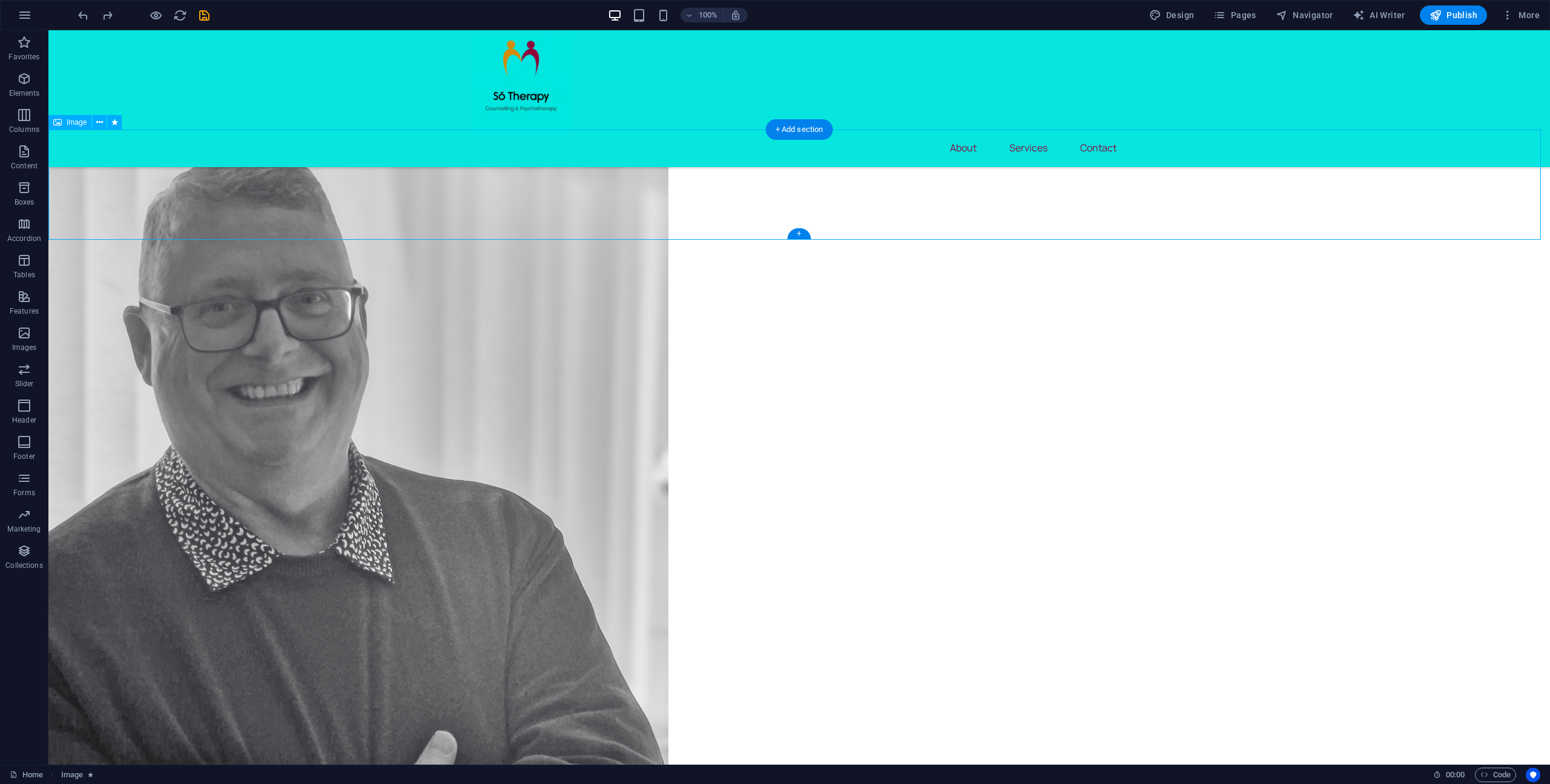
drag, startPoint x: 98, startPoint y: 201, endPoint x: 646, endPoint y: 229, distance: 548.7
click at [646, 229] on figure at bounding box center [798, 416] width 1501 height 750
drag, startPoint x: 109, startPoint y: 200, endPoint x: 113, endPoint y: 324, distance: 124.1
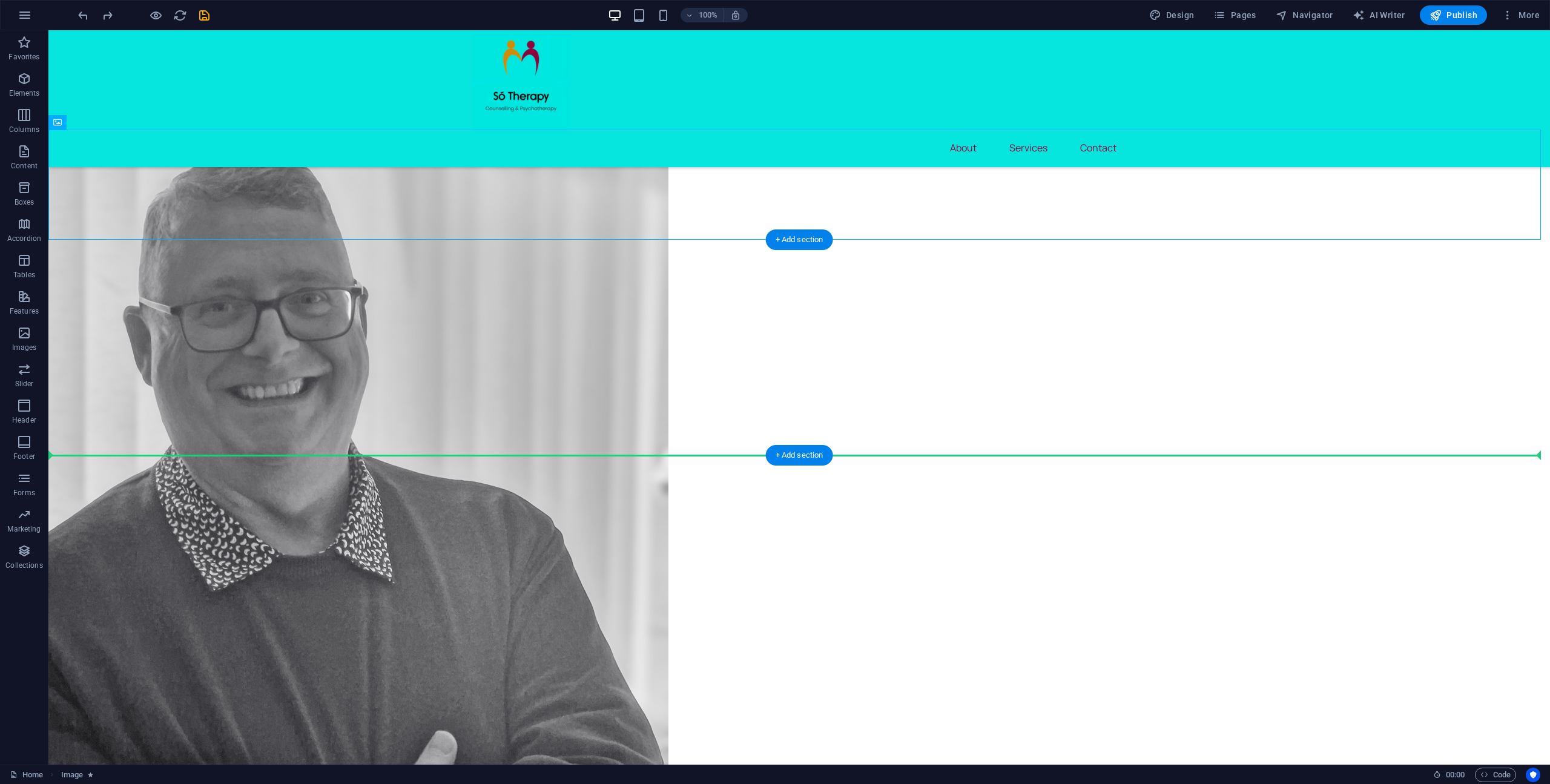
drag, startPoint x: 85, startPoint y: 188, endPoint x: 464, endPoint y: 345, distance: 410.2
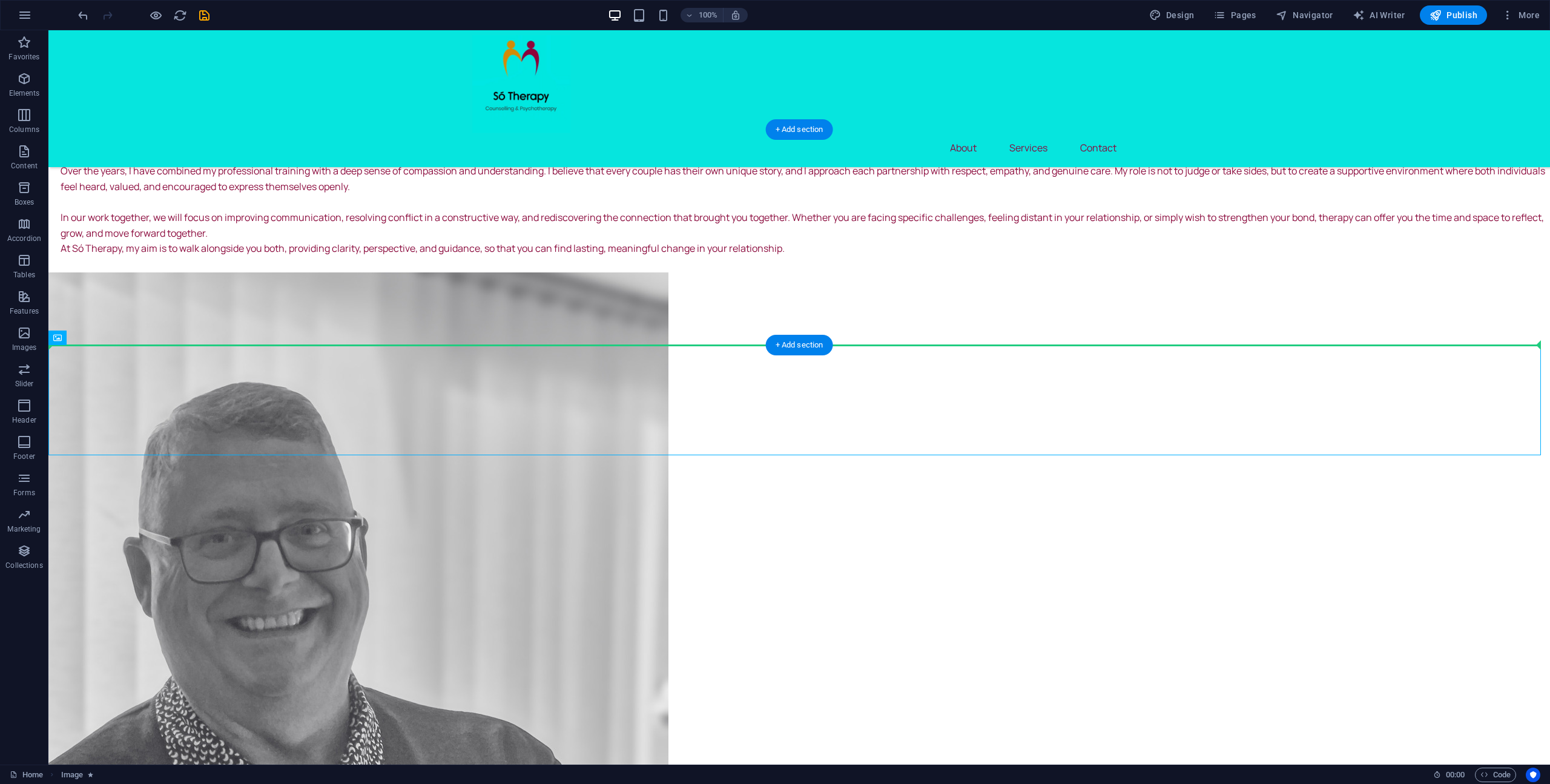
drag, startPoint x: 109, startPoint y: 381, endPoint x: 133, endPoint y: 292, distance: 92.2
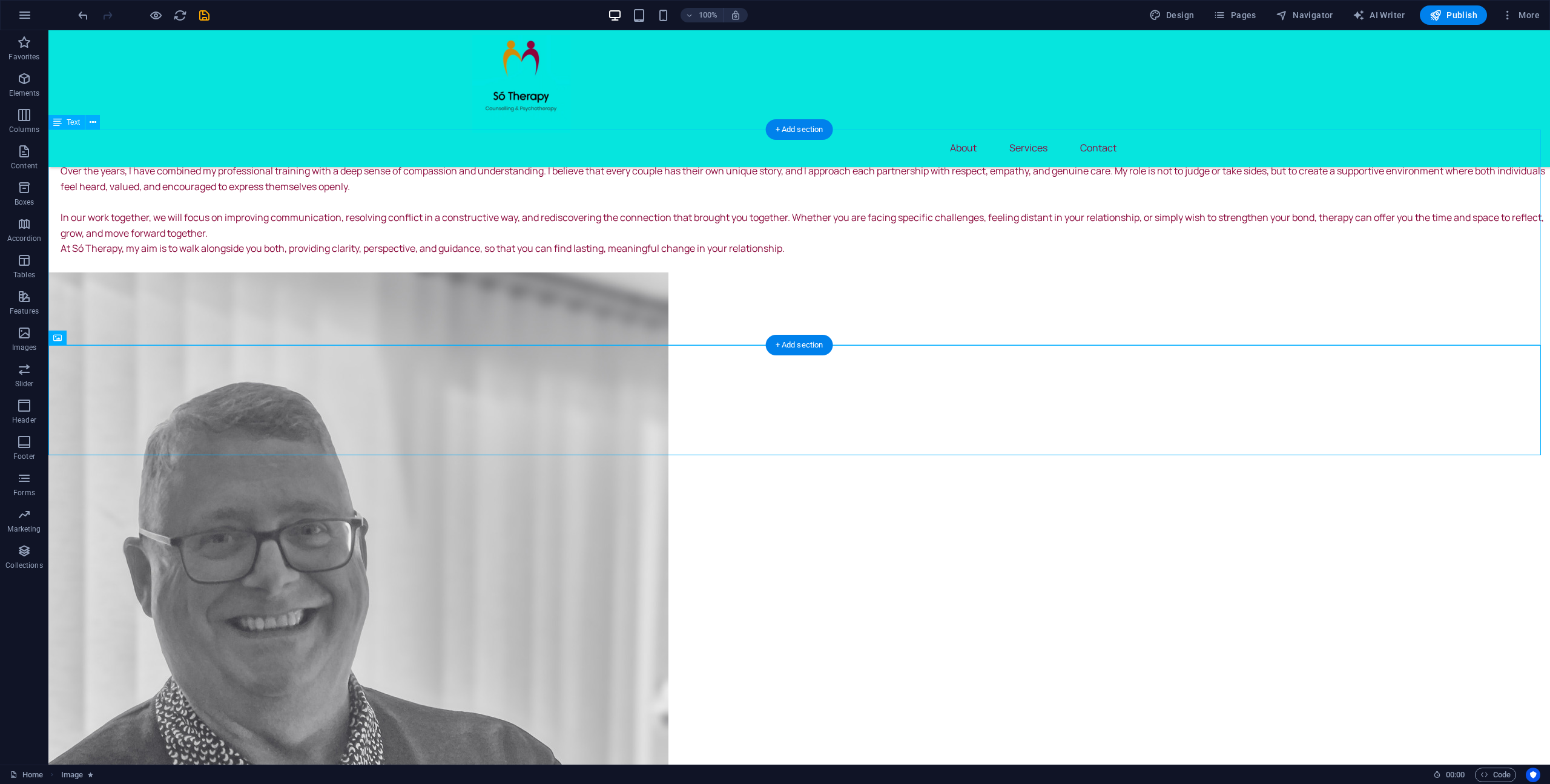
click at [390, 213] on div "Só Therapy Hello, My name is Seán, and I am a qualified counsellor based at the…" at bounding box center [798, 157] width 1501 height 232
click at [34, 152] on span "Content" at bounding box center [24, 159] width 48 height 29
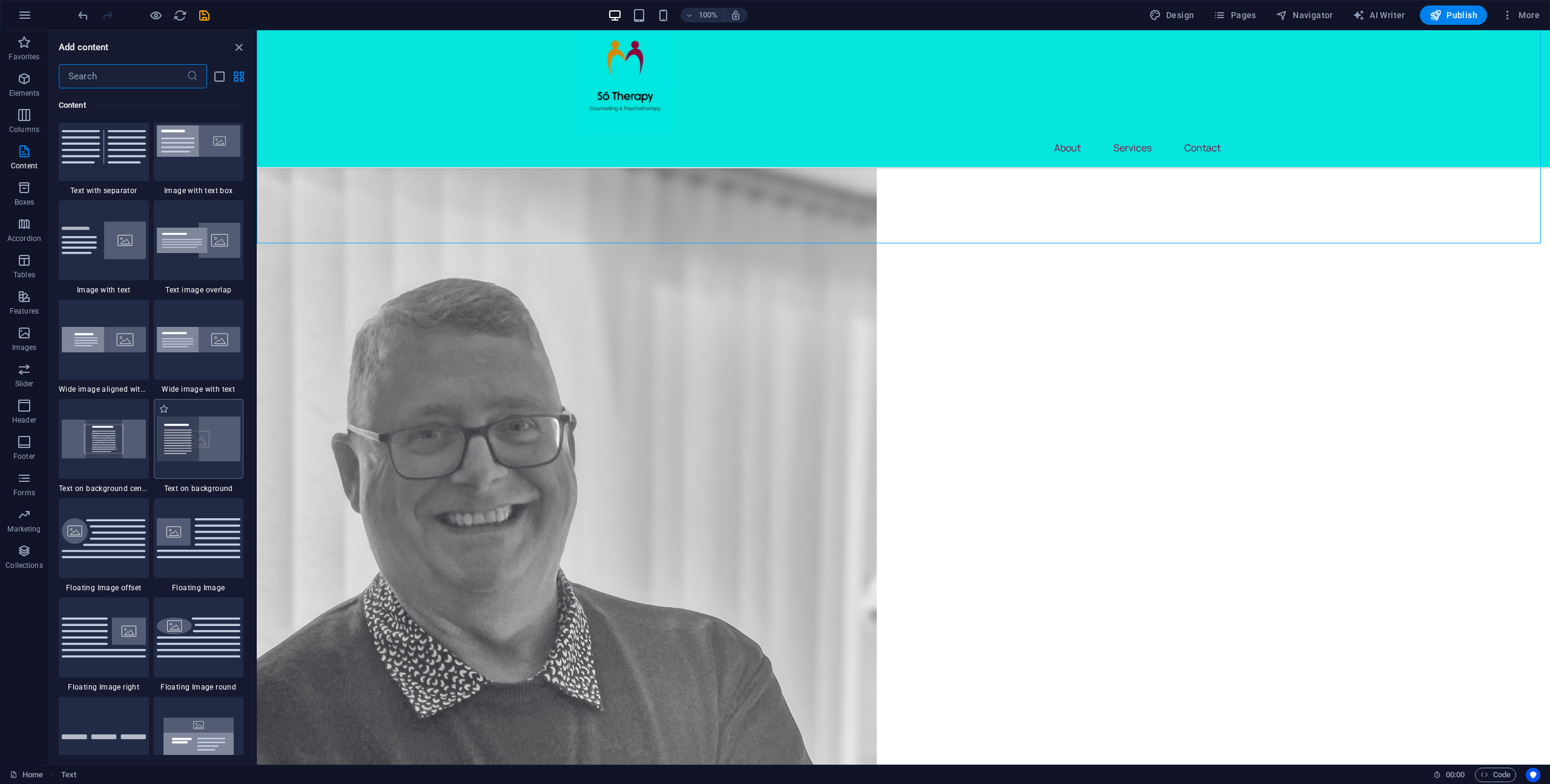
scroll to position [2179, 0]
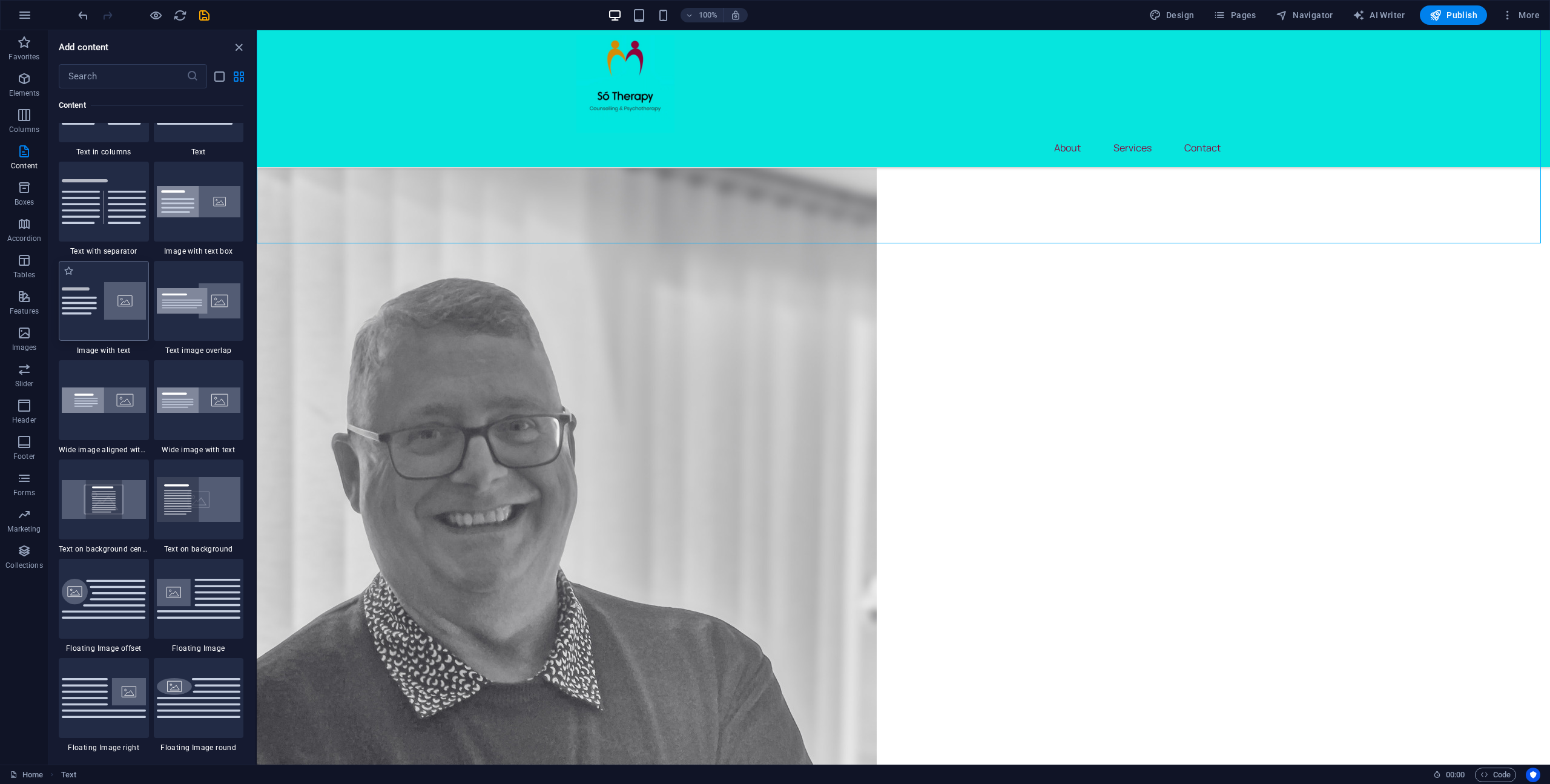
click at [133, 312] on img at bounding box center [104, 301] width 84 height 38
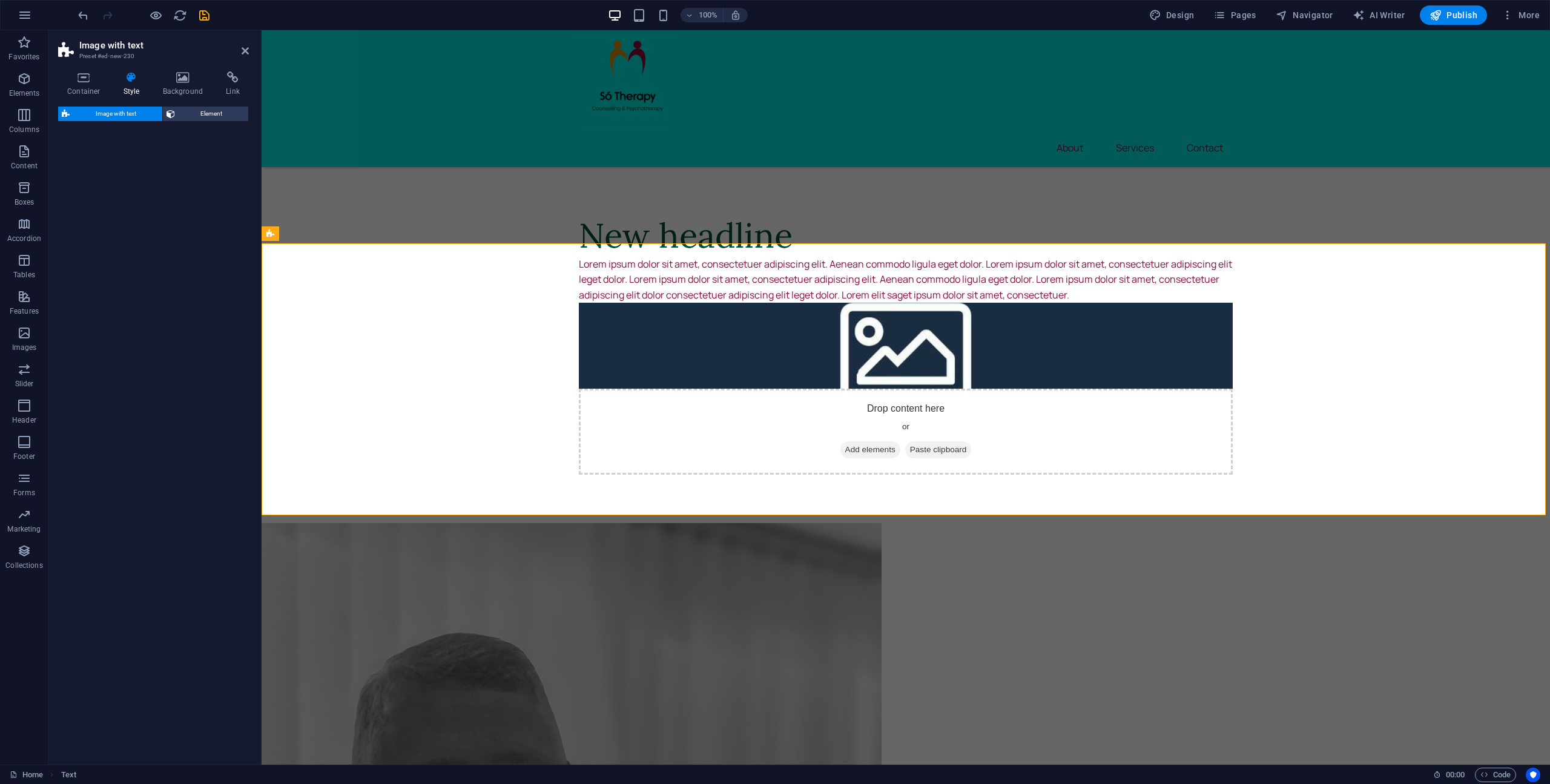
select select "rem"
select select "px"
select select "preset-text-with-image-v4-default"
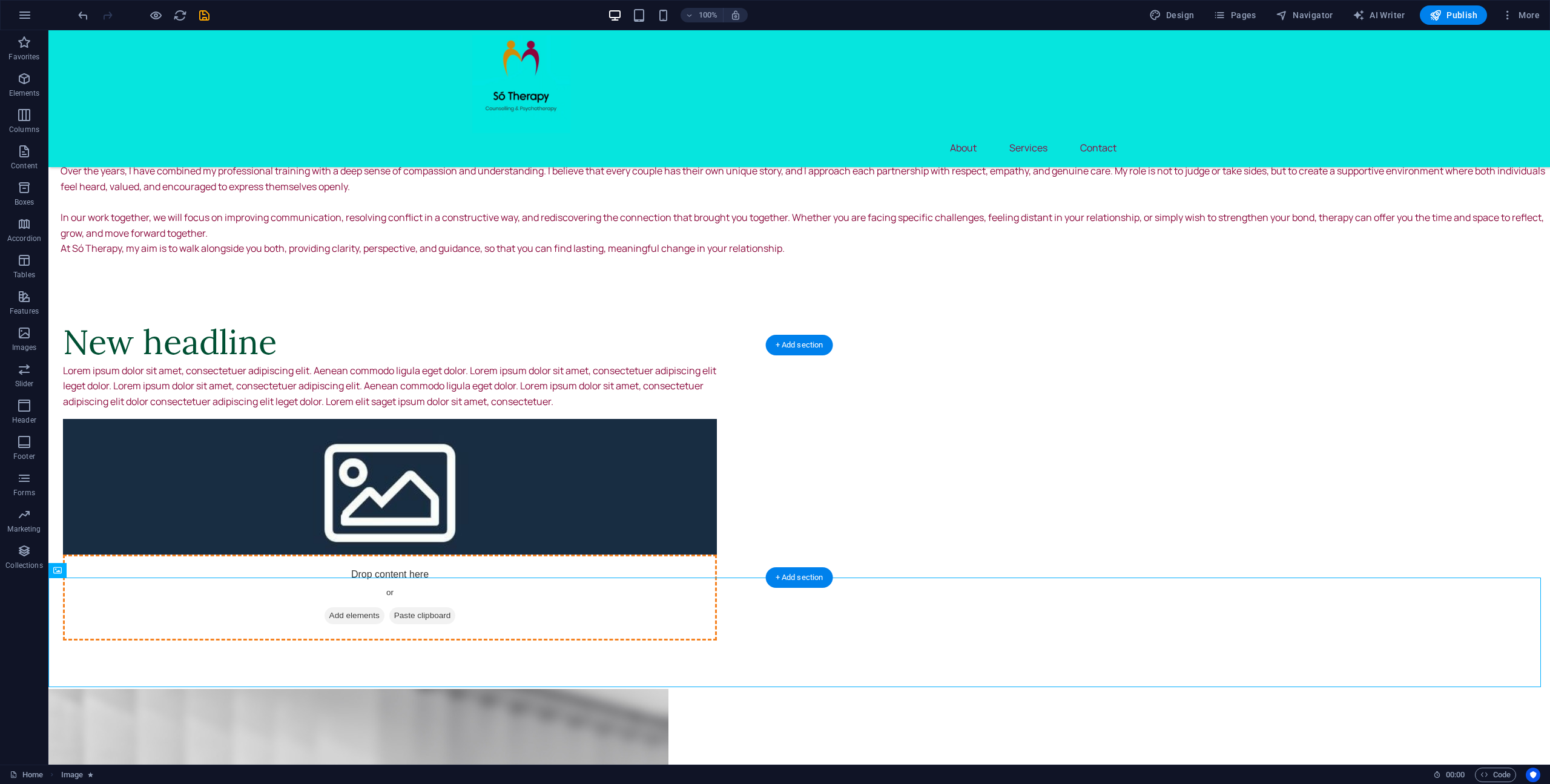
drag, startPoint x: 94, startPoint y: 531, endPoint x: 916, endPoint y: 450, distance: 826.0
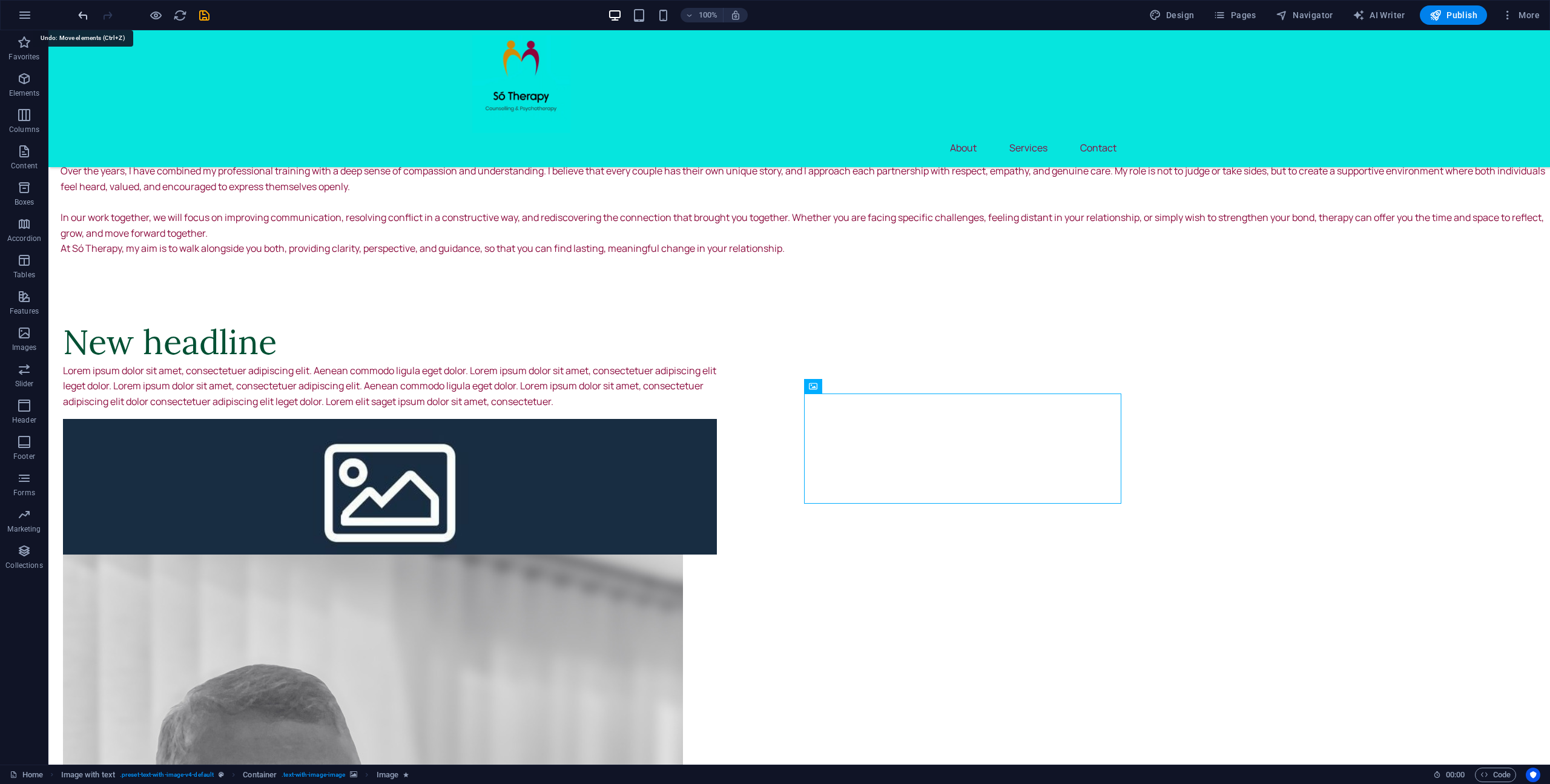
click at [82, 13] on icon "undo" at bounding box center [83, 15] width 14 height 14
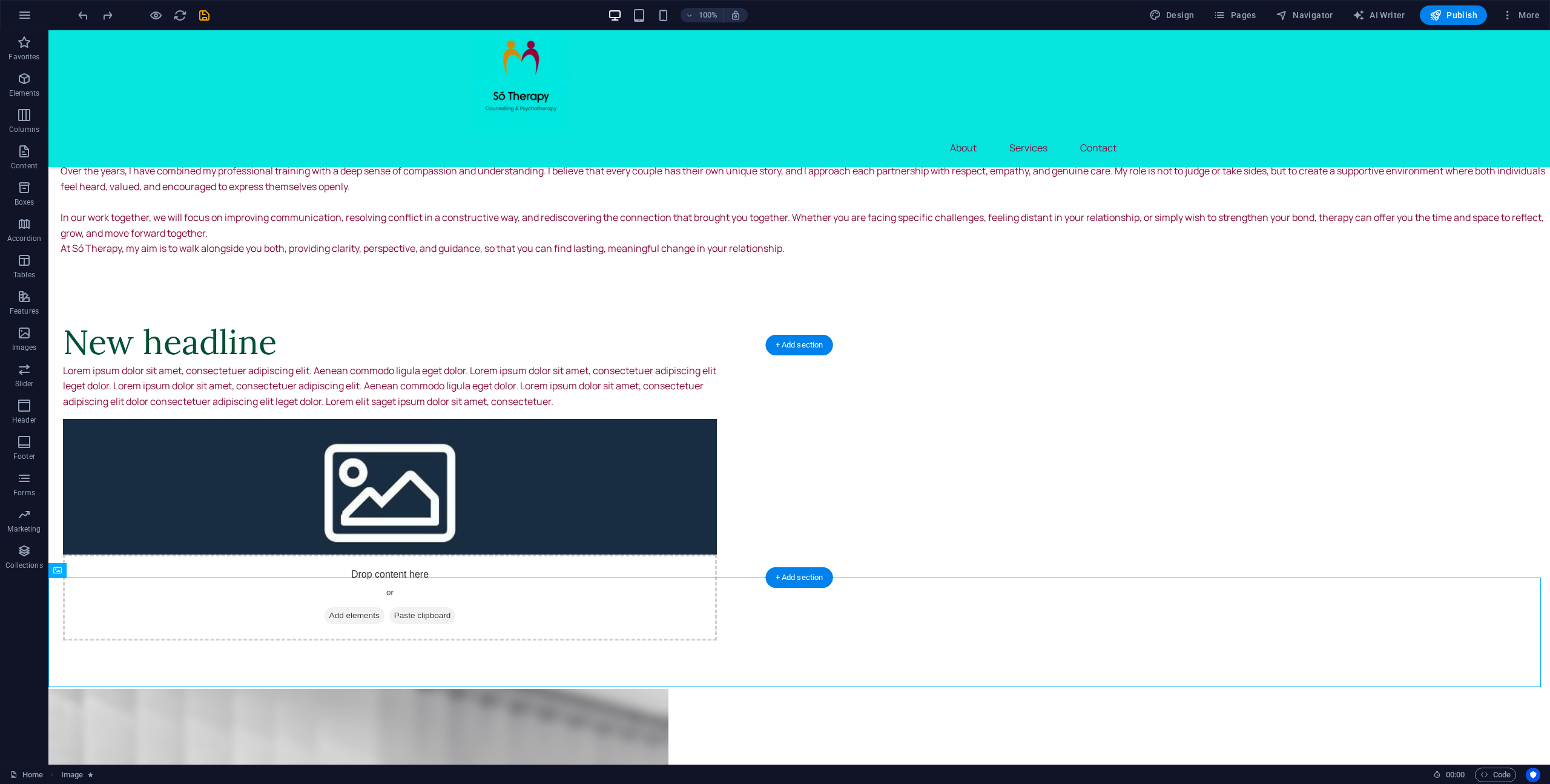
click at [717, 495] on figure at bounding box center [389, 487] width 653 height 136
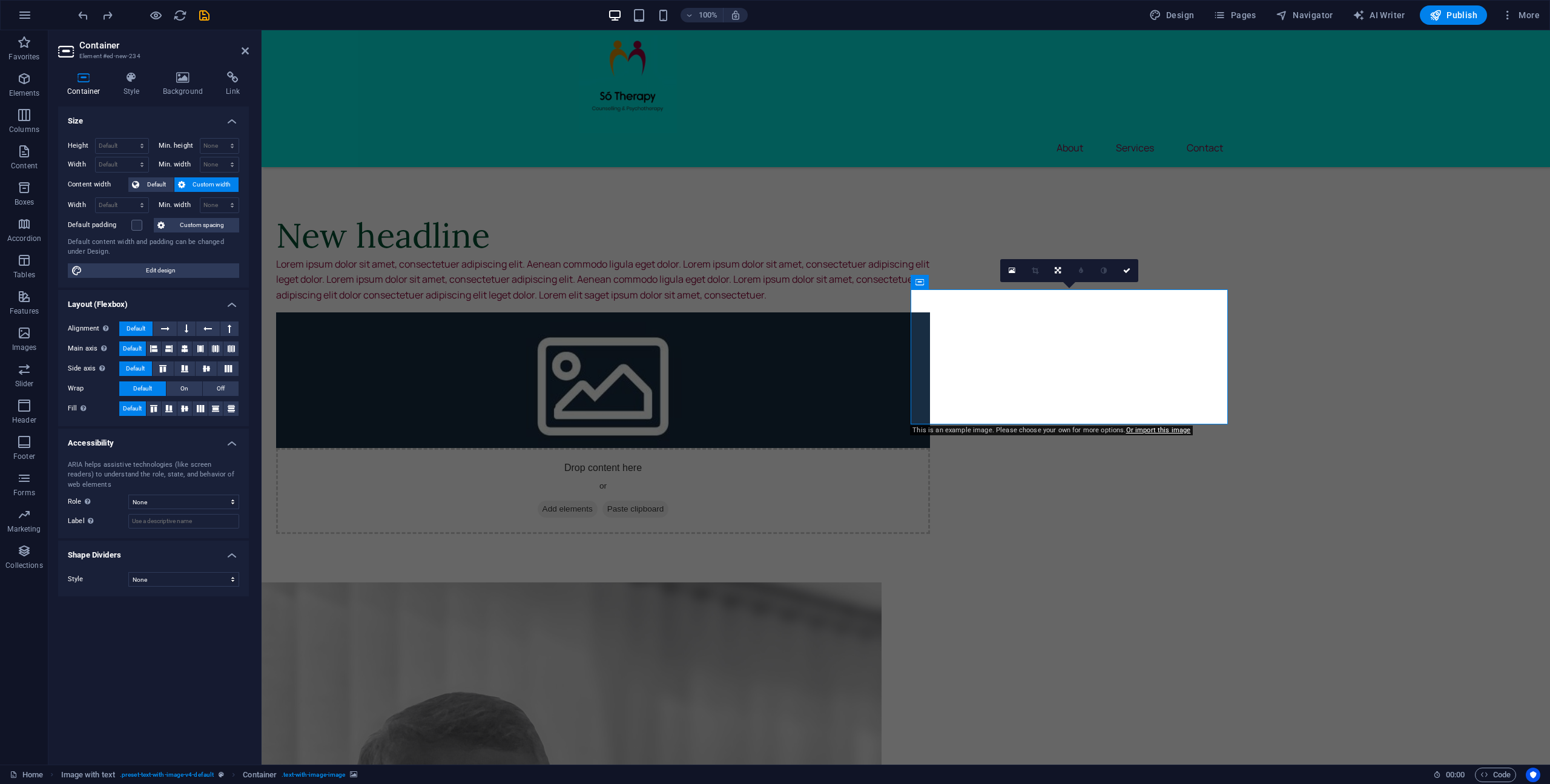
click at [930, 386] on figure at bounding box center [603, 380] width 653 height 136
click at [597, 501] on span "Add elements" at bounding box center [567, 509] width 60 height 17
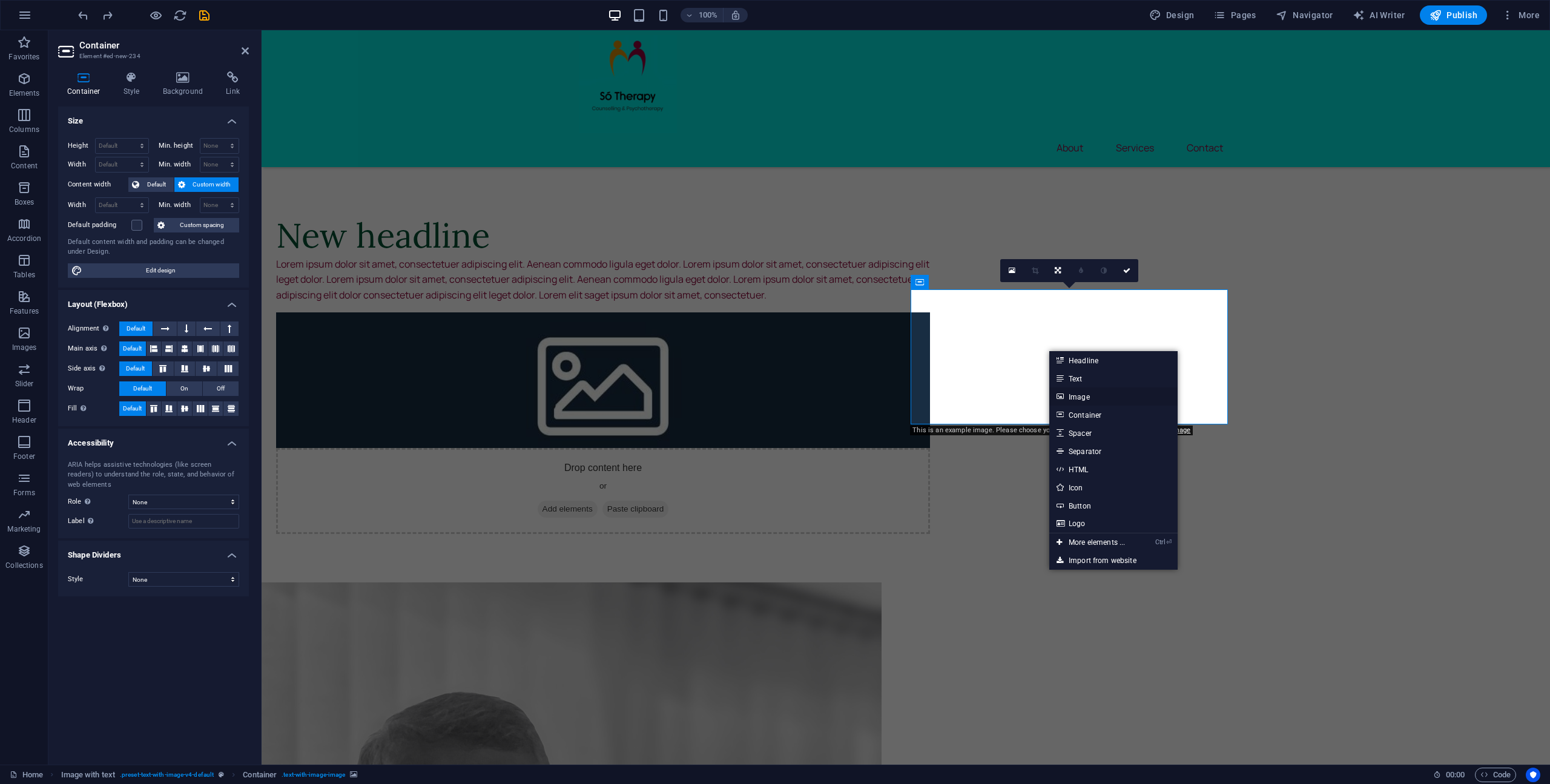
click at [1079, 390] on link "Image" at bounding box center [1114, 396] width 128 height 18
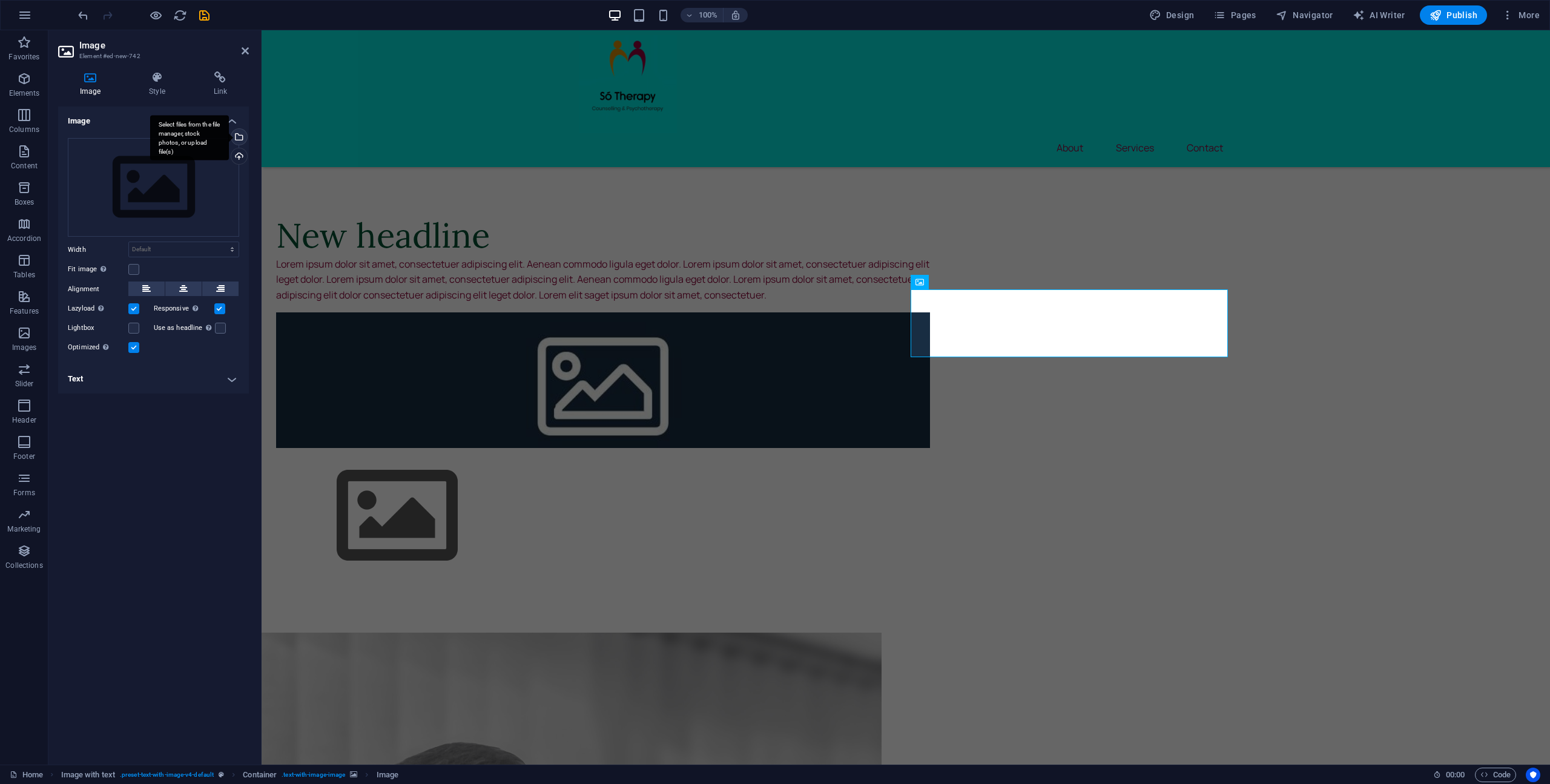
click at [229, 137] on div "Select files from the file manager, stock photos, or upload file(s)" at bounding box center [189, 137] width 79 height 45
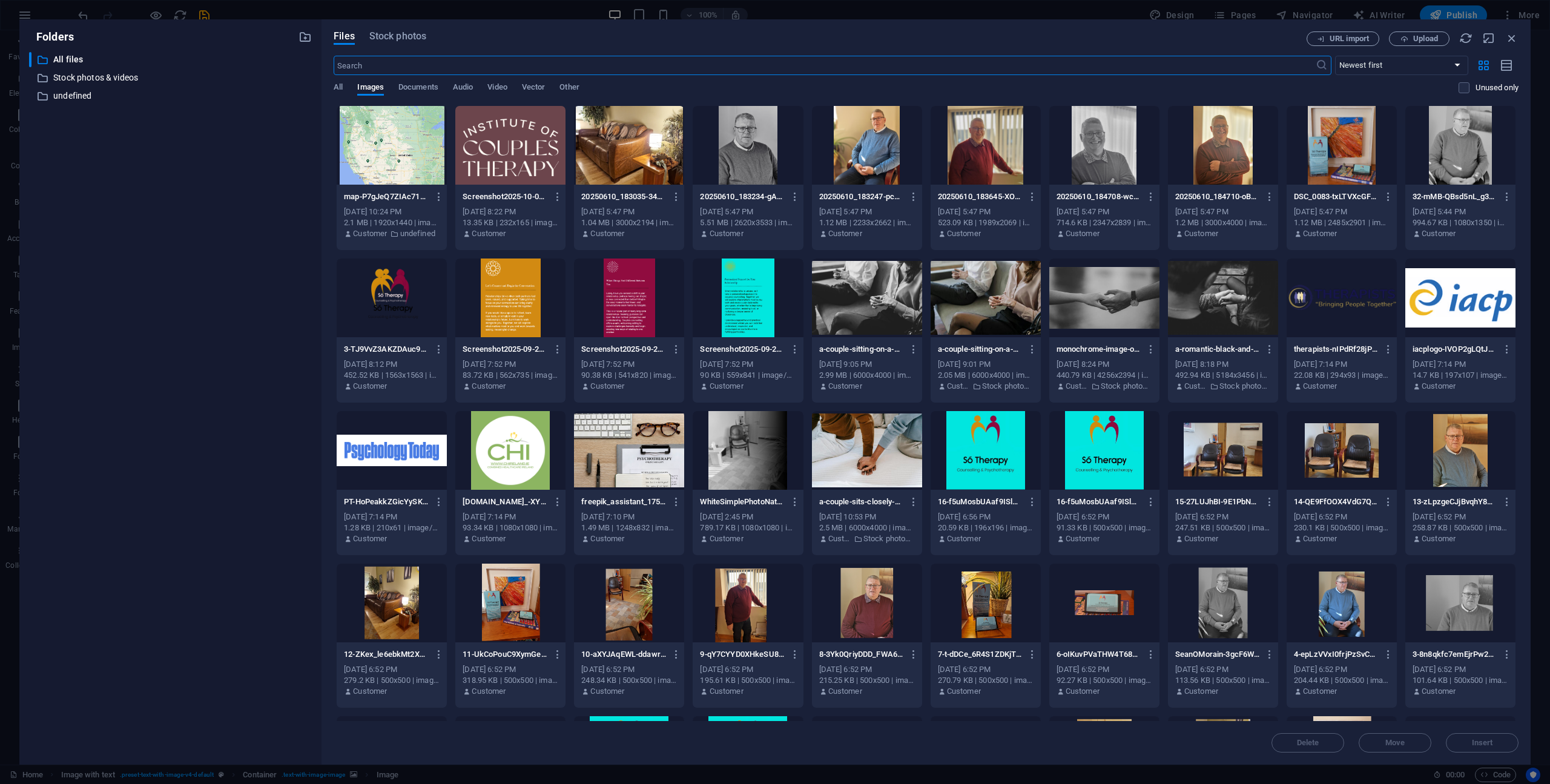
click at [1078, 144] on div at bounding box center [1104, 145] width 110 height 79
click at [1497, 741] on span "Insert" at bounding box center [1481, 743] width 63 height 7
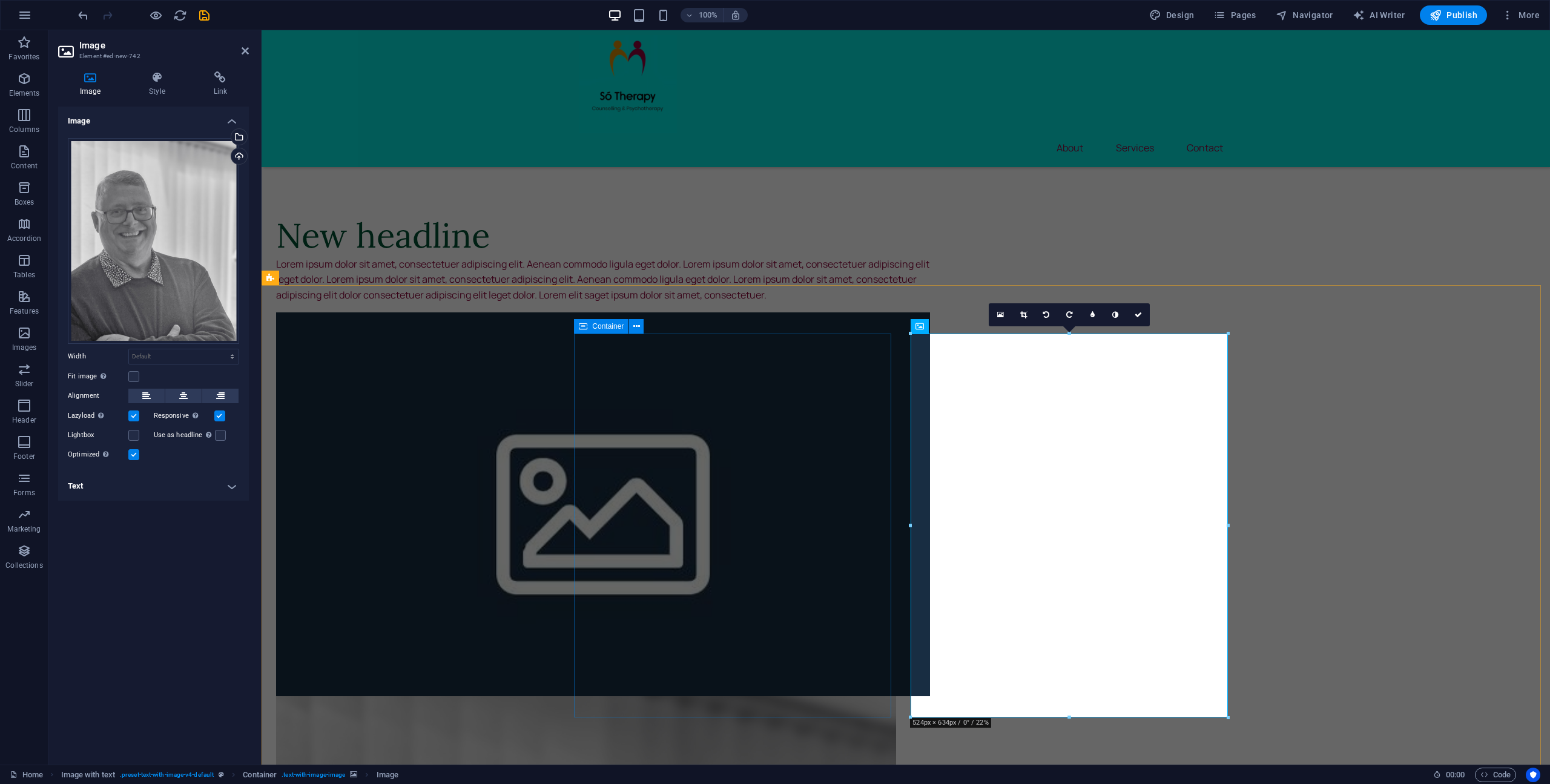
scroll to position [437, 0]
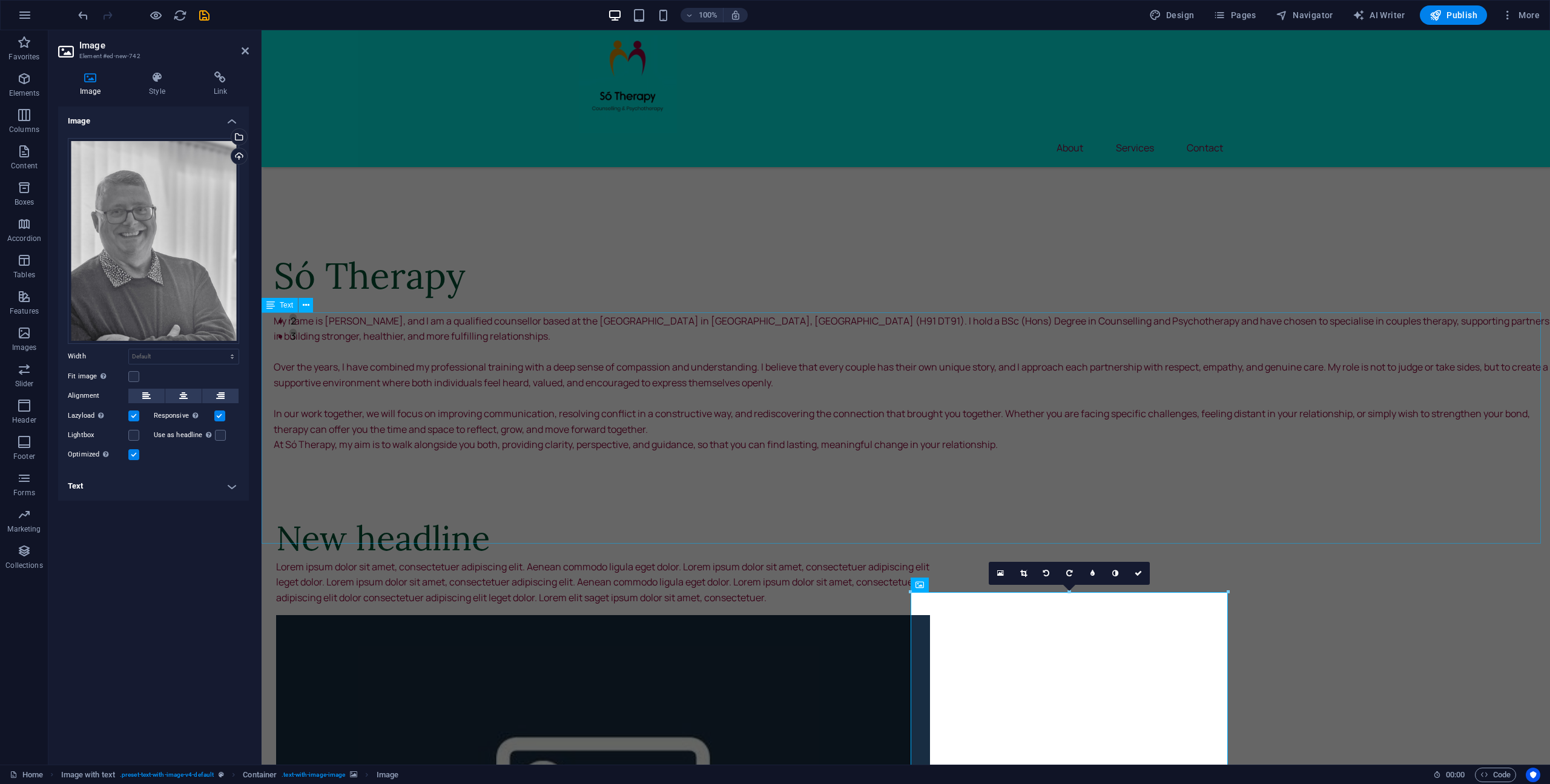
click at [293, 400] on div "Só Therapy Hello, My name is Seán, and I am a qualified counsellor based at the…" at bounding box center [906, 353] width 1288 height 232
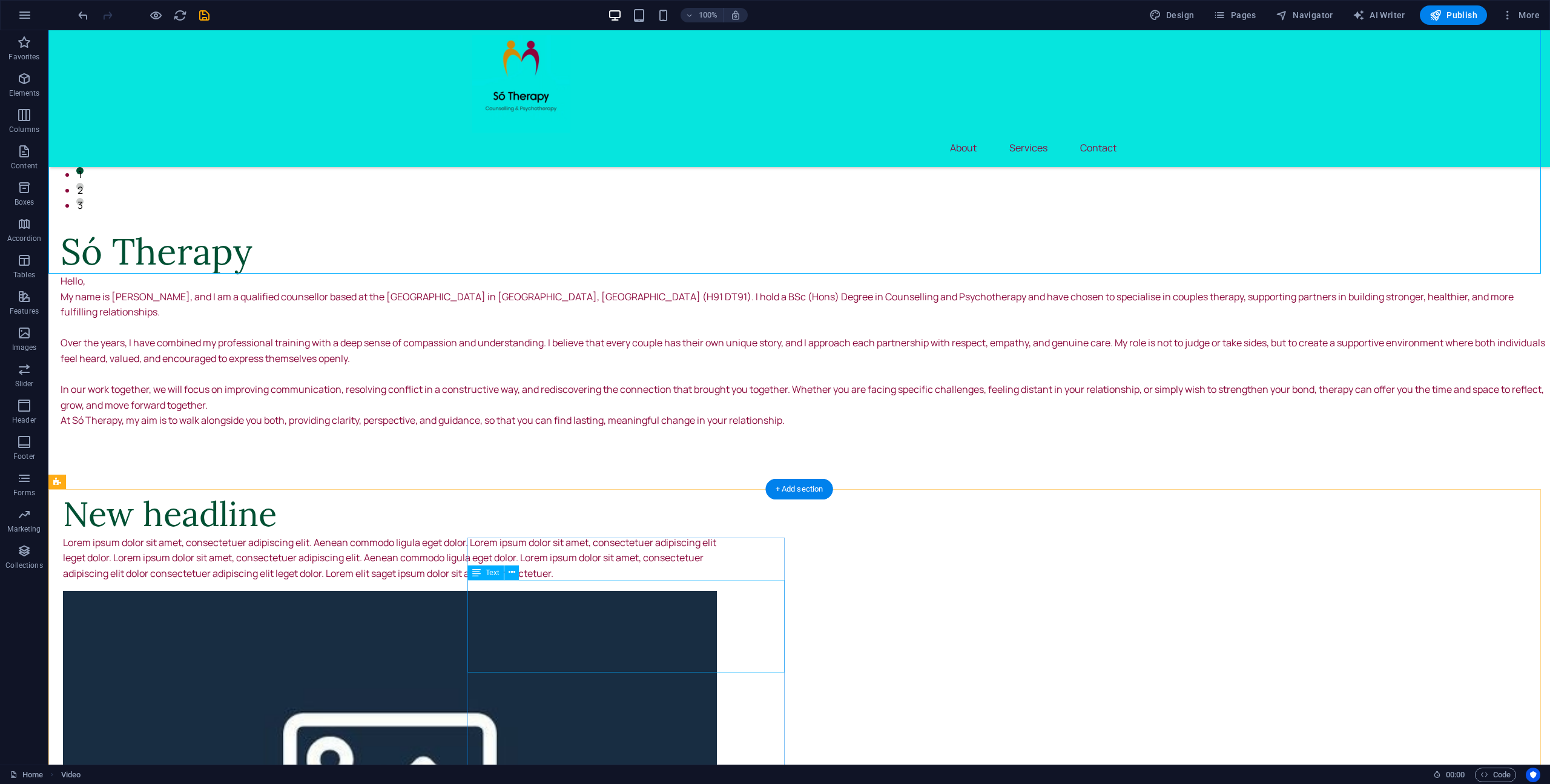
scroll to position [619, 0]
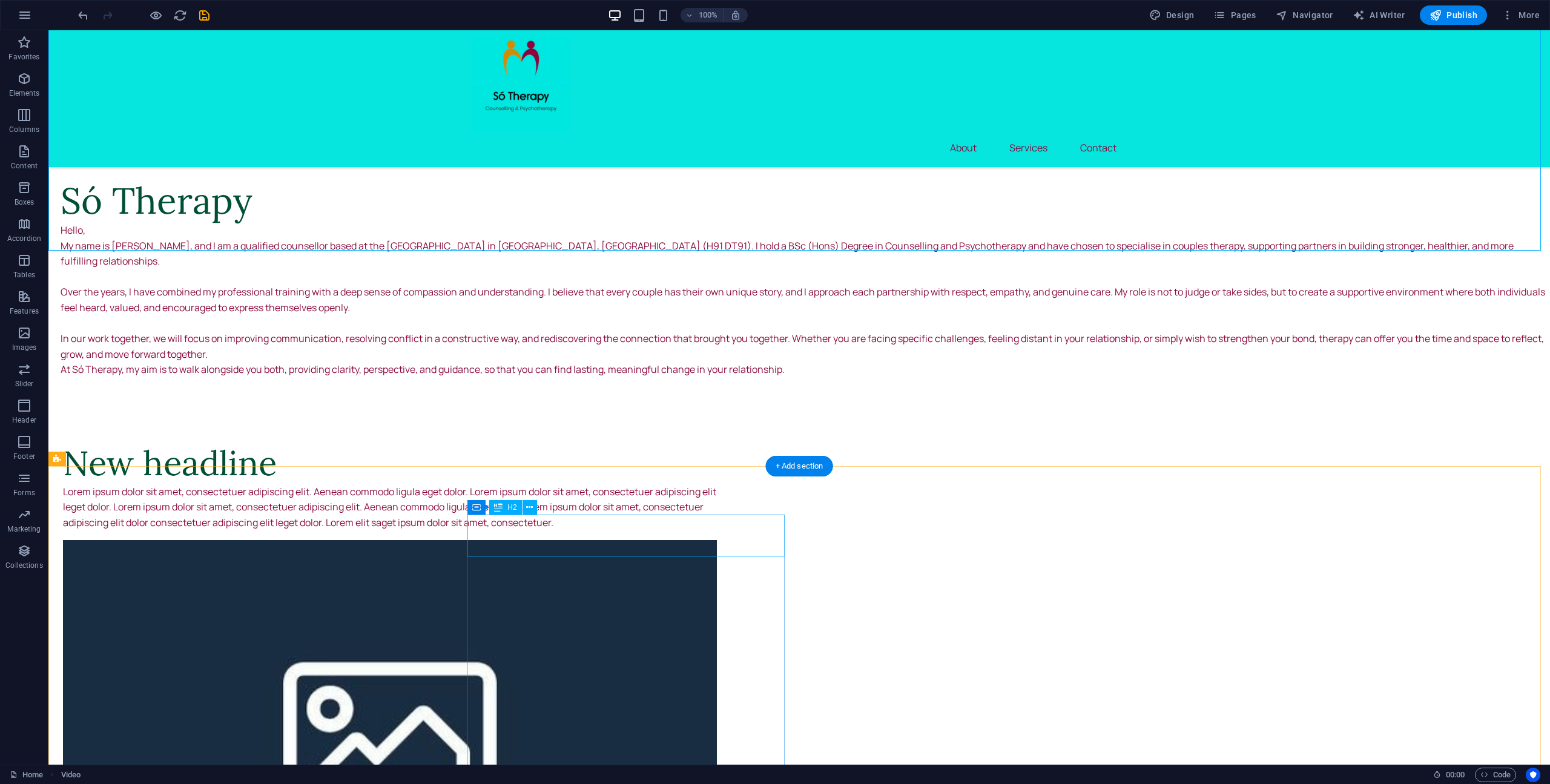
click at [596, 484] on div "New headline" at bounding box center [389, 463] width 653 height 43
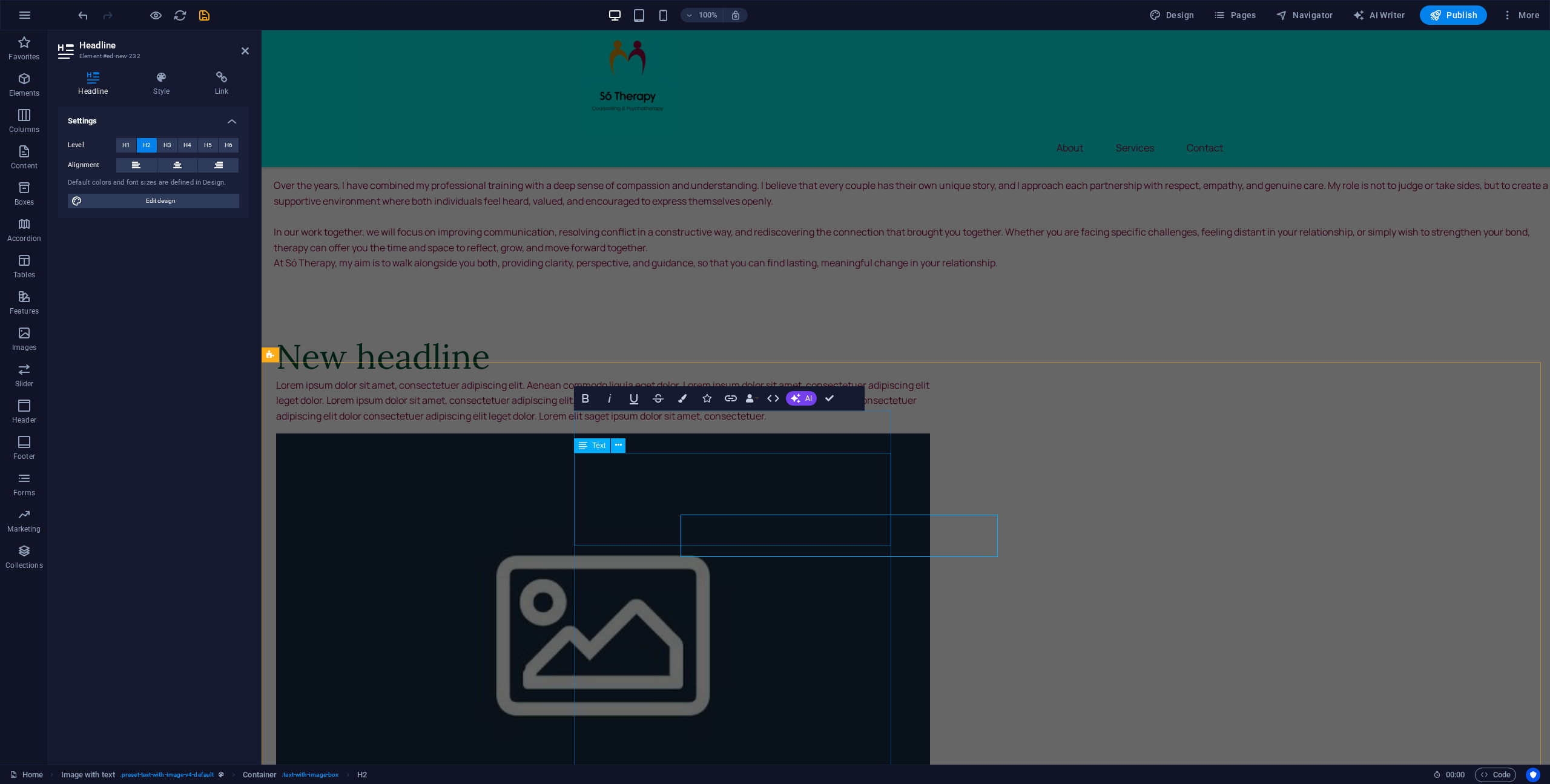
drag, startPoint x: 809, startPoint y: 537, endPoint x: 596, endPoint y: 537, distance: 213.0
click at [596, 424] on div "Lorem ipsum dolor sit amet, consectetuer adipiscing elit. Aenean commodo ligula…" at bounding box center [603, 401] width 653 height 47
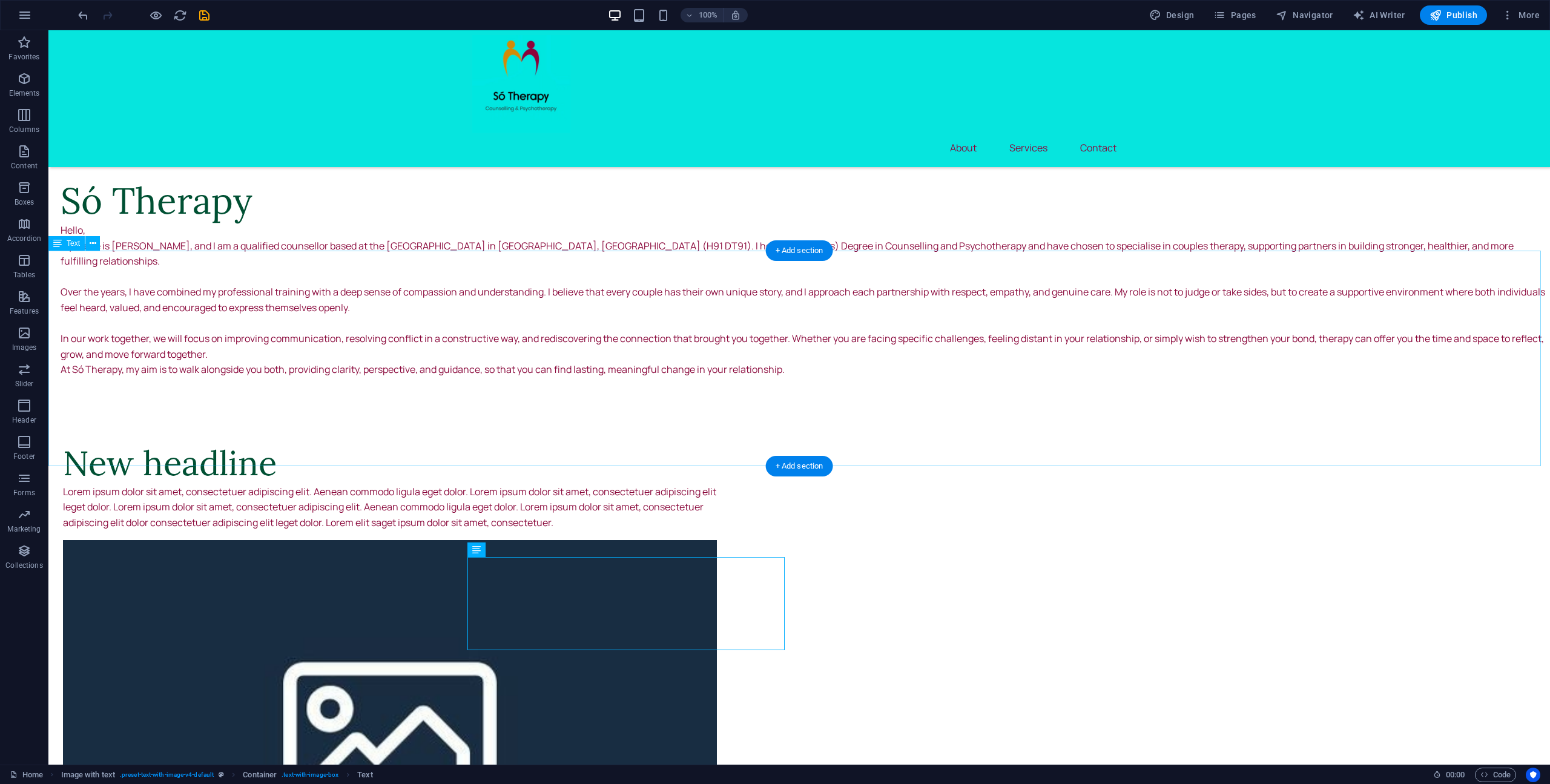
click at [98, 291] on div "Só Therapy Hello, My name is Seán, and I am a qualified counsellor based at the…" at bounding box center [798, 278] width 1501 height 232
click at [66, 295] on div "Só Therapy Hello, My name is Seán, and I am a qualified counsellor based at the…" at bounding box center [798, 278] width 1501 height 232
click at [66, 295] on div "Só Therapy Hello, My name is Seán, and I am a qualified counsellor based at the…" at bounding box center [798, 278] width 1501 height 232
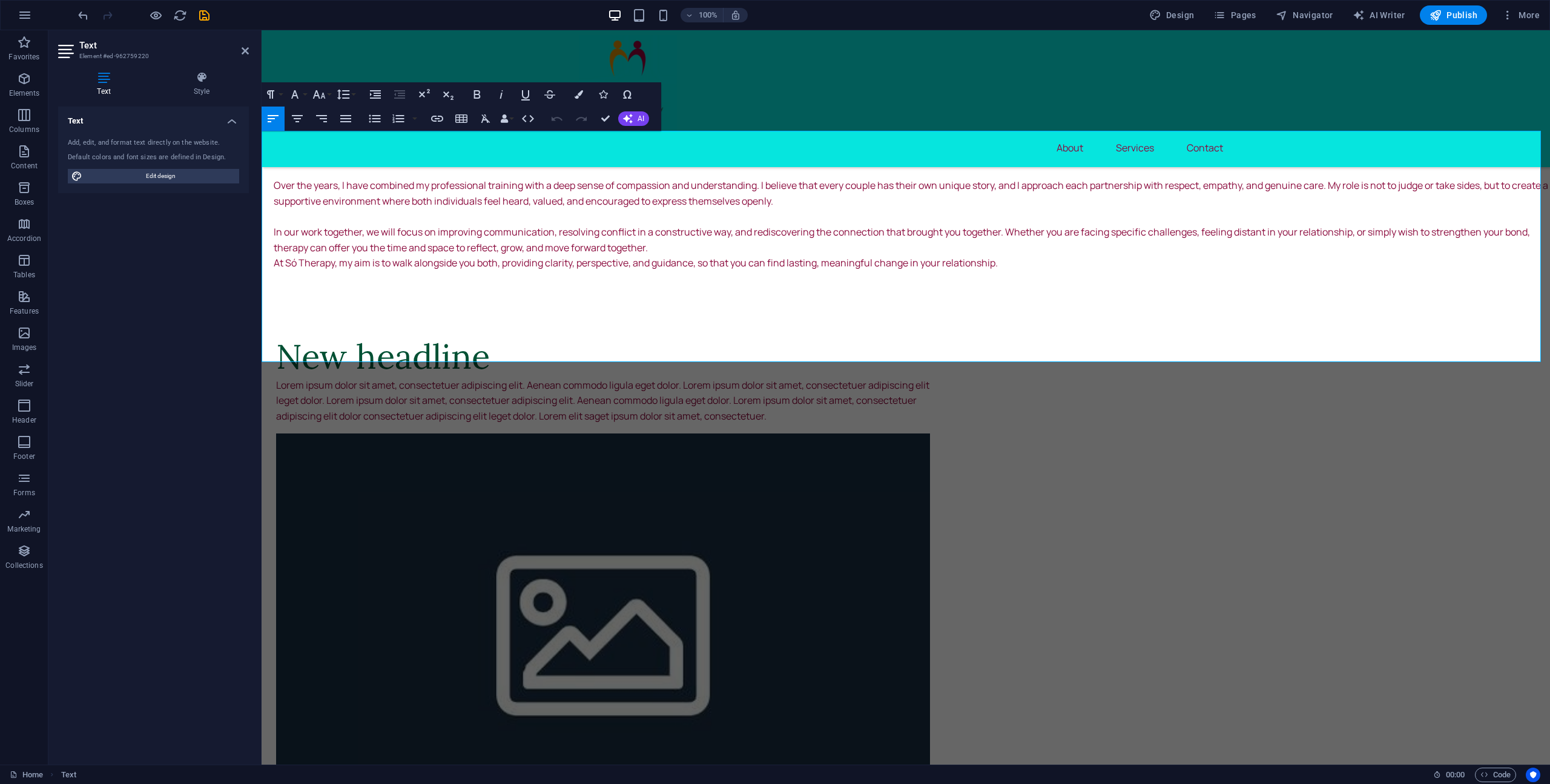
drag, startPoint x: 433, startPoint y: 206, endPoint x: 443, endPoint y: 193, distance: 16.4
click at [433, 132] on p "Hello," at bounding box center [911, 124] width 1276 height 16
drag, startPoint x: 458, startPoint y: 179, endPoint x: 278, endPoint y: 164, distance: 180.6
click at [278, 116] on h1 "Só Therapy" at bounding box center [911, 94] width 1276 height 45
copy h1 "Só Therapy"
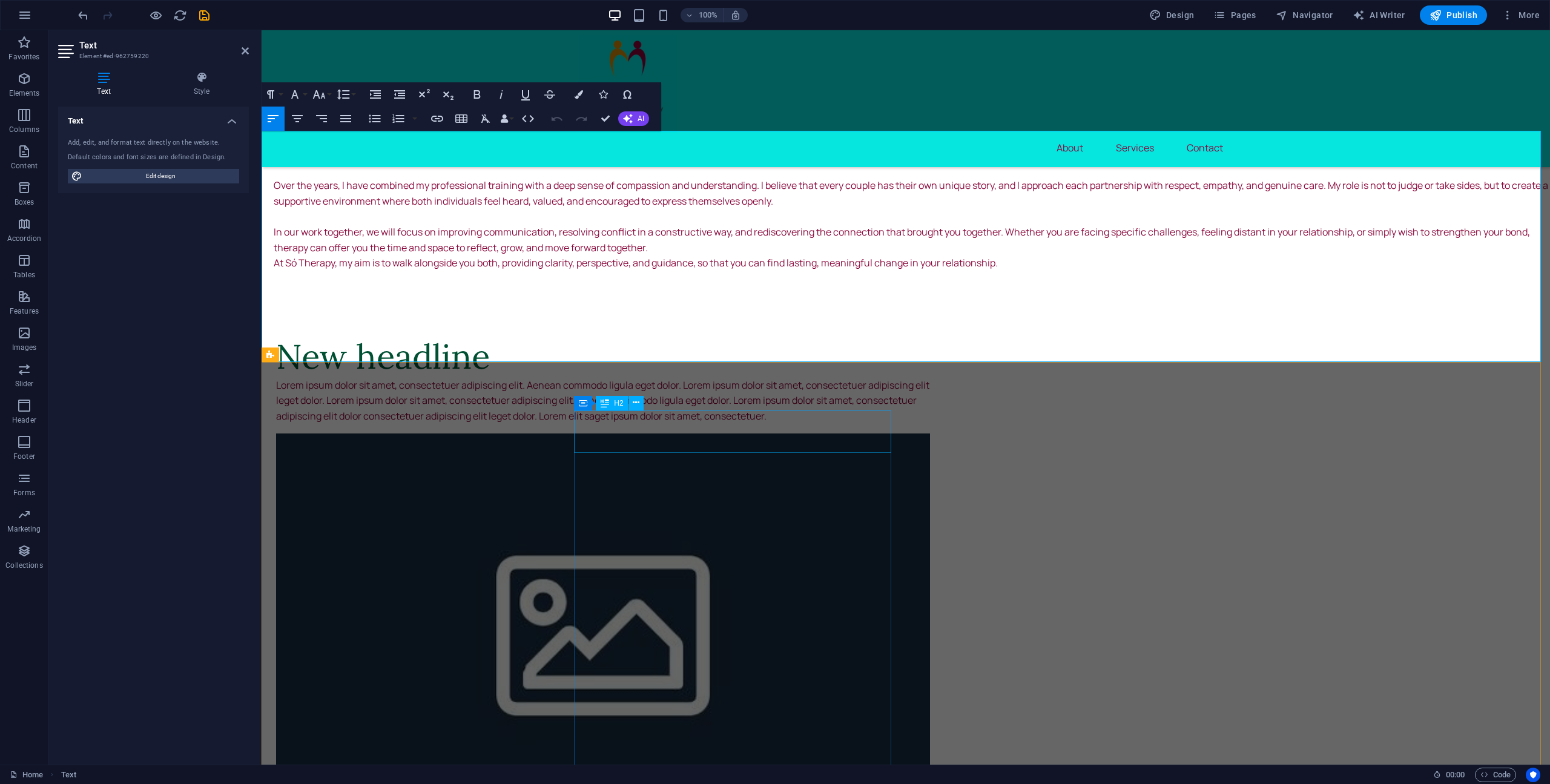
click at [700, 378] on div "New headline" at bounding box center [603, 356] width 653 height 43
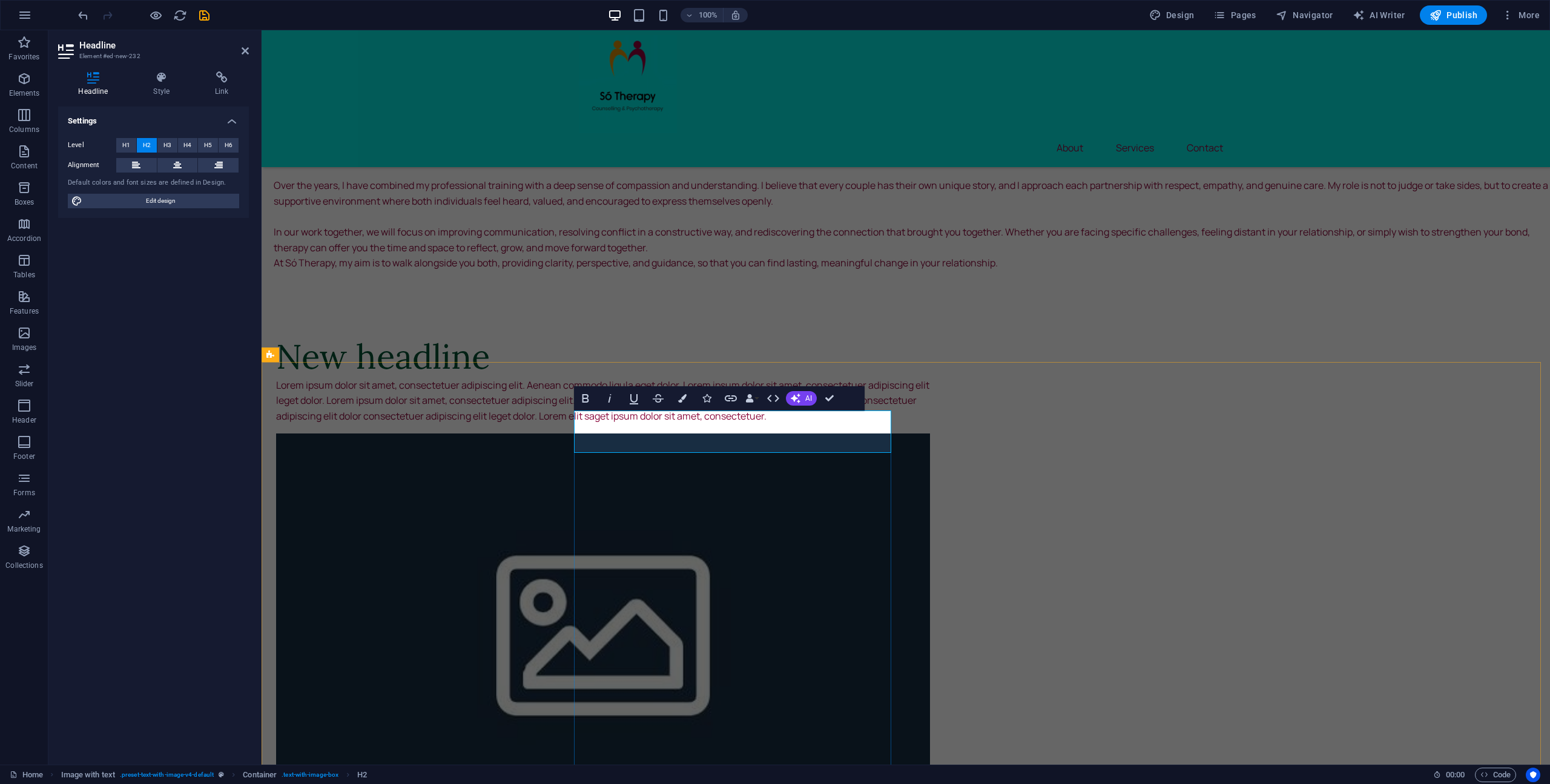
click at [700, 378] on h2 "New headline" at bounding box center [603, 356] width 653 height 43
click at [785, 378] on h2 "New headline" at bounding box center [603, 356] width 653 height 43
drag, startPoint x: 793, startPoint y: 438, endPoint x: 571, endPoint y: 431, distance: 222.1
click at [1019, 287] on div "Só Therapy Hello, My name is Seán, and I am a qualified counsellor based at the…" at bounding box center [906, 171] width 1288 height 232
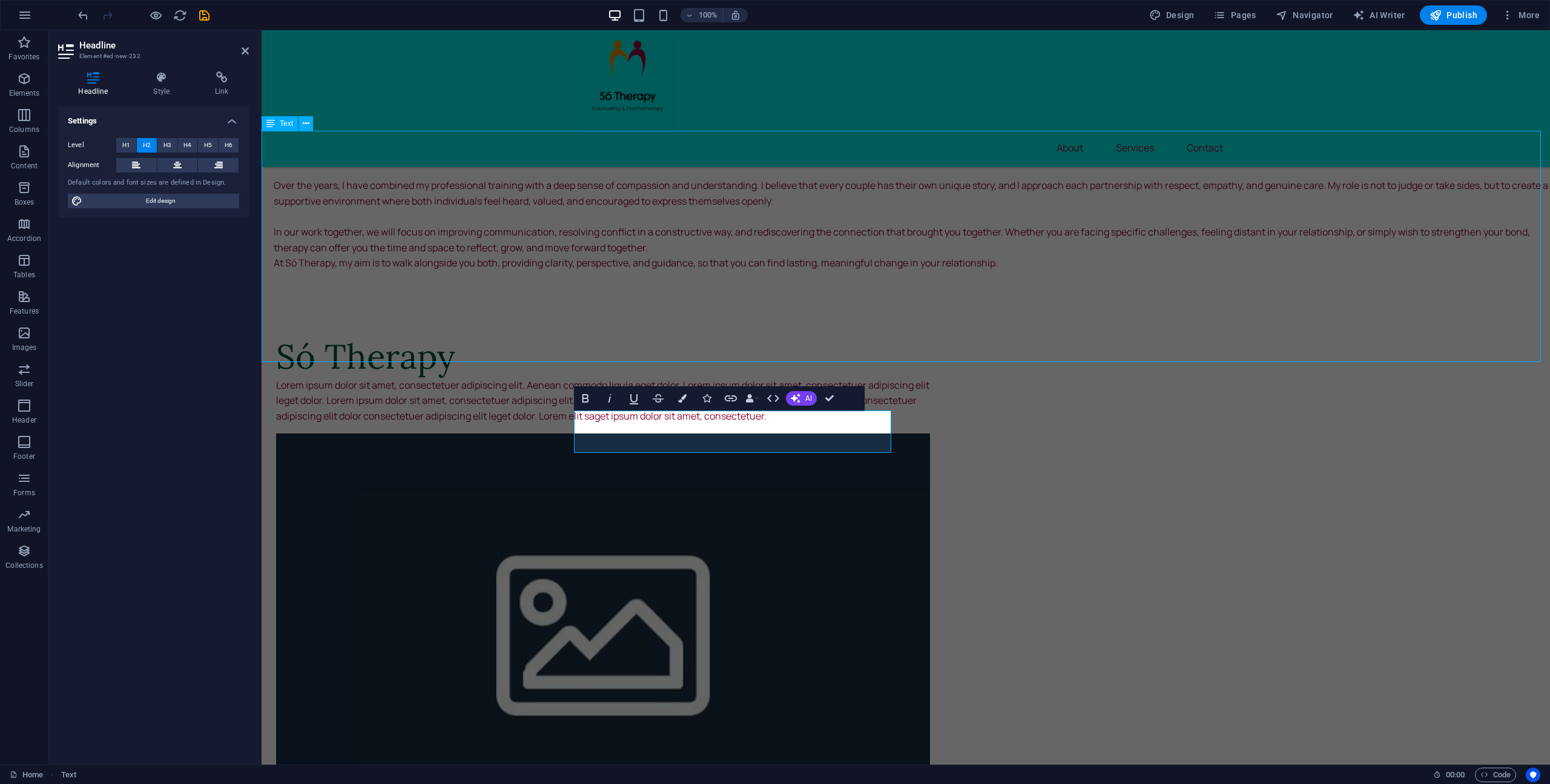
click at [1019, 287] on div "Só Therapy Hello, My name is Seán, and I am a qualified counsellor based at the…" at bounding box center [906, 171] width 1288 height 232
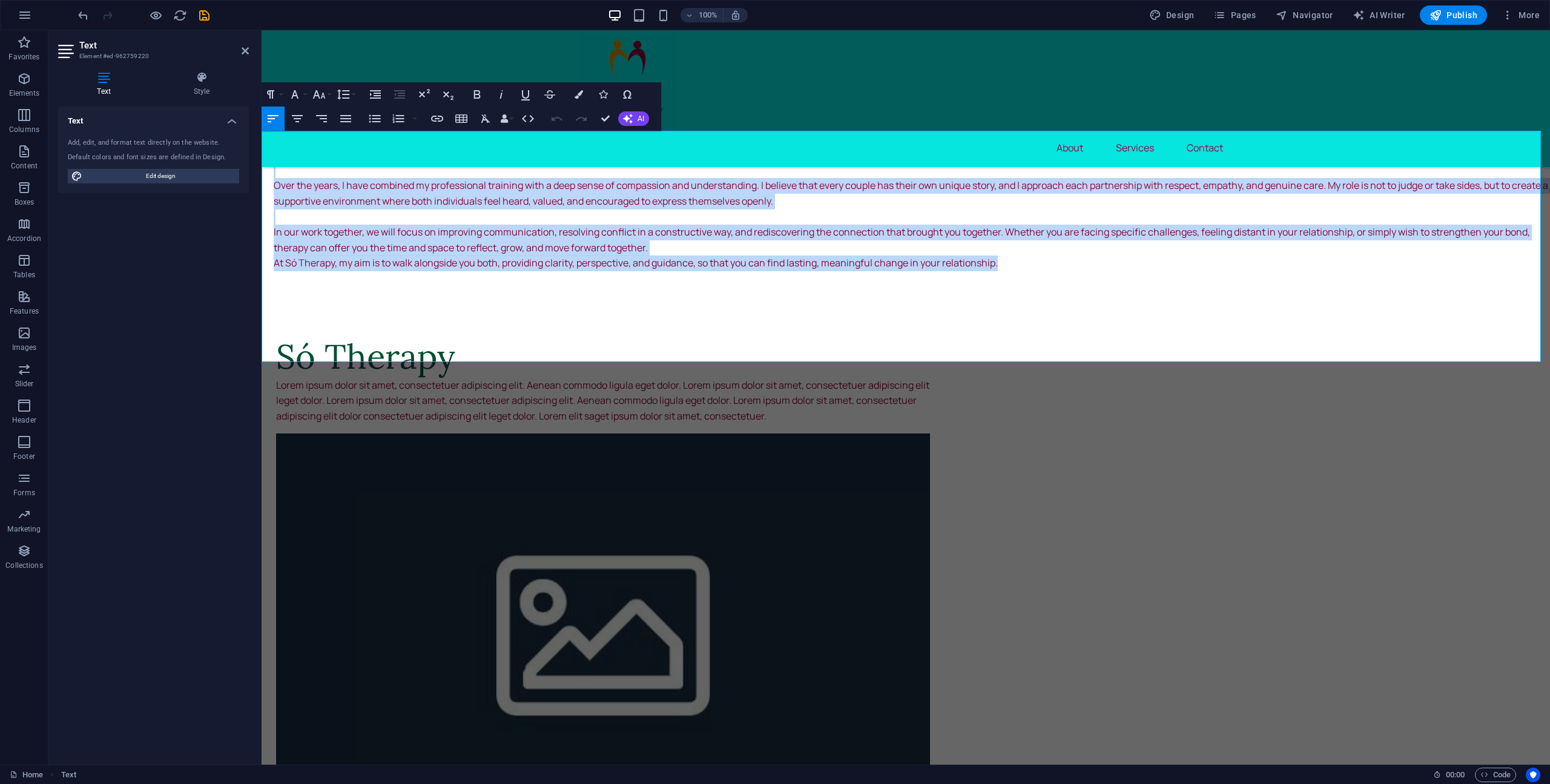
drag, startPoint x: 1014, startPoint y: 338, endPoint x: 519, endPoint y: 232, distance: 506.2
copy div "Hello, My name is Seán, and I am a qualified counsellor based at the SCCUL Ente…"
click at [852, 424] on div "Lorem ipsum dolor sit amet, consectetuer adipiscing elit. Aenean commodo ligula…" at bounding box center [603, 401] width 653 height 47
click at [853, 424] on div "Lorem ipsum dolor sit amet, consectetuer adipiscing elit. Aenean commodo ligula…" at bounding box center [603, 401] width 653 height 47
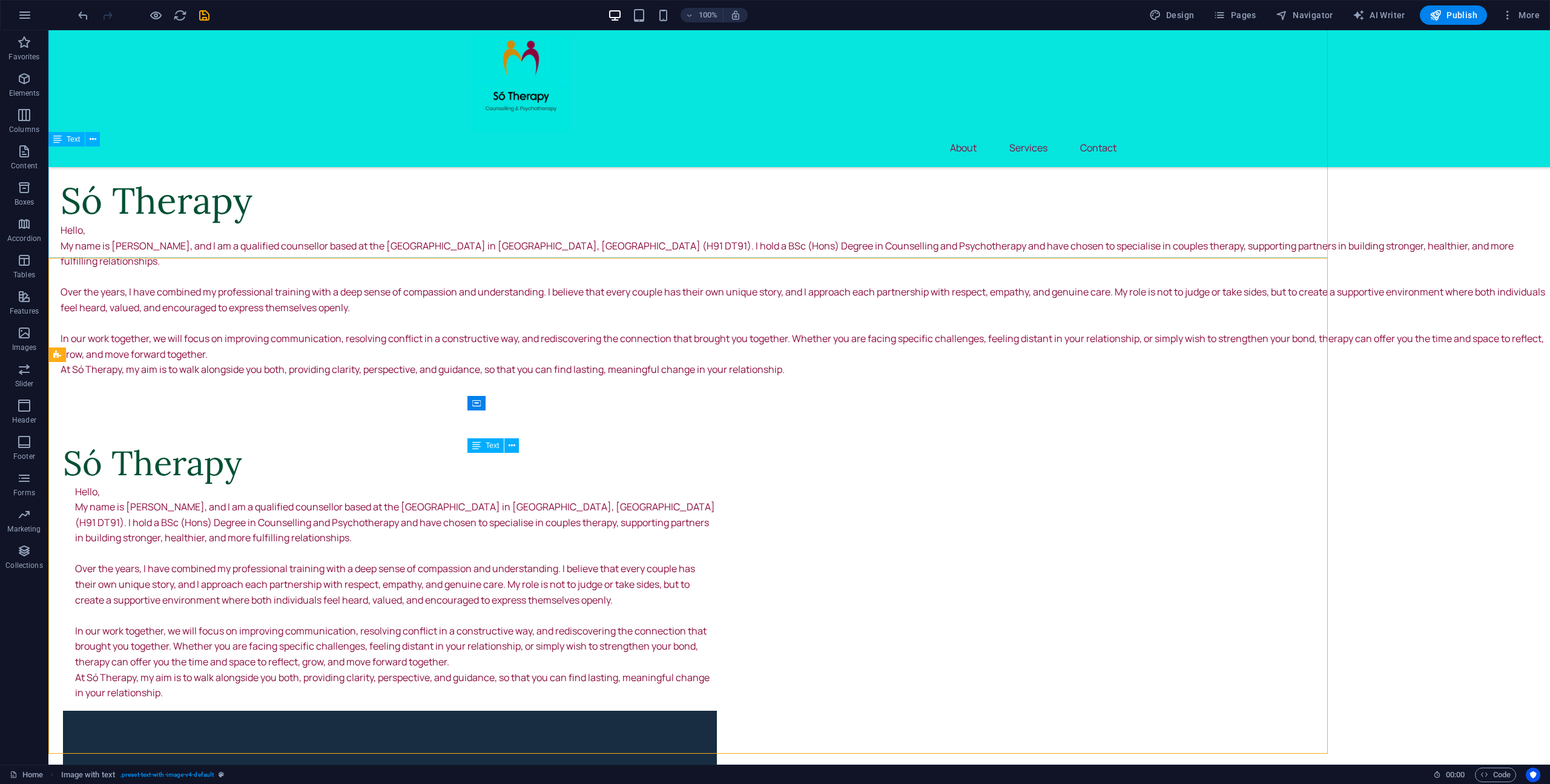
scroll to position [723, 0]
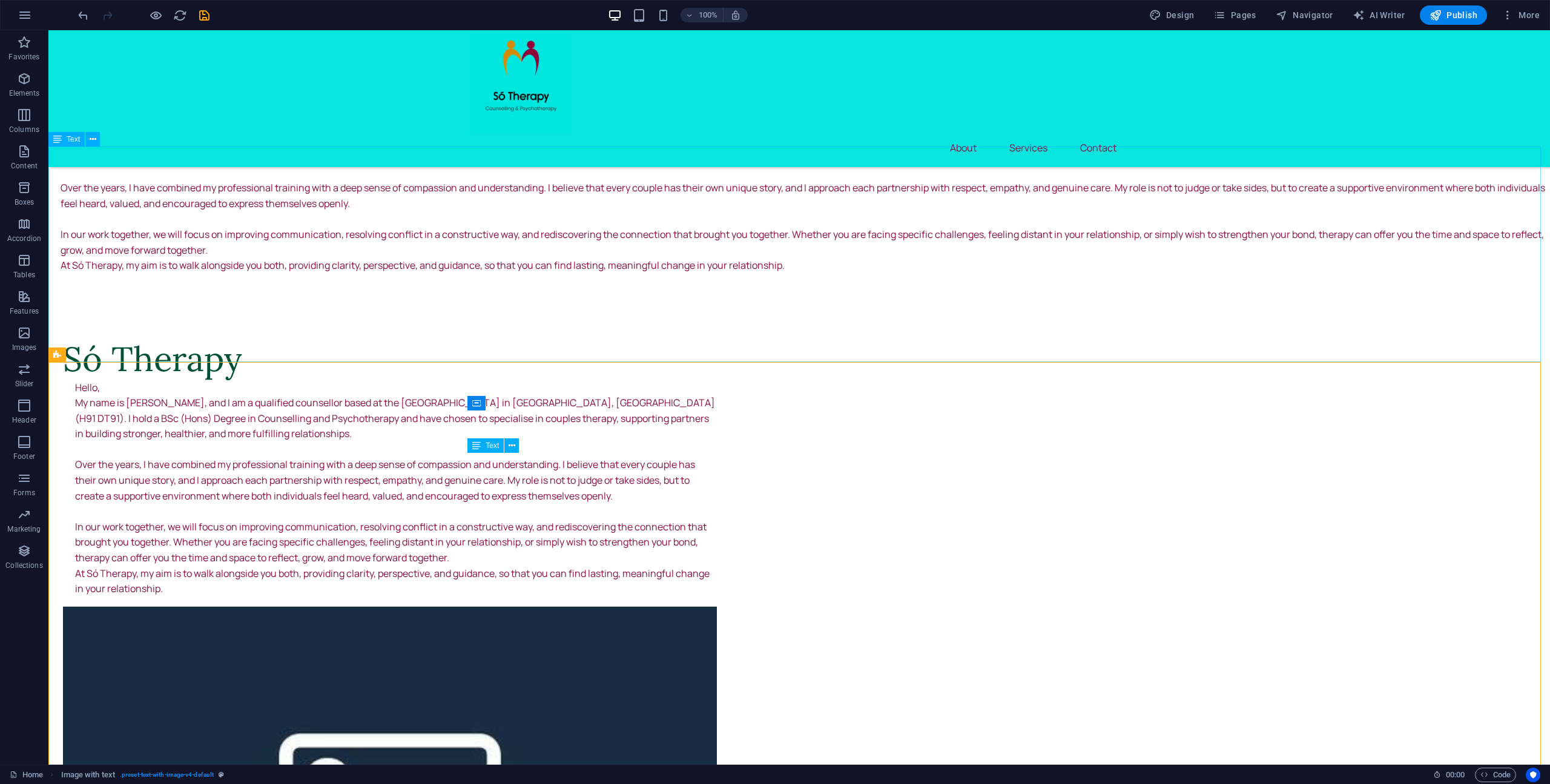
click at [501, 278] on div "Só Therapy Hello, My name is Seán, and I am a qualified counsellor based at the…" at bounding box center [798, 174] width 1501 height 232
click at [523, 221] on div "Só Therapy Hello, My name is Seán, and I am a qualified counsellor based at the…" at bounding box center [798, 174] width 1501 height 232
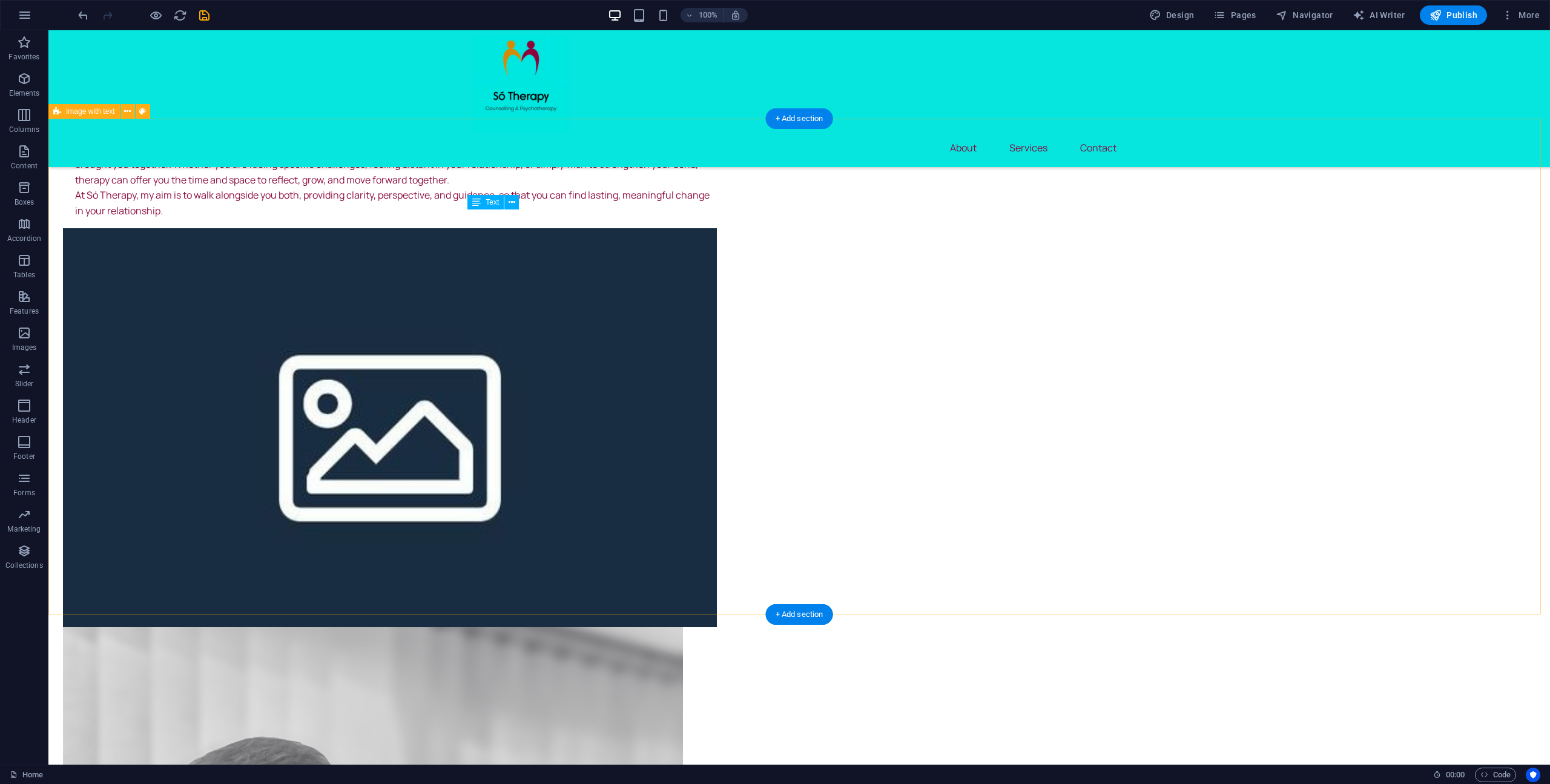
scroll to position [904, 0]
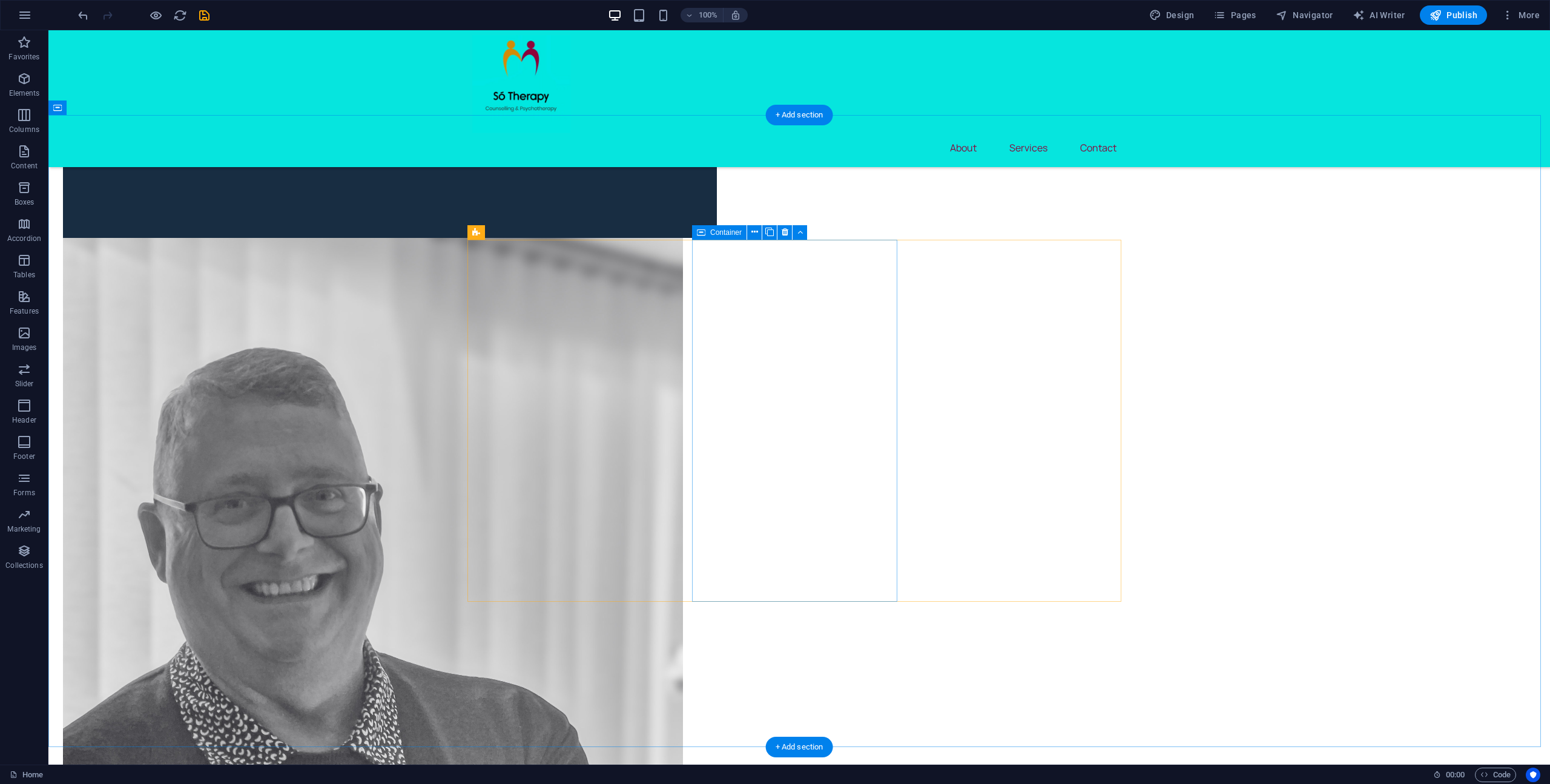
scroll to position [1268, 0]
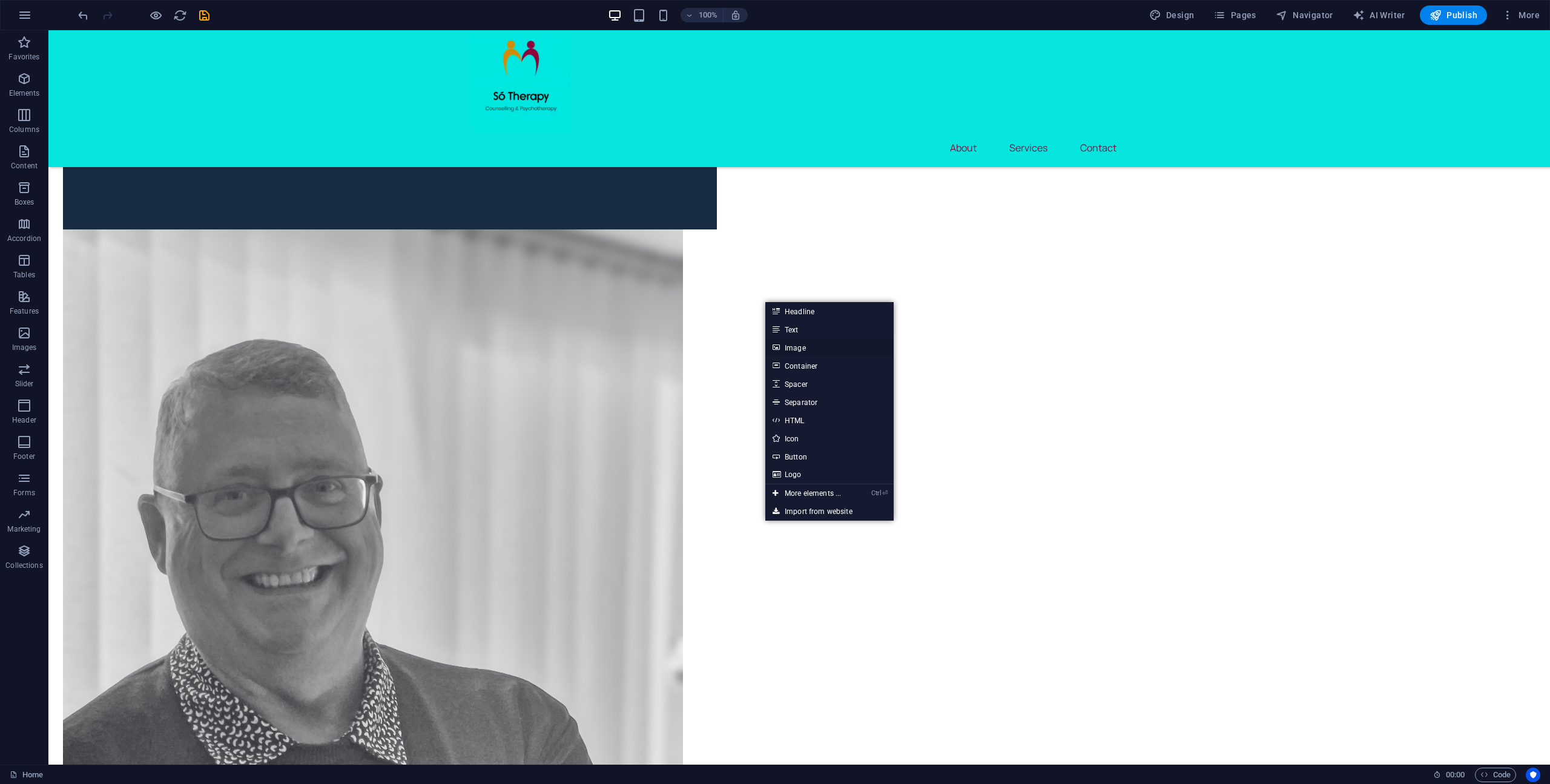
click at [807, 345] on link "Image" at bounding box center [829, 347] width 128 height 18
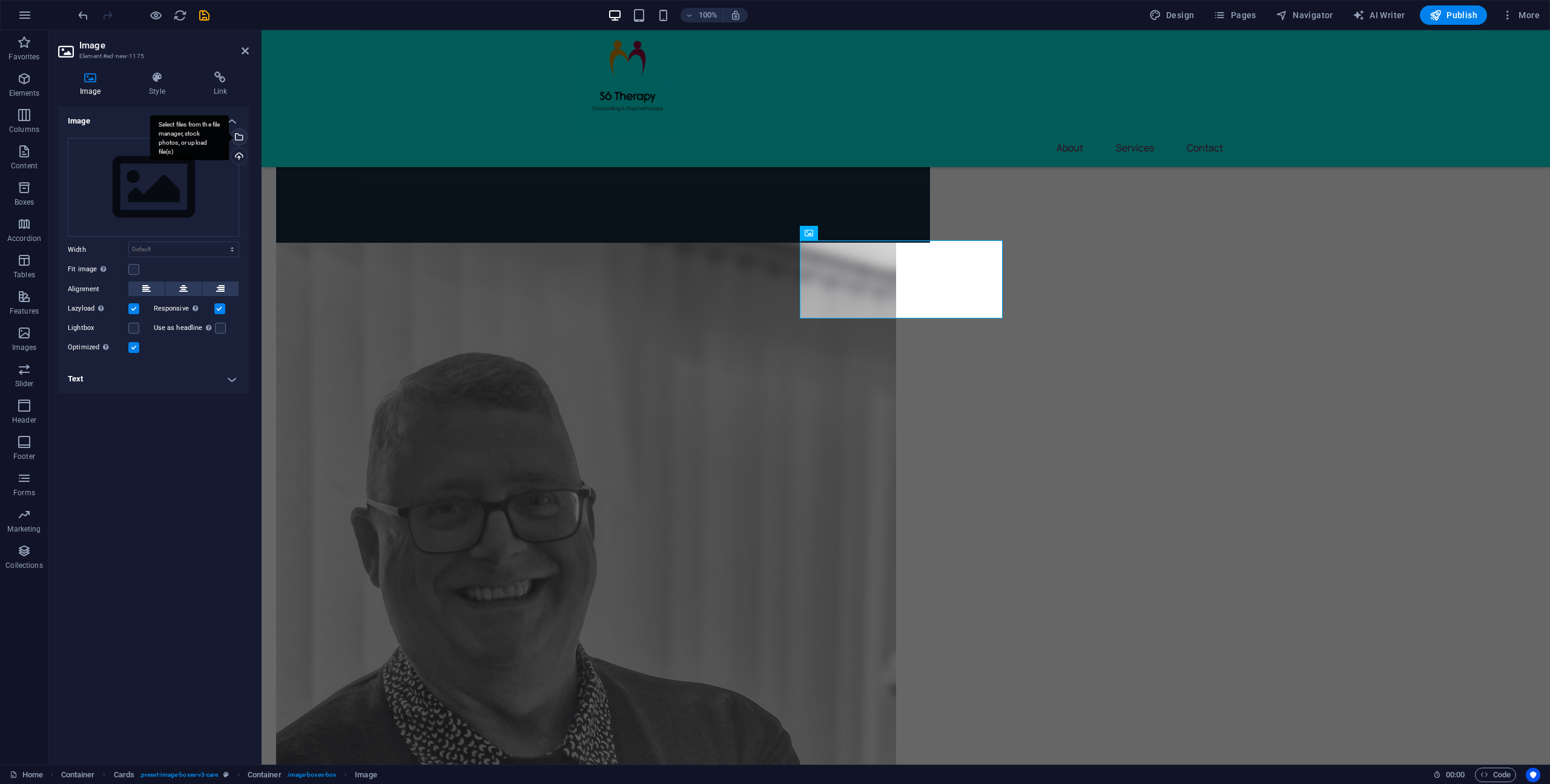
click at [239, 138] on div "Select files from the file manager, stock photos, or upload file(s)" at bounding box center [237, 138] width 18 height 18
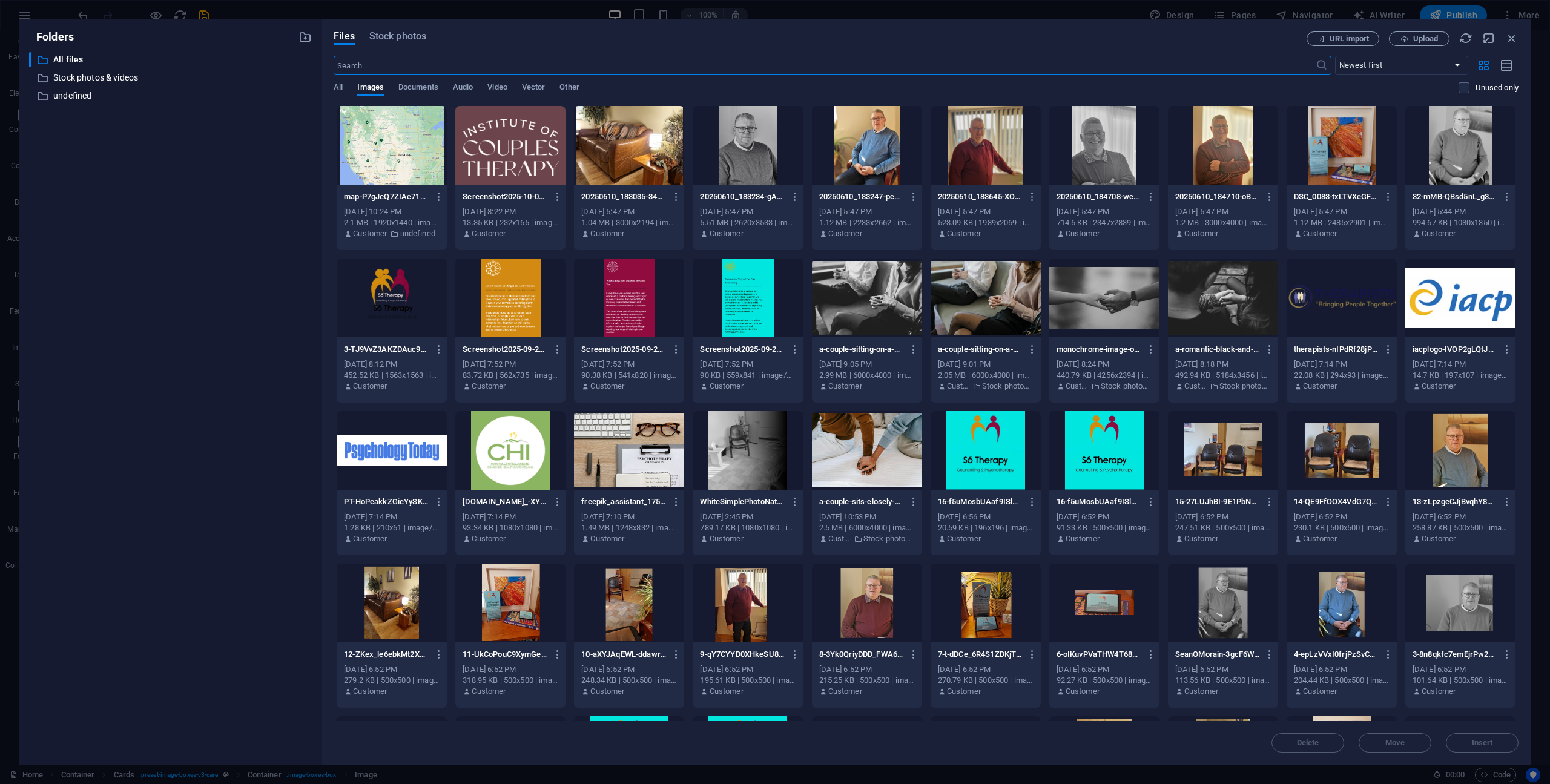
scroll to position [981, 0]
click at [623, 306] on div at bounding box center [629, 297] width 110 height 79
click at [1495, 738] on button "Insert" at bounding box center [1481, 742] width 73 height 19
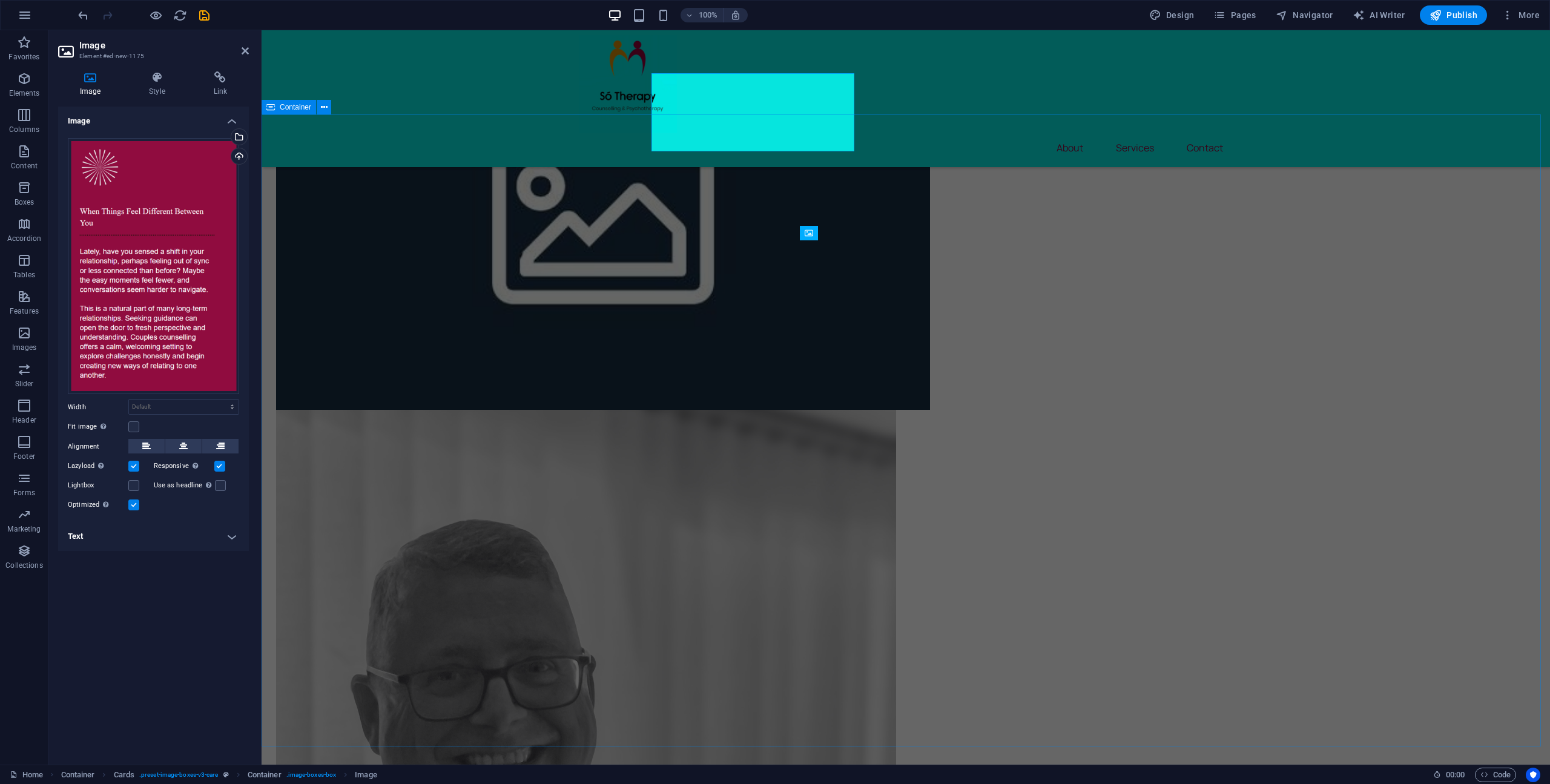
scroll to position [1148, 0]
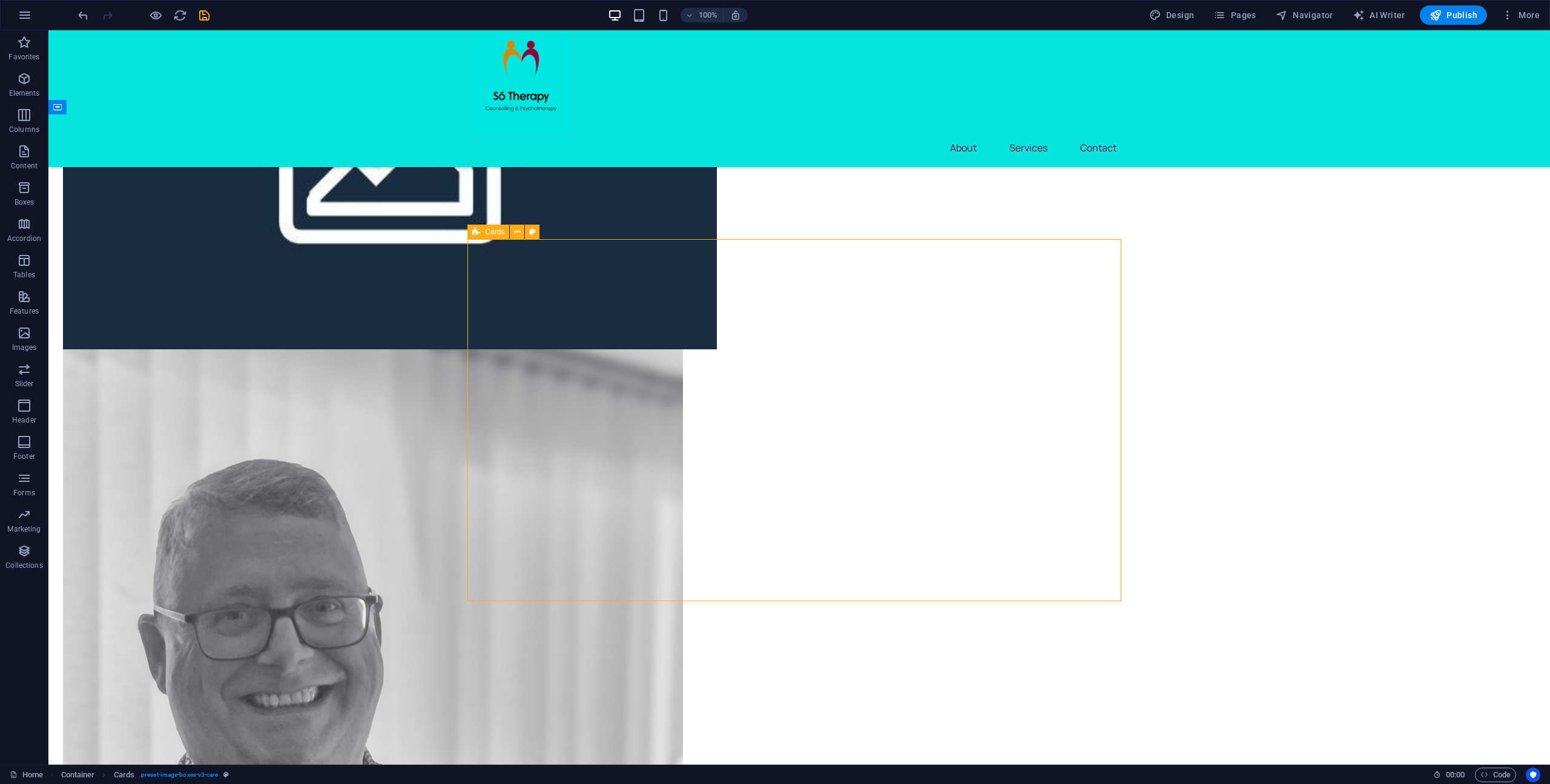
scroll to position [1268, 0]
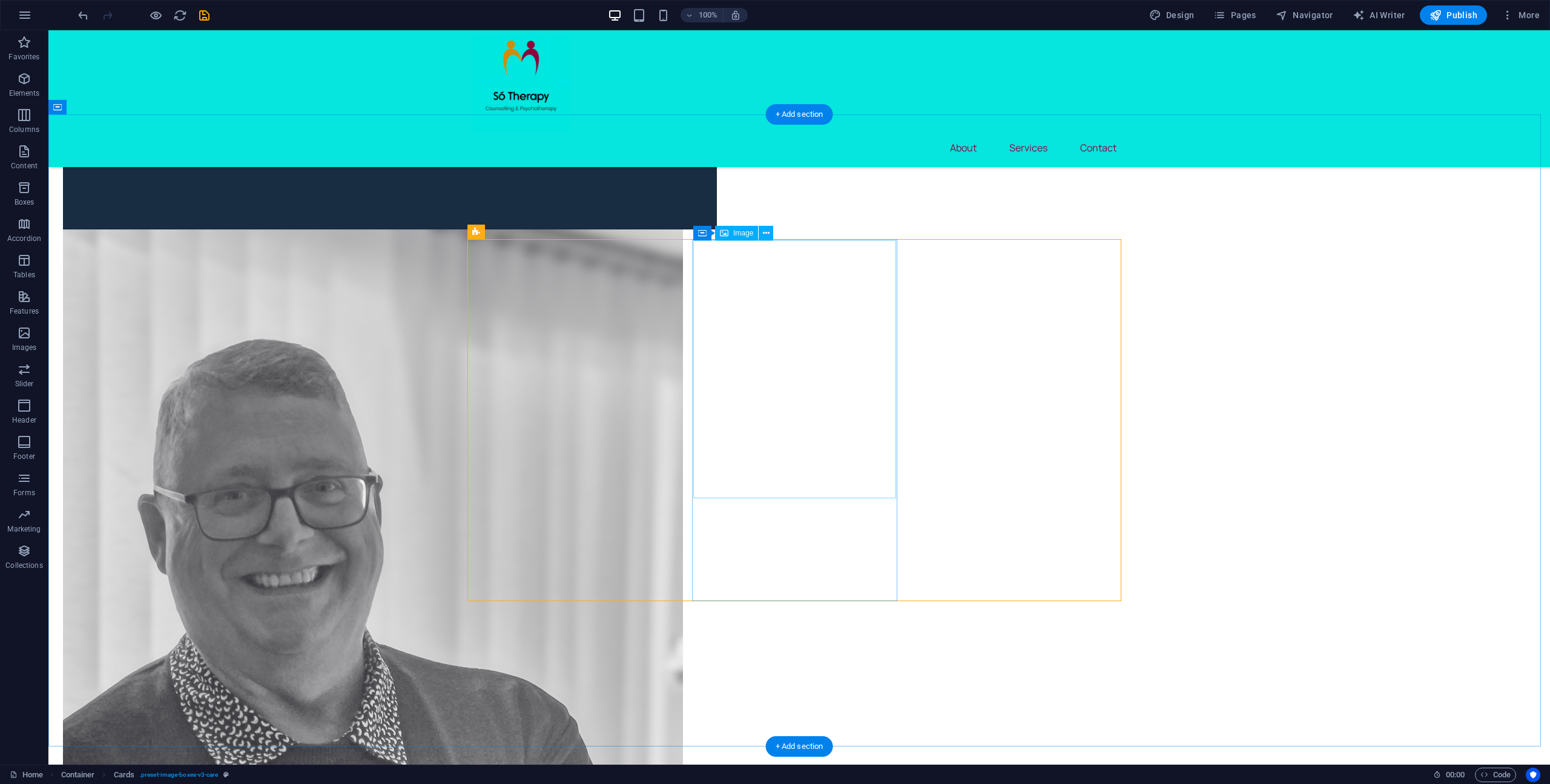
drag, startPoint x: 838, startPoint y: 445, endPoint x: 625, endPoint y: 445, distance: 213.0
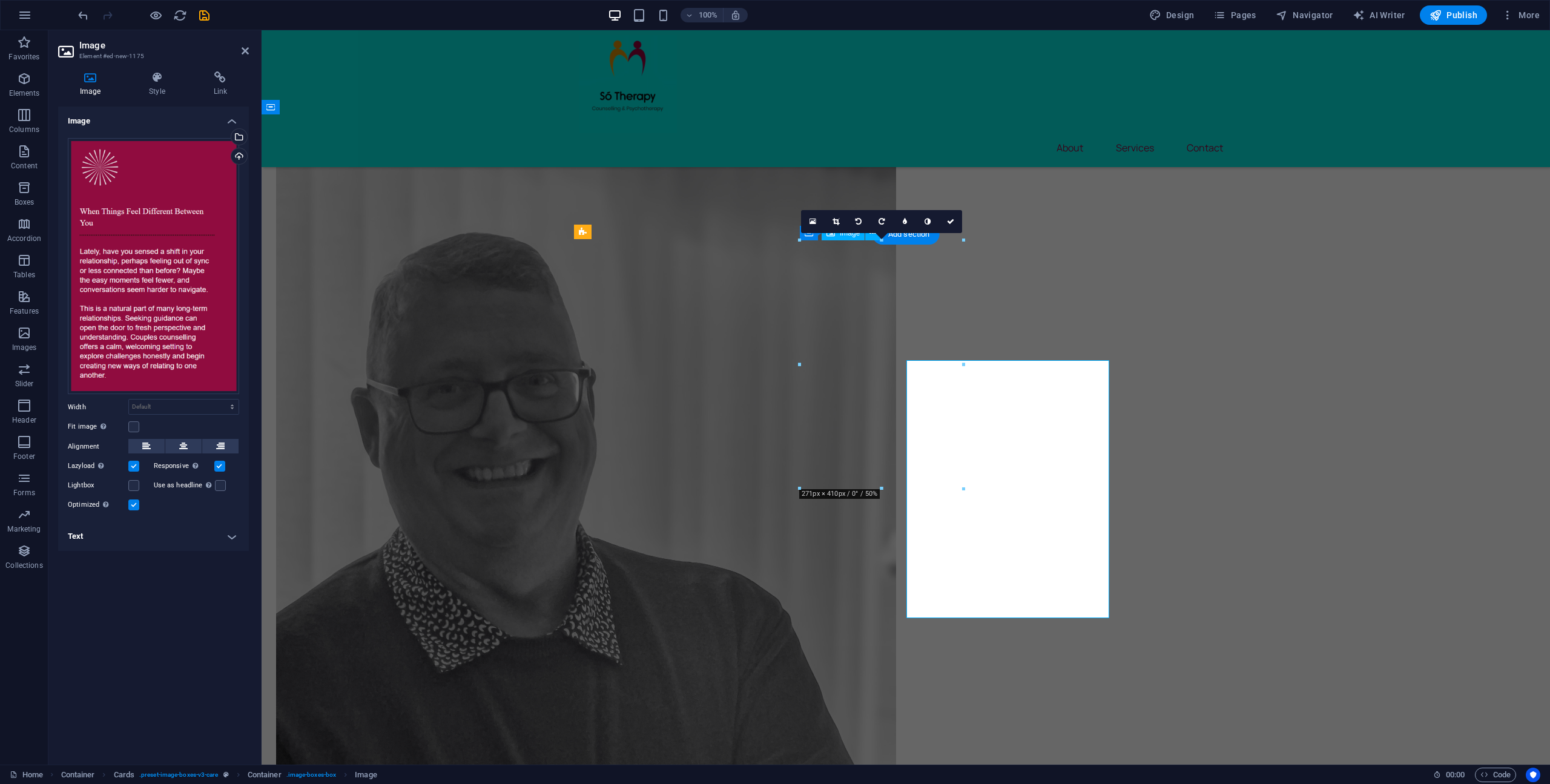
scroll to position [1148, 0]
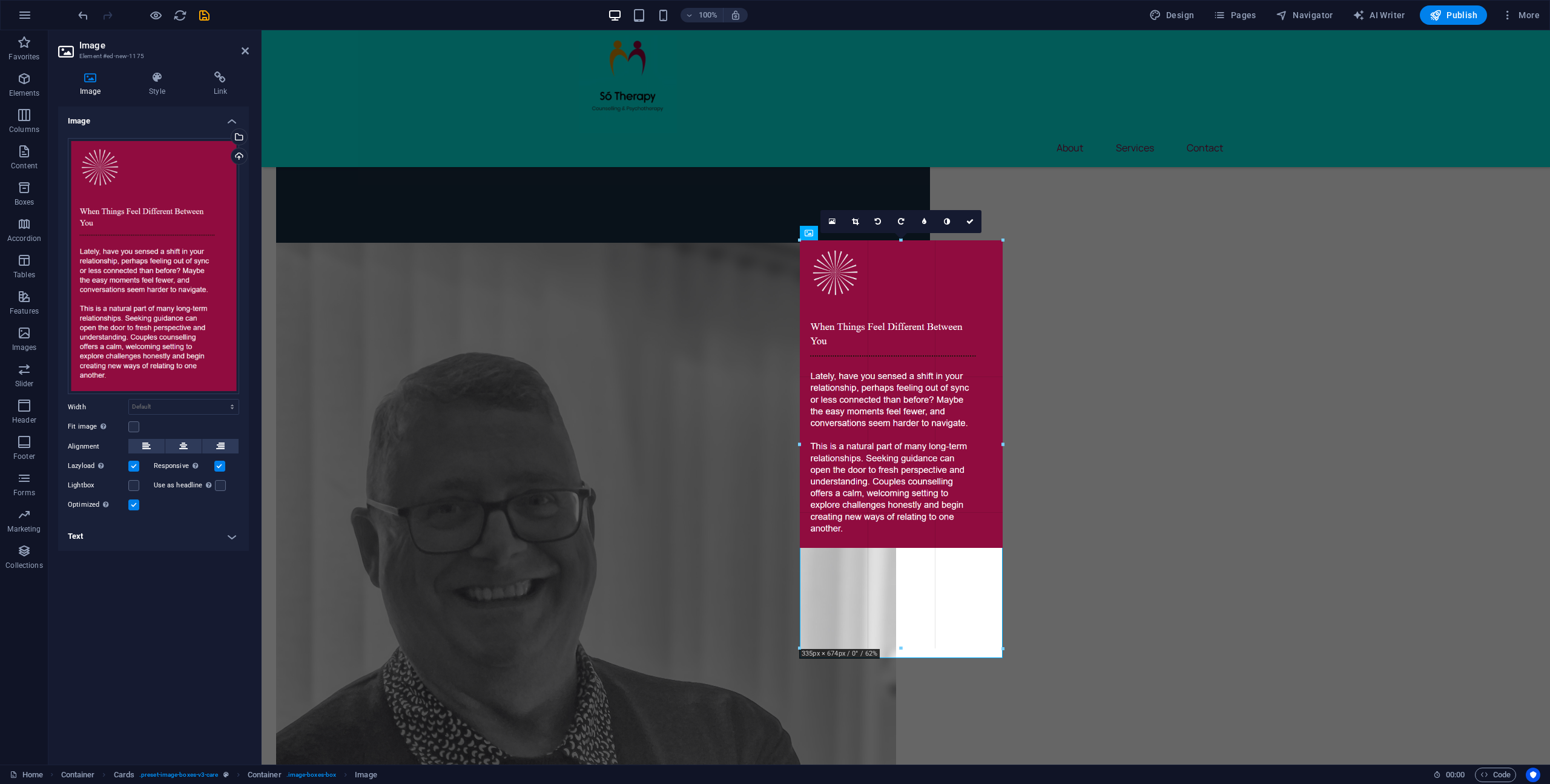
drag, startPoint x: 964, startPoint y: 488, endPoint x: 1011, endPoint y: 503, distance: 49.3
type input "334"
select select "px"
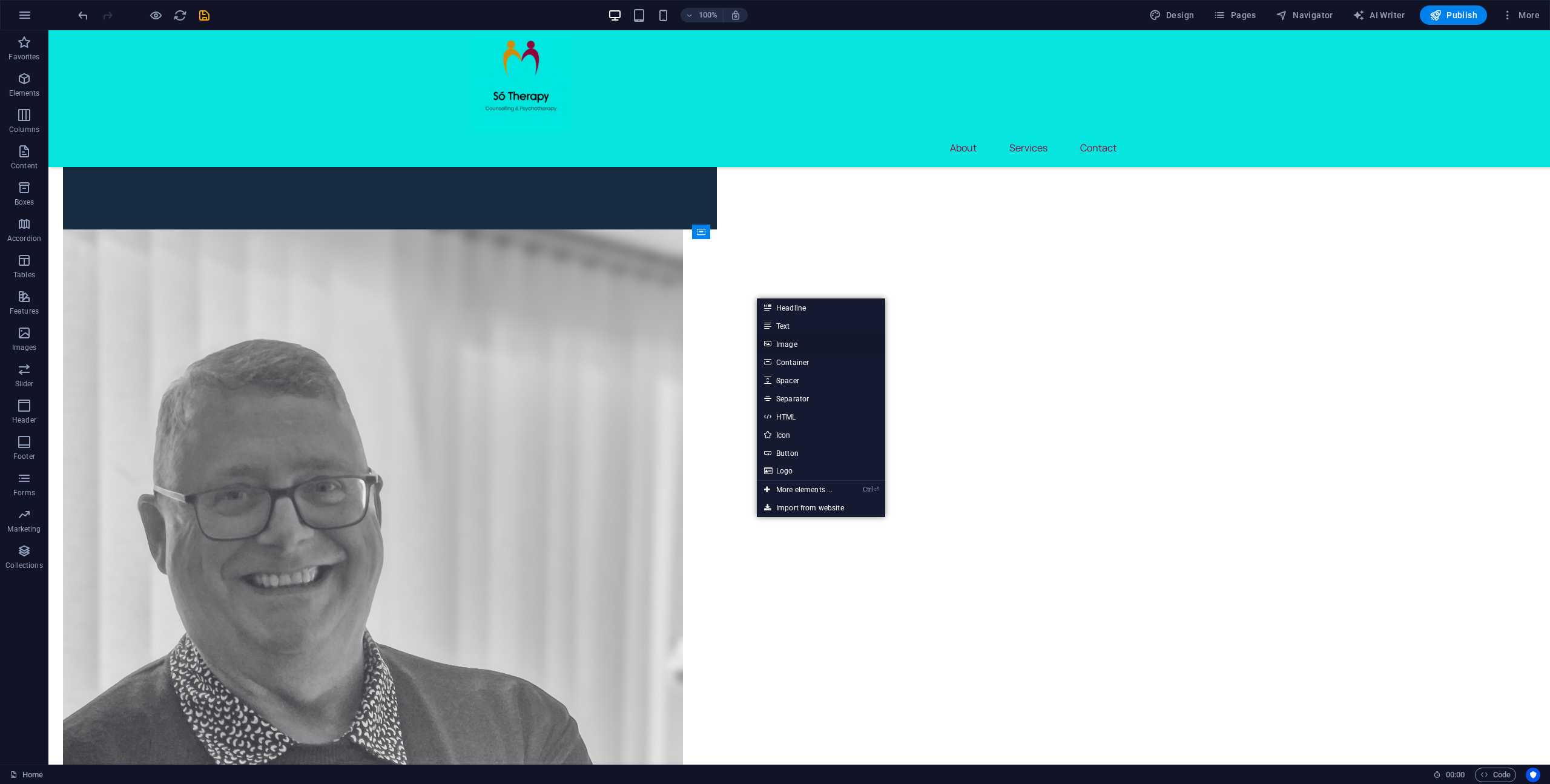
click at [804, 348] on link "Image" at bounding box center [821, 343] width 128 height 18
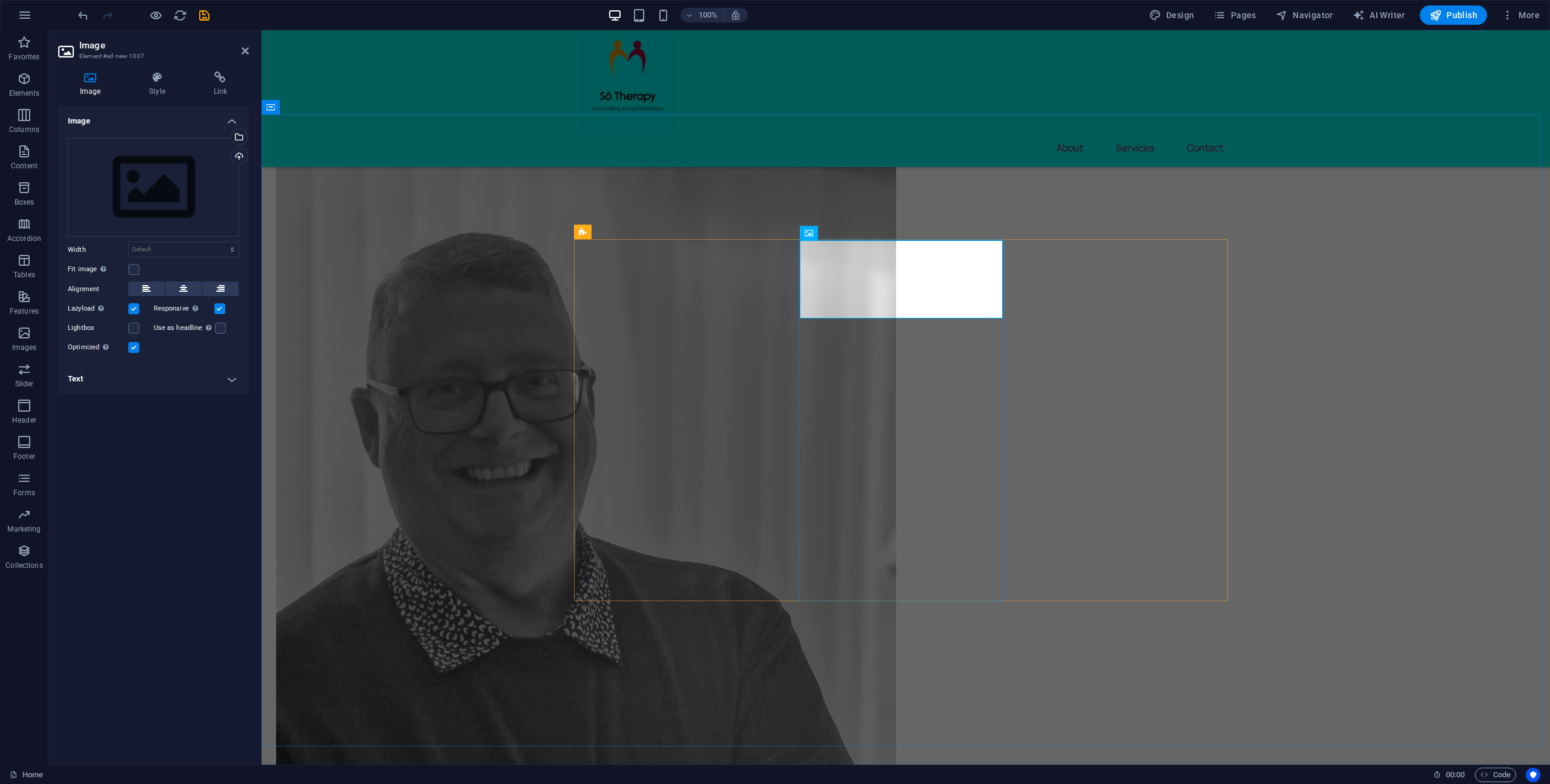
scroll to position [1148, 0]
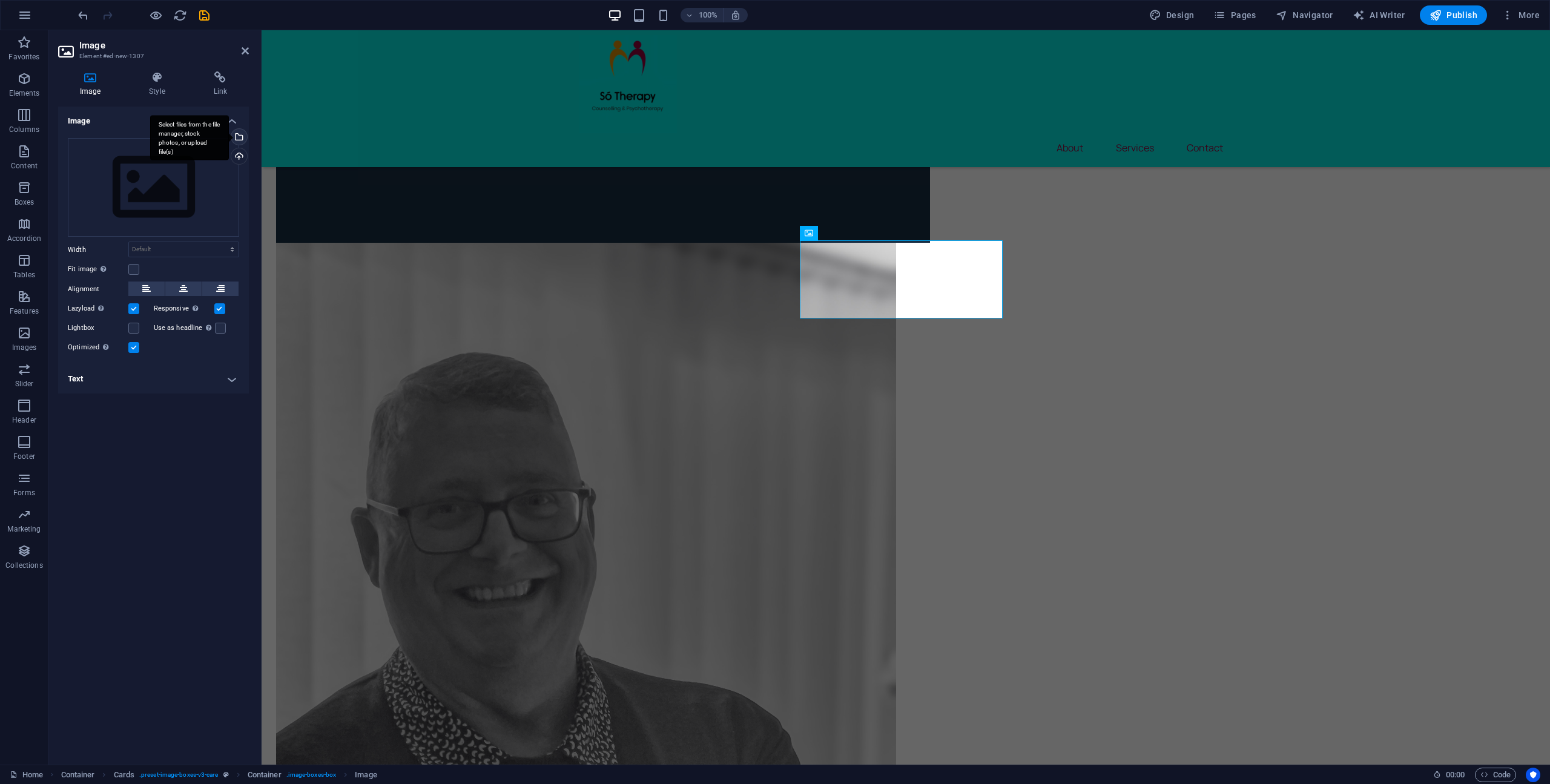
click at [239, 135] on div "Select files from the file manager, stock photos, or upload file(s)" at bounding box center [237, 138] width 18 height 18
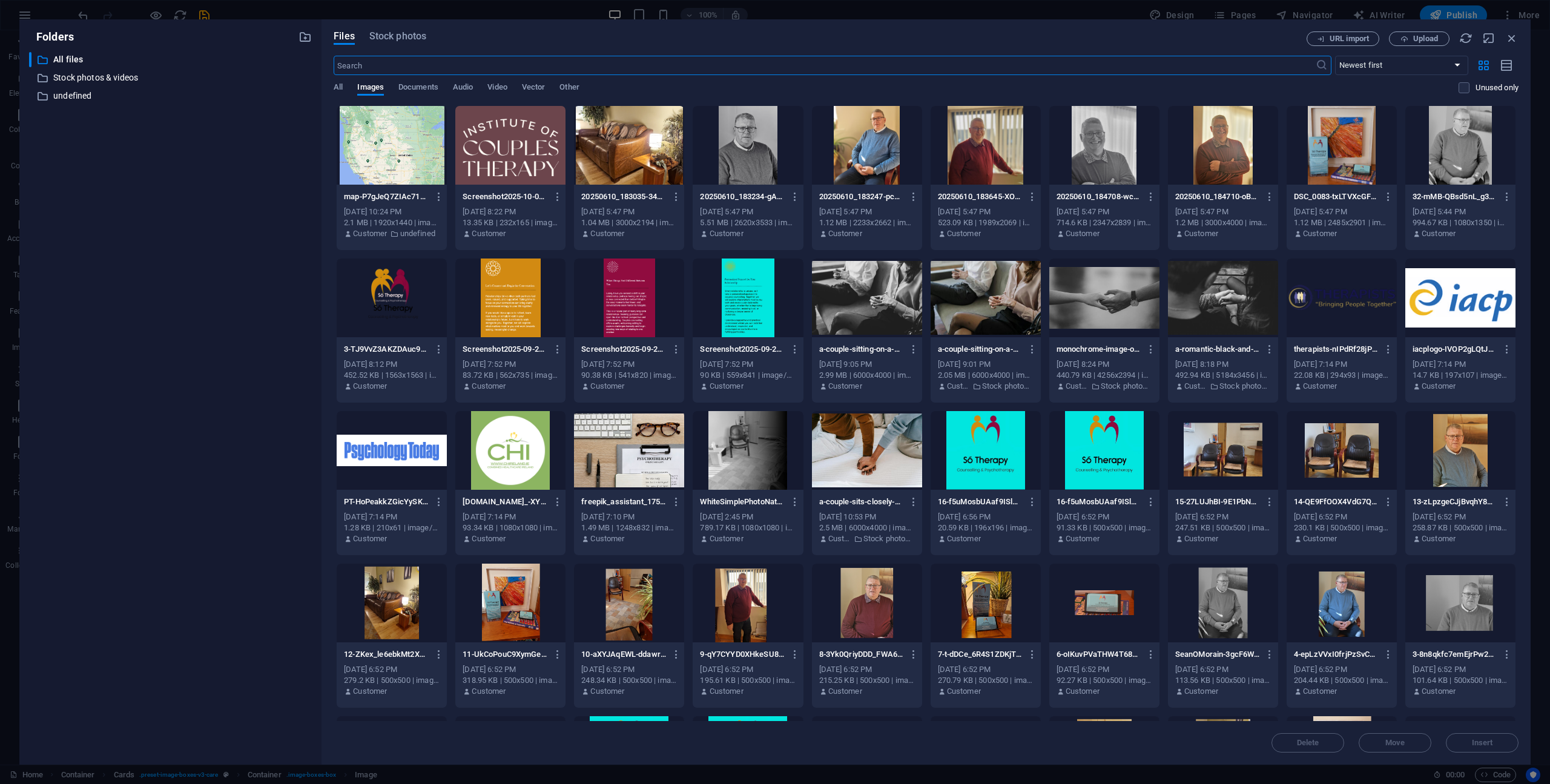
scroll to position [981, 0]
click at [506, 306] on div at bounding box center [510, 297] width 110 height 79
click at [1501, 741] on span "Insert" at bounding box center [1481, 743] width 63 height 7
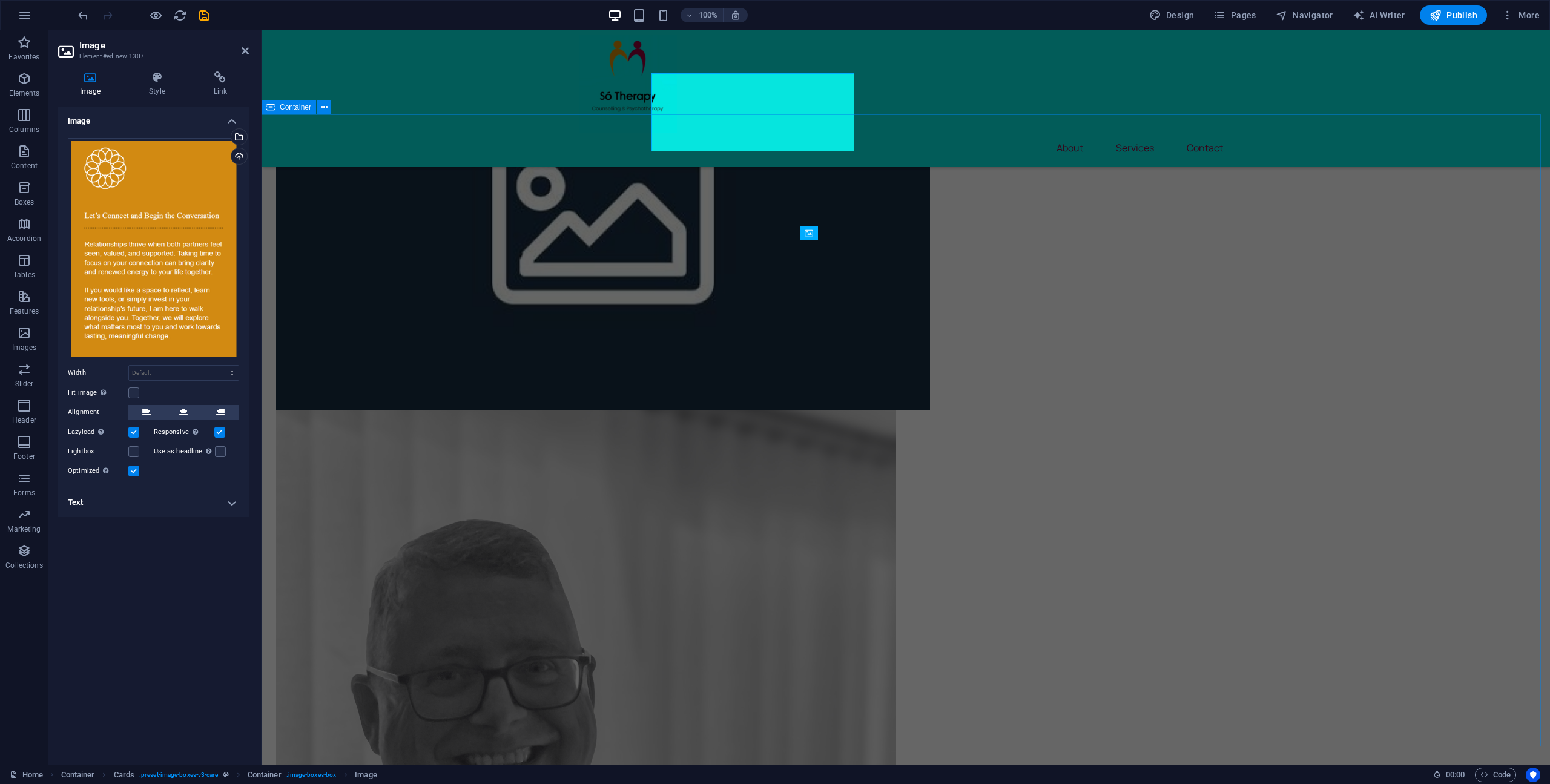
scroll to position [1148, 0]
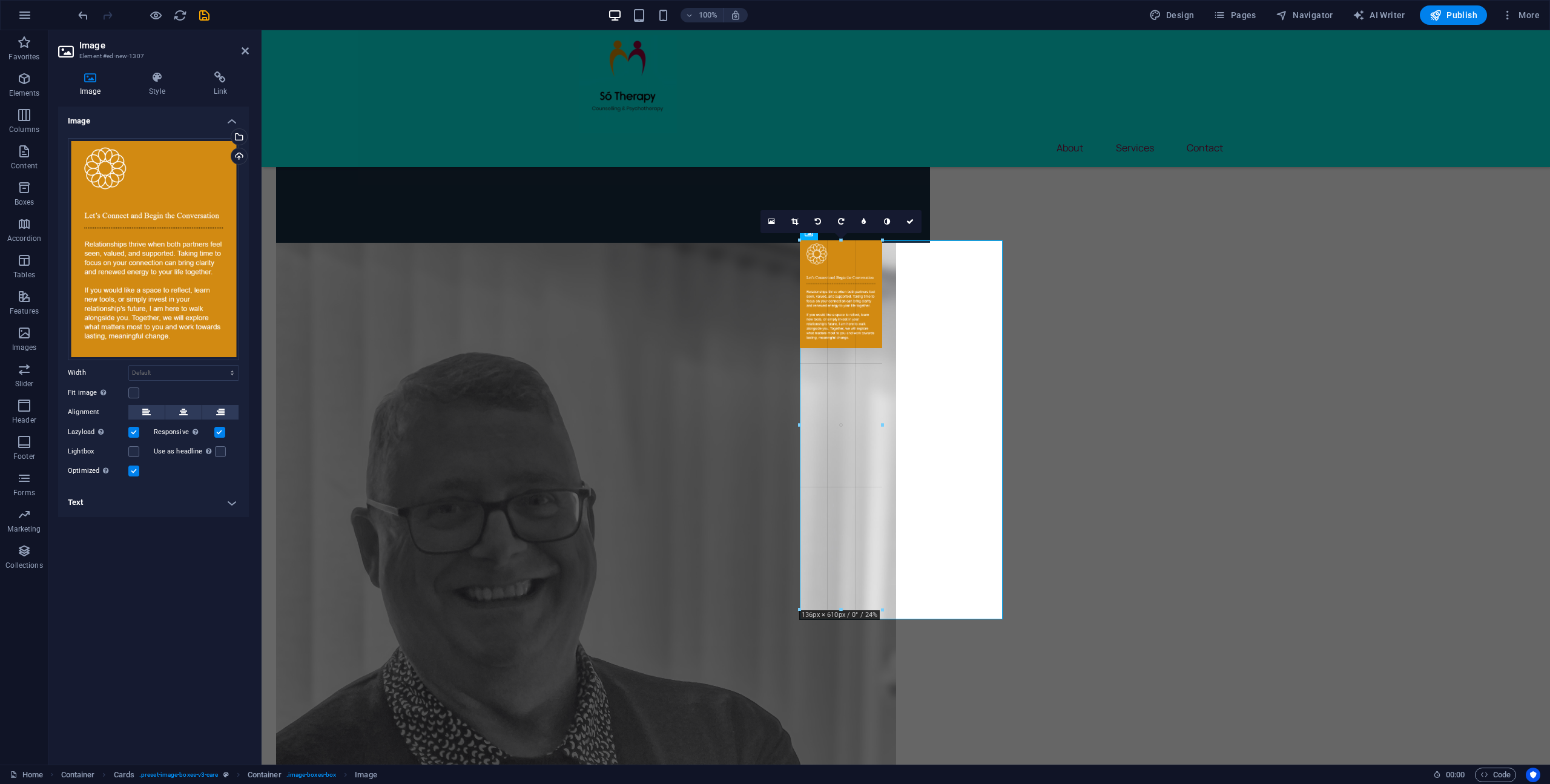
drag, startPoint x: 970, startPoint y: 464, endPoint x: 880, endPoint y: 352, distance: 143.7
type input "136"
select select "px"
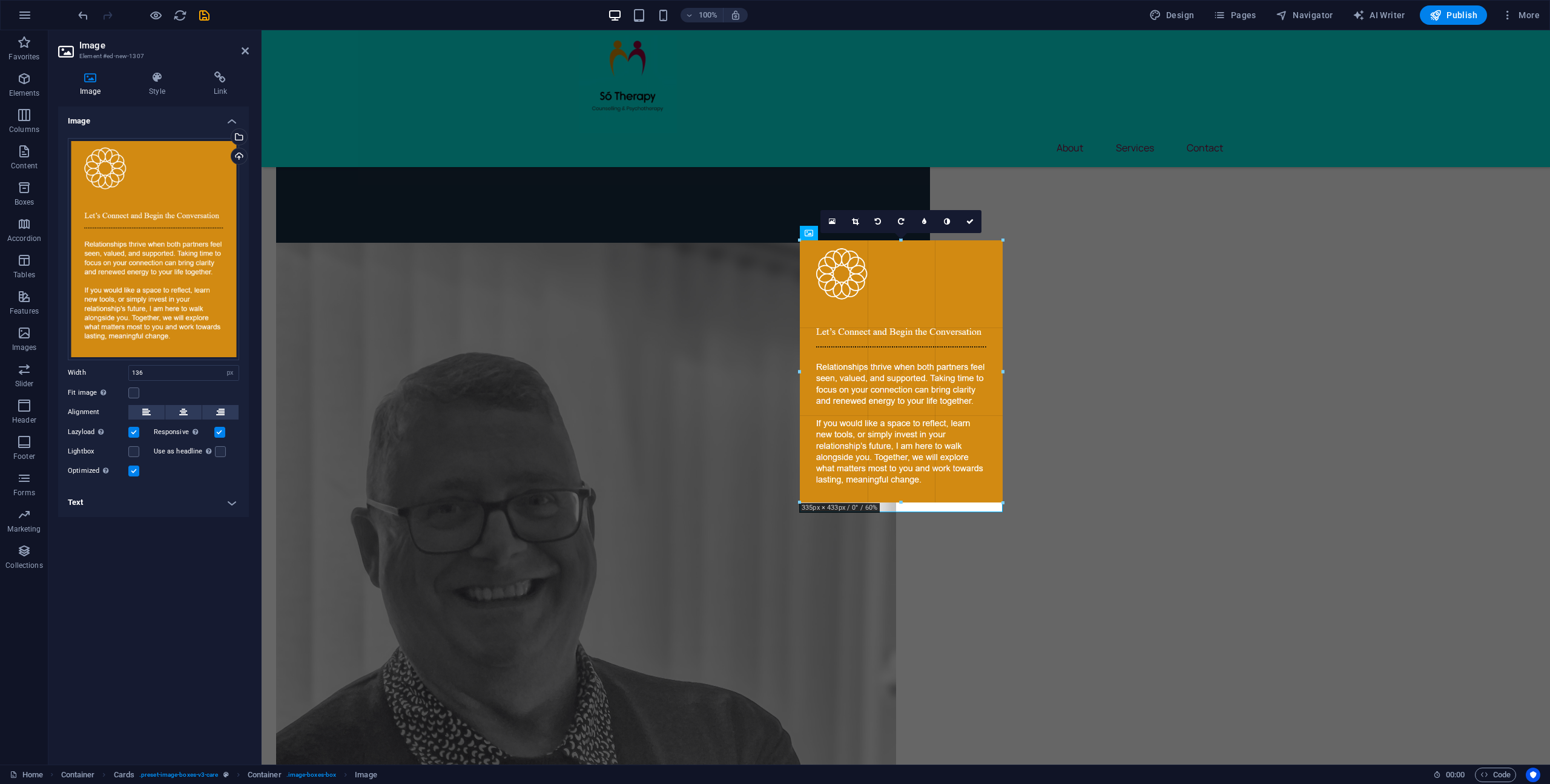
drag, startPoint x: 880, startPoint y: 349, endPoint x: 1003, endPoint y: 462, distance: 167.0
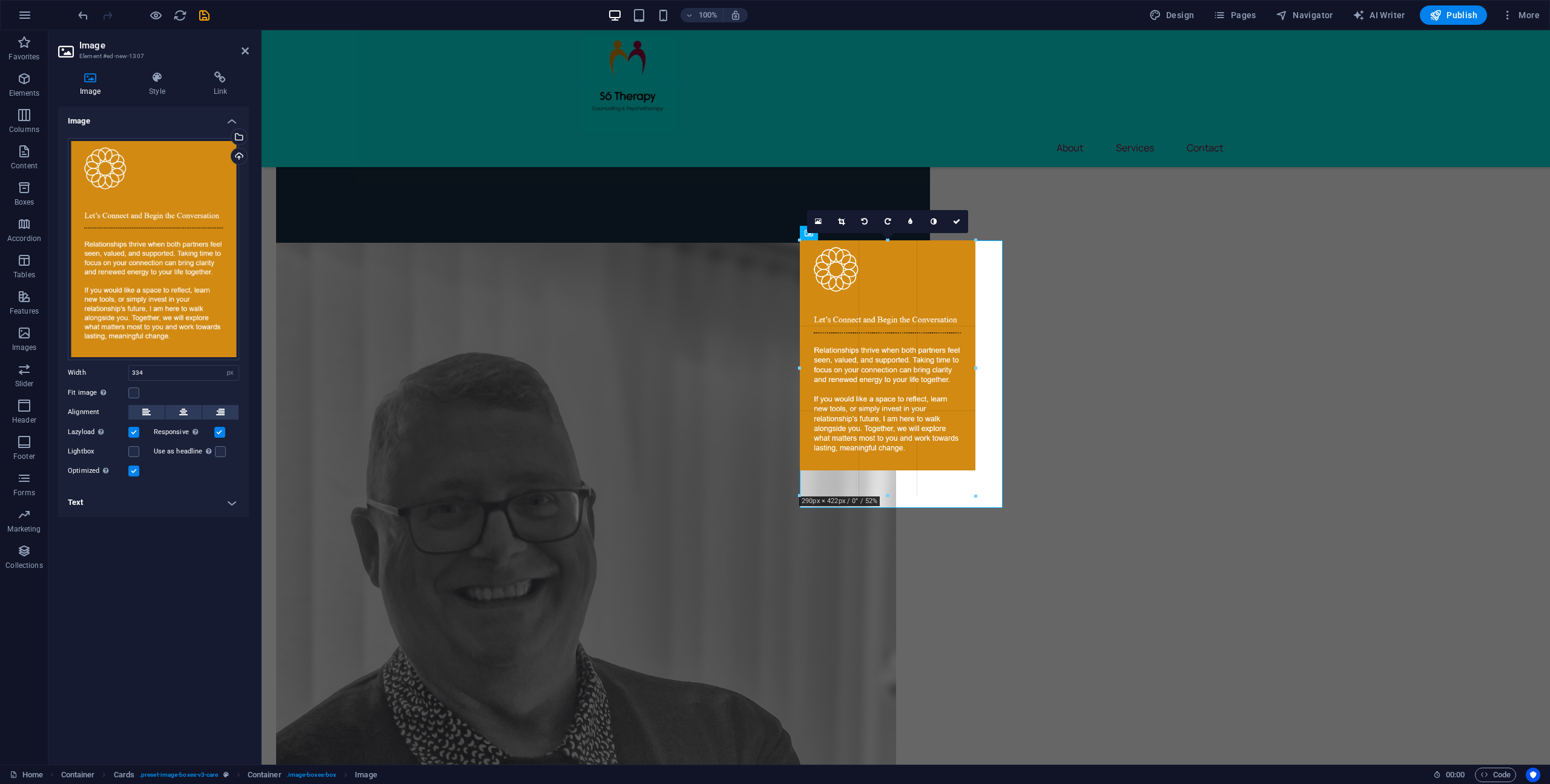
drag, startPoint x: 902, startPoint y: 505, endPoint x: 954, endPoint y: 495, distance: 53.0
type input "290"
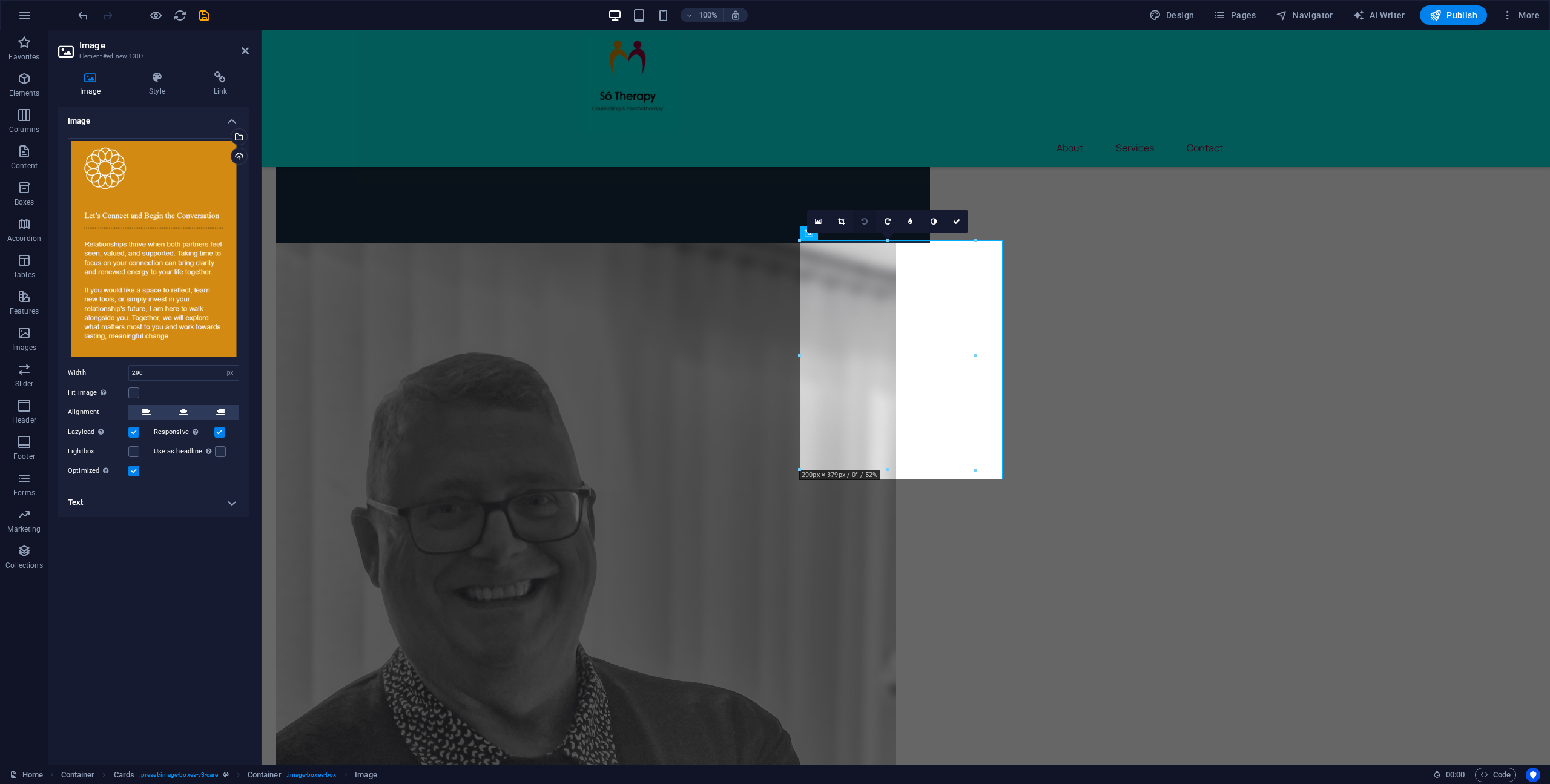
click at [864, 224] on icon at bounding box center [864, 221] width 6 height 7
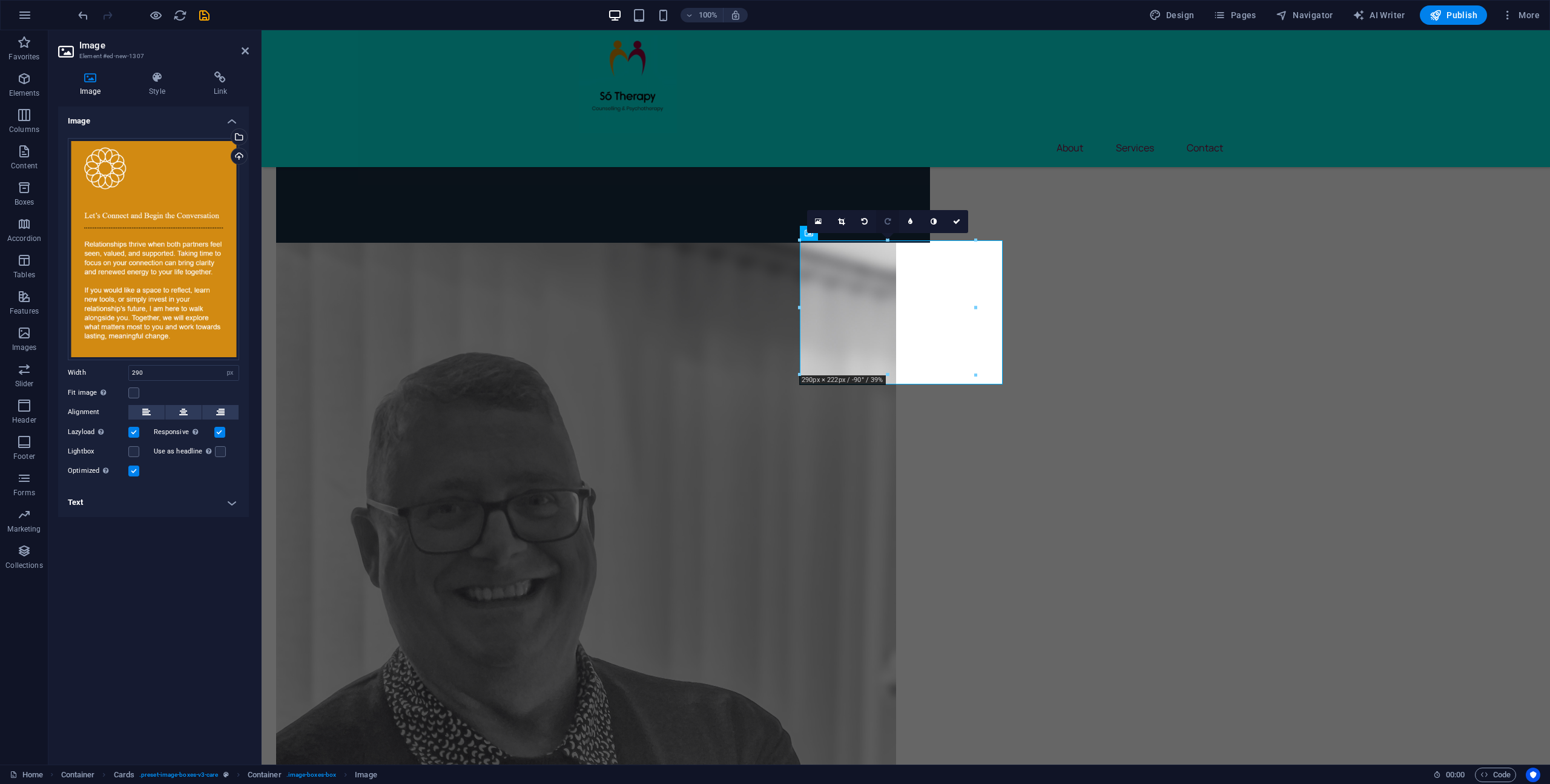
click at [887, 225] on link at bounding box center [887, 221] width 23 height 23
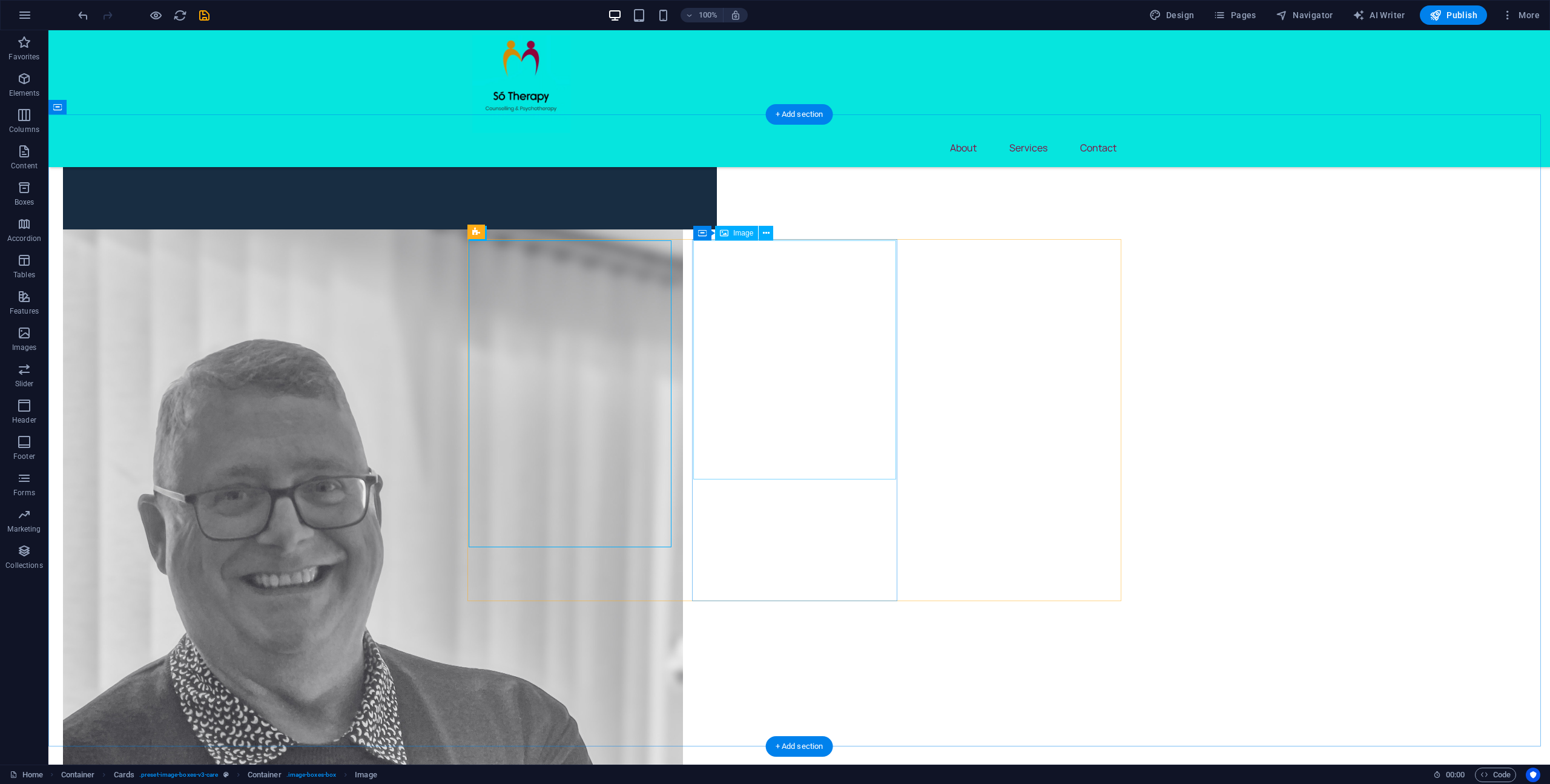
click at [743, 234] on span "Image" at bounding box center [743, 233] width 20 height 7
click at [767, 234] on icon at bounding box center [766, 234] width 6 height 13
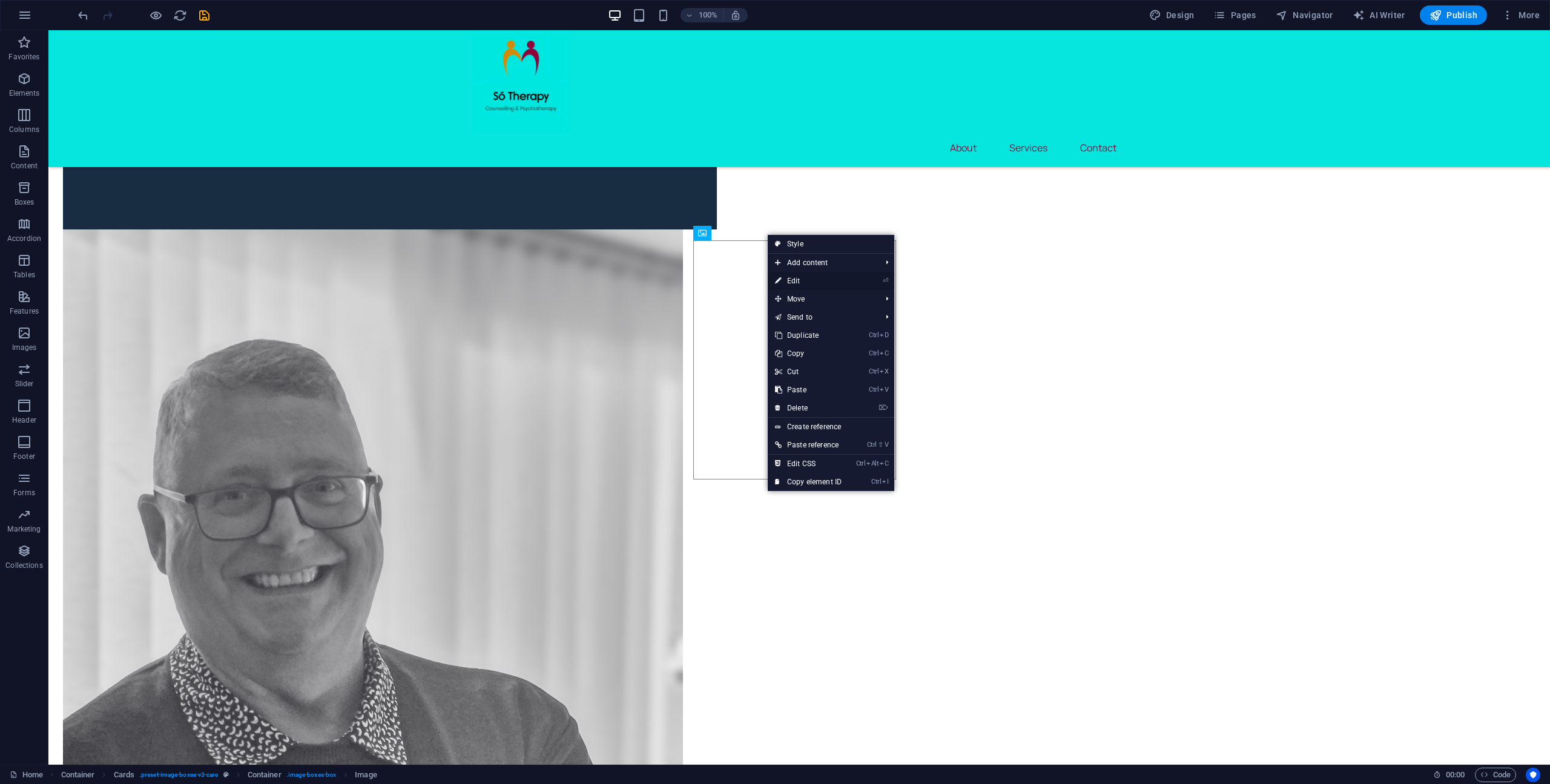
click at [794, 281] on link "⏎ Edit" at bounding box center [808, 281] width 81 height 18
select select "px"
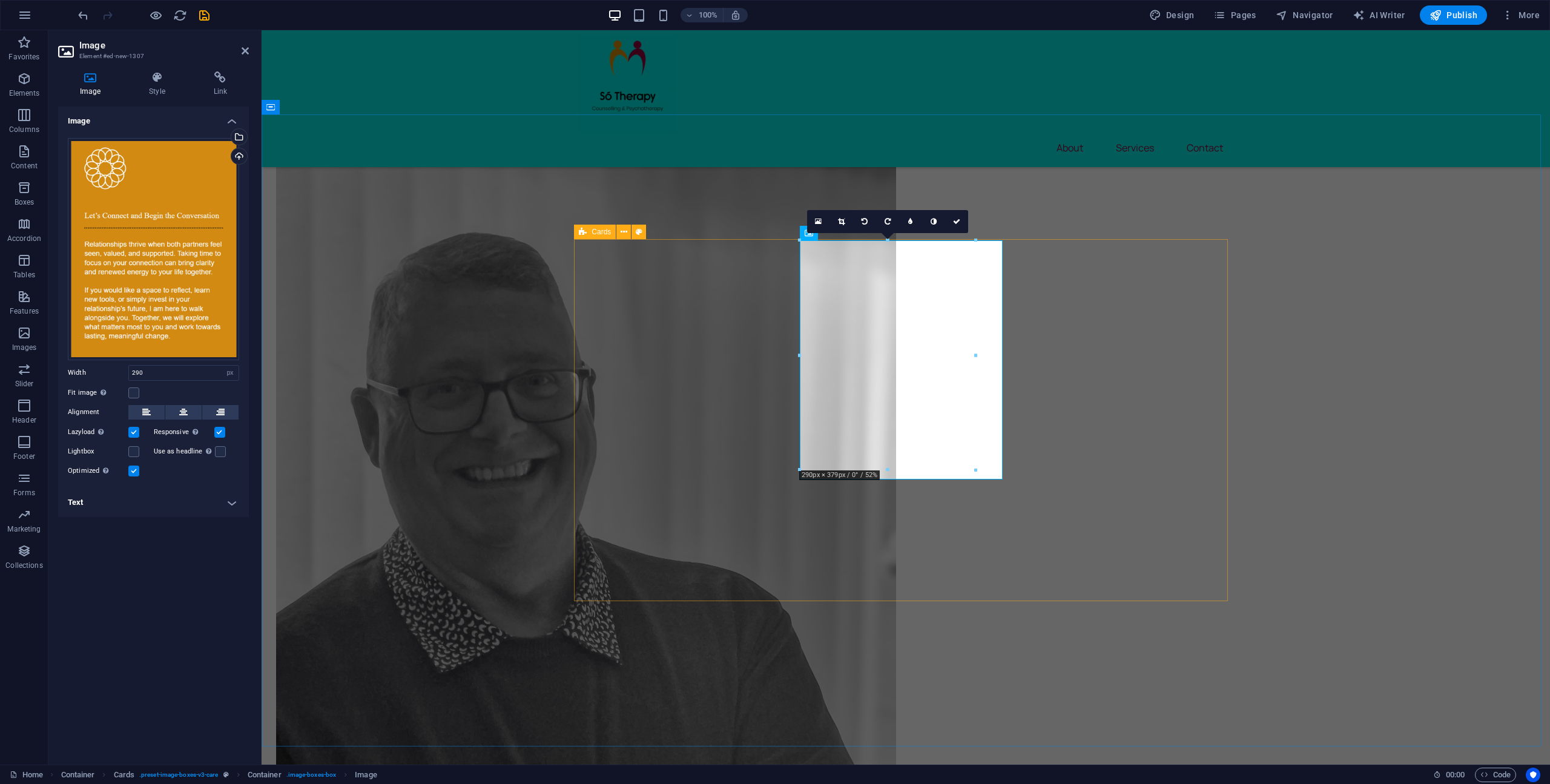
scroll to position [1148, 0]
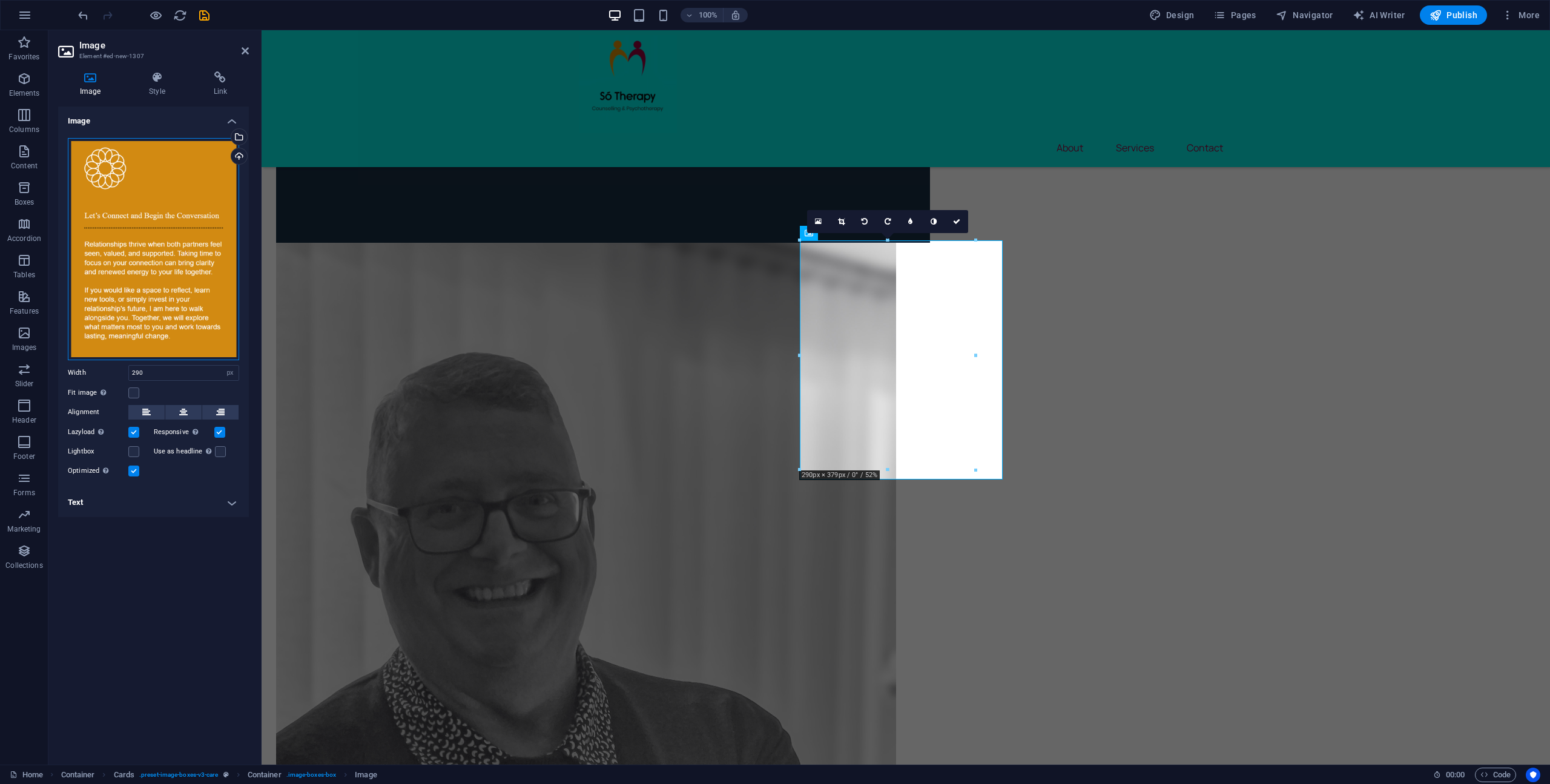
click at [140, 265] on div "Drag files here, click to choose files or select files from Files or our free s…" at bounding box center [154, 249] width 172 height 222
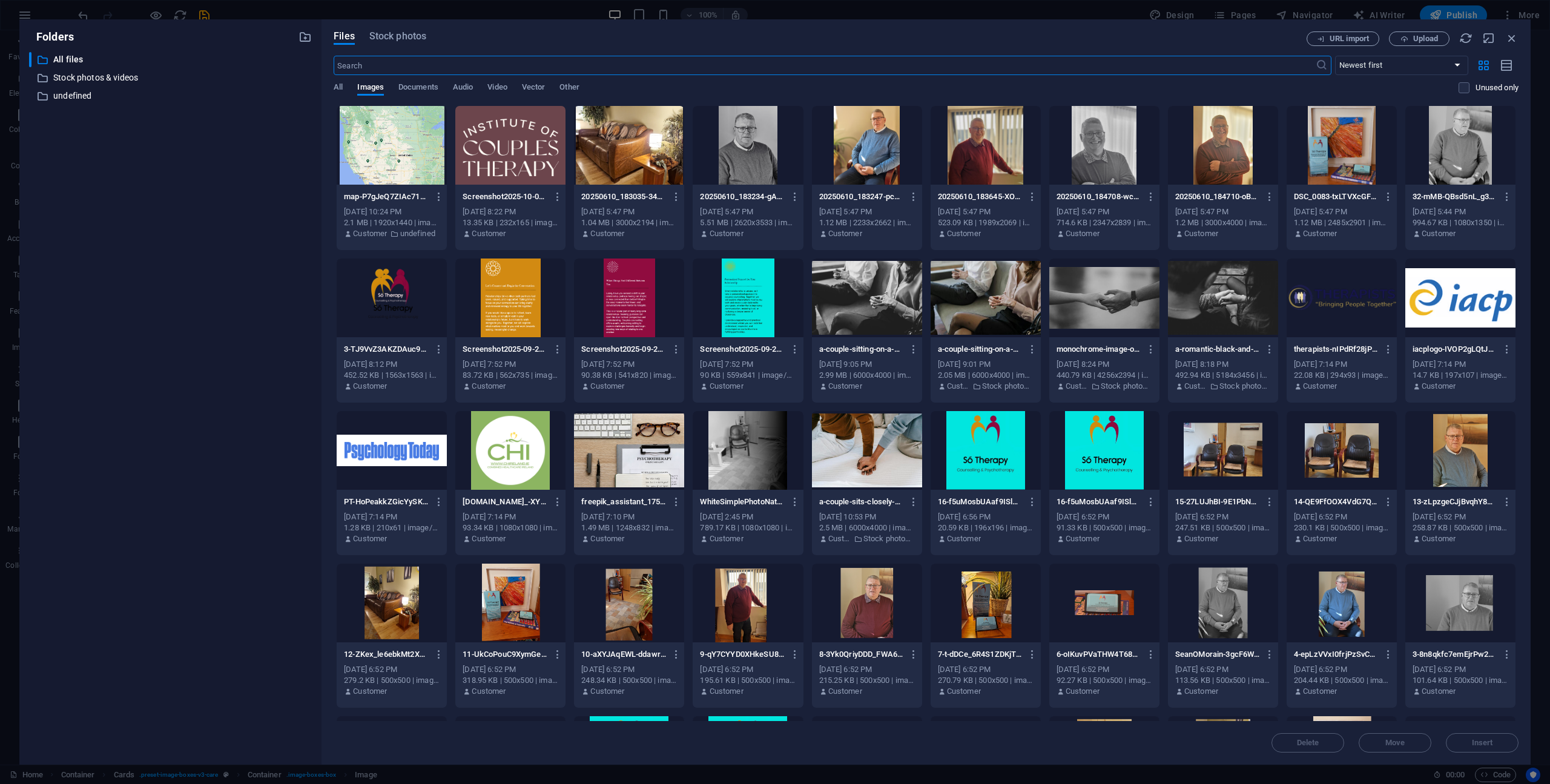
scroll to position [981, 0]
drag, startPoint x: 494, startPoint y: 296, endPoint x: 710, endPoint y: 416, distance: 247.1
click at [496, 296] on div at bounding box center [510, 297] width 110 height 79
click at [1494, 742] on span "Insert" at bounding box center [1481, 743] width 63 height 7
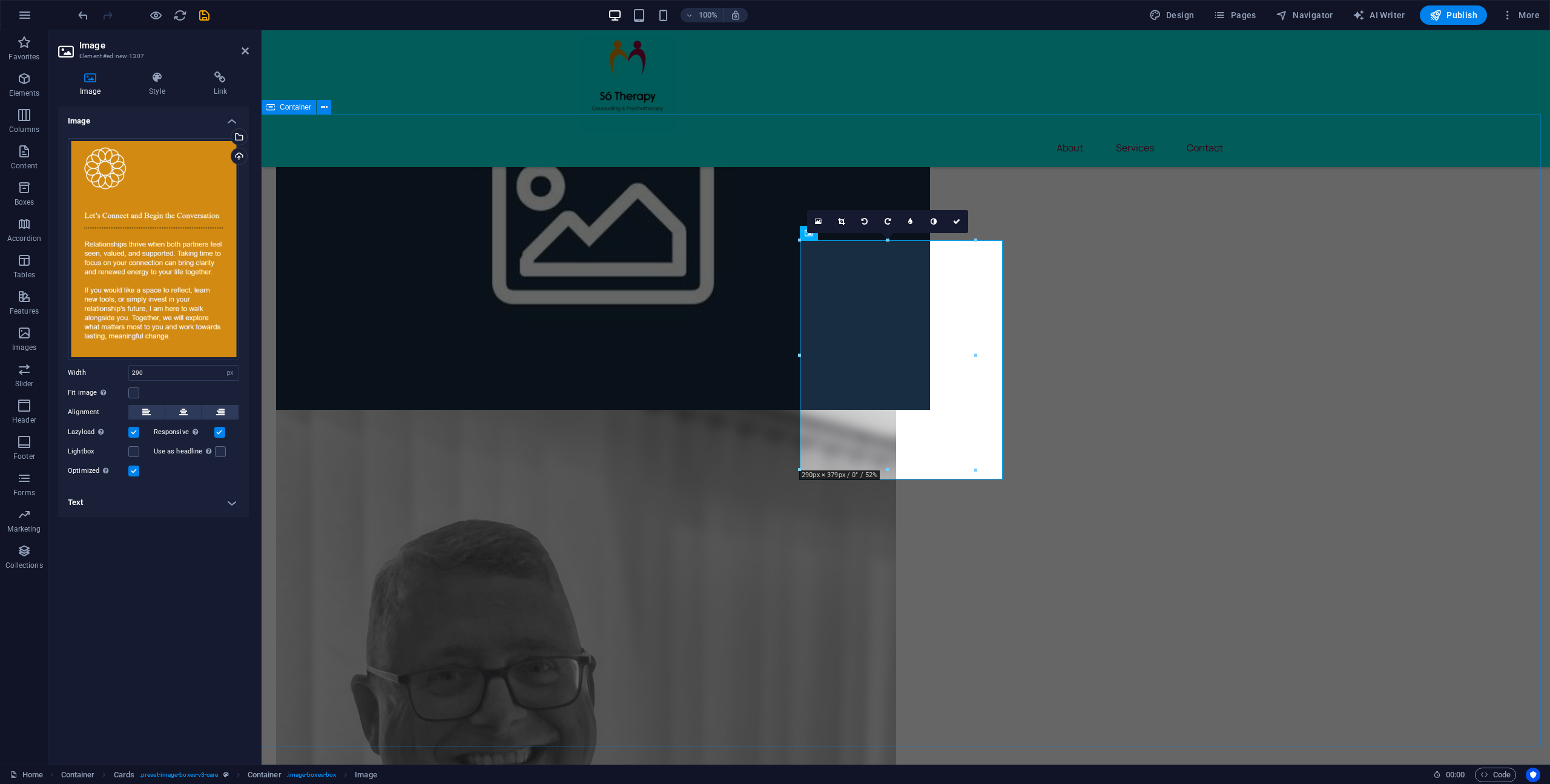
scroll to position [1148, 0]
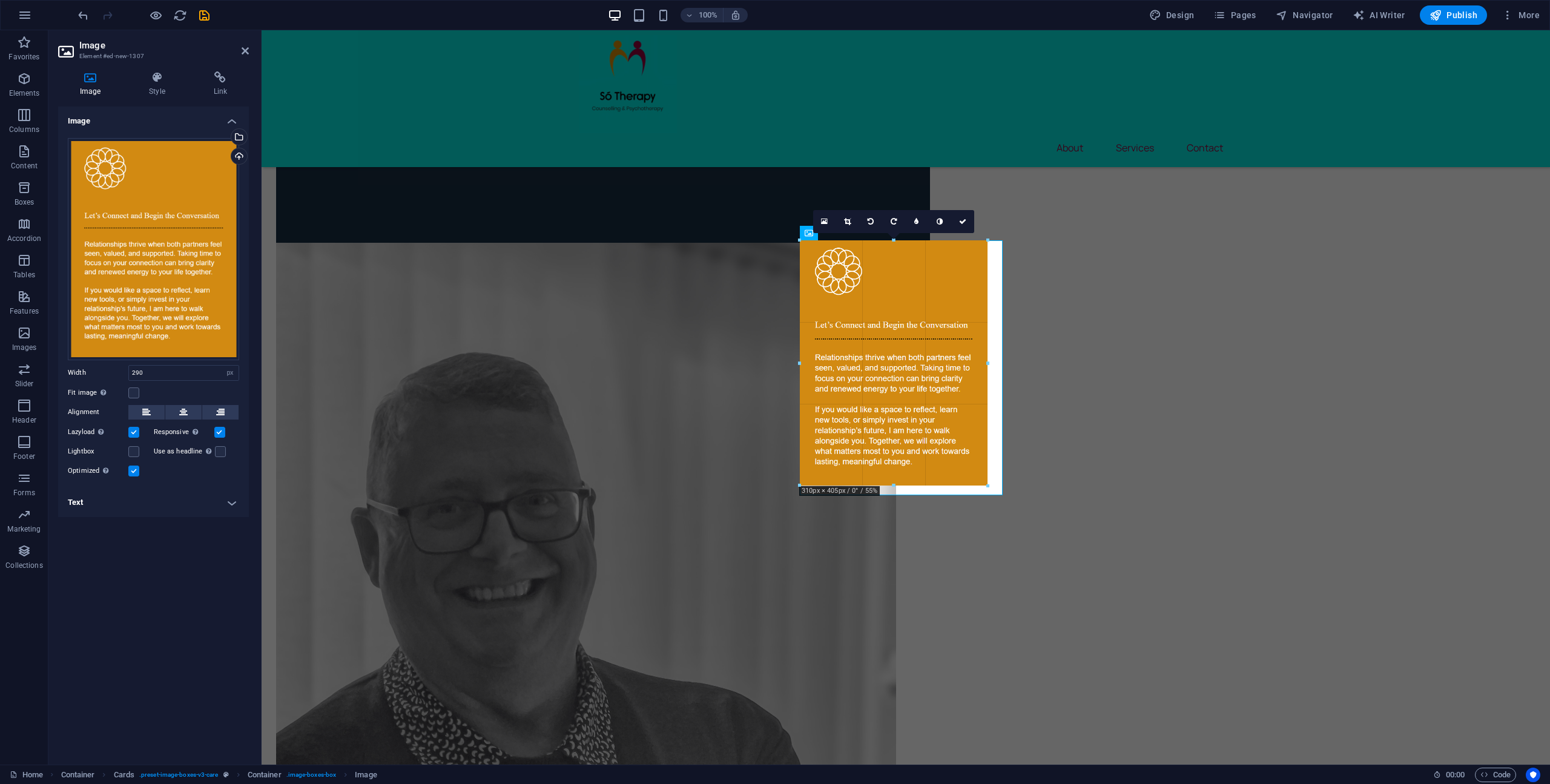
drag, startPoint x: 974, startPoint y: 469, endPoint x: 985, endPoint y: 480, distance: 15.6
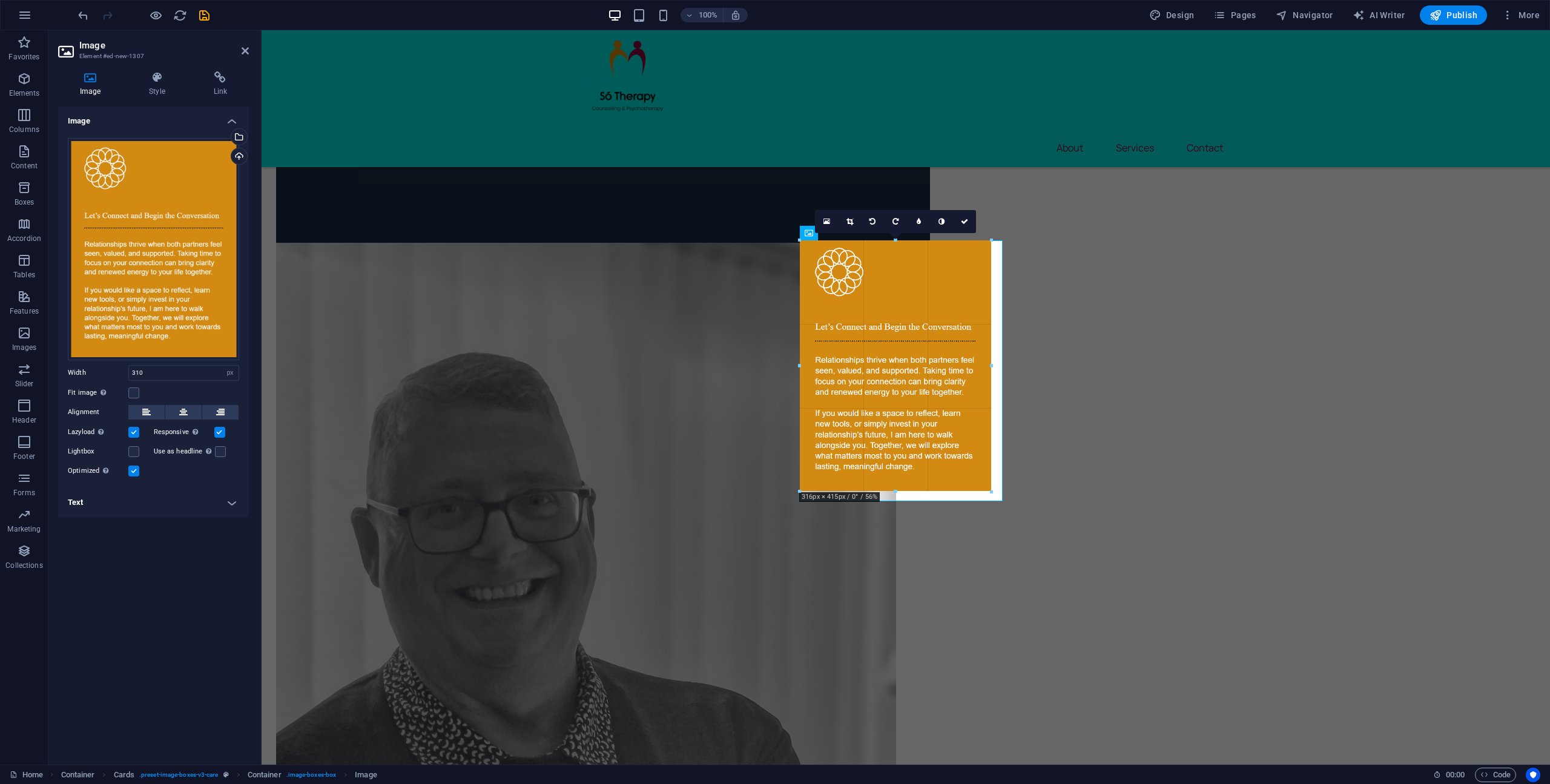
drag, startPoint x: 985, startPoint y: 480, endPoint x: 992, endPoint y: 486, distance: 9.2
type input "315"
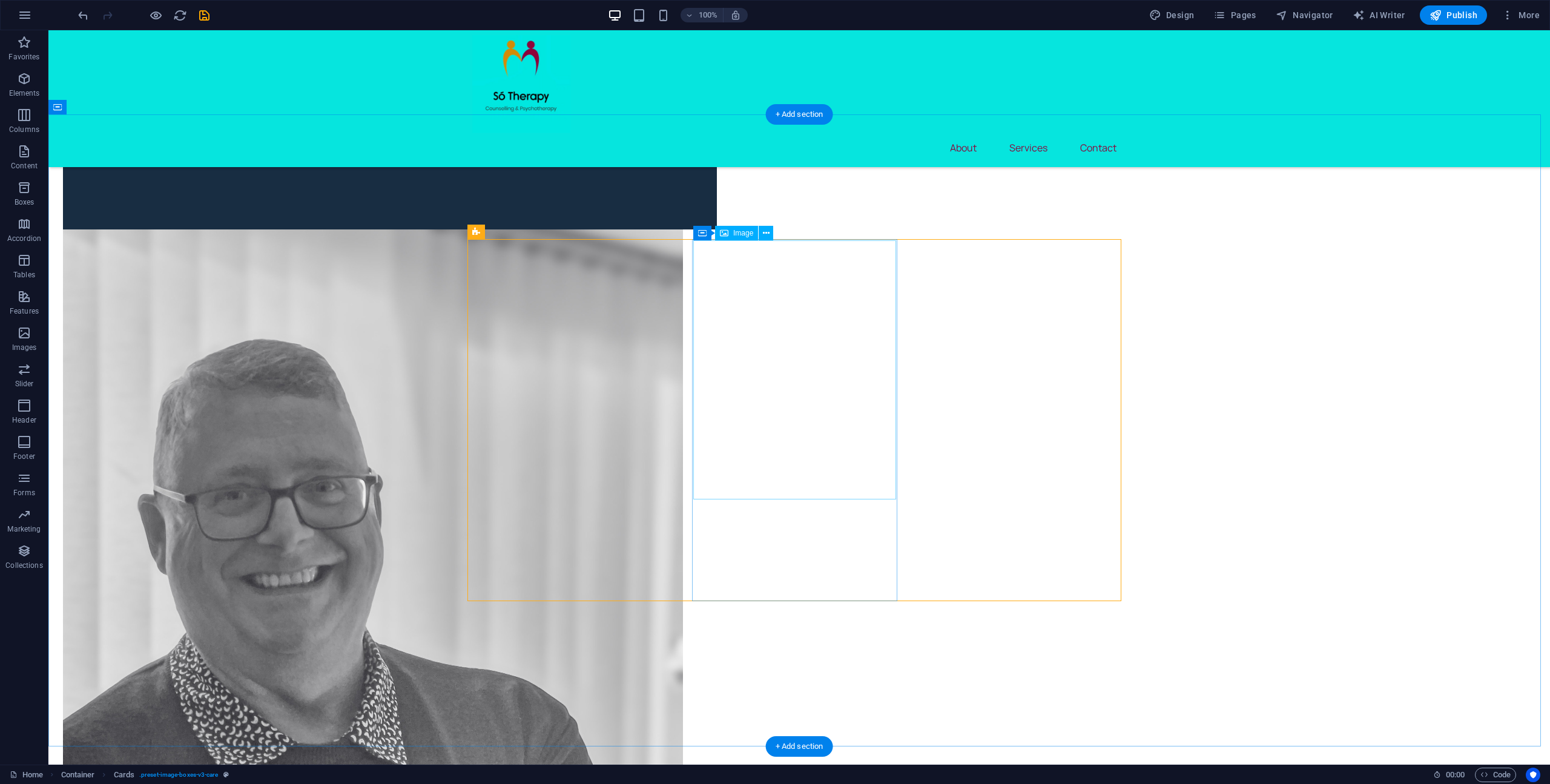
drag, startPoint x: 846, startPoint y: 438, endPoint x: 855, endPoint y: 456, distance: 20.1
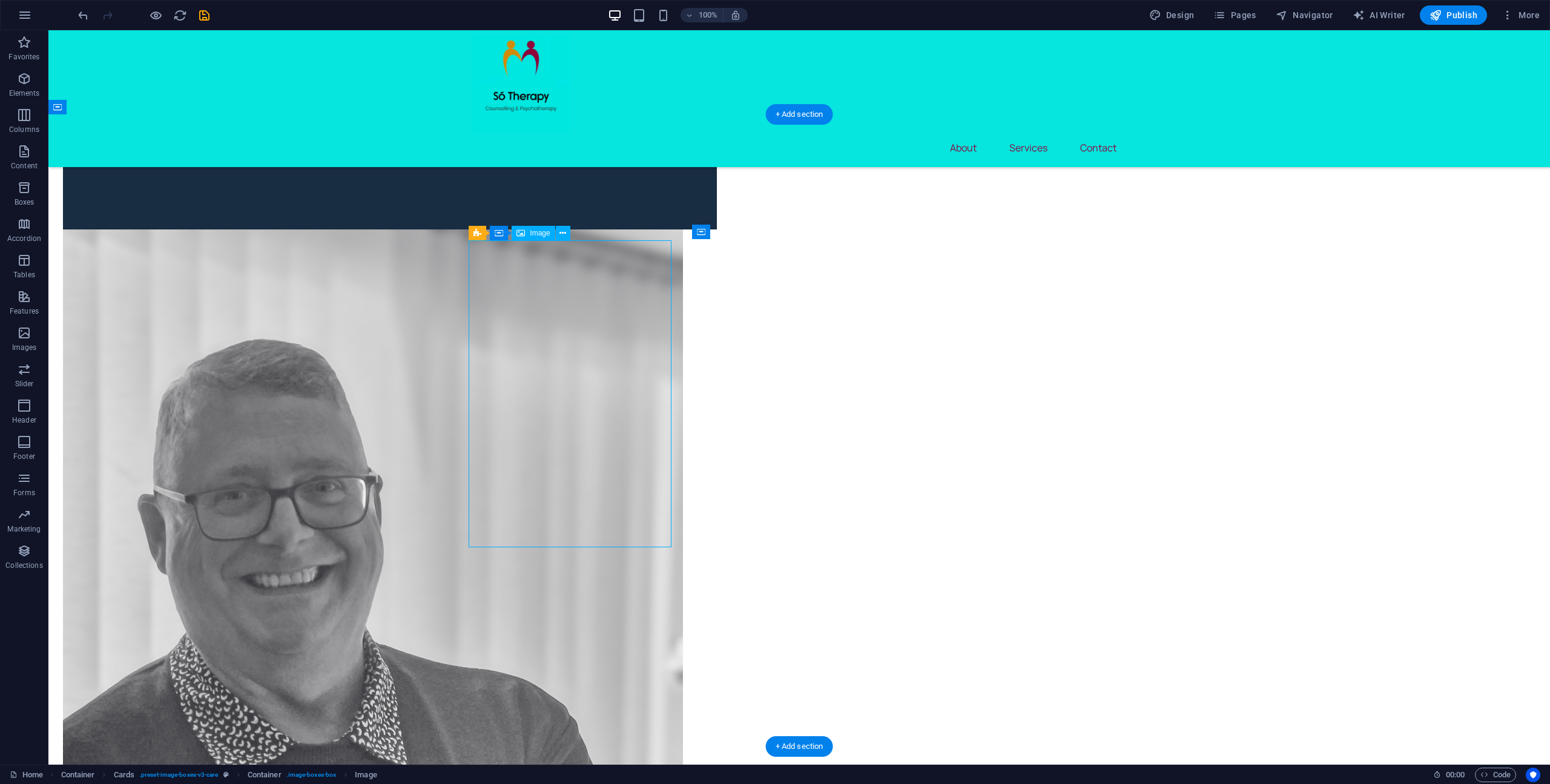
drag, startPoint x: 661, startPoint y: 530, endPoint x: 449, endPoint y: 530, distance: 212.0
select select "%"
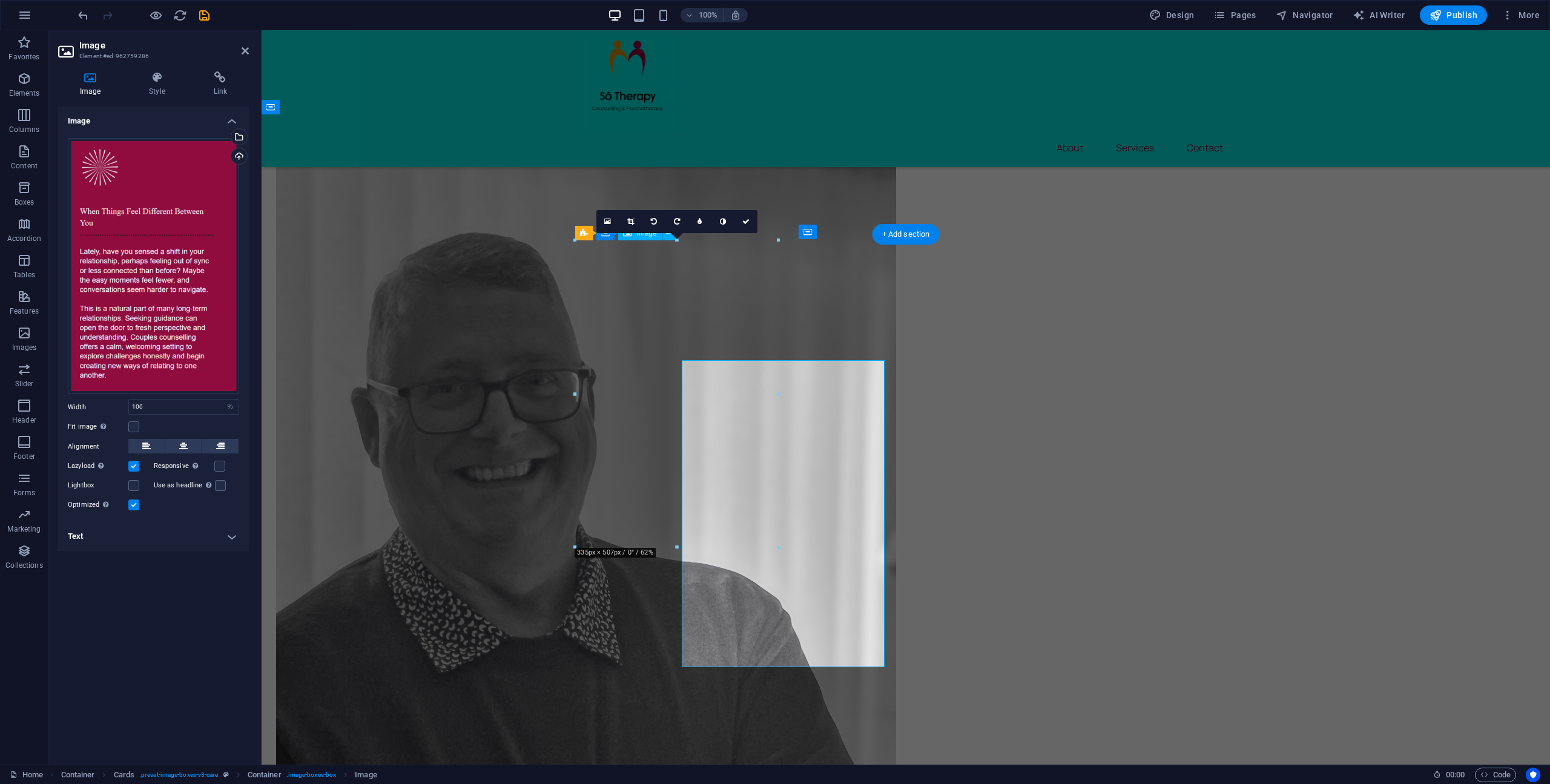
scroll to position [1148, 0]
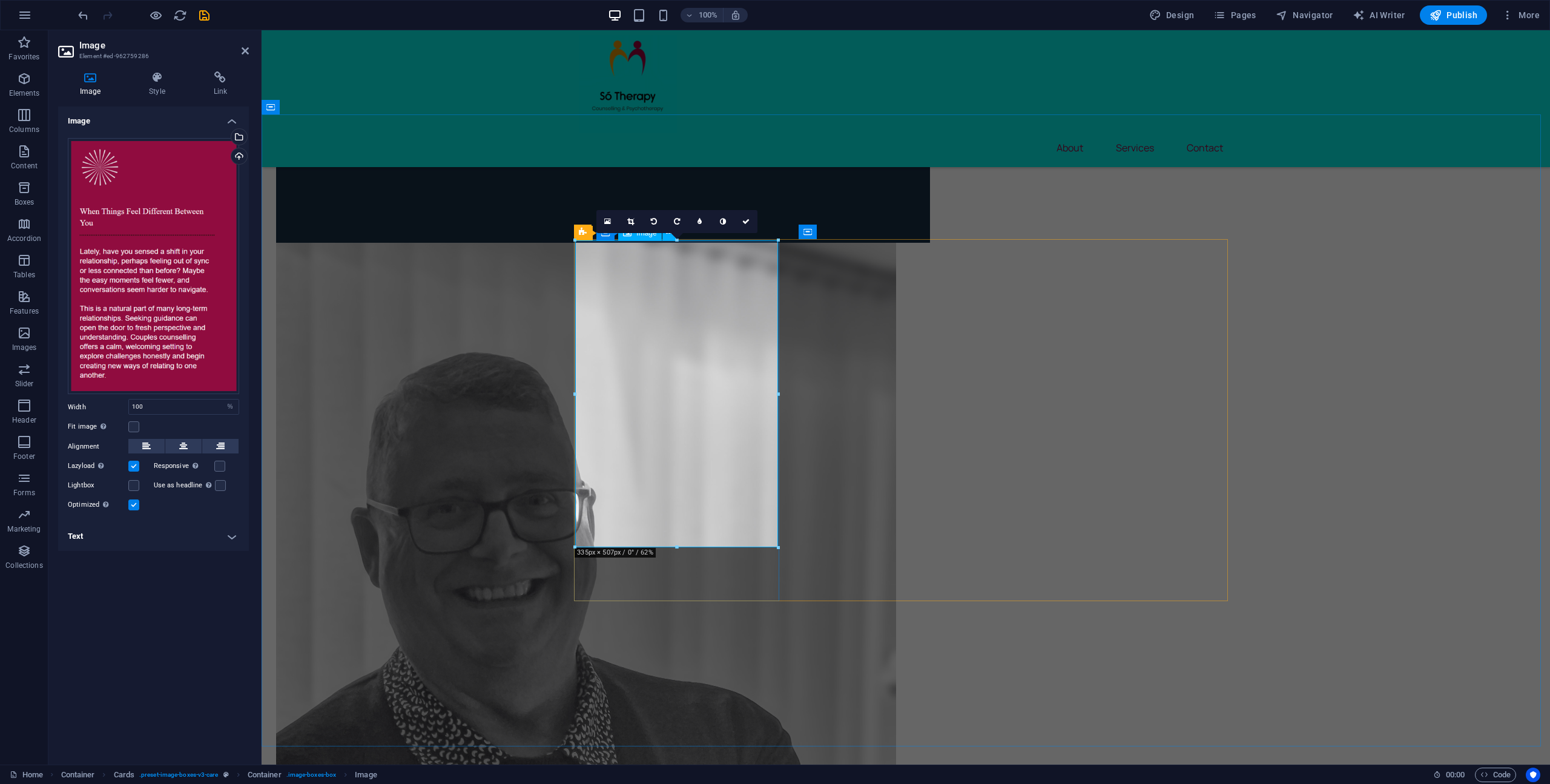
drag, startPoint x: 1036, startPoint y: 575, endPoint x: 738, endPoint y: 499, distance: 307.5
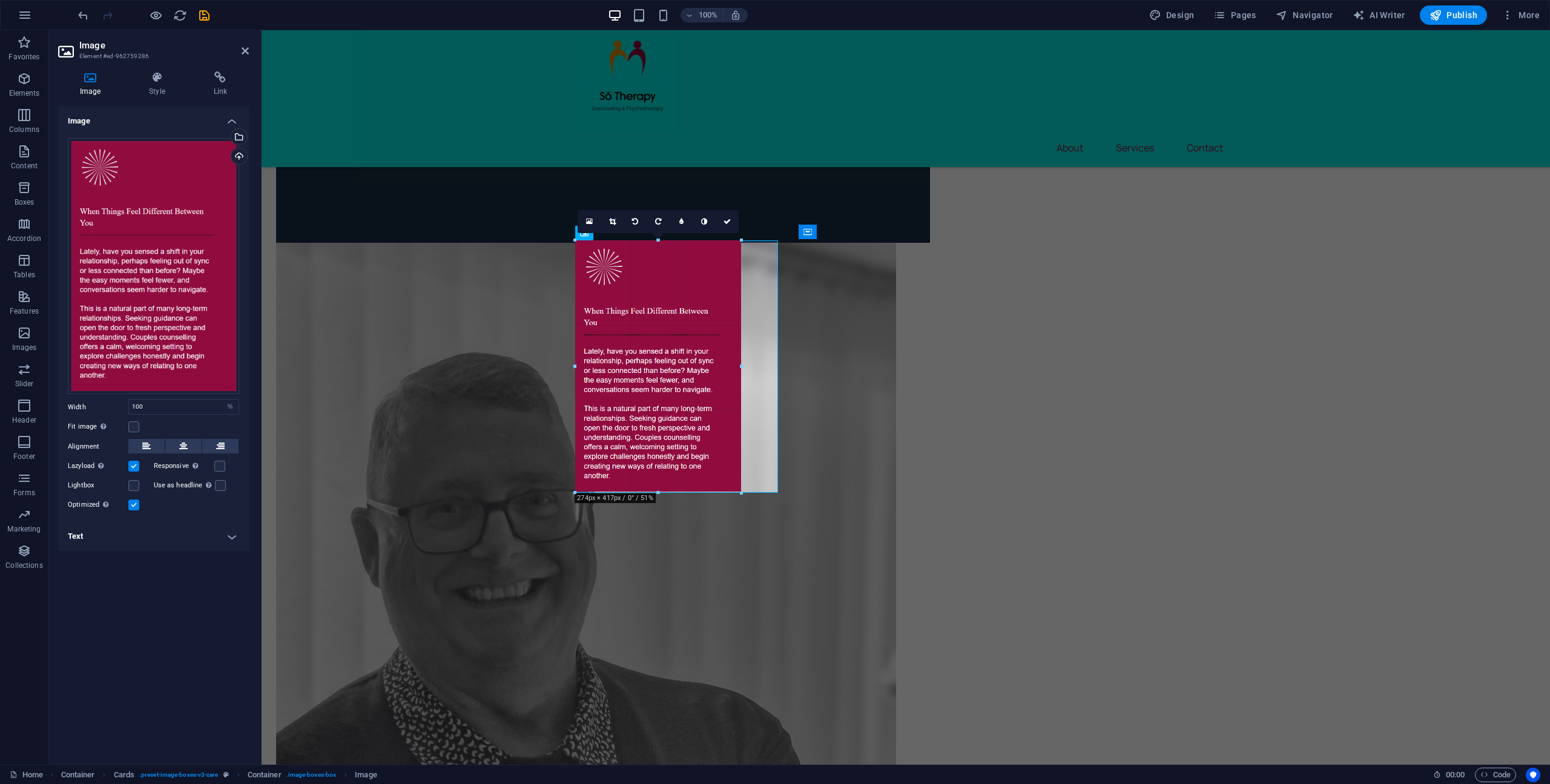
drag, startPoint x: 675, startPoint y: 549, endPoint x: 672, endPoint y: 498, distance: 51.1
type input "275"
select select "px"
type input "281"
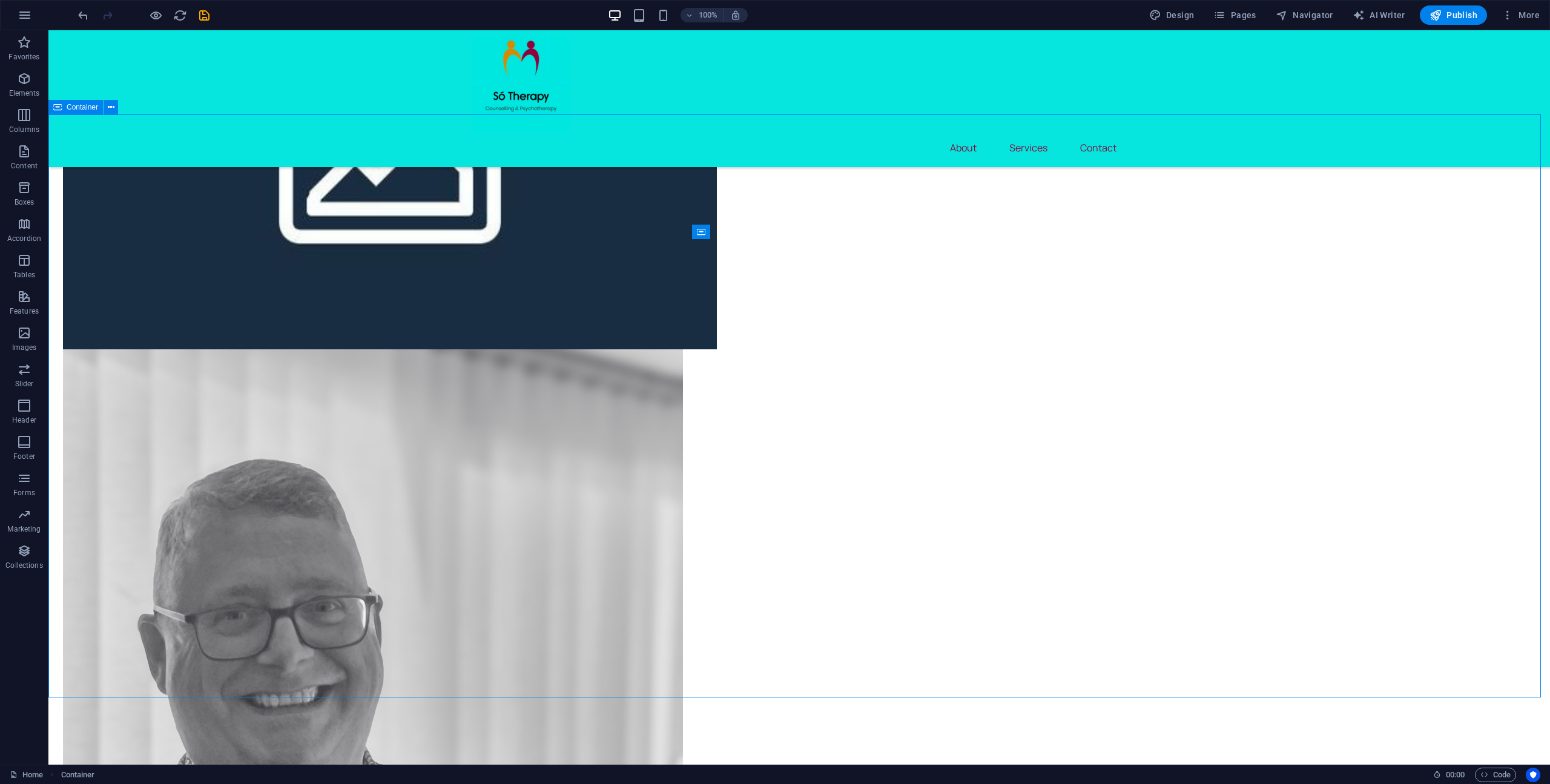
scroll to position [1268, 0]
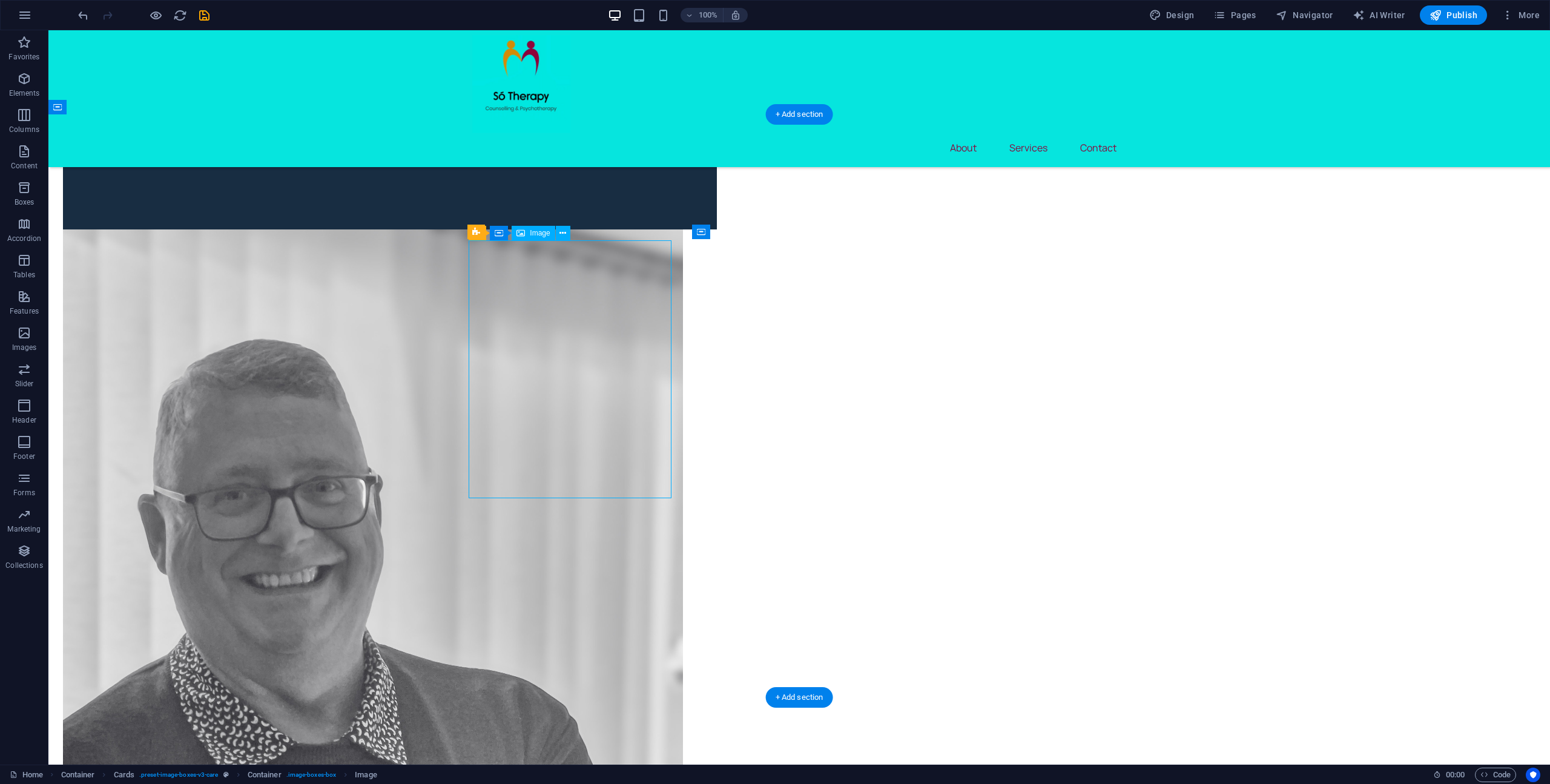
select select "px"
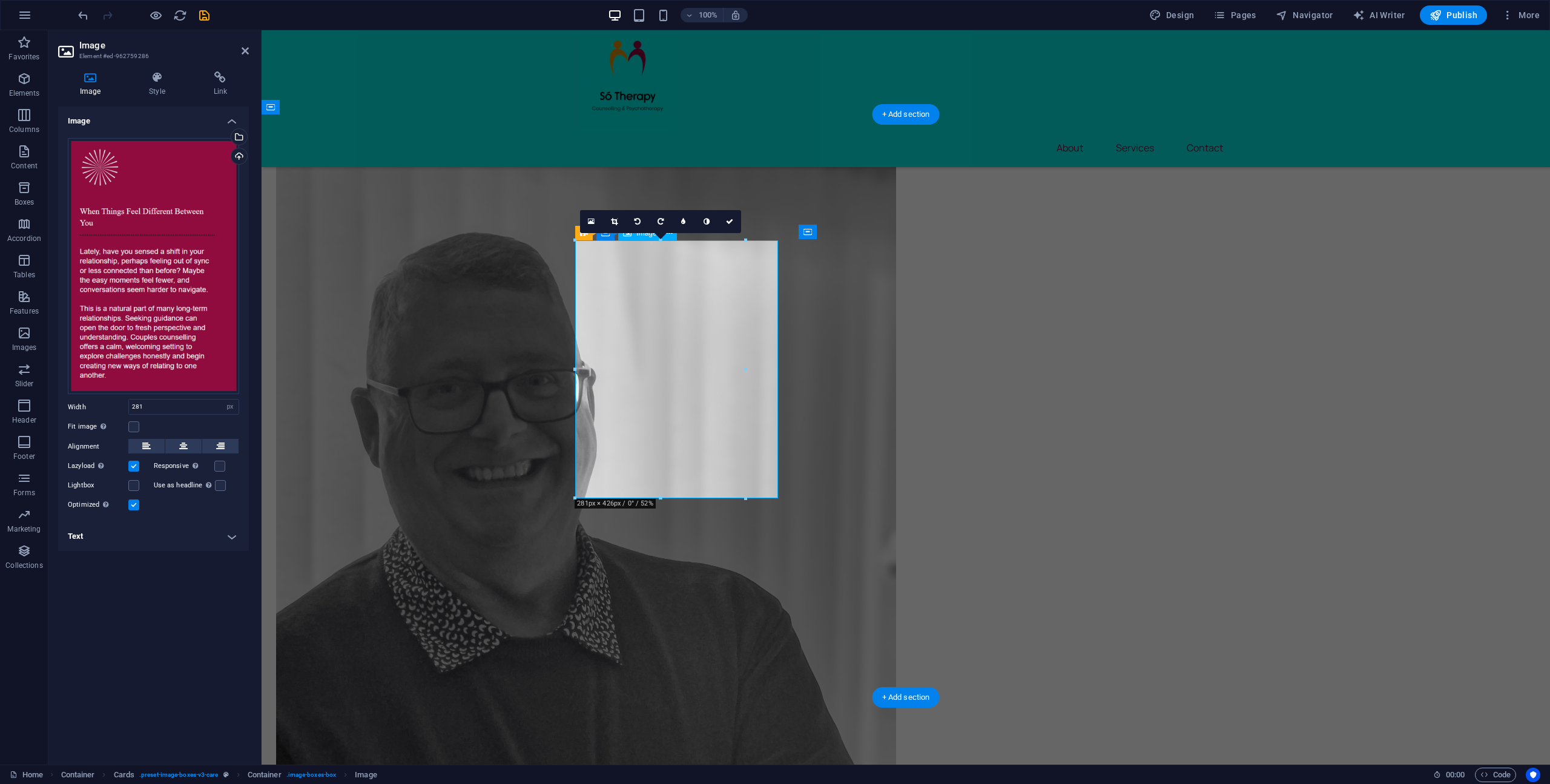
scroll to position [1148, 0]
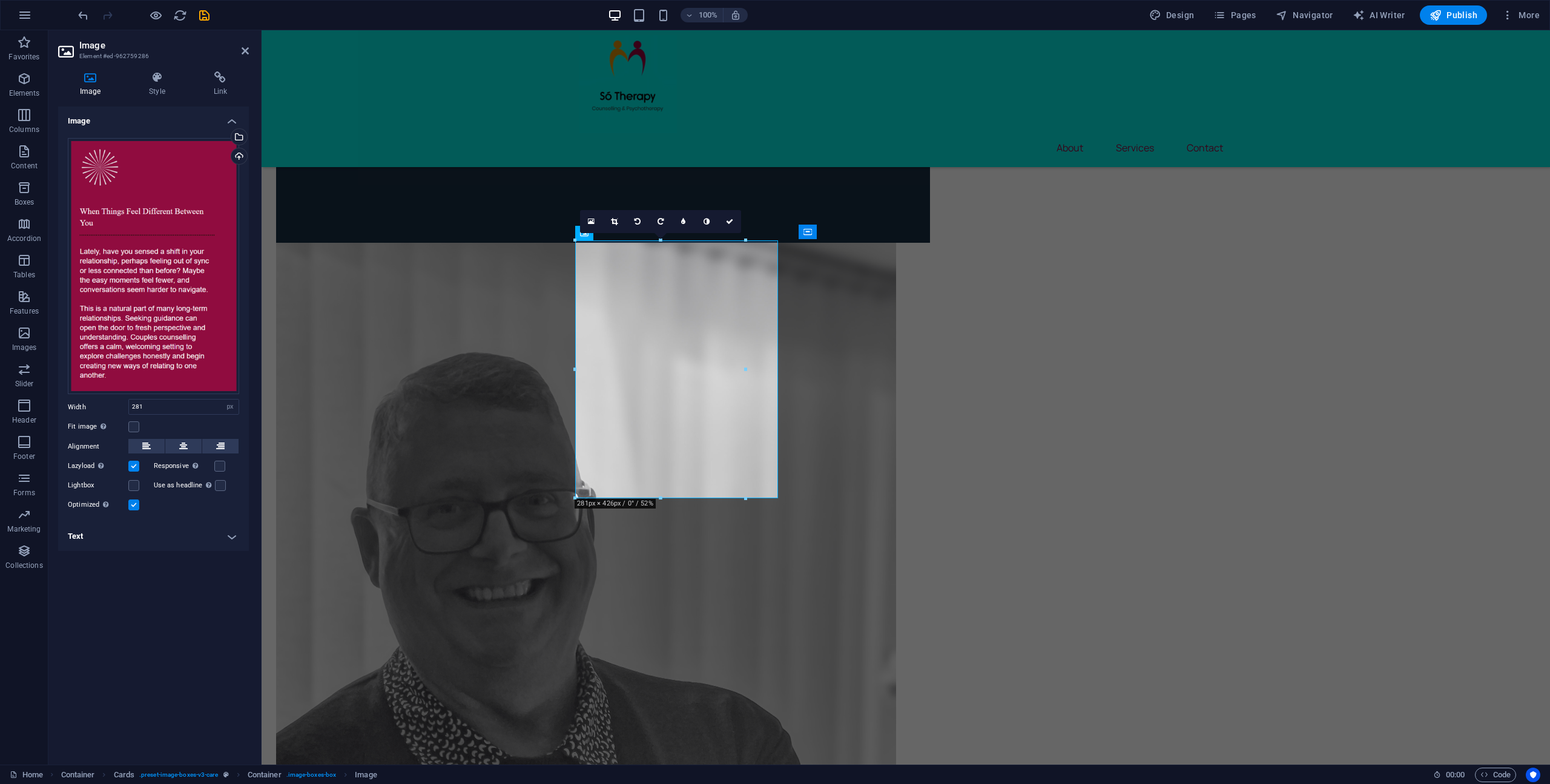
click at [132, 467] on label at bounding box center [133, 466] width 11 height 11
click at [0, 0] on input "Lazyload Loading images after the page loads improves page speed." at bounding box center [0, 0] width 0 height 0
click at [133, 507] on label at bounding box center [133, 504] width 11 height 11
click at [0, 0] on input "Optimized Images are compressed to improve page speed." at bounding box center [0, 0] width 0 height 0
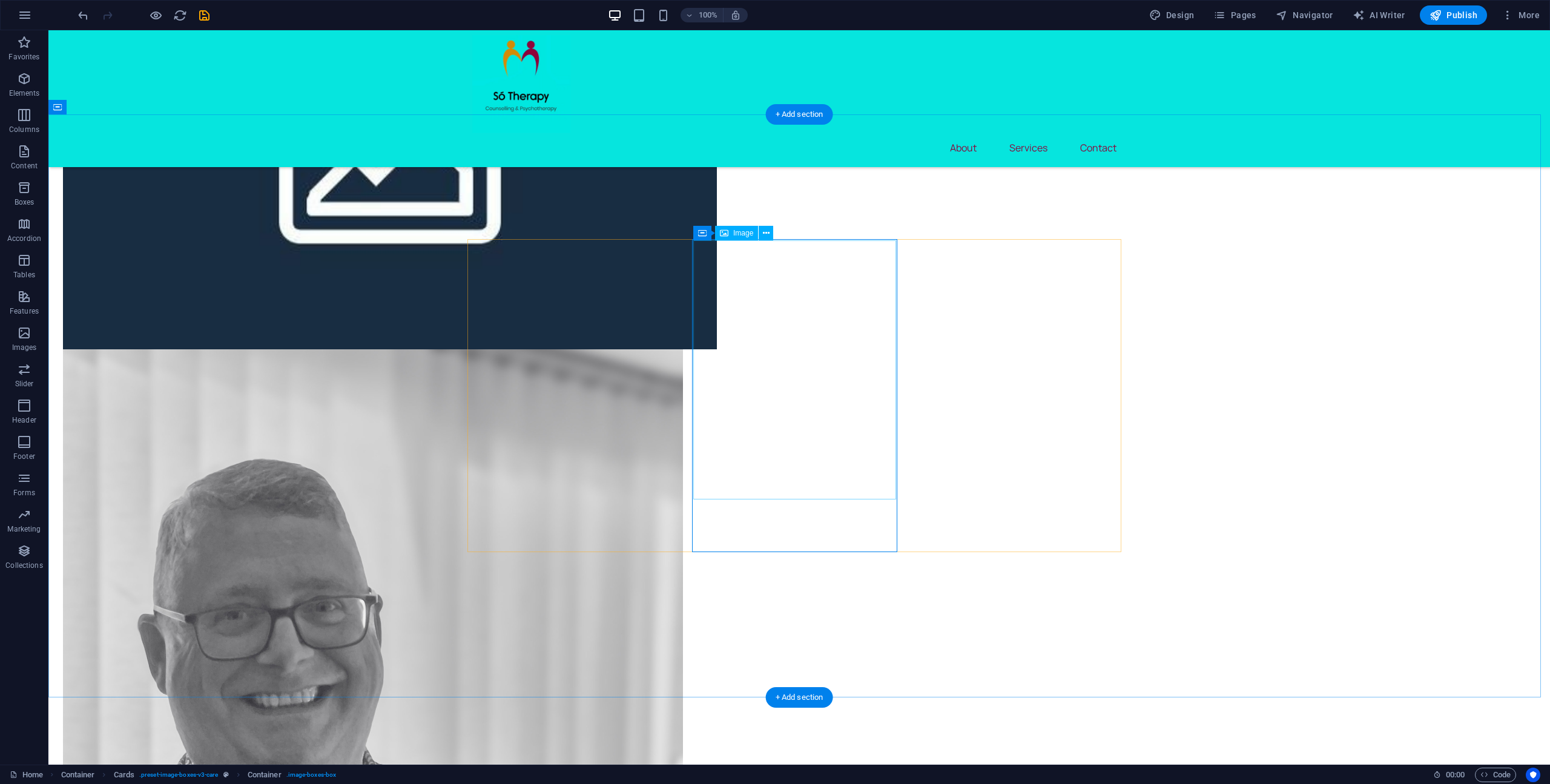
scroll to position [1268, 0]
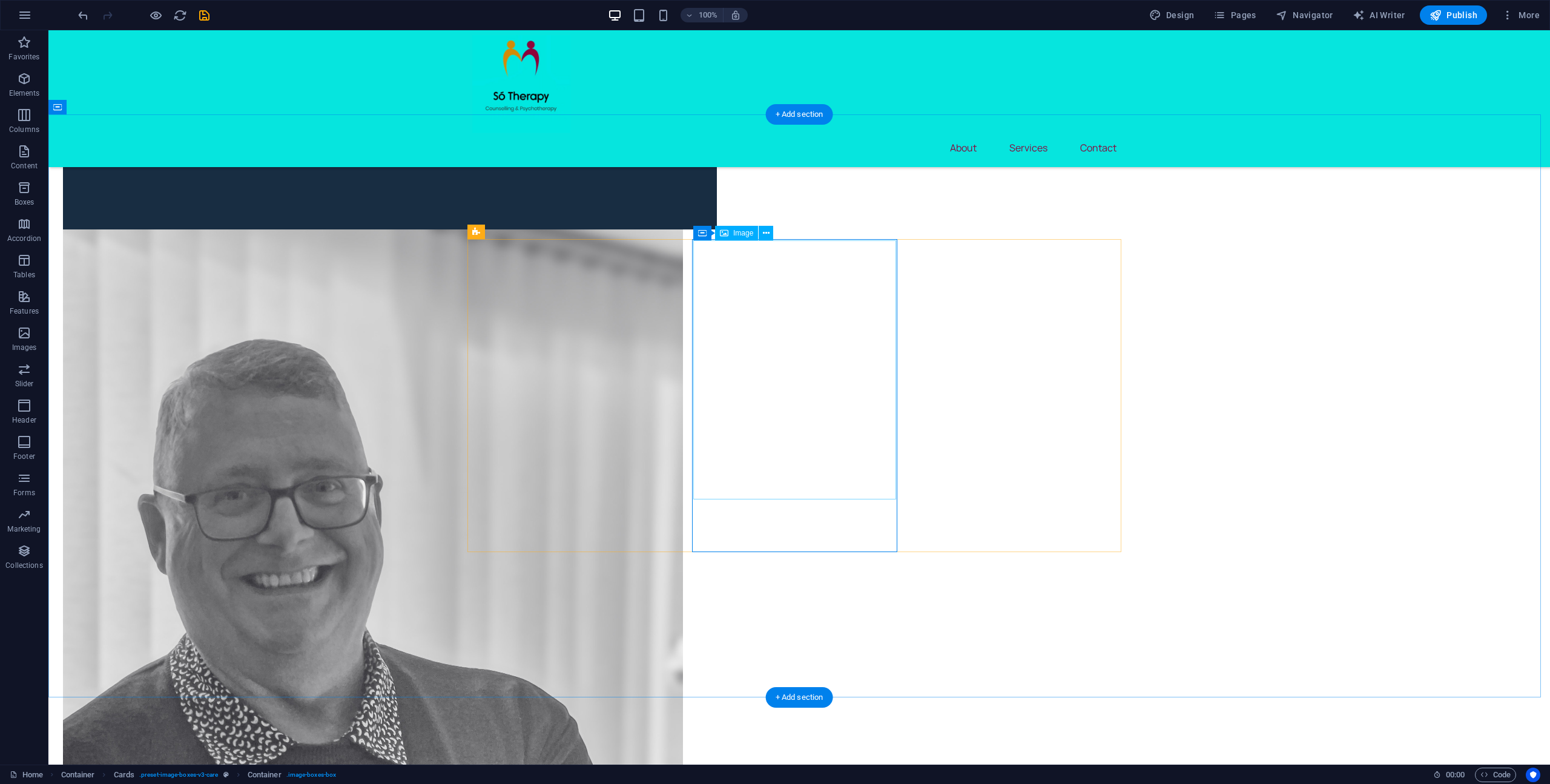
select select "px"
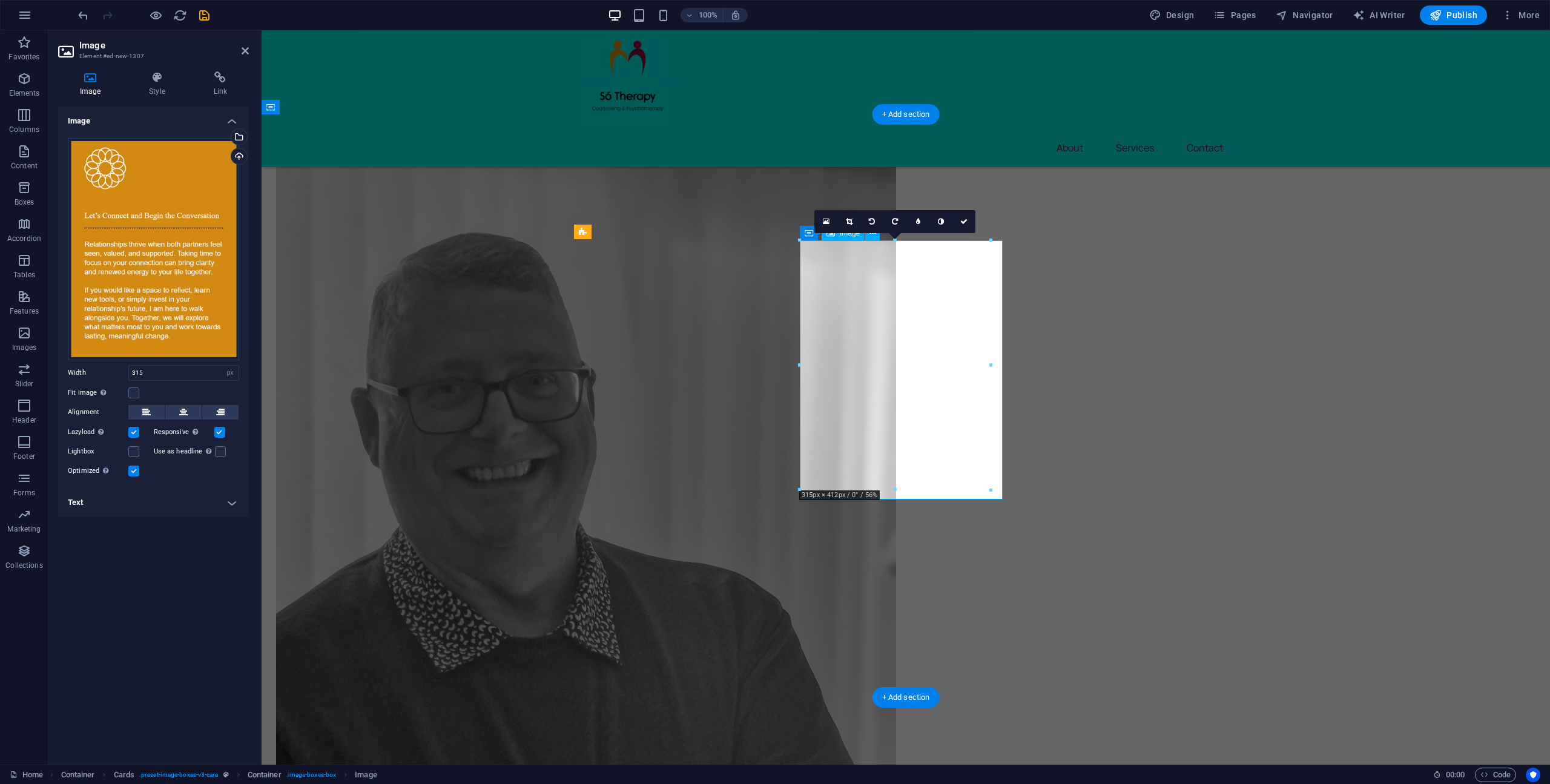
scroll to position [1148, 0]
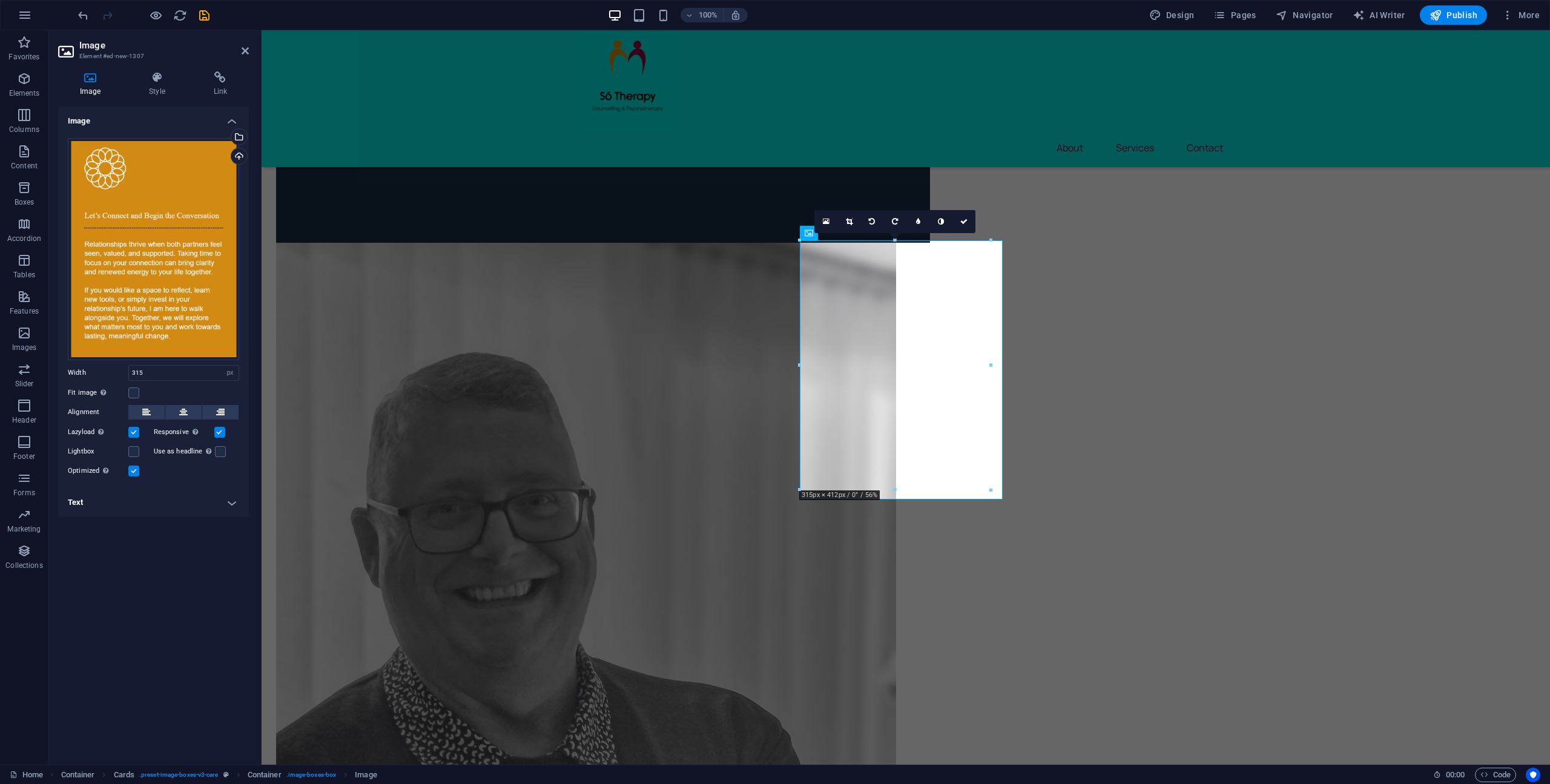
click at [131, 465] on label at bounding box center [133, 470] width 11 height 11
click at [0, 0] on input "Optimized Images are compressed to improve page speed." at bounding box center [0, 0] width 0 height 0
drag, startPoint x: 951, startPoint y: 521, endPoint x: 954, endPoint y: 502, distance: 19.2
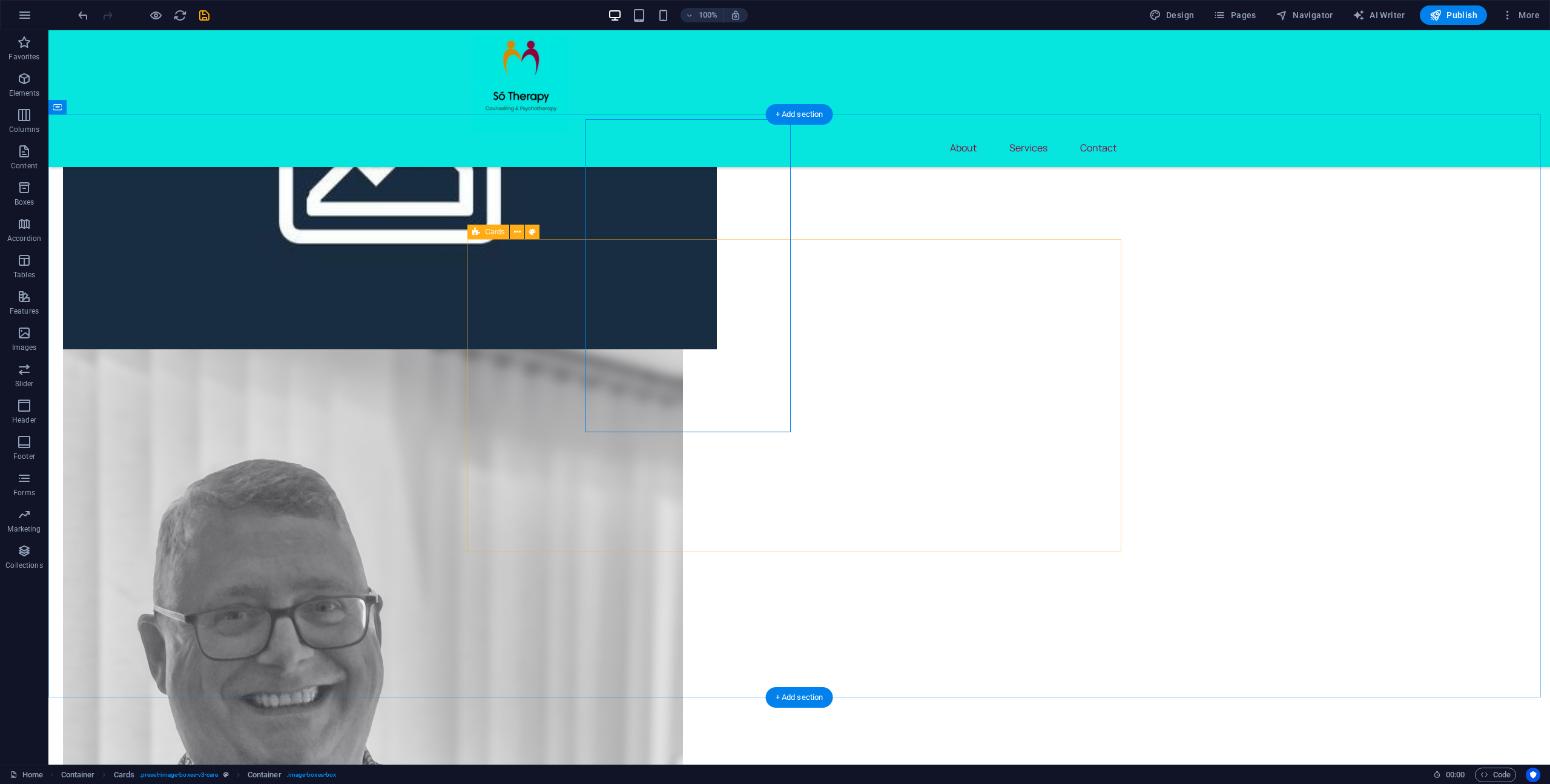
scroll to position [1268, 0]
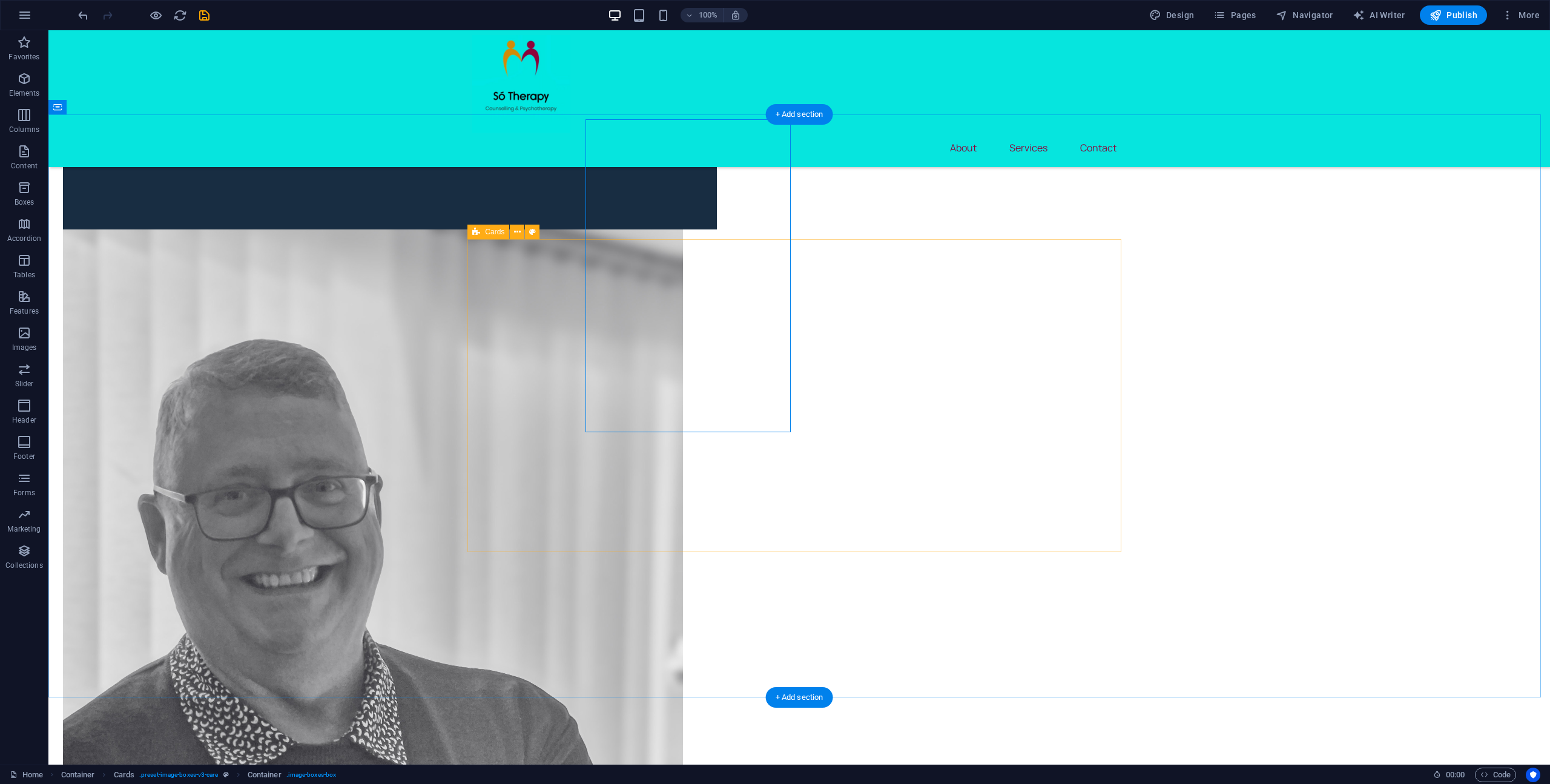
drag, startPoint x: 620, startPoint y: 477, endPoint x: 407, endPoint y: 477, distance: 213.0
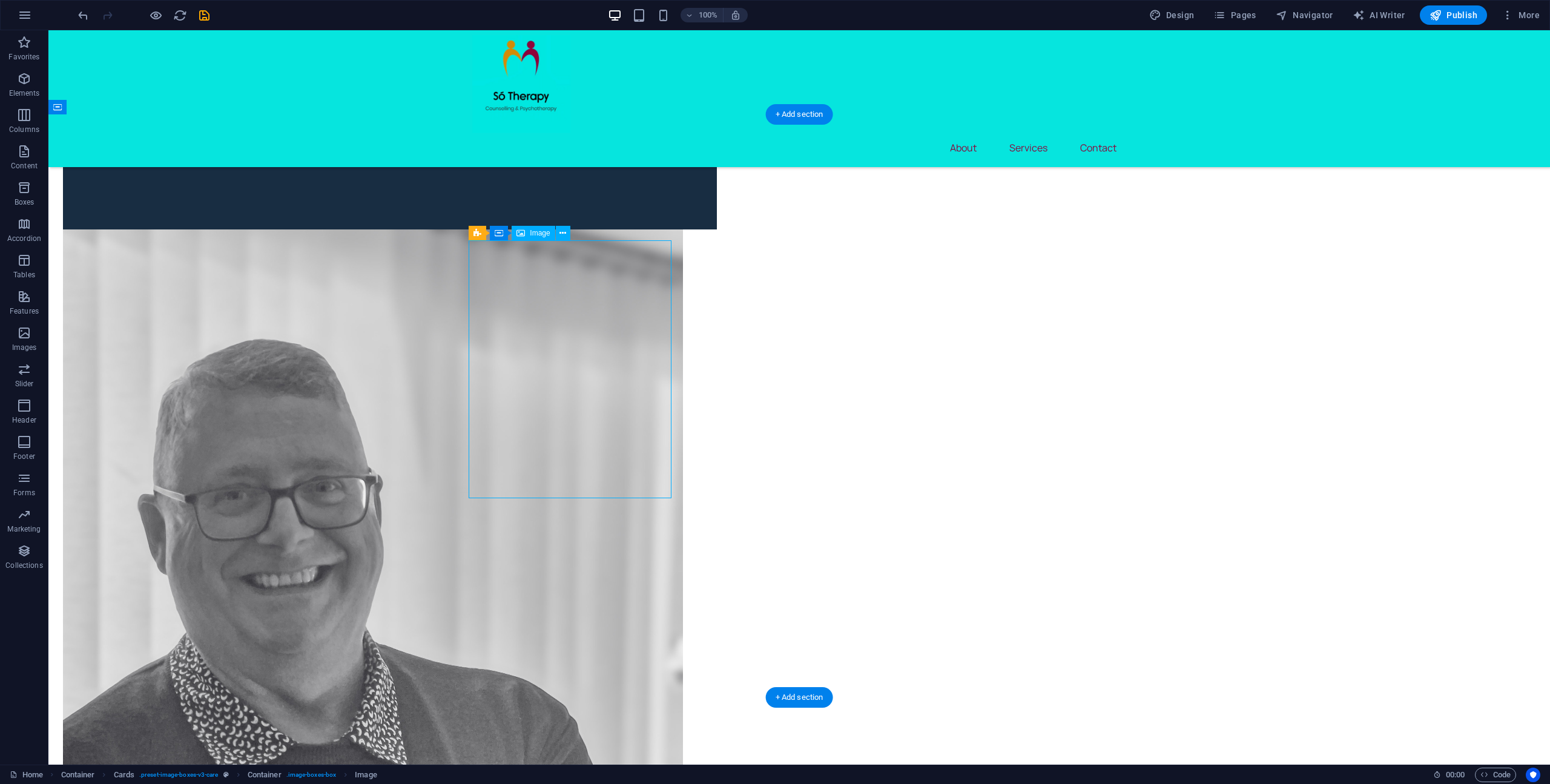
select select "px"
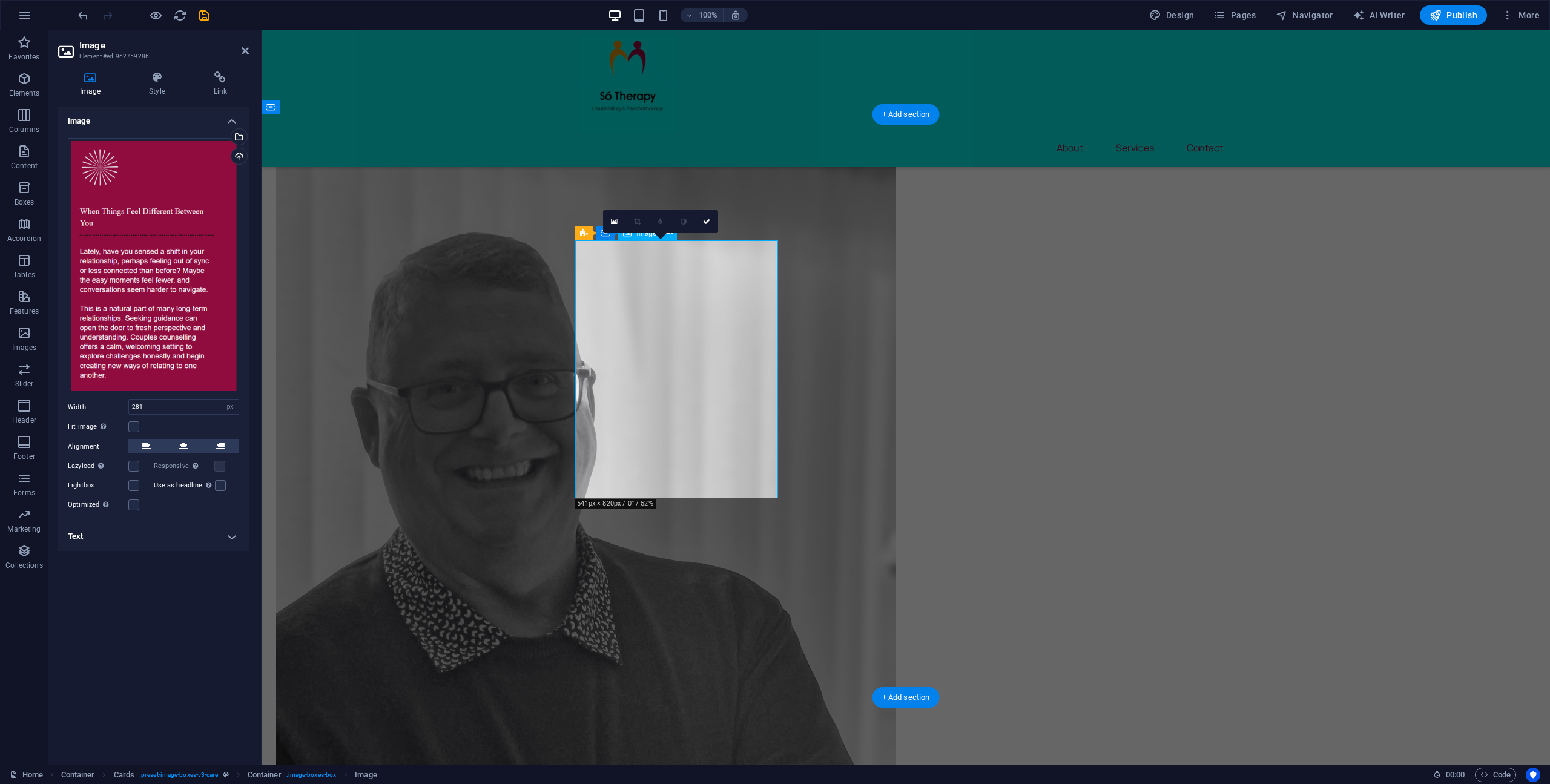
scroll to position [1148, 0]
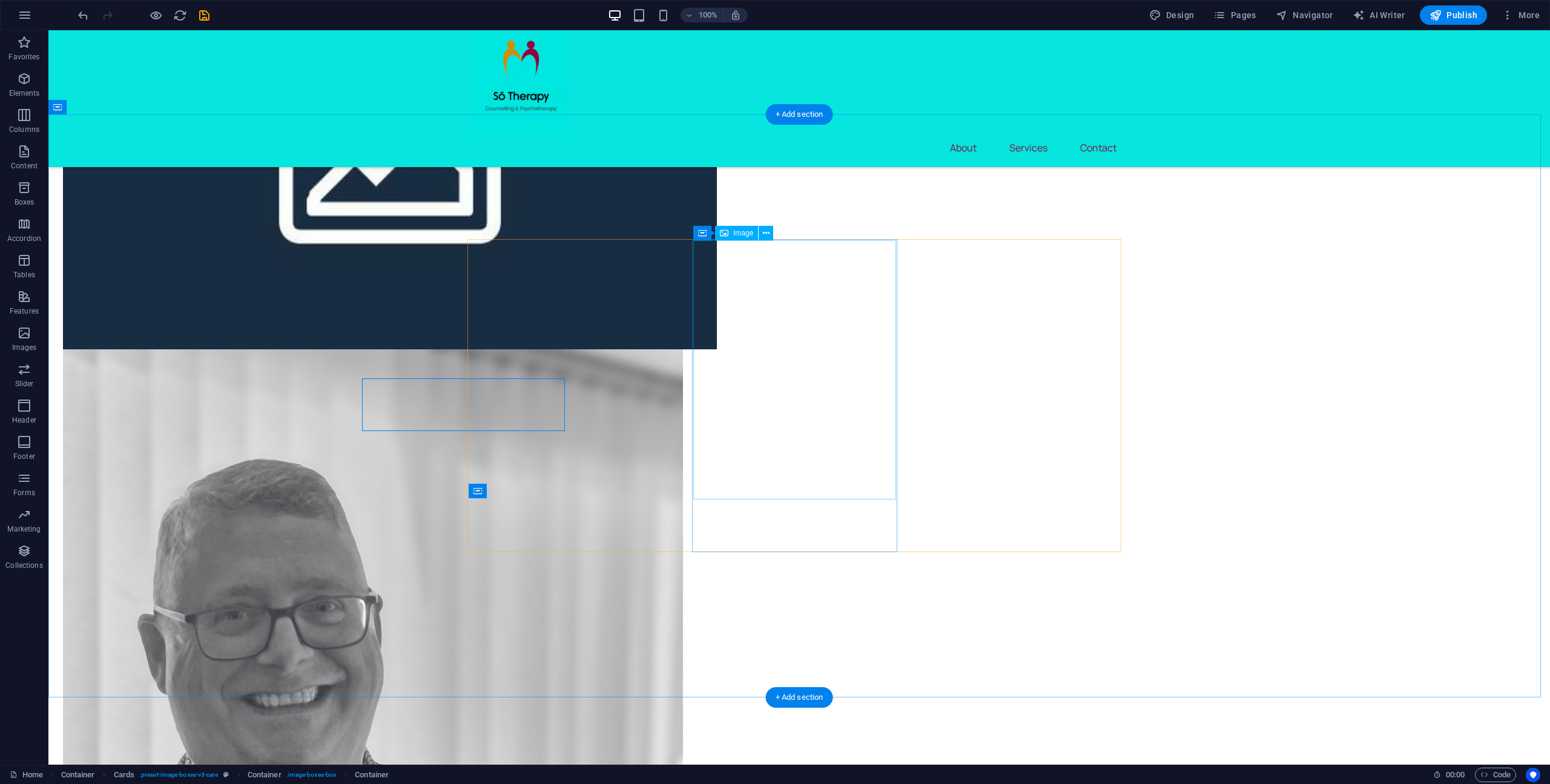
drag, startPoint x: 505, startPoint y: 493, endPoint x: 718, endPoint y: 493, distance: 213.0
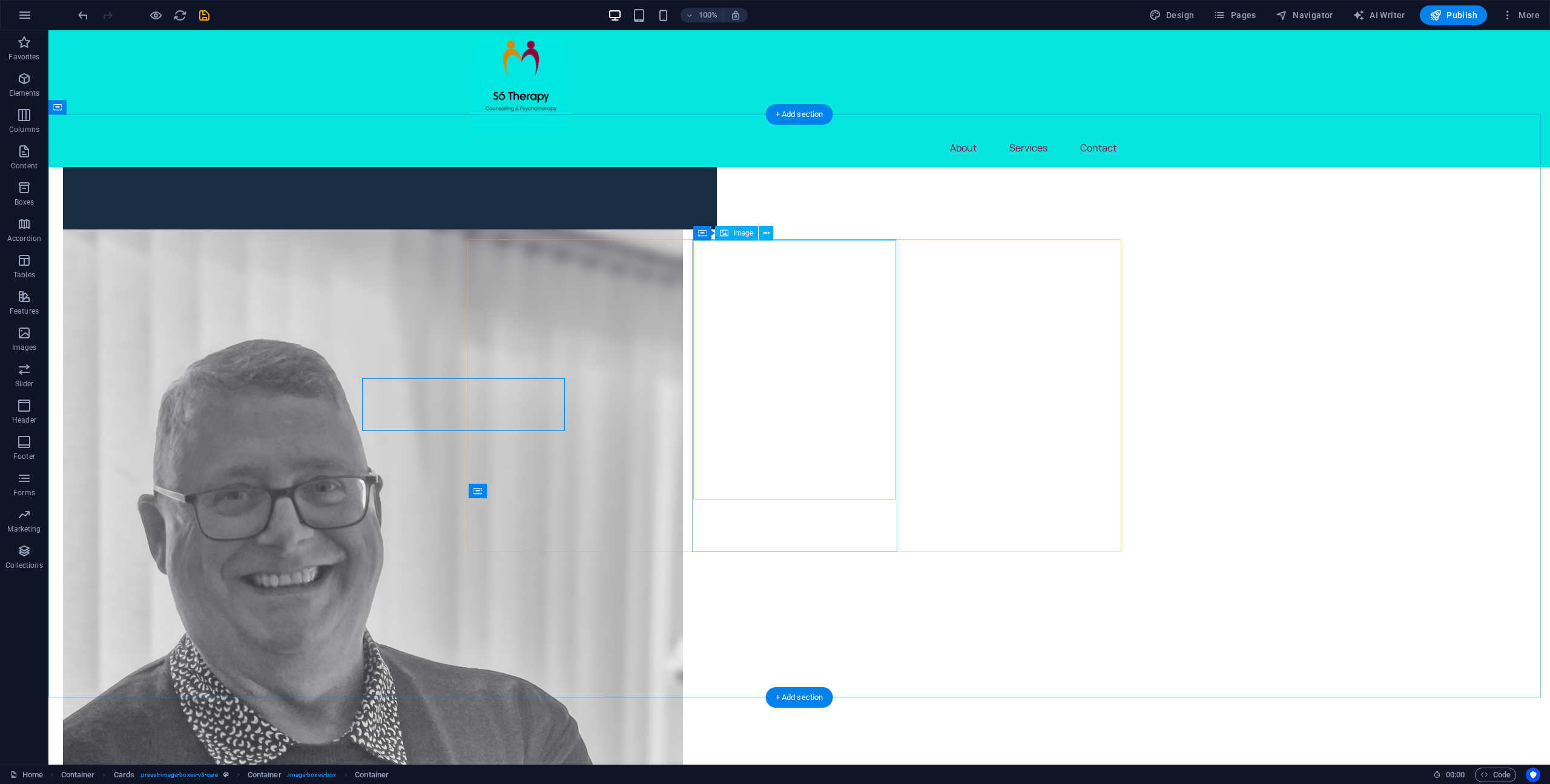
select select "px"
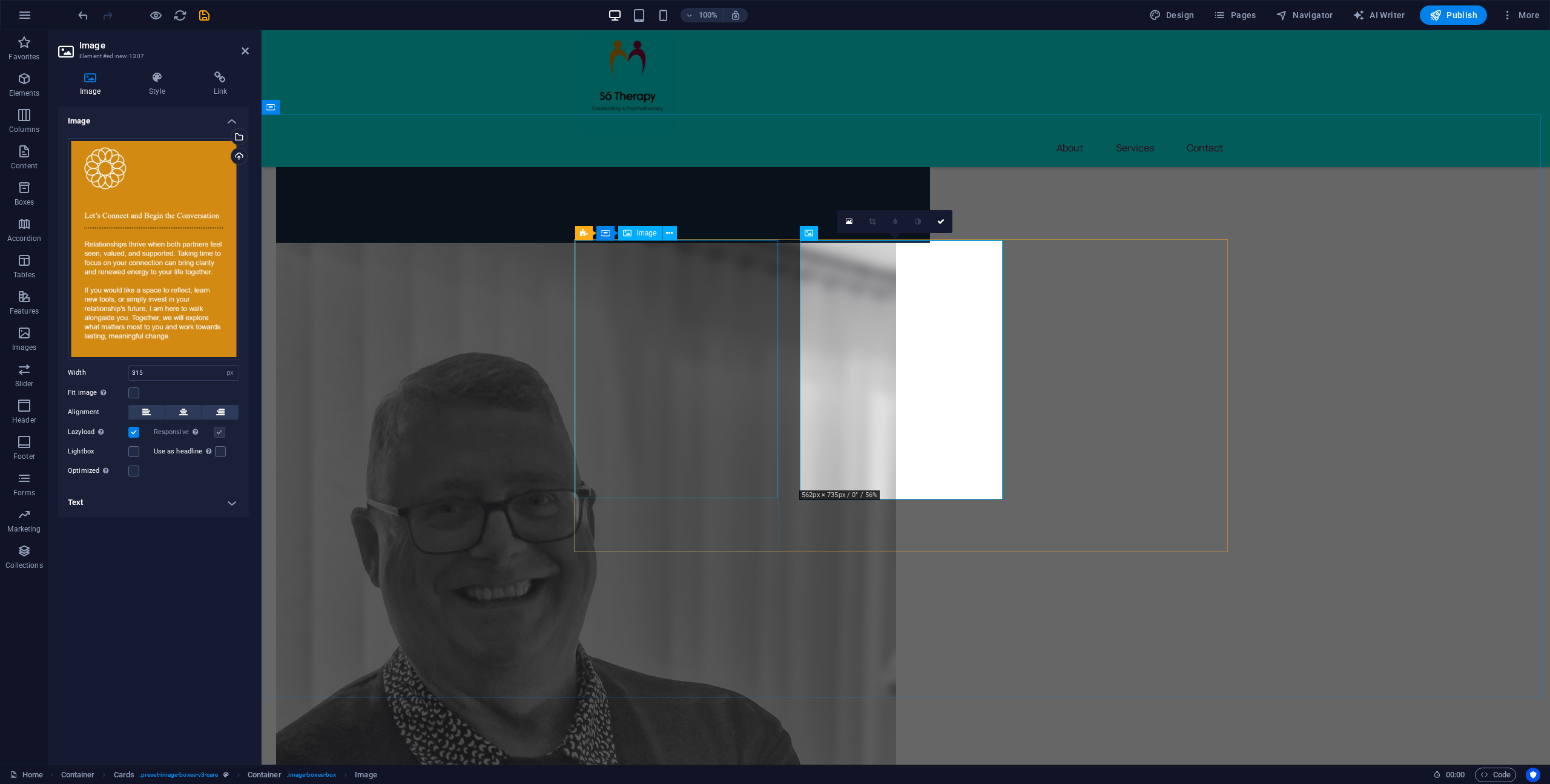
select select "px"
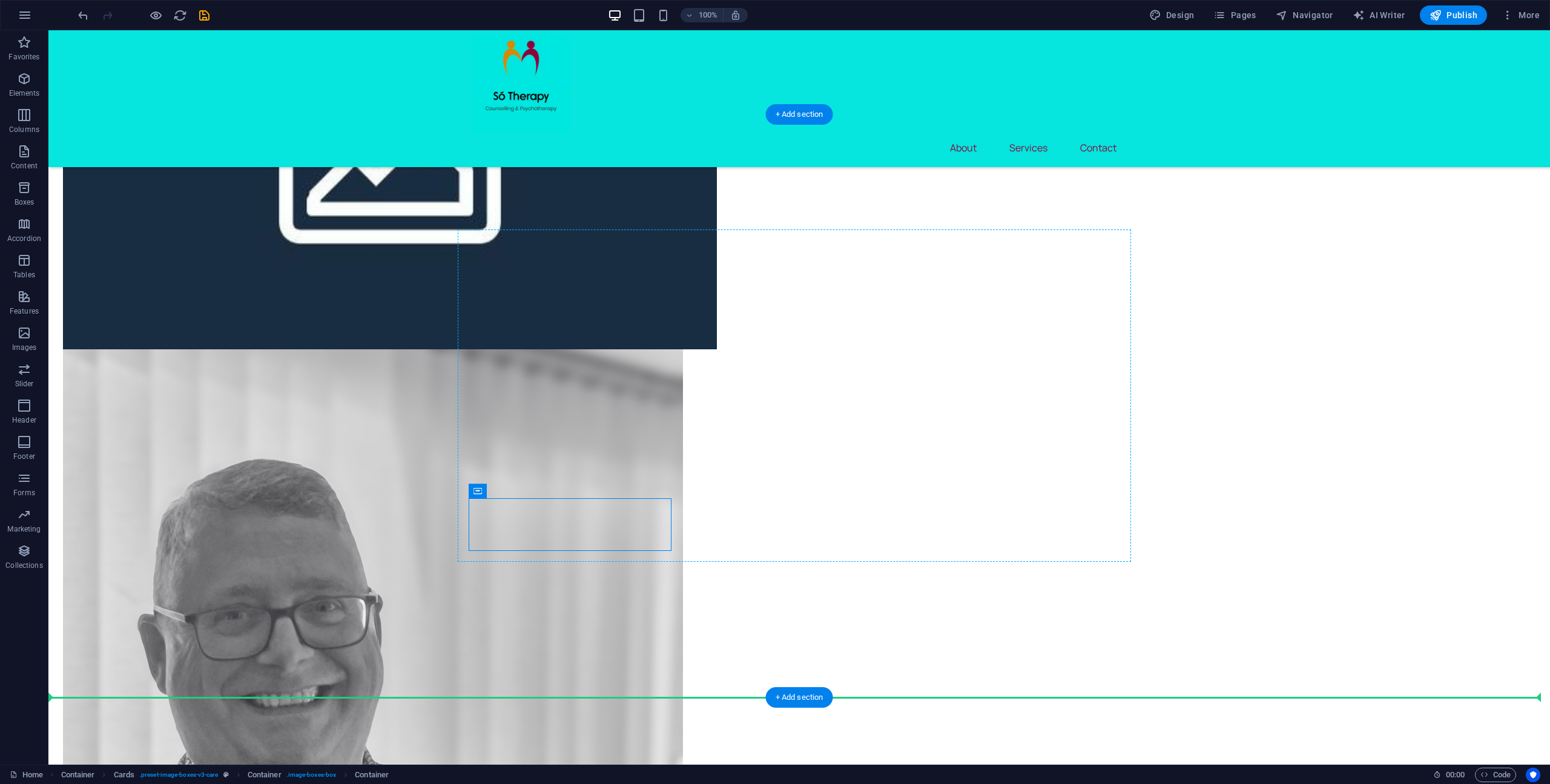
scroll to position [1268, 0]
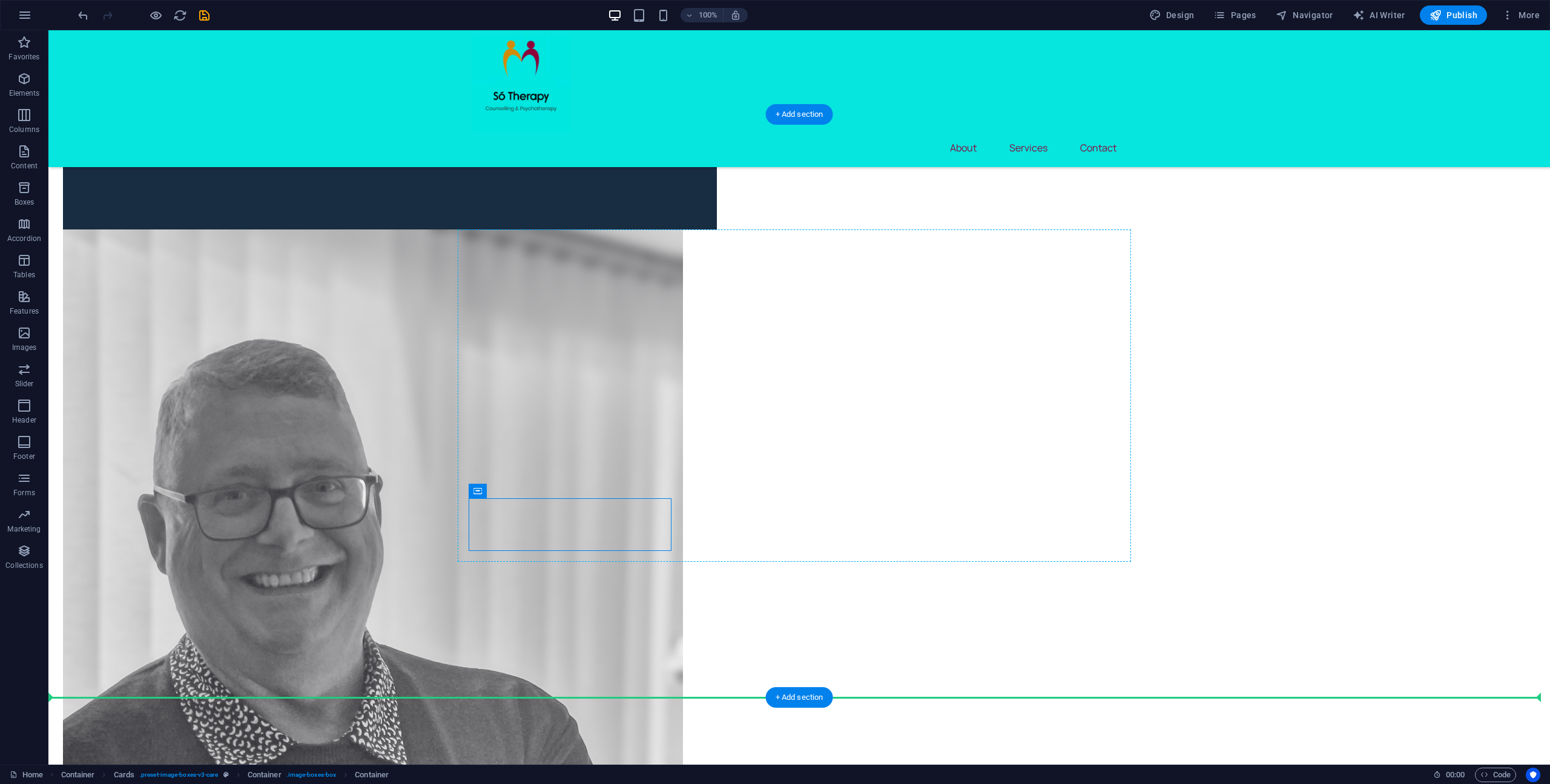
drag, startPoint x: 529, startPoint y: 498, endPoint x: 747, endPoint y: 504, distance: 218.1
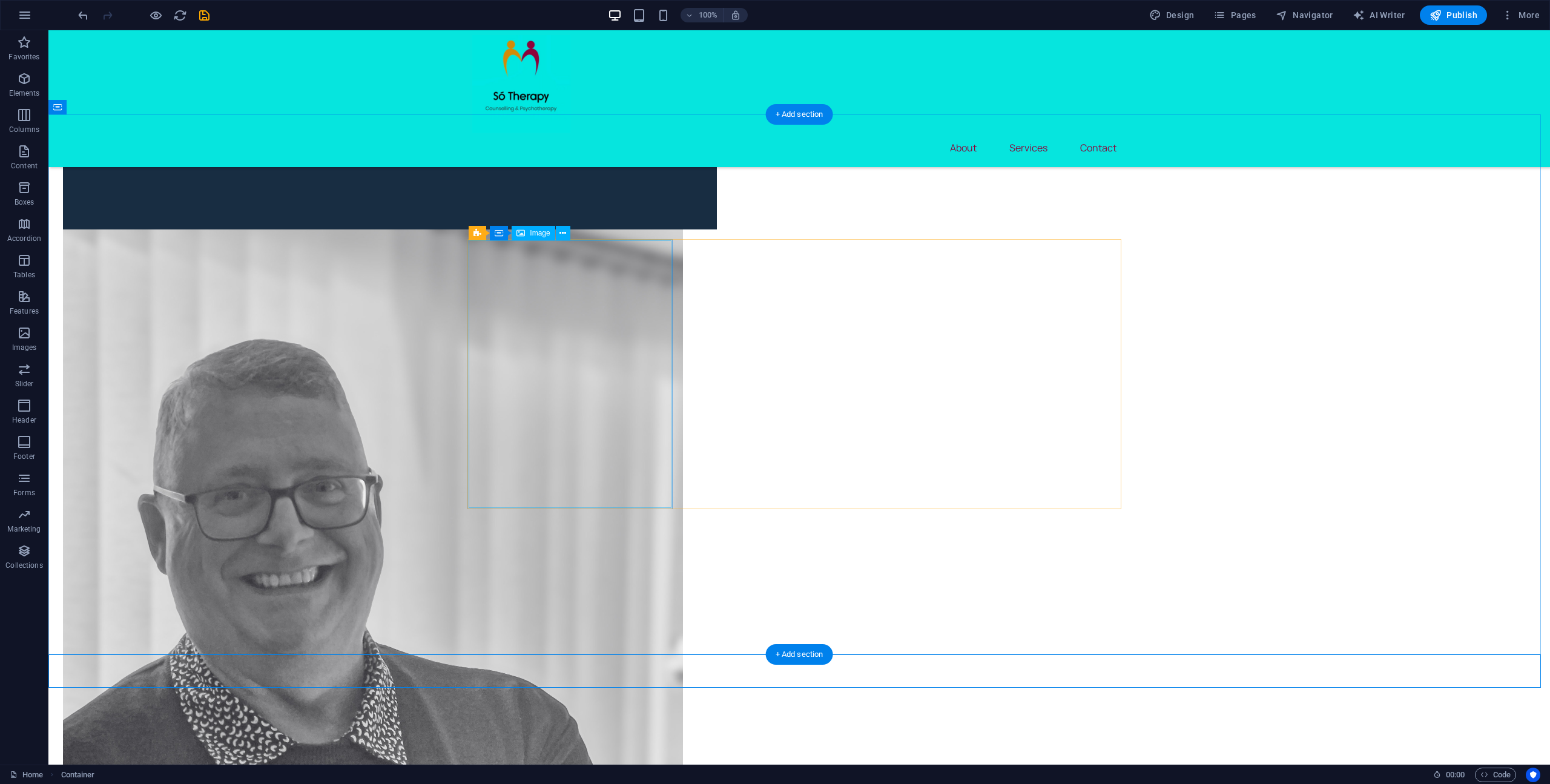
drag, startPoint x: 518, startPoint y: 427, endPoint x: 305, endPoint y: 427, distance: 213.0
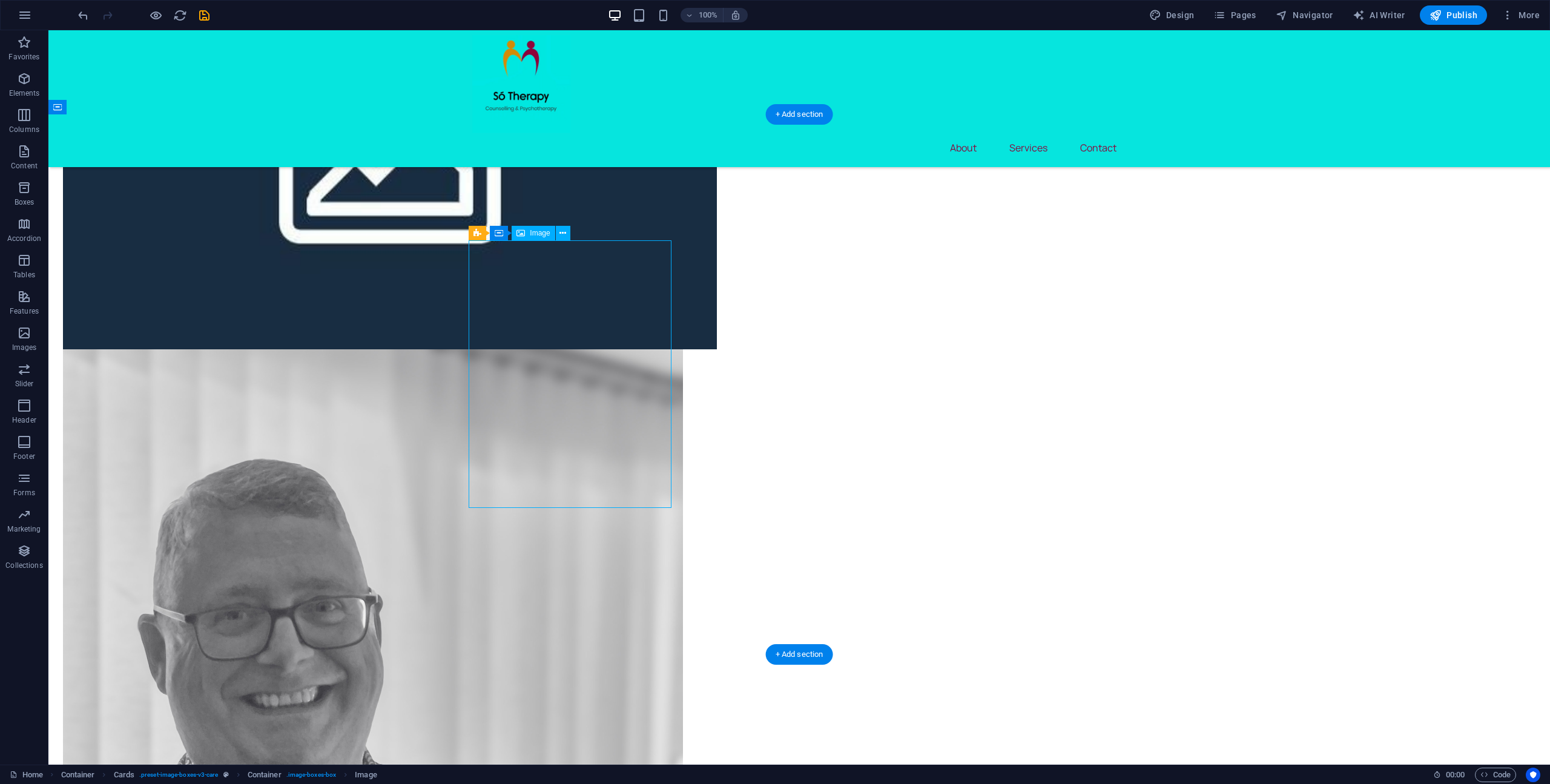
select select "px"
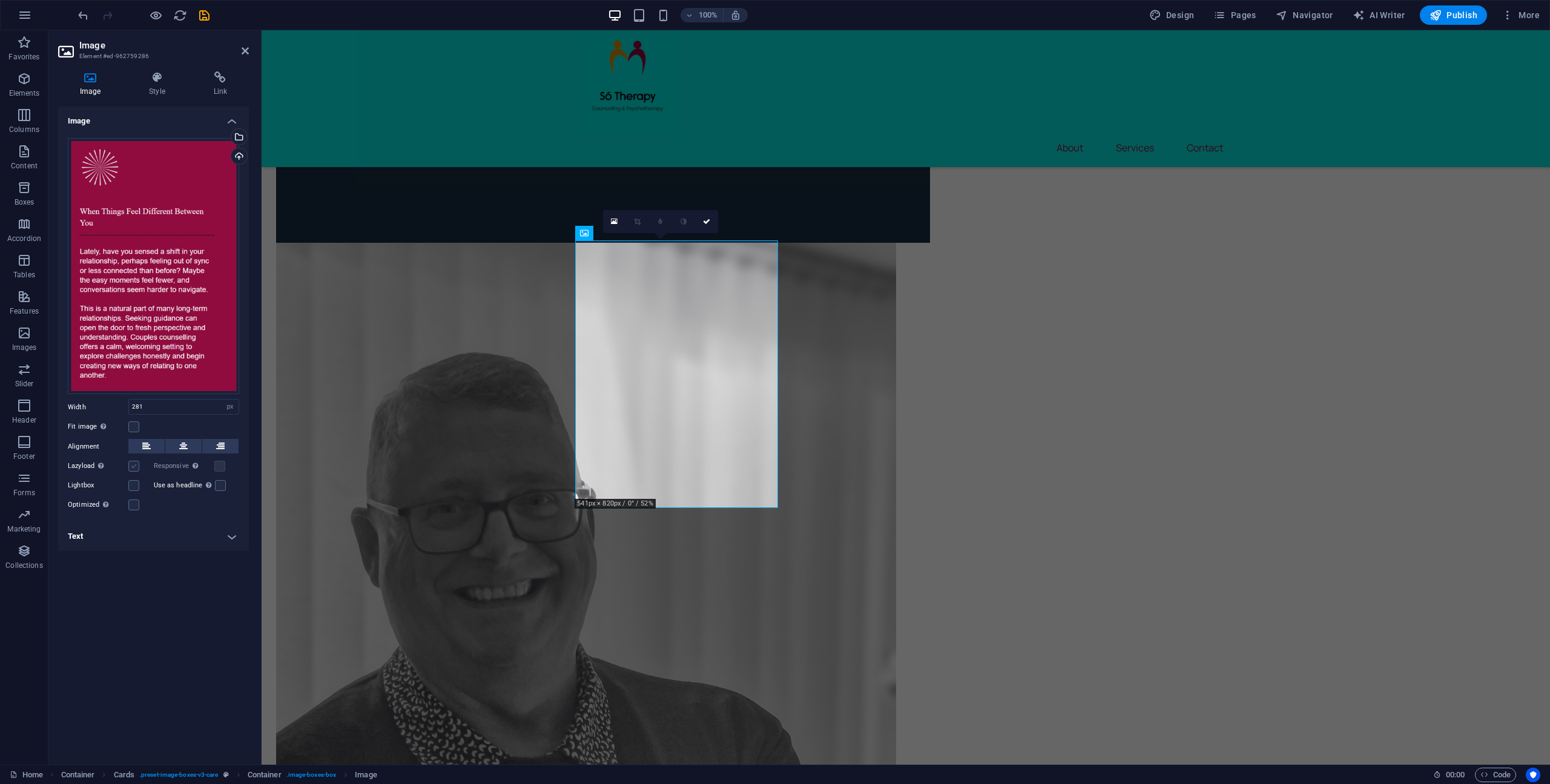
click at [132, 469] on label at bounding box center [133, 466] width 11 height 11
click at [0, 0] on input "Lazyload Loading images after the page loads improves page speed." at bounding box center [0, 0] width 0 height 0
click at [136, 506] on label at bounding box center [133, 504] width 11 height 11
click at [0, 0] on input "Optimized Images are compressed to improve page speed." at bounding box center [0, 0] width 0 height 0
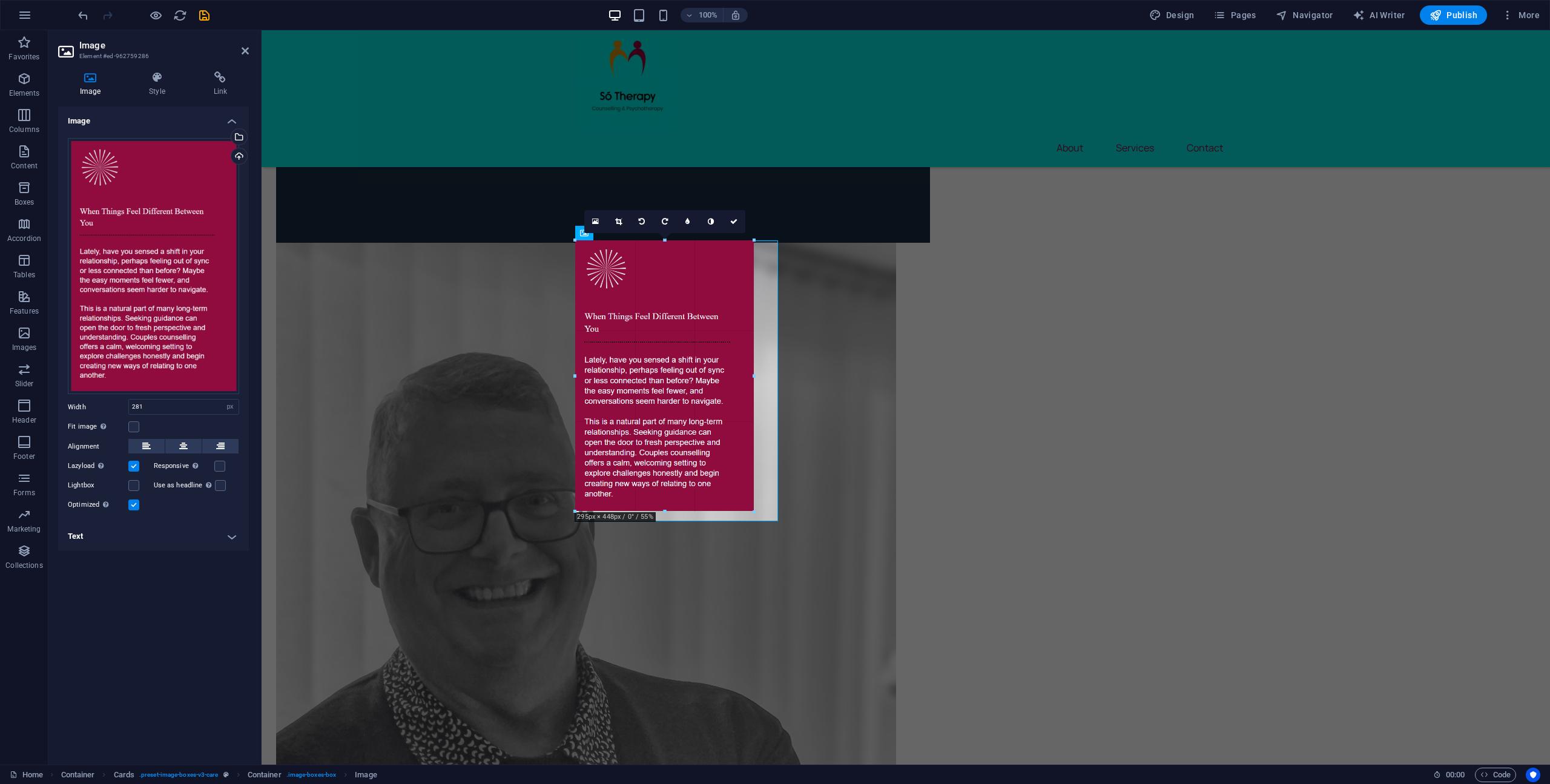
drag, startPoint x: 745, startPoint y: 368, endPoint x: 754, endPoint y: 368, distance: 9.0
type input "295"
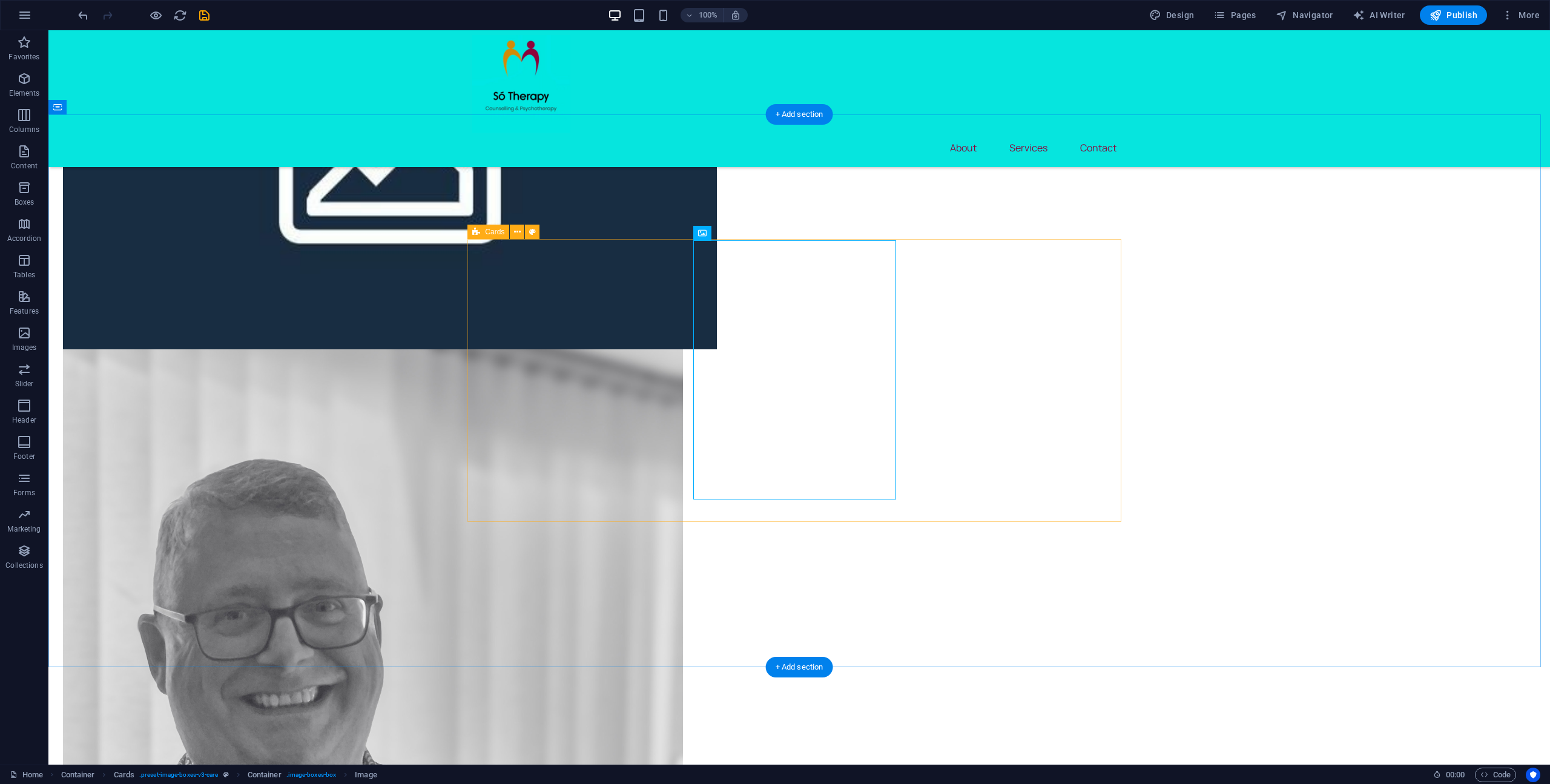
scroll to position [1268, 0]
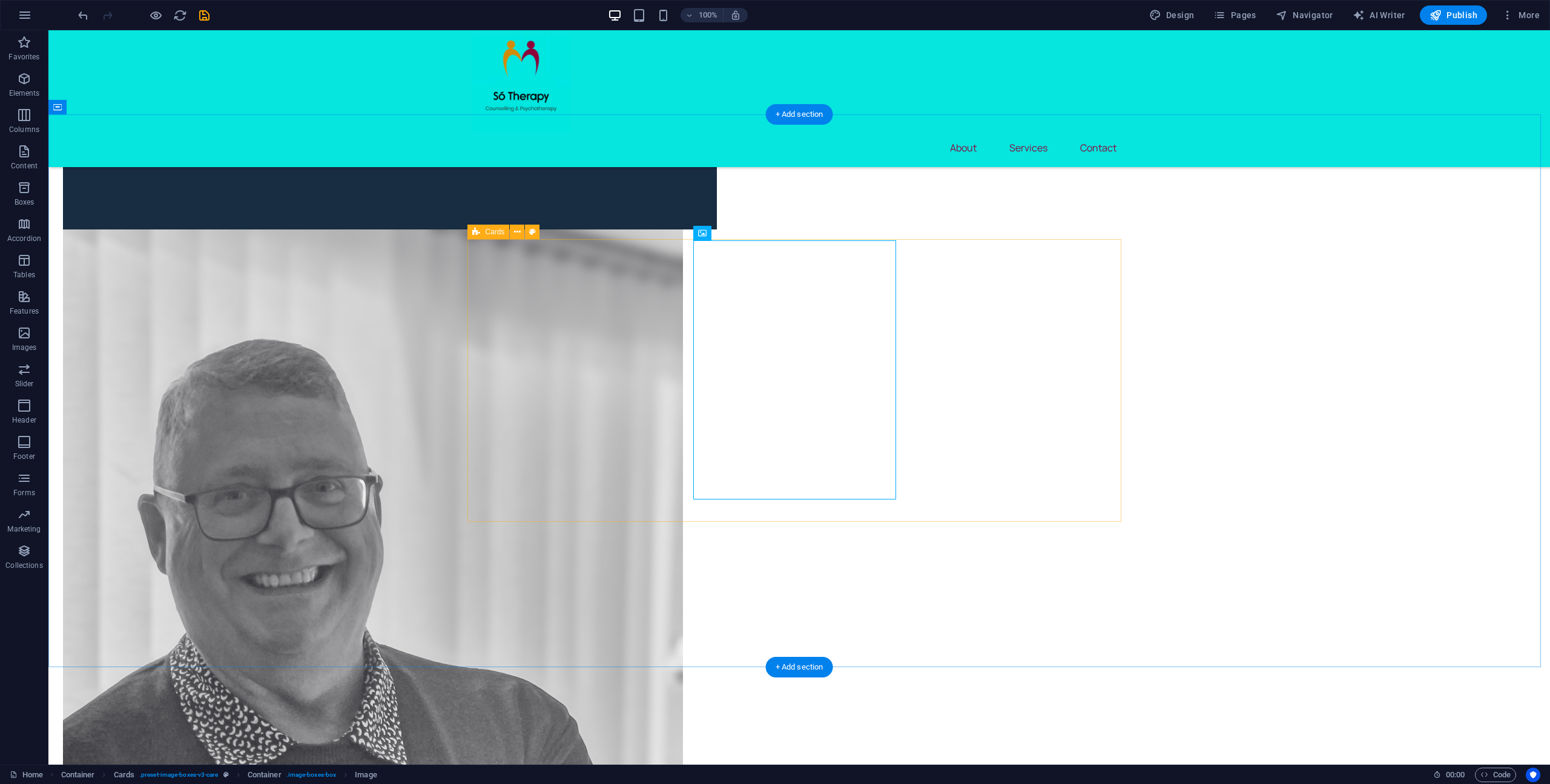
drag, startPoint x: 714, startPoint y: 476, endPoint x: 928, endPoint y: 476, distance: 214.0
drag, startPoint x: 858, startPoint y: 472, endPoint x: 646, endPoint y: 472, distance: 212.0
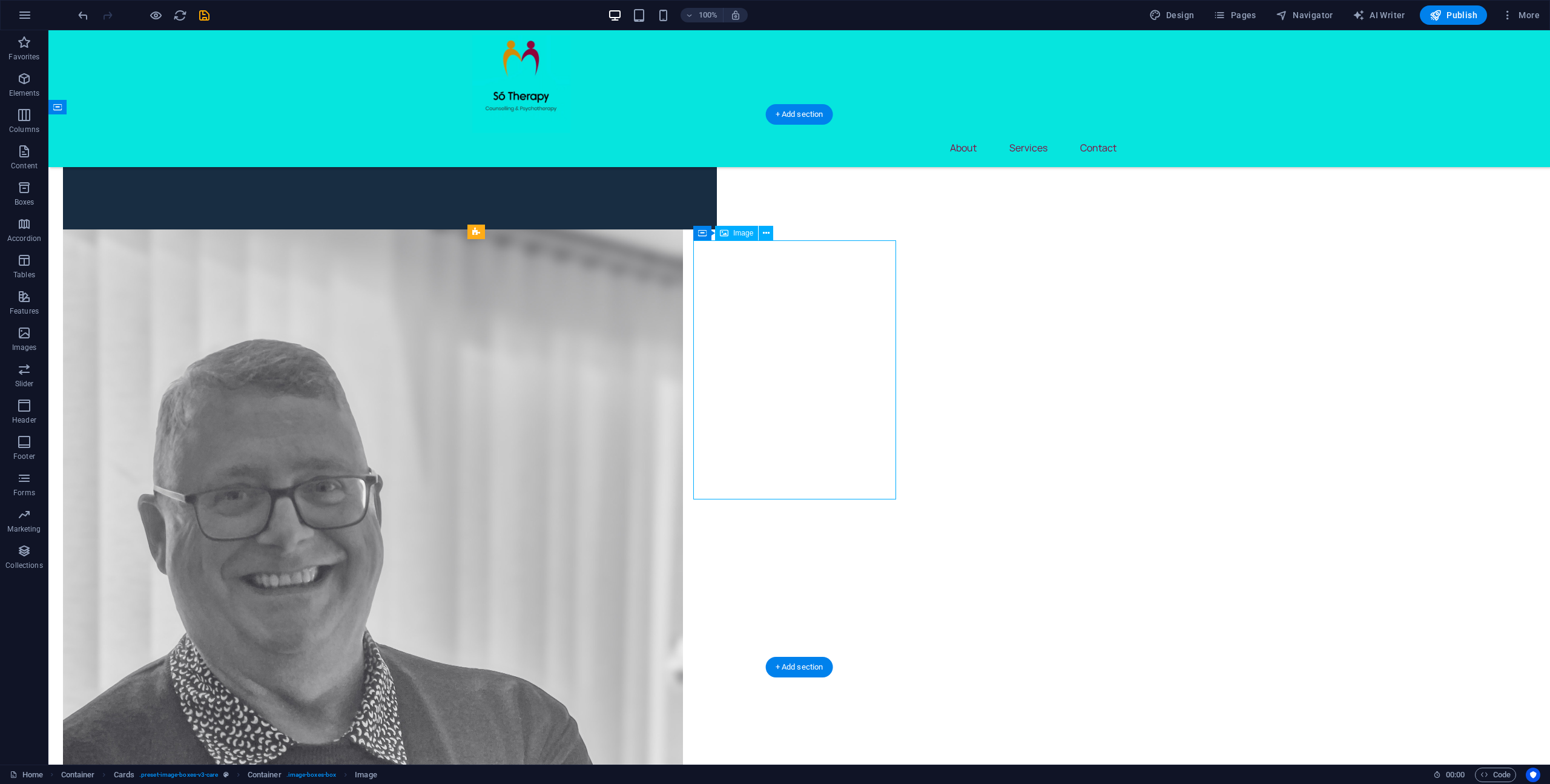
scroll to position [1148, 0]
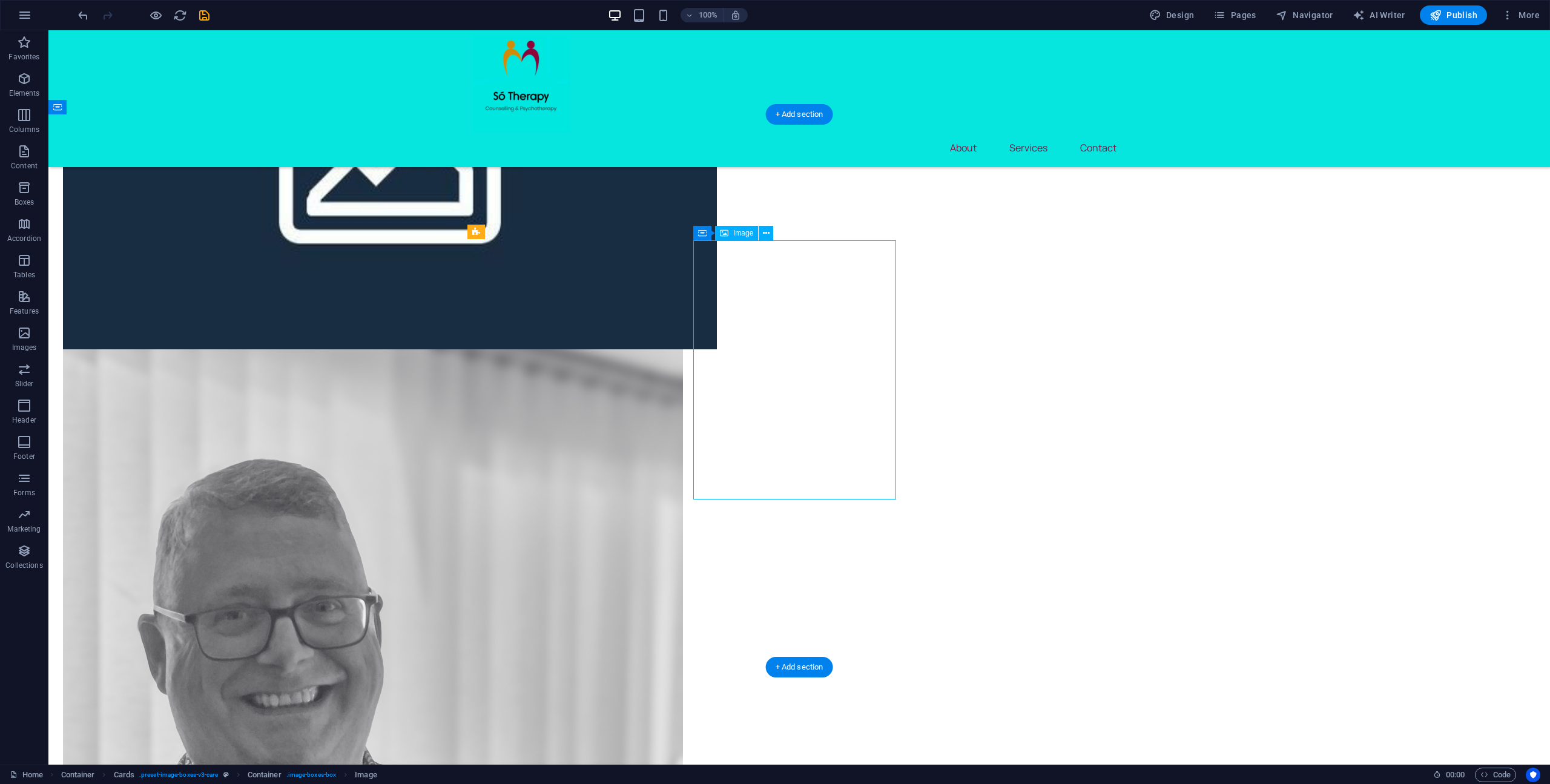
select select "px"
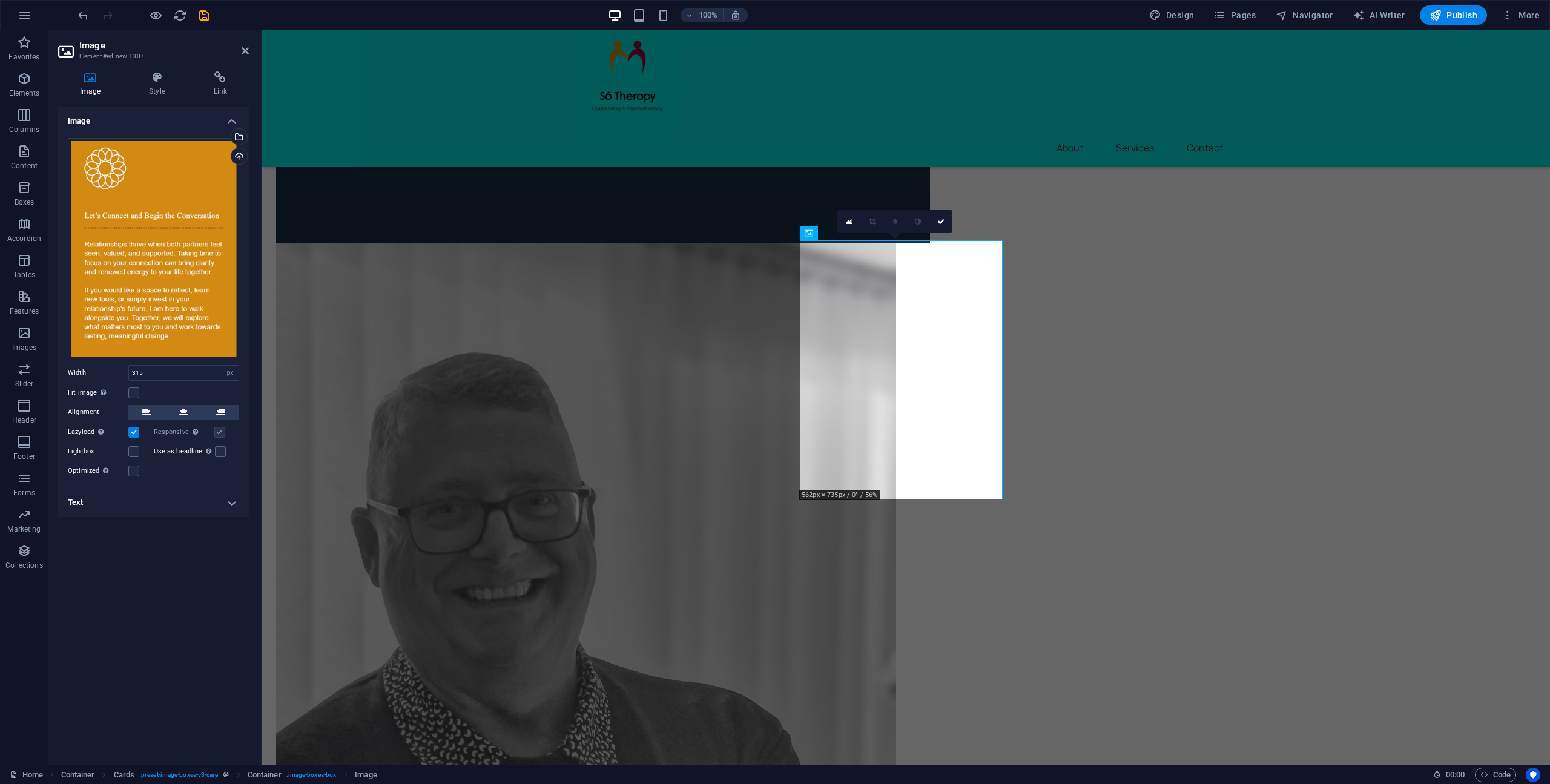
click at [135, 433] on label at bounding box center [133, 432] width 11 height 11
click at [0, 0] on input "Lazyload Loading images after the page loads improves page speed." at bounding box center [0, 0] width 0 height 0
click at [136, 433] on label at bounding box center [133, 432] width 11 height 11
click at [0, 0] on input "Lazyload Loading images after the page loads improves page speed." at bounding box center [0, 0] width 0 height 0
drag, startPoint x: 137, startPoint y: 472, endPoint x: 154, endPoint y: 480, distance: 18.8
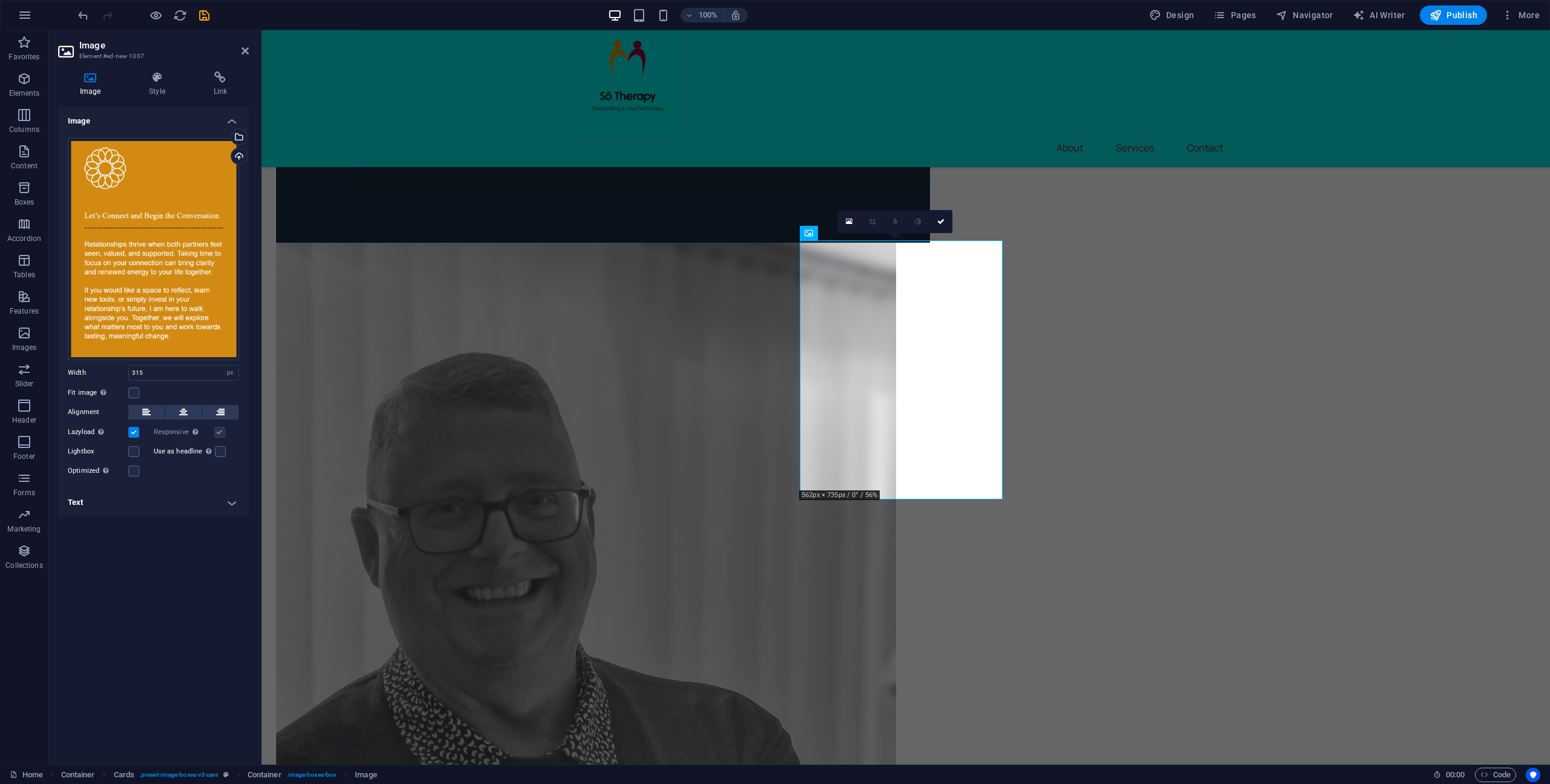
click at [138, 472] on label at bounding box center [133, 470] width 11 height 11
click at [0, 0] on input "Optimized Images are compressed to improve page speed." at bounding box center [0, 0] width 0 height 0
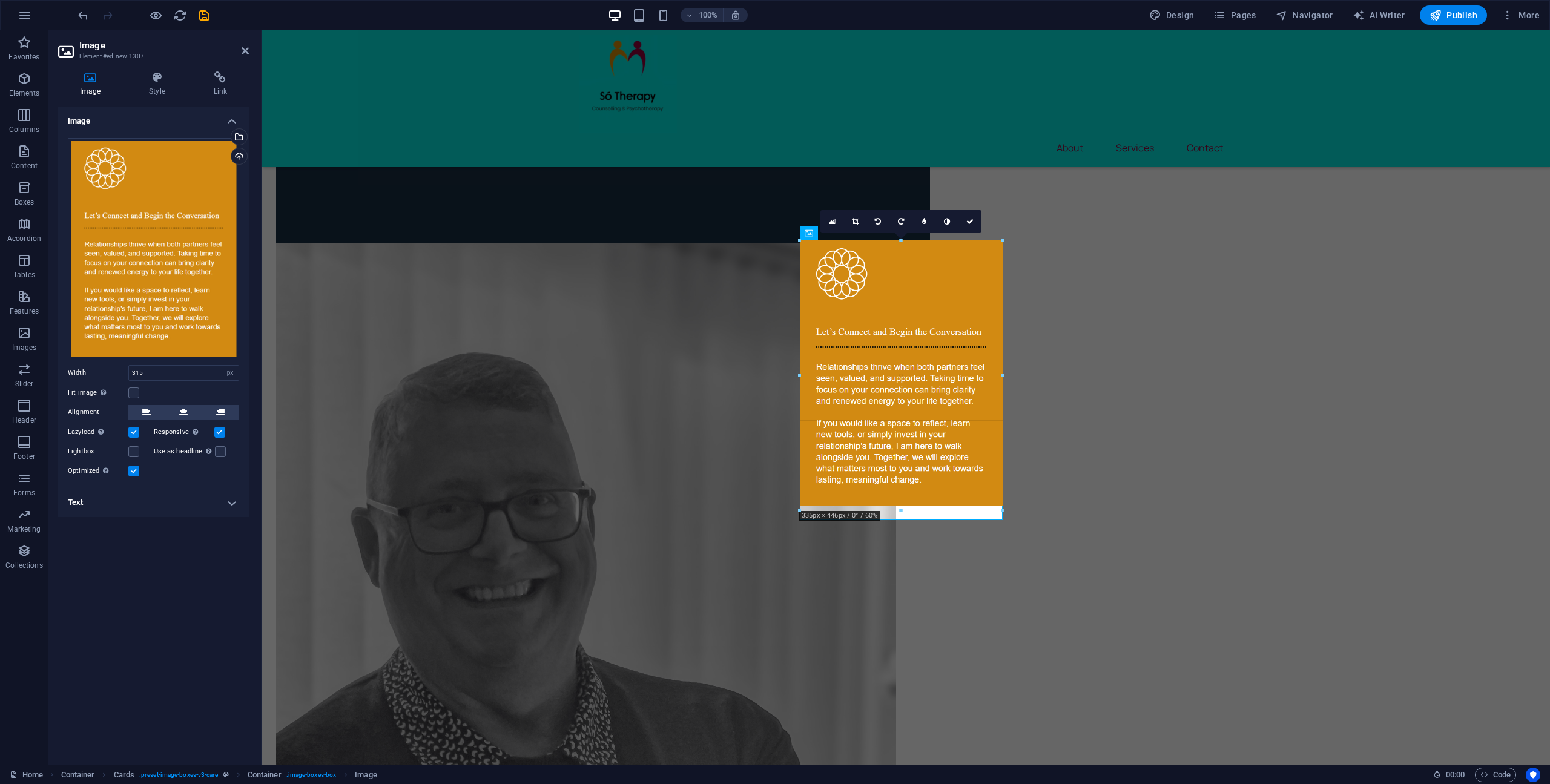
drag, startPoint x: 989, startPoint y: 488, endPoint x: 988, endPoint y: 508, distance: 20.0
type input "334"
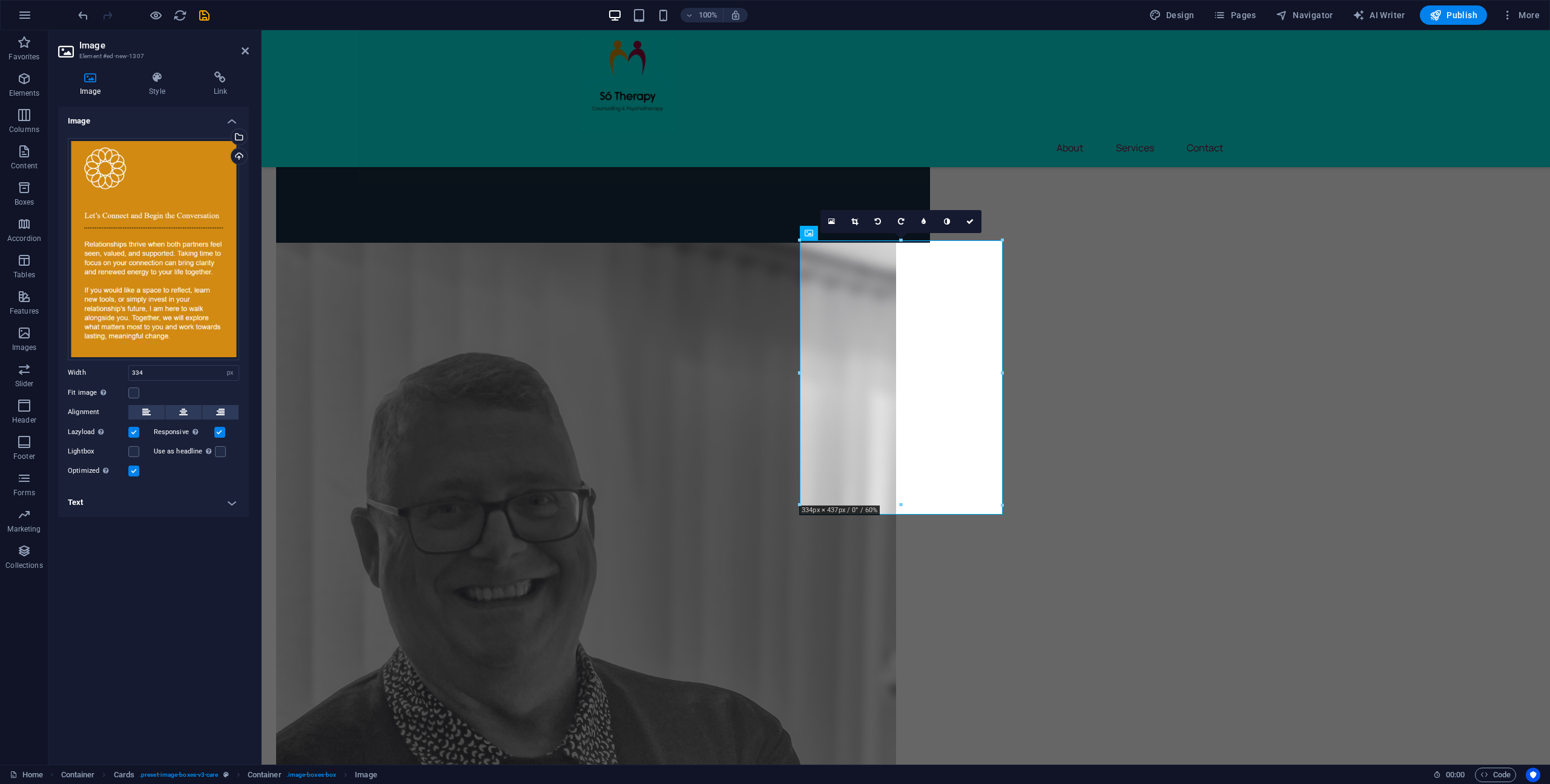
click at [901, 507] on div at bounding box center [901, 505] width 202 height 4
select select "px"
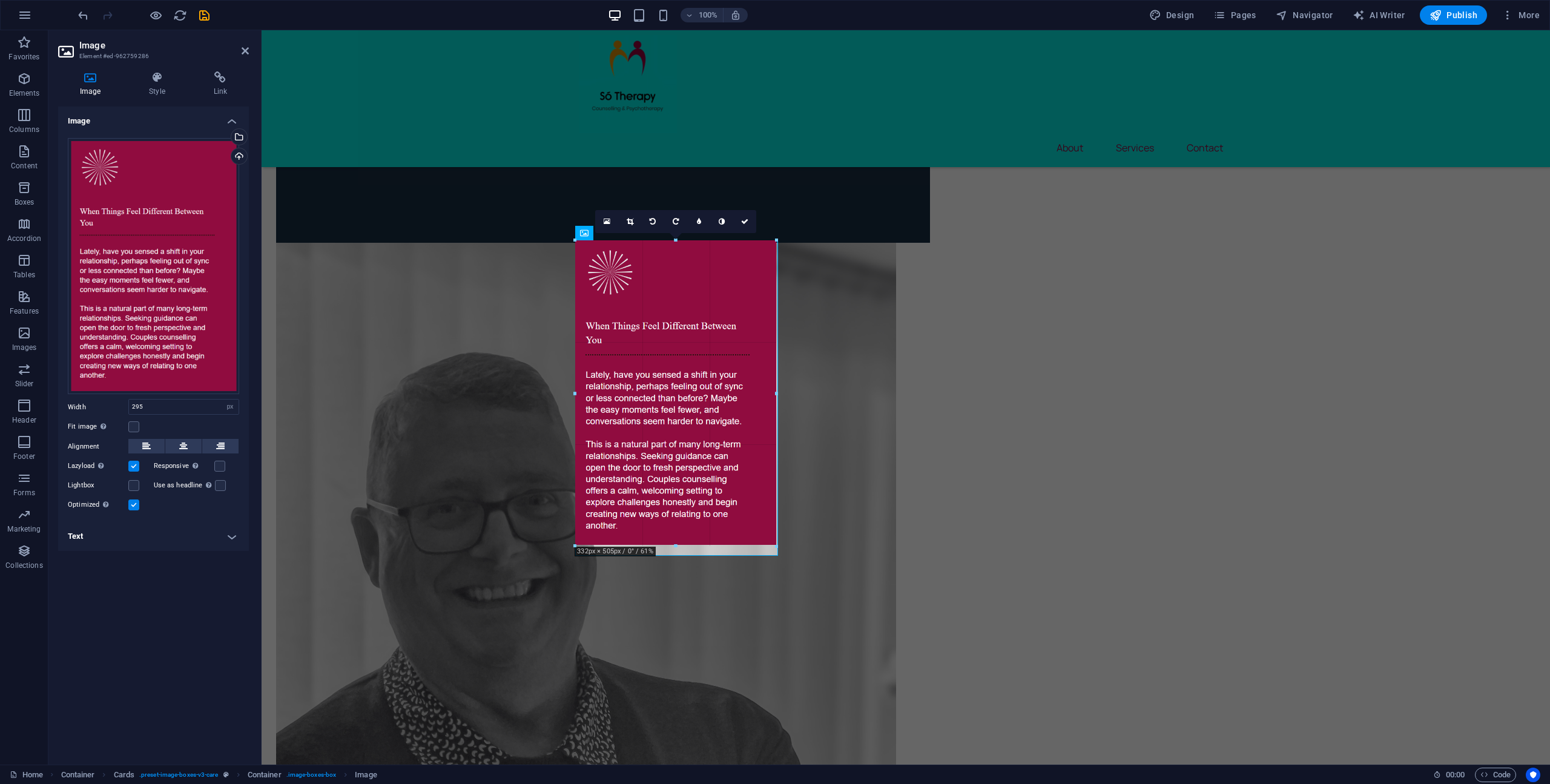
drag, startPoint x: 753, startPoint y: 376, endPoint x: 776, endPoint y: 382, distance: 23.8
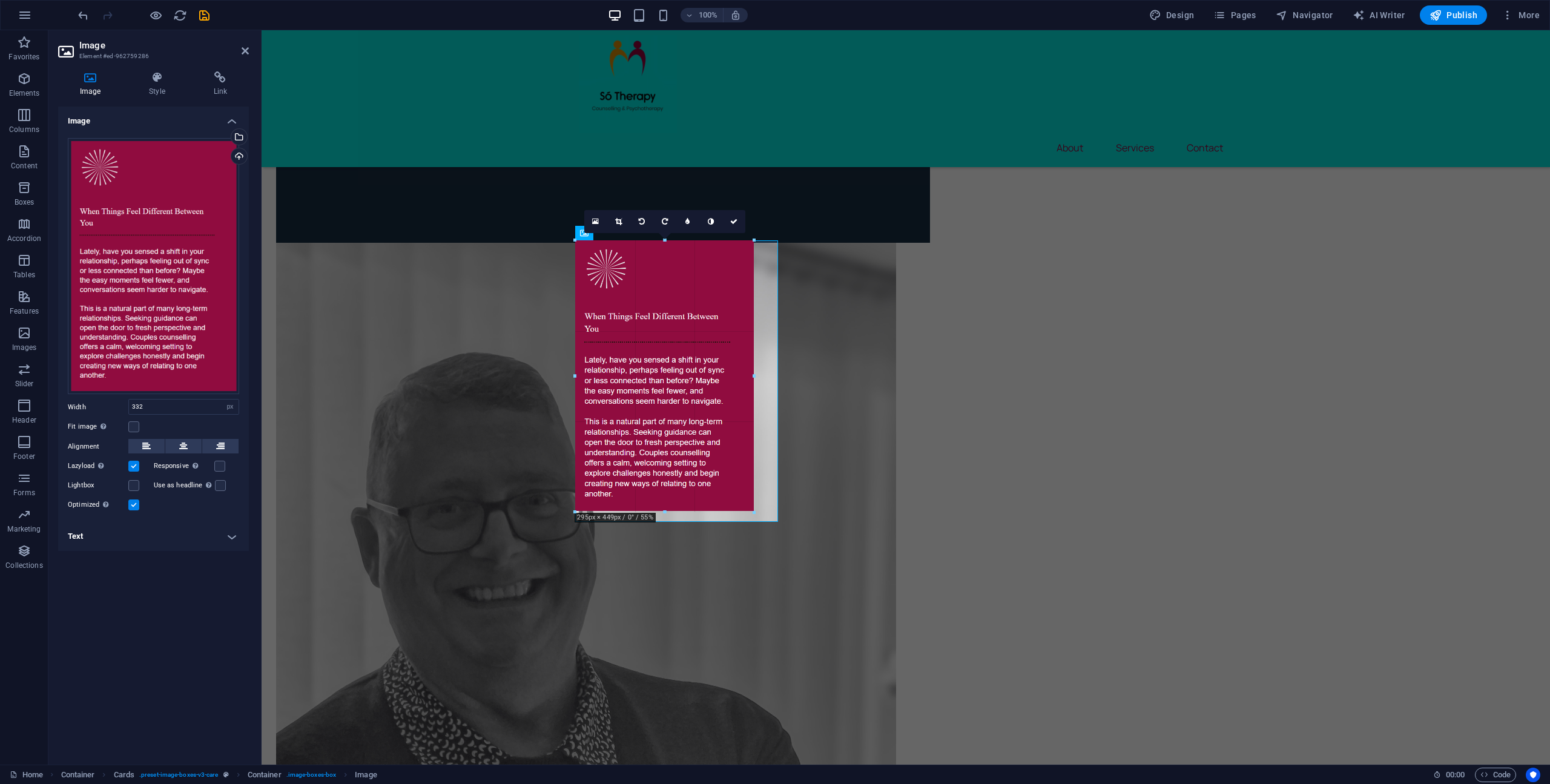
drag, startPoint x: 575, startPoint y: 545, endPoint x: 616, endPoint y: 514, distance: 51.4
type input "293"
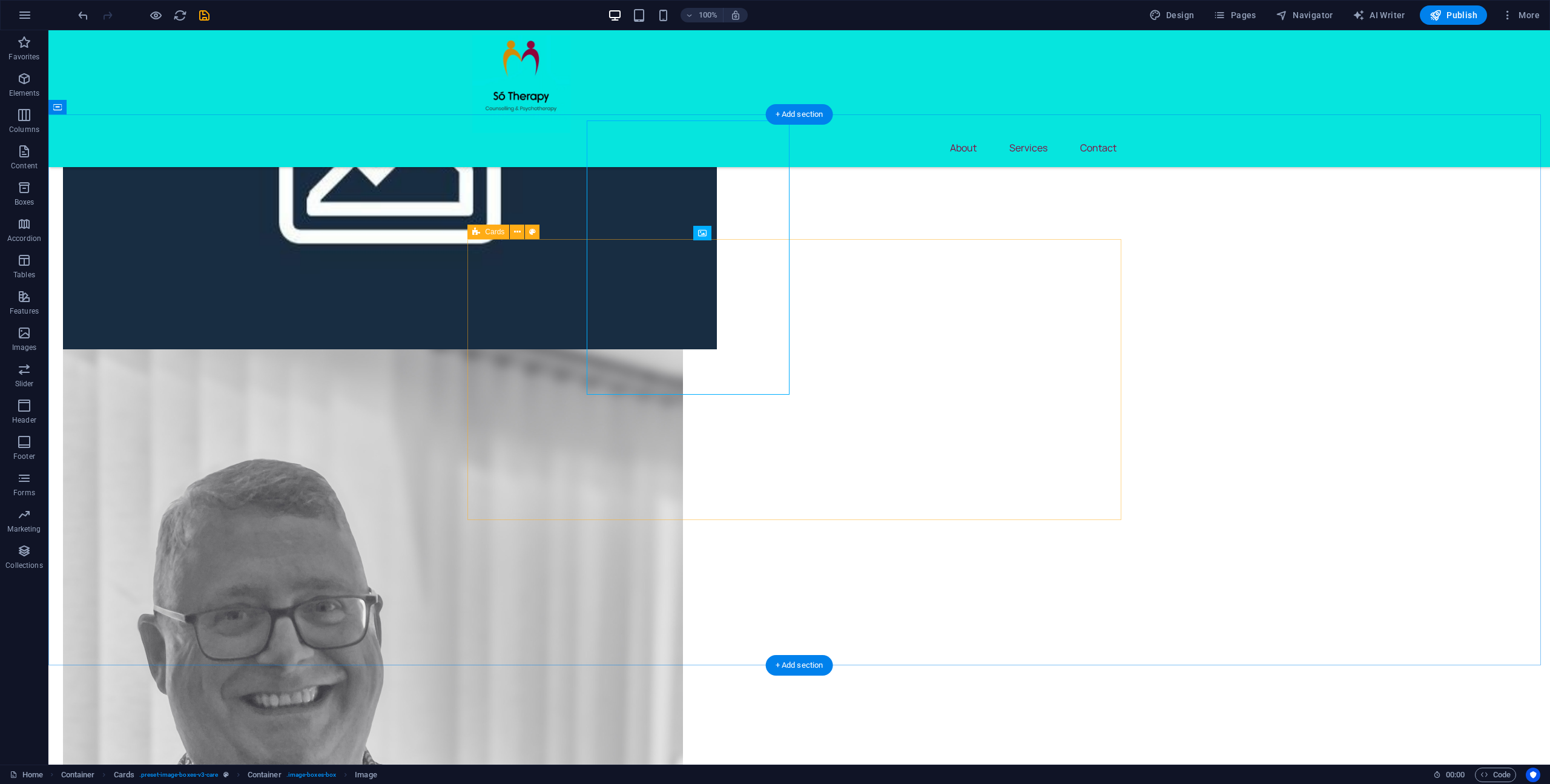
scroll to position [1268, 0]
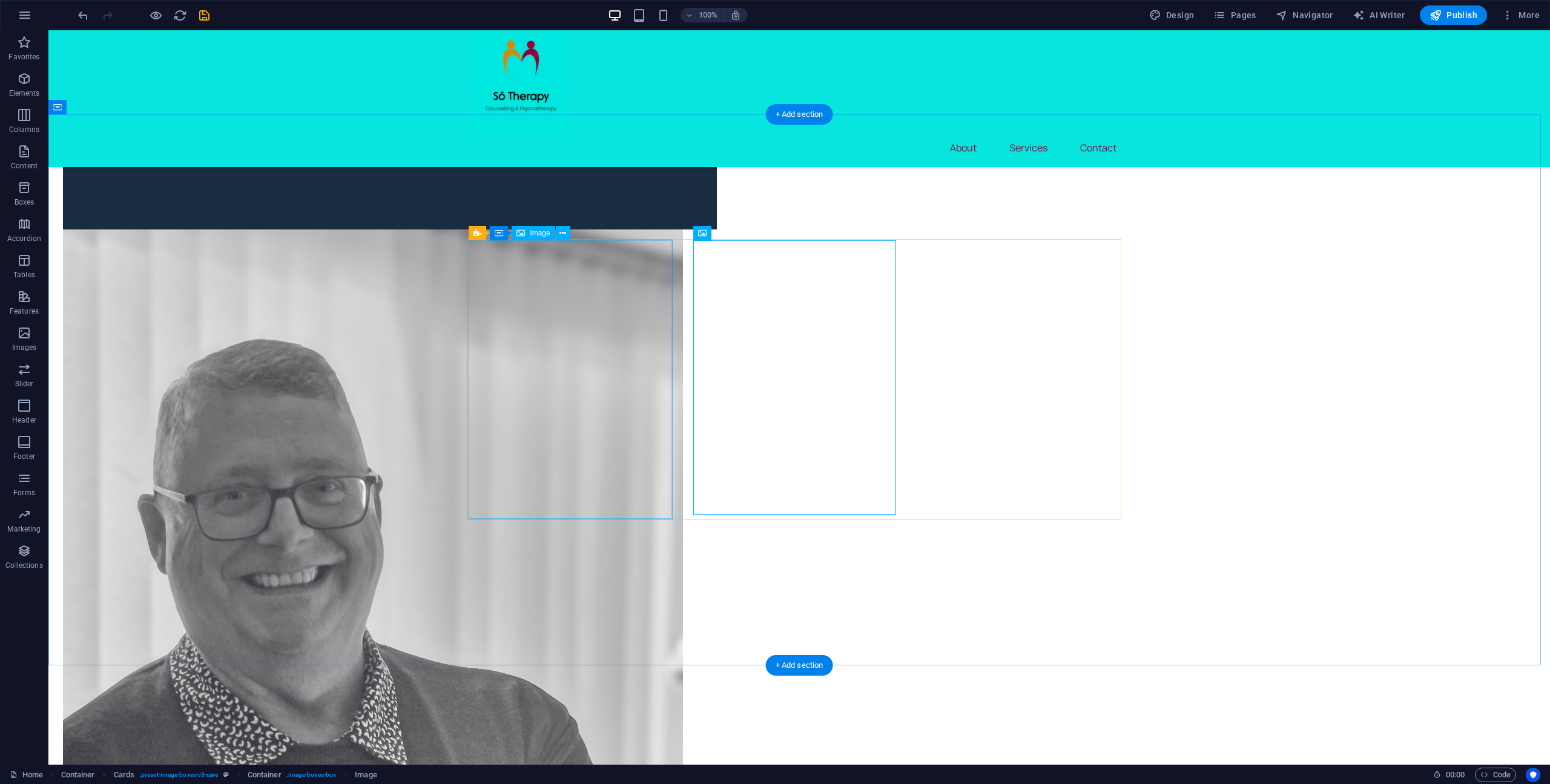
select select "px"
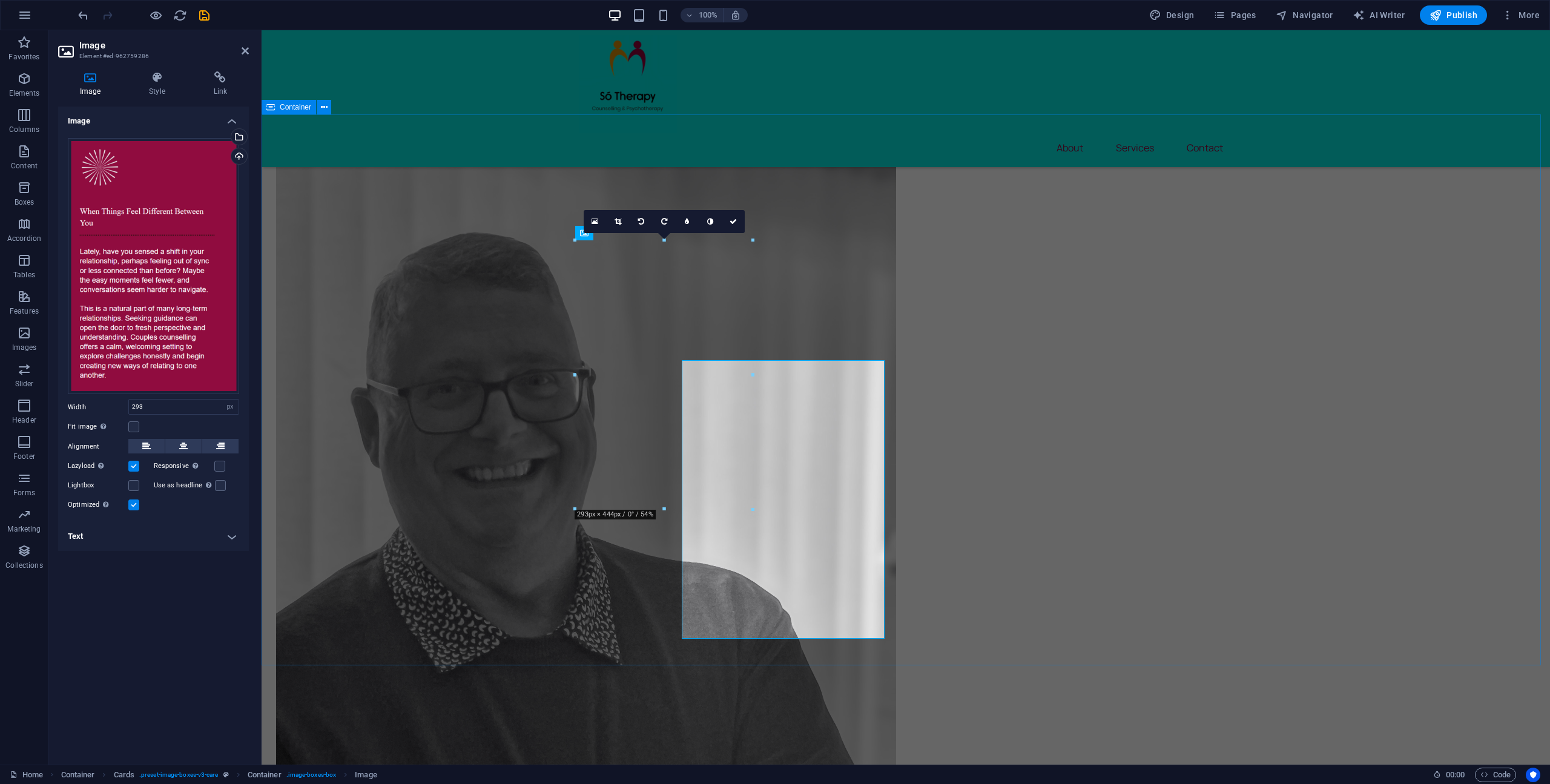
scroll to position [1148, 0]
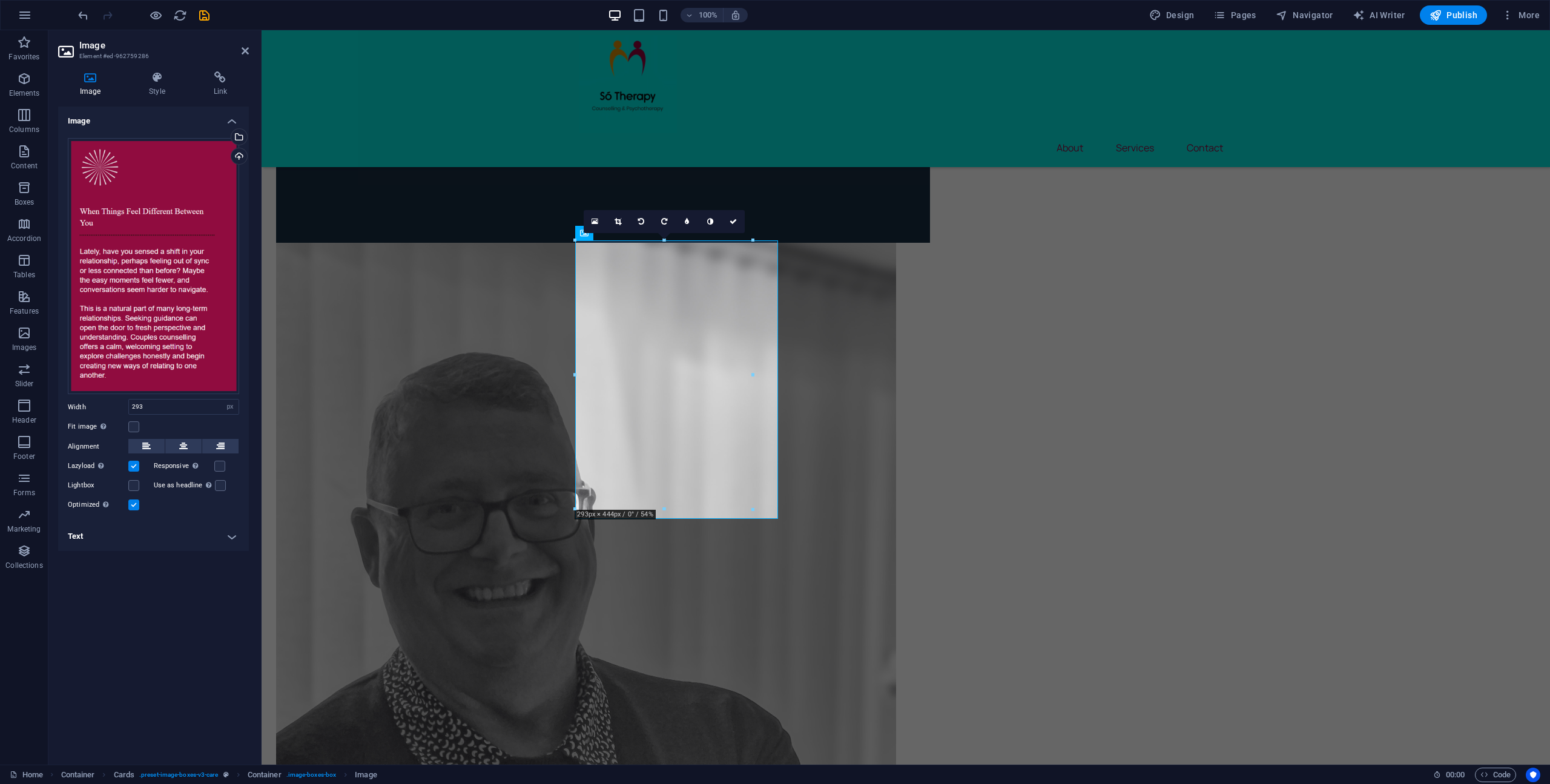
click at [131, 504] on label at bounding box center [133, 504] width 11 height 11
click at [0, 0] on input "Optimized Images are compressed to improve page speed." at bounding box center [0, 0] width 0 height 0
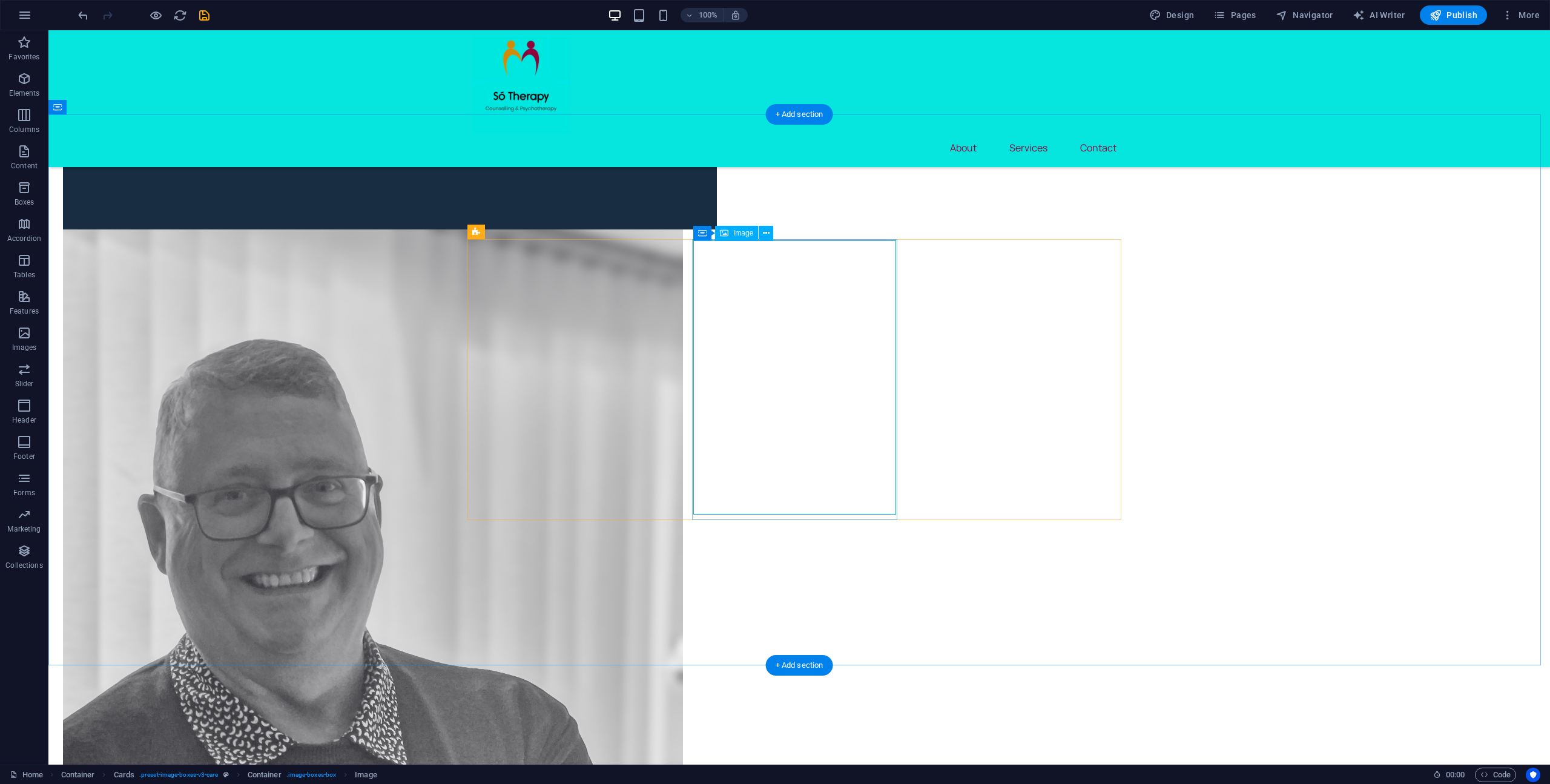
drag, startPoint x: 806, startPoint y: 414, endPoint x: 514, endPoint y: 399, distance: 292.4
select select "px"
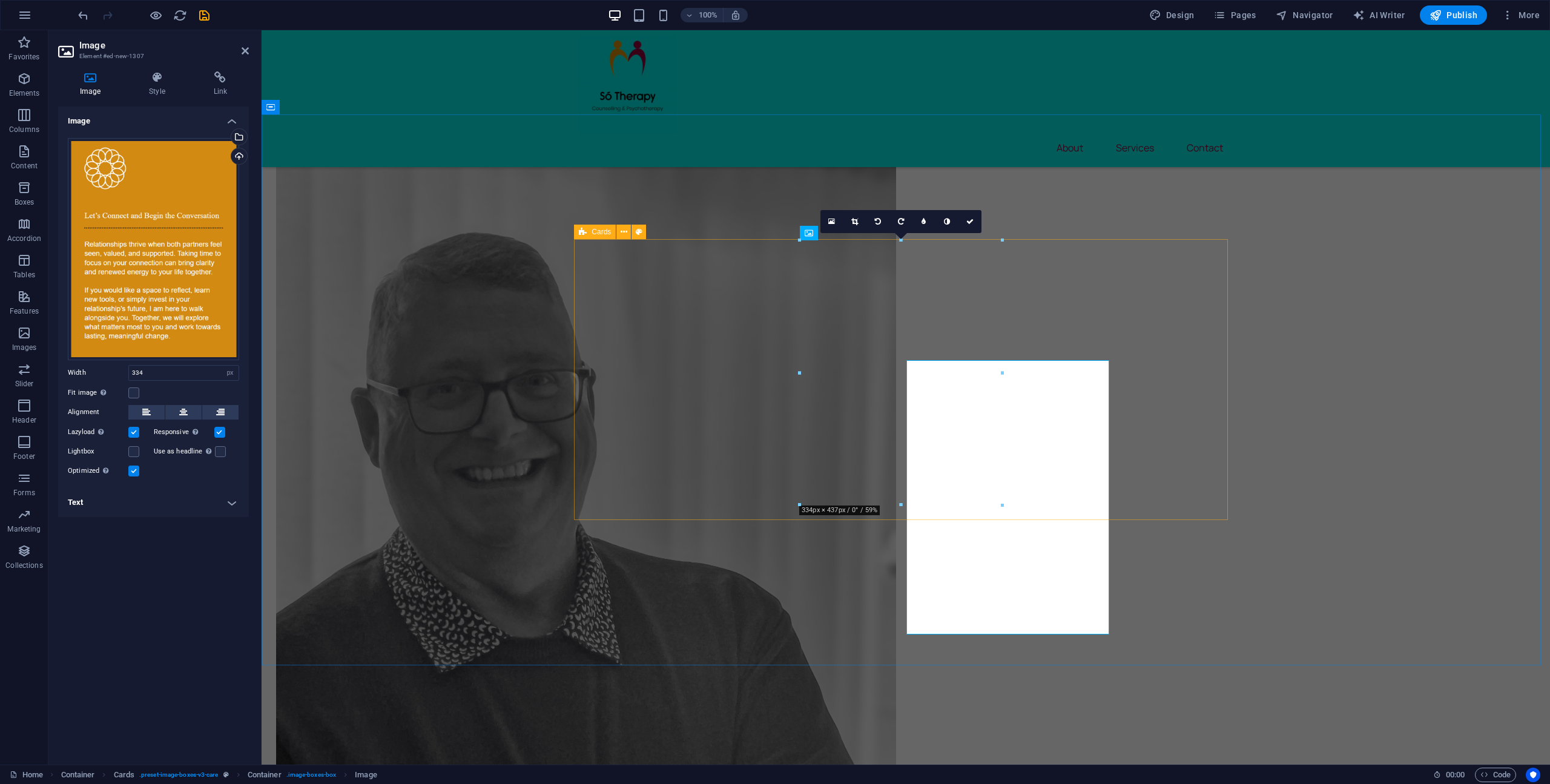
scroll to position [1148, 0]
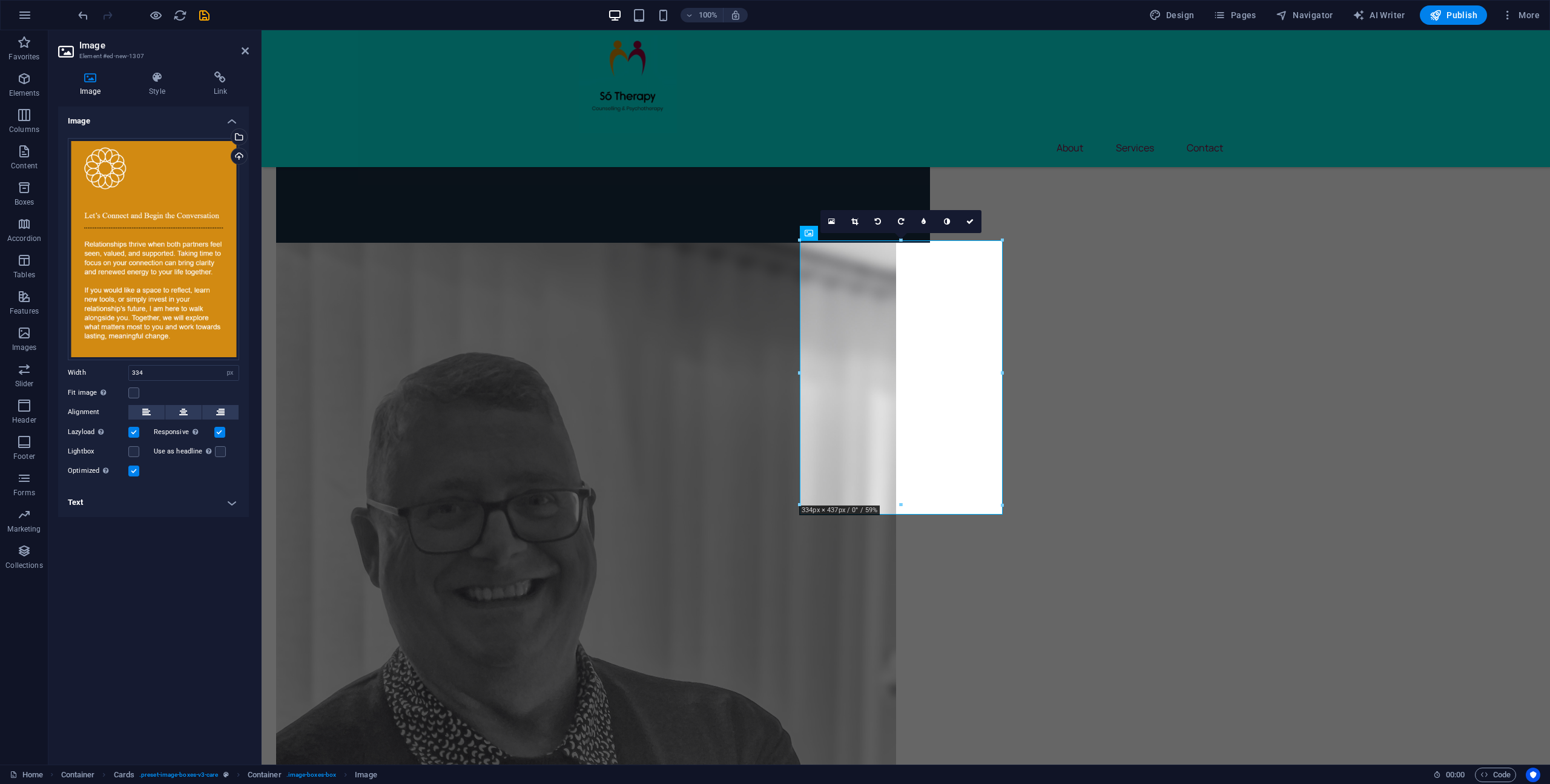
drag, startPoint x: 133, startPoint y: 469, endPoint x: 246, endPoint y: 514, distance: 121.6
click at [136, 470] on label at bounding box center [133, 470] width 11 height 11
click at [0, 0] on input "Optimized Images are compressed to improve page speed." at bounding box center [0, 0] width 0 height 0
drag, startPoint x: 1321, startPoint y: 468, endPoint x: 1274, endPoint y: 460, distance: 47.7
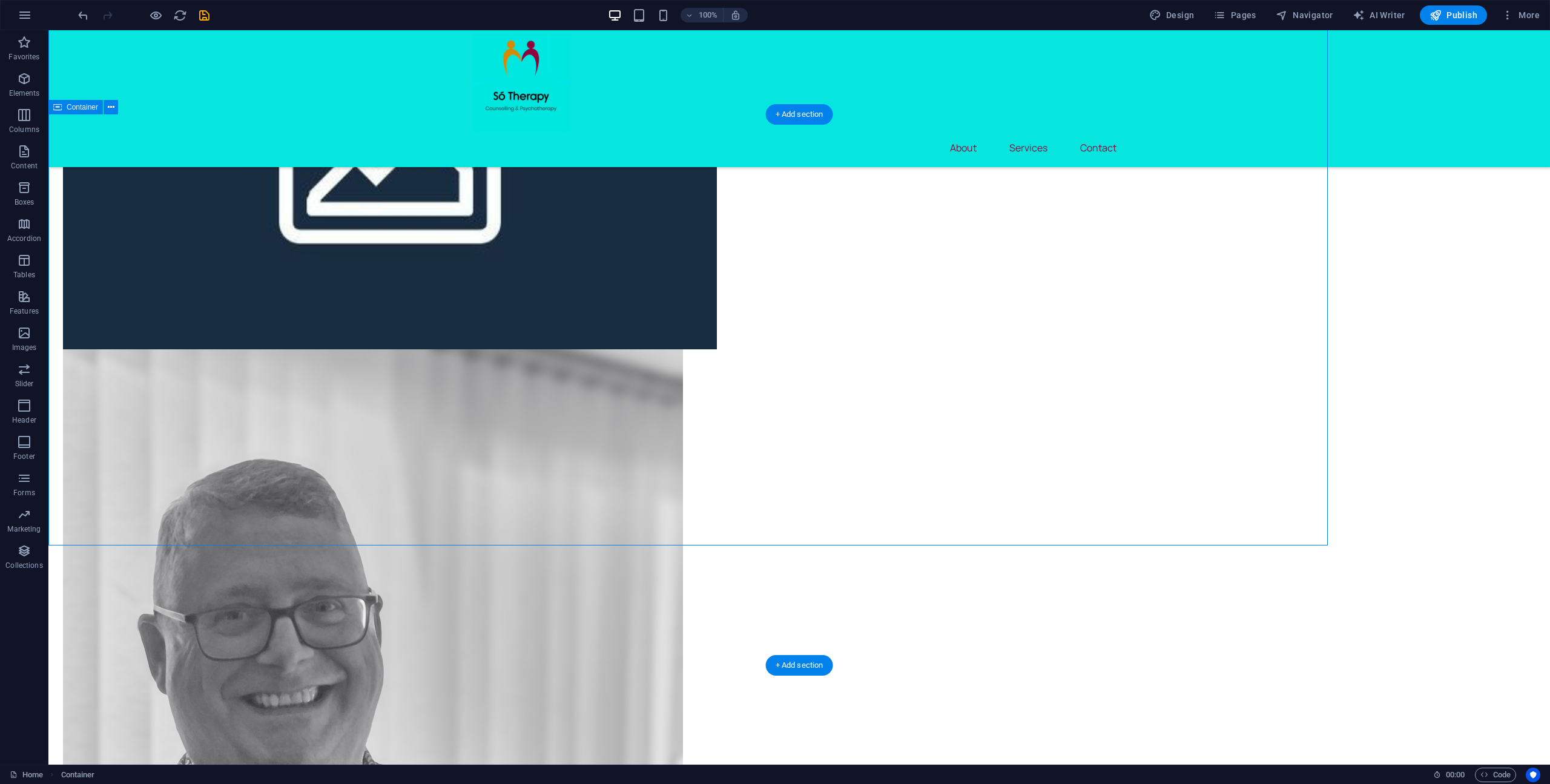
scroll to position [1268, 0]
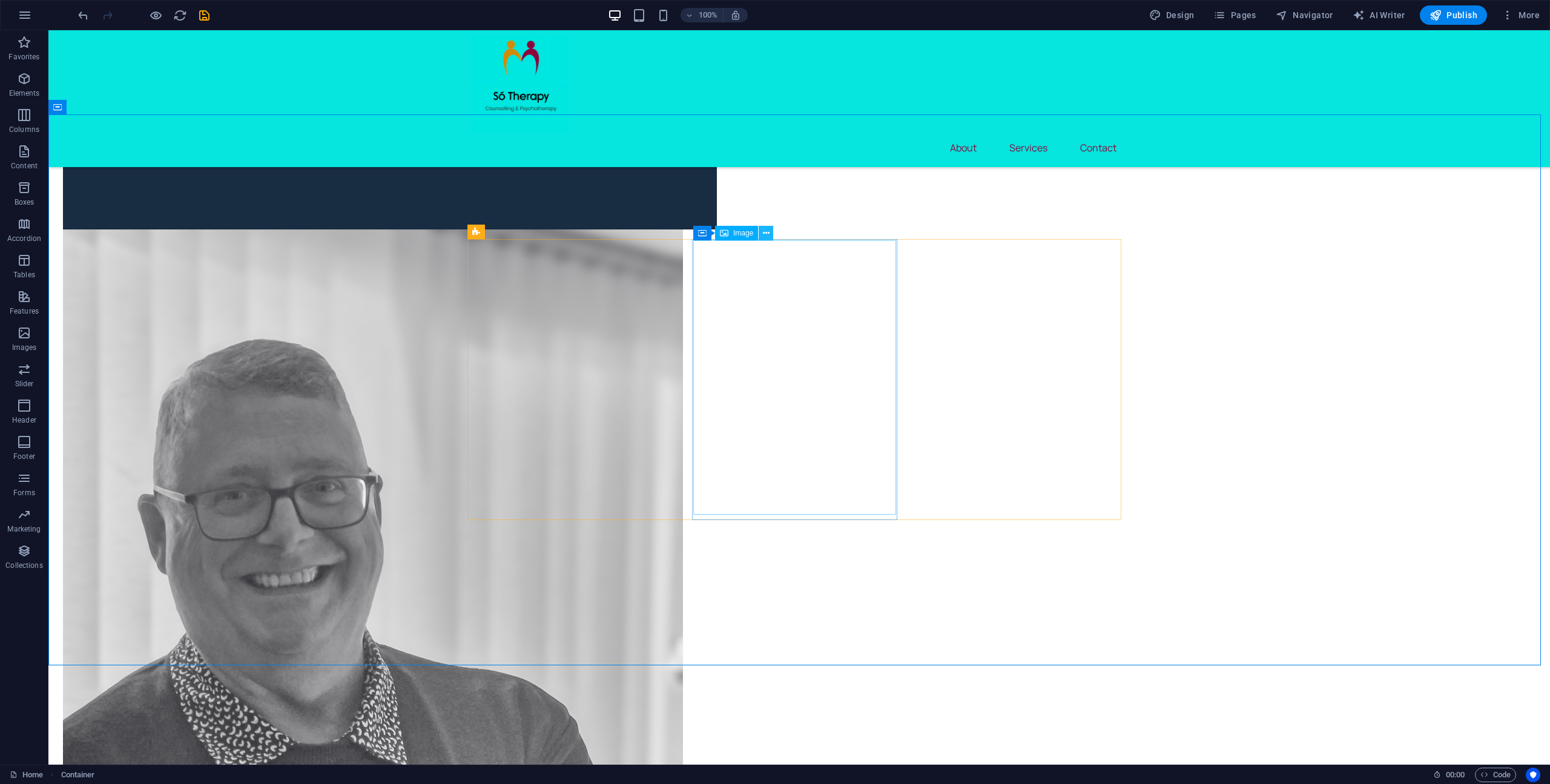
click at [770, 234] on button at bounding box center [766, 233] width 14 height 14
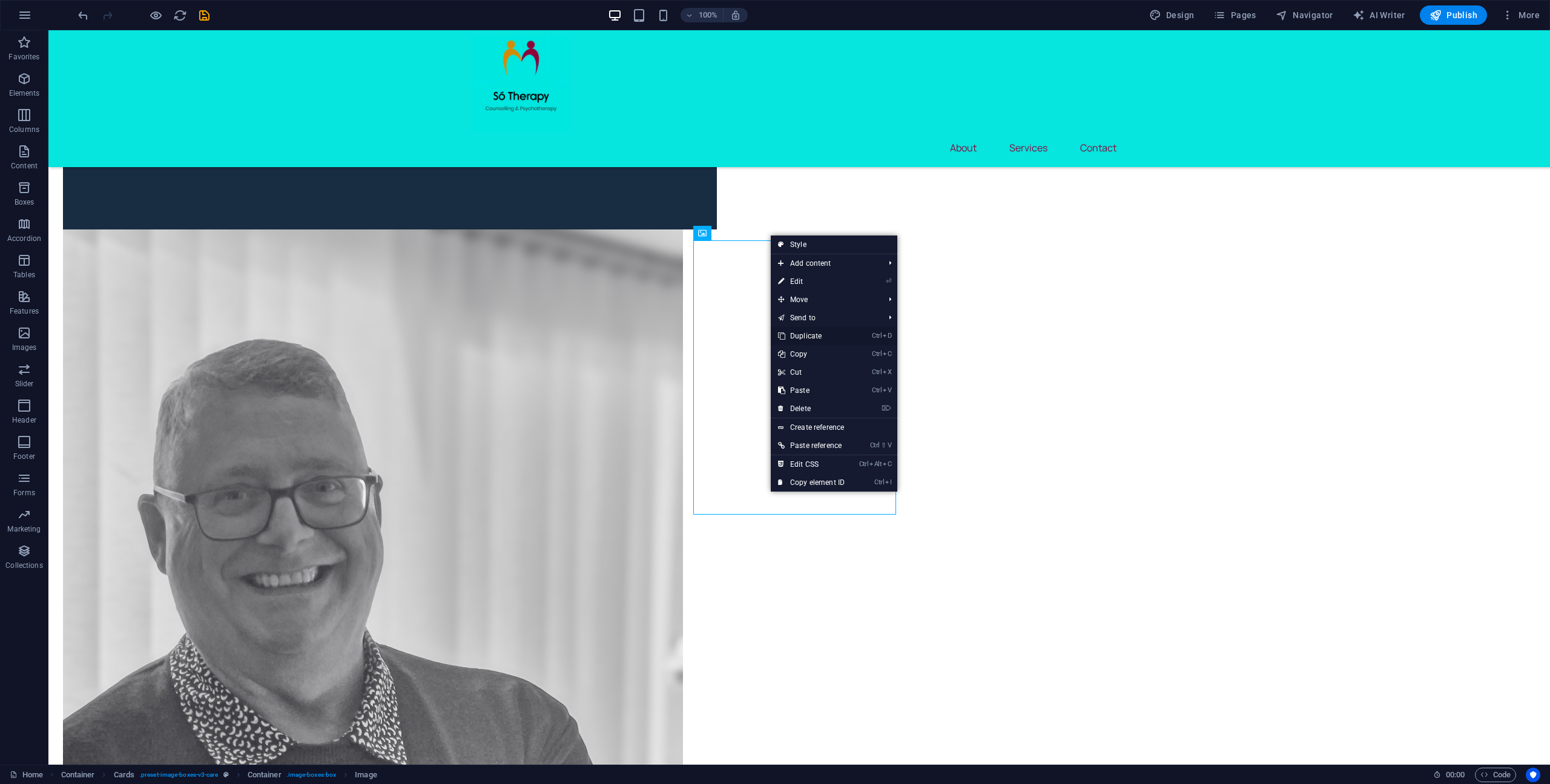
click at [833, 332] on link "Ctrl D Duplicate" at bounding box center [811, 335] width 81 height 18
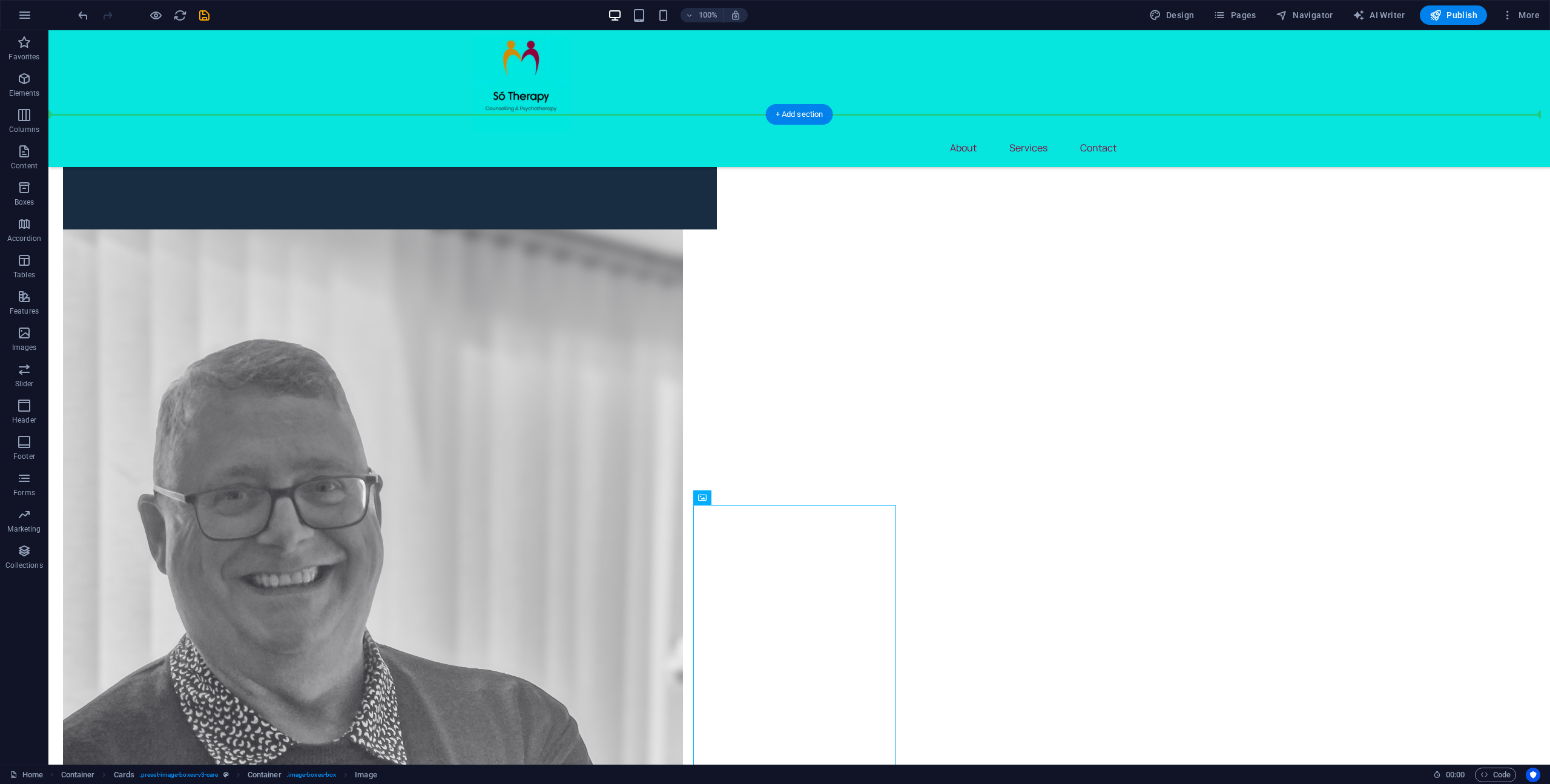
drag, startPoint x: 819, startPoint y: 576, endPoint x: 1124, endPoint y: 465, distance: 324.6
click at [81, 17] on icon "undo" at bounding box center [83, 15] width 14 height 14
click at [80, 14] on icon "undo" at bounding box center [83, 15] width 14 height 14
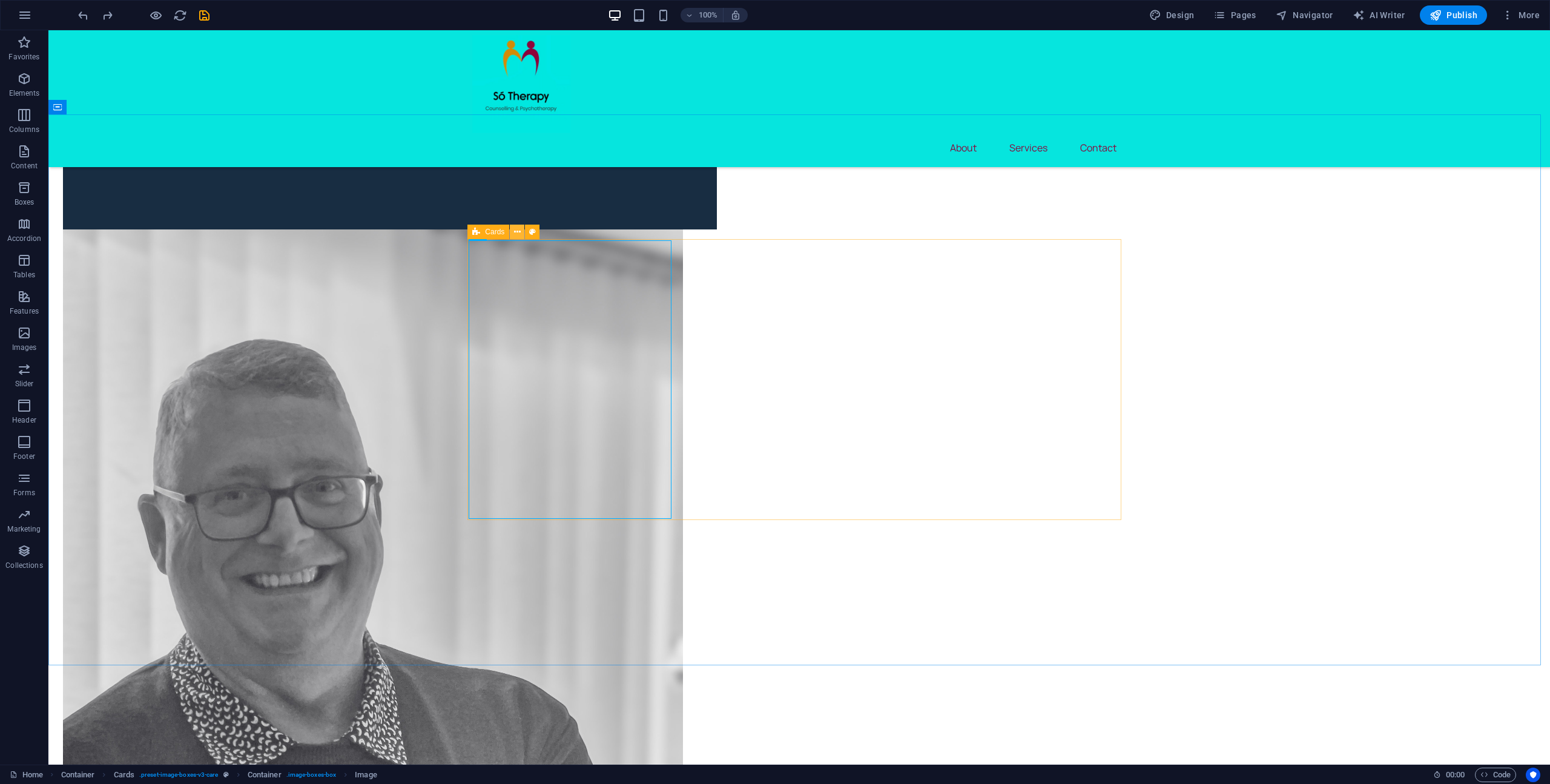
click at [518, 233] on icon at bounding box center [517, 232] width 6 height 13
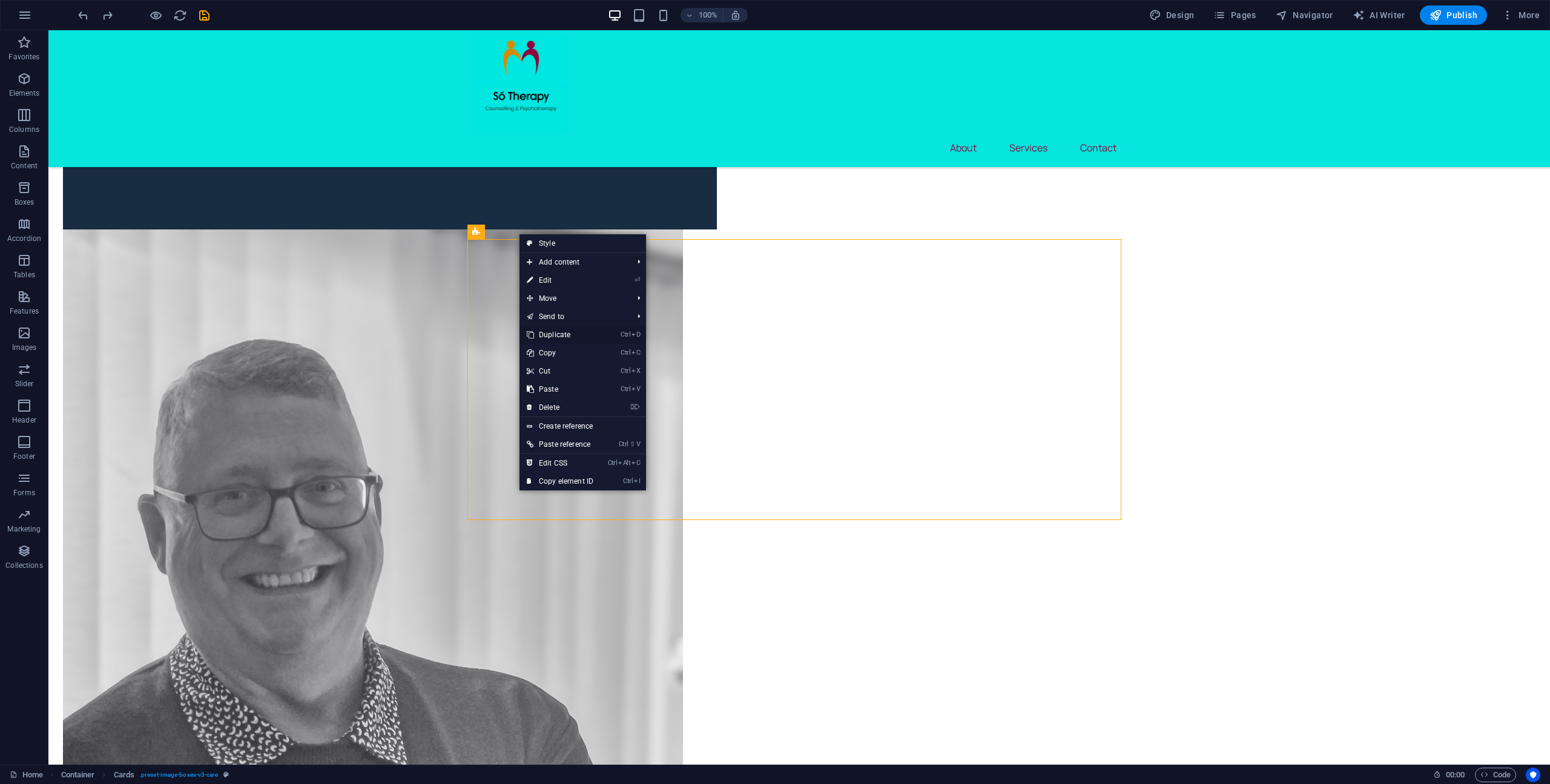
click at [586, 333] on link "Ctrl D Duplicate" at bounding box center [560, 335] width 81 height 18
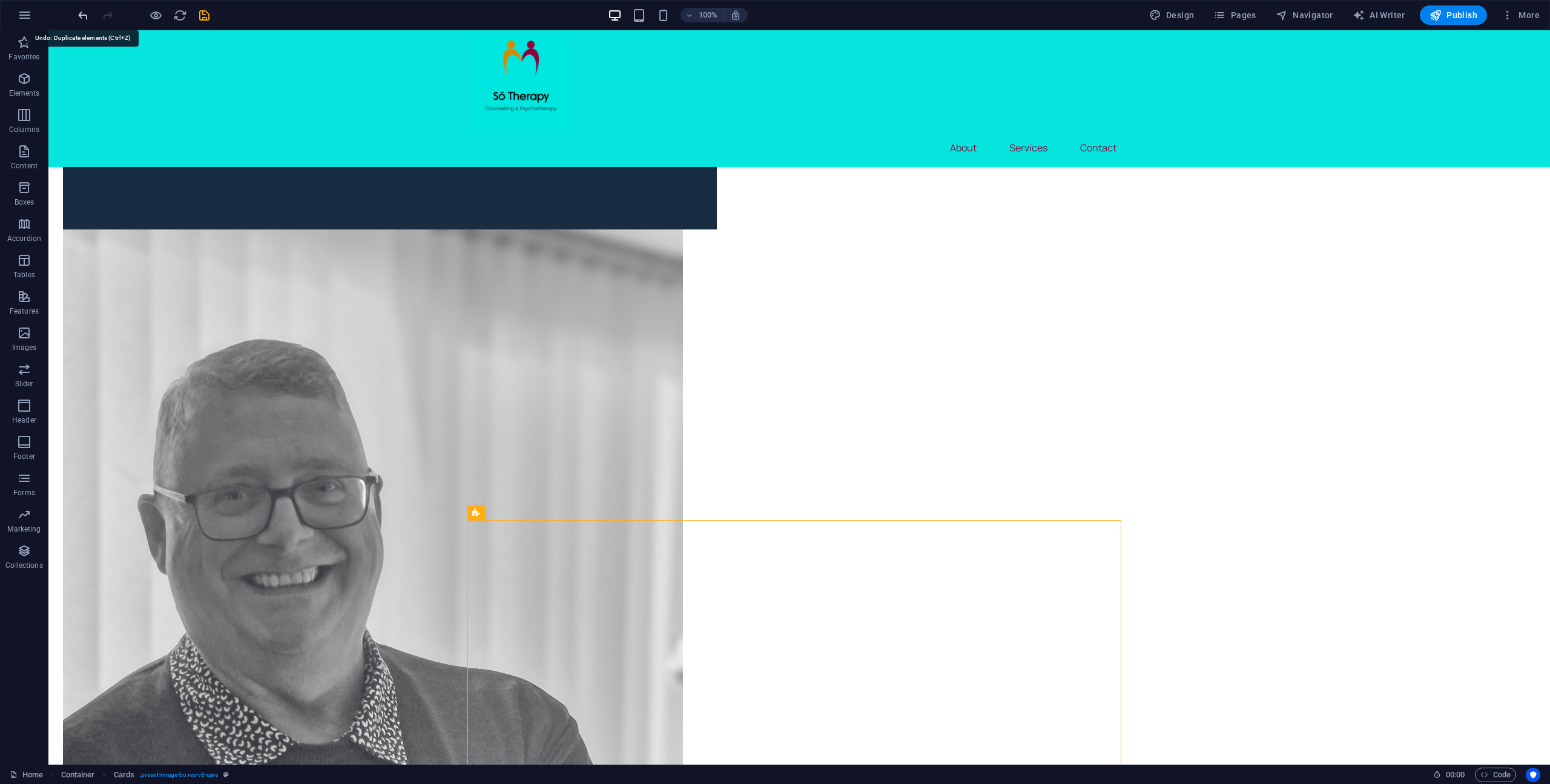
click at [80, 12] on icon "undo" at bounding box center [83, 15] width 14 height 14
click at [30, 115] on icon "button" at bounding box center [25, 115] width 14 height 14
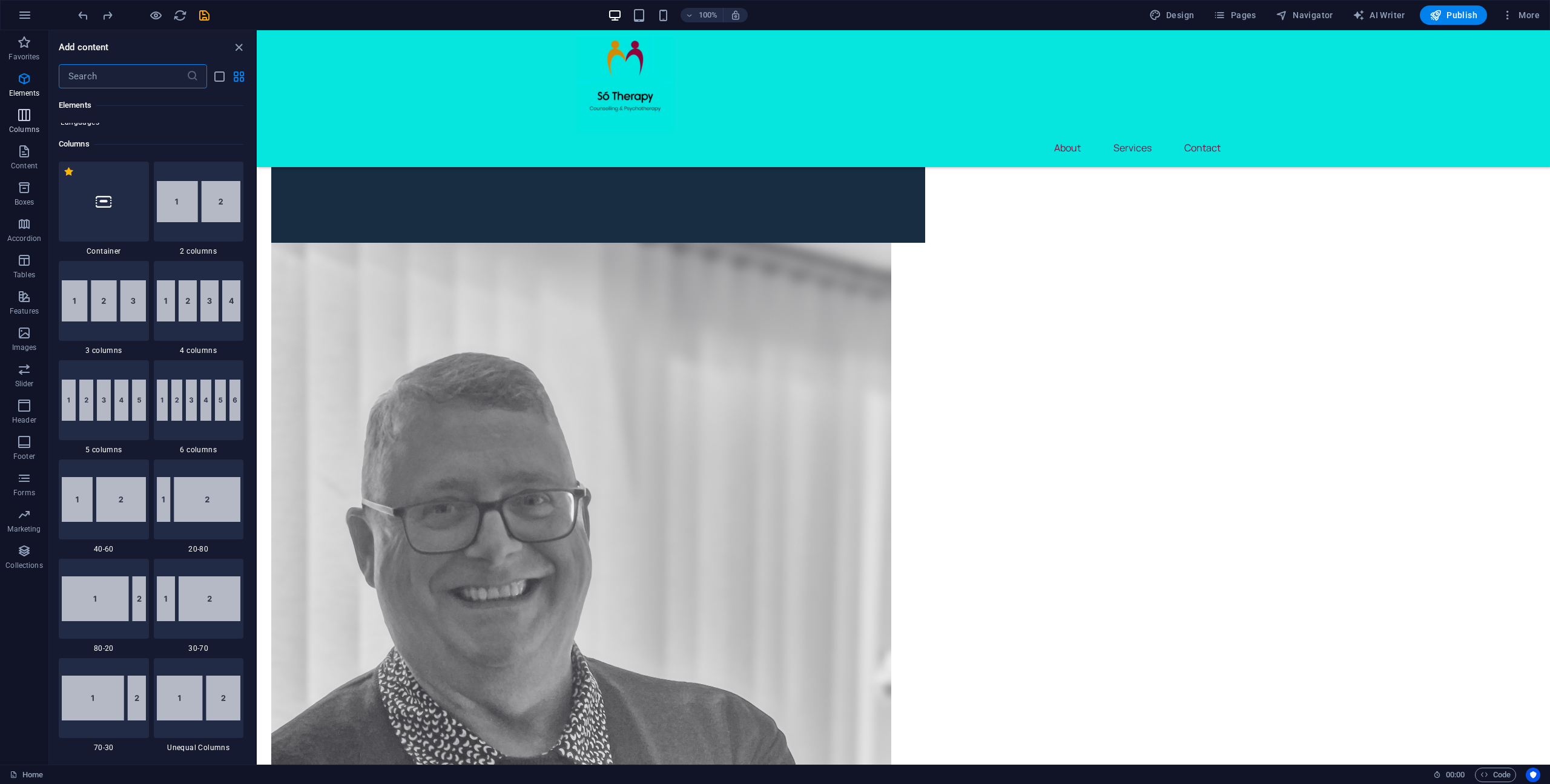
scroll to position [599, 0]
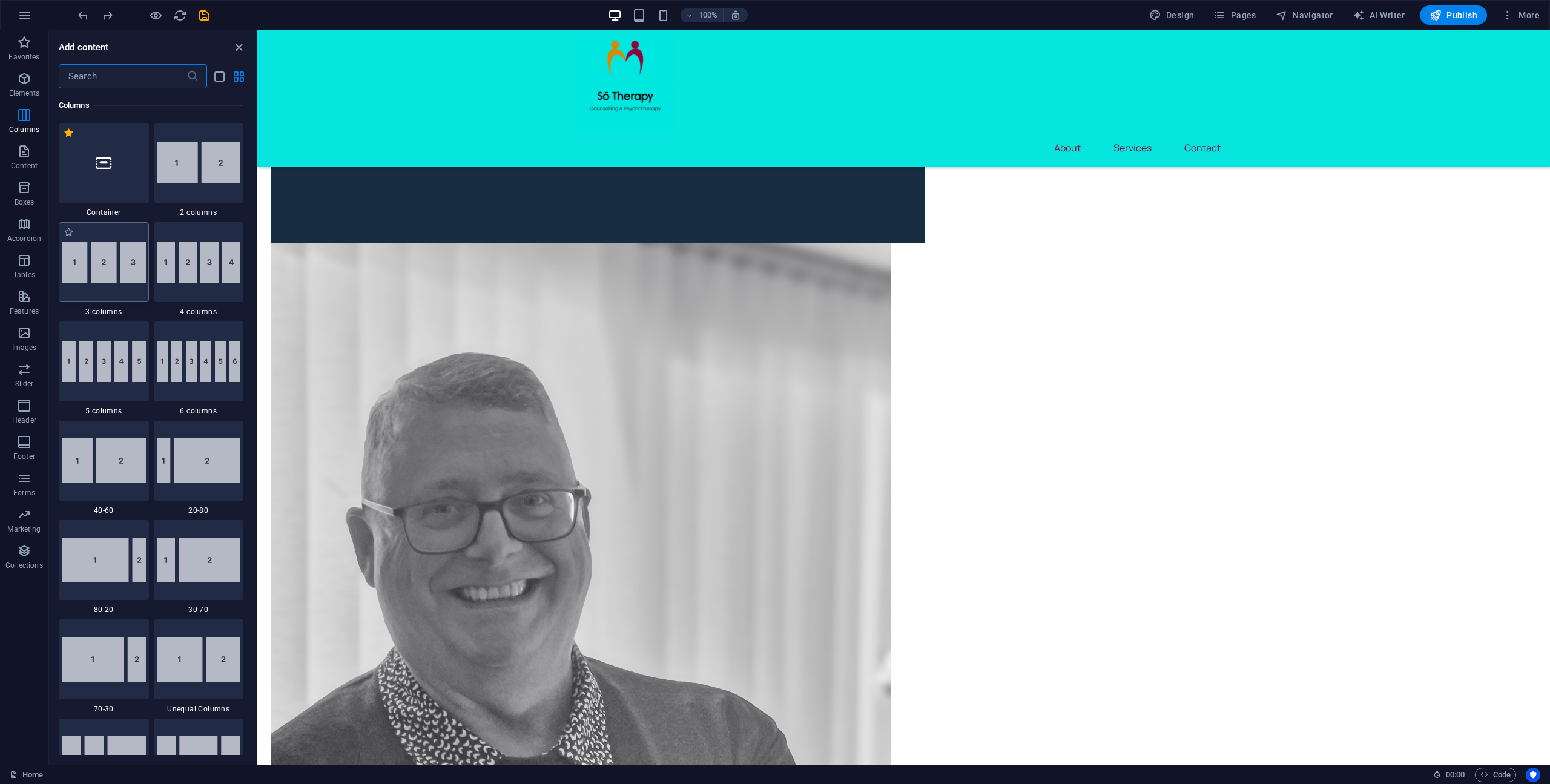
click at [116, 263] on img at bounding box center [104, 262] width 84 height 41
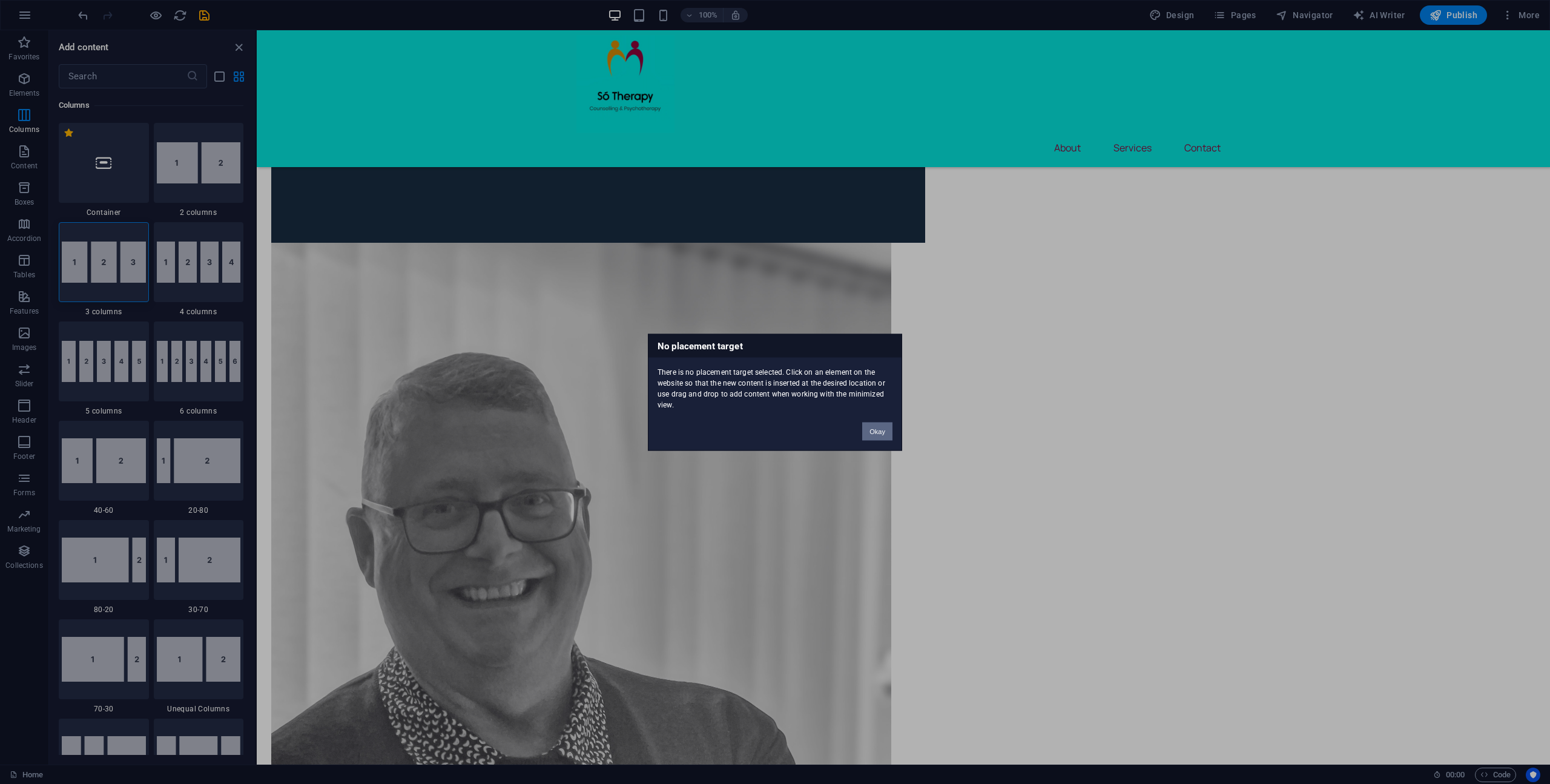
click at [880, 432] on button "Okay" at bounding box center [877, 431] width 30 height 18
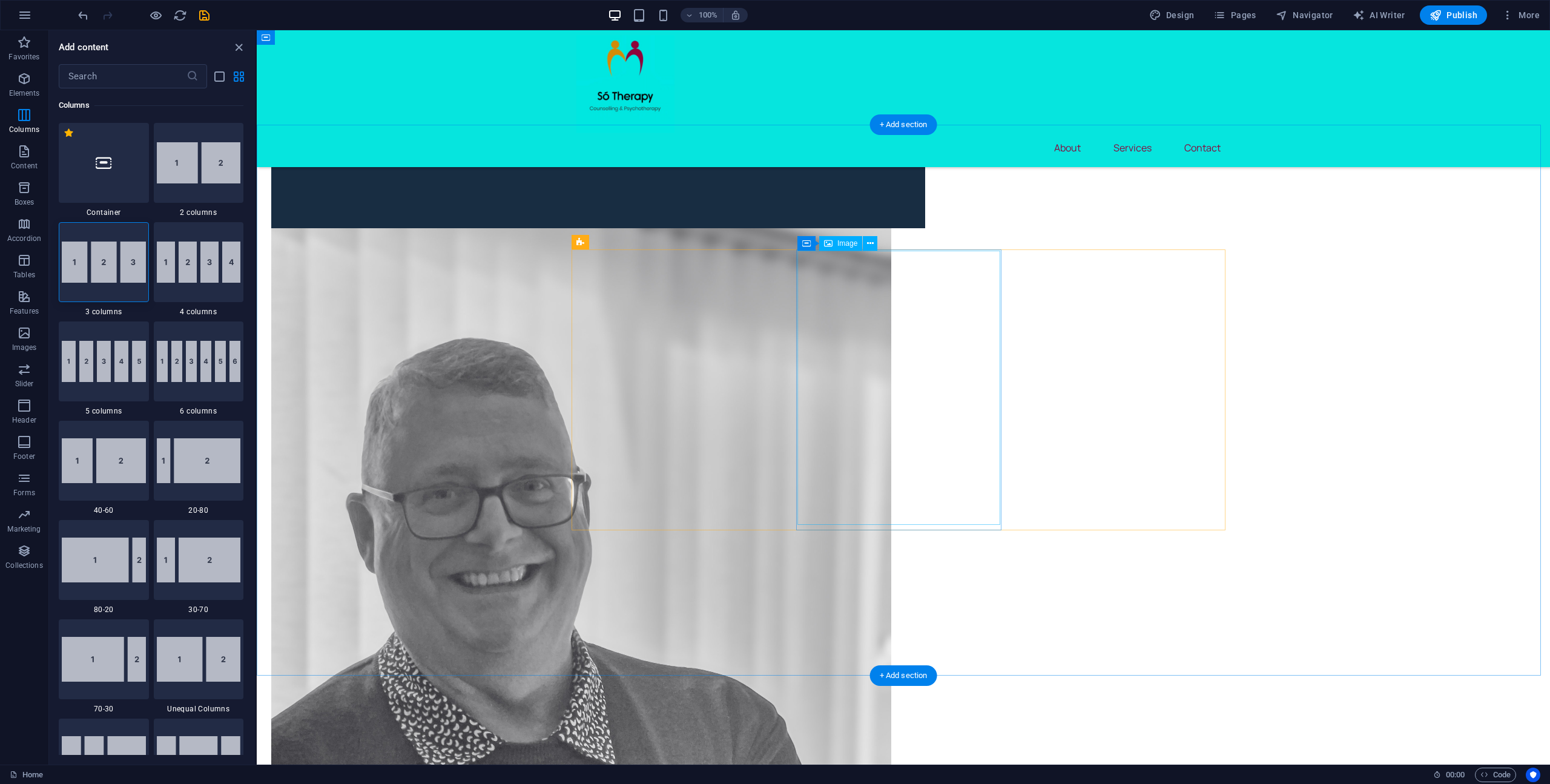
scroll to position [1090, 0]
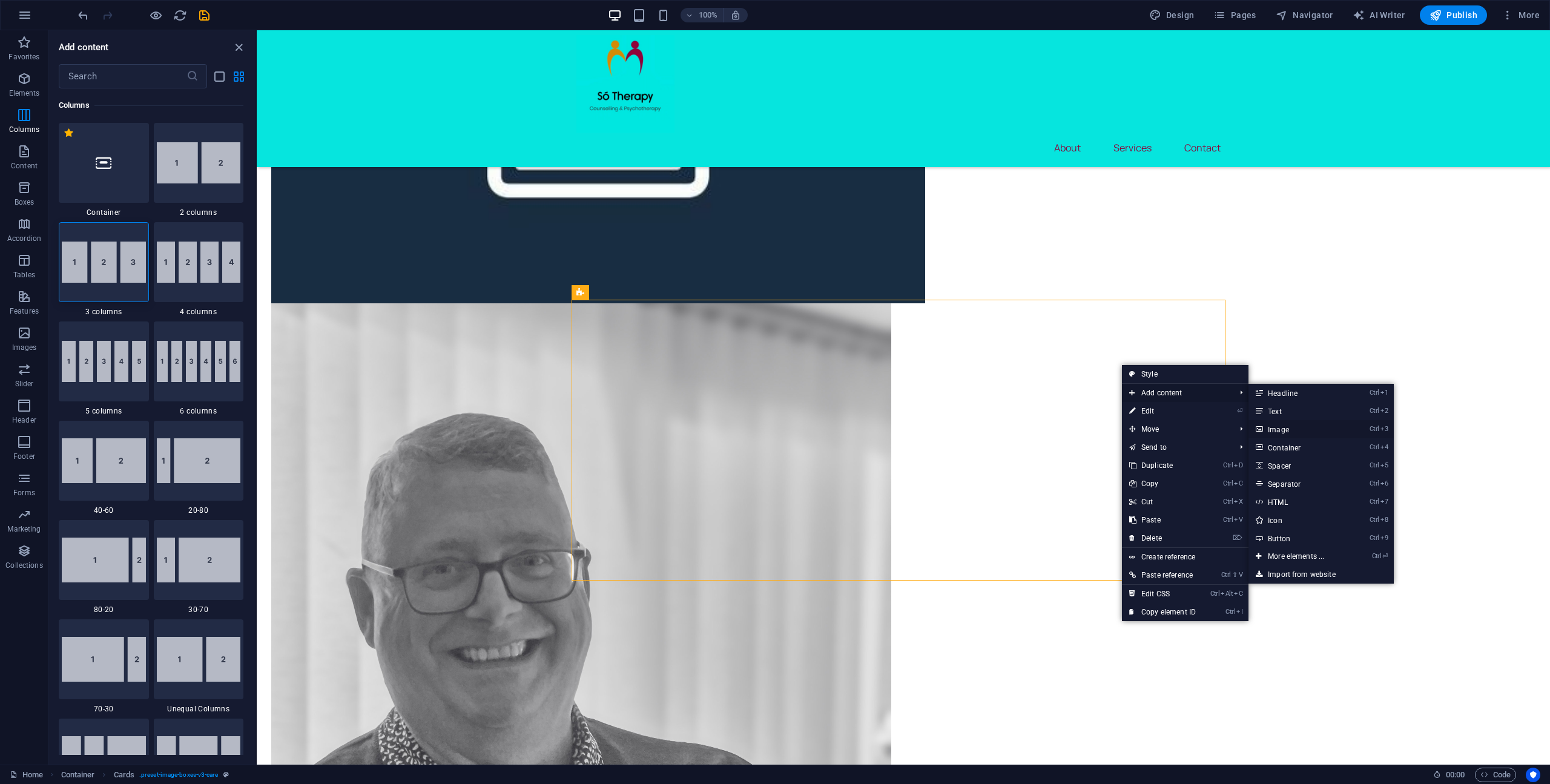
click at [1304, 430] on link "Ctrl 3 Image" at bounding box center [1298, 428] width 100 height 18
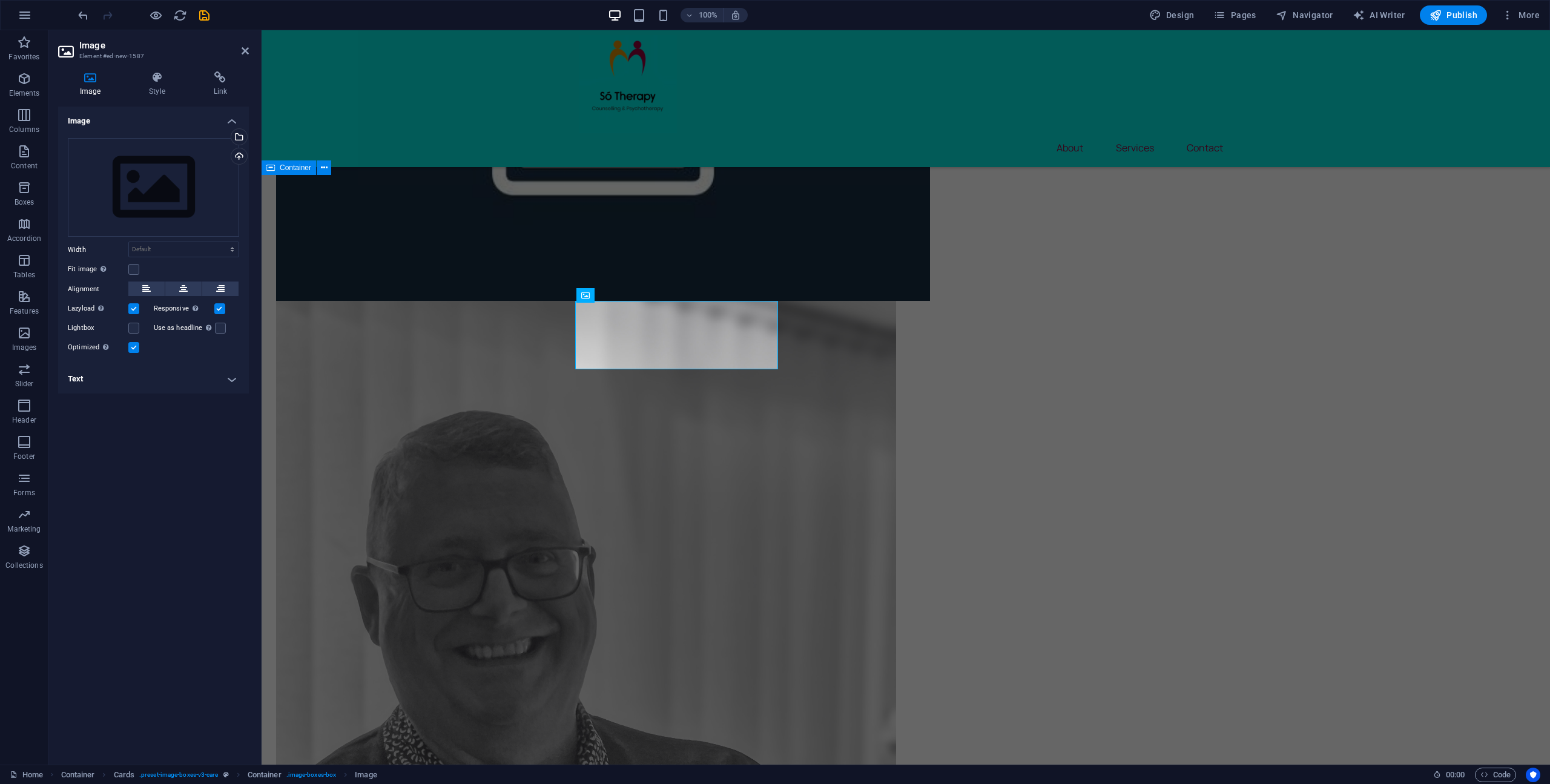
scroll to position [1087, 0]
click at [79, 12] on icon "undo" at bounding box center [83, 15] width 14 height 14
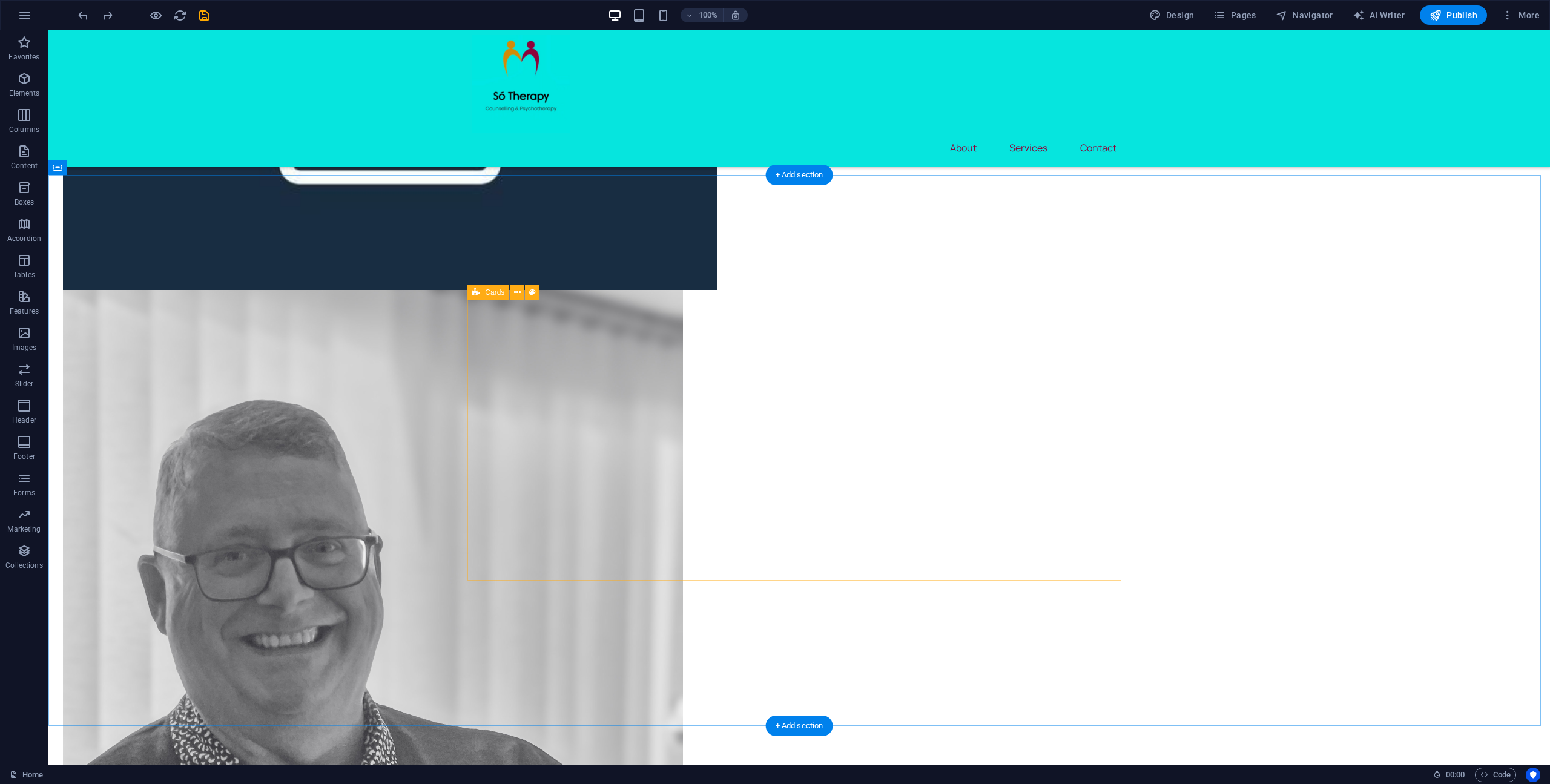
drag, startPoint x: 987, startPoint y: 420, endPoint x: 774, endPoint y: 420, distance: 213.0
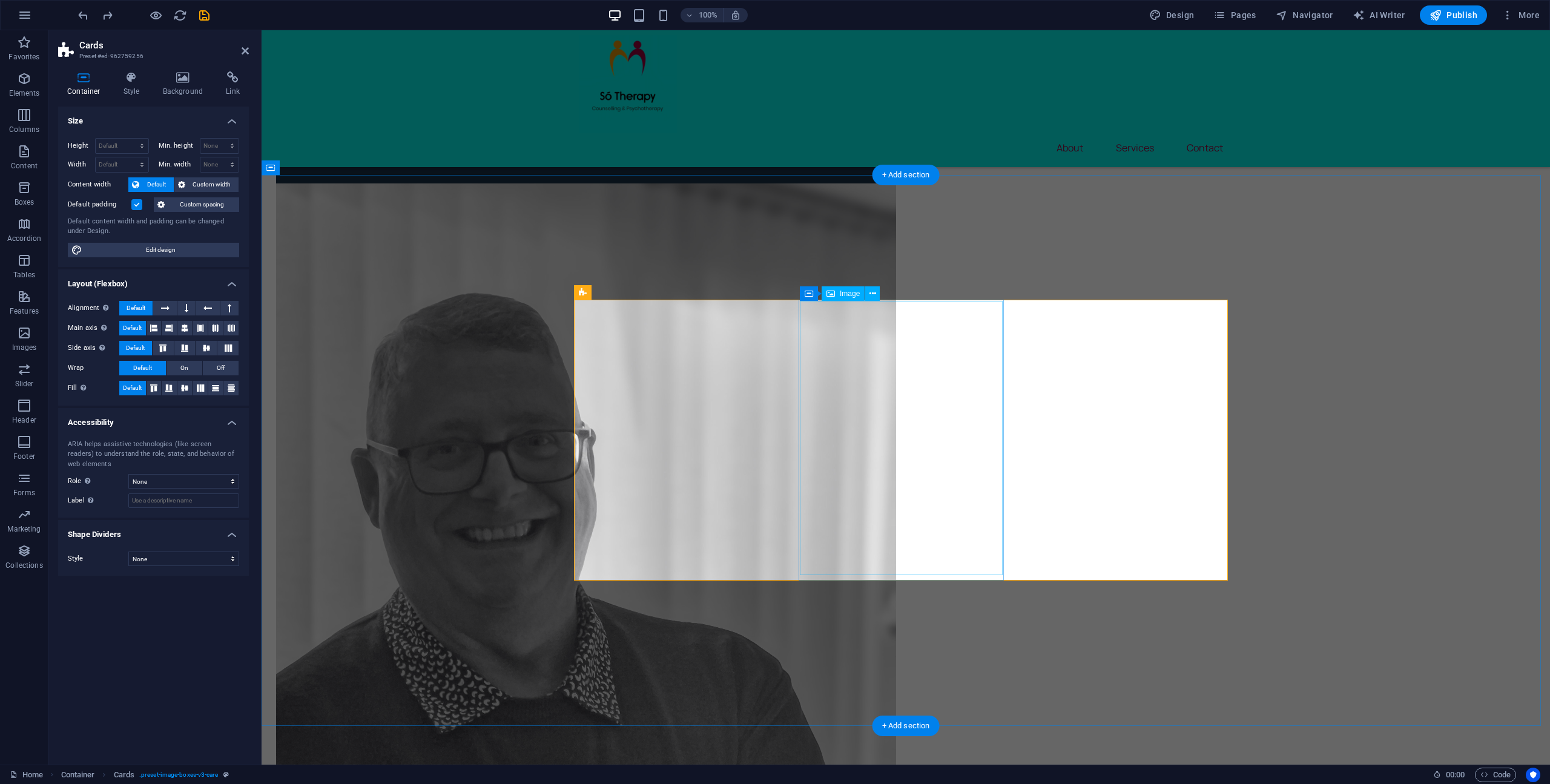
scroll to position [1087, 0]
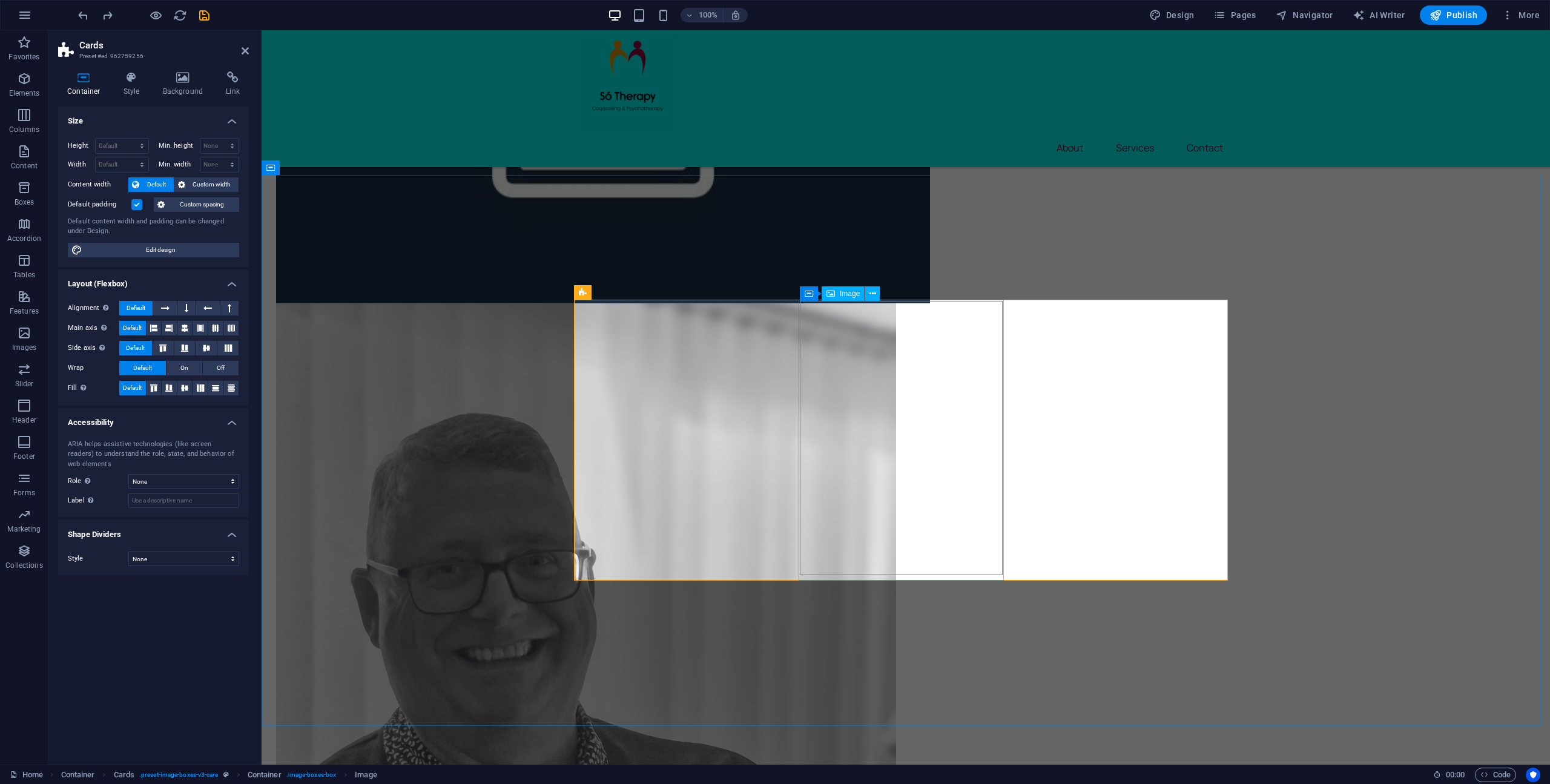
click at [874, 292] on icon at bounding box center [872, 294] width 6 height 13
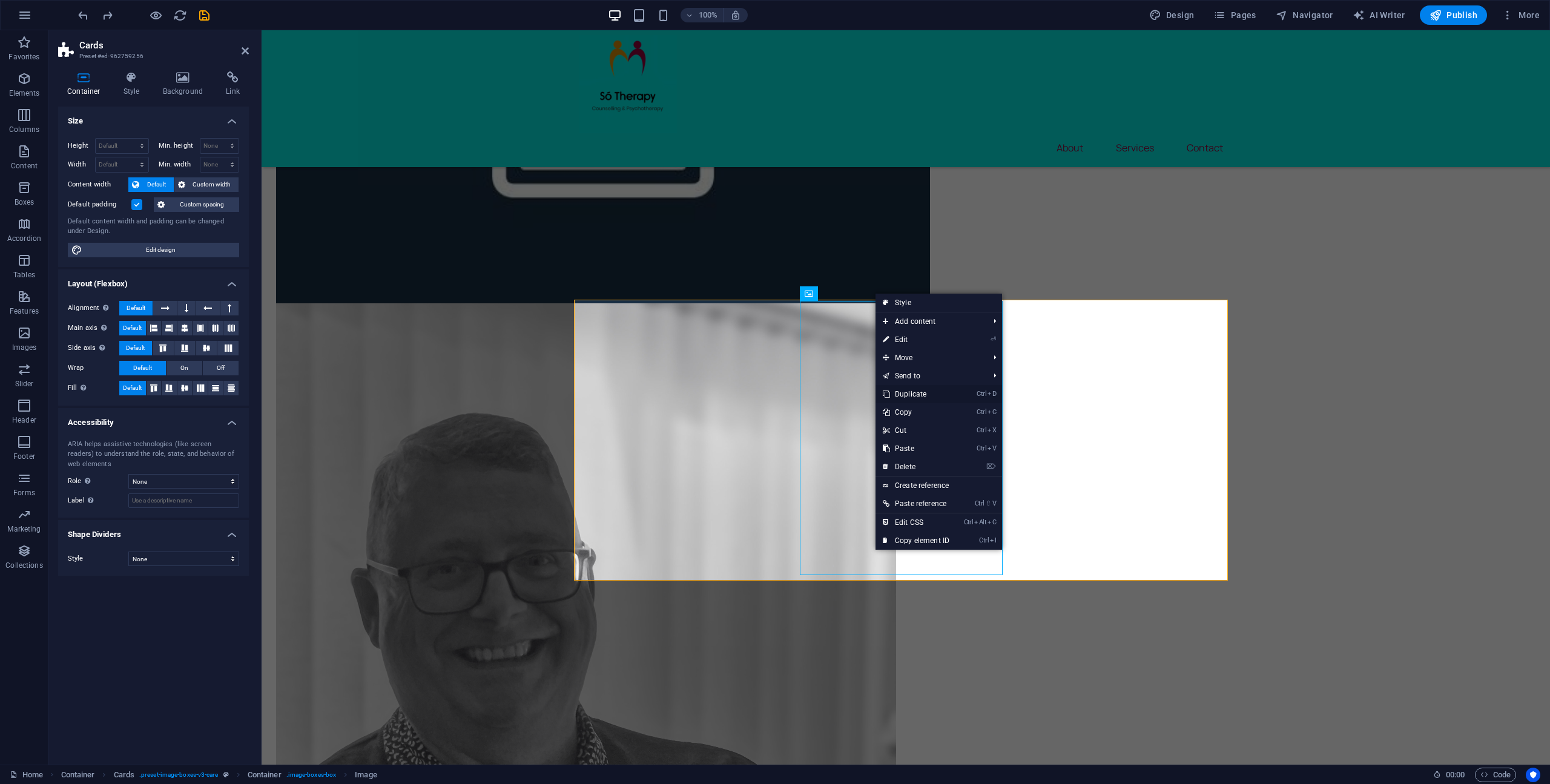
click at [933, 391] on link "Ctrl D Duplicate" at bounding box center [916, 394] width 81 height 18
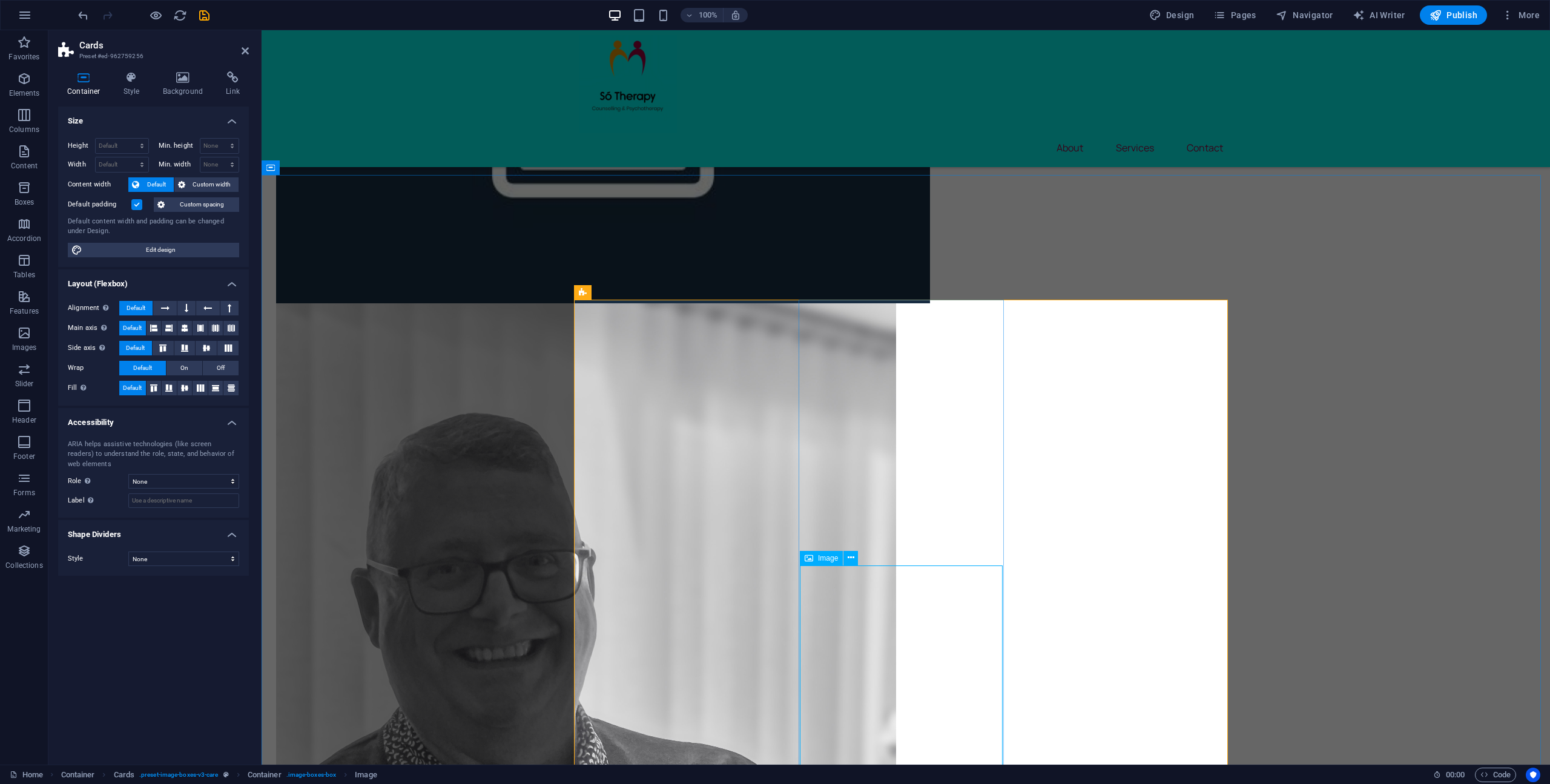
scroll to position [1207, 0]
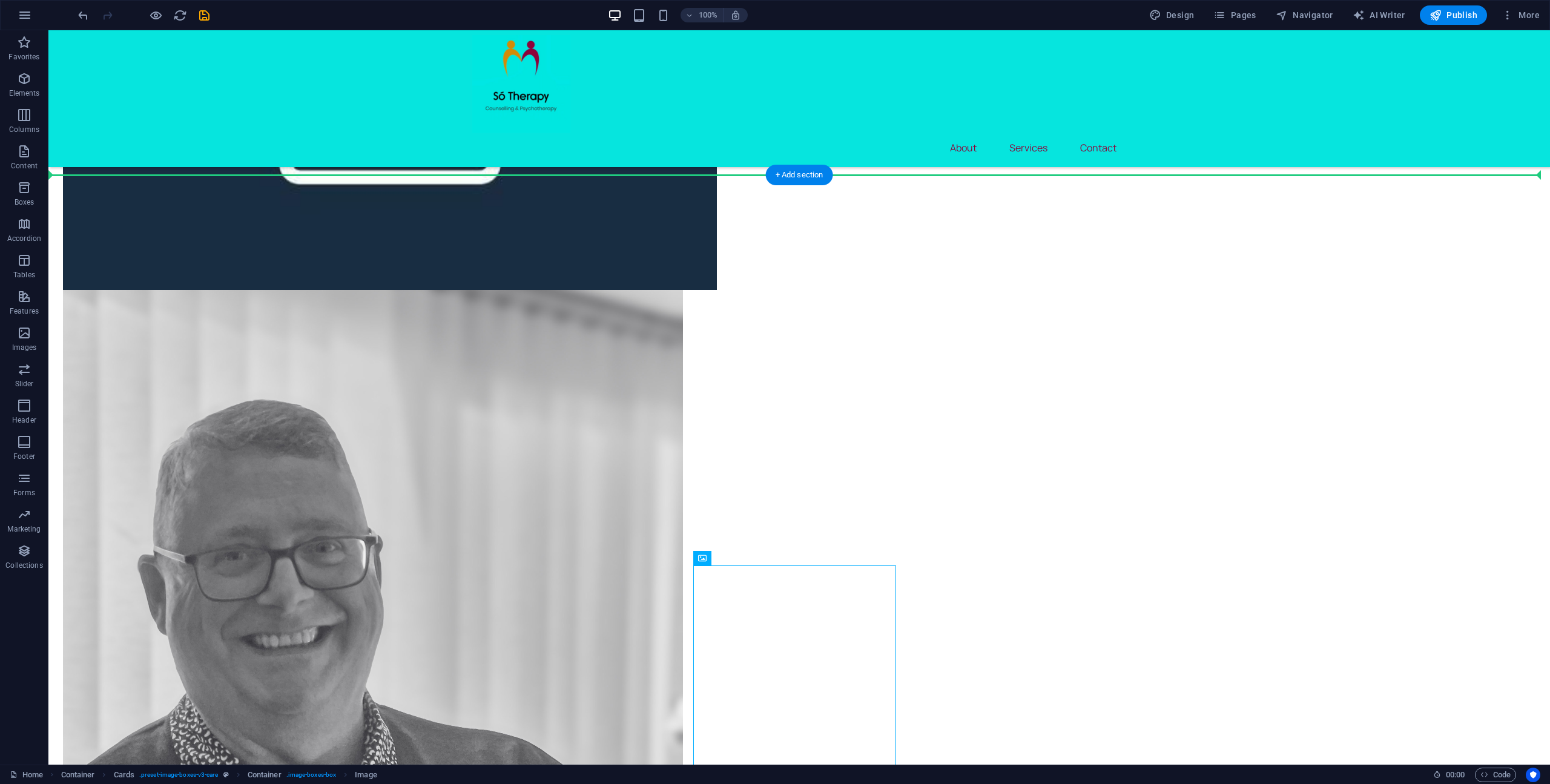
drag, startPoint x: 744, startPoint y: 630, endPoint x: 1181, endPoint y: 558, distance: 442.9
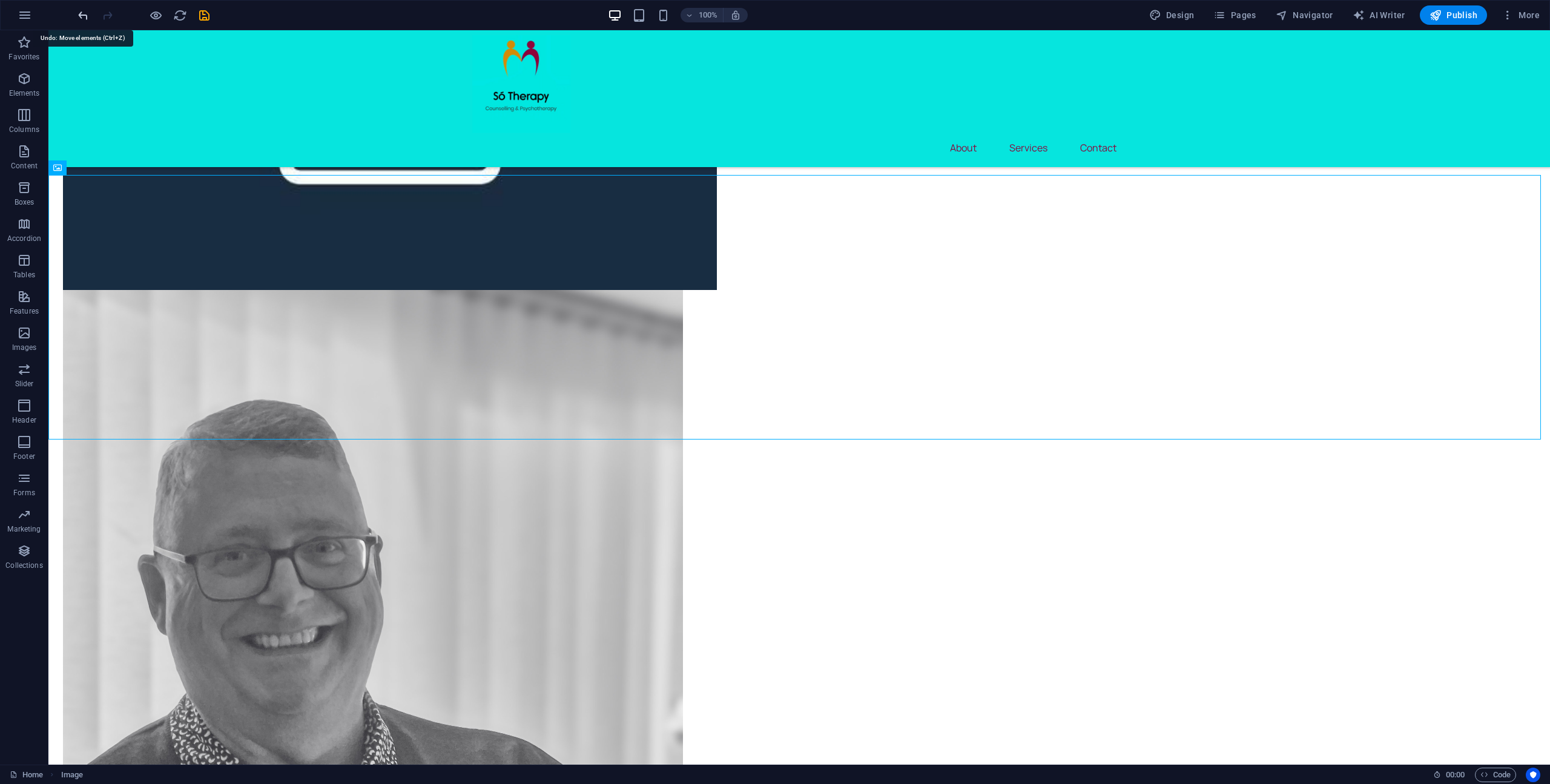
click at [81, 14] on icon "undo" at bounding box center [83, 15] width 14 height 14
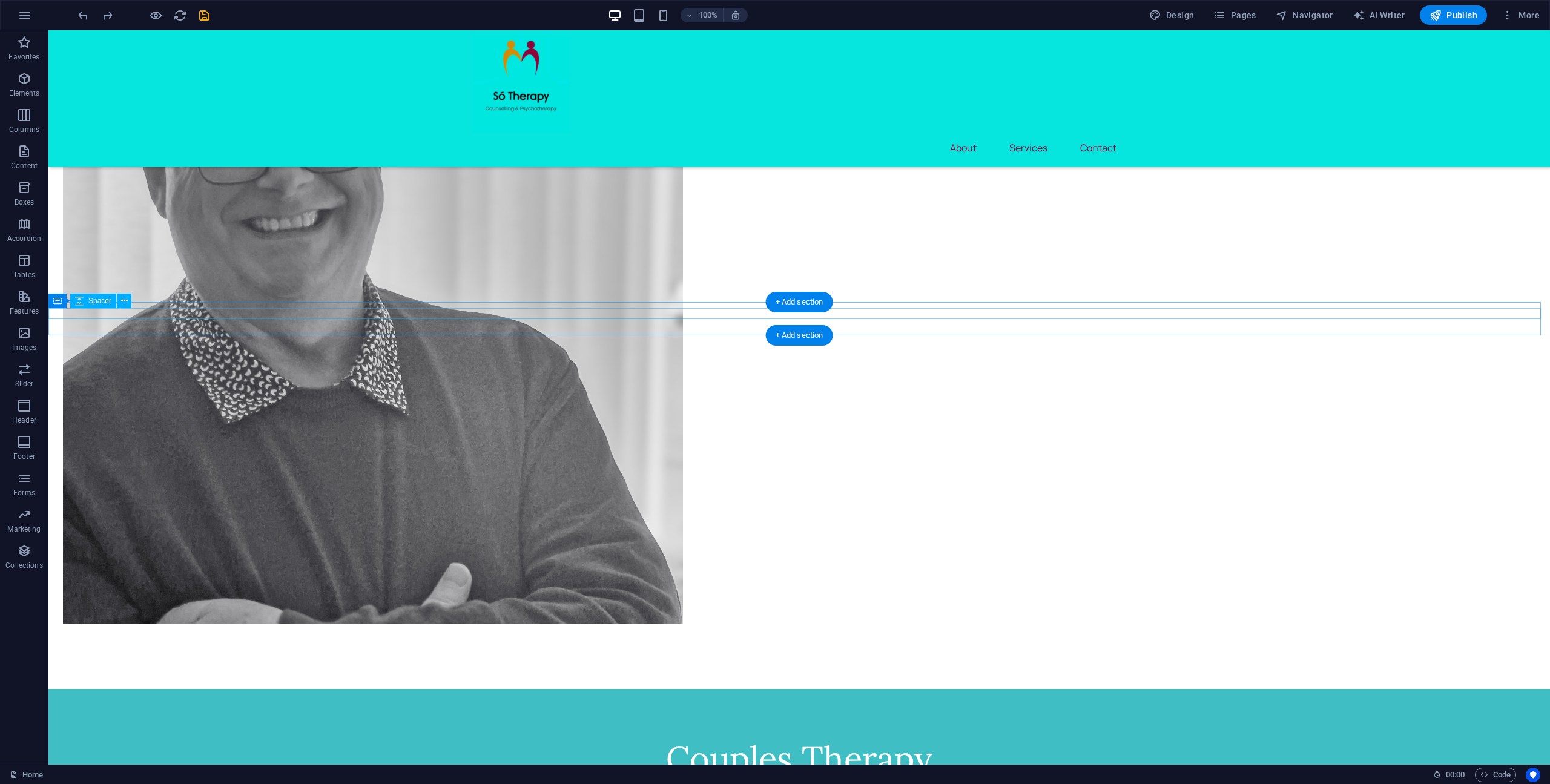
scroll to position [1631, 0]
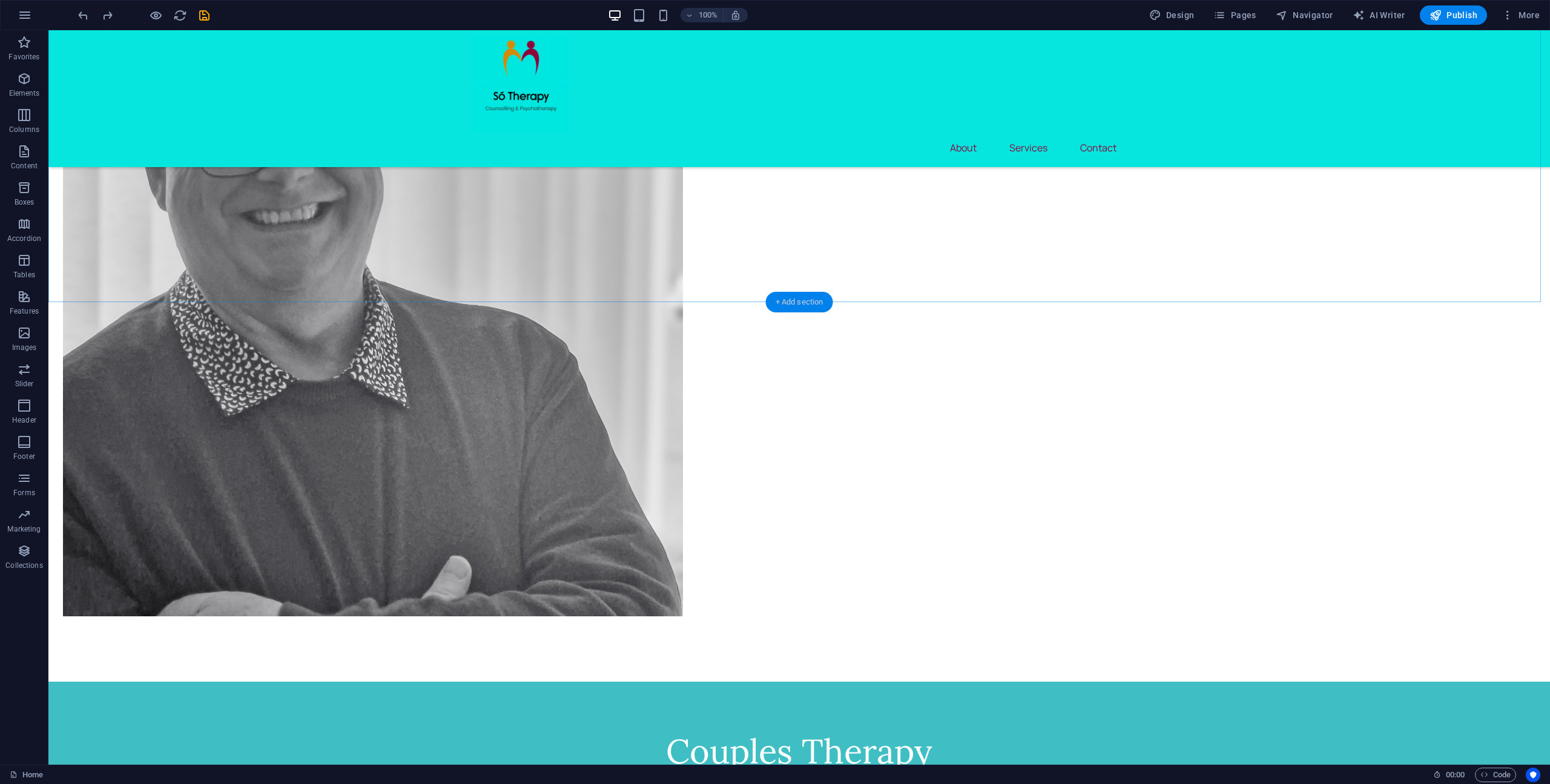
click at [808, 299] on div "+ Add section" at bounding box center [799, 302] width 67 height 21
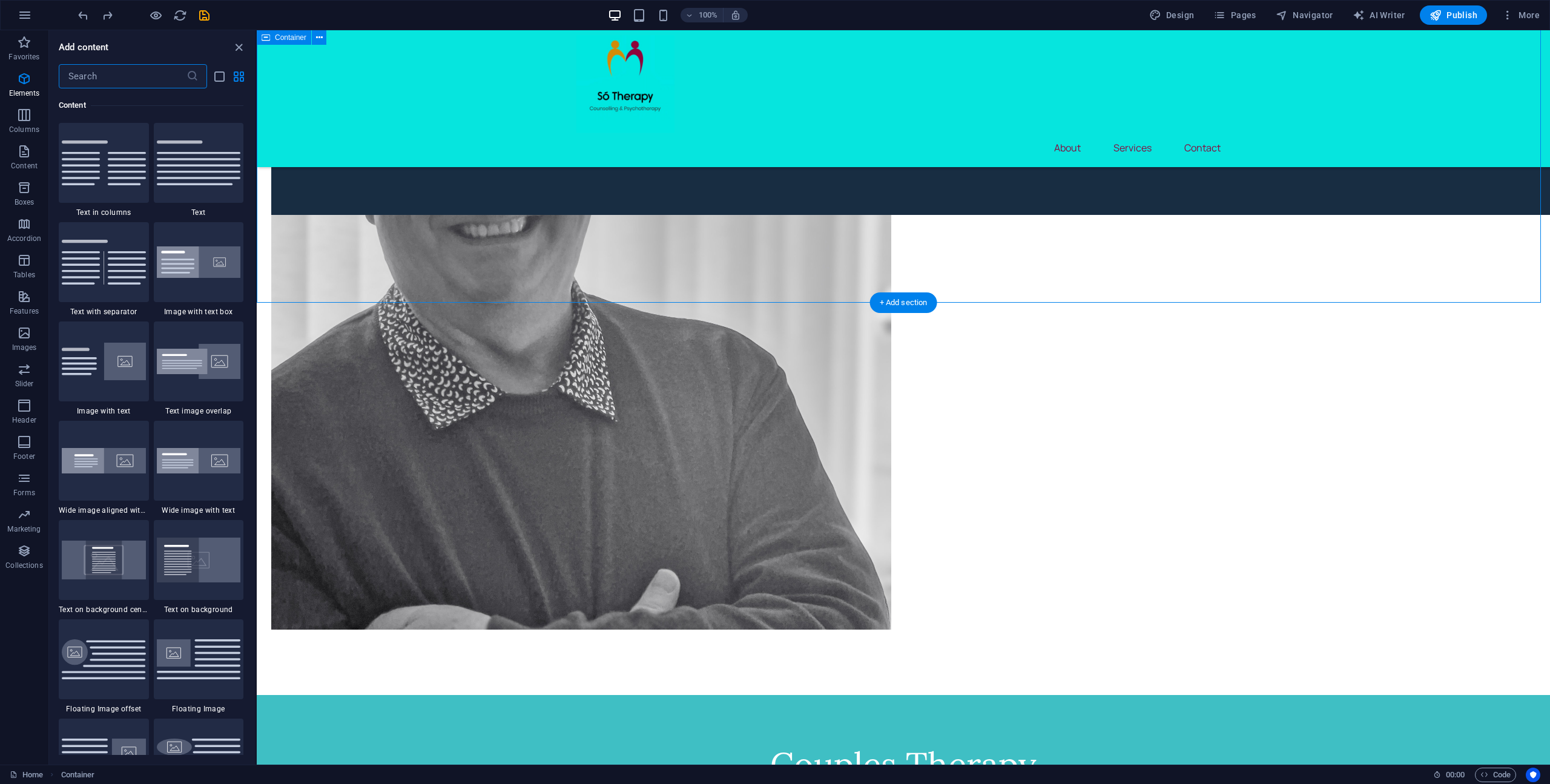
scroll to position [2118, 0]
click at [30, 116] on icon "button" at bounding box center [25, 115] width 14 height 14
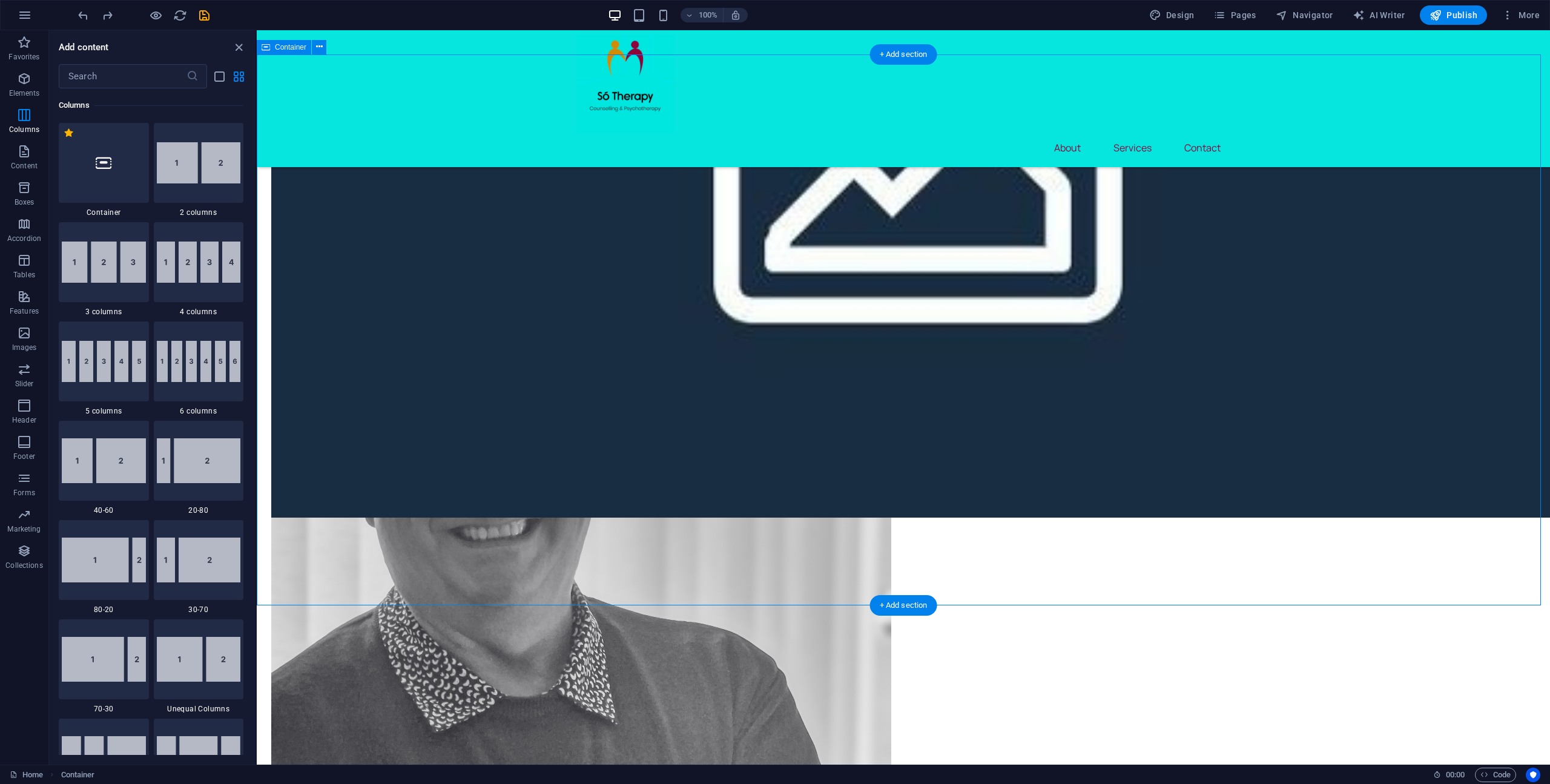
scroll to position [1392, 0]
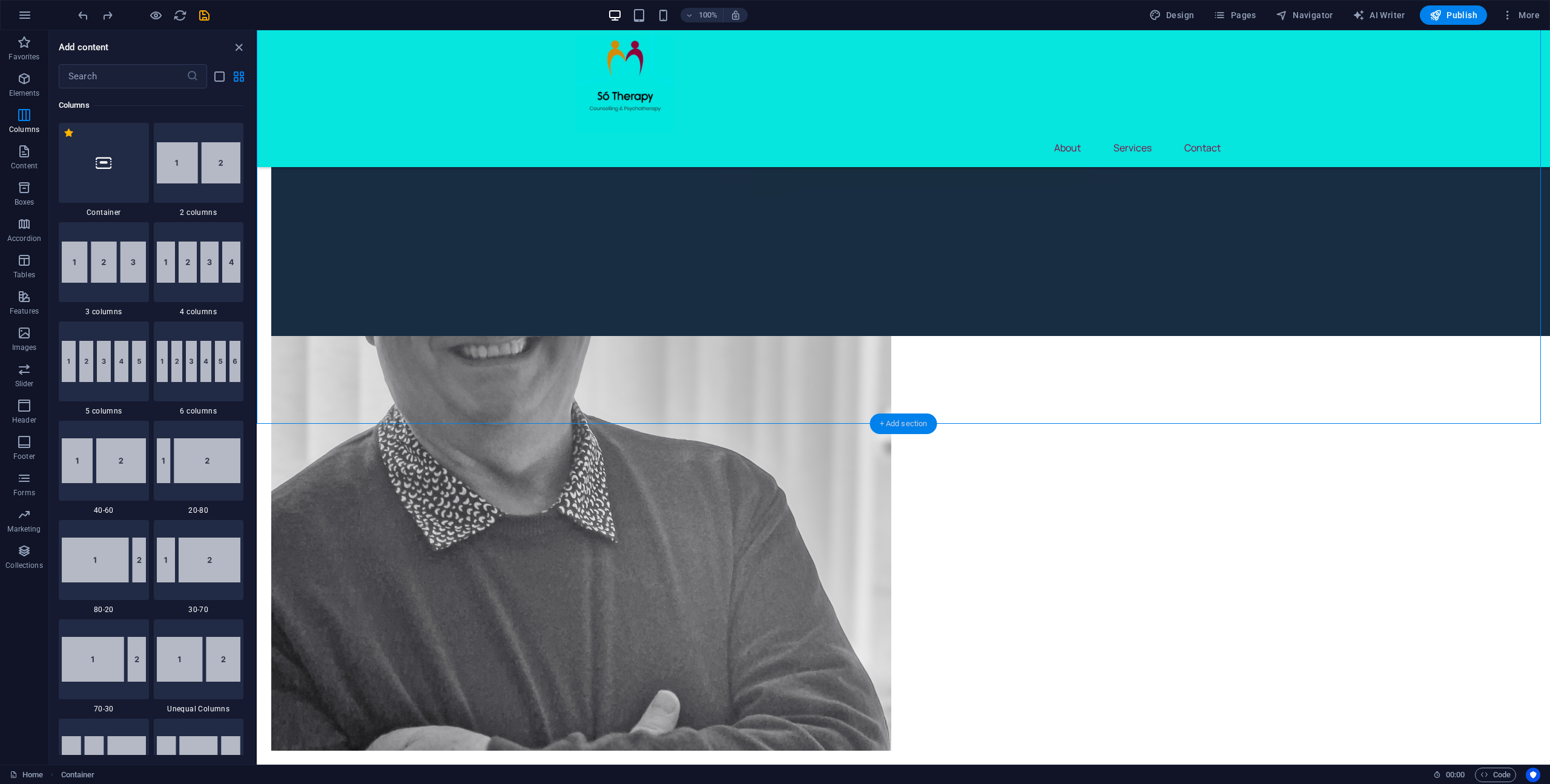
click at [902, 422] on div "+ Add section" at bounding box center [903, 423] width 67 height 21
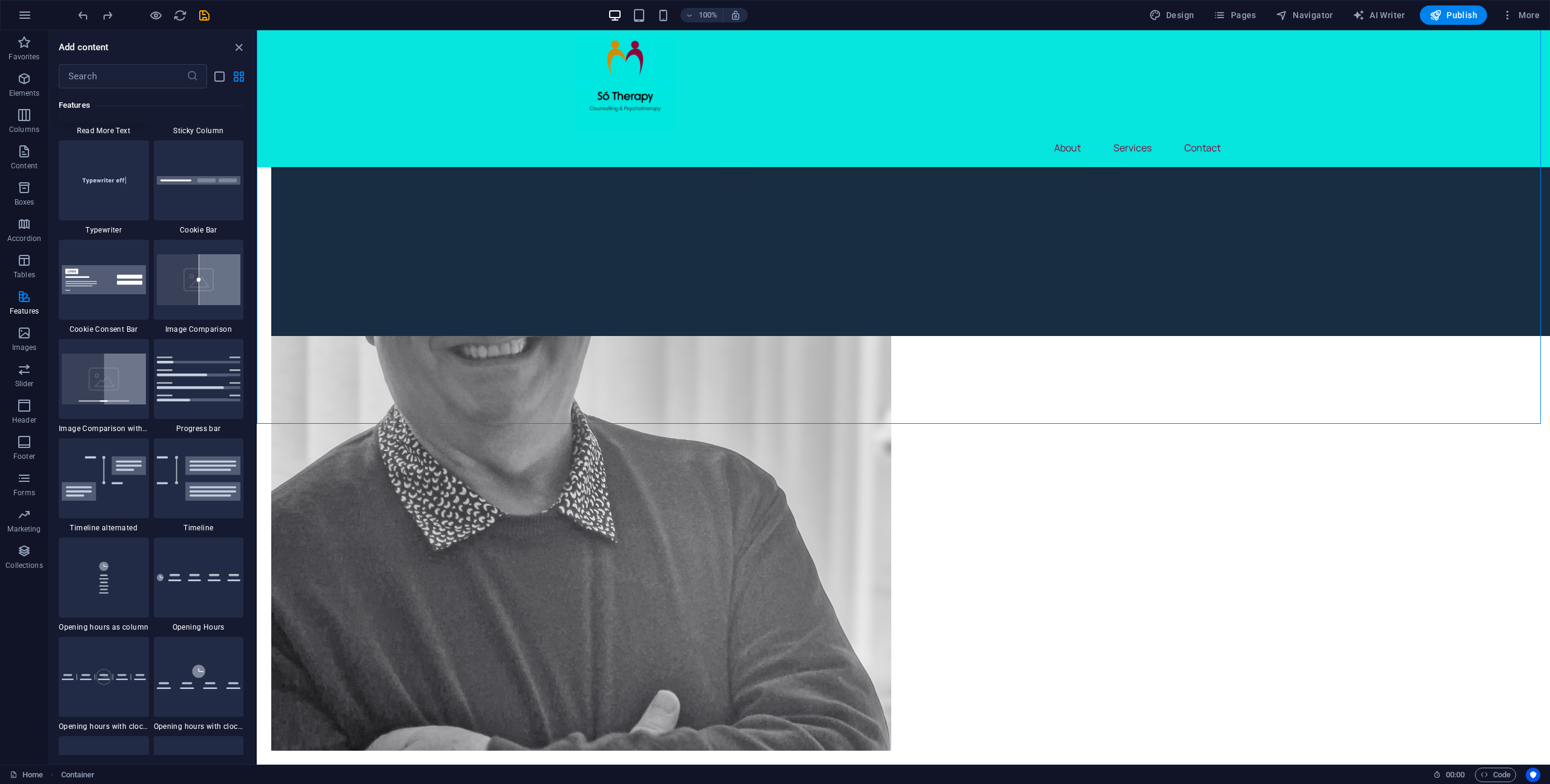
scroll to position [4540, 0]
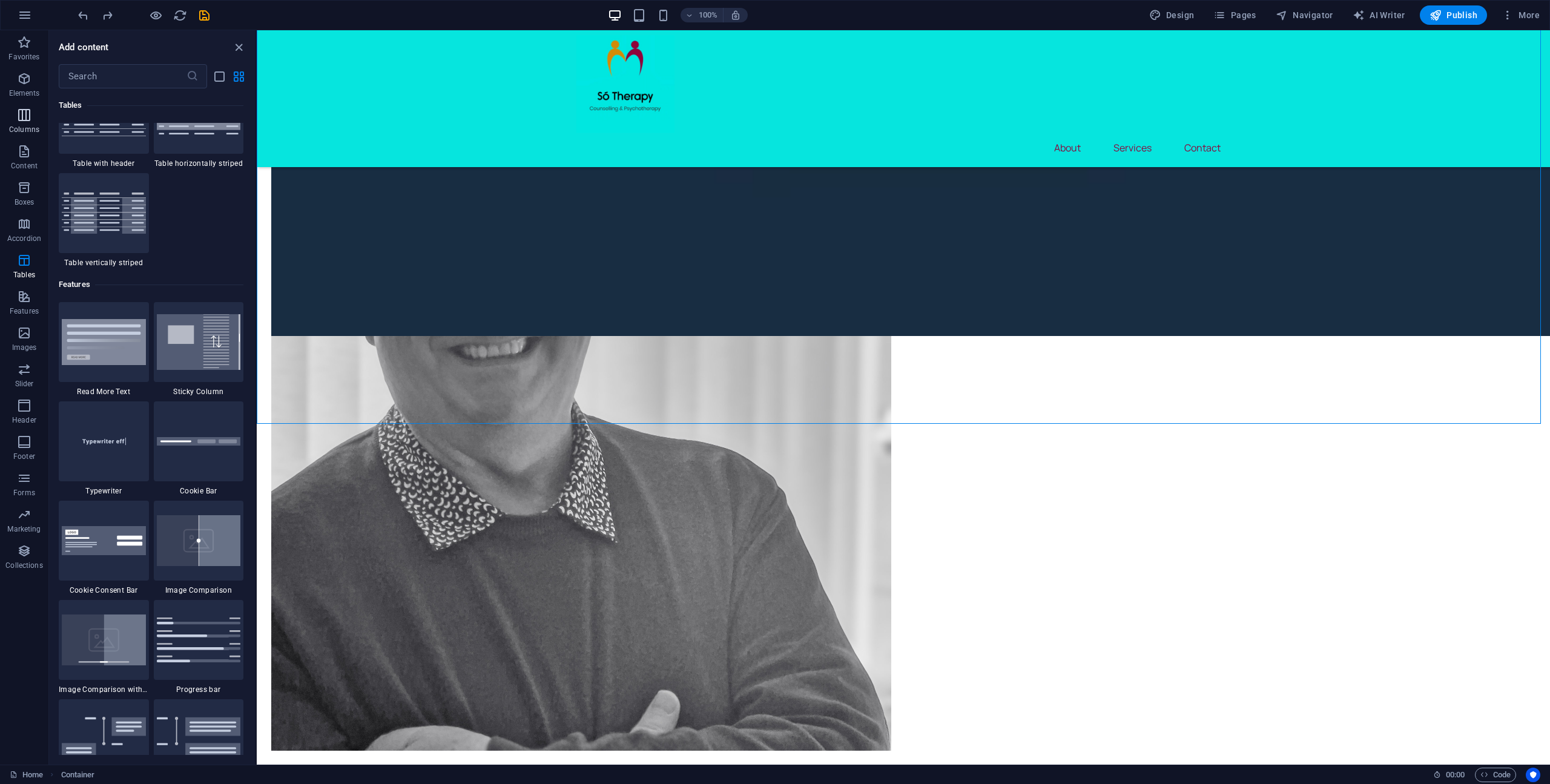
click at [32, 118] on span "Columns" at bounding box center [24, 122] width 48 height 29
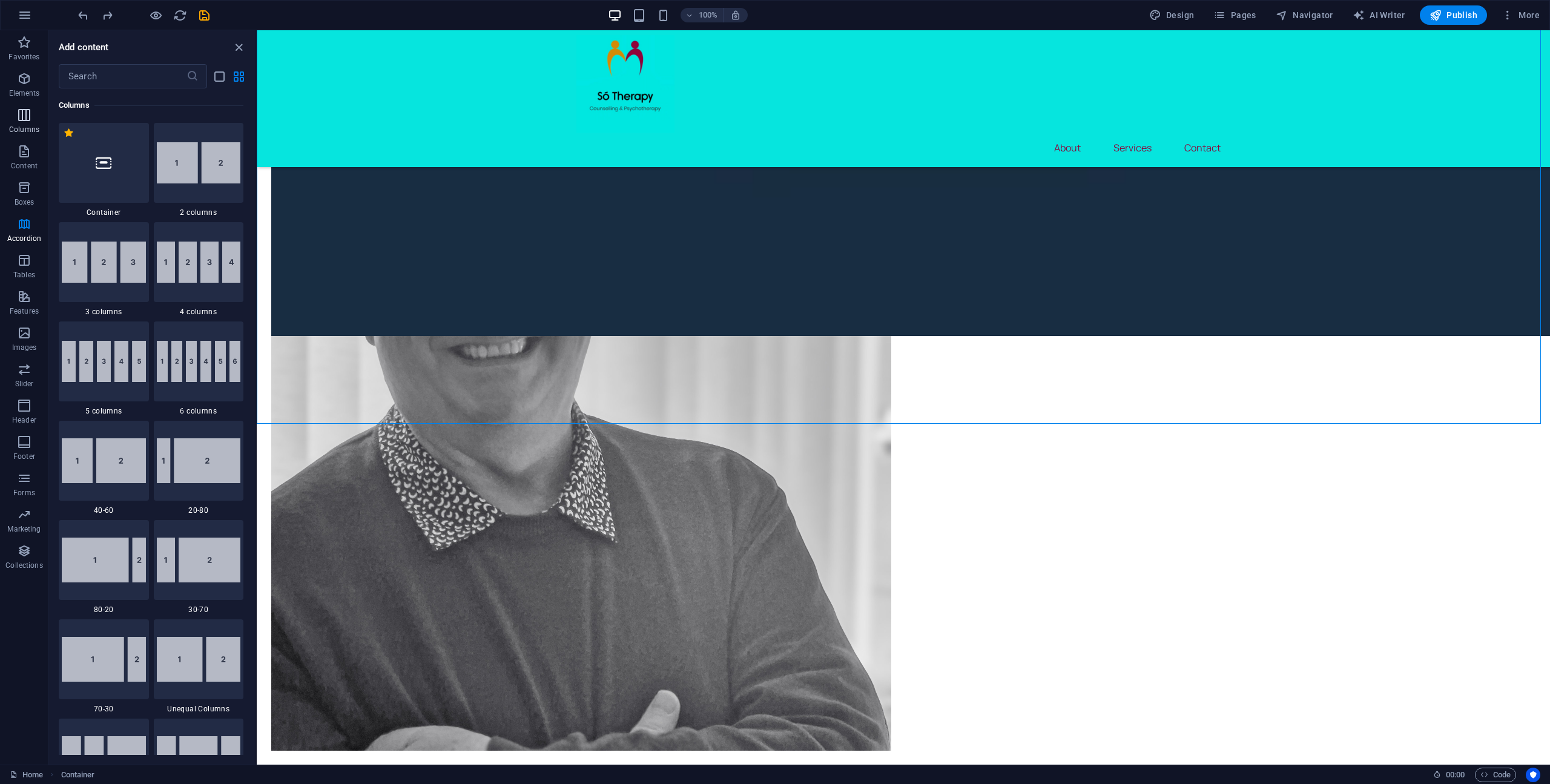
scroll to position [599, 0]
click at [102, 265] on img at bounding box center [104, 262] width 84 height 41
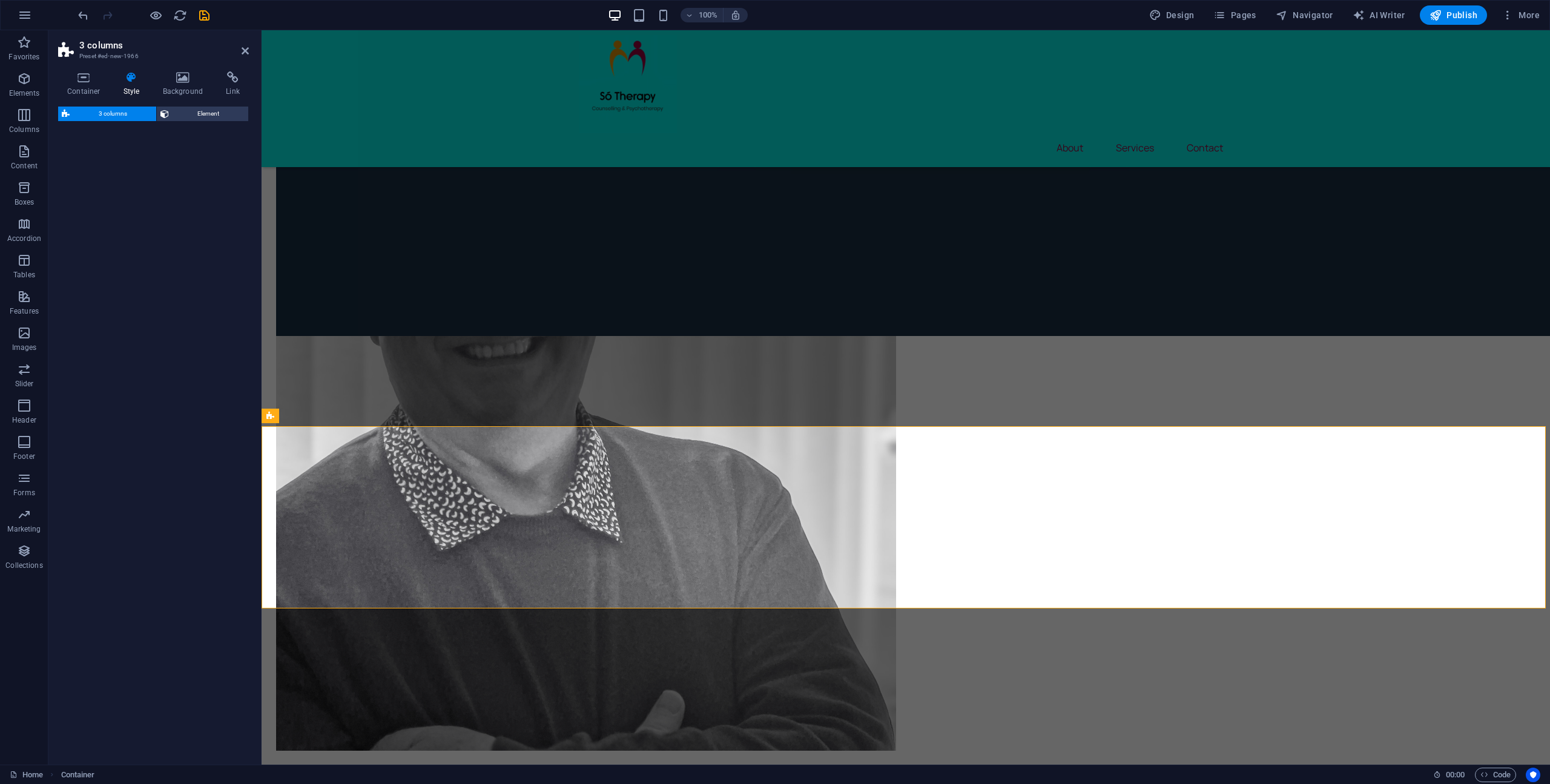
select select "rem"
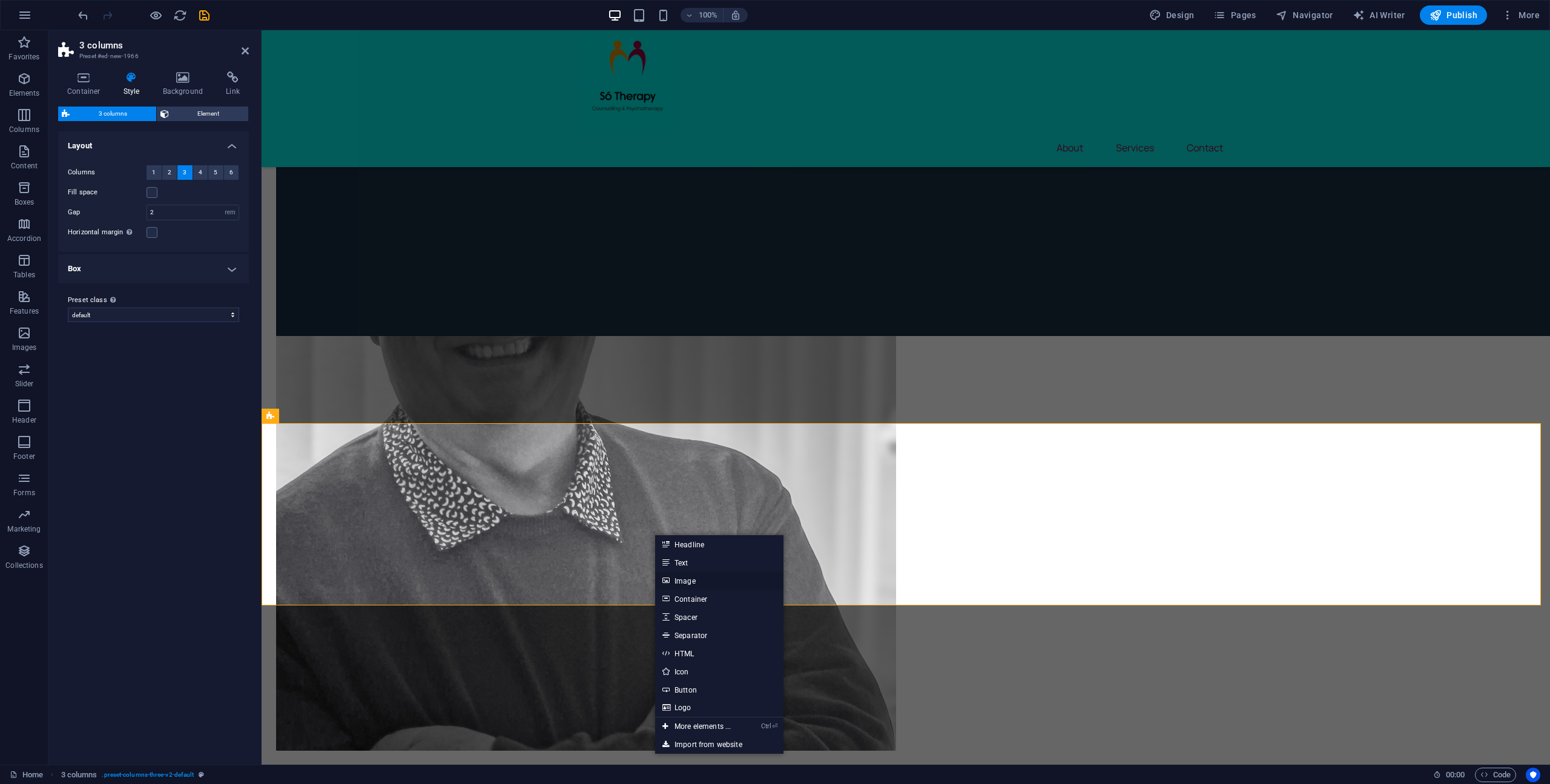
click at [697, 581] on link "Image" at bounding box center [719, 580] width 128 height 18
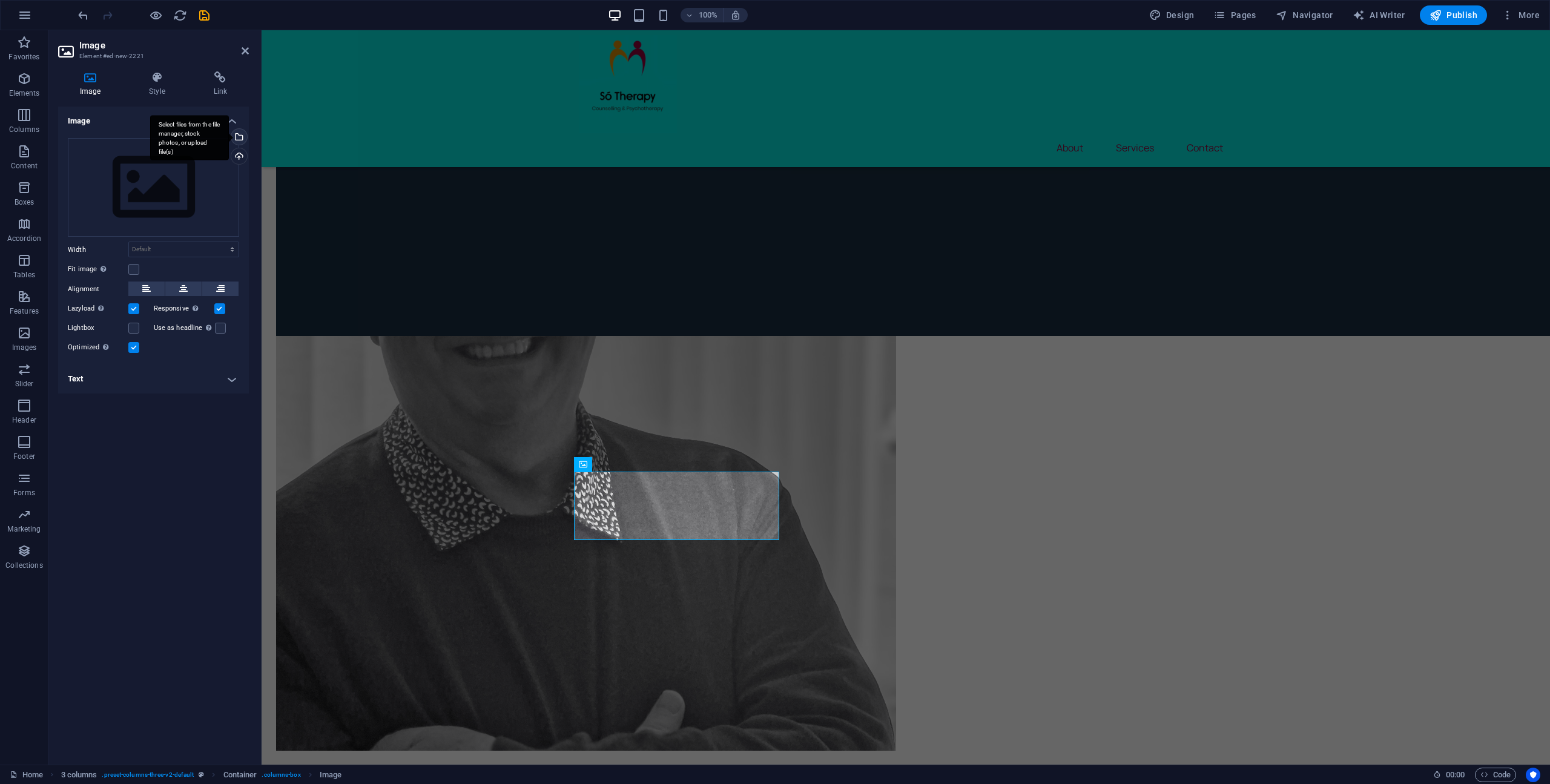
click at [241, 138] on div "Select files from the file manager, stock photos, or upload file(s)" at bounding box center [237, 138] width 18 height 18
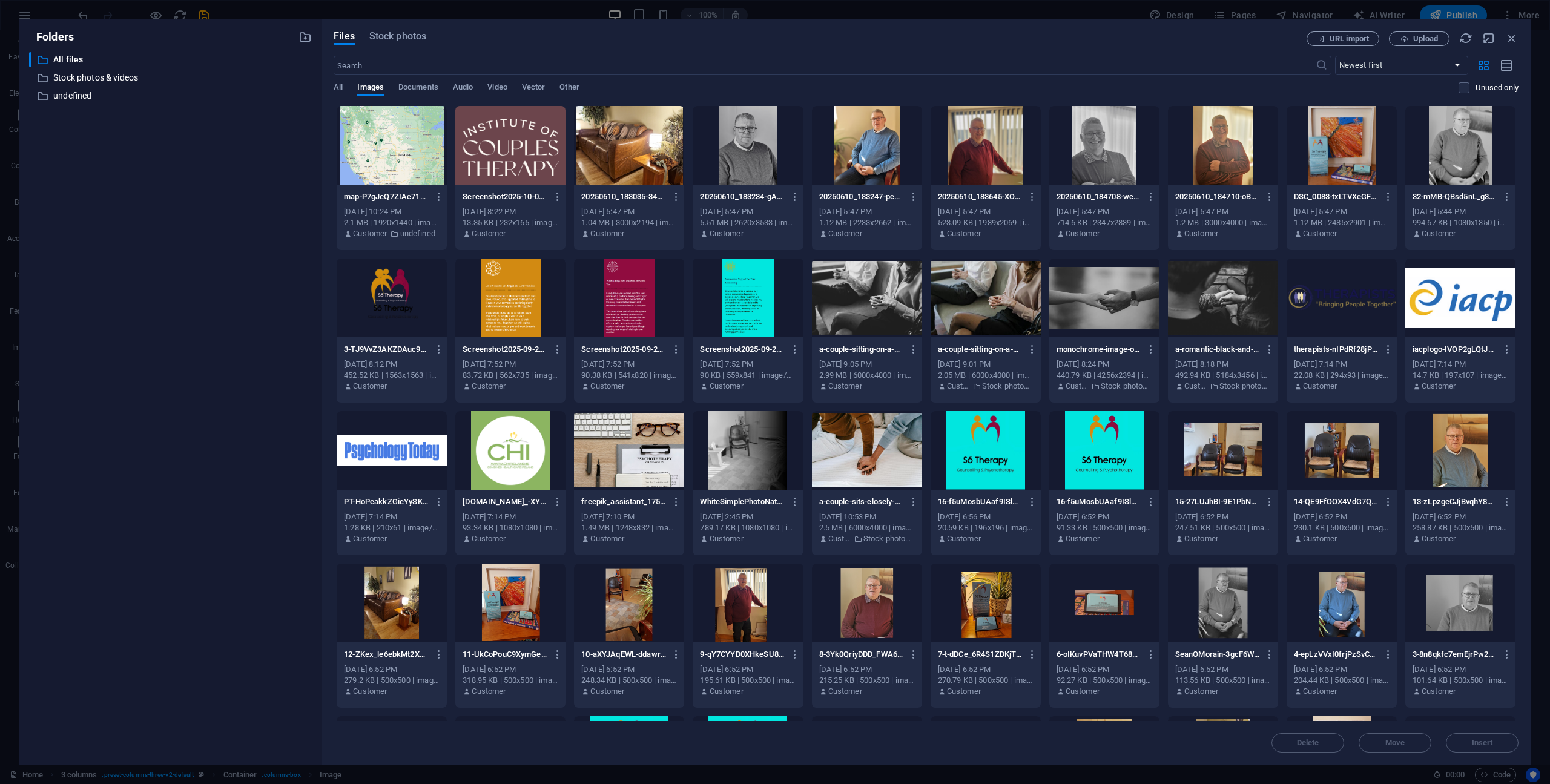
click at [620, 304] on div at bounding box center [629, 297] width 110 height 79
click at [1492, 744] on span "Insert" at bounding box center [1481, 743] width 21 height 7
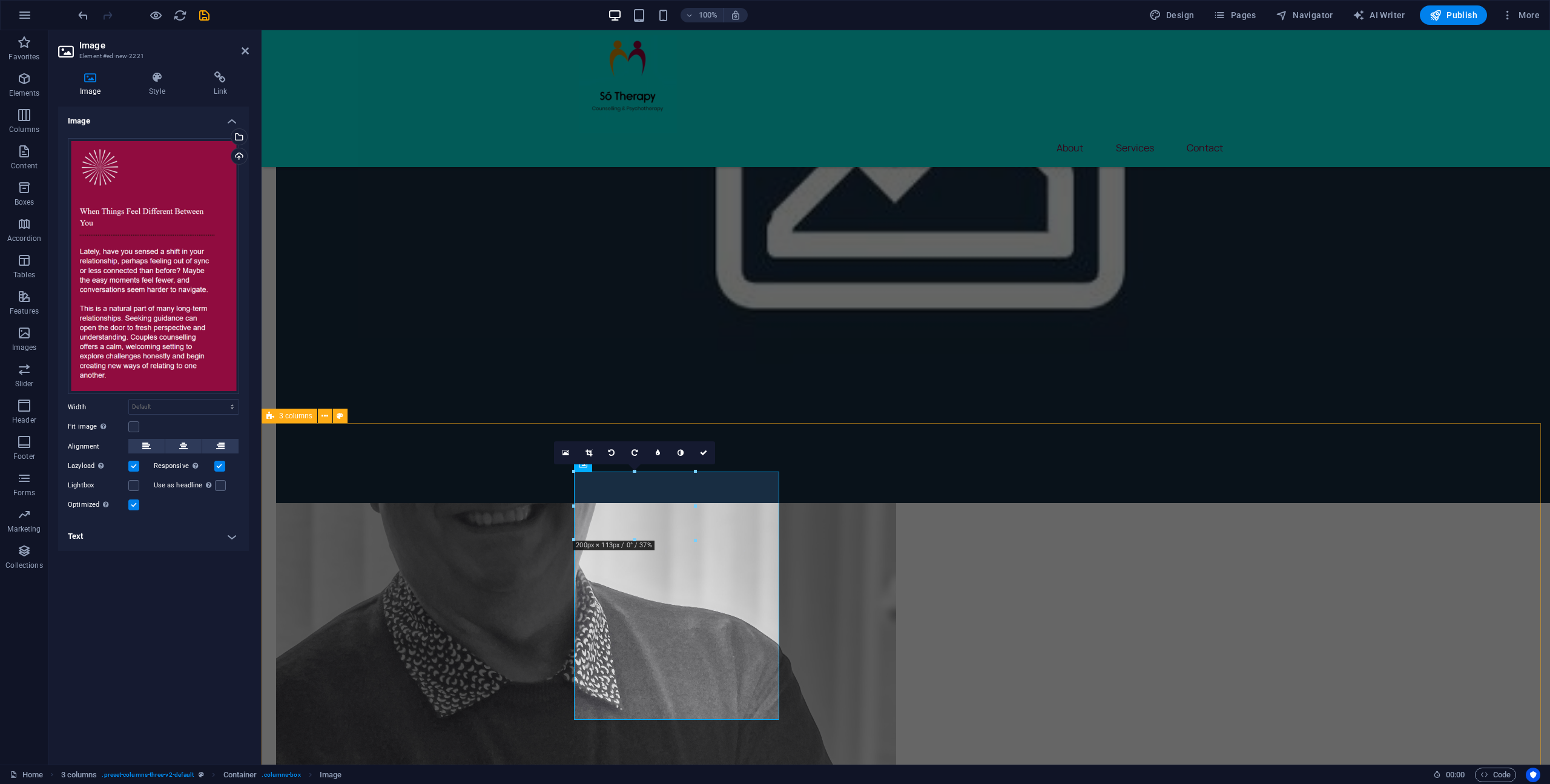
scroll to position [1390, 0]
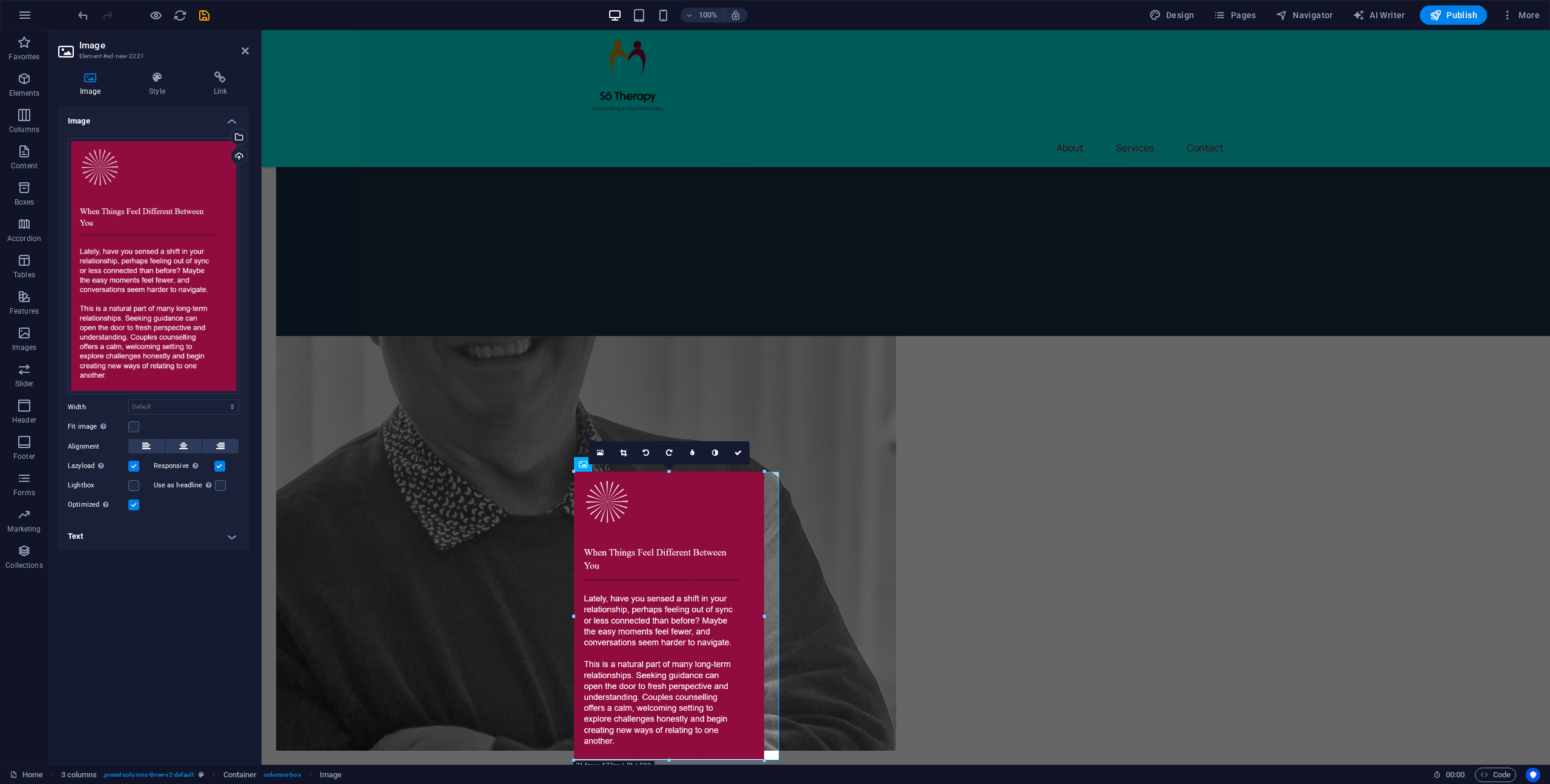
drag, startPoint x: 736, startPoint y: 597, endPoint x: 765, endPoint y: 600, distance: 29.2
type input "313"
select select "px"
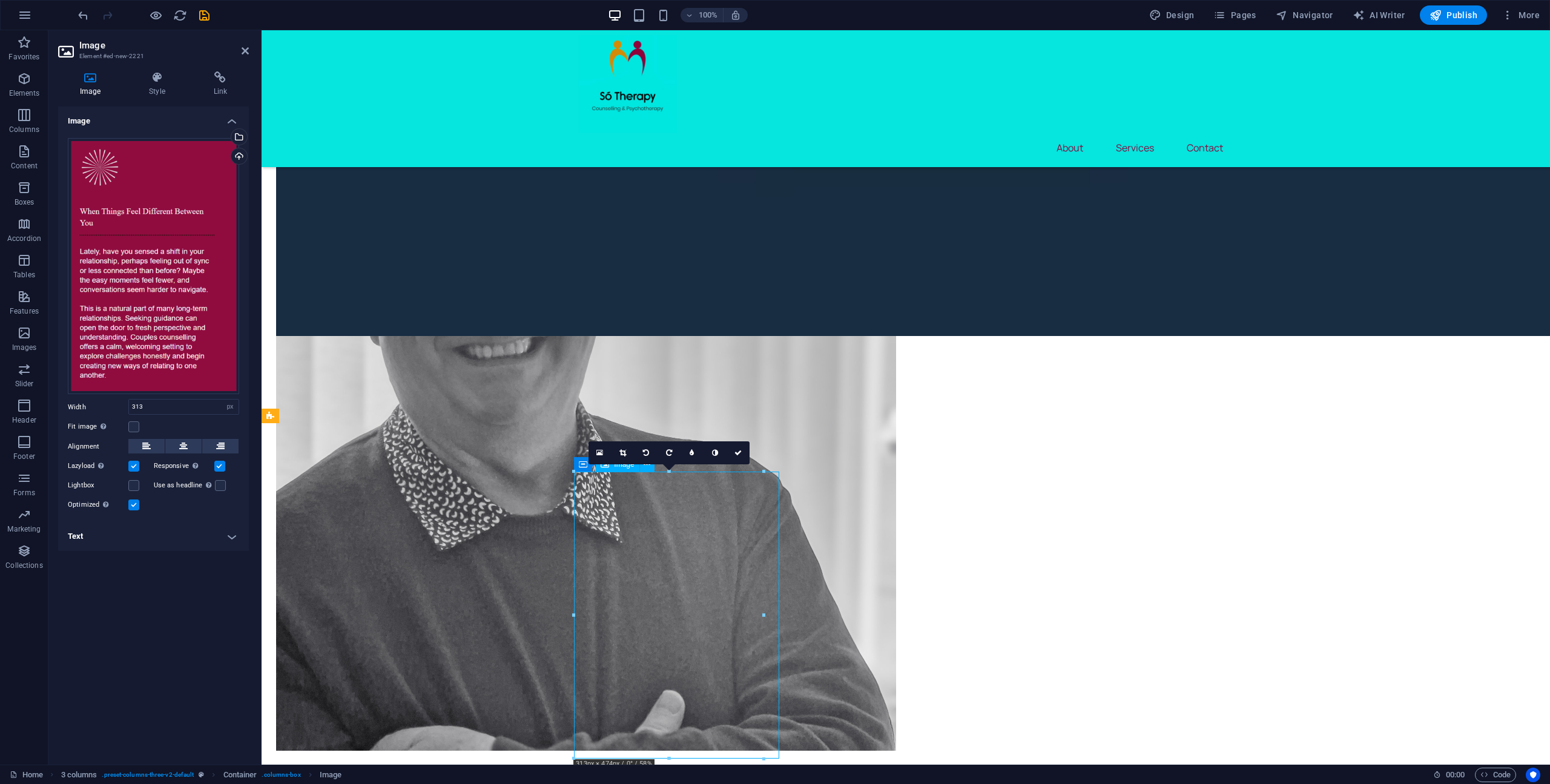
drag, startPoint x: 693, startPoint y: 507, endPoint x: 729, endPoint y: 511, distance: 36.2
click at [137, 504] on label at bounding box center [133, 504] width 11 height 11
click at [0, 0] on input "Optimized Images are compressed to improve page speed." at bounding box center [0, 0] width 0 height 0
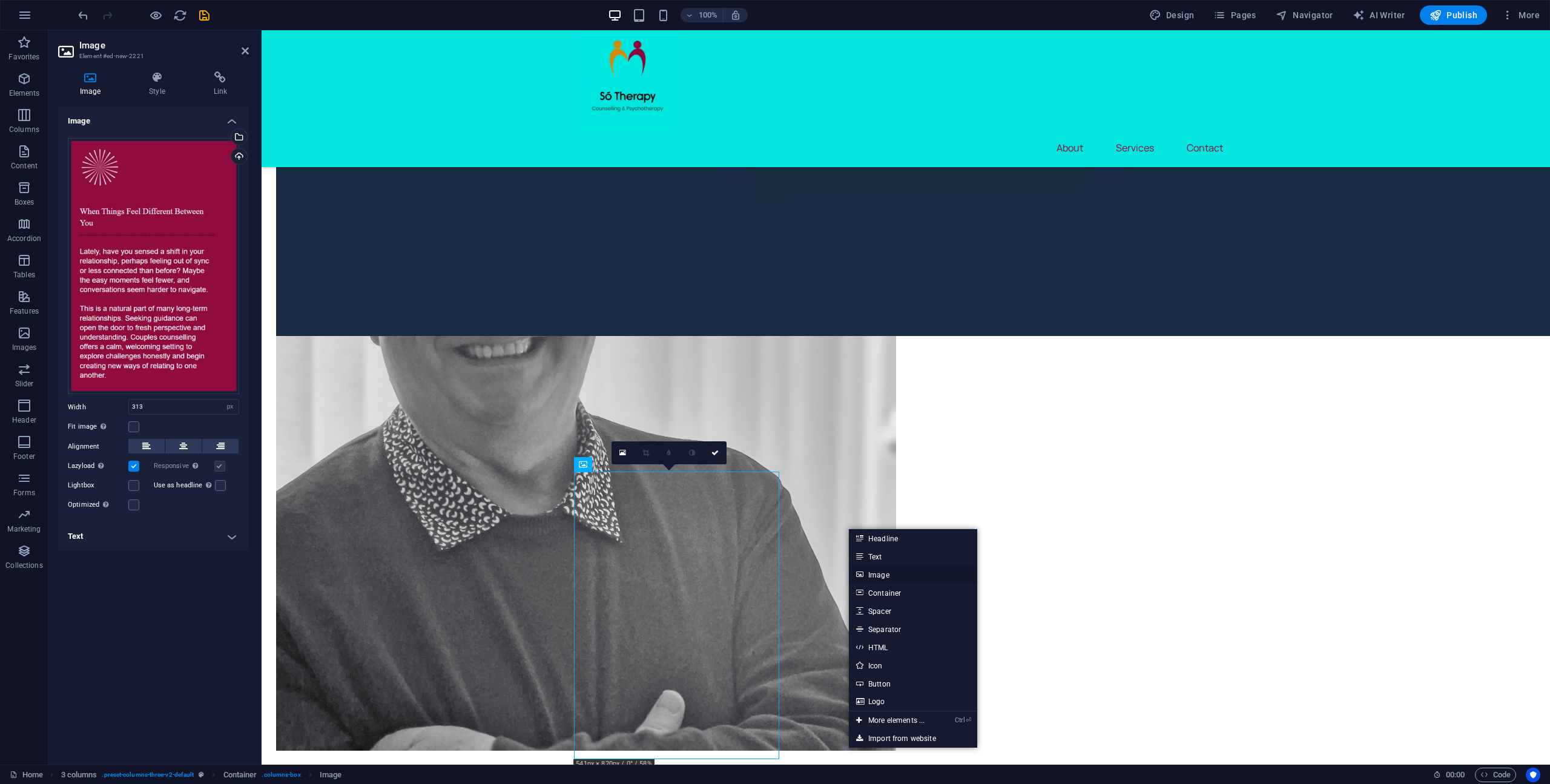
click at [894, 570] on link "Image" at bounding box center [913, 574] width 128 height 18
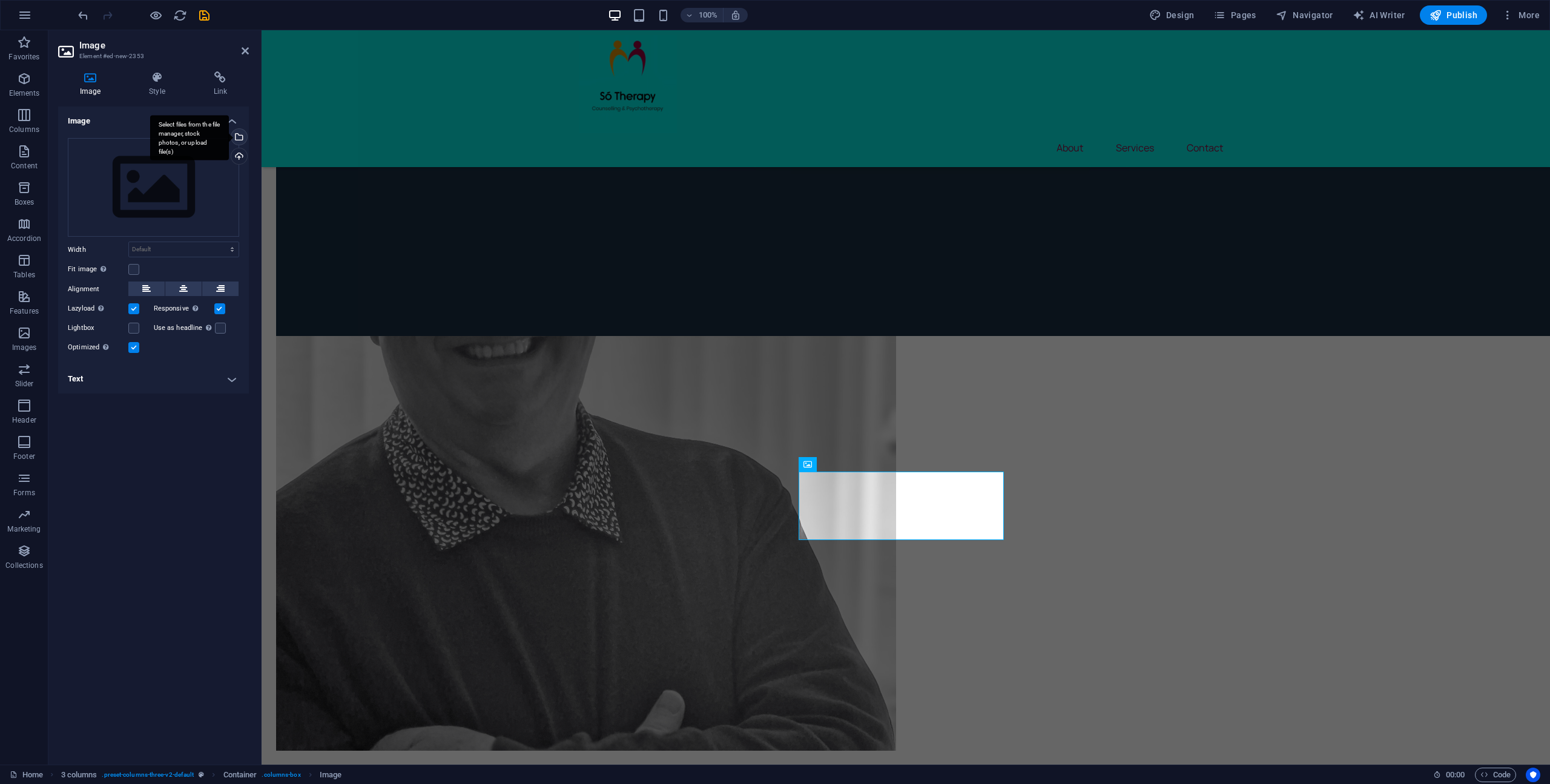
click at [244, 137] on div "Select files from the file manager, stock photos, or upload file(s)" at bounding box center [237, 138] width 18 height 18
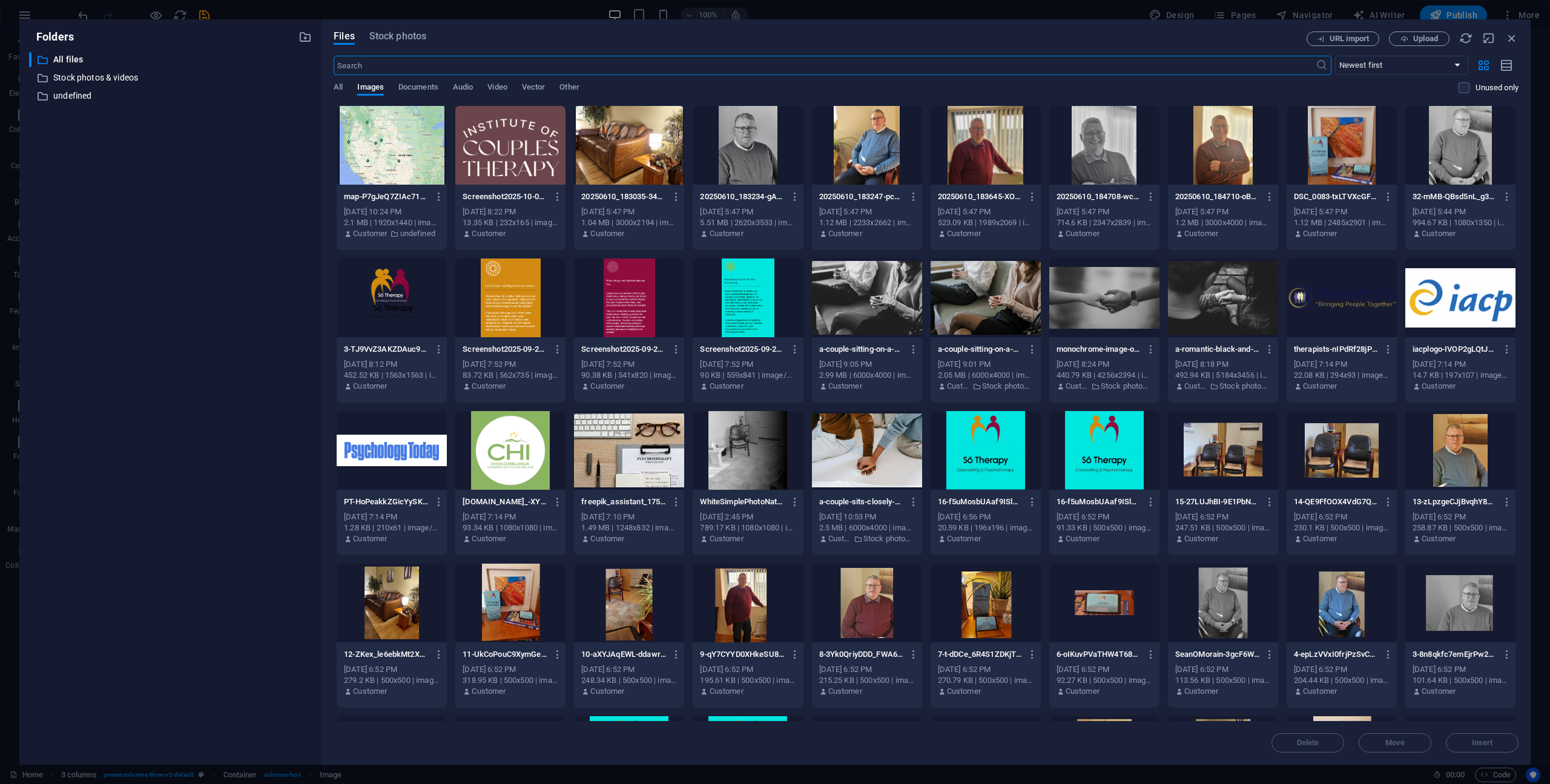
drag, startPoint x: 520, startPoint y: 309, endPoint x: 524, endPoint y: 329, distance: 20.4
click at [521, 309] on div at bounding box center [510, 297] width 110 height 79
click at [1512, 739] on span "Insert" at bounding box center [1481, 743] width 63 height 7
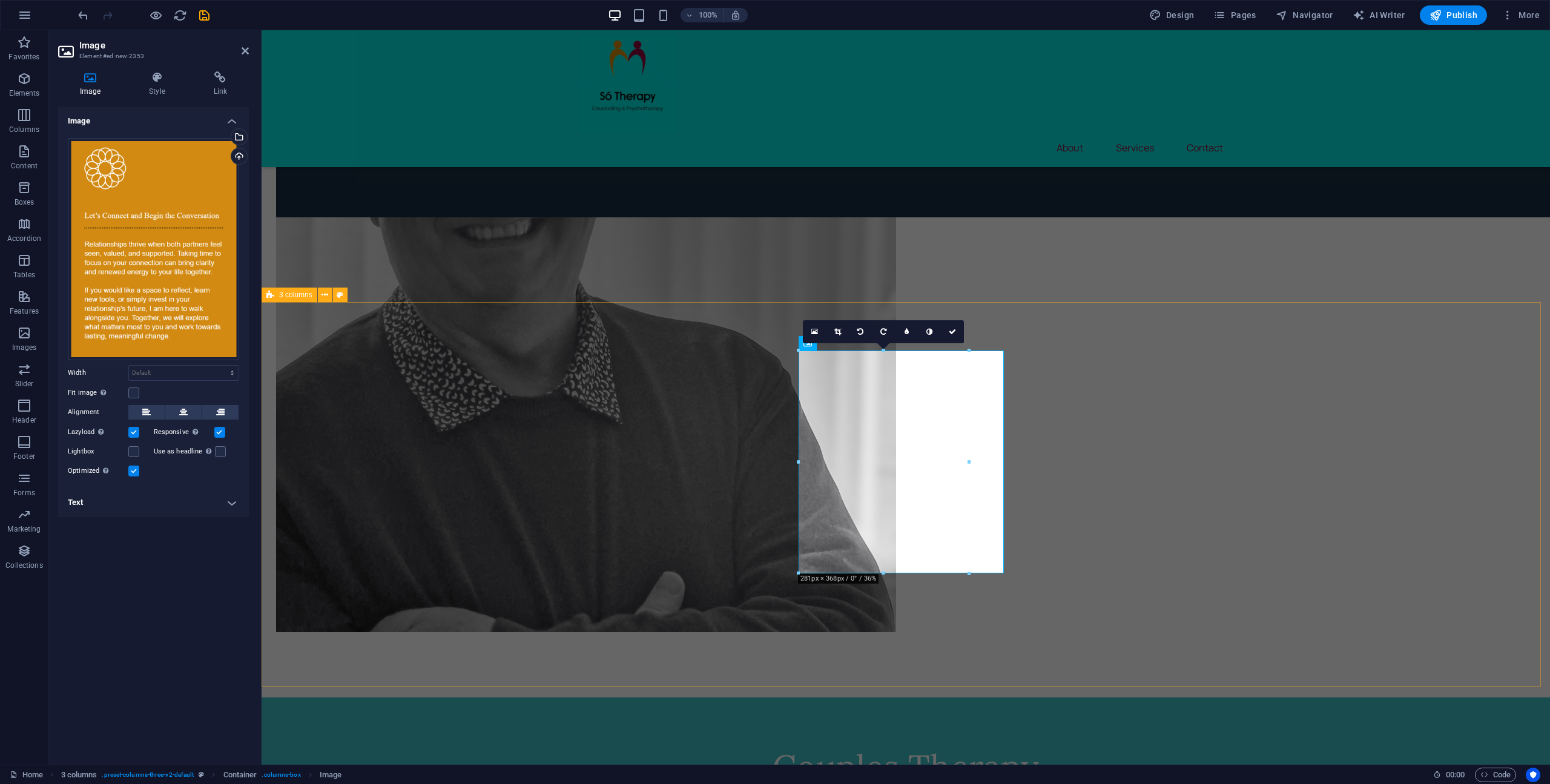
scroll to position [1511, 0]
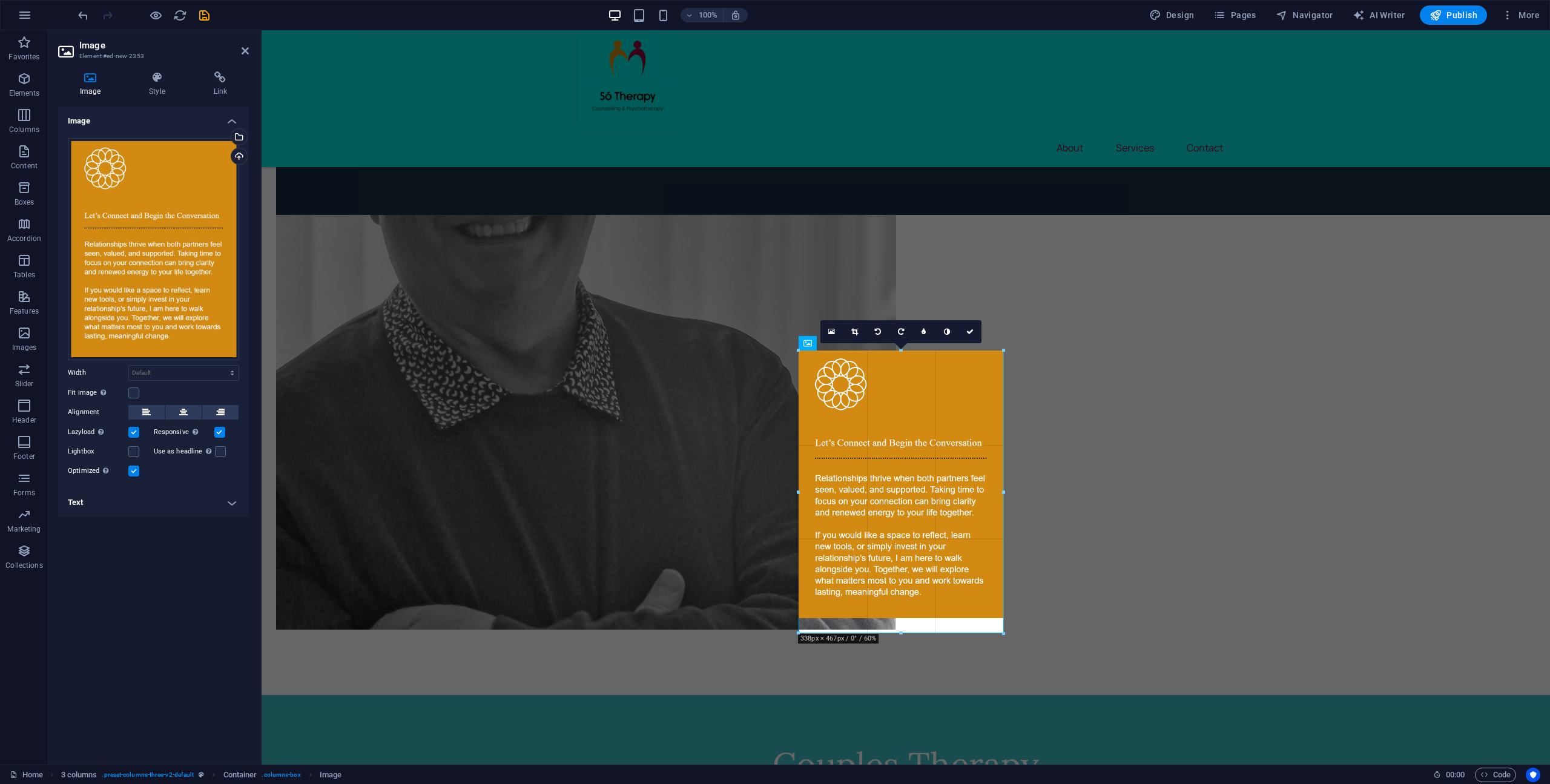
drag, startPoint x: 968, startPoint y: 575, endPoint x: 989, endPoint y: 635, distance: 63.6
type input "337"
select select "px"
drag, startPoint x: 902, startPoint y: 618, endPoint x: 902, endPoint y: 638, distance: 20.0
type input "338"
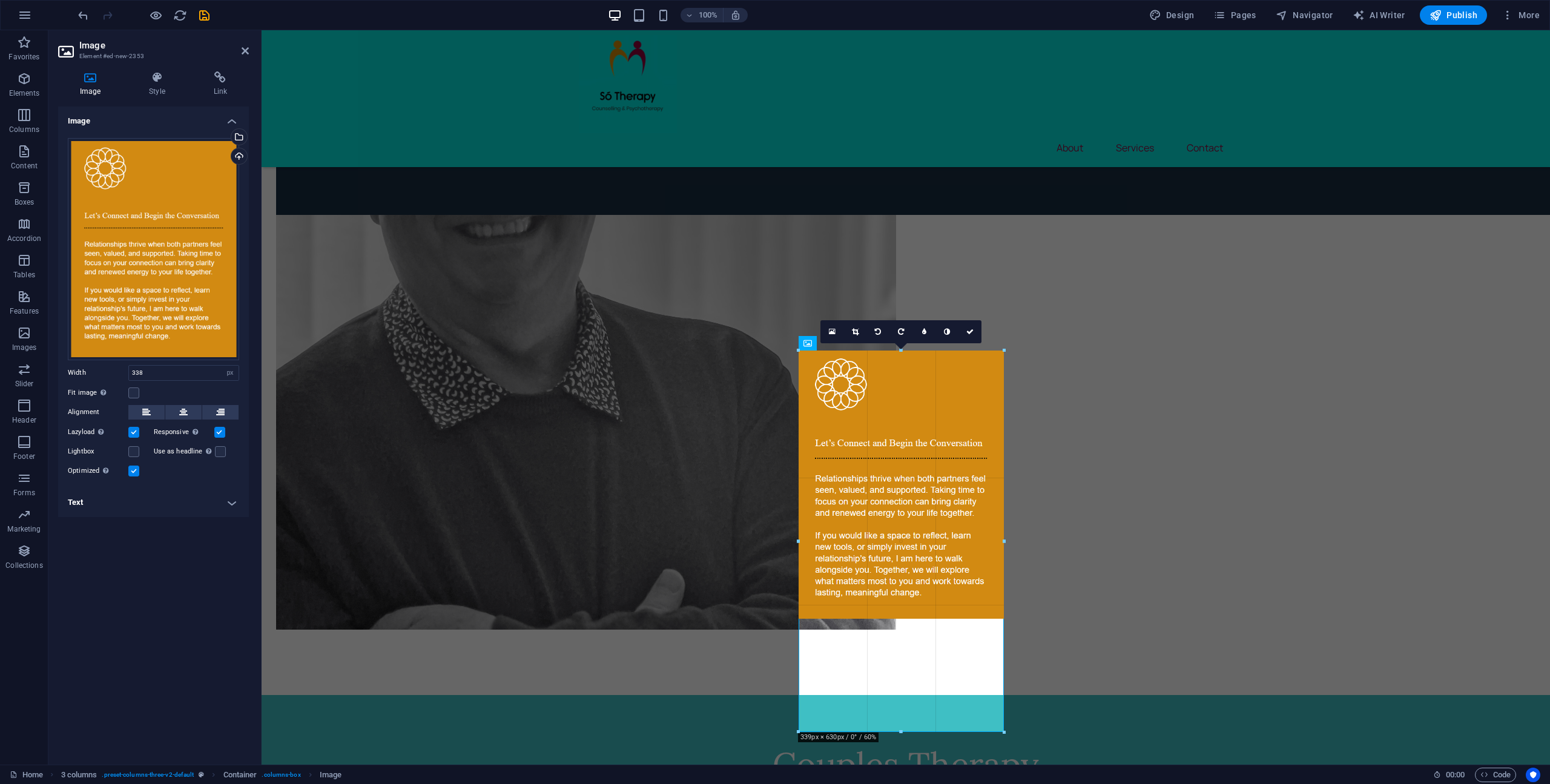
drag, startPoint x: 1001, startPoint y: 485, endPoint x: 750, endPoint y: 477, distance: 251.1
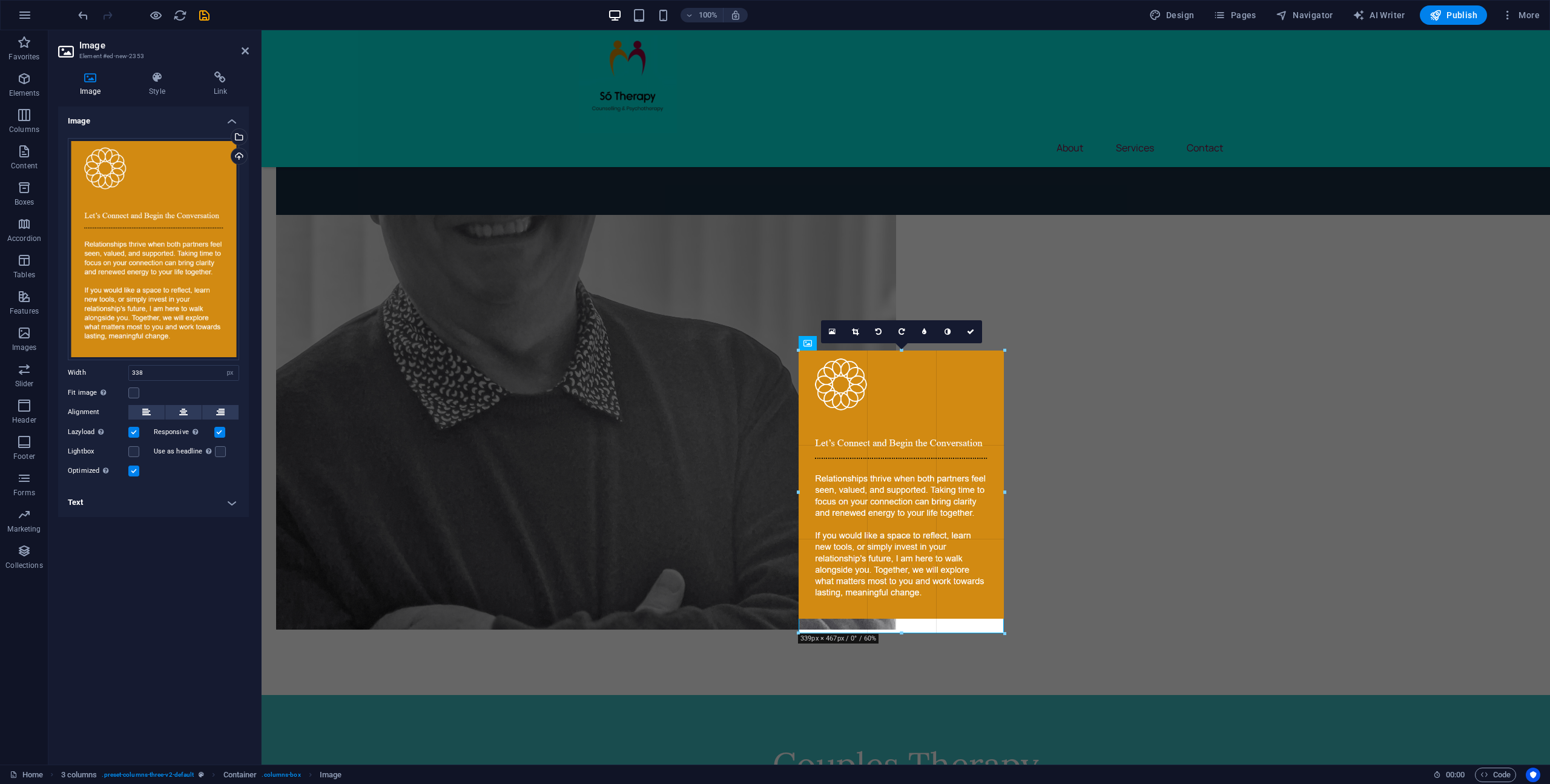
drag, startPoint x: 899, startPoint y: 619, endPoint x: 899, endPoint y: 634, distance: 15.0
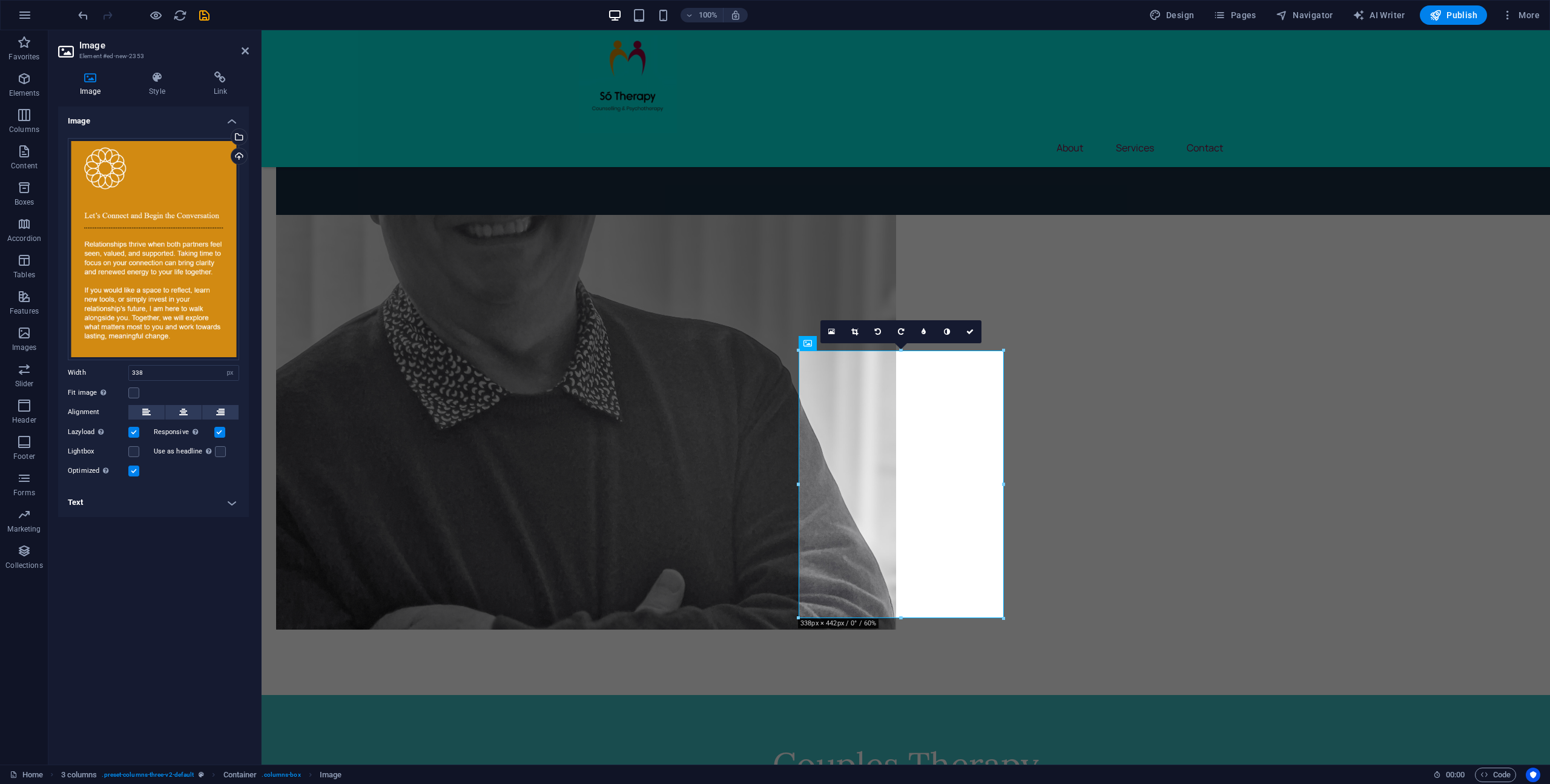
drag, startPoint x: 132, startPoint y: 472, endPoint x: 178, endPoint y: 500, distance: 53.9
click at [133, 472] on label at bounding box center [133, 470] width 11 height 11
click at [0, 0] on input "Optimized Images are compressed to improve page speed." at bounding box center [0, 0] width 0 height 0
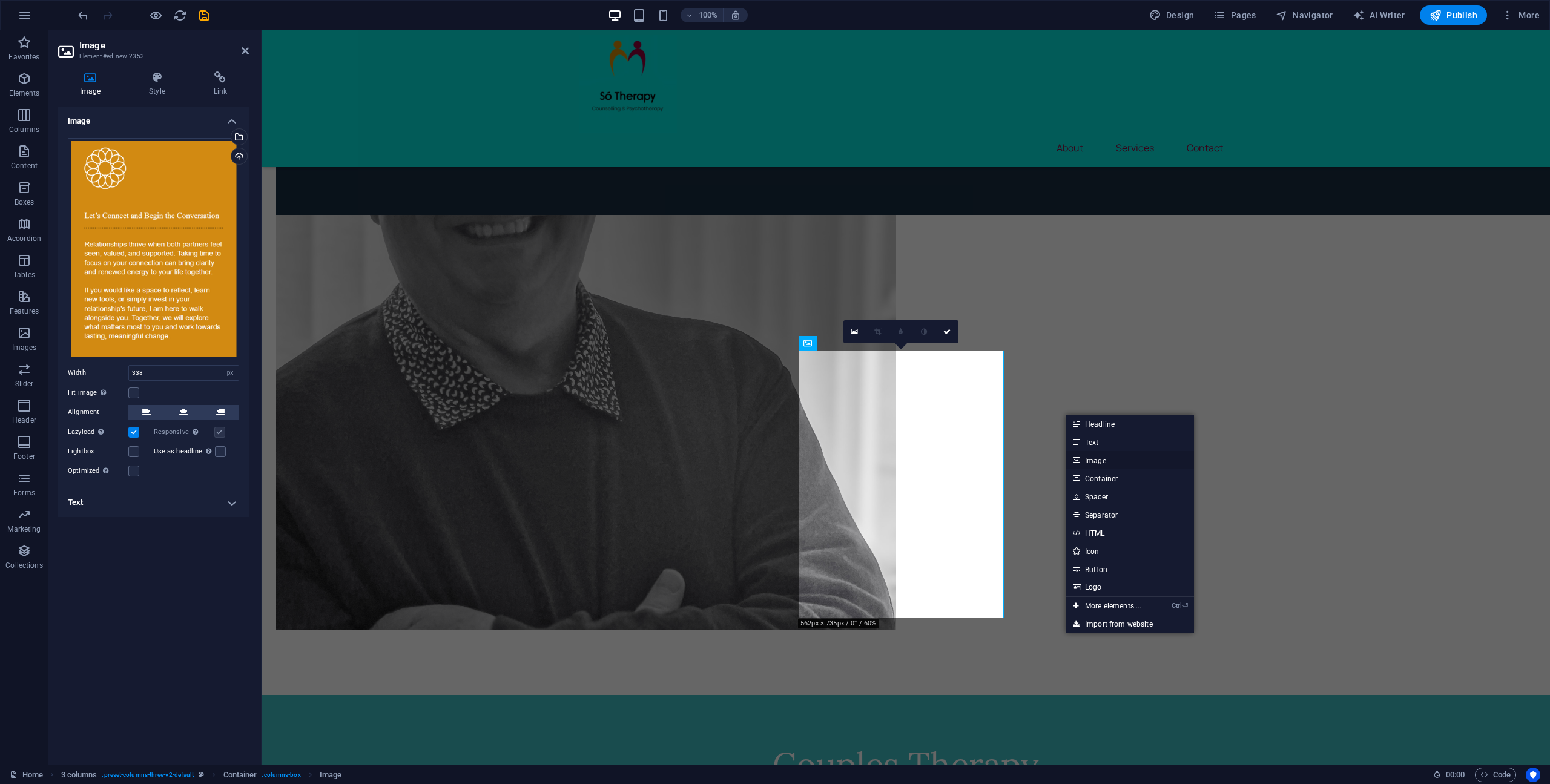
click at [1106, 460] on link "Image" at bounding box center [1130, 459] width 128 height 18
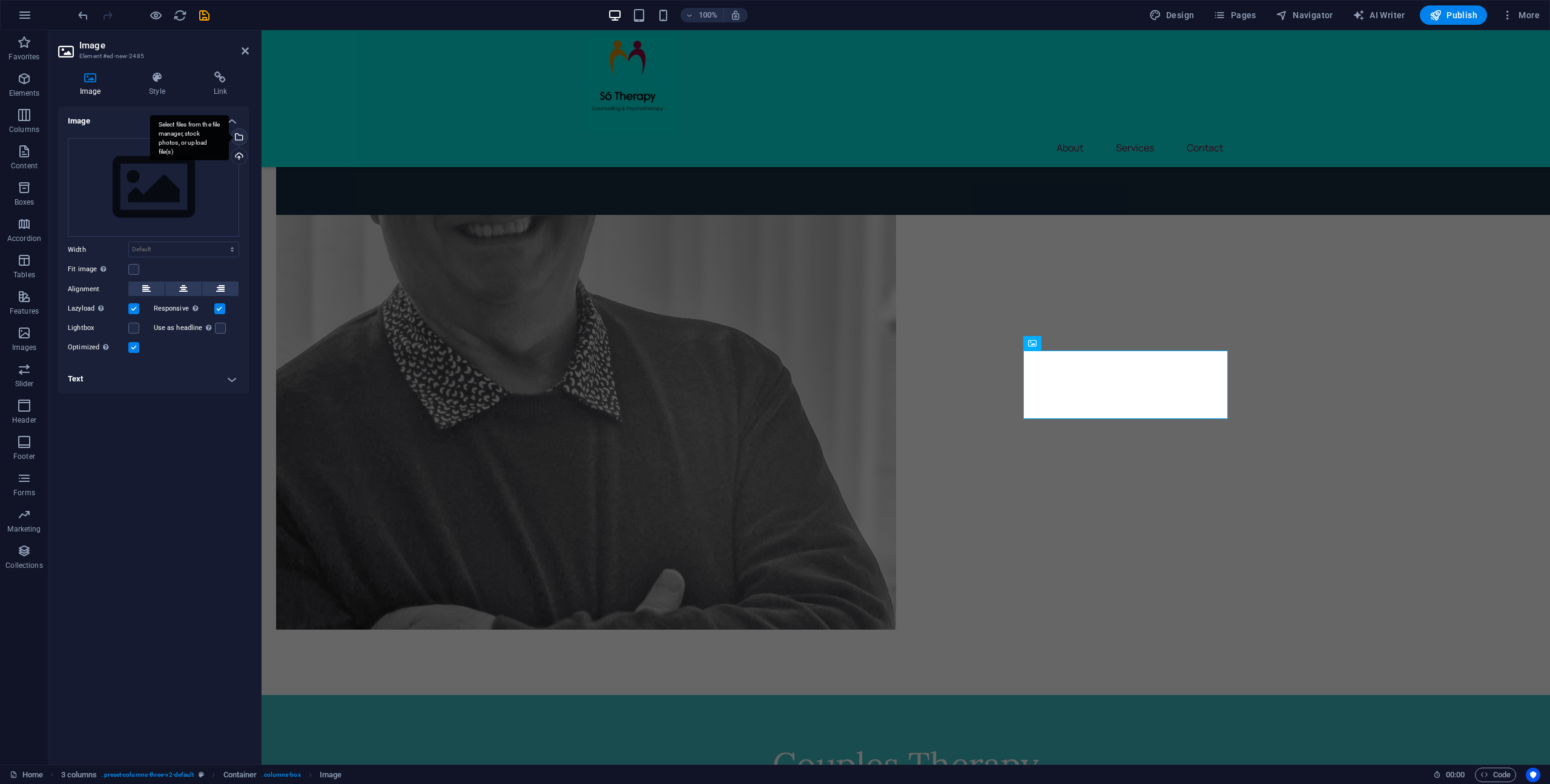
click at [239, 133] on div "Select files from the file manager, stock photos, or upload file(s)" at bounding box center [237, 138] width 18 height 18
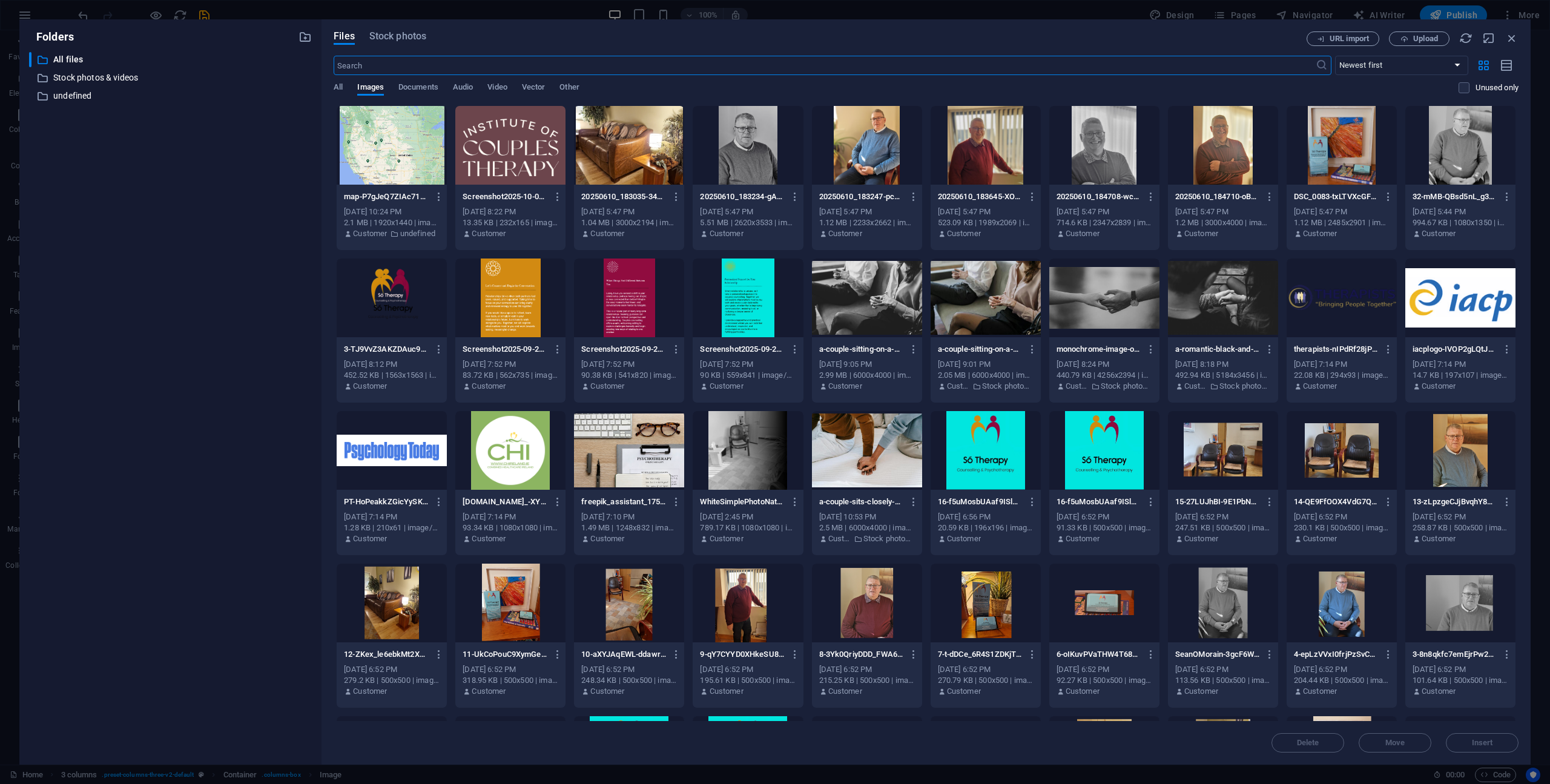
scroll to position [1344, 0]
click at [746, 297] on div at bounding box center [747, 297] width 110 height 79
click at [1465, 741] on span "Insert" at bounding box center [1481, 743] width 63 height 7
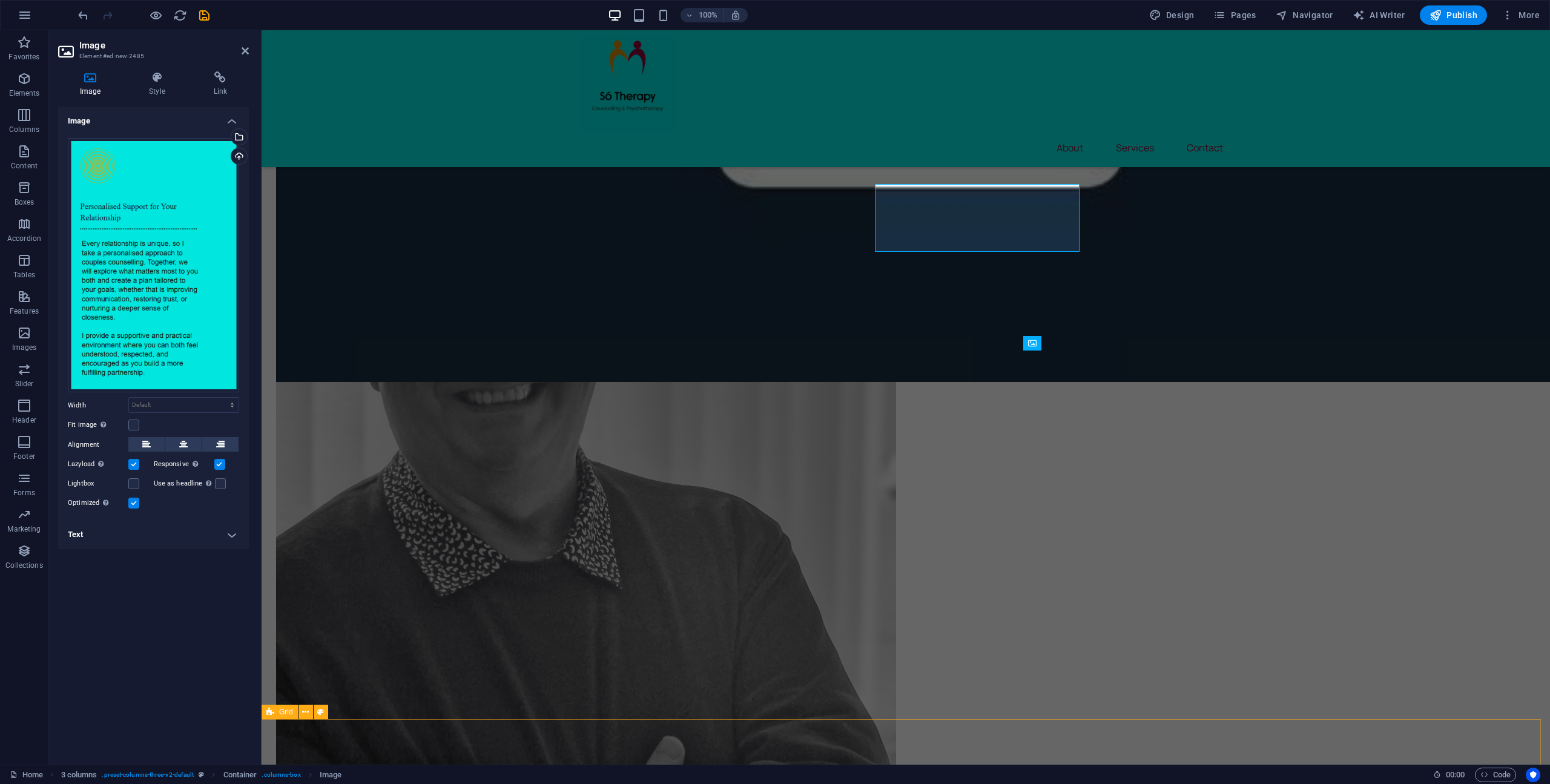
scroll to position [1511, 0]
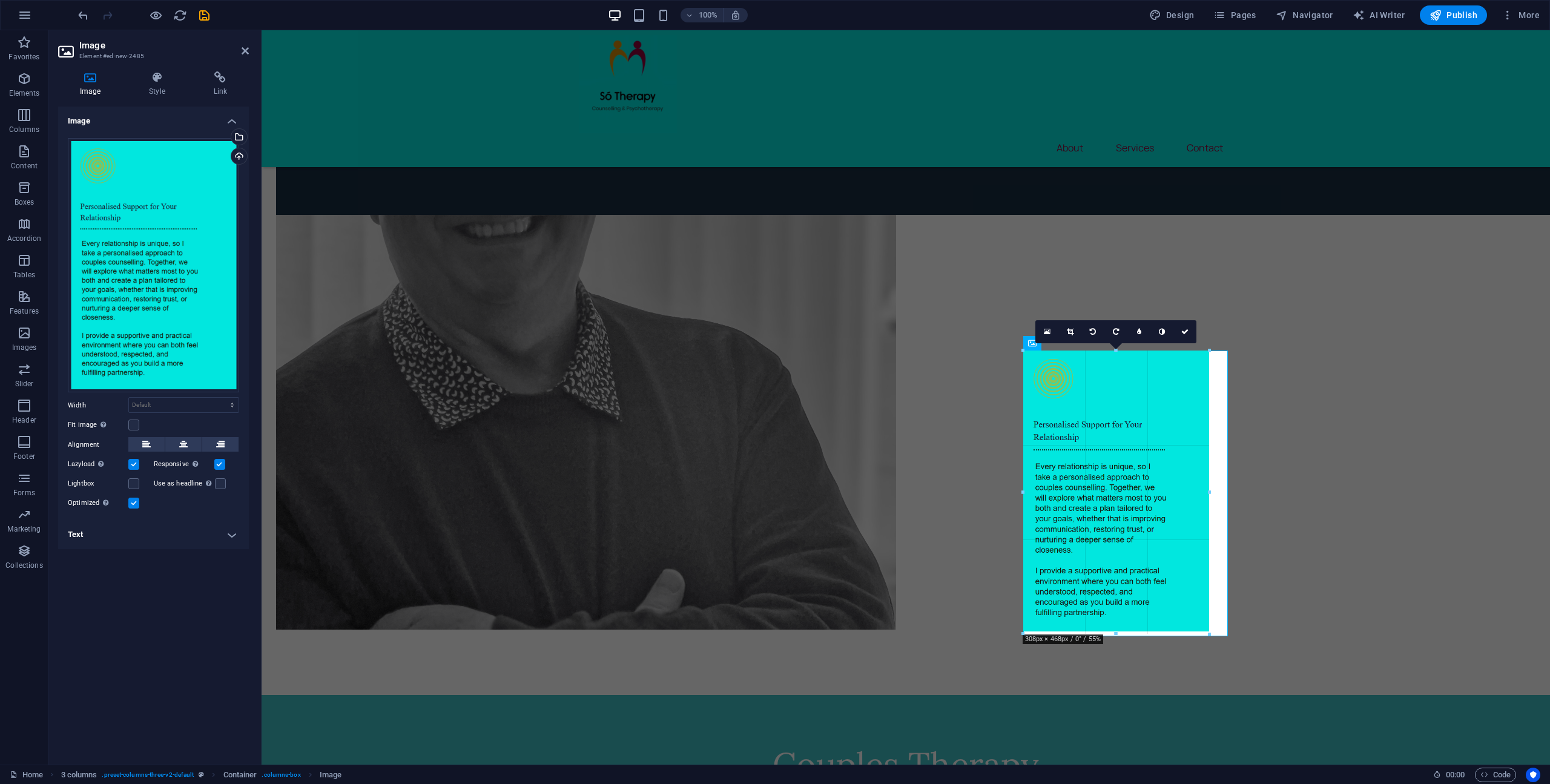
drag, startPoint x: 1192, startPoint y: 605, endPoint x: 1206, endPoint y: 638, distance: 35.8
type input "312"
select select "px"
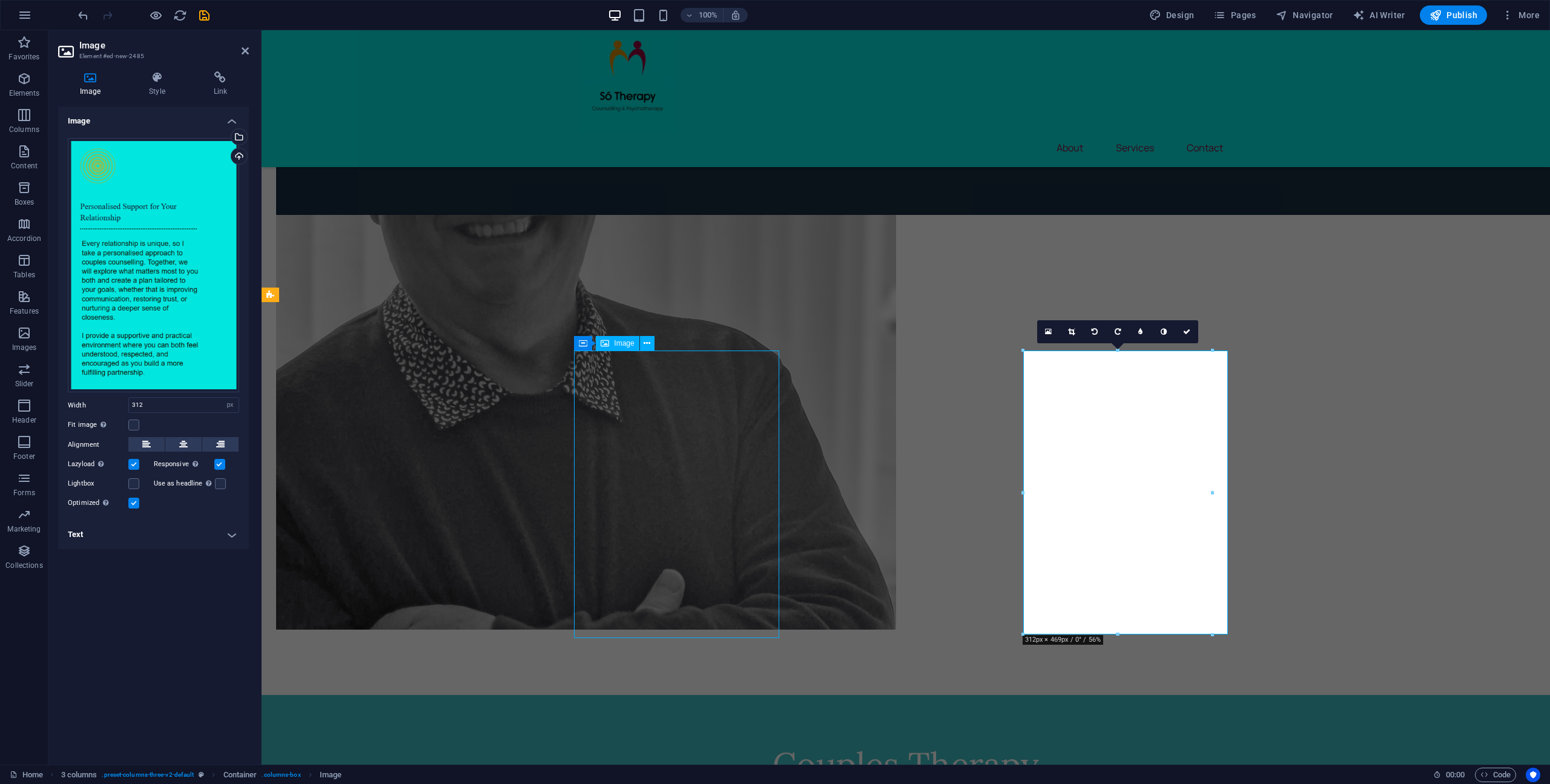
select select "px"
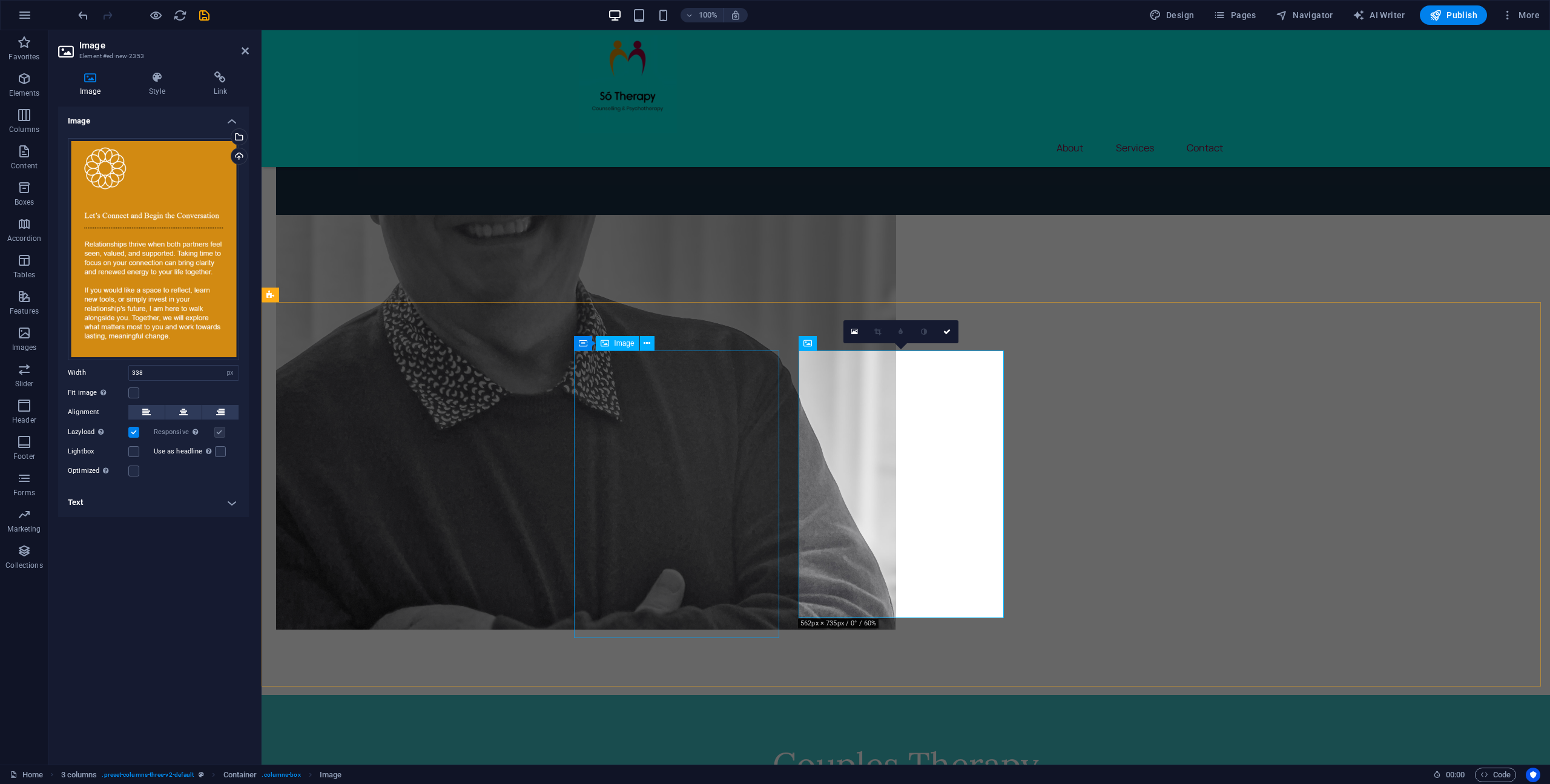
select select "px"
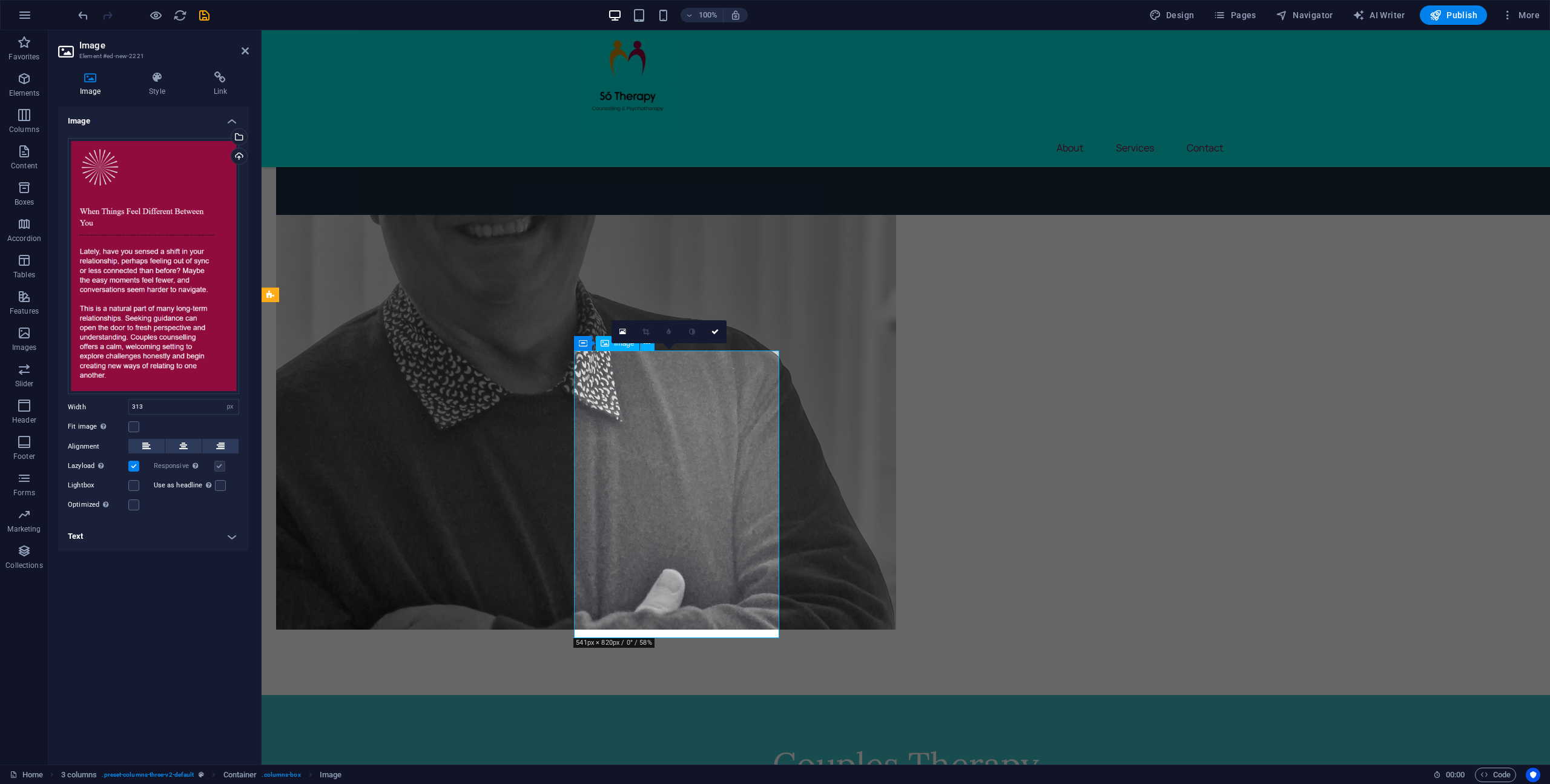
drag, startPoint x: 692, startPoint y: 625, endPoint x: 646, endPoint y: 617, distance: 46.7
drag, startPoint x: 136, startPoint y: 507, endPoint x: 159, endPoint y: 518, distance: 25.5
click at [137, 507] on label at bounding box center [133, 504] width 11 height 11
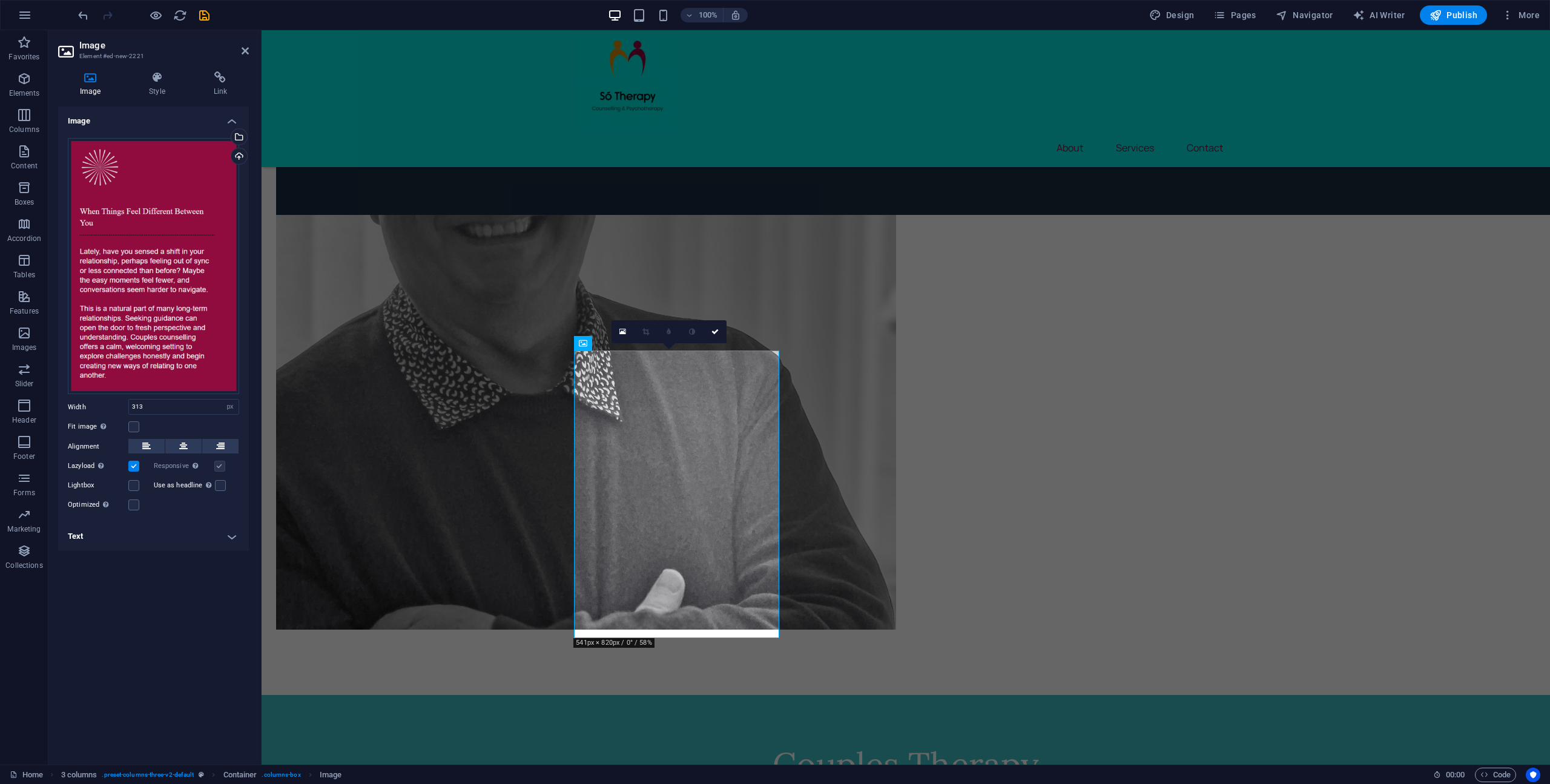
click at [0, 0] on input "Optimized Images are compressed to improve page speed." at bounding box center [0, 0] width 0 height 0
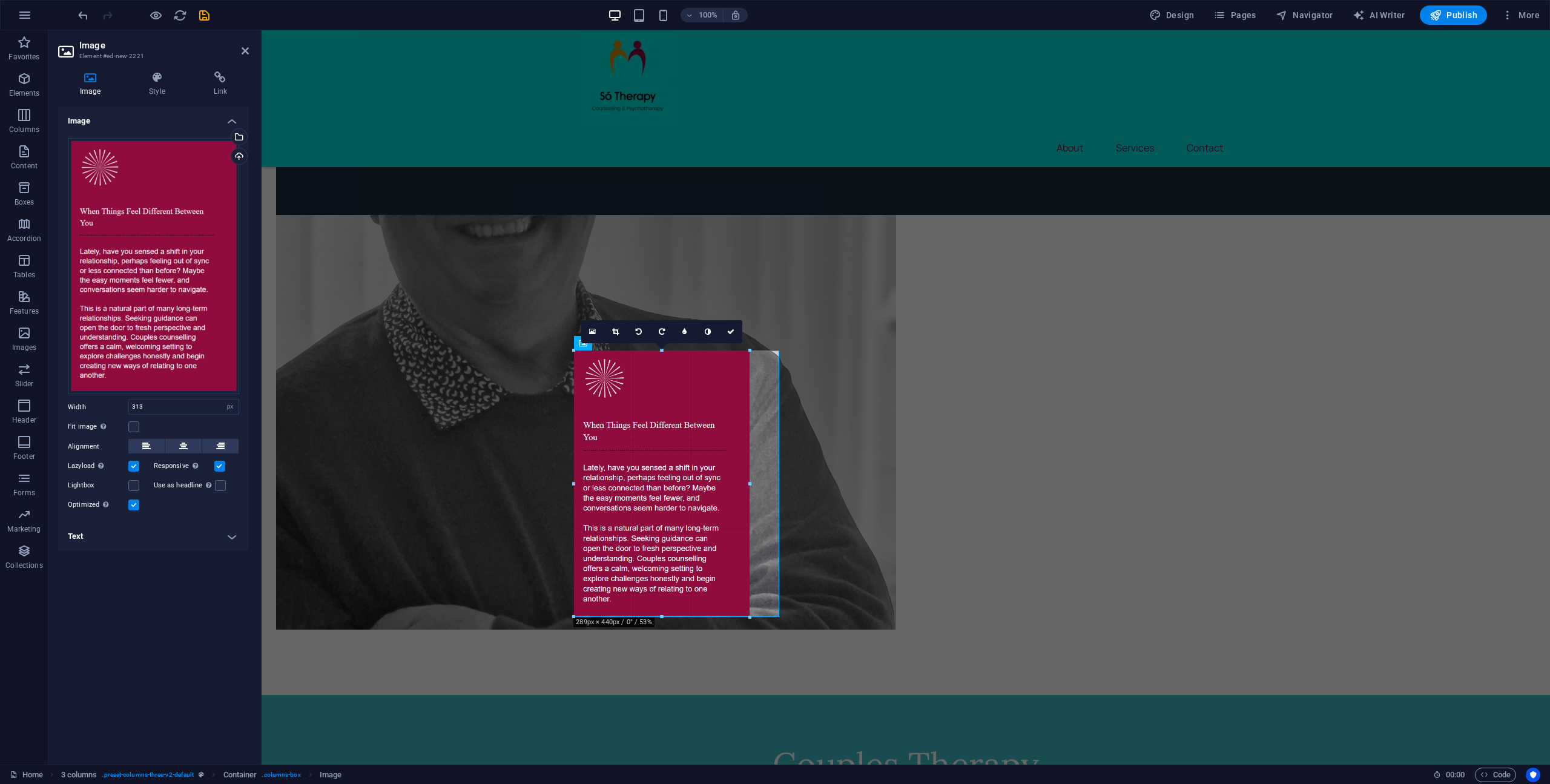
drag, startPoint x: 669, startPoint y: 640, endPoint x: 666, endPoint y: 622, distance: 18.2
type input "287"
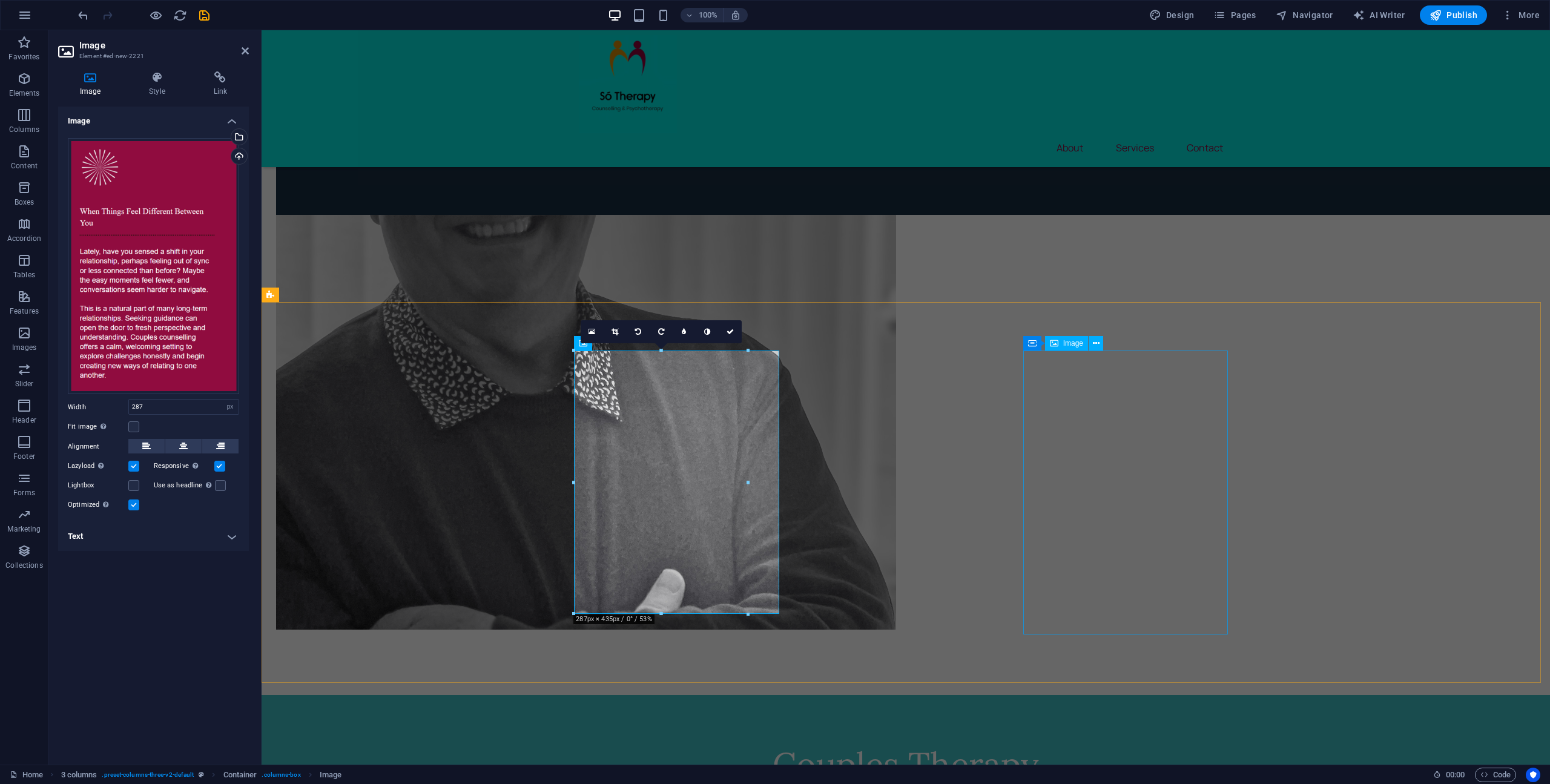
drag, startPoint x: 1104, startPoint y: 602, endPoint x: 1126, endPoint y: 617, distance: 26.6
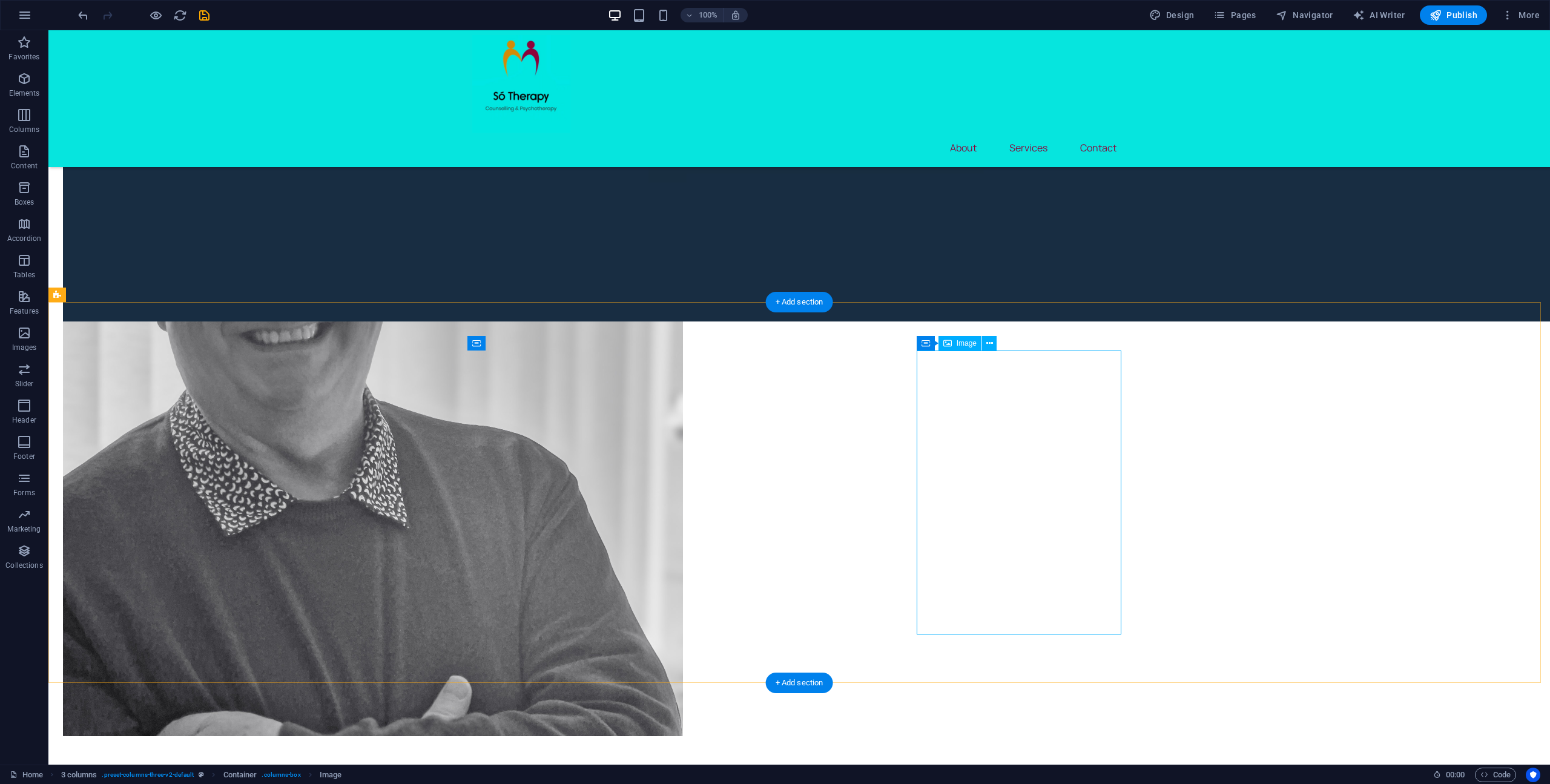
select select "px"
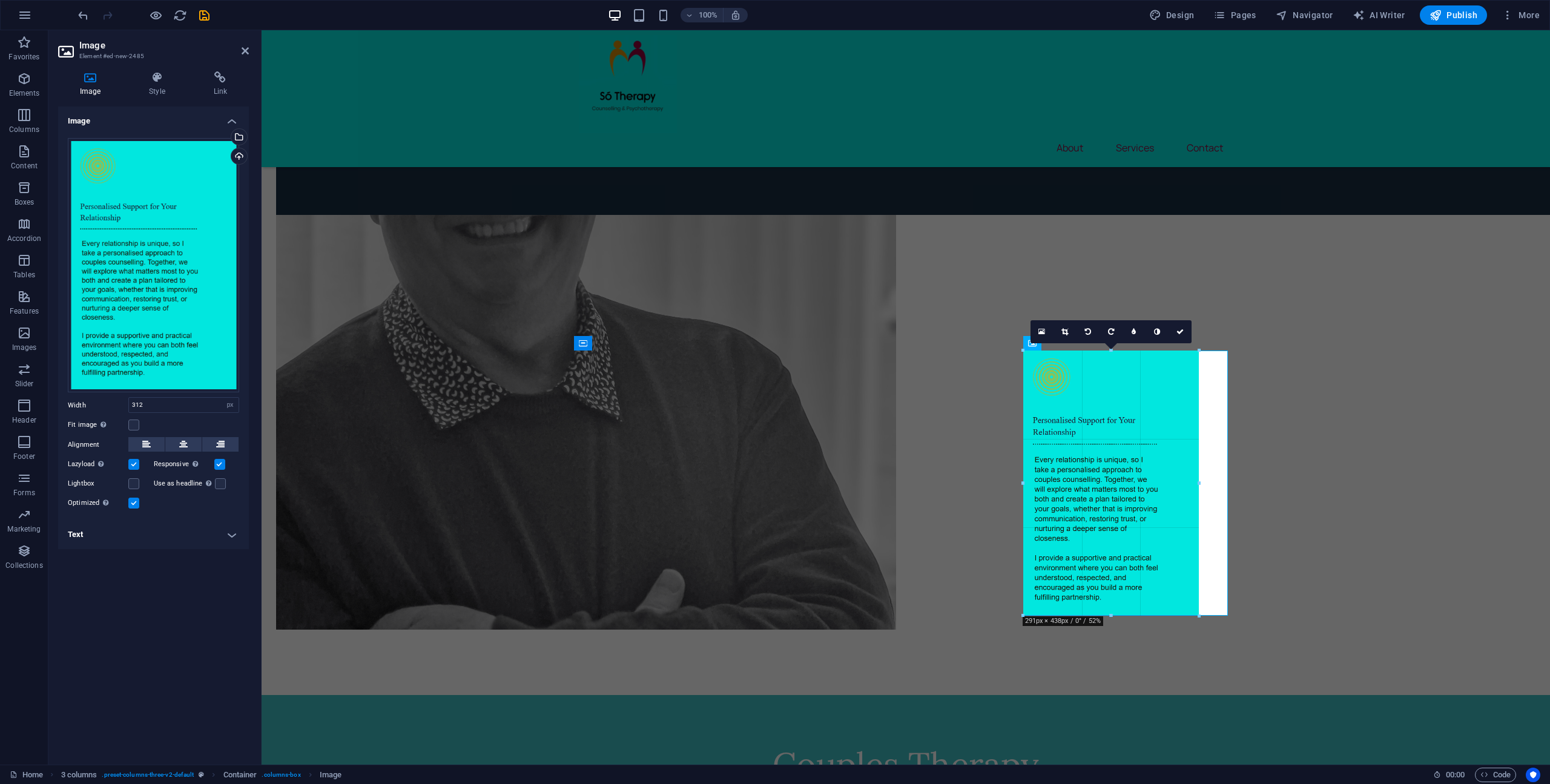
drag, startPoint x: 1116, startPoint y: 634, endPoint x: 1110, endPoint y: 615, distance: 19.9
type input "290"
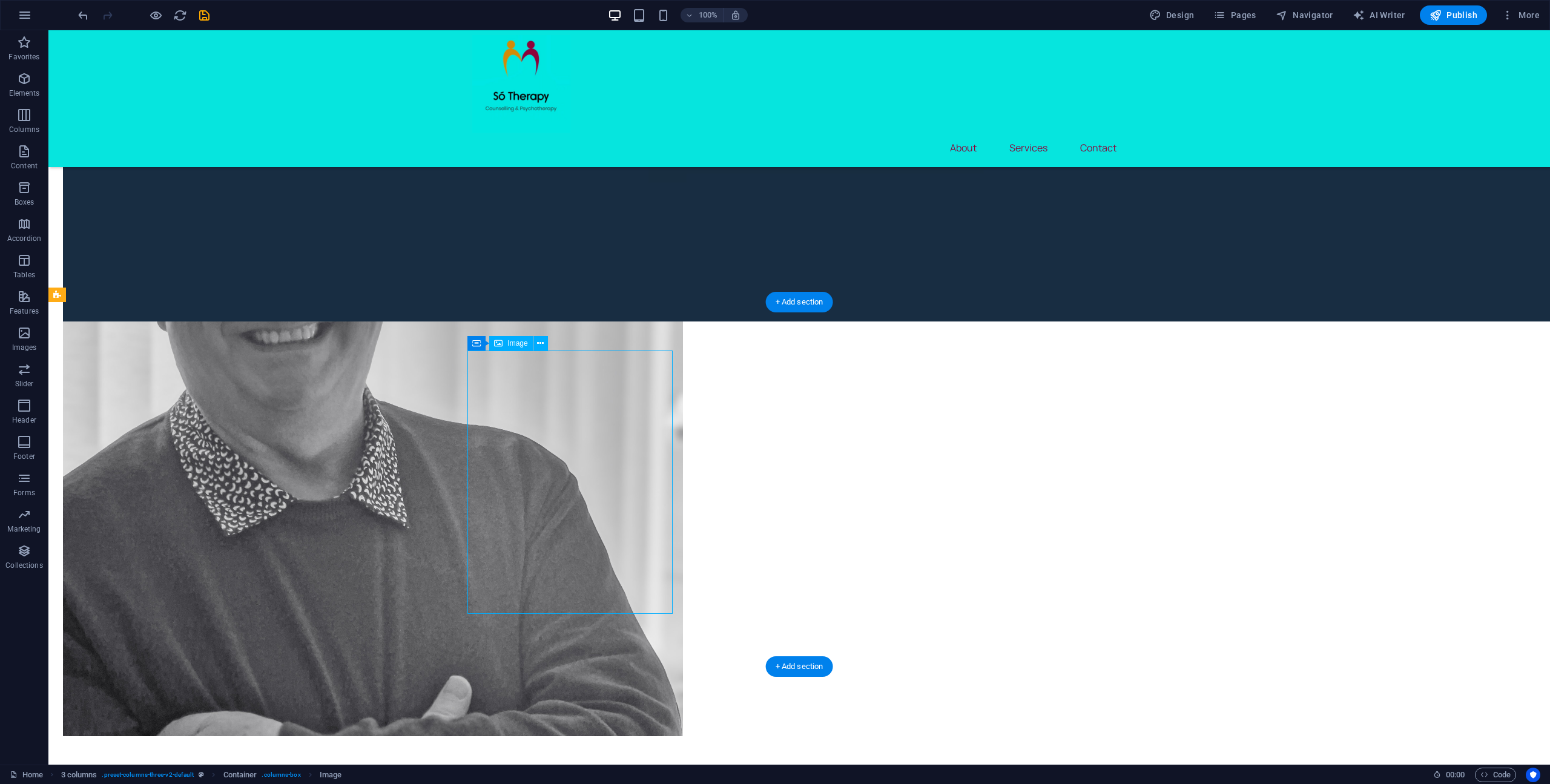
select select "px"
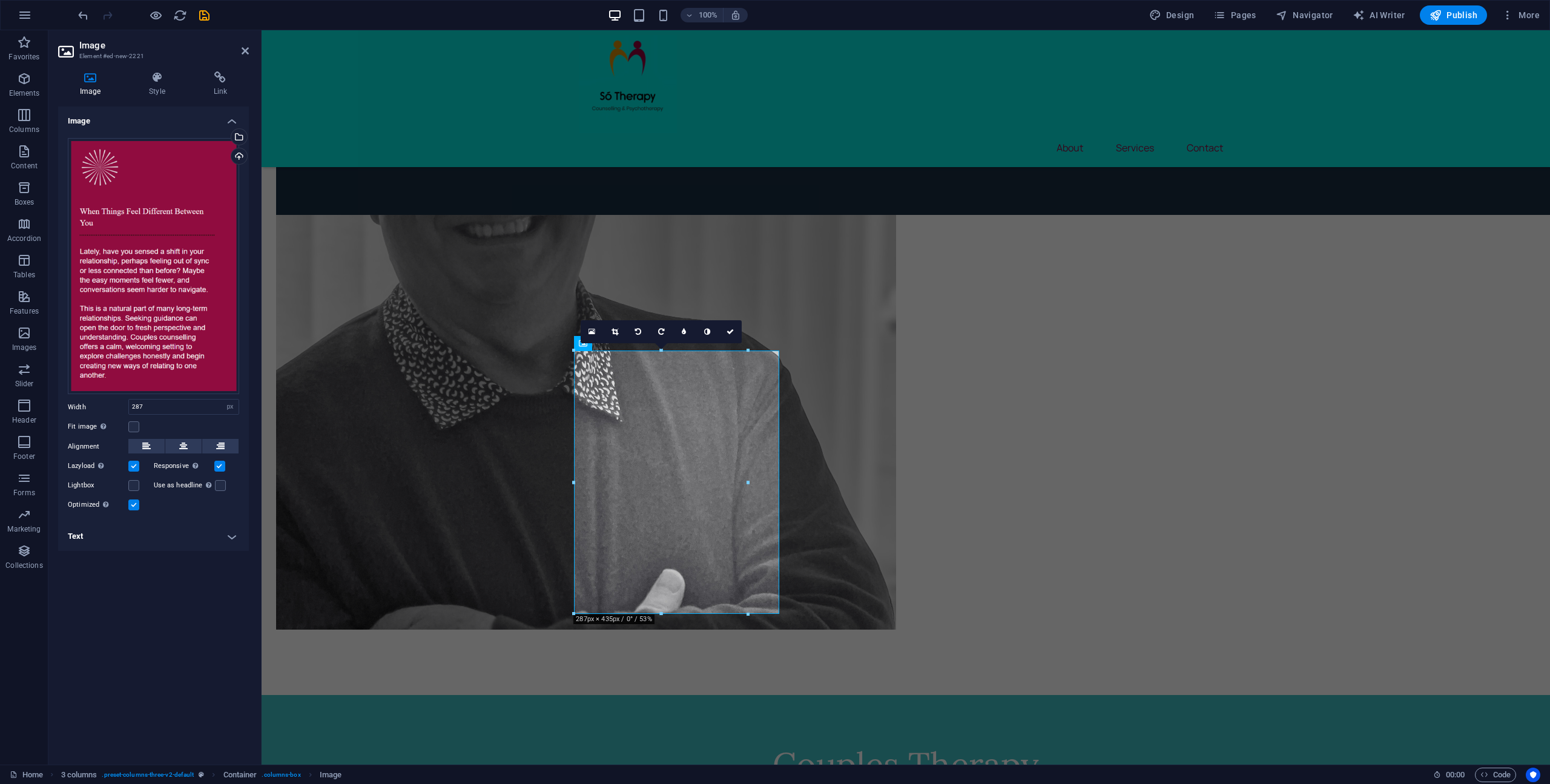
drag, startPoint x: 527, startPoint y: 467, endPoint x: 576, endPoint y: 497, distance: 57.5
drag, startPoint x: 837, startPoint y: 527, endPoint x: 637, endPoint y: 518, distance: 200.2
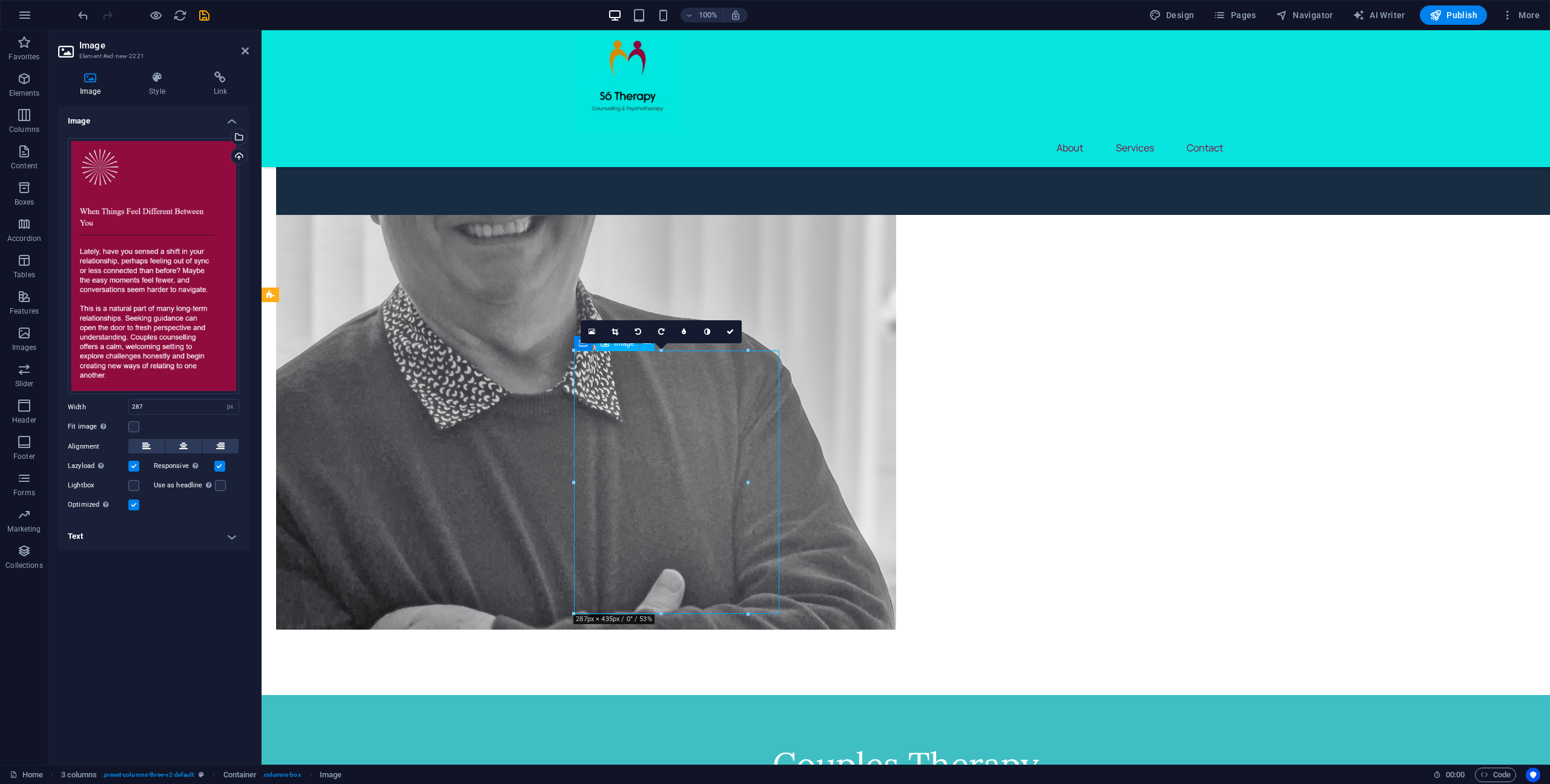
drag, startPoint x: 678, startPoint y: 394, endPoint x: 765, endPoint y: 404, distance: 87.6
drag, startPoint x: 1333, startPoint y: 494, endPoint x: 1205, endPoint y: 516, distance: 129.9
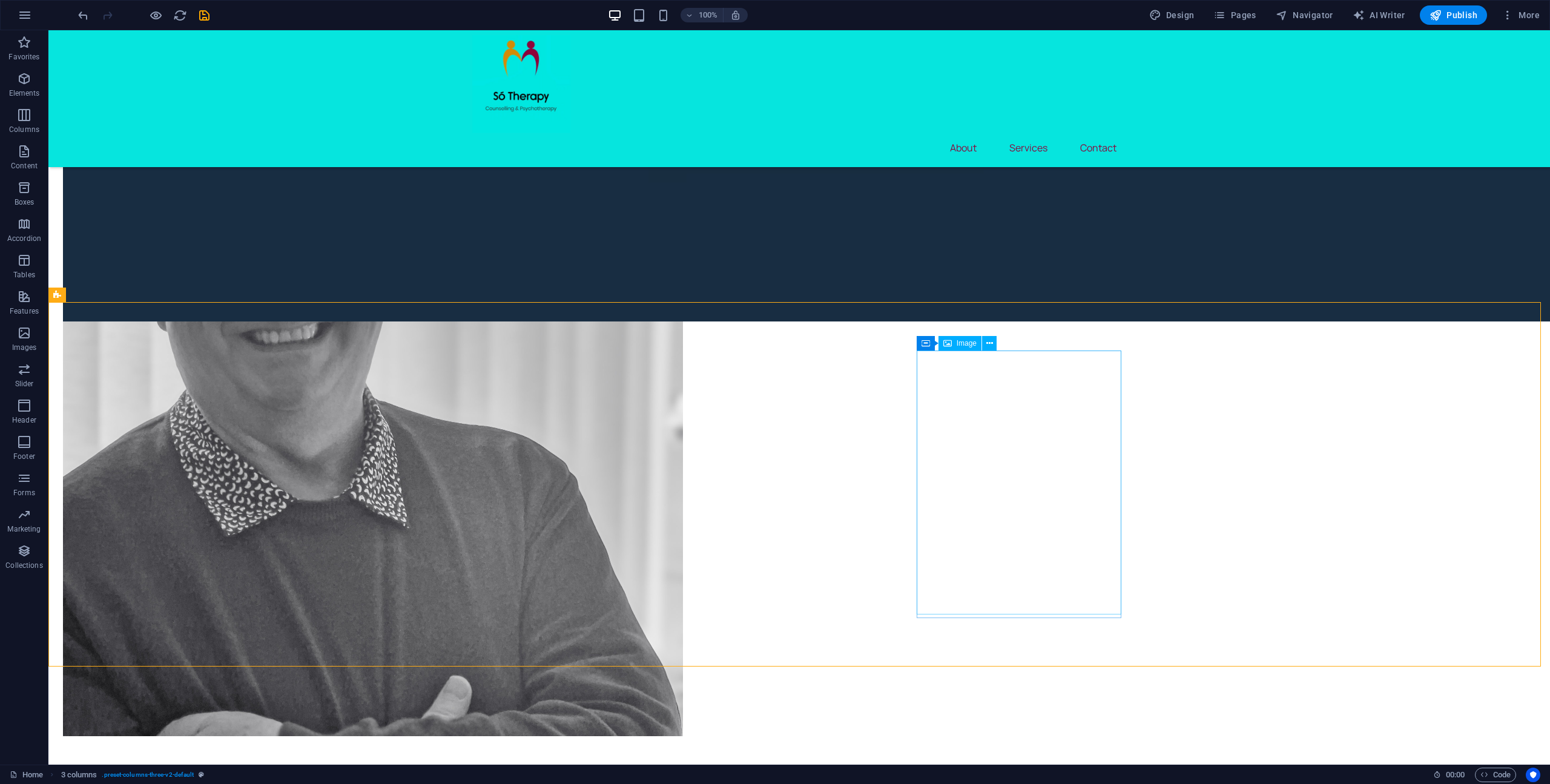
scroll to position [1631, 0]
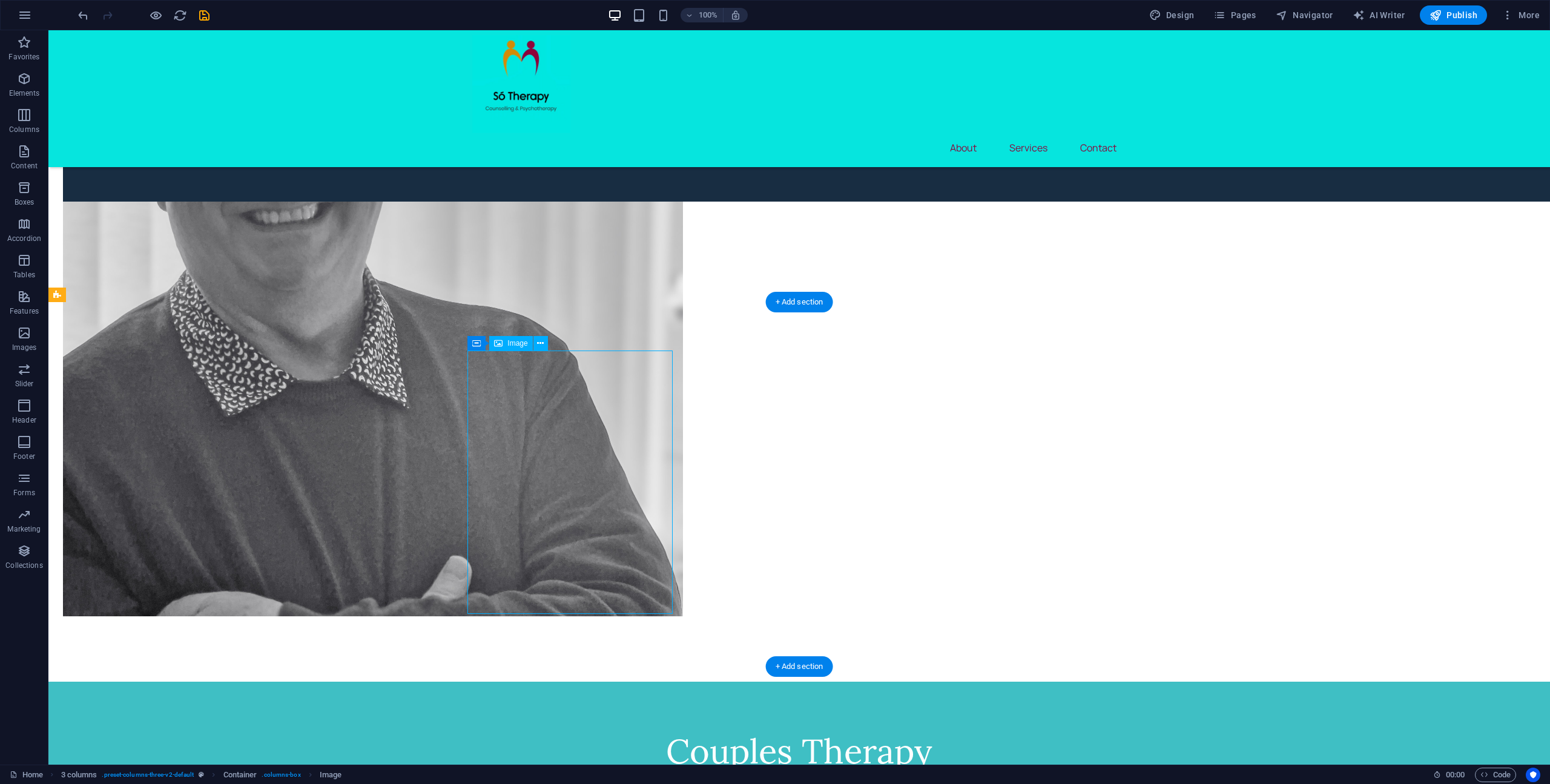
select select "px"
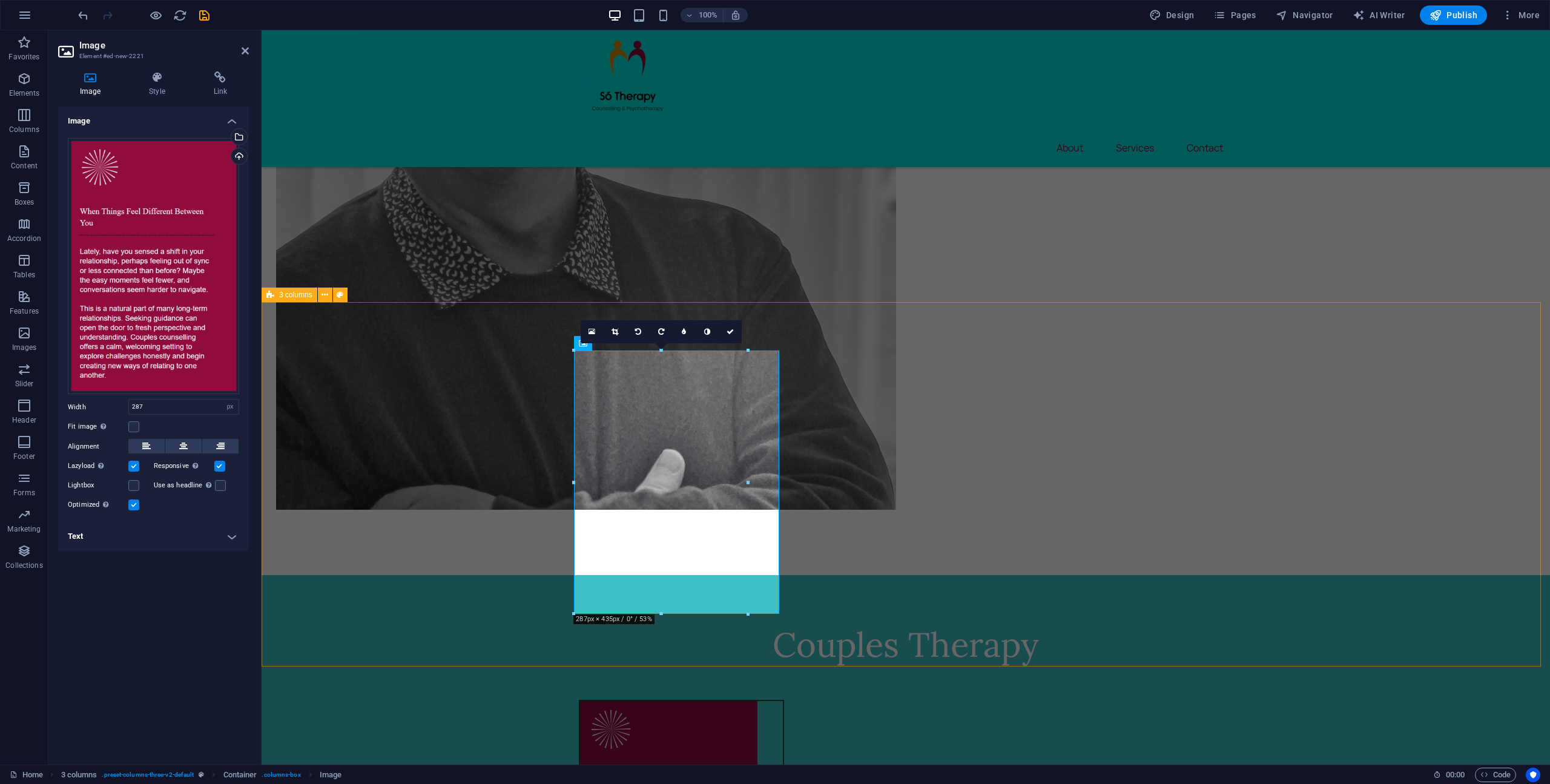
scroll to position [1511, 0]
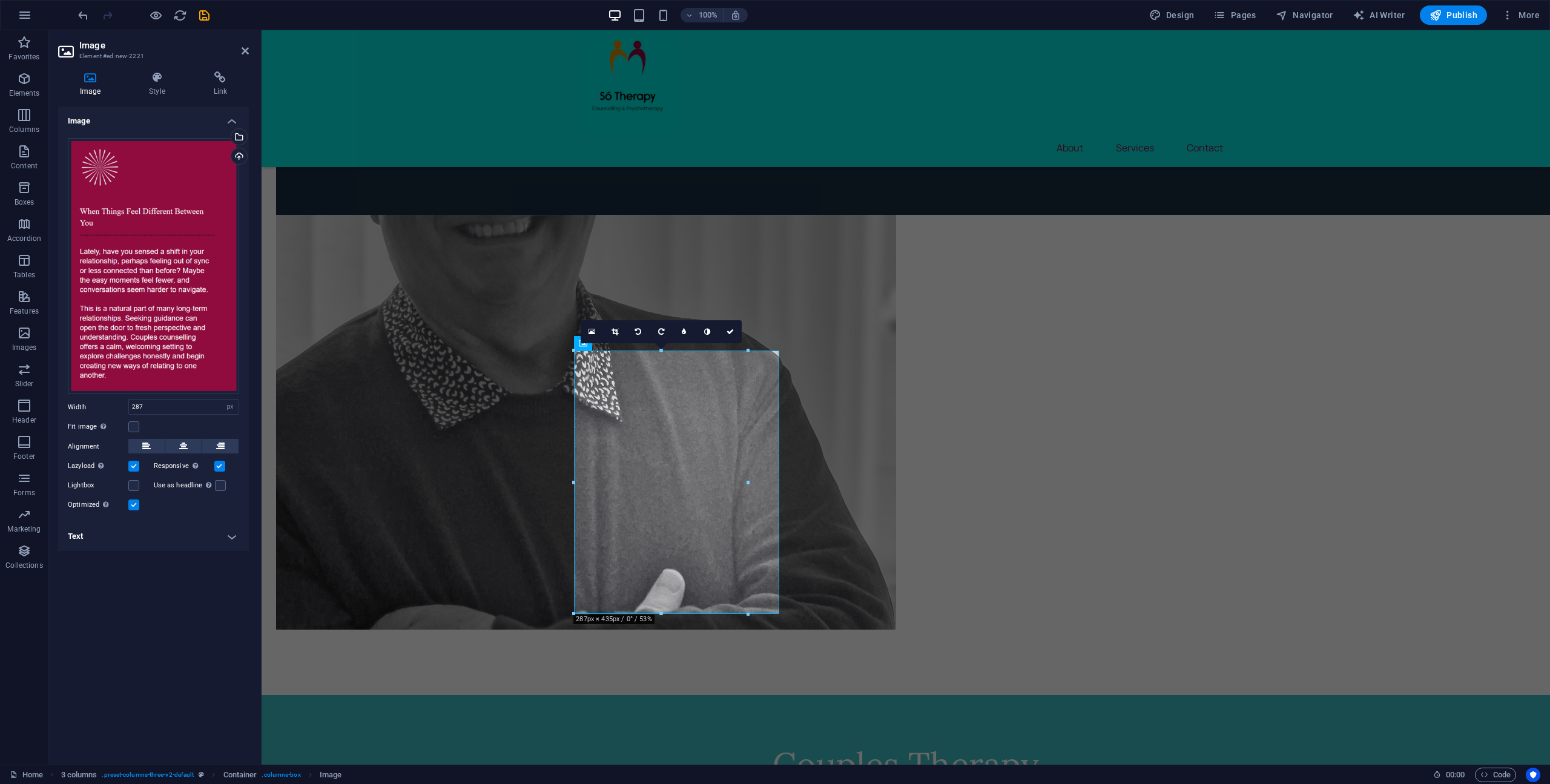
click at [134, 509] on label at bounding box center [133, 504] width 11 height 11
click at [0, 0] on input "Optimized Images are compressed to improve page speed." at bounding box center [0, 0] width 0 height 0
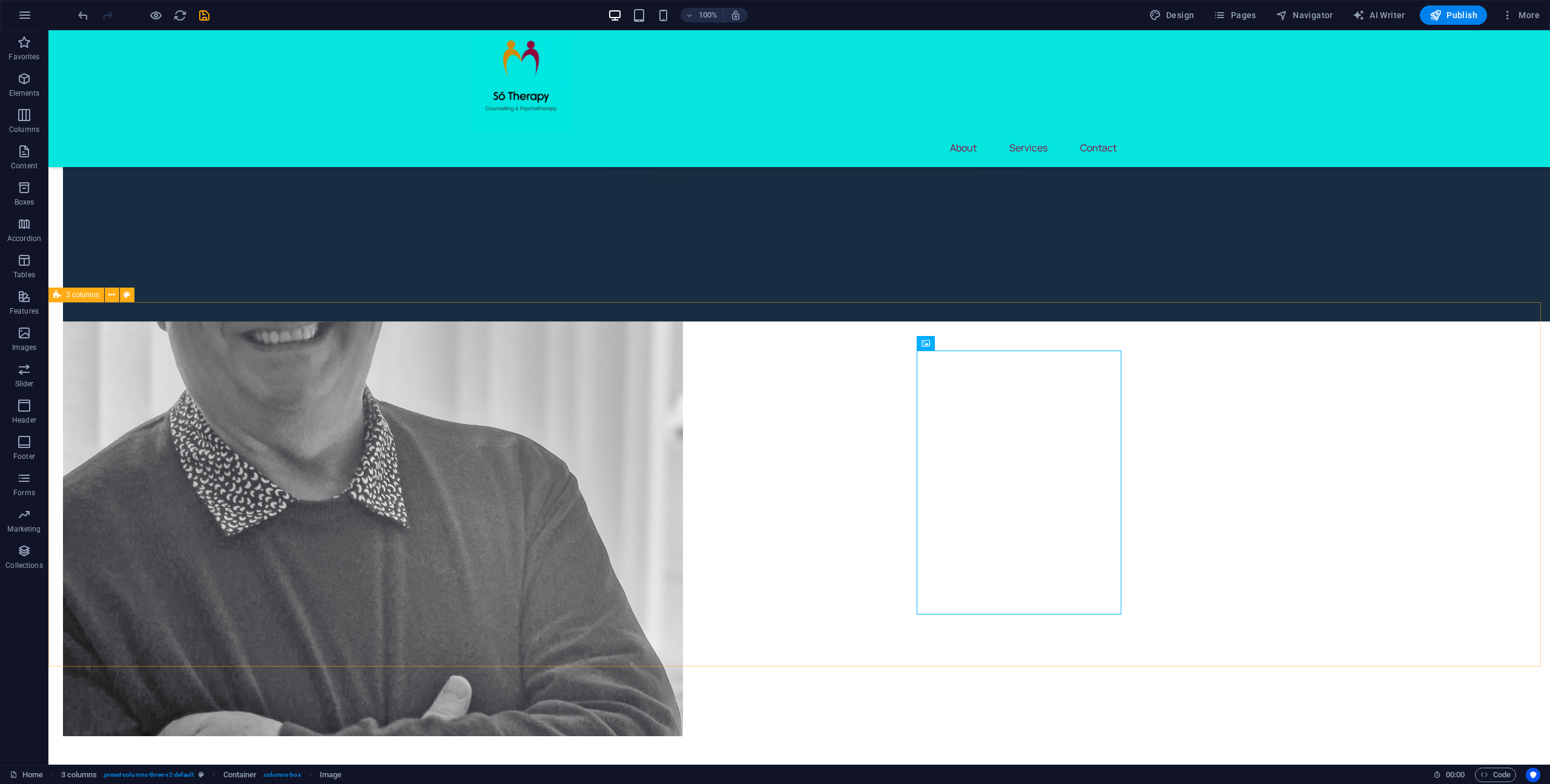
scroll to position [1631, 0]
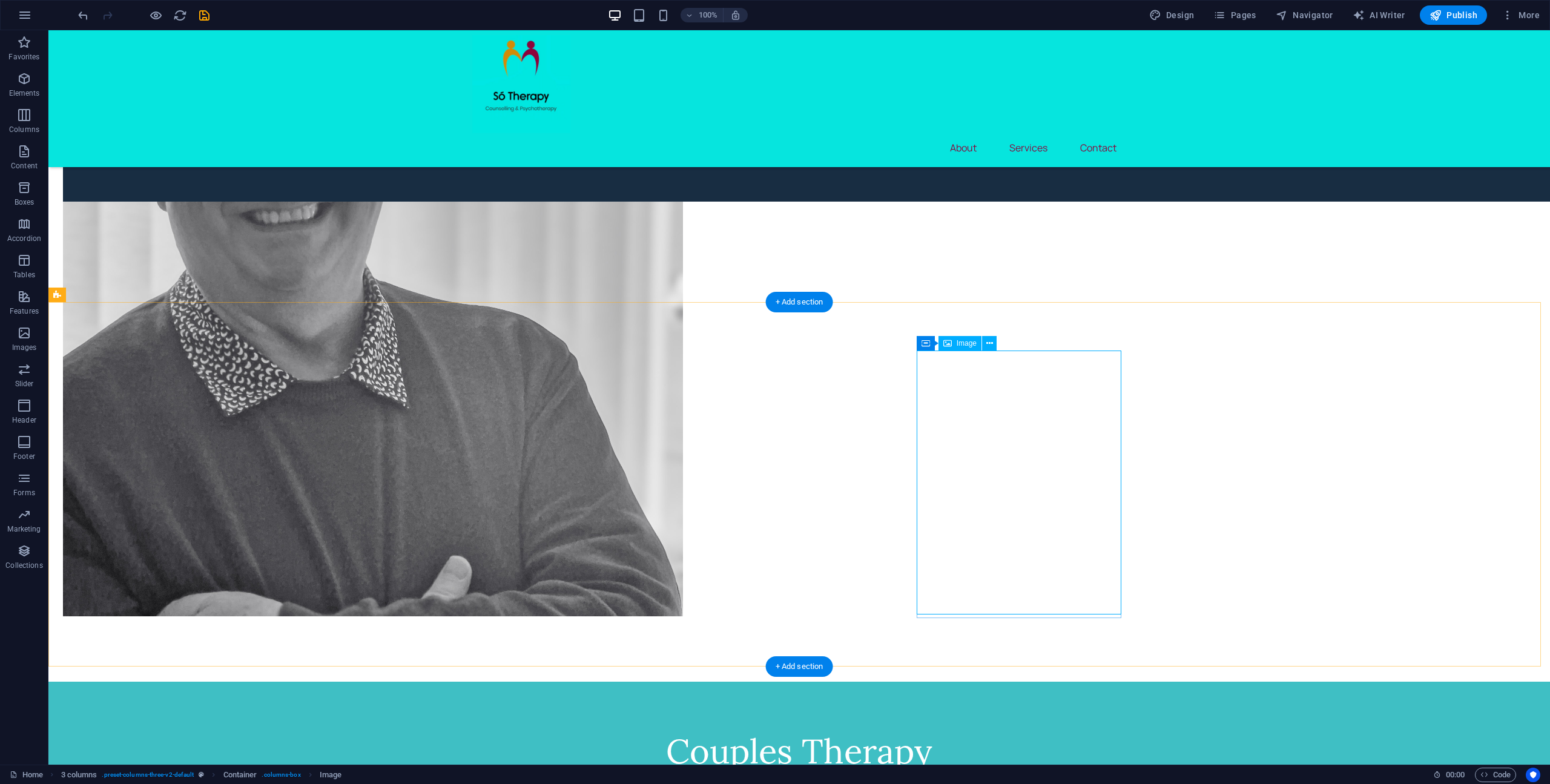
drag, startPoint x: 1021, startPoint y: 539, endPoint x: 801, endPoint y: 537, distance: 220.0
select select "px"
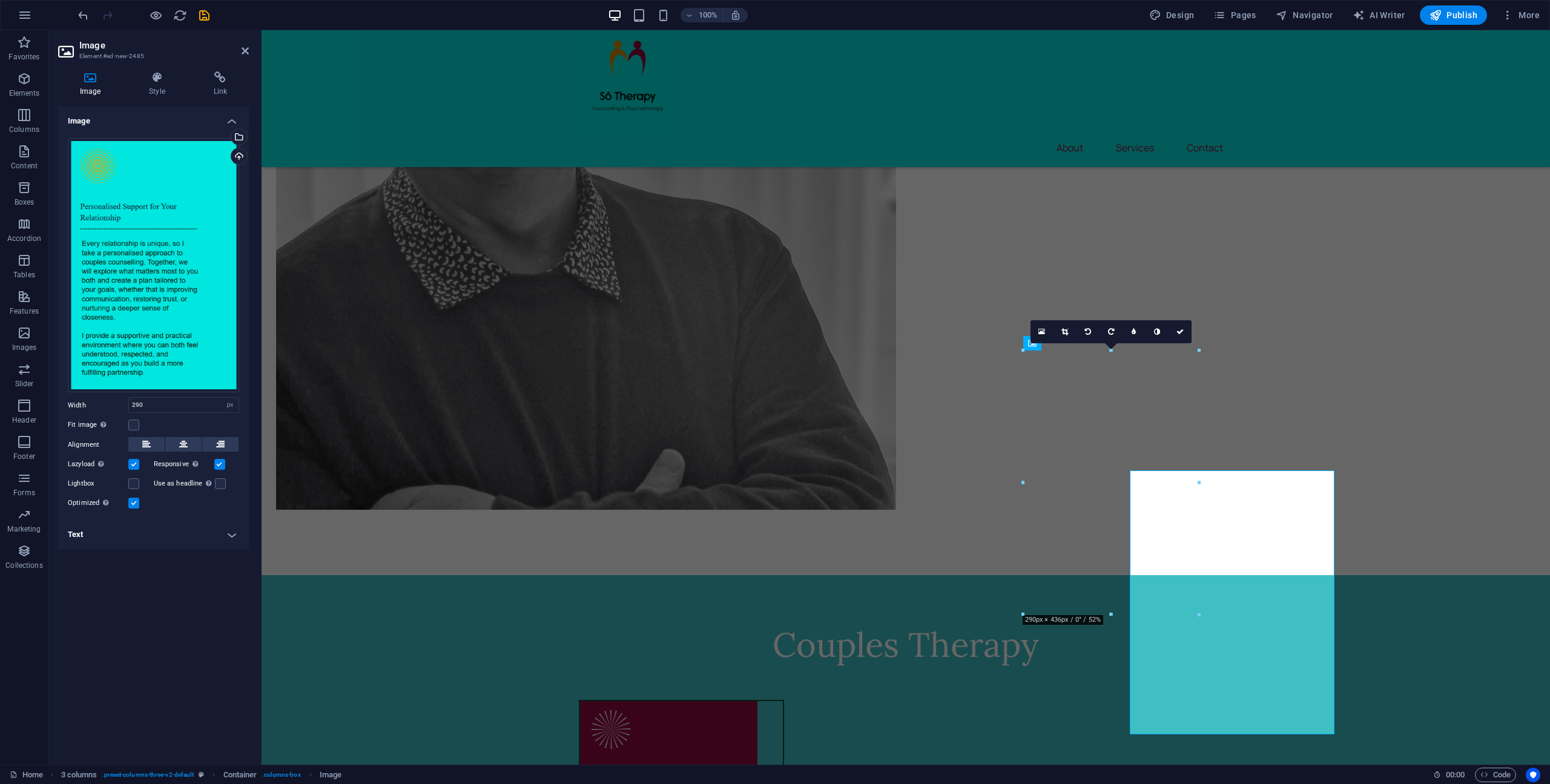
scroll to position [1511, 0]
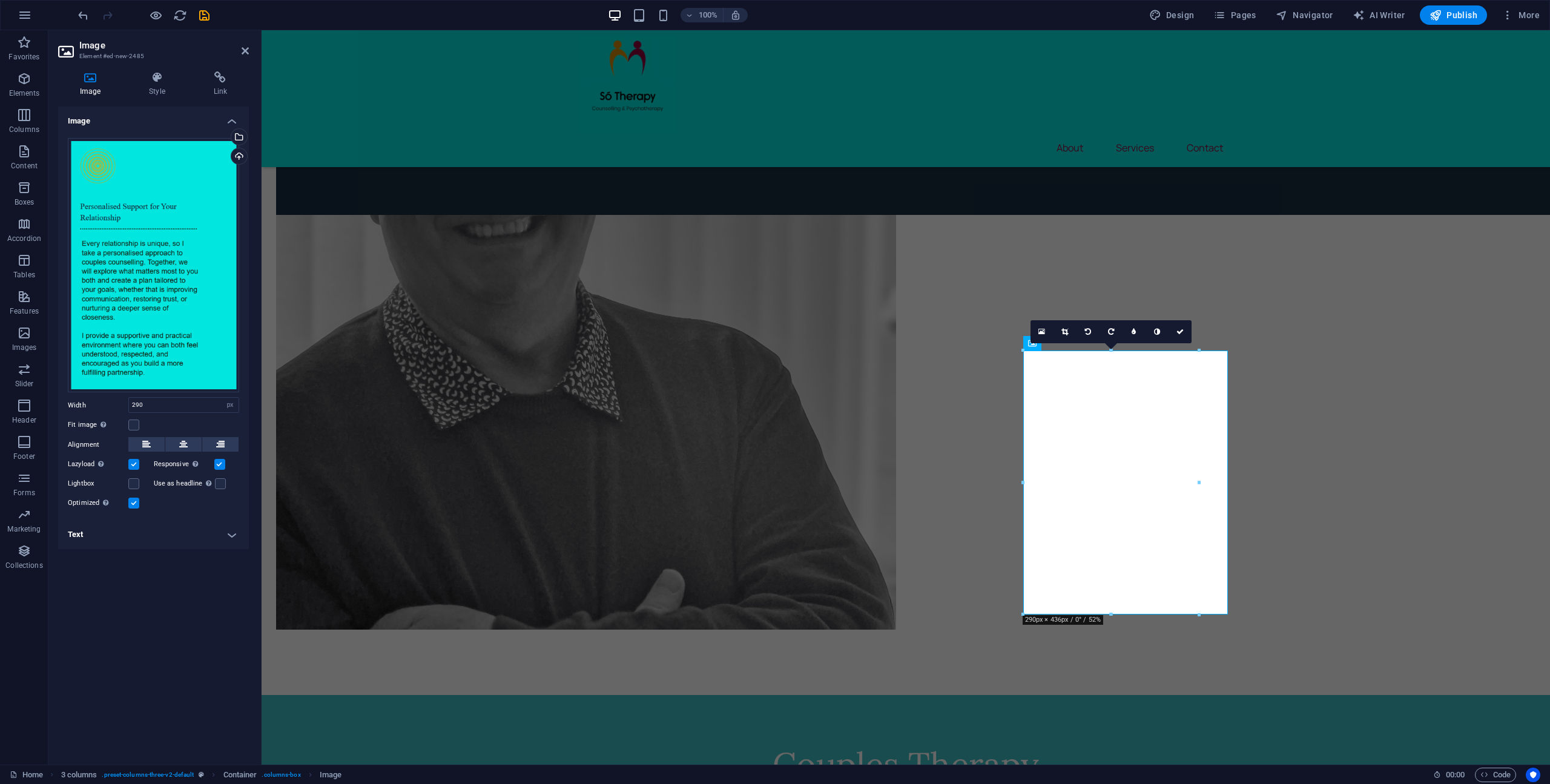
click at [132, 503] on label at bounding box center [133, 503] width 11 height 11
click at [0, 0] on input "Optimized Images are compressed to improve page speed." at bounding box center [0, 0] width 0 height 0
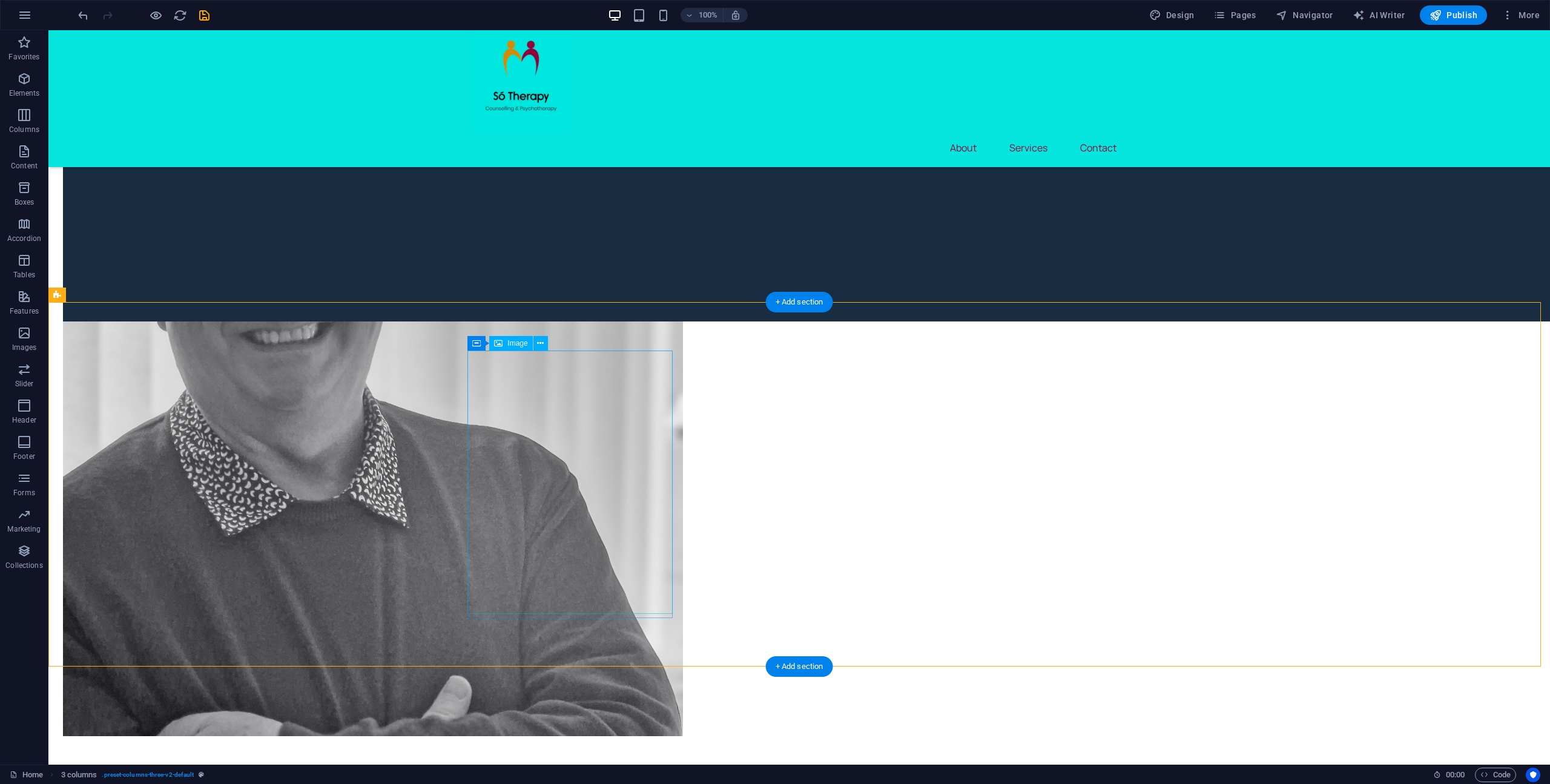
scroll to position [1631, 0]
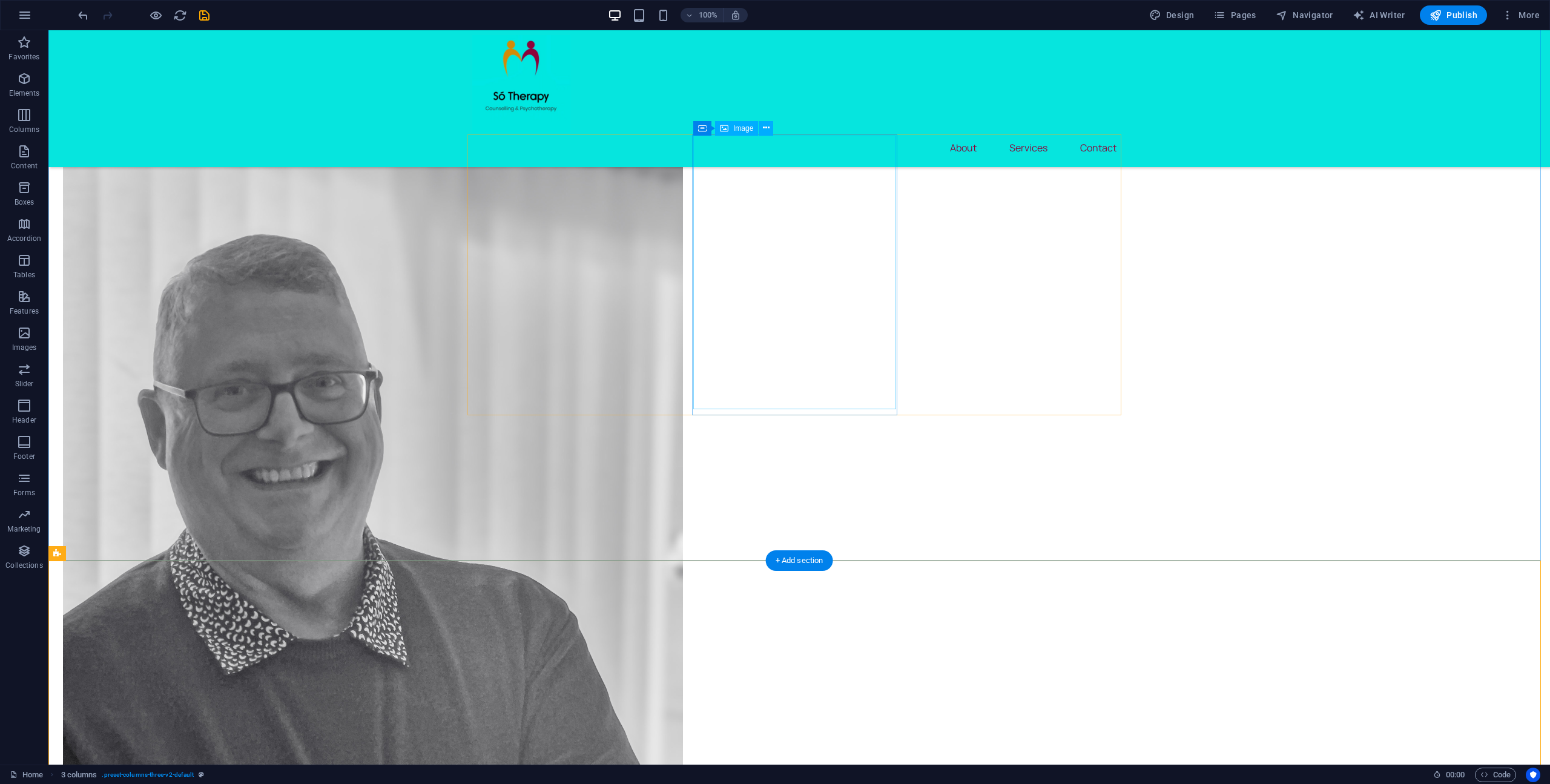
scroll to position [1449, 0]
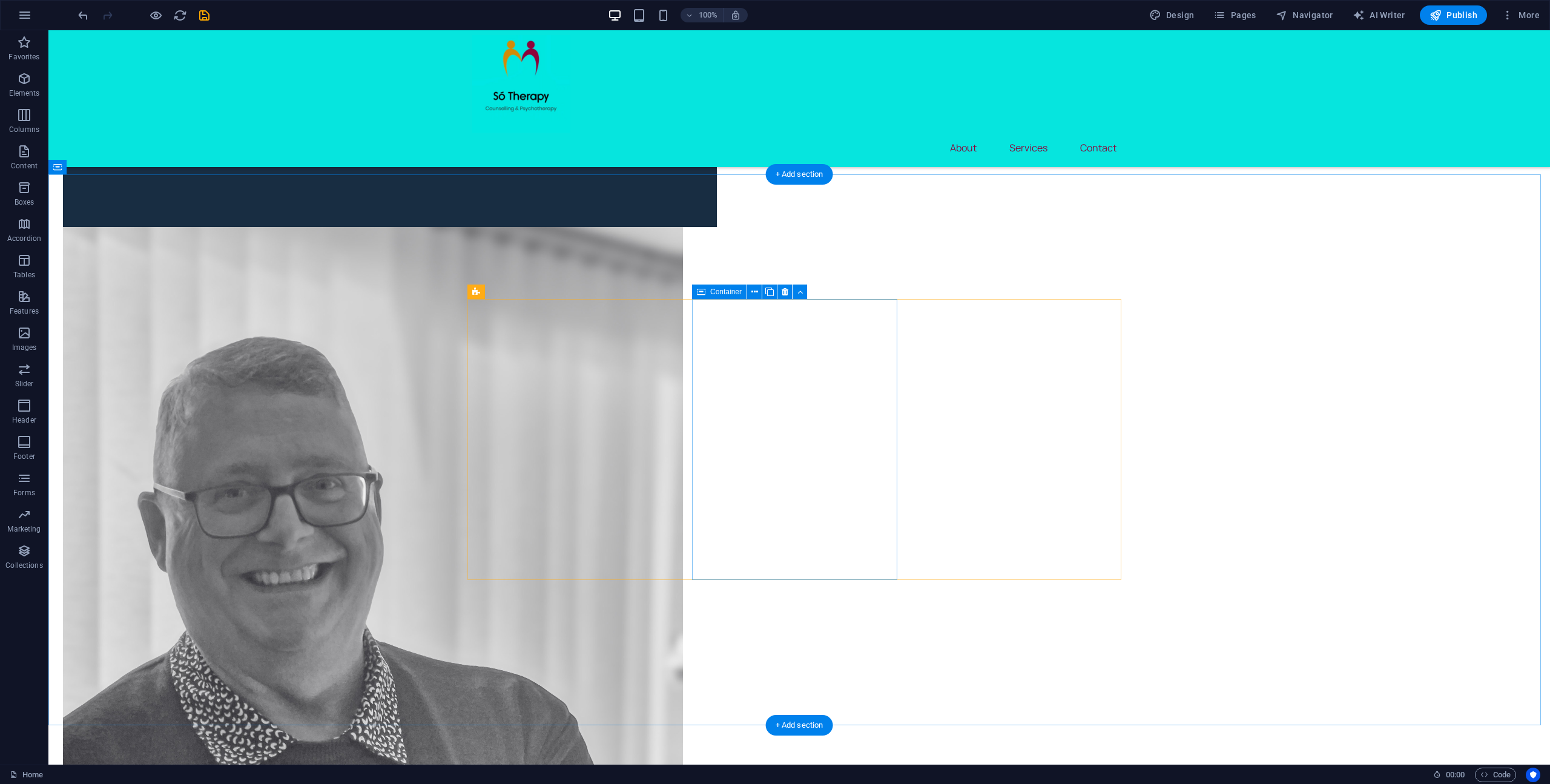
scroll to position [1207, 0]
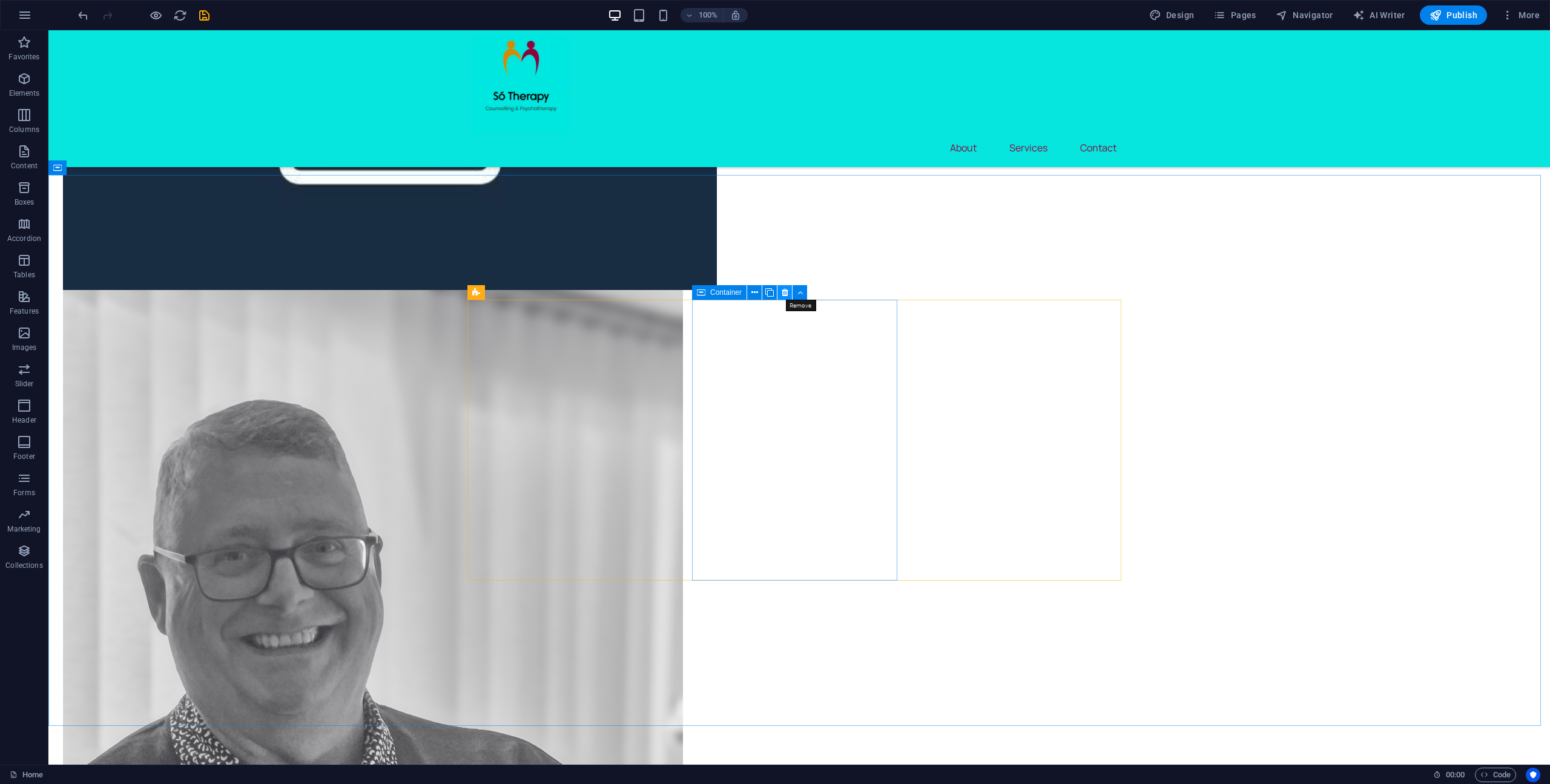
click at [786, 294] on icon at bounding box center [785, 293] width 6 height 13
click at [582, 292] on icon at bounding box center [581, 293] width 6 height 13
click at [515, 292] on icon at bounding box center [517, 293] width 6 height 13
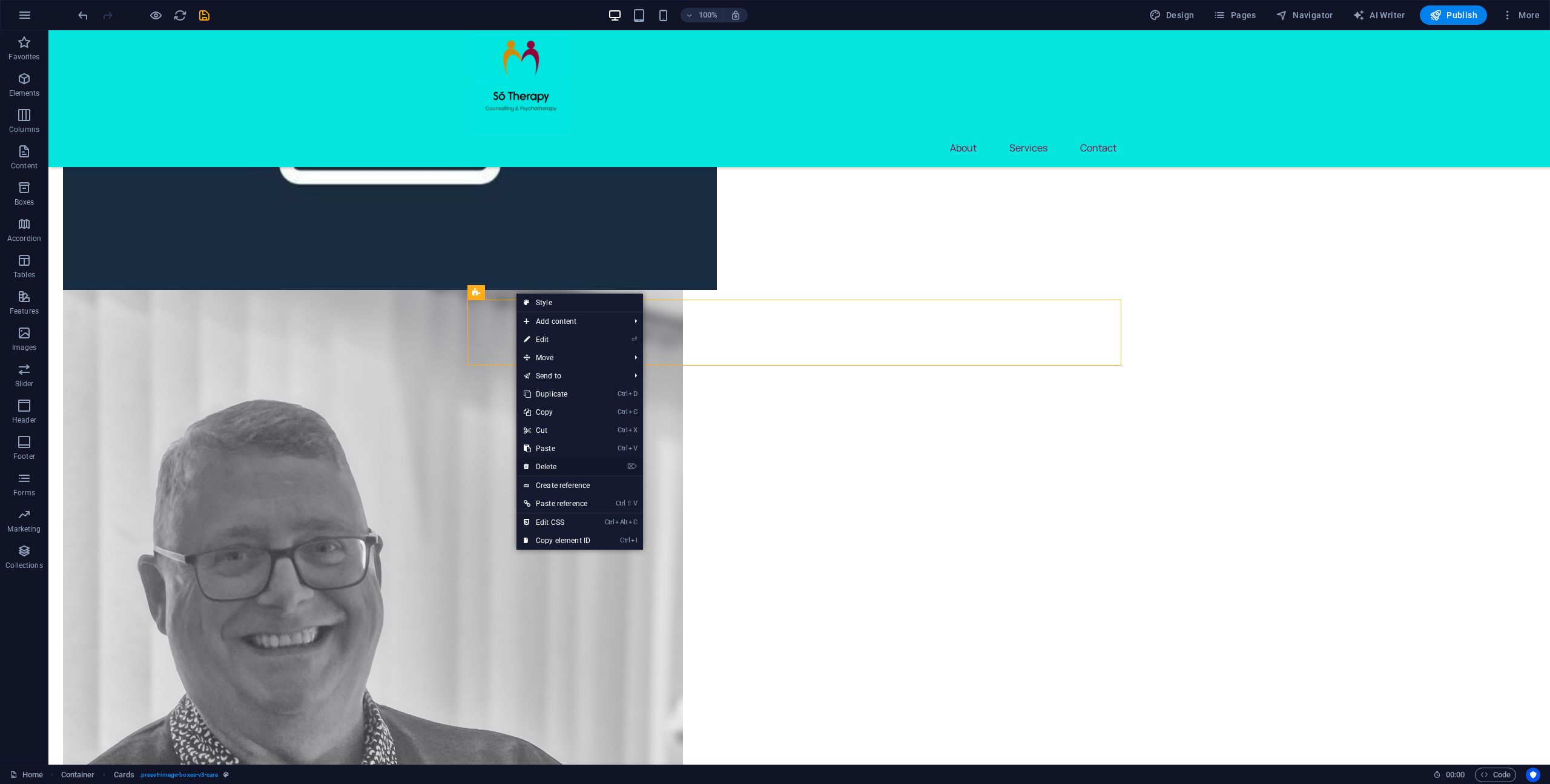
click at [562, 462] on link "⌦ Delete" at bounding box center [557, 467] width 81 height 18
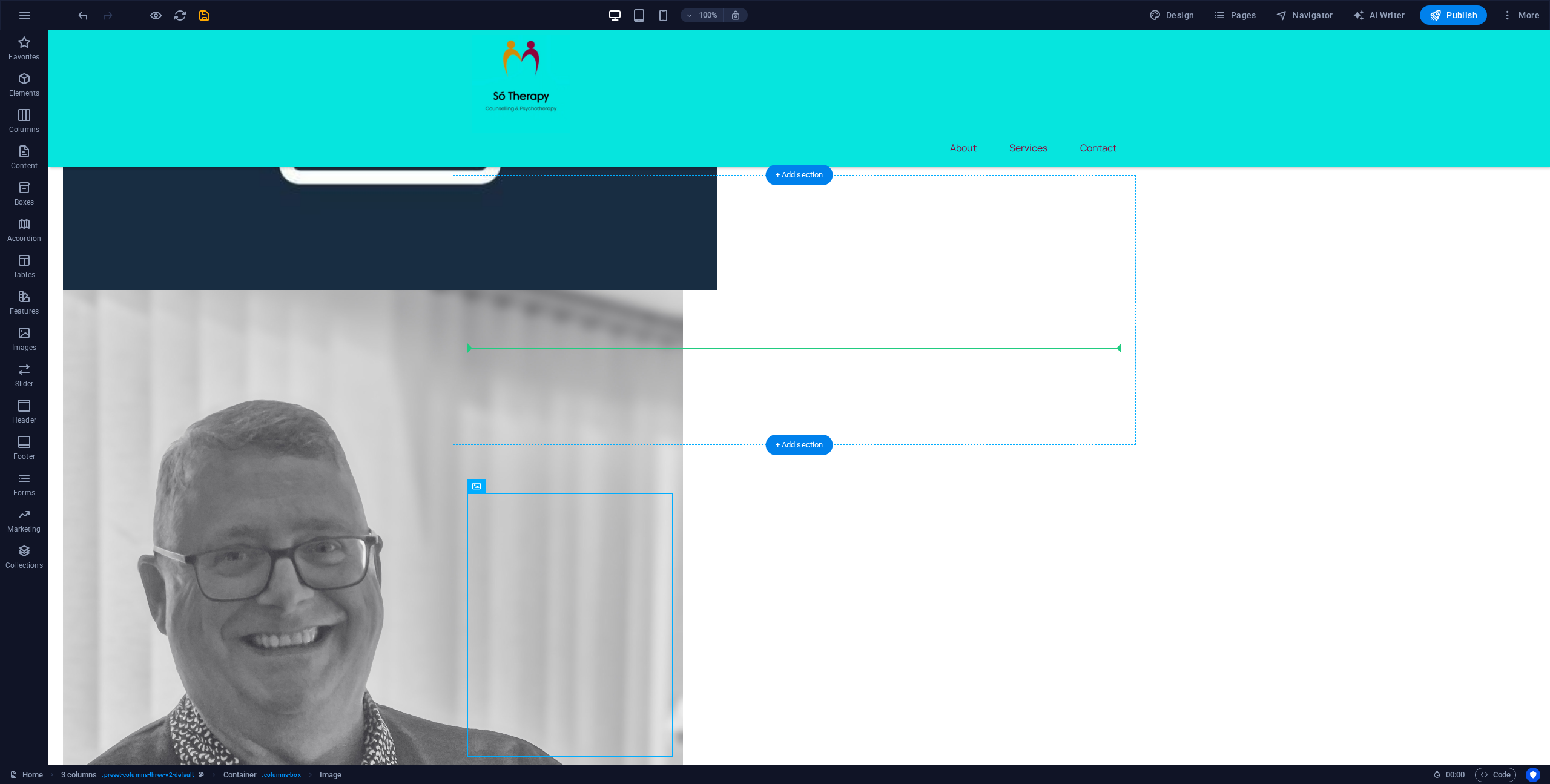
drag, startPoint x: 655, startPoint y: 527, endPoint x: 672, endPoint y: 343, distance: 184.8
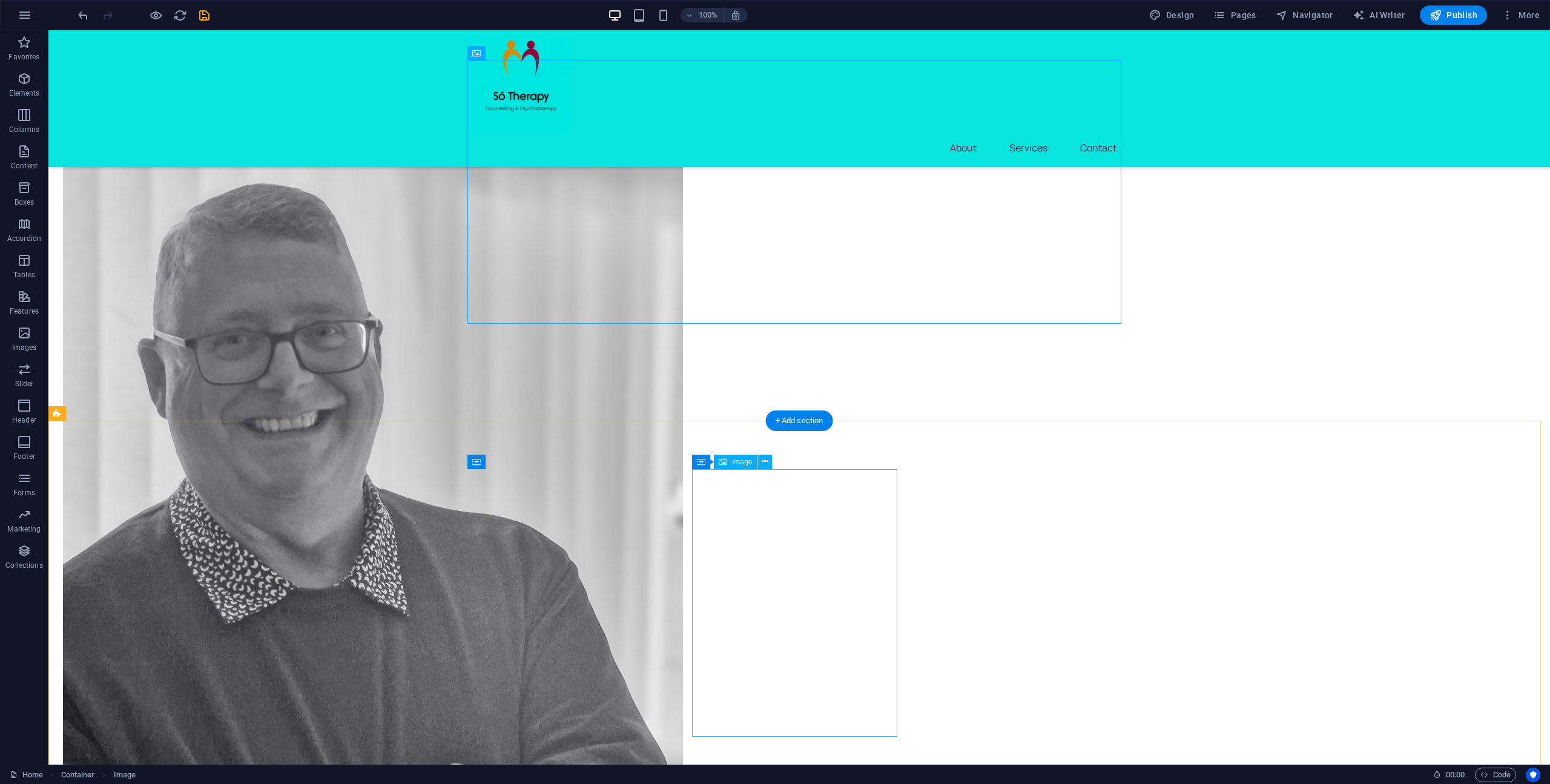
scroll to position [1510, 0]
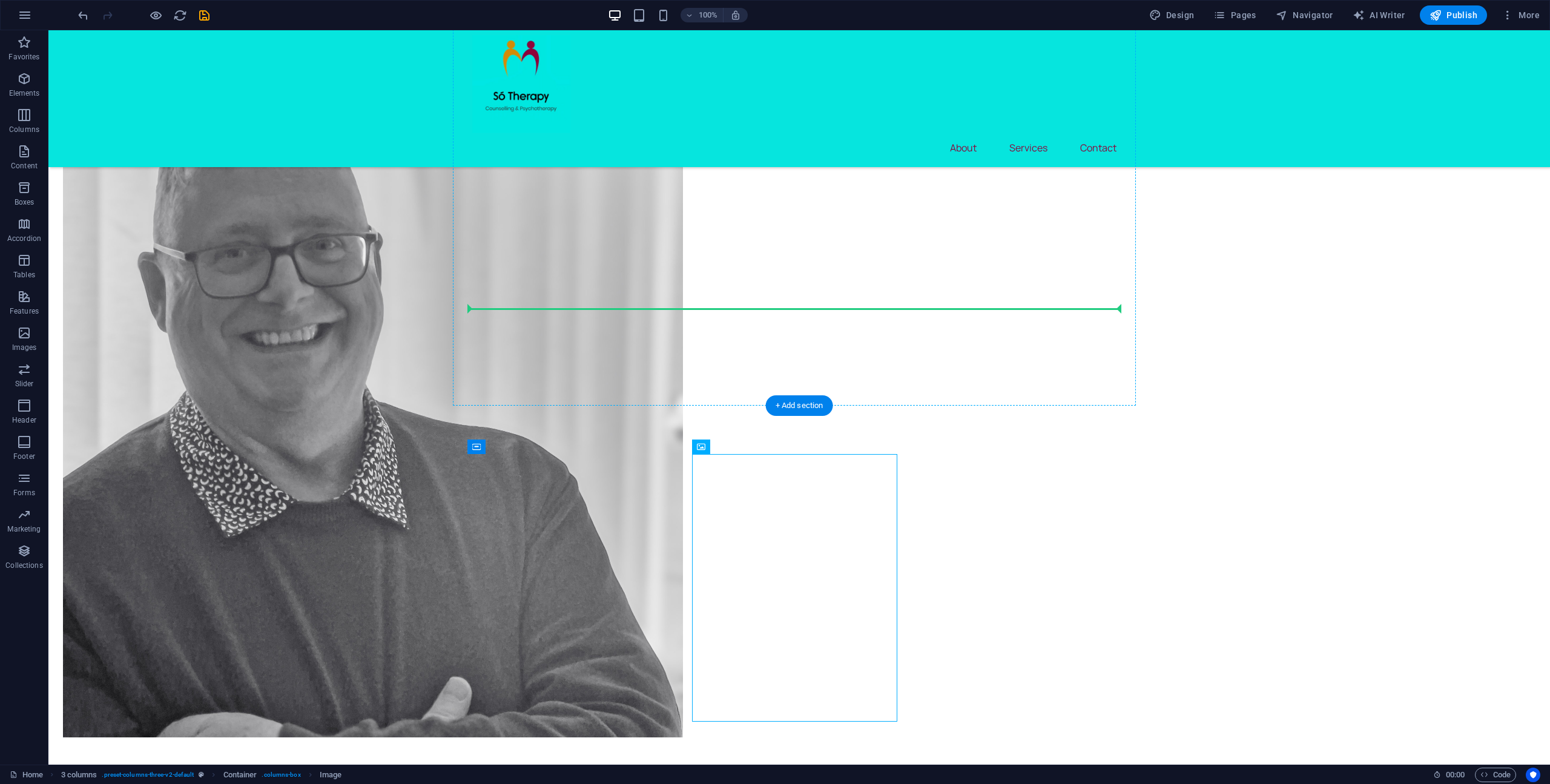
drag, startPoint x: 768, startPoint y: 529, endPoint x: 784, endPoint y: 219, distance: 310.4
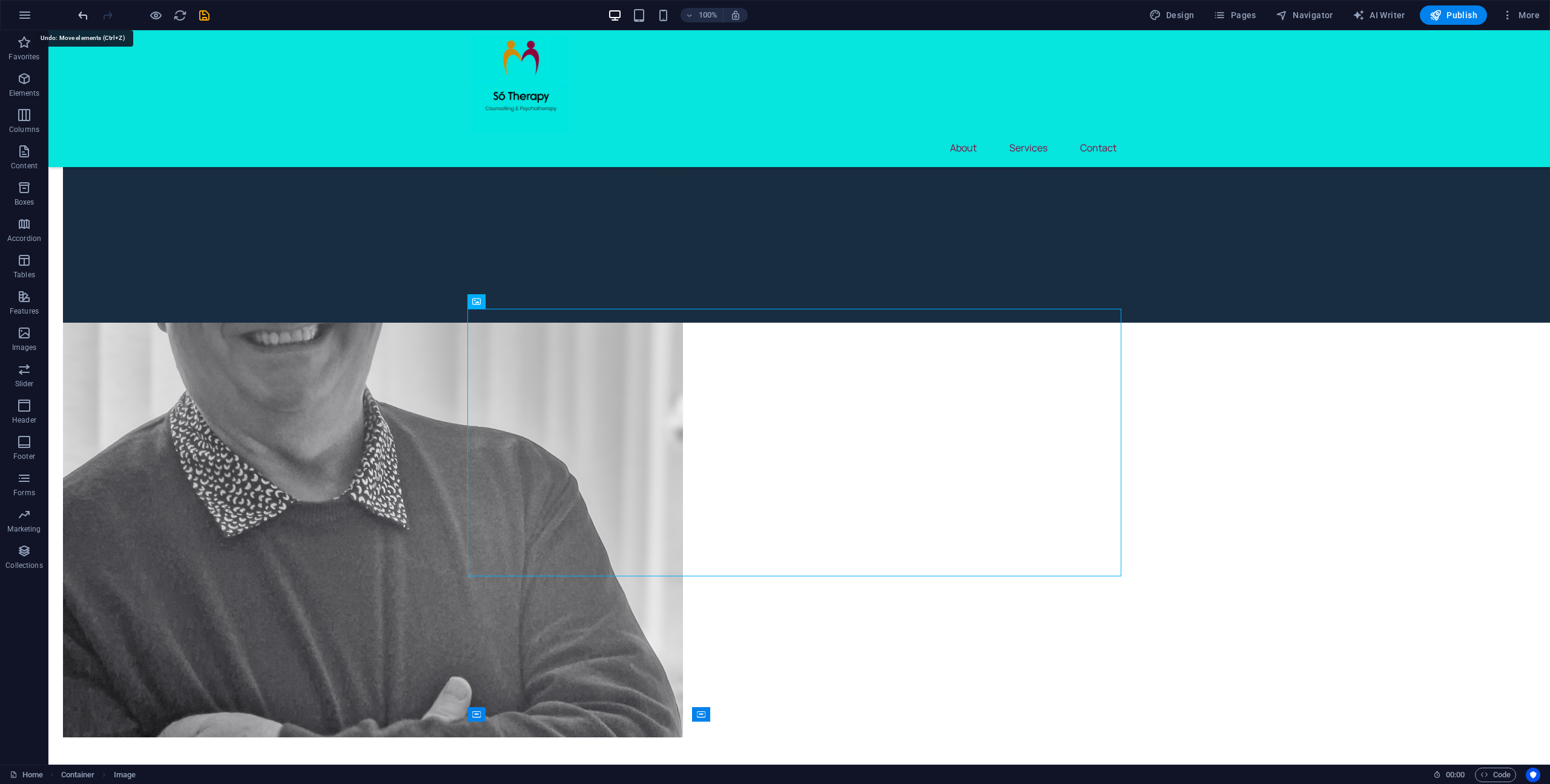
click at [84, 14] on icon "undo" at bounding box center [83, 15] width 14 height 14
click at [84, 14] on icon "undo" at bounding box center [83, 15] width 14 height 14
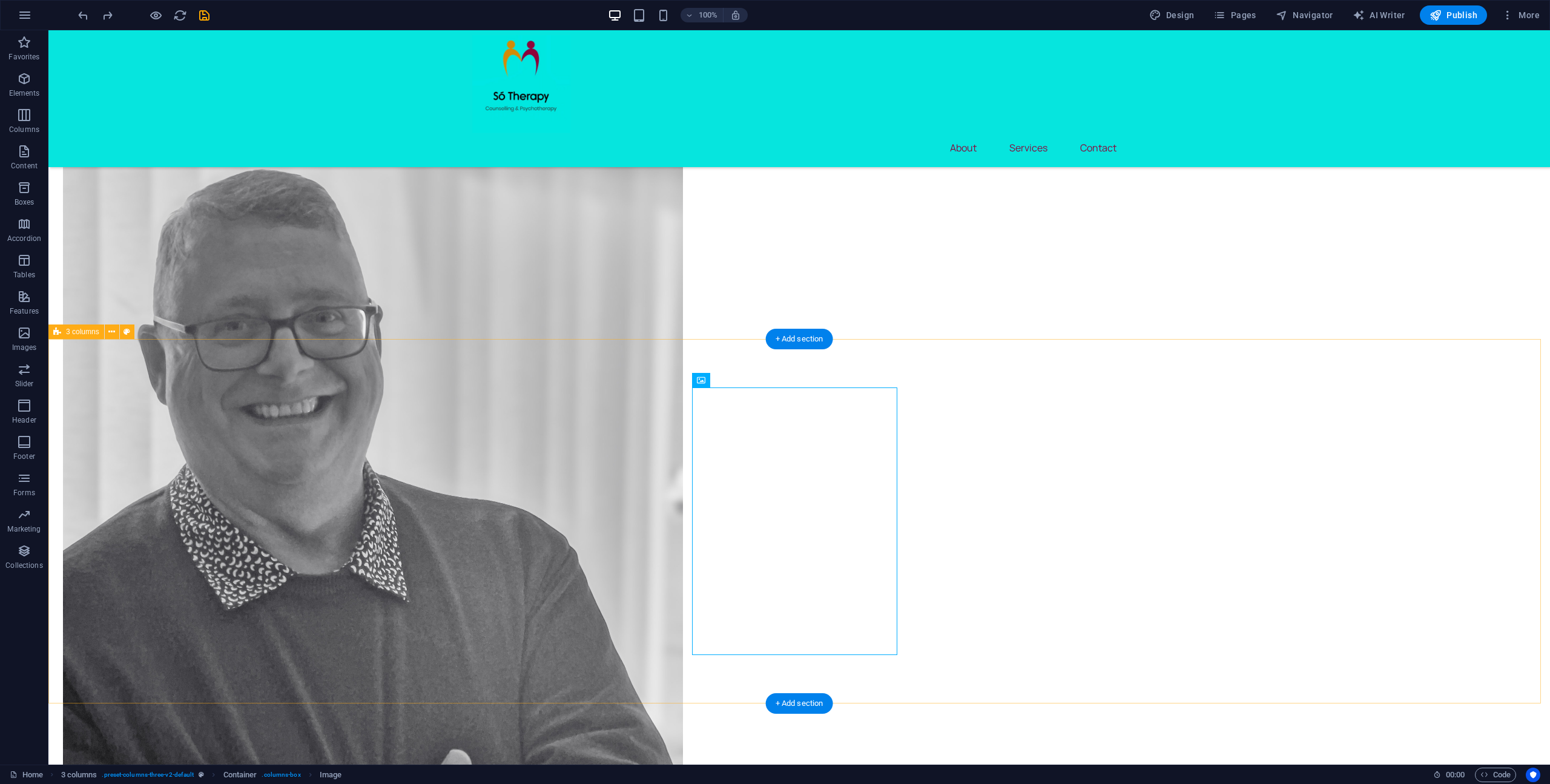
scroll to position [1449, 0]
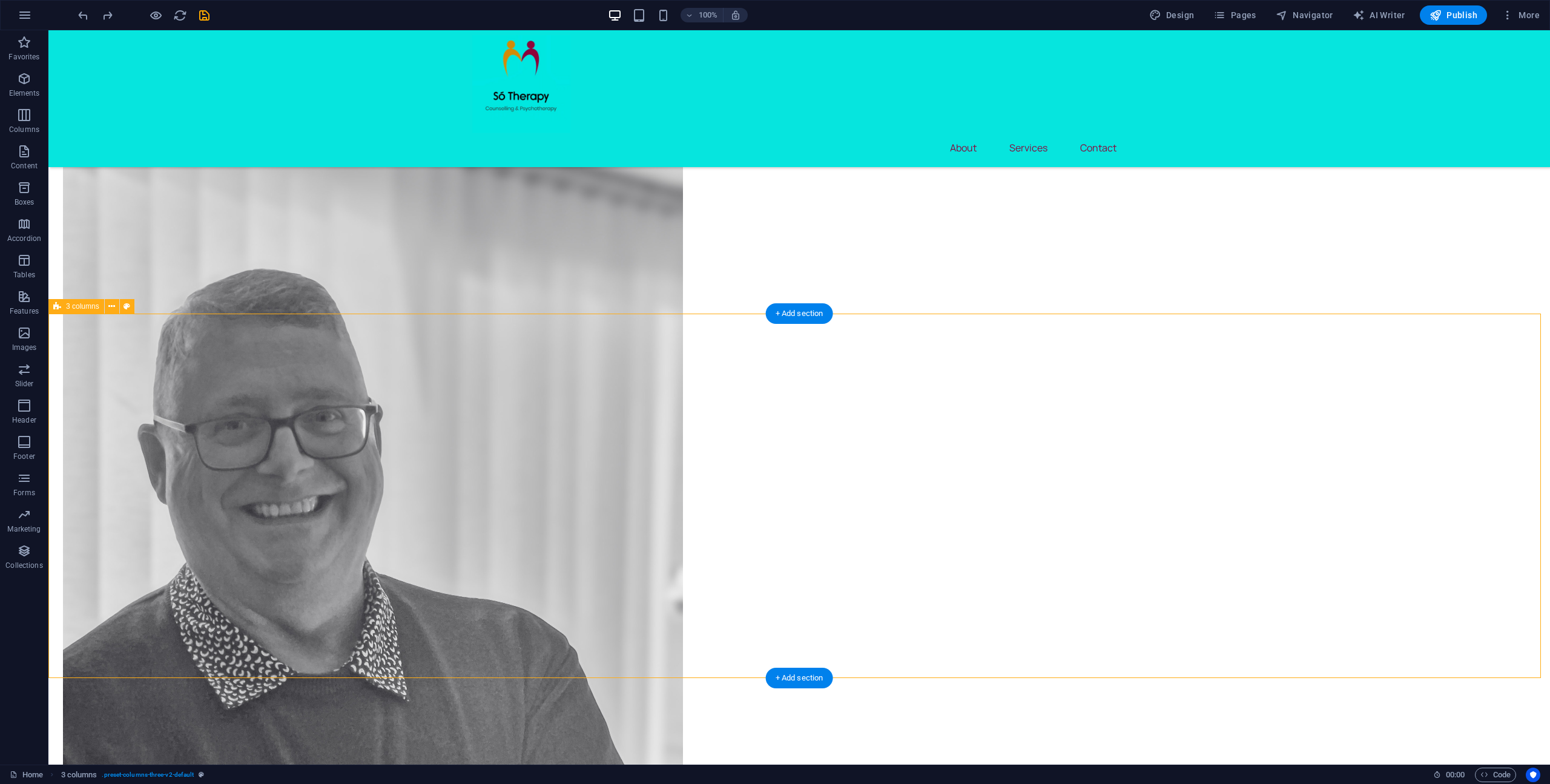
scroll to position [1268, 0]
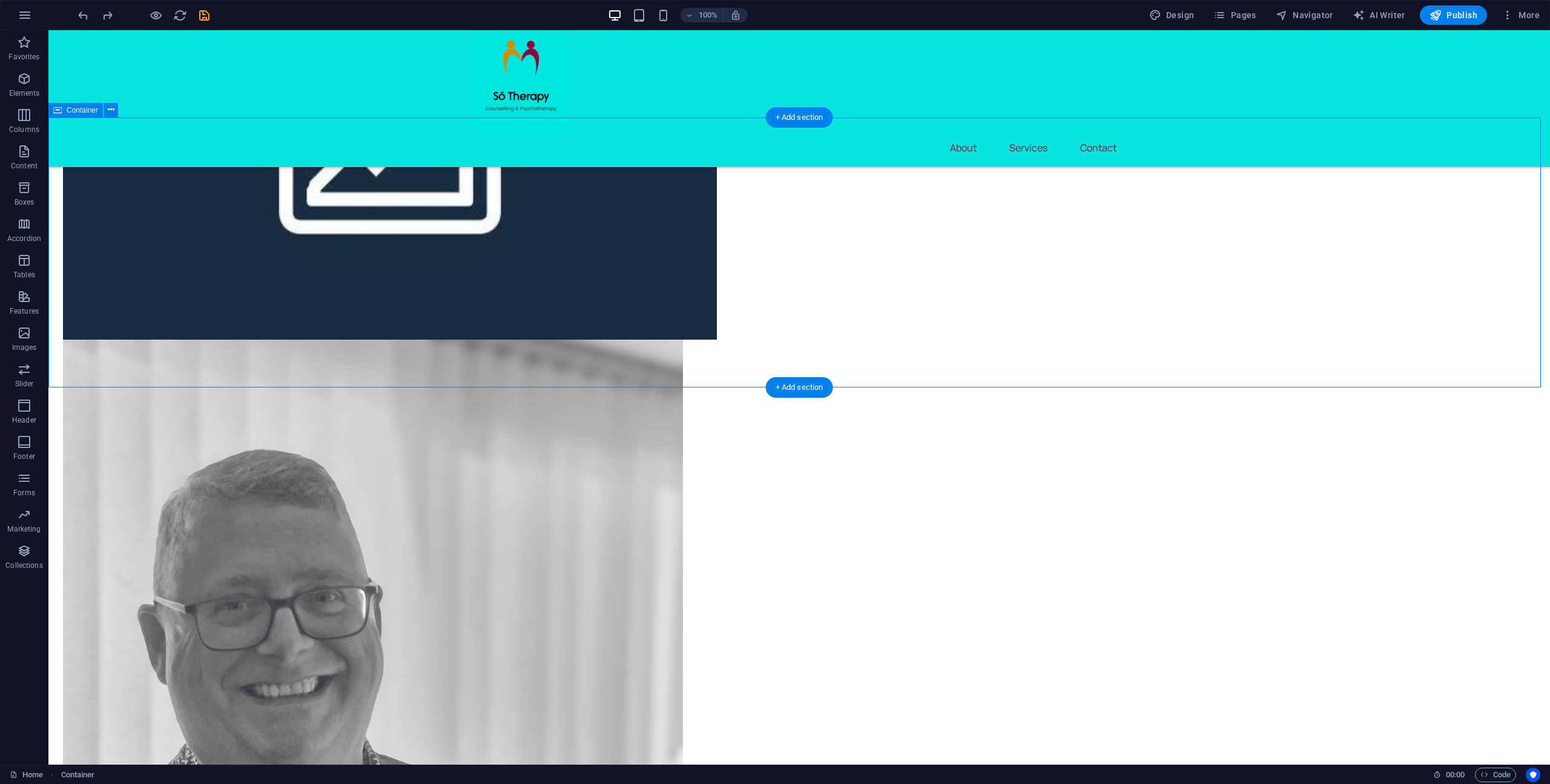
scroll to position [1026, 0]
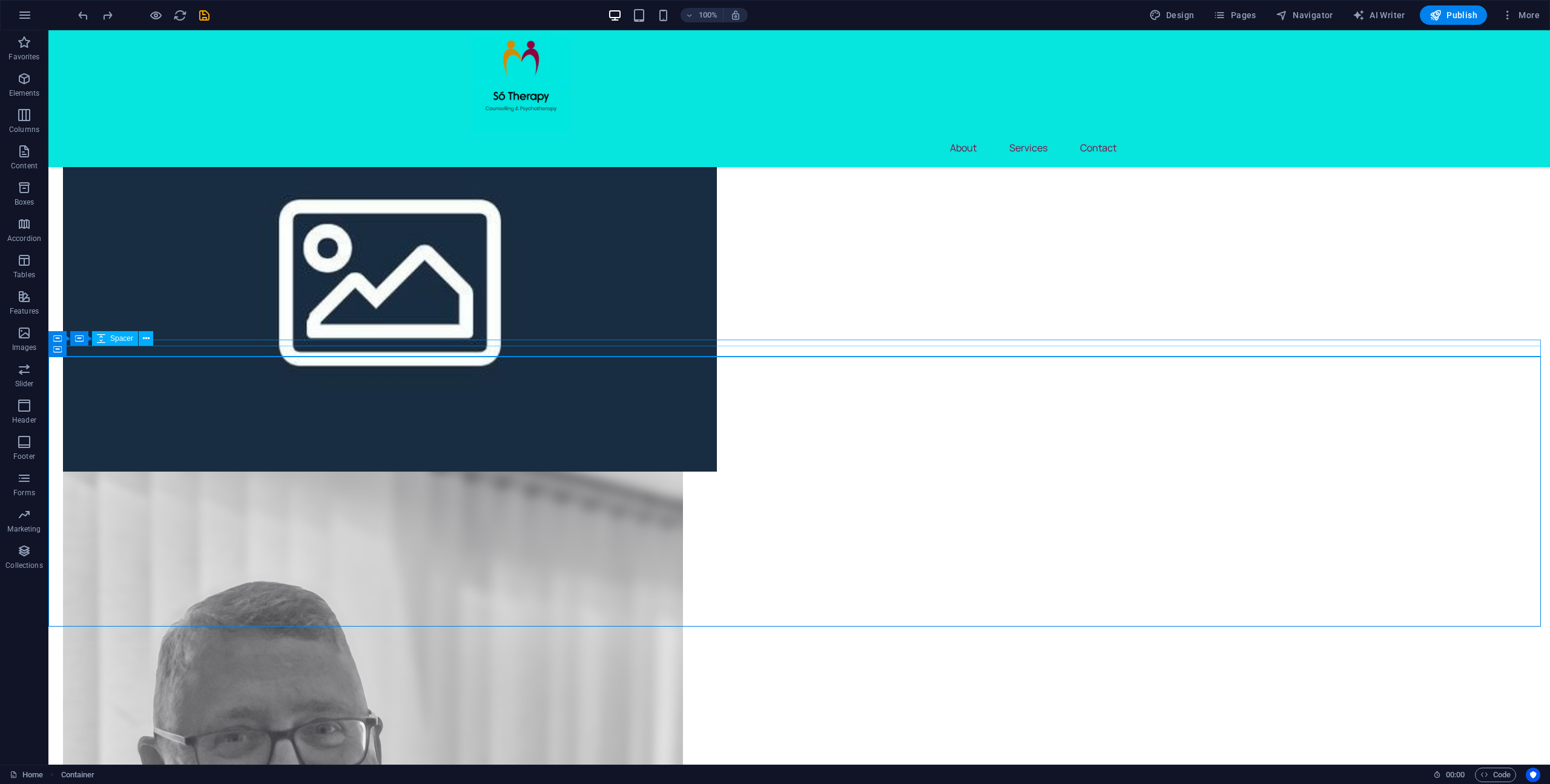
drag, startPoint x: 450, startPoint y: 345, endPoint x: 446, endPoint y: 392, distance: 47.2
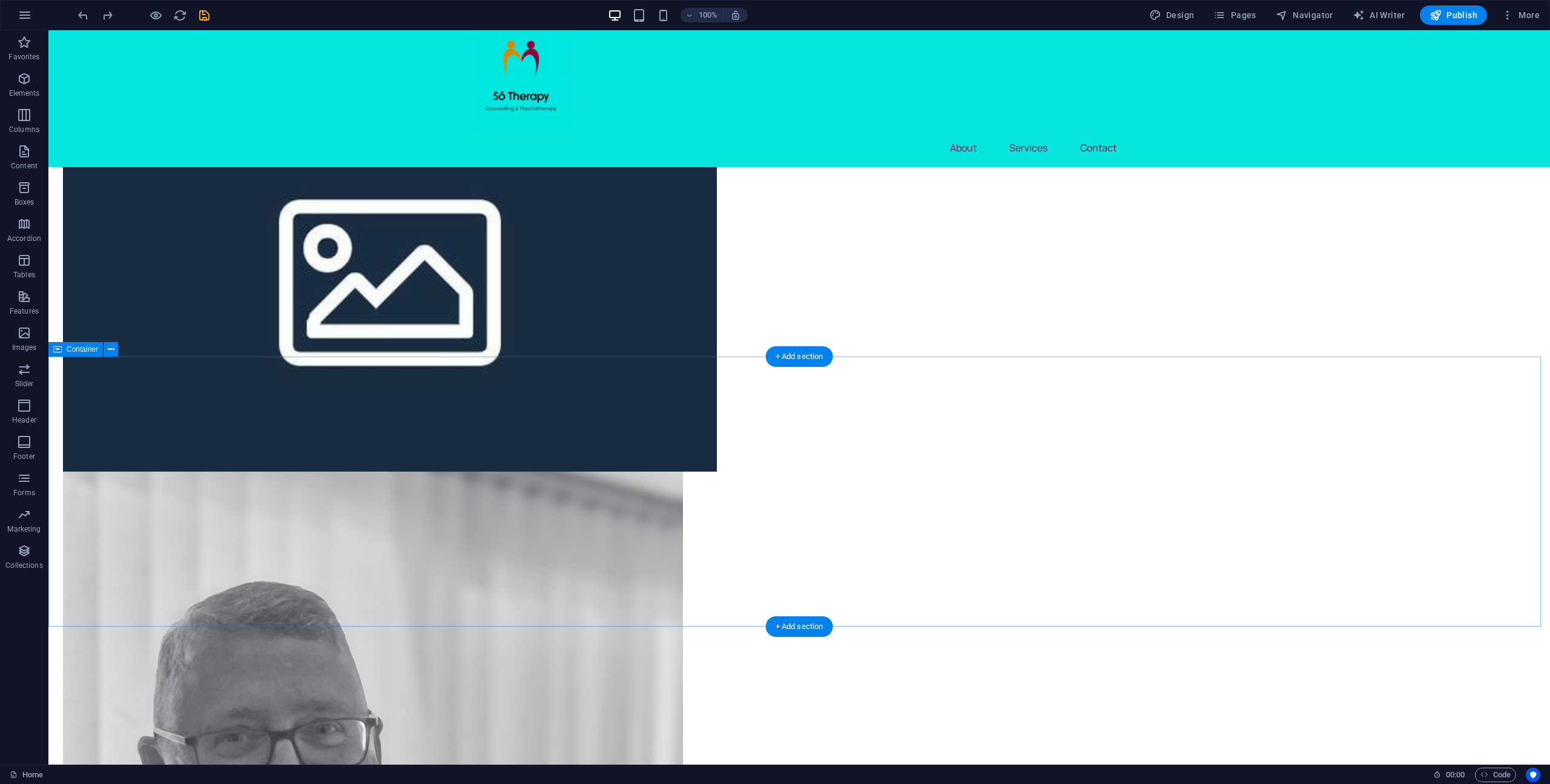
drag, startPoint x: 900, startPoint y: 568, endPoint x: 687, endPoint y: 568, distance: 213.0
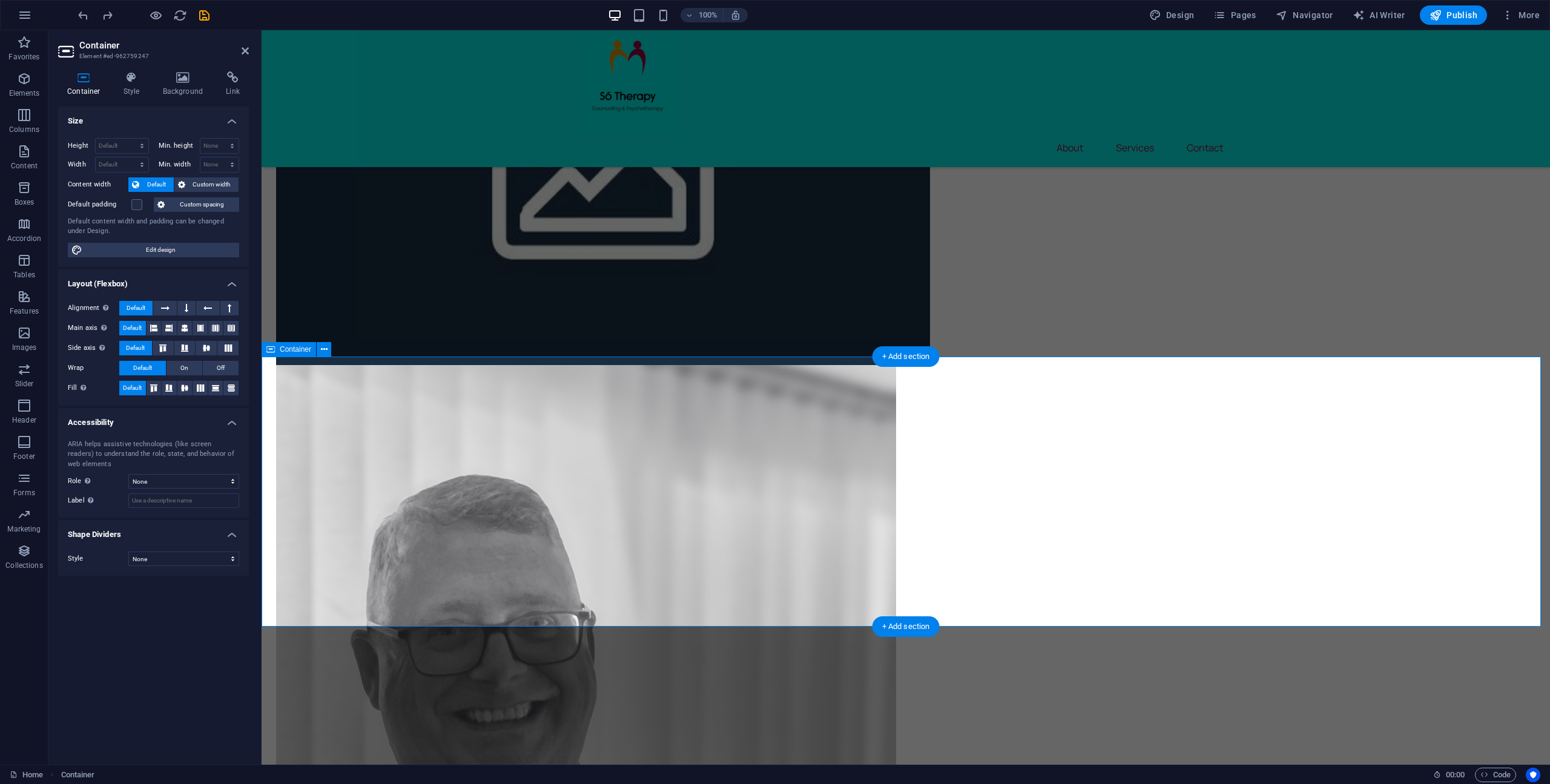
scroll to position [906, 0]
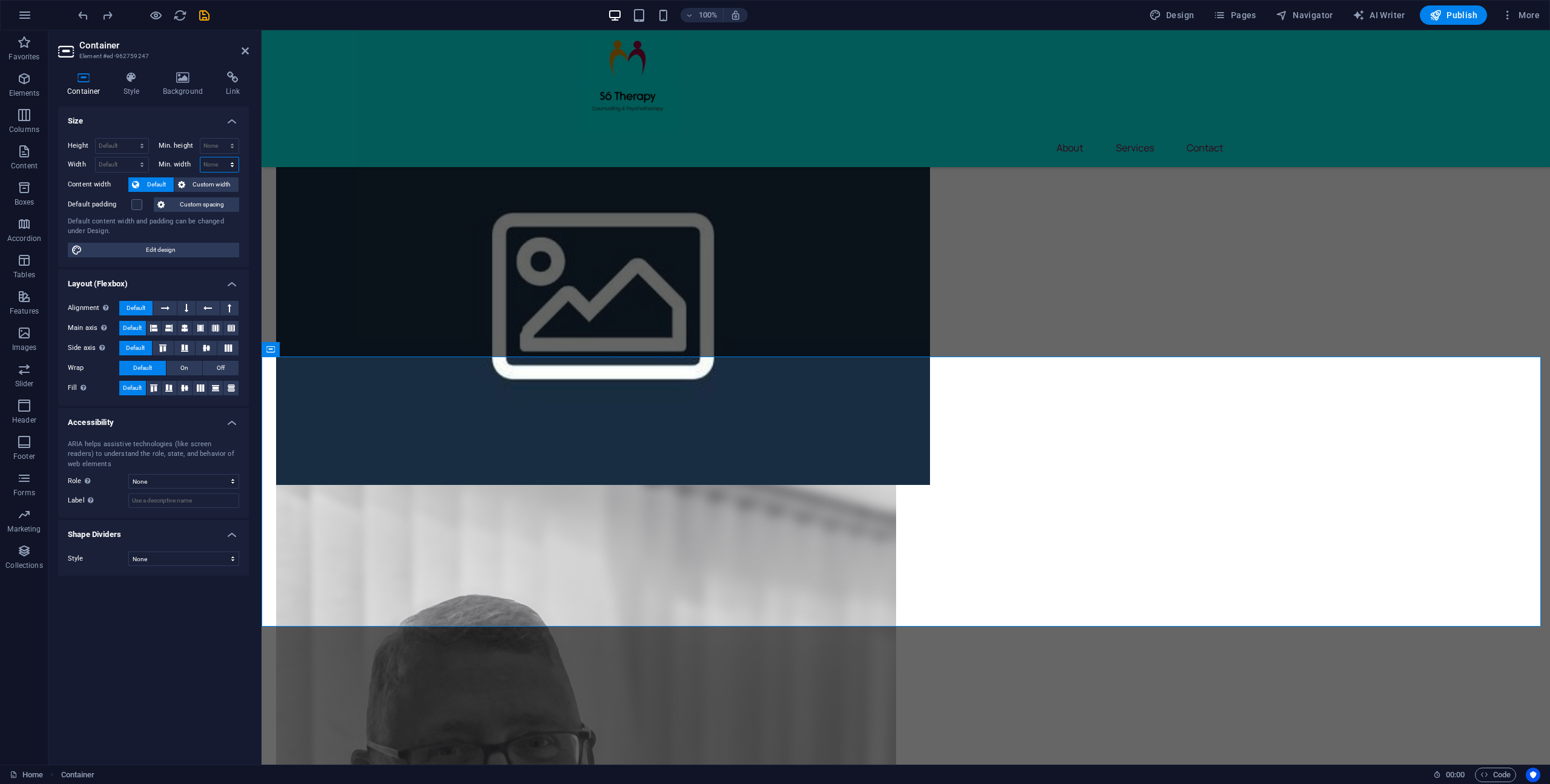
click at [230, 167] on select "None px rem % vh vw" at bounding box center [220, 164] width 39 height 14
select select "px"
click at [221, 157] on select "None px rem % vh vw" at bounding box center [220, 164] width 39 height 14
type input "0"
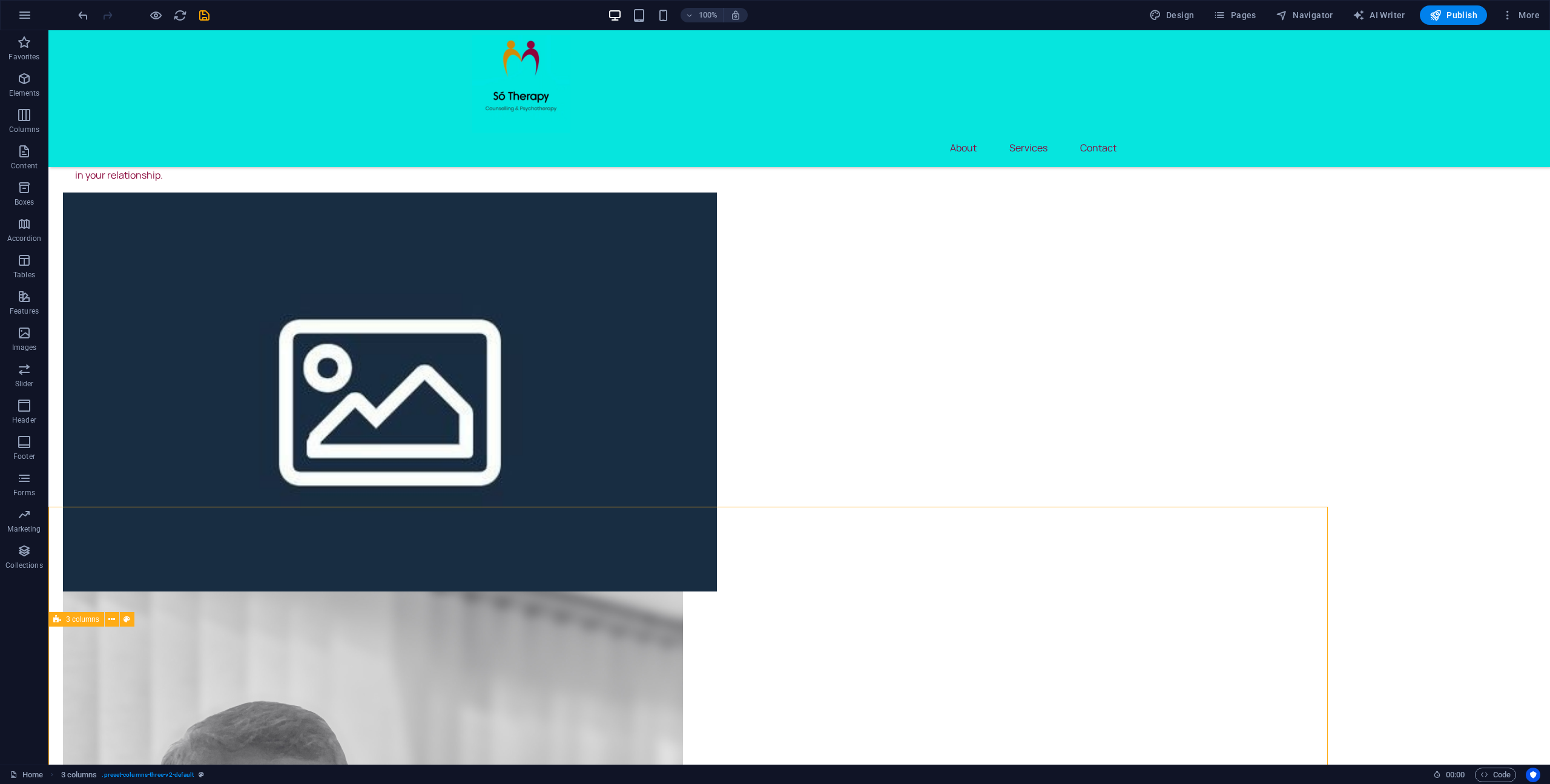
scroll to position [1026, 0]
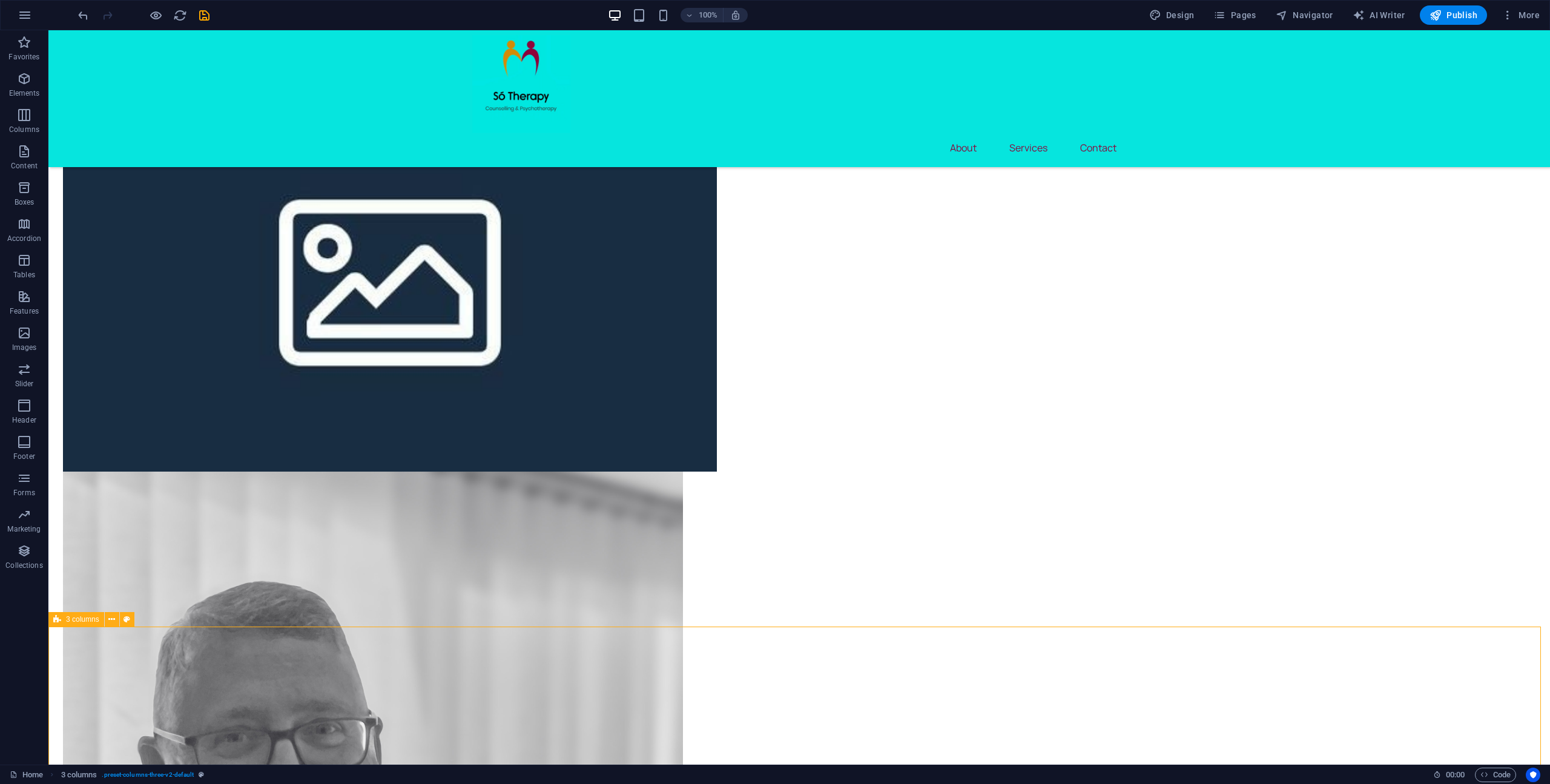
click at [130, 619] on icon at bounding box center [126, 620] width 6 height 13
select select "rem"
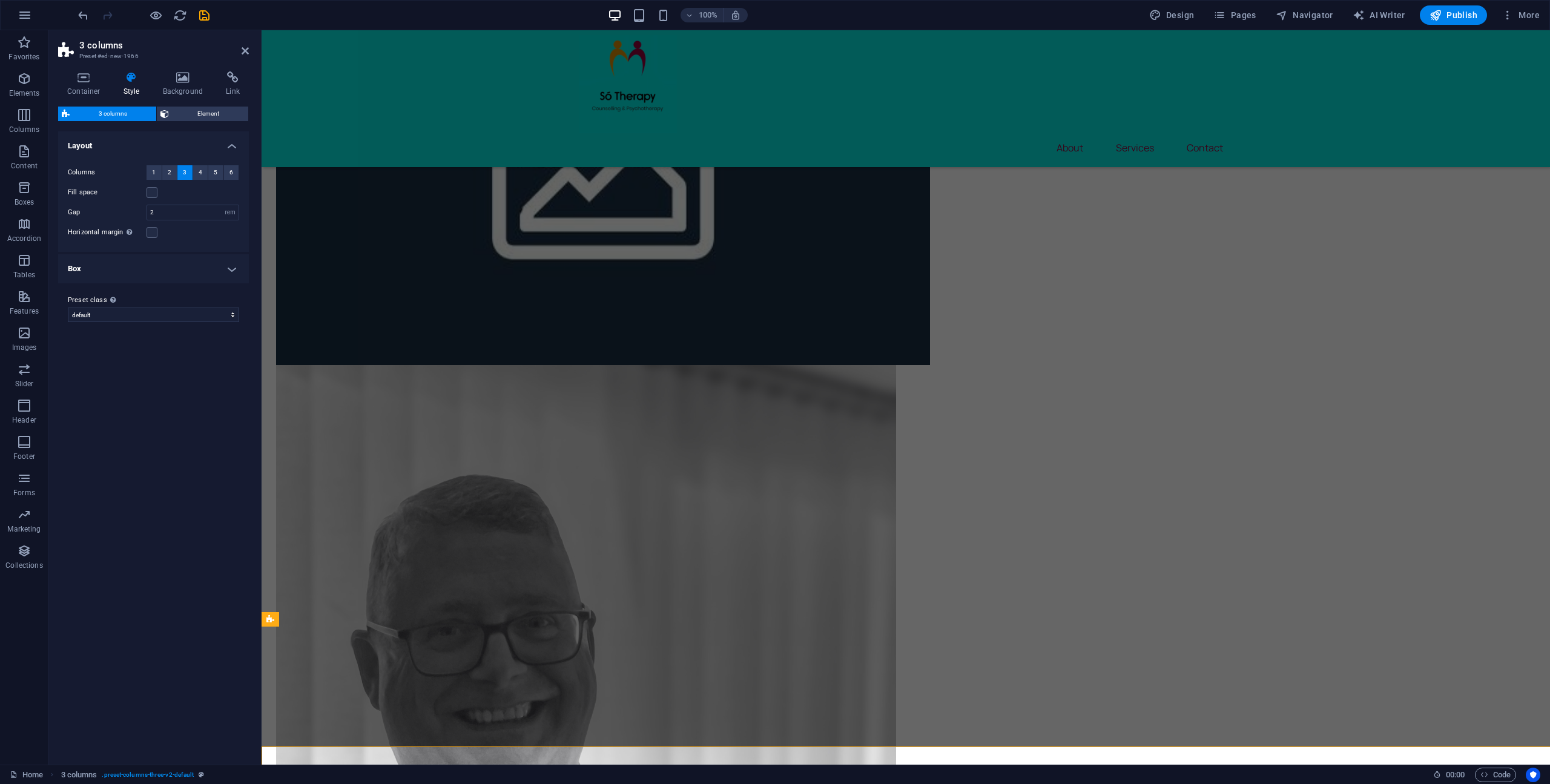
scroll to position [906, 0]
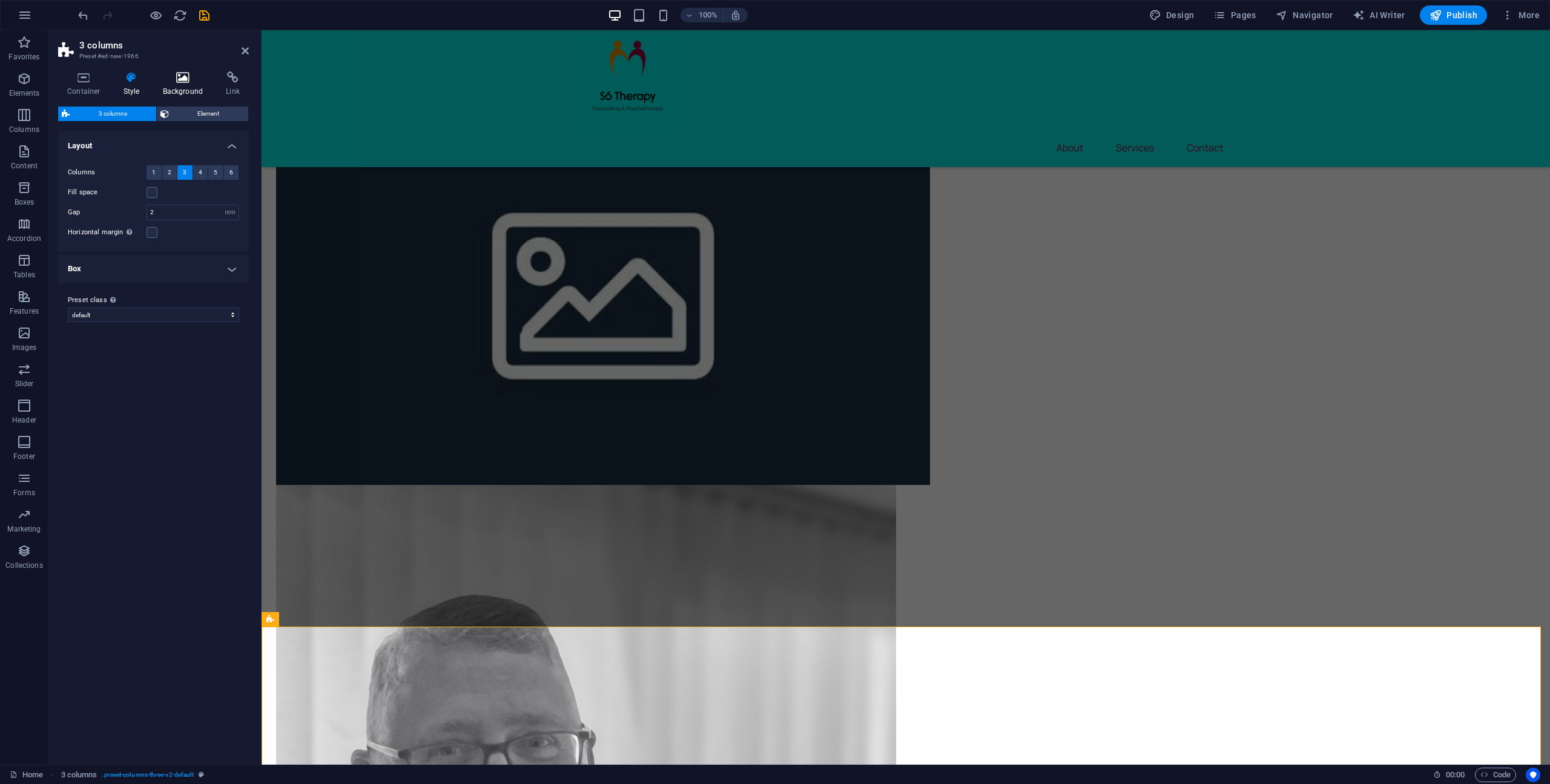
click at [193, 81] on icon at bounding box center [182, 77] width 58 height 12
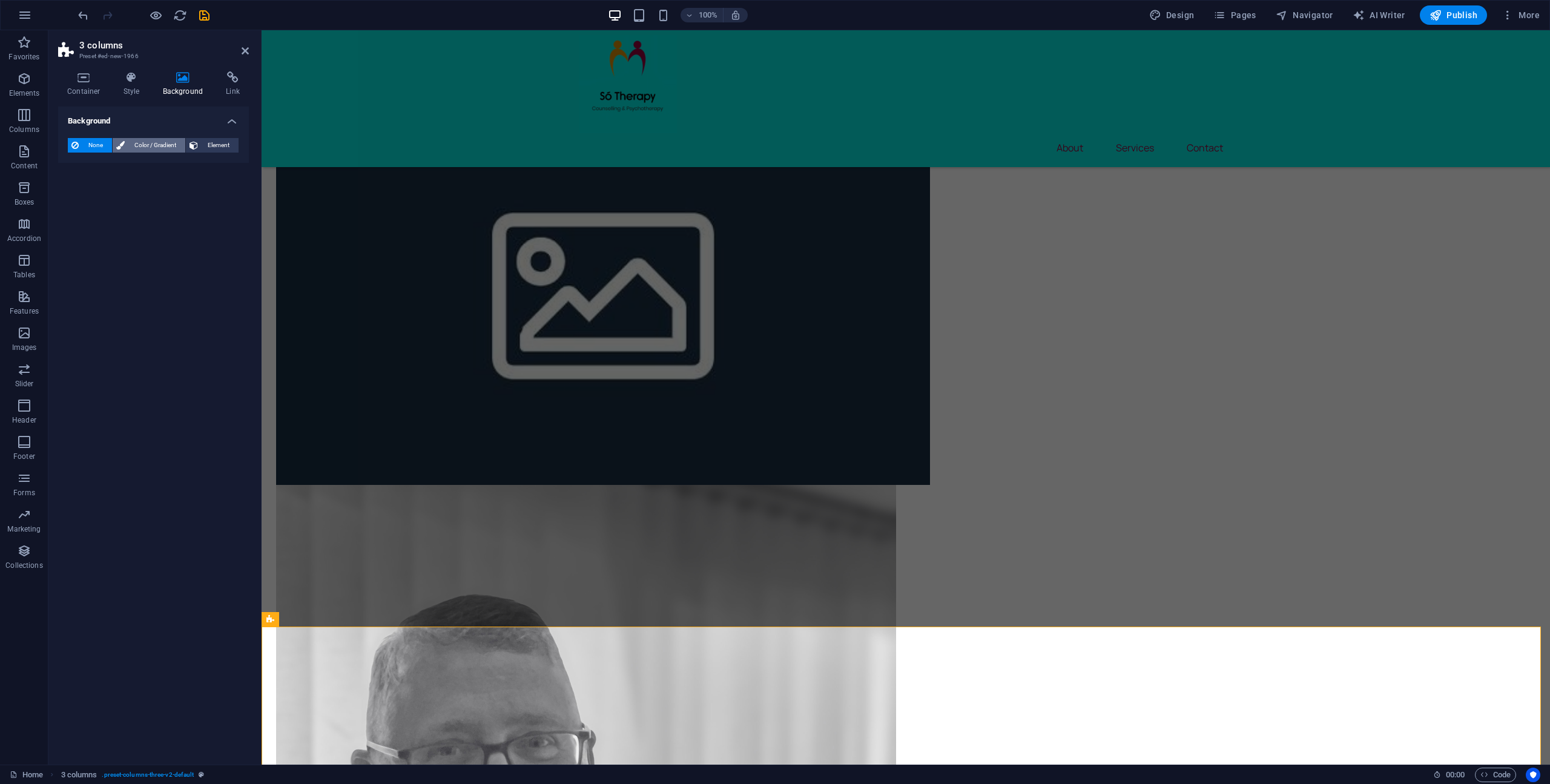
click at [144, 146] on span "Color / Gradient" at bounding box center [155, 145] width 53 height 14
click at [93, 197] on span "Color" at bounding box center [97, 193] width 17 height 9
click at [78, 194] on span at bounding box center [76, 193] width 13 height 13
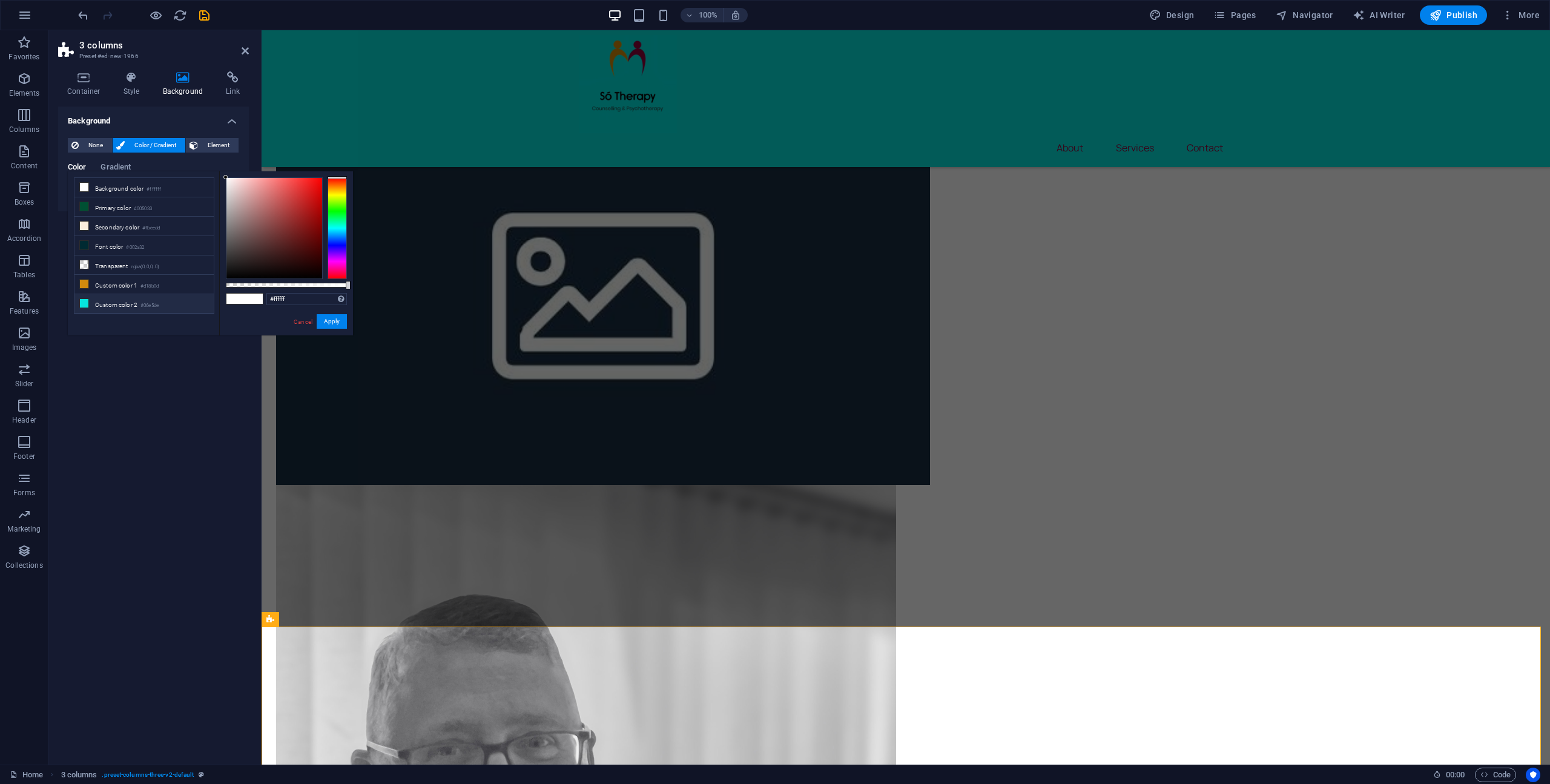
click at [84, 299] on icon at bounding box center [84, 304] width 9 height 9
type input "#06e5de"
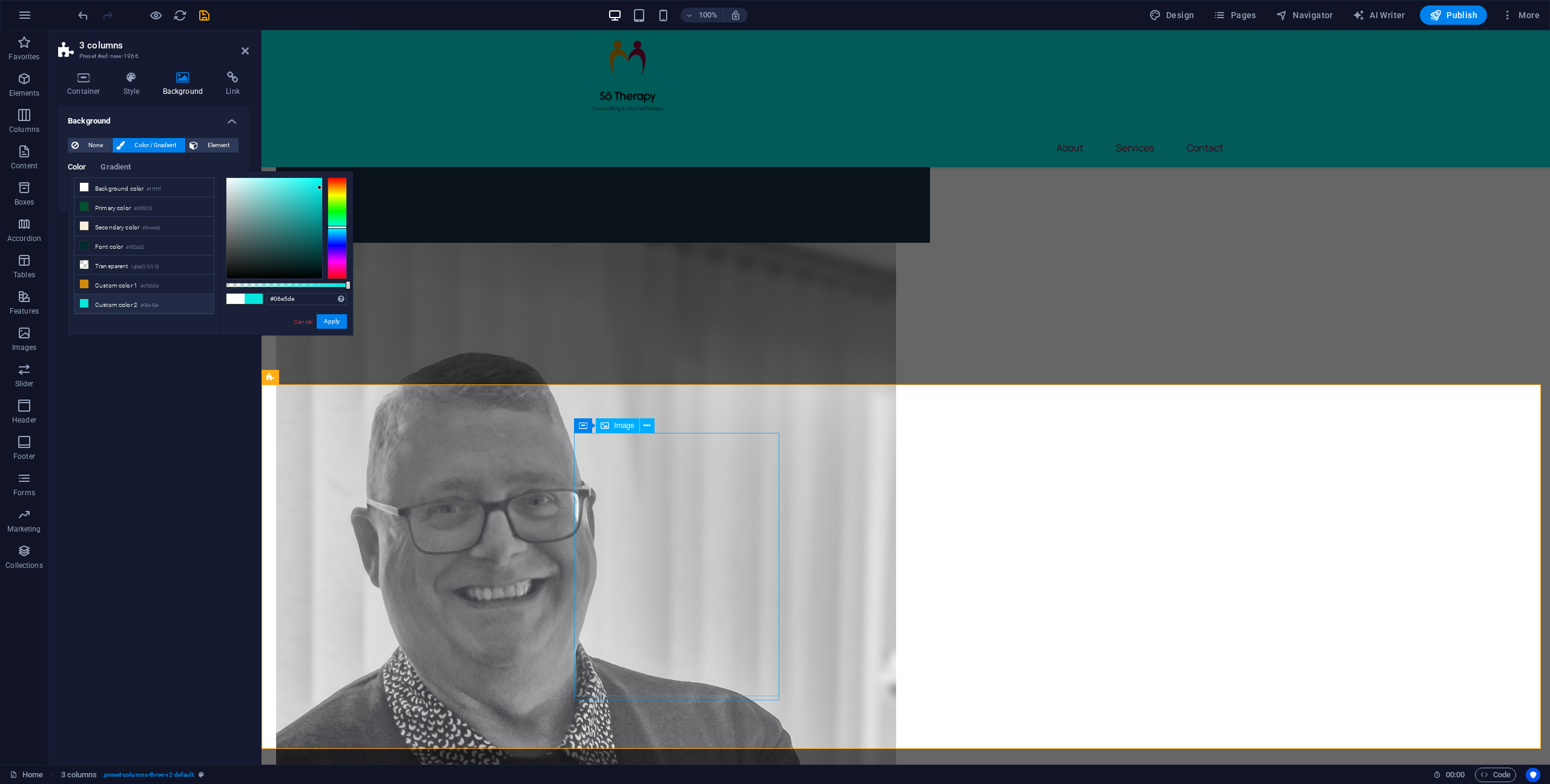
scroll to position [1329, 0]
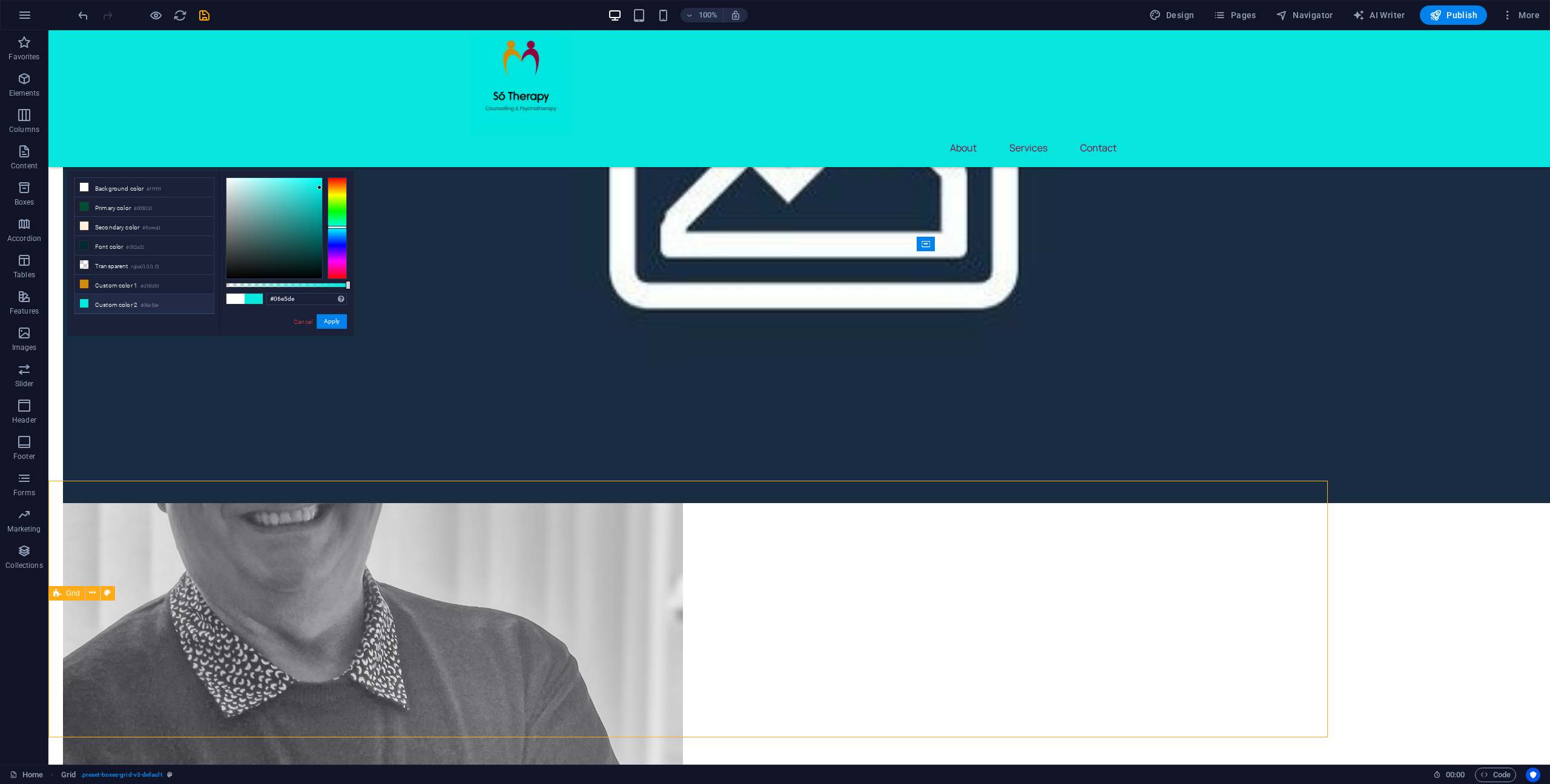
scroll to position [1449, 0]
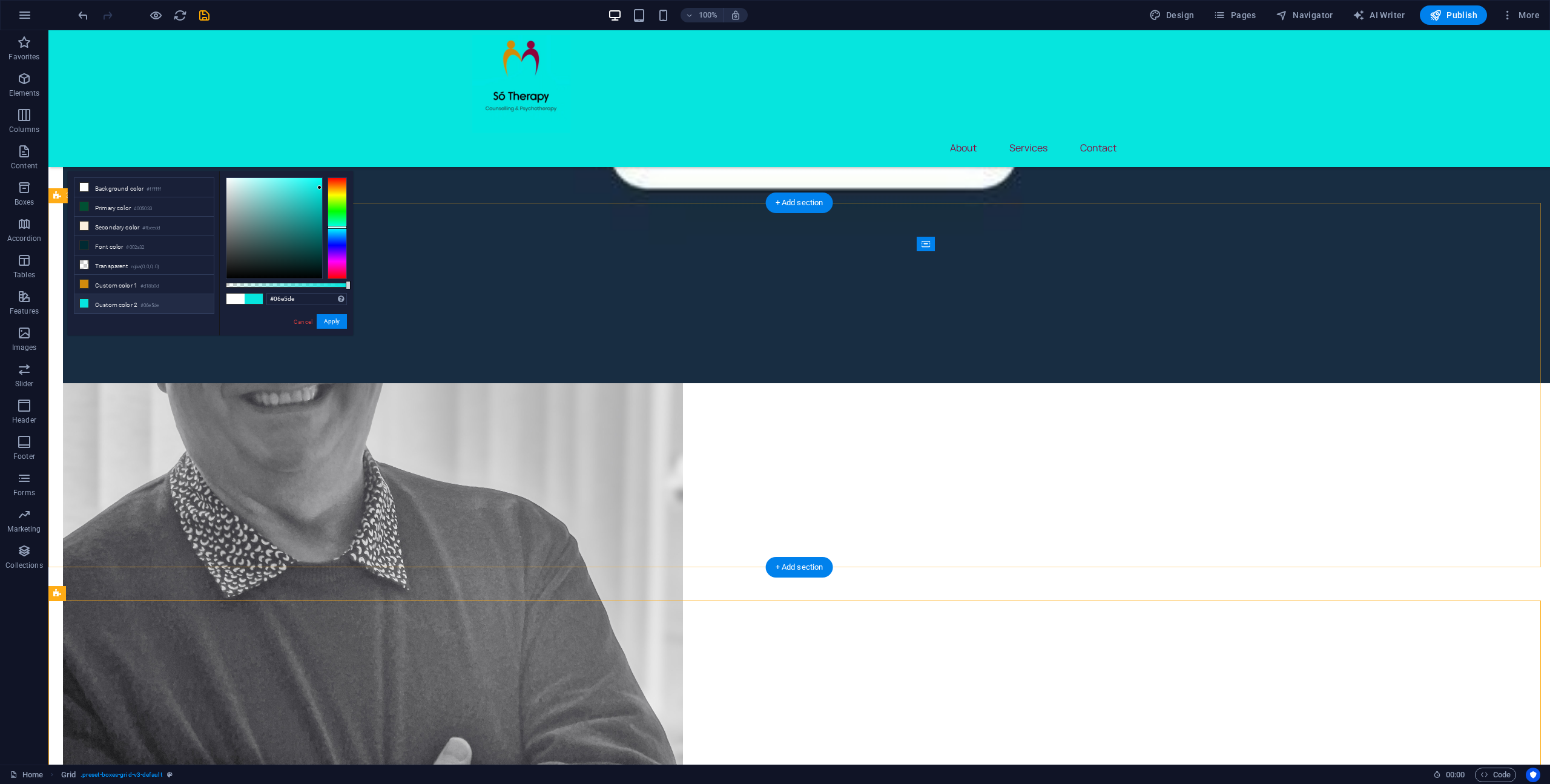
click at [340, 320] on button "Apply" at bounding box center [332, 322] width 30 height 14
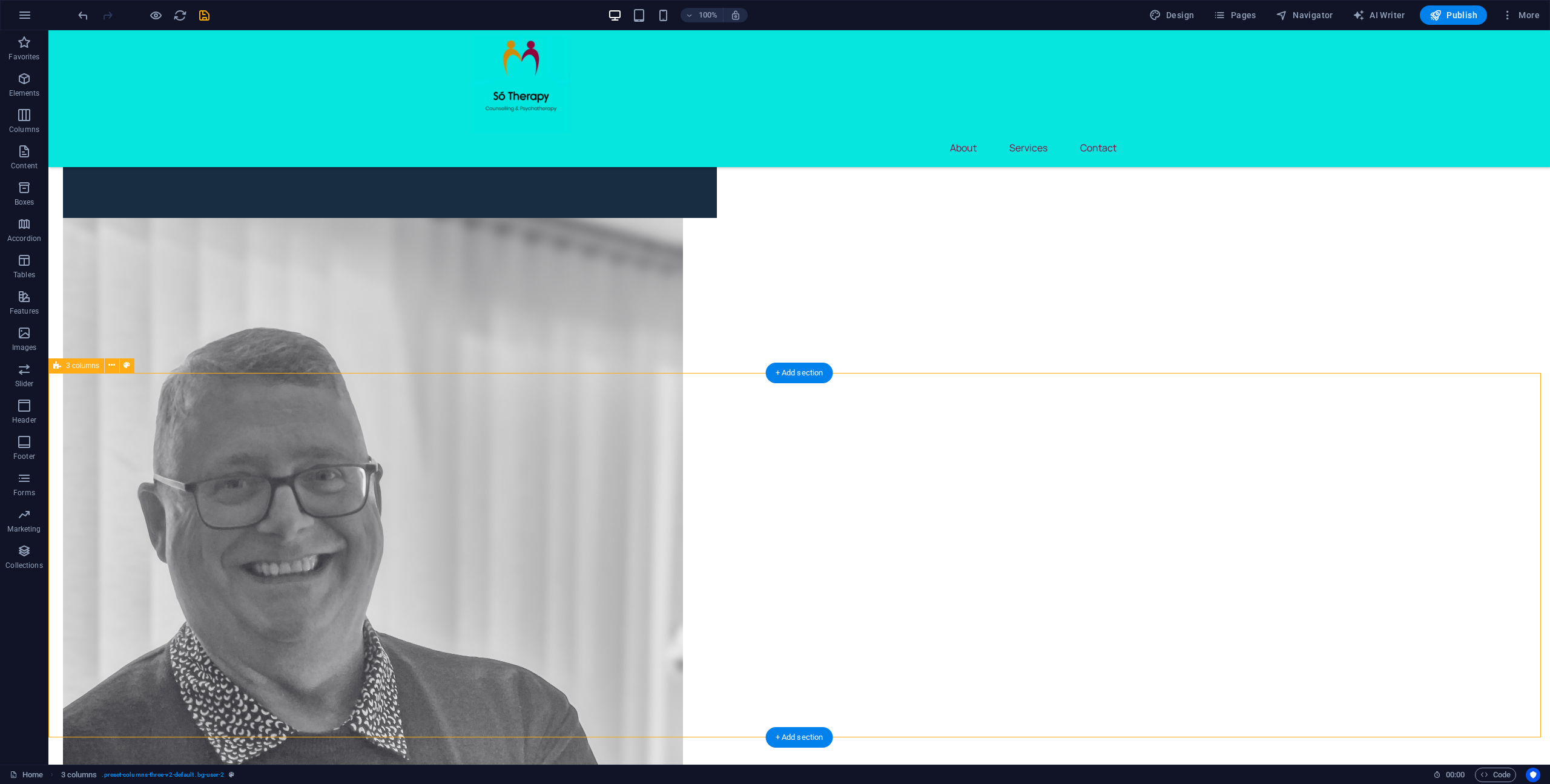
scroll to position [1147, 0]
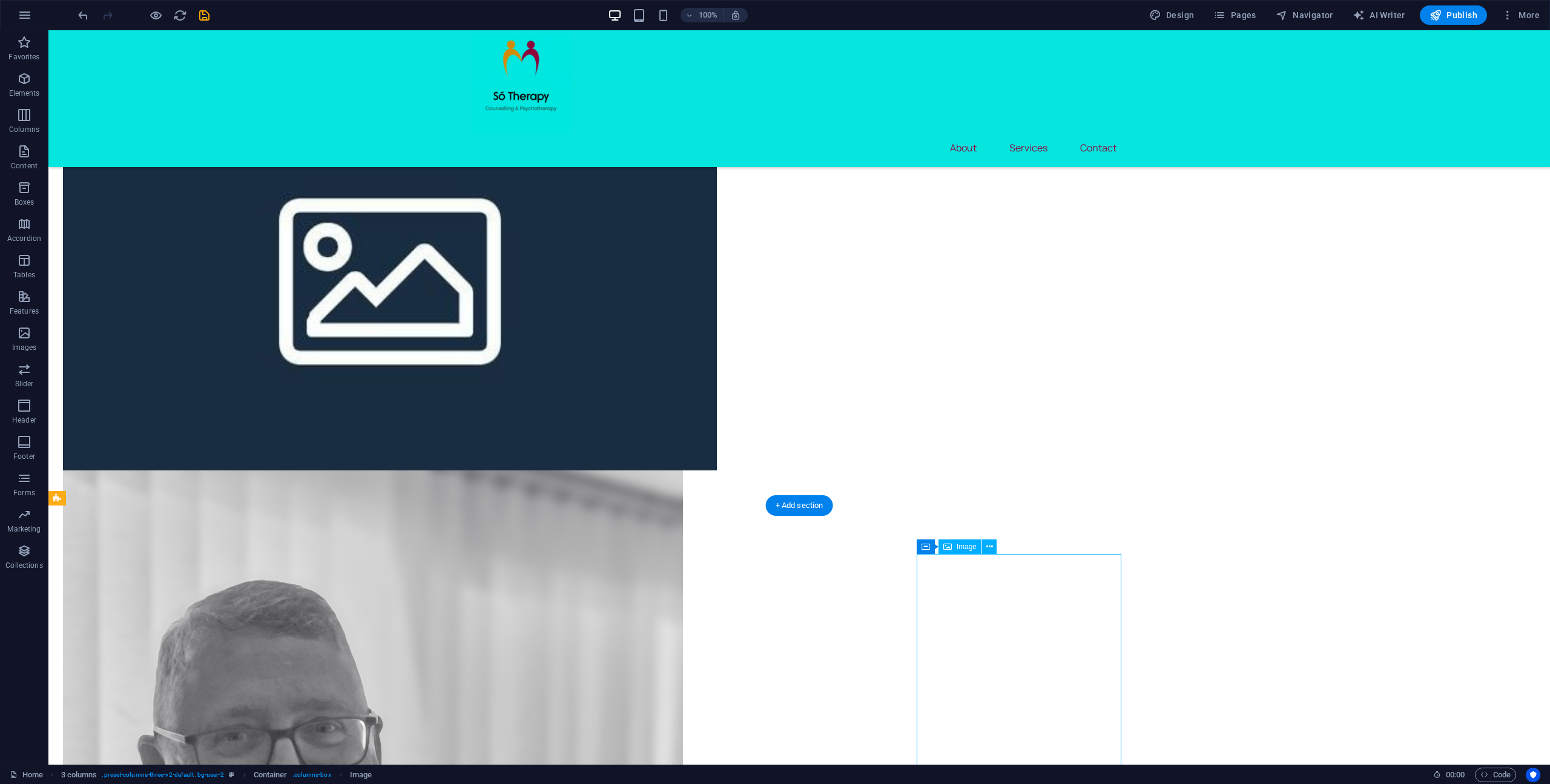
select select "px"
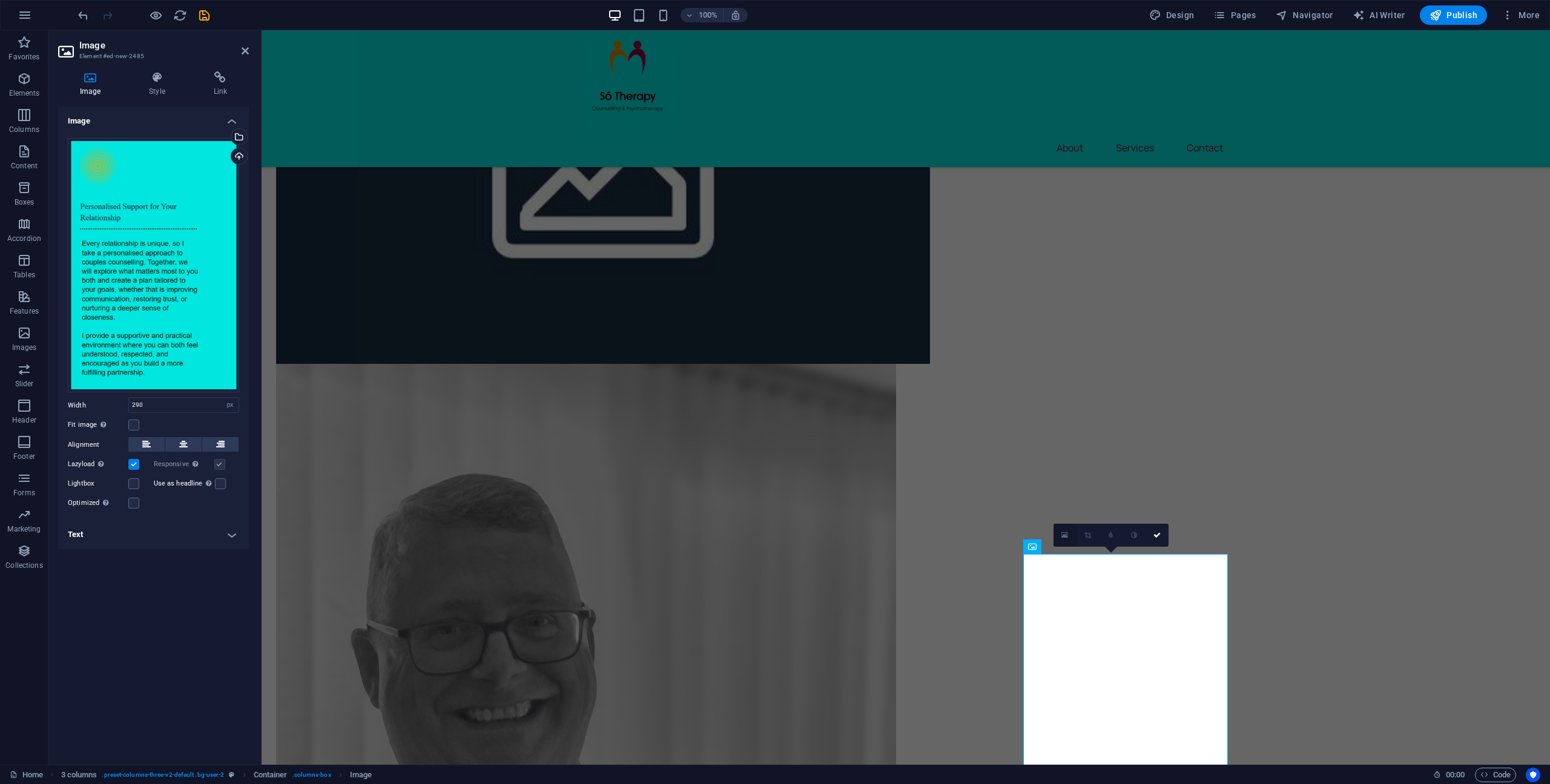
click at [1066, 541] on link at bounding box center [1065, 535] width 23 height 23
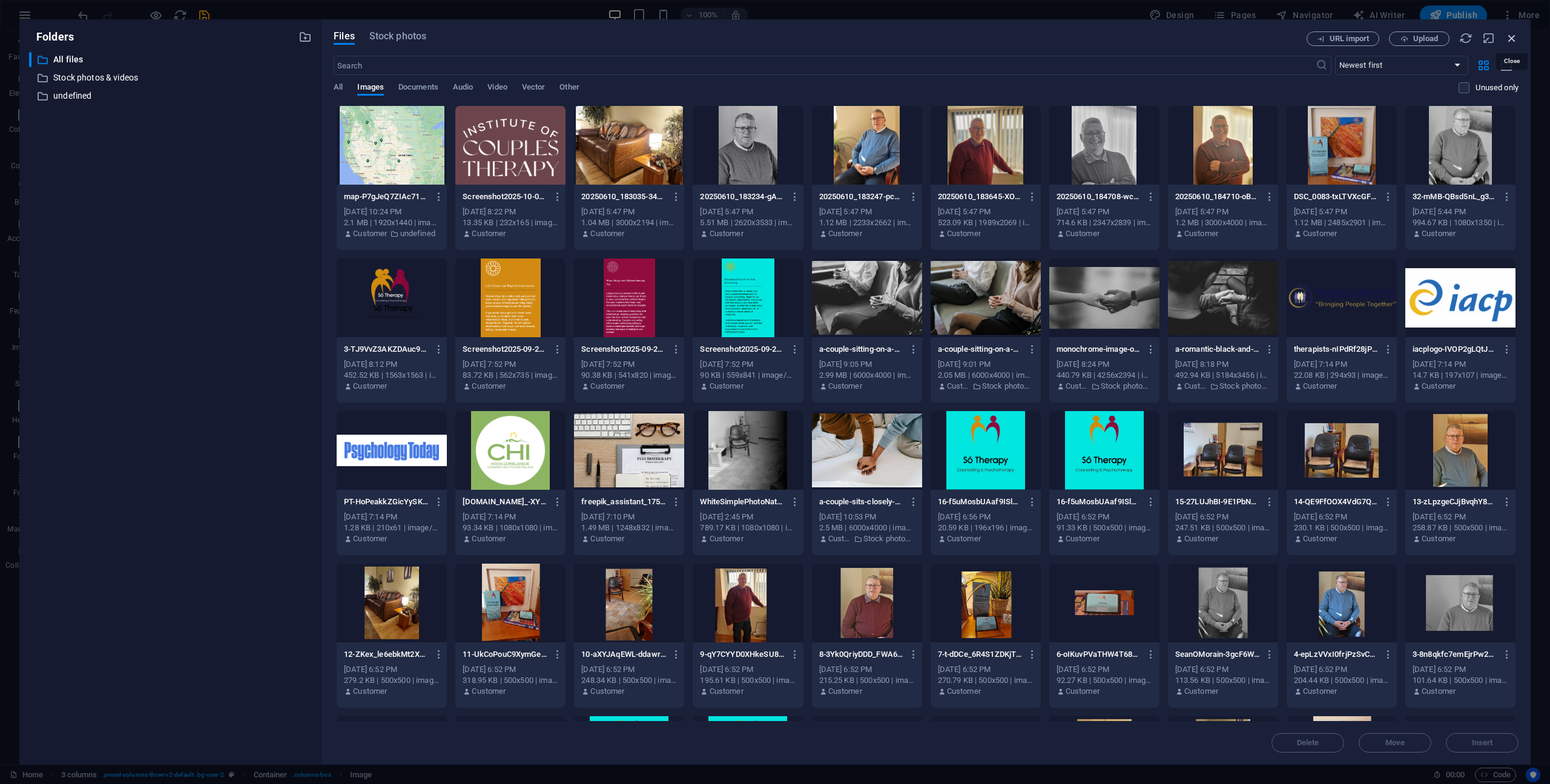
click at [1510, 37] on icon "button" at bounding box center [1512, 38] width 13 height 13
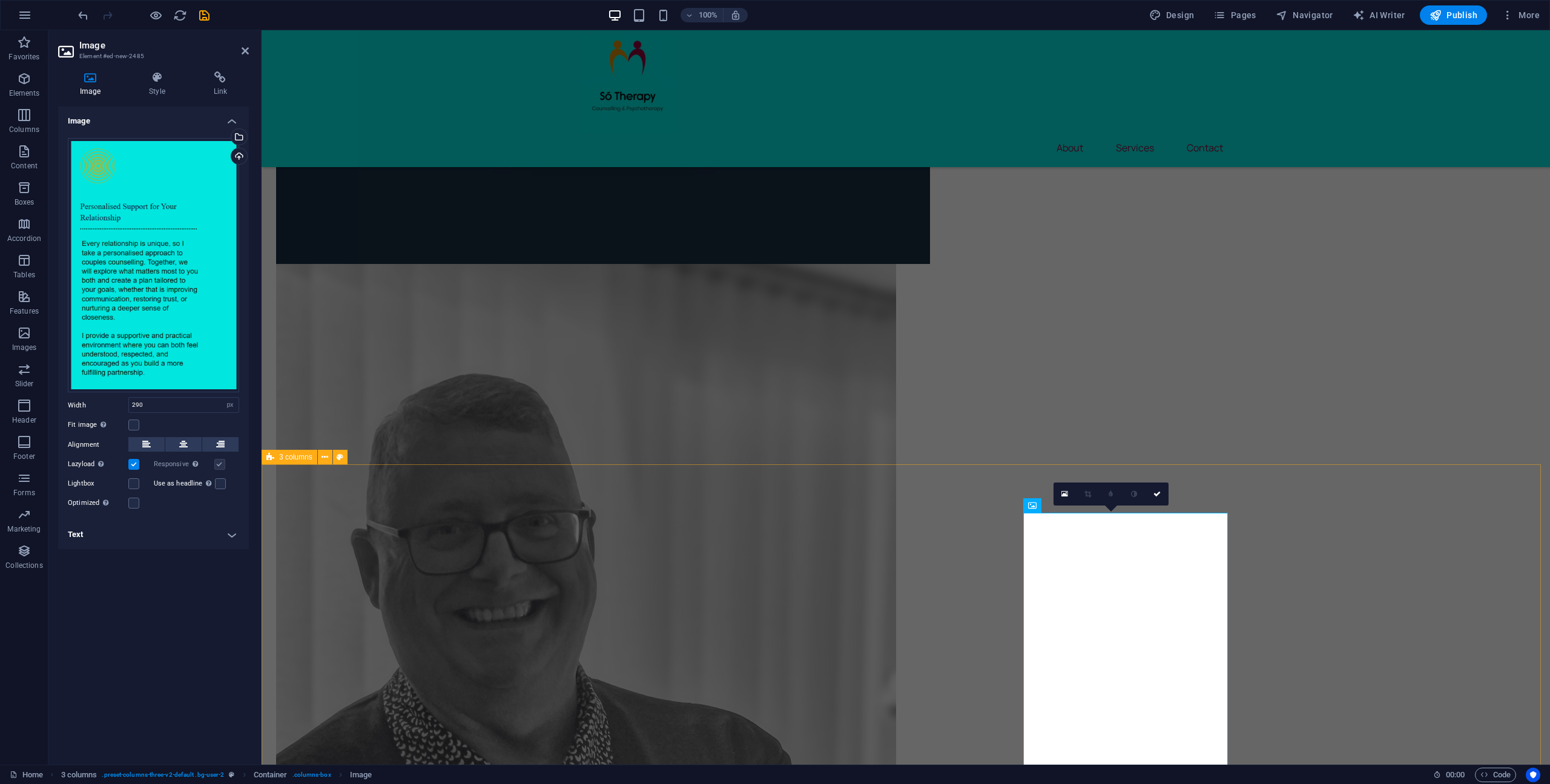
scroll to position [1269, 0]
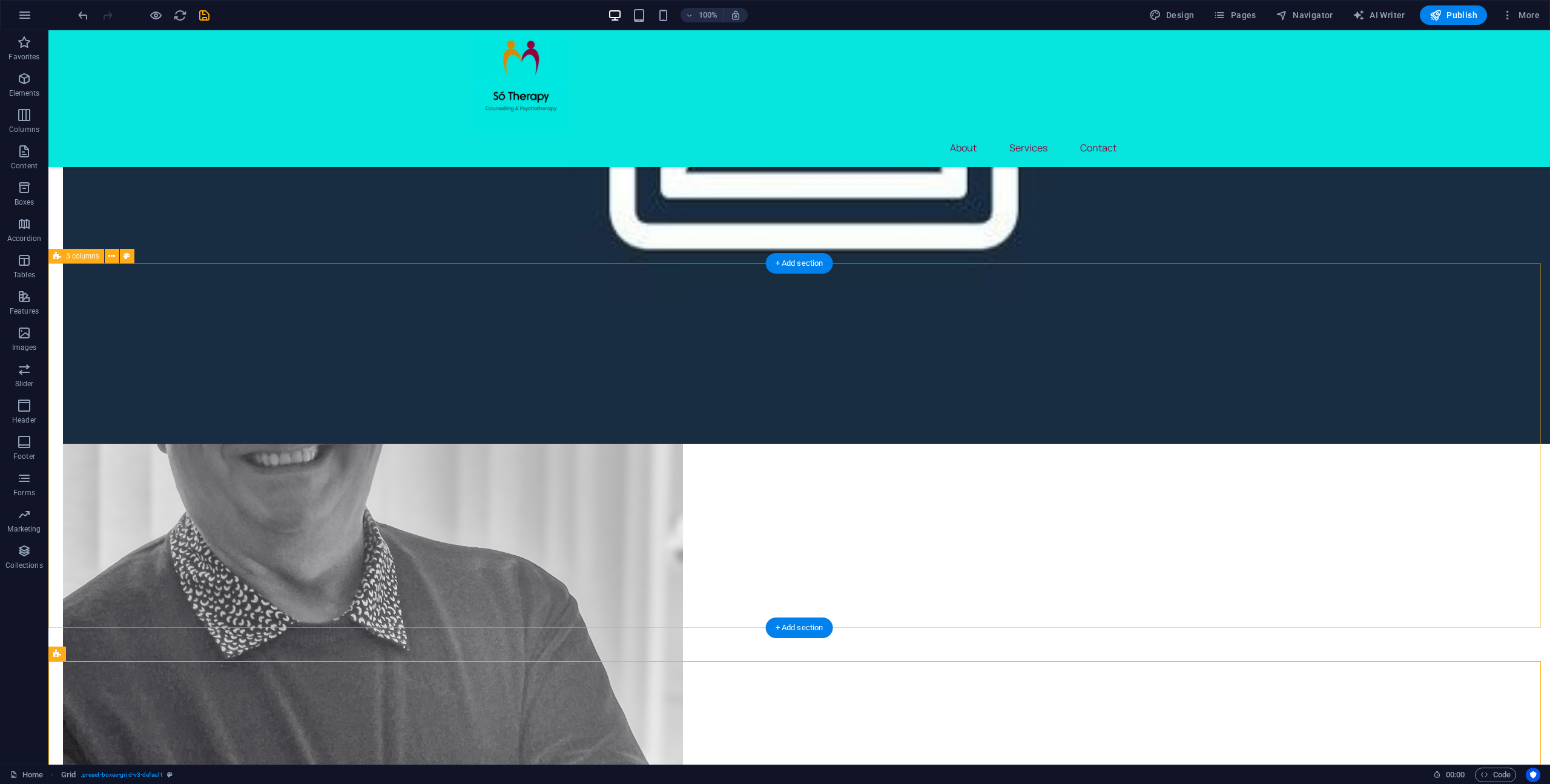
click at [126, 256] on icon at bounding box center [126, 257] width 6 height 13
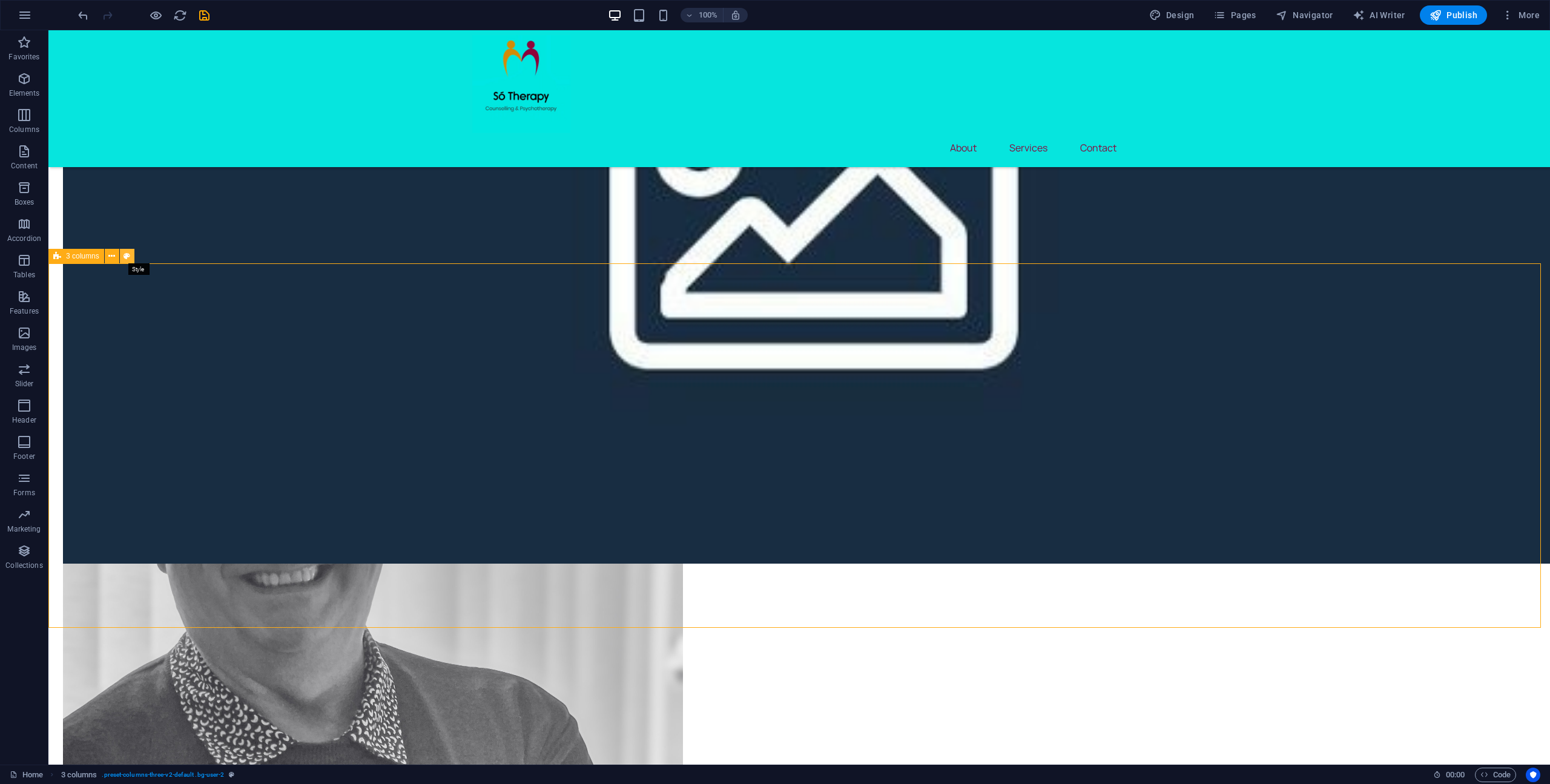
select select "rem"
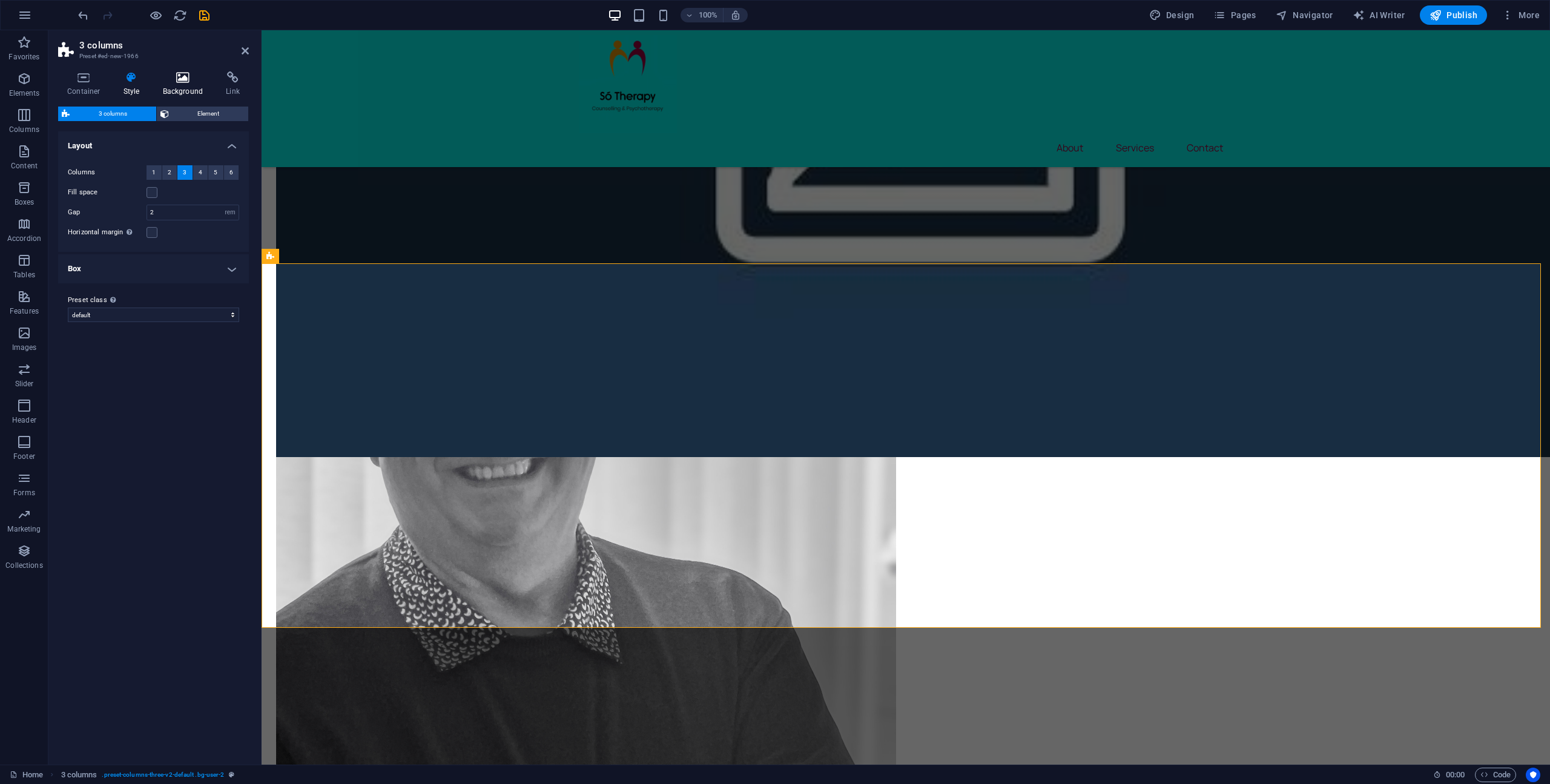
click at [182, 88] on h4 "Background" at bounding box center [185, 84] width 63 height 25
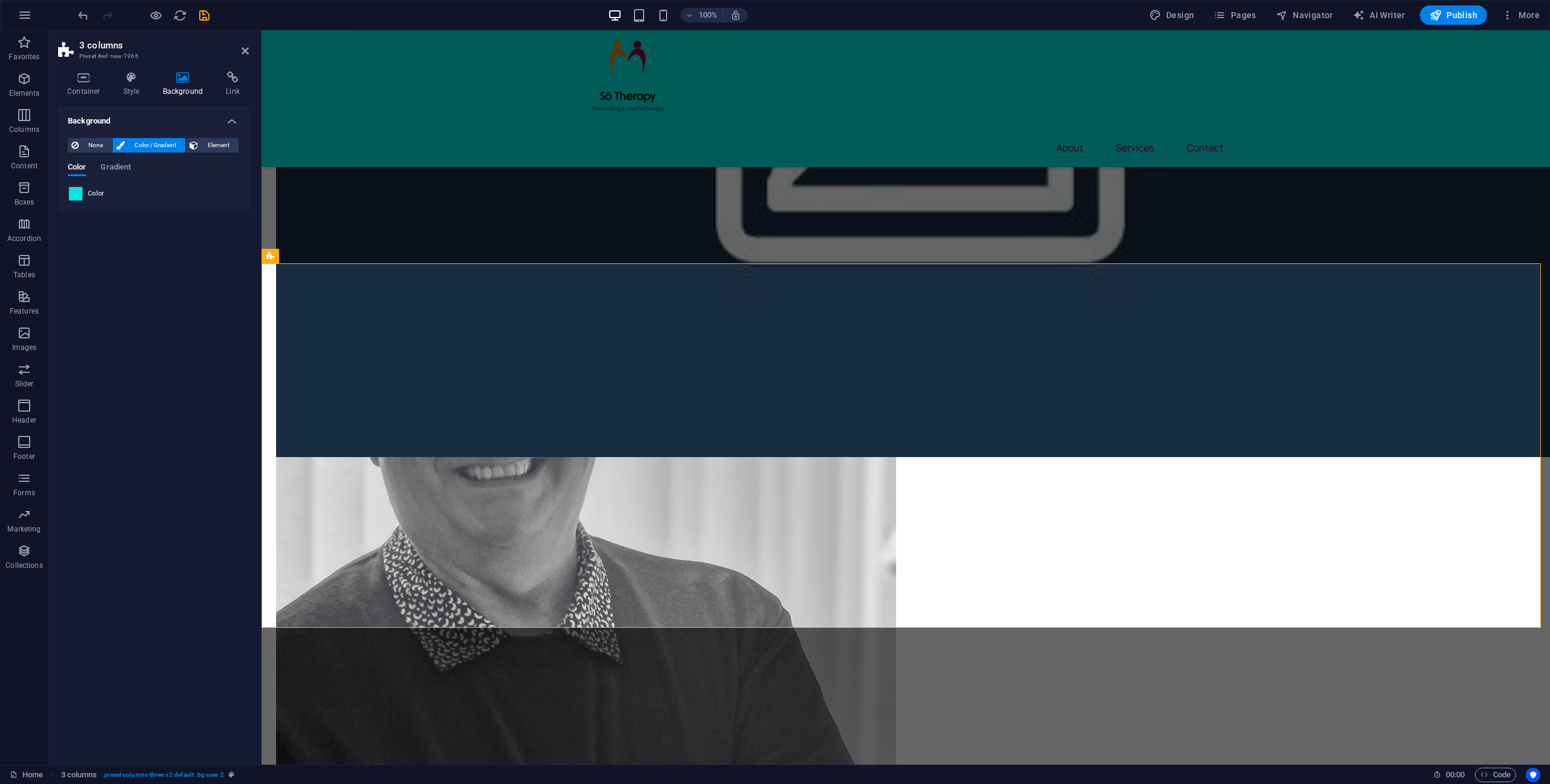
click at [71, 195] on span at bounding box center [76, 193] width 13 height 13
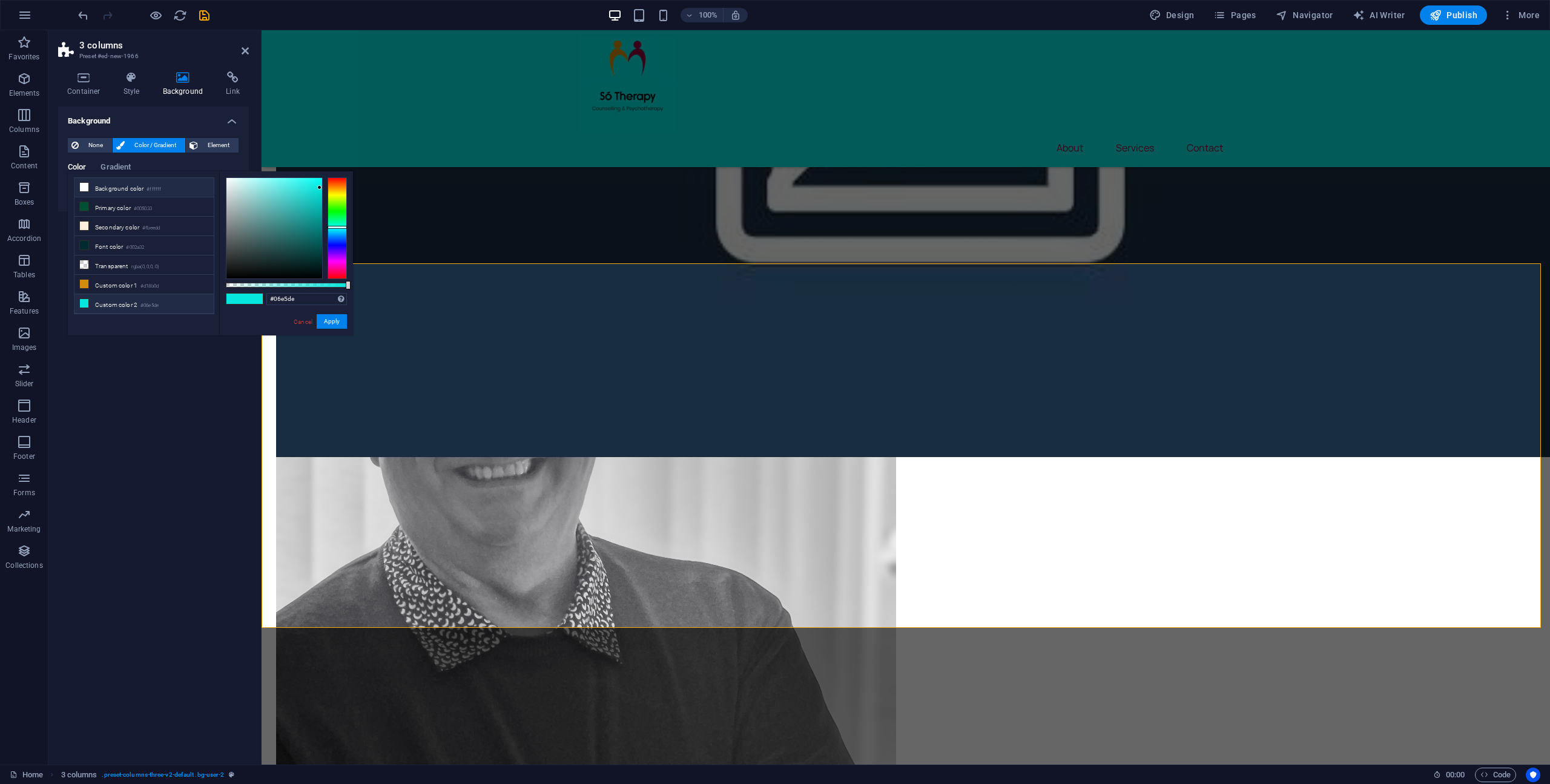
click at [85, 183] on icon at bounding box center [84, 187] width 9 height 9
type input "#ffffff"
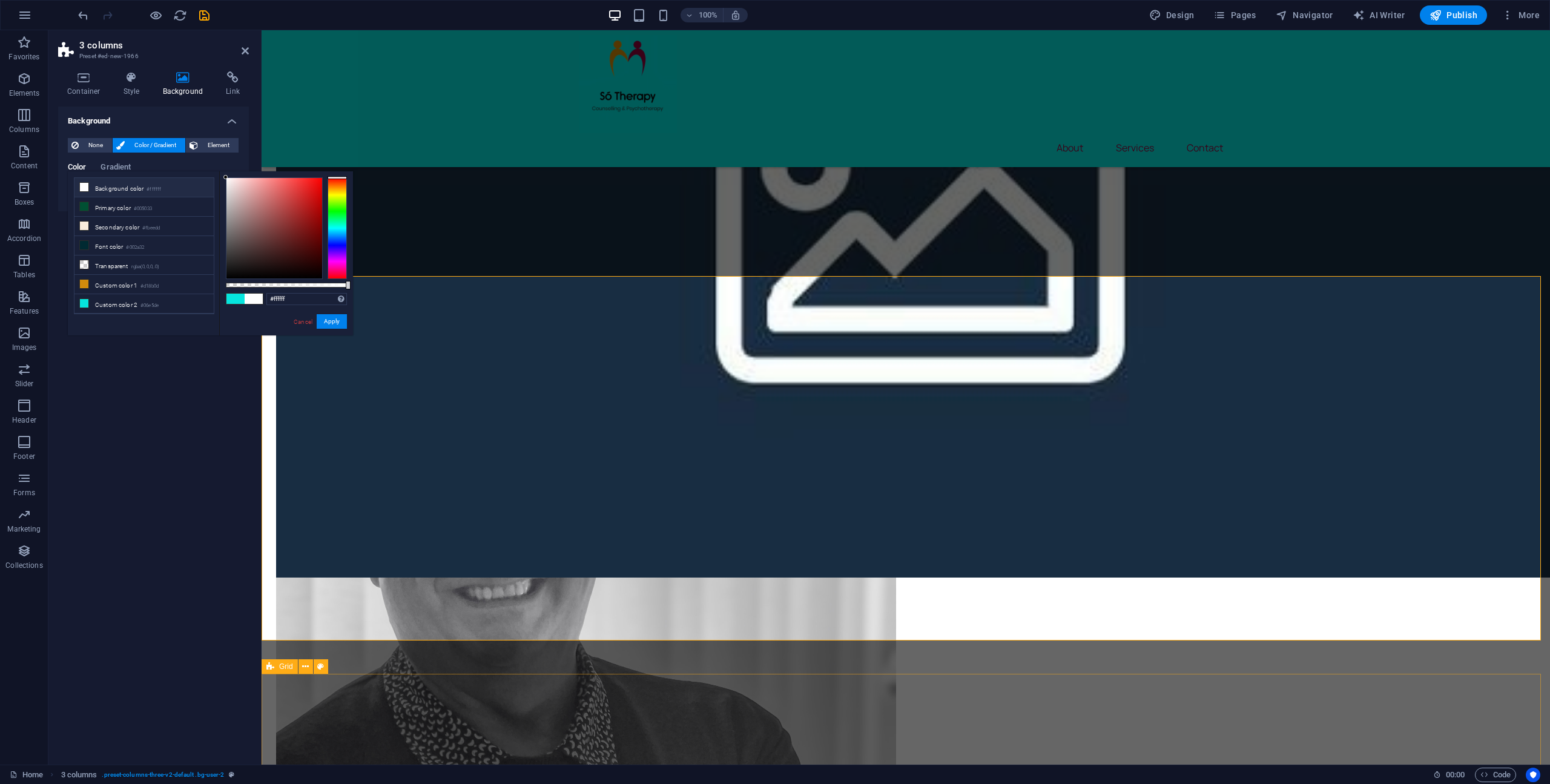
scroll to position [1087, 0]
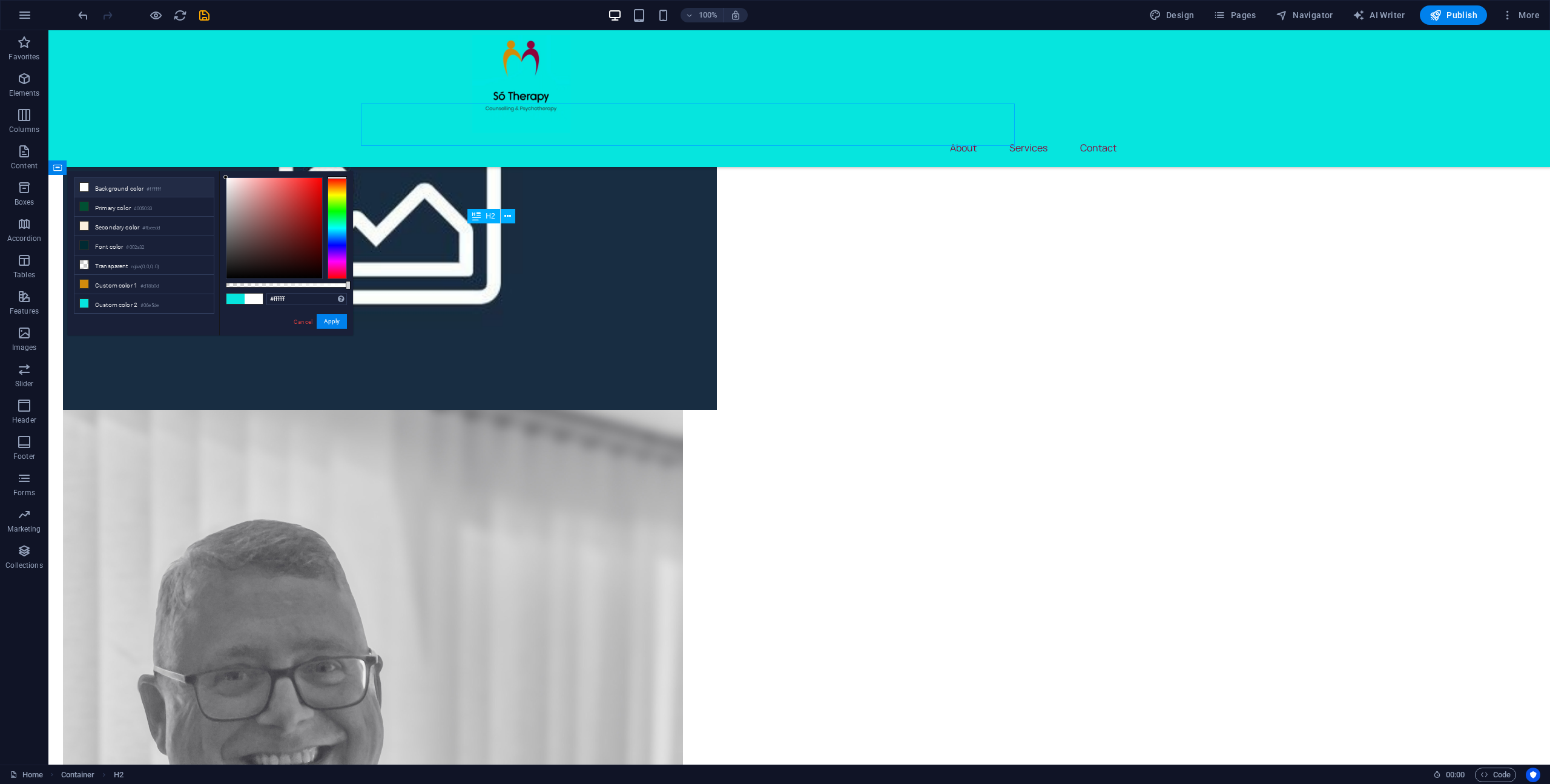
scroll to position [1207, 0]
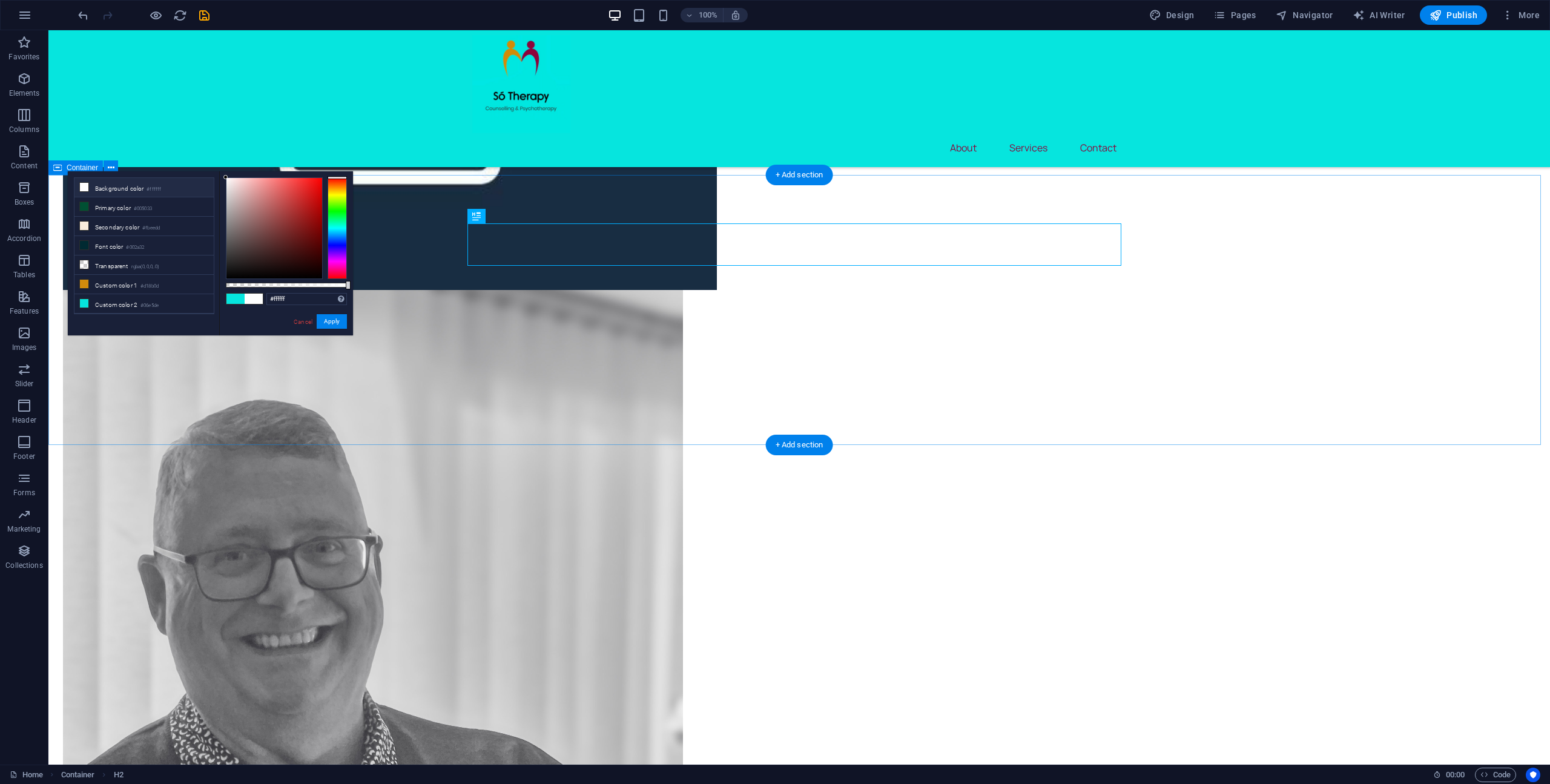
drag, startPoint x: 889, startPoint y: 375, endPoint x: 677, endPoint y: 375, distance: 212.0
select select "px"
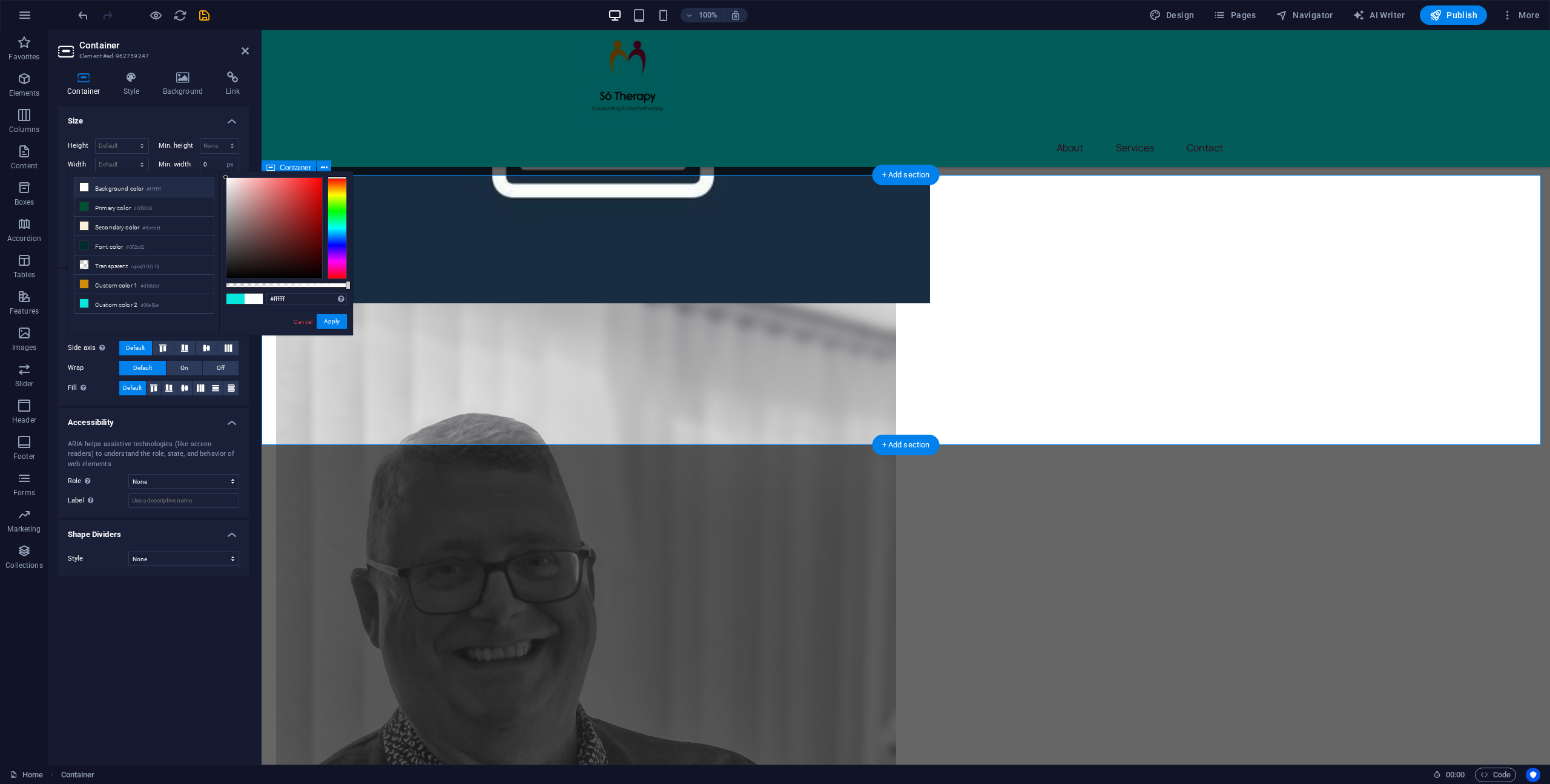
drag, startPoint x: 1163, startPoint y: 477, endPoint x: 919, endPoint y: 297, distance: 303.2
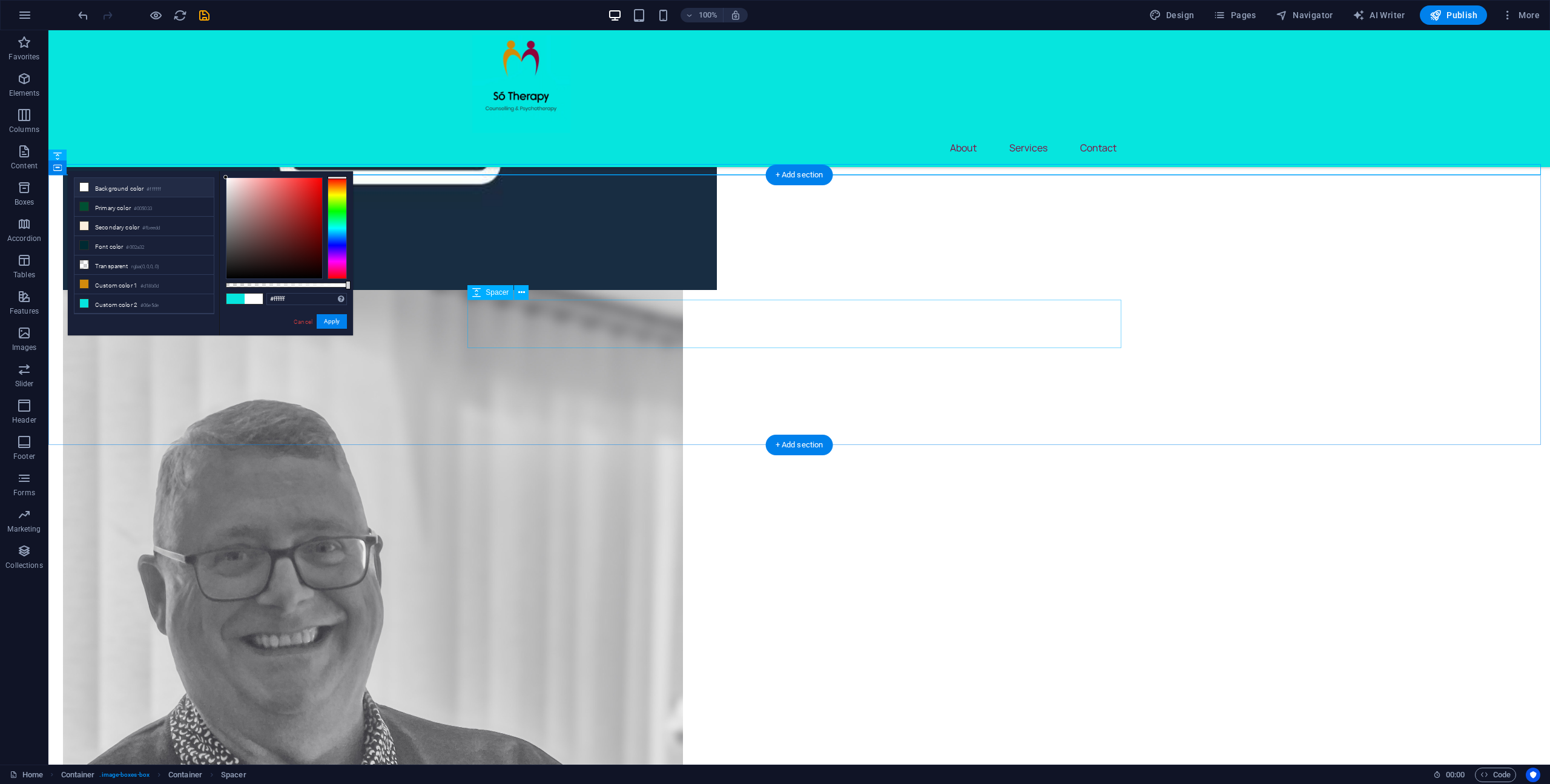
drag, startPoint x: 978, startPoint y: 301, endPoint x: 963, endPoint y: 281, distance: 25.0
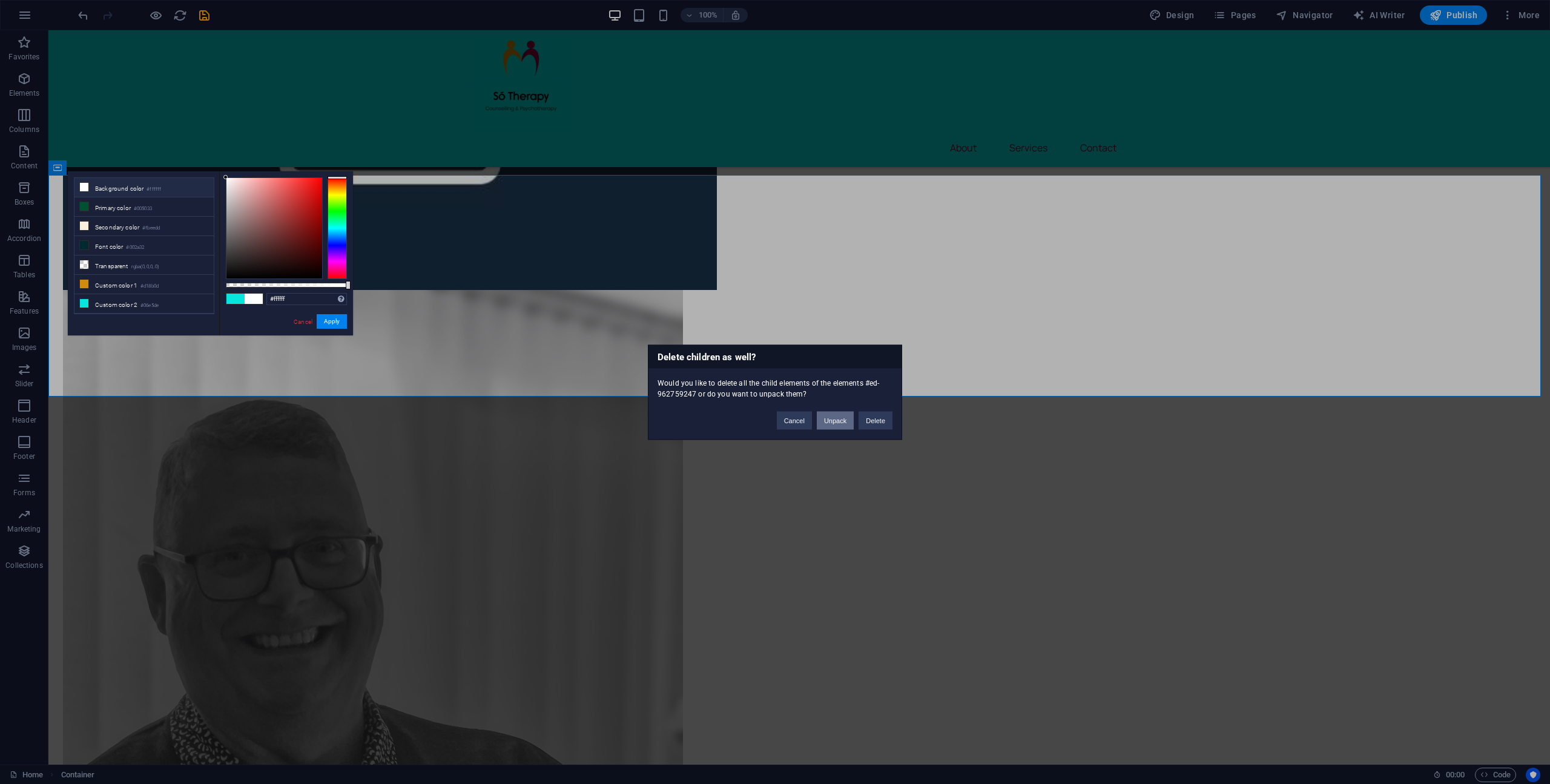
click at [838, 420] on button "Unpack" at bounding box center [835, 420] width 37 height 18
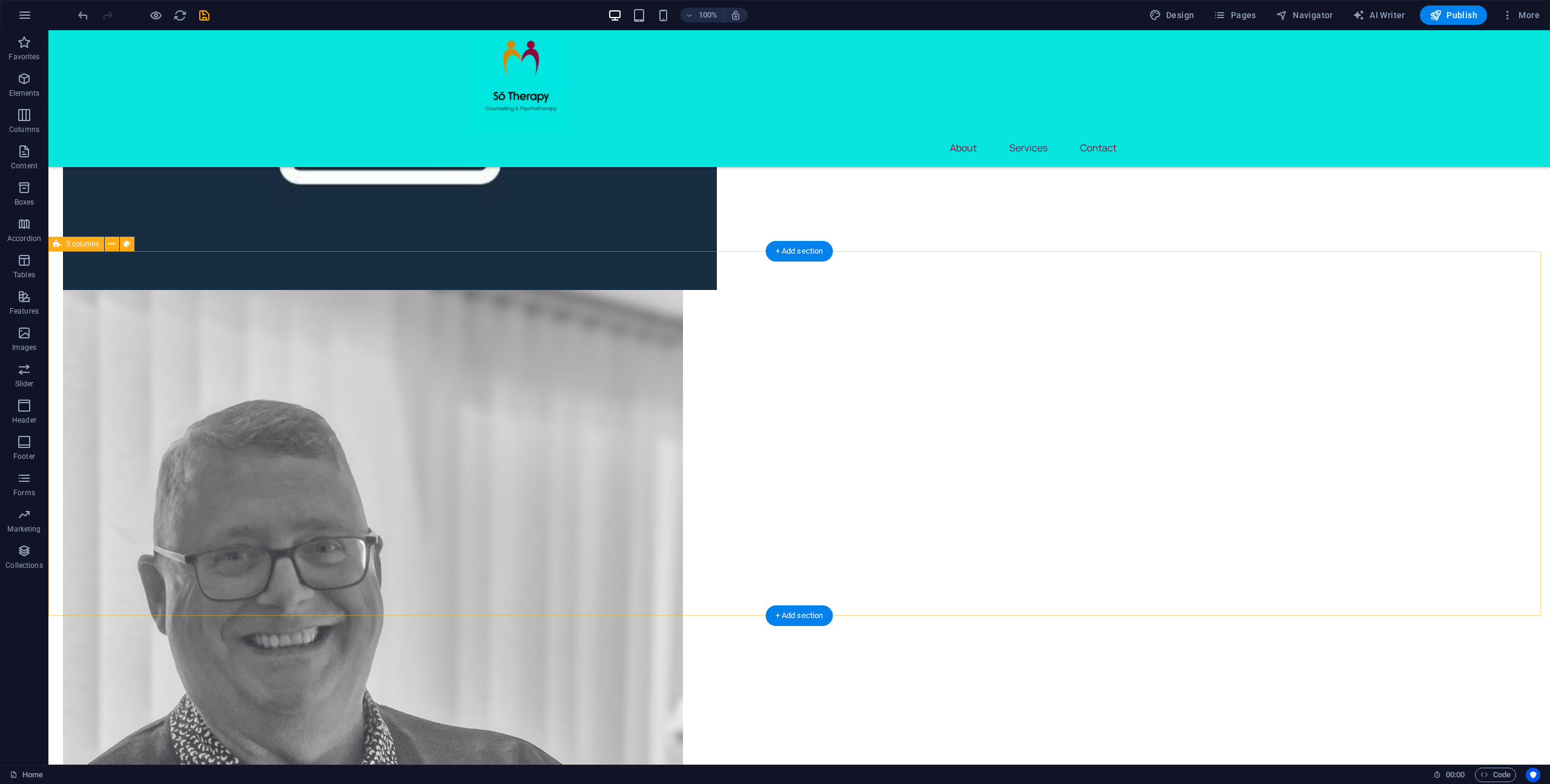
scroll to position [965, 0]
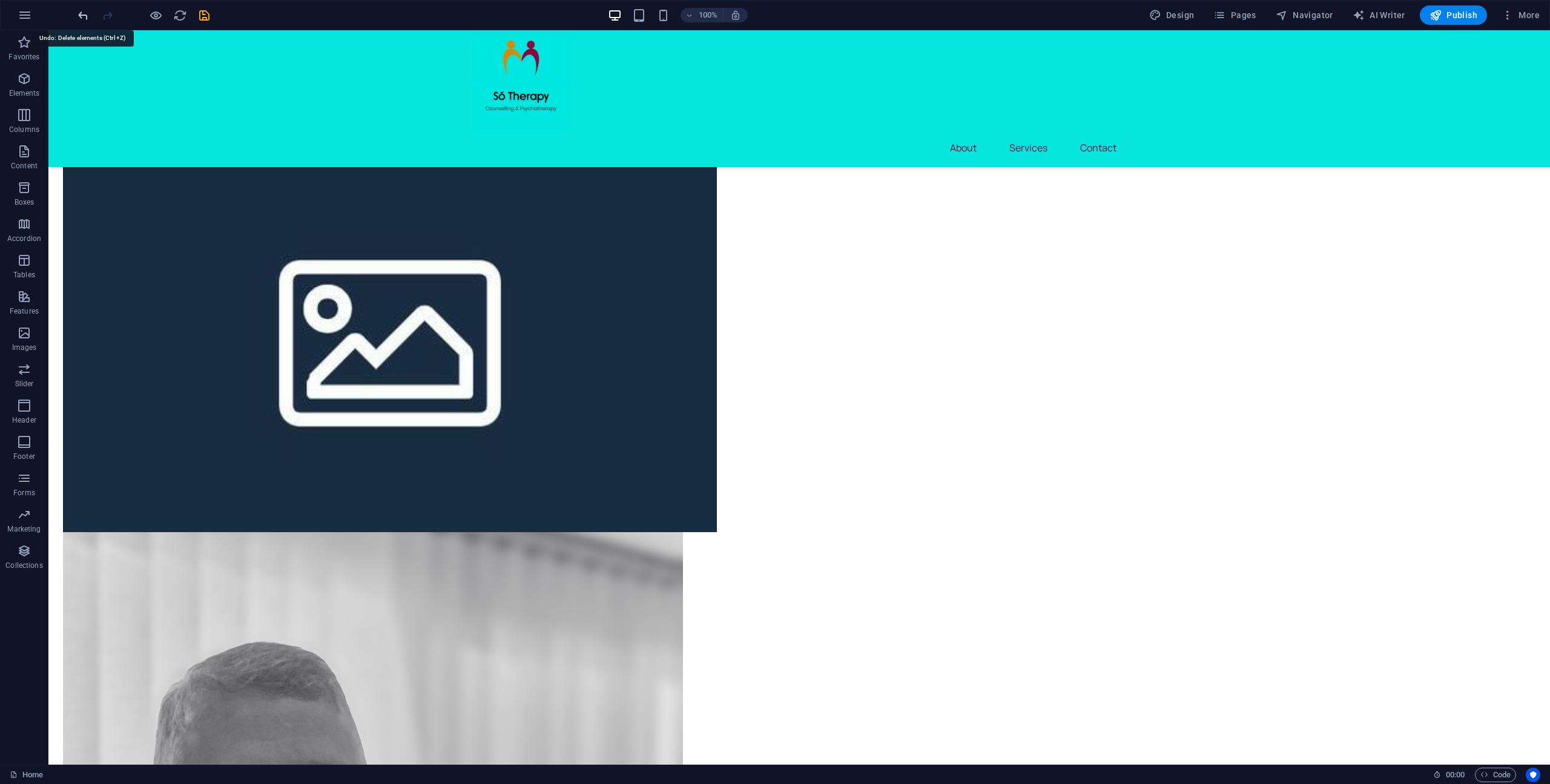
click at [85, 17] on icon "undo" at bounding box center [83, 15] width 14 height 14
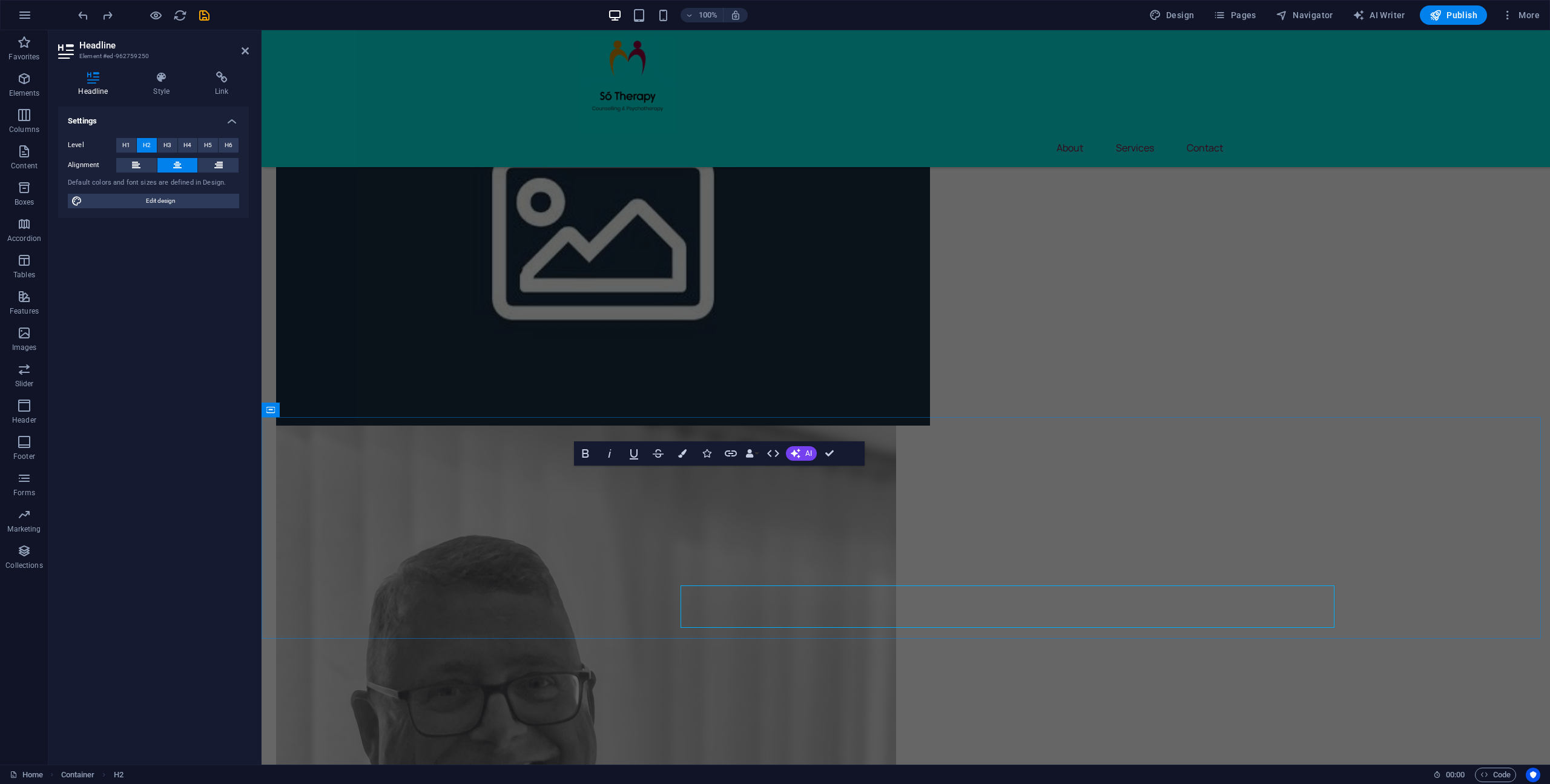
scroll to position [845, 0]
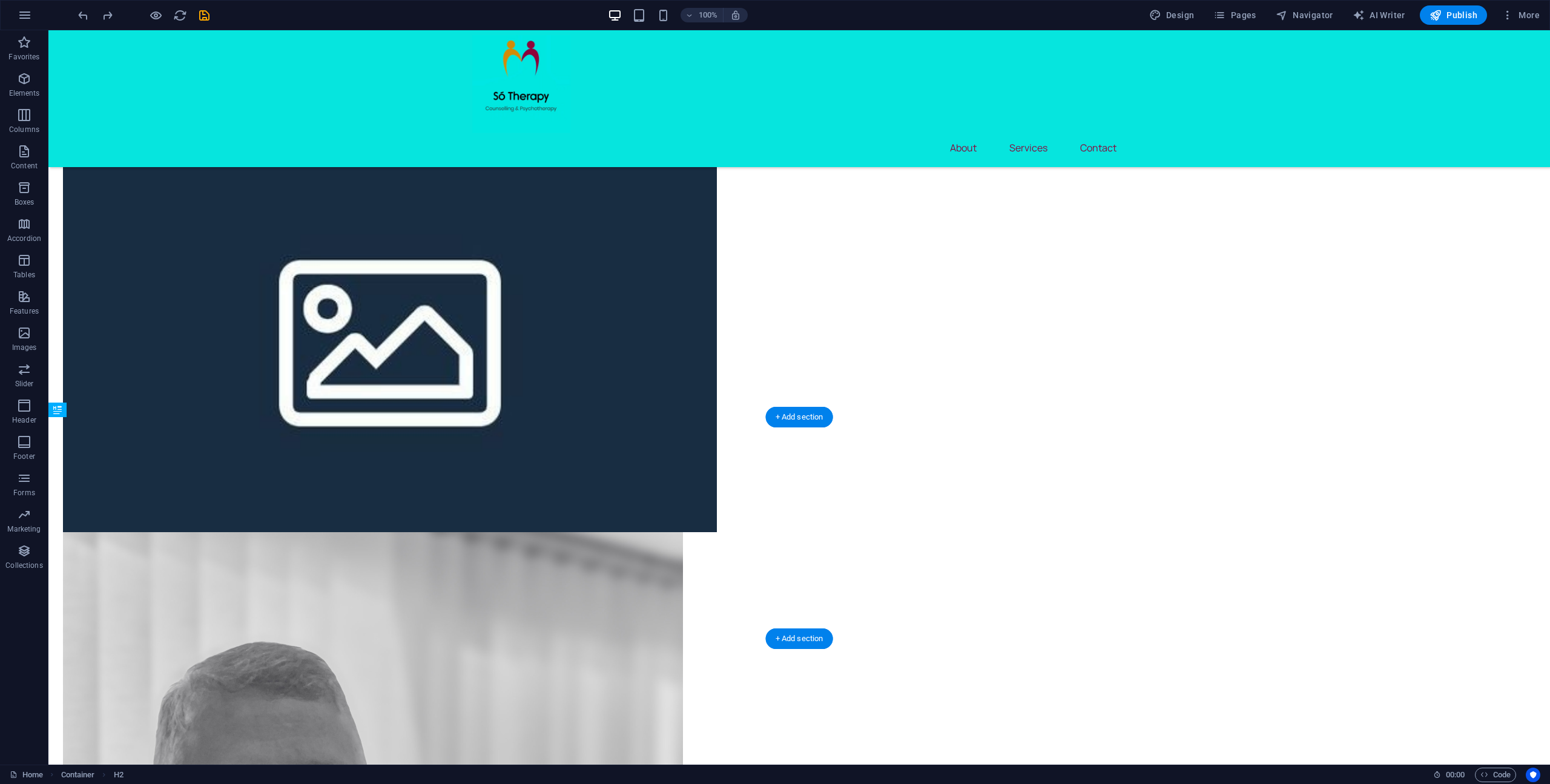
drag, startPoint x: 829, startPoint y: 491, endPoint x: 824, endPoint y: 516, distance: 25.5
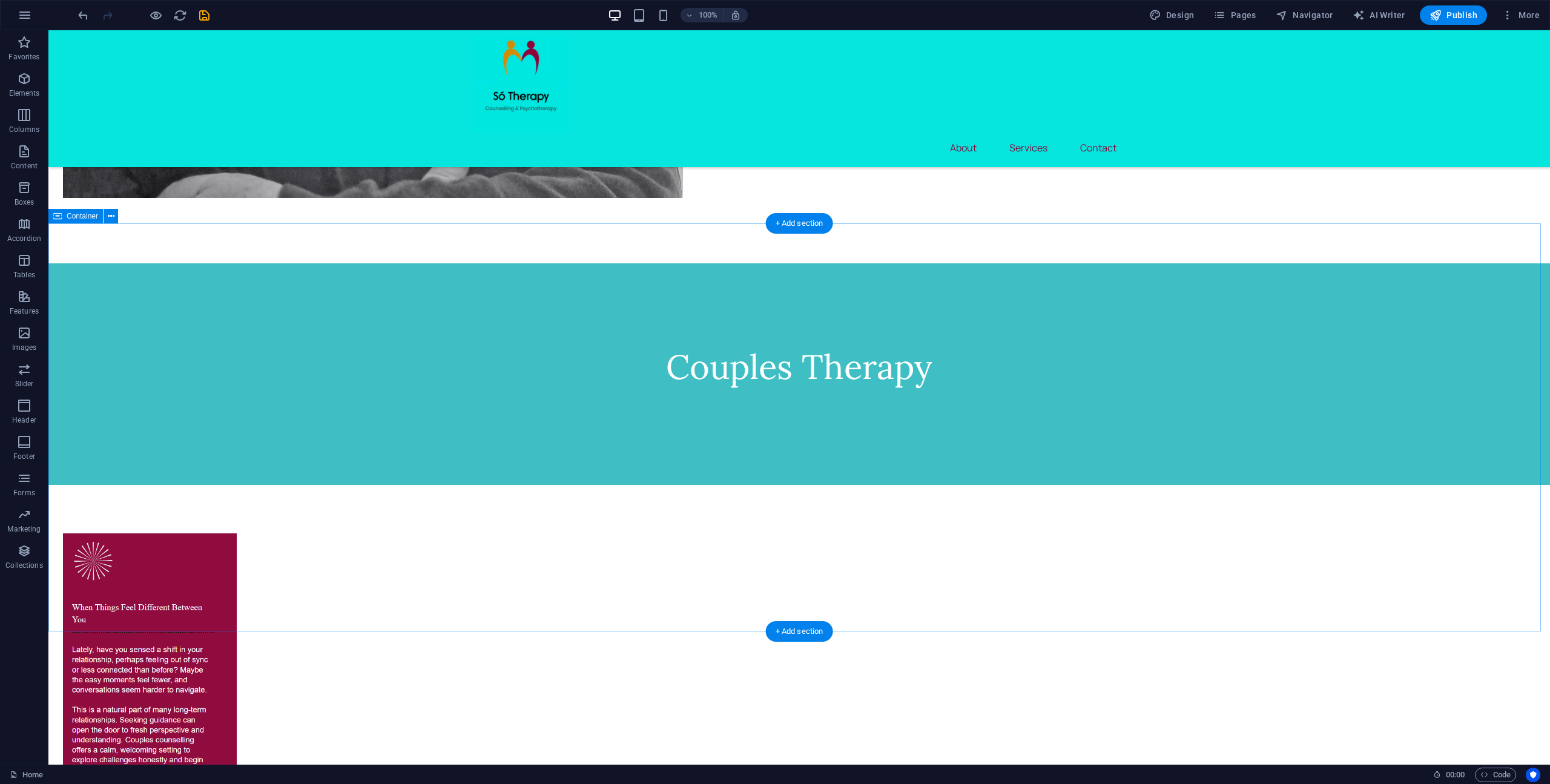
scroll to position [2055, 0]
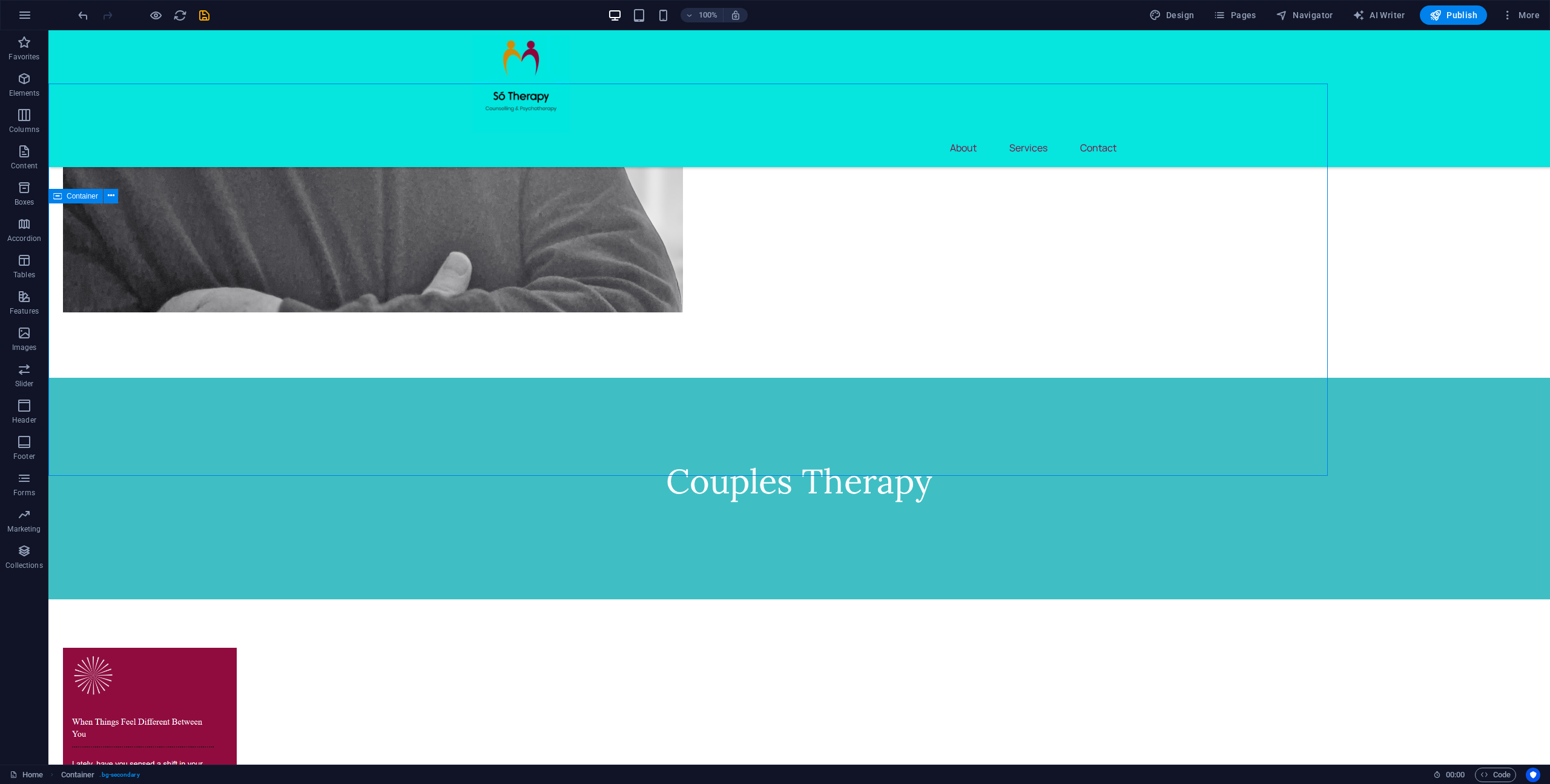
scroll to position [2055, 0]
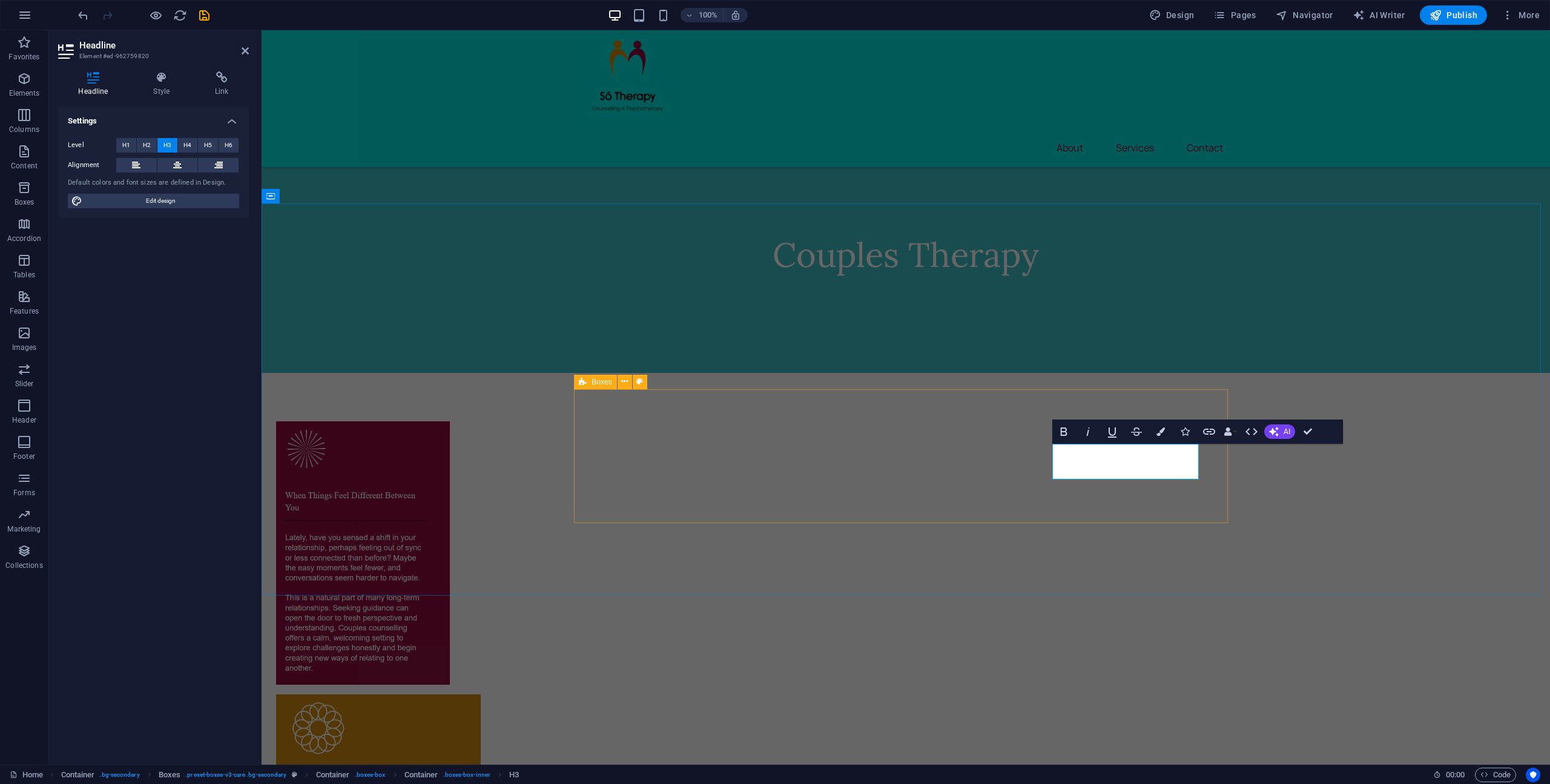
scroll to position [1934, 0]
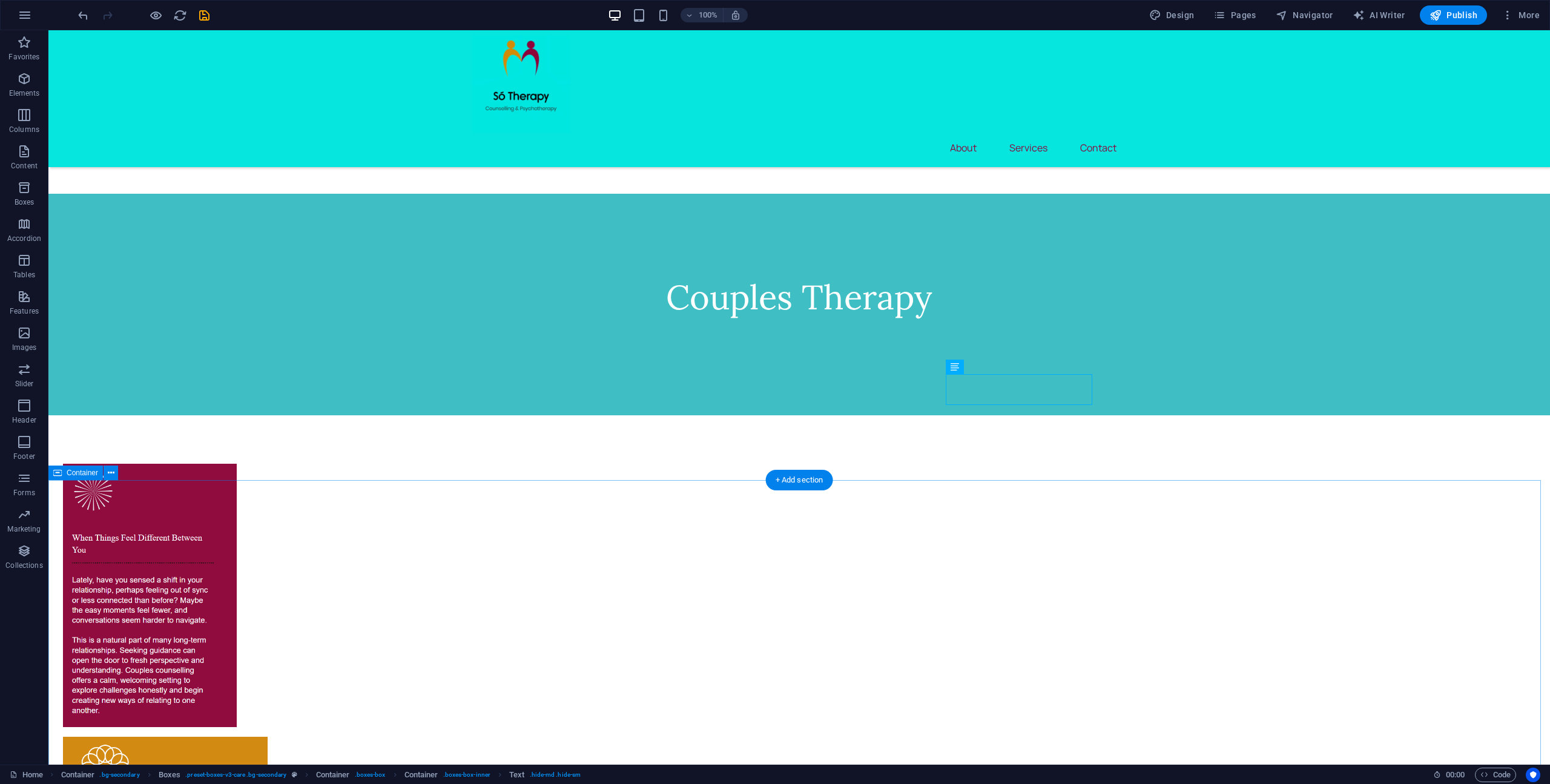
scroll to position [2115, 0]
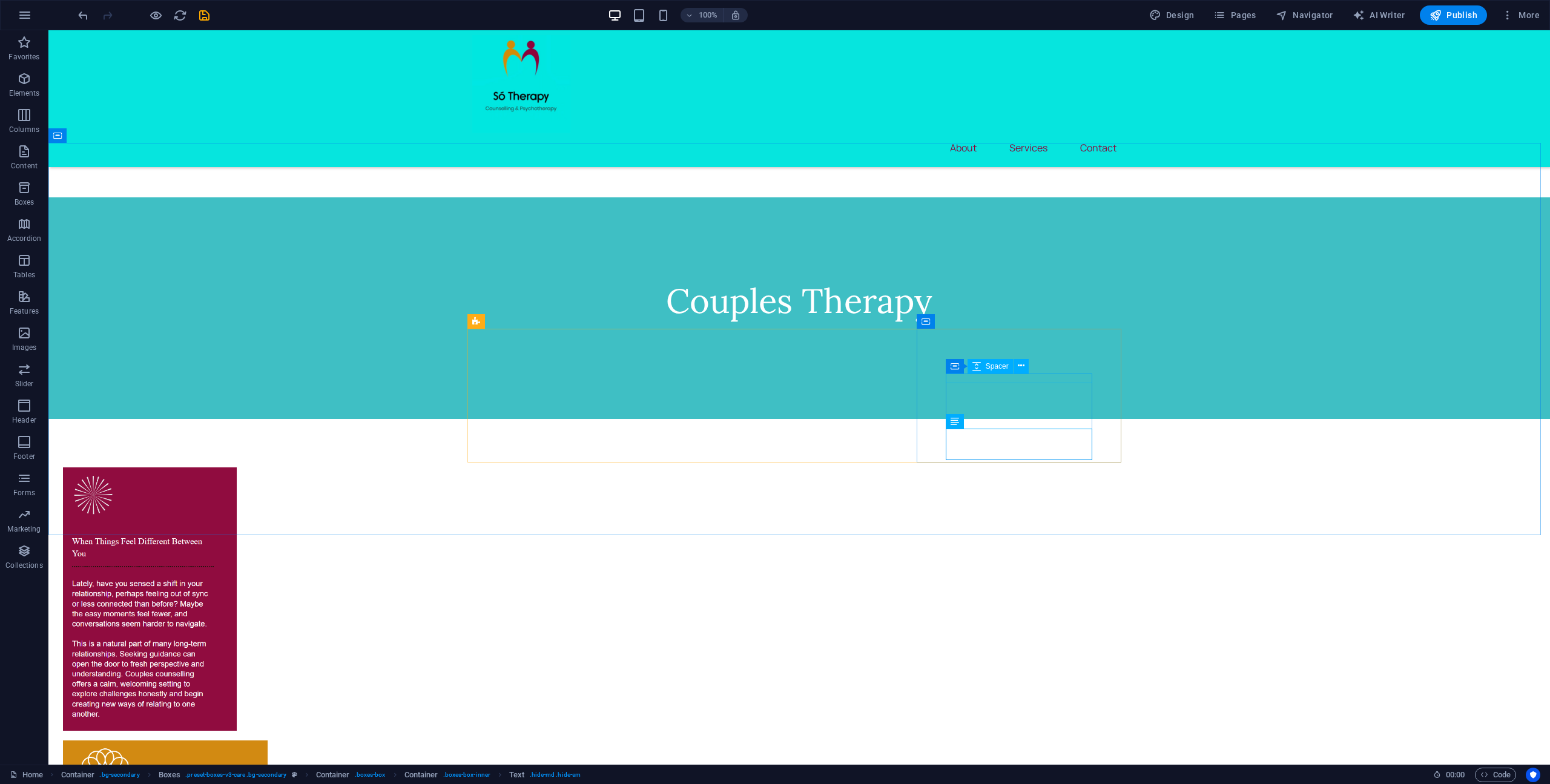
click at [1031, 359] on div "Container Spacer" at bounding box center [991, 366] width 91 height 15
click at [1044, 326] on icon at bounding box center [1041, 321] width 6 height 13
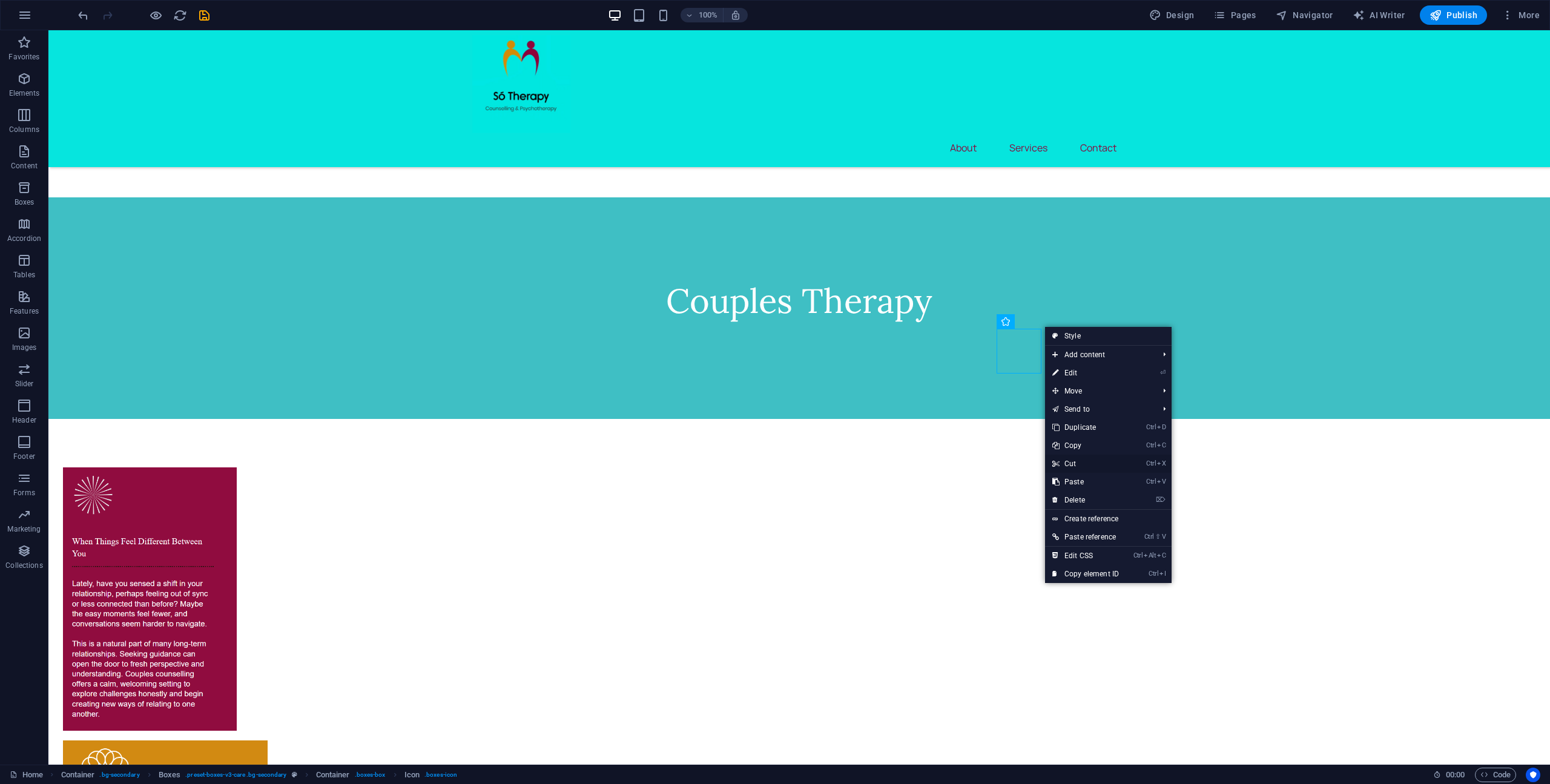
click at [1082, 462] on link "Ctrl X Cut" at bounding box center [1086, 463] width 81 height 18
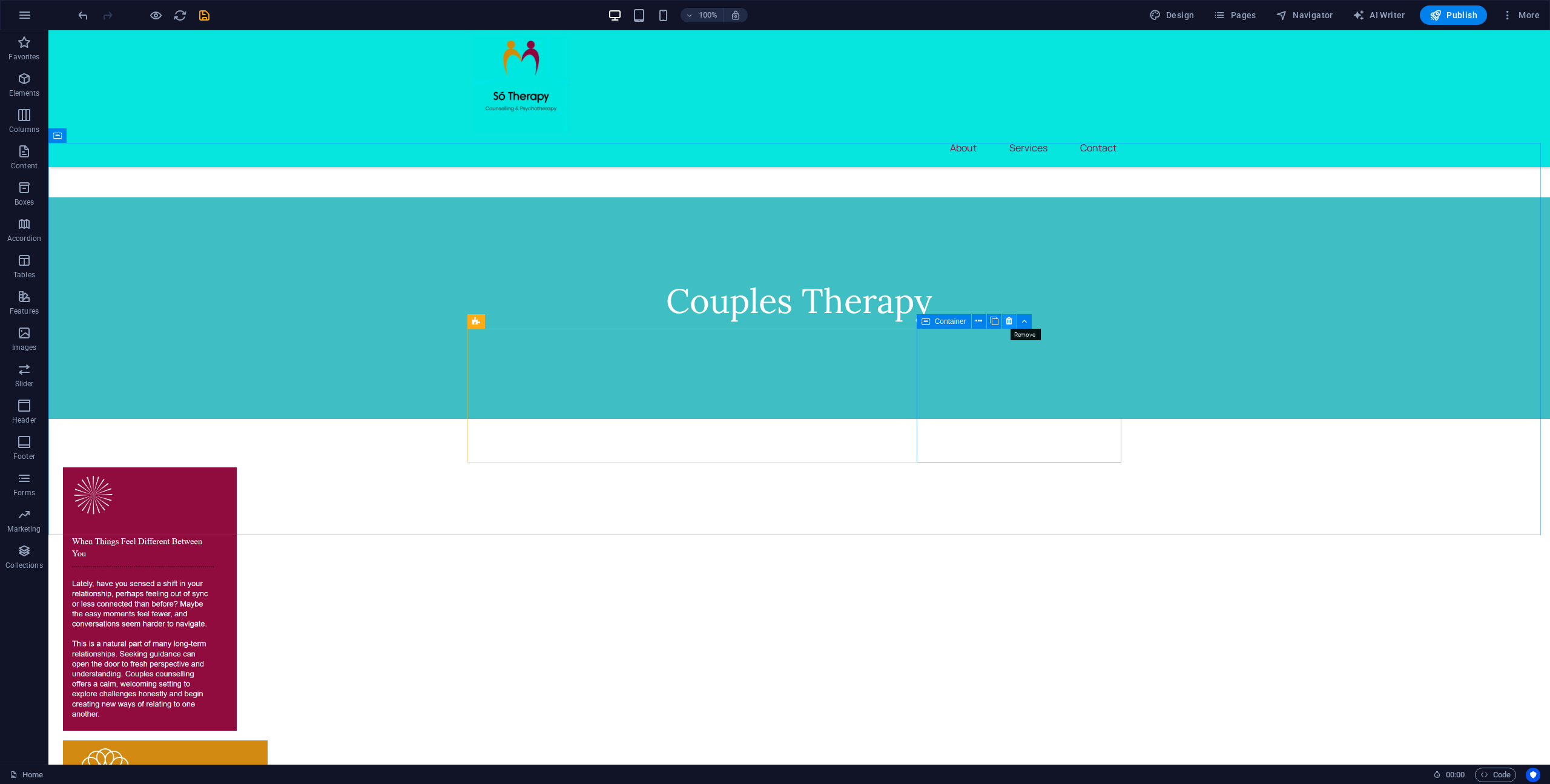
click at [1012, 320] on icon at bounding box center [1008, 321] width 6 height 13
drag, startPoint x: 1117, startPoint y: 438, endPoint x: 1142, endPoint y: 459, distance: 32.6
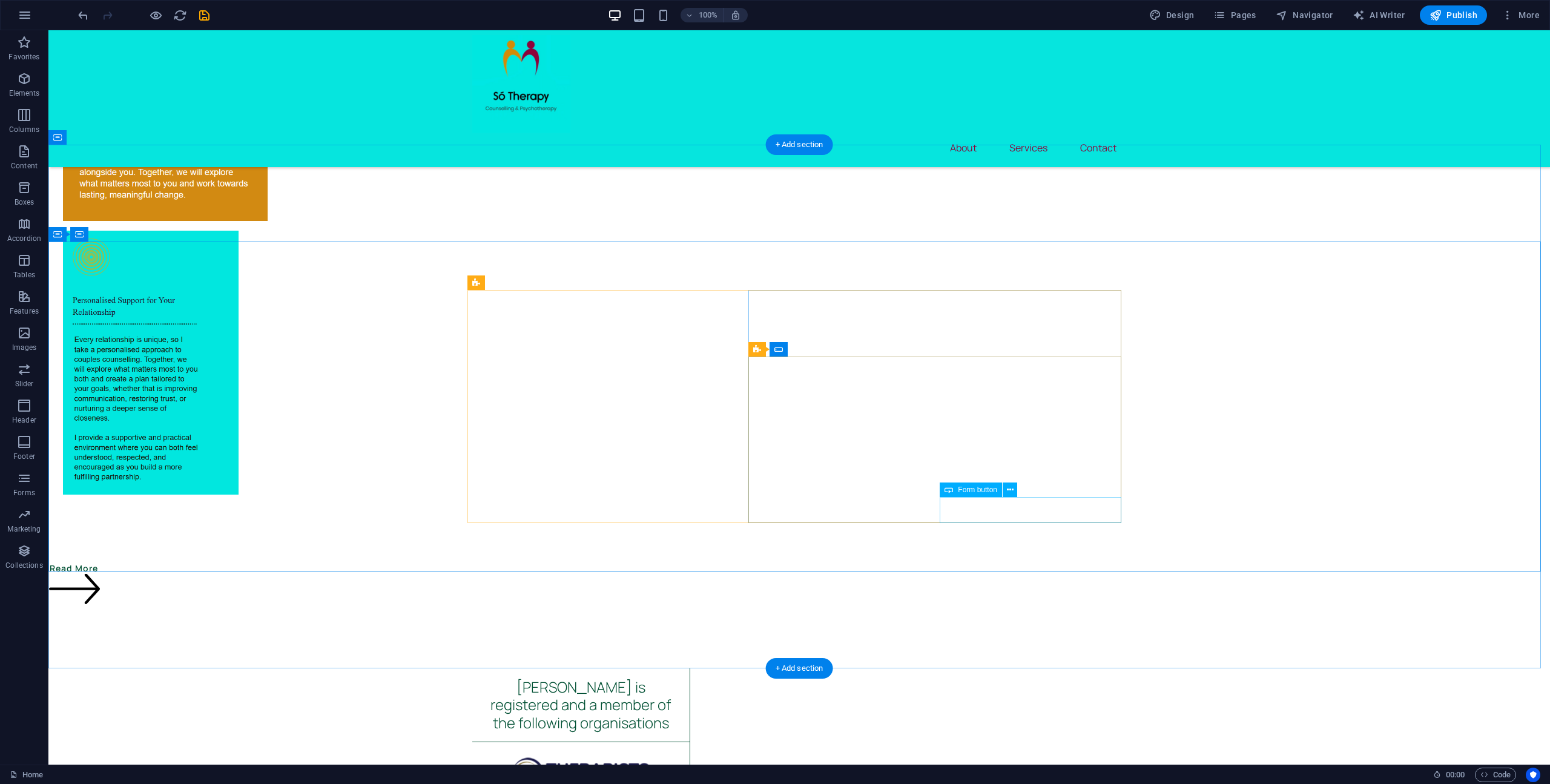
scroll to position [3205, 0]
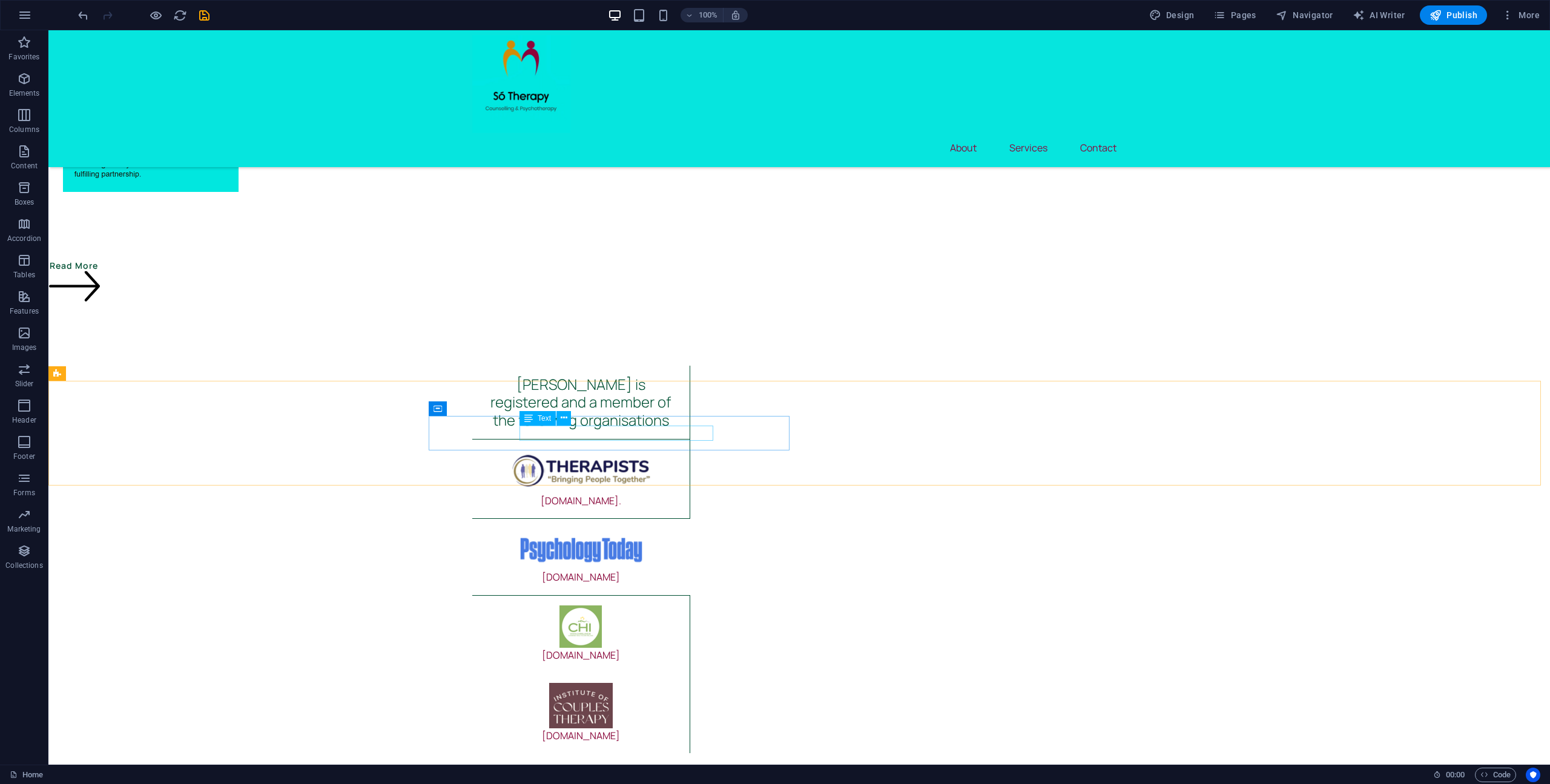
click at [565, 420] on icon at bounding box center [563, 418] width 6 height 13
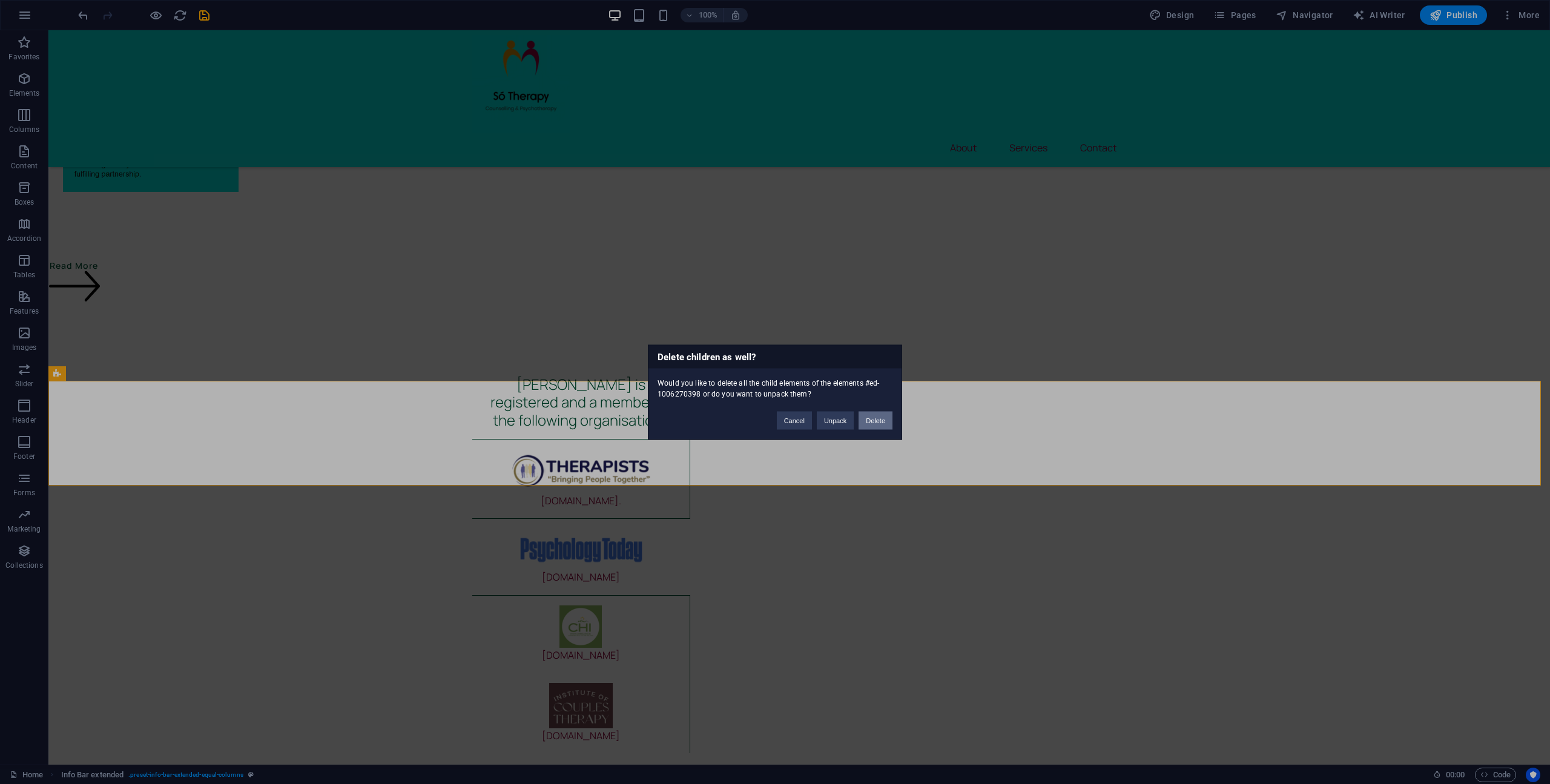
click at [881, 416] on button "Delete" at bounding box center [875, 420] width 34 height 18
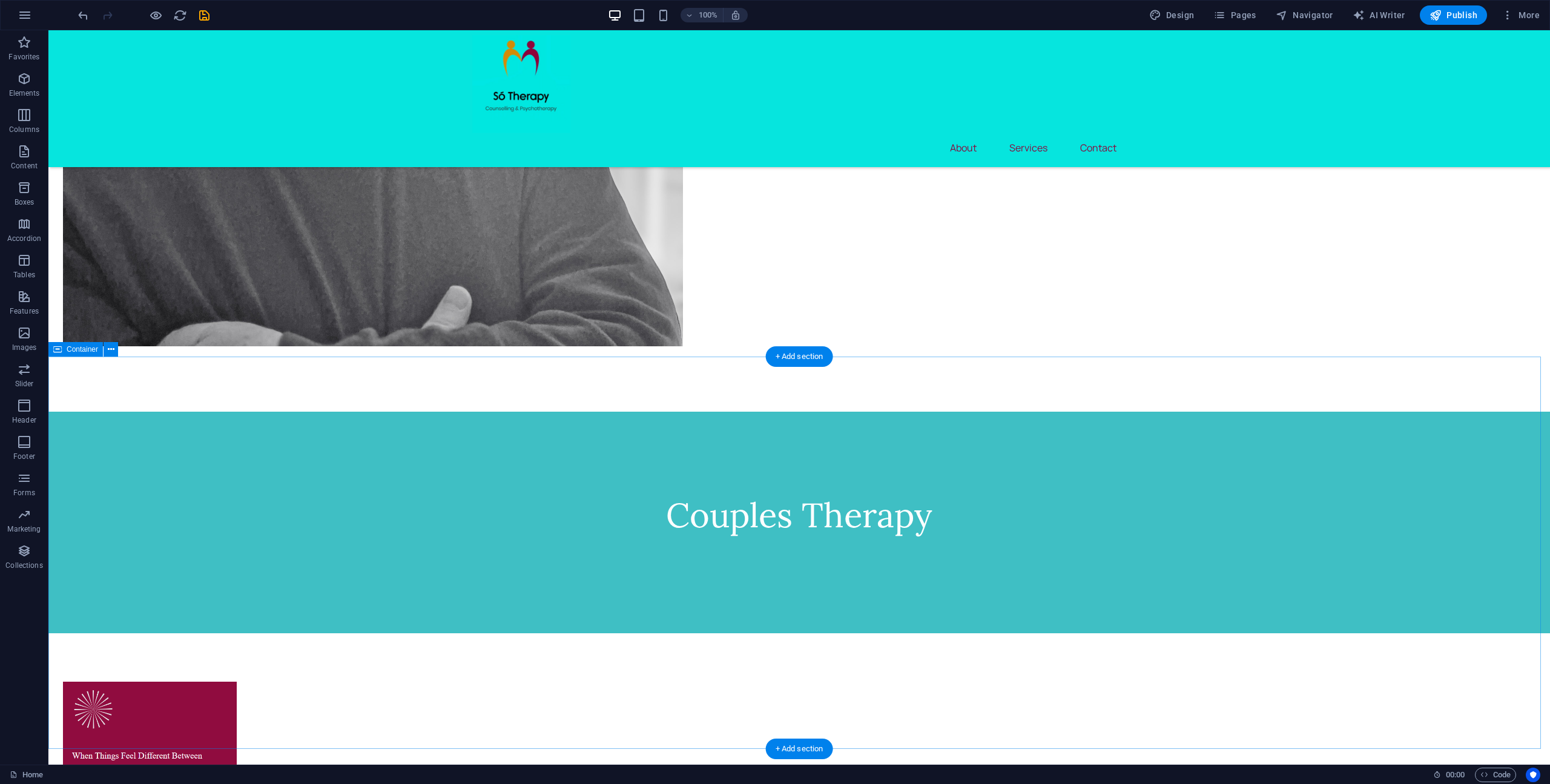
scroll to position [2203, 0]
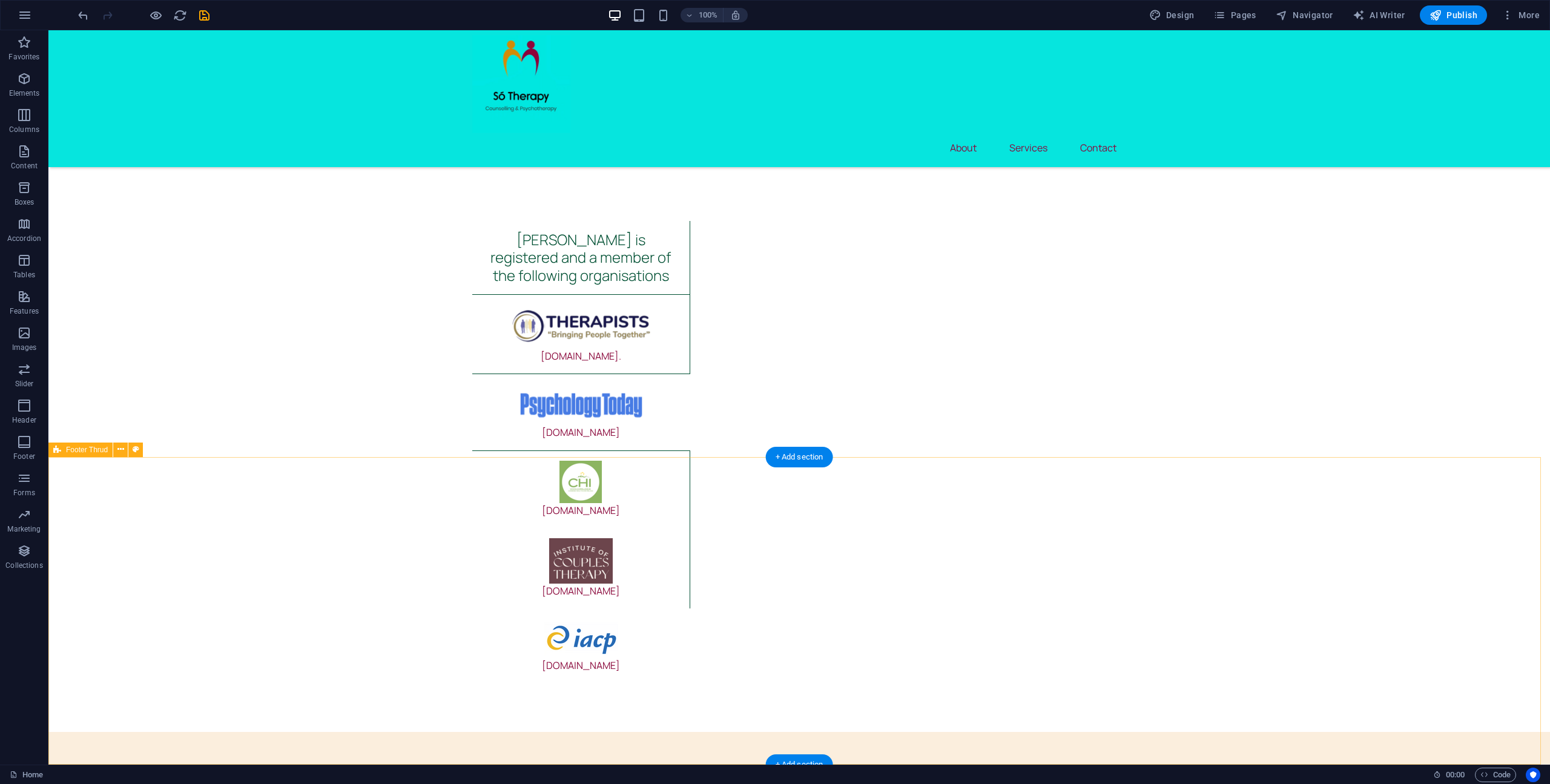
scroll to position [3354, 0]
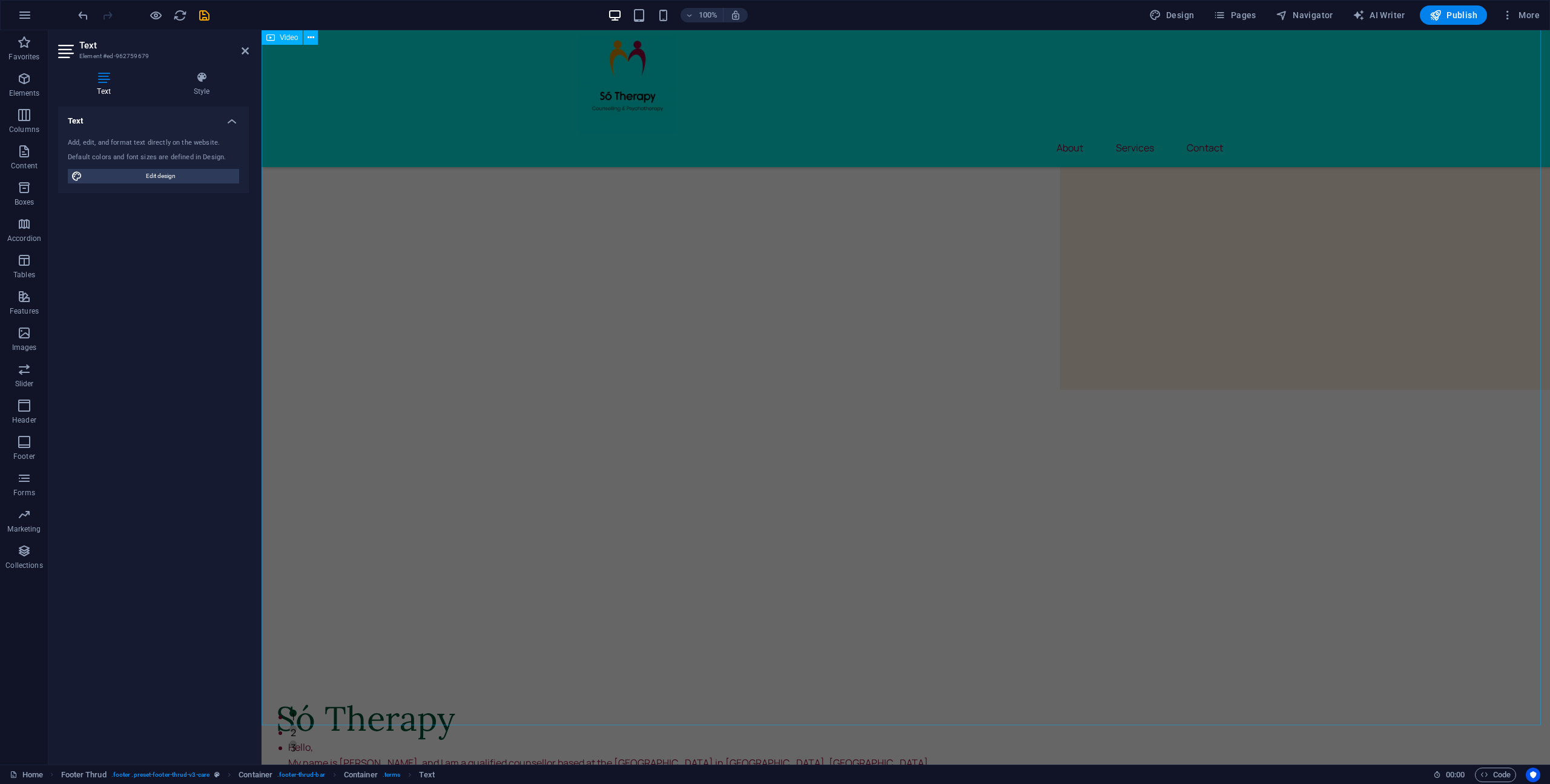
scroll to position [0, 0]
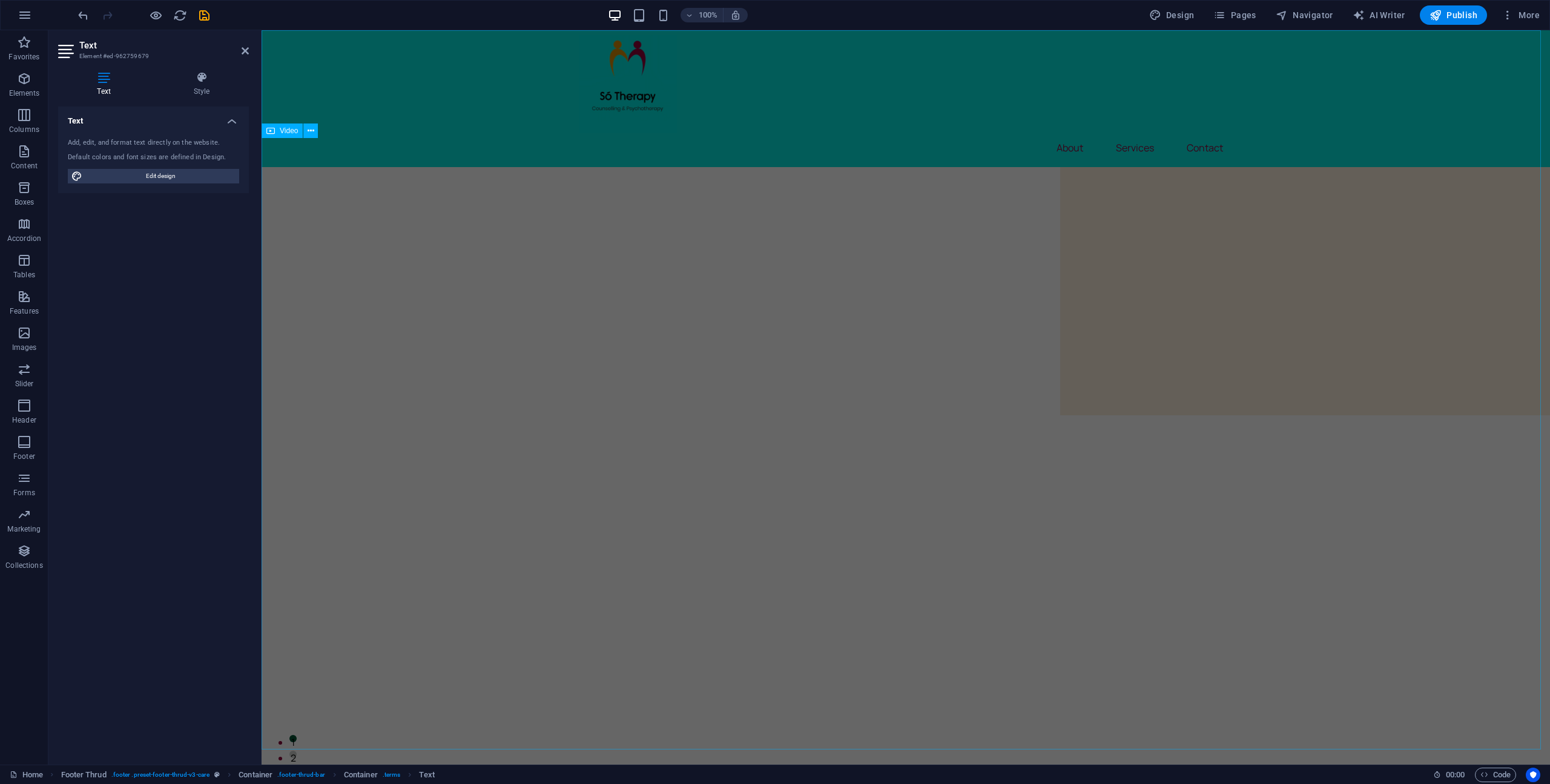
click at [1295, 395] on figure at bounding box center [906, 489] width 1288 height 644
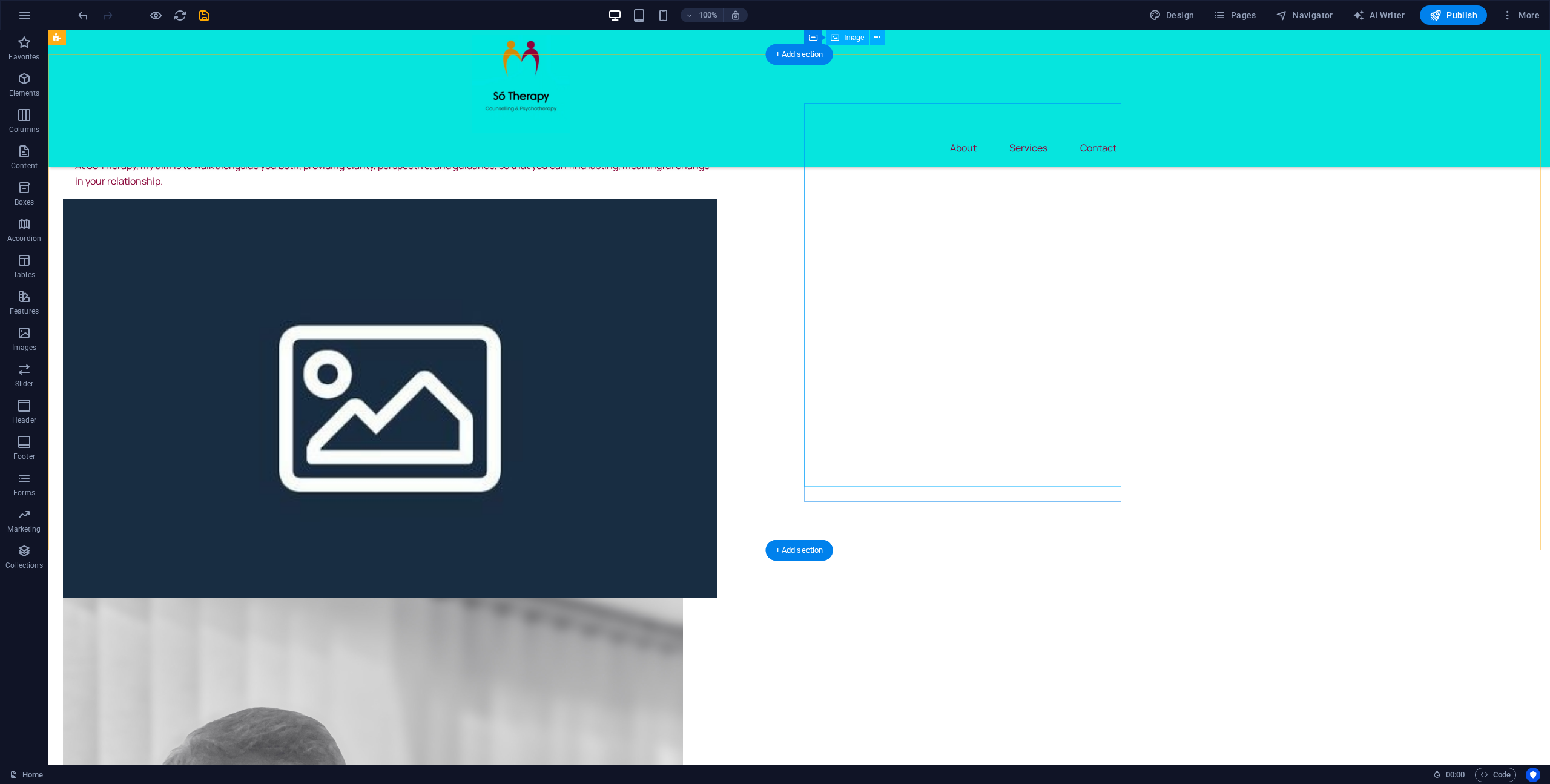
scroll to position [657, 0]
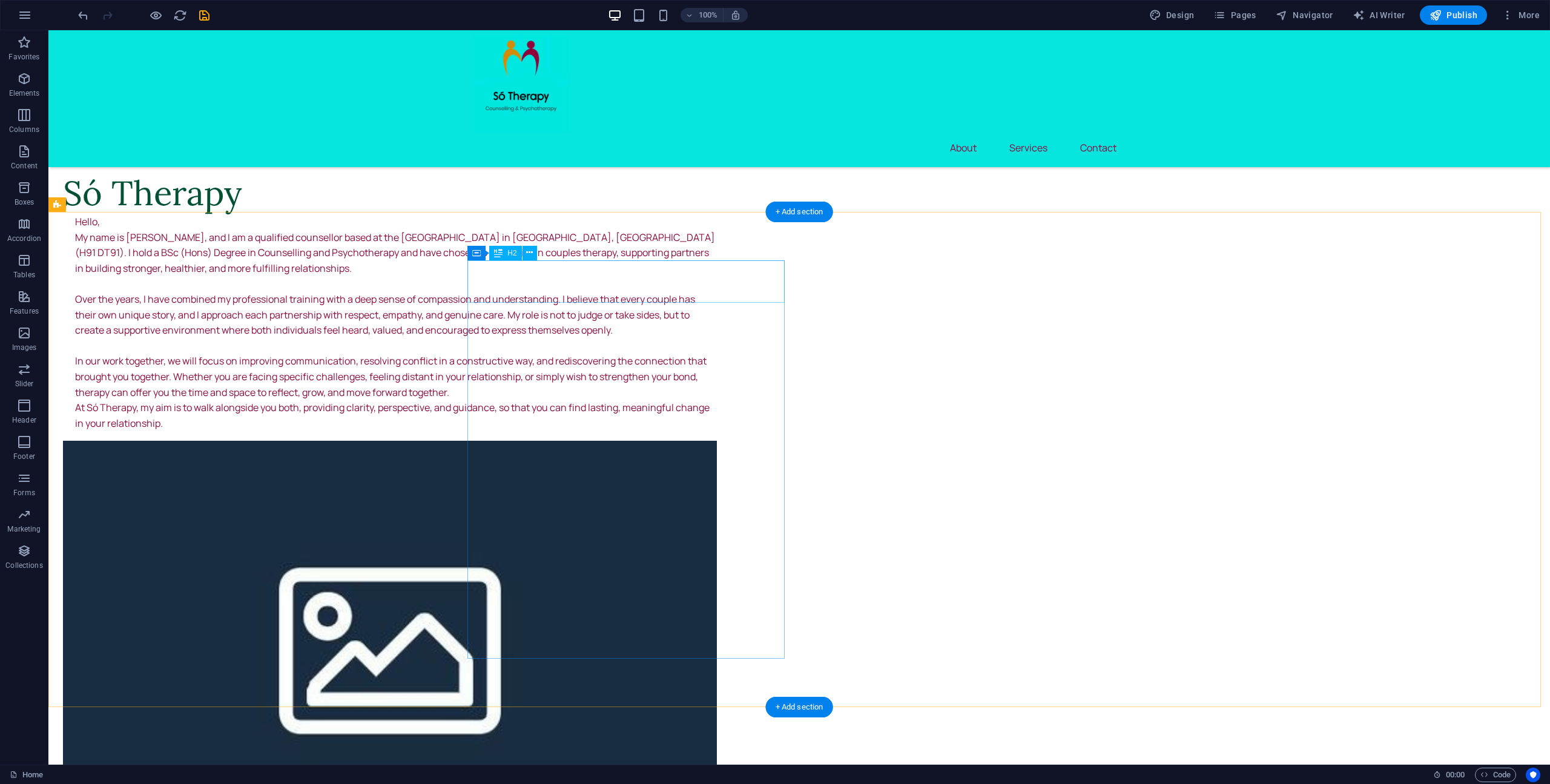
click at [583, 214] on div "Só Therapy" at bounding box center [389, 193] width 653 height 43
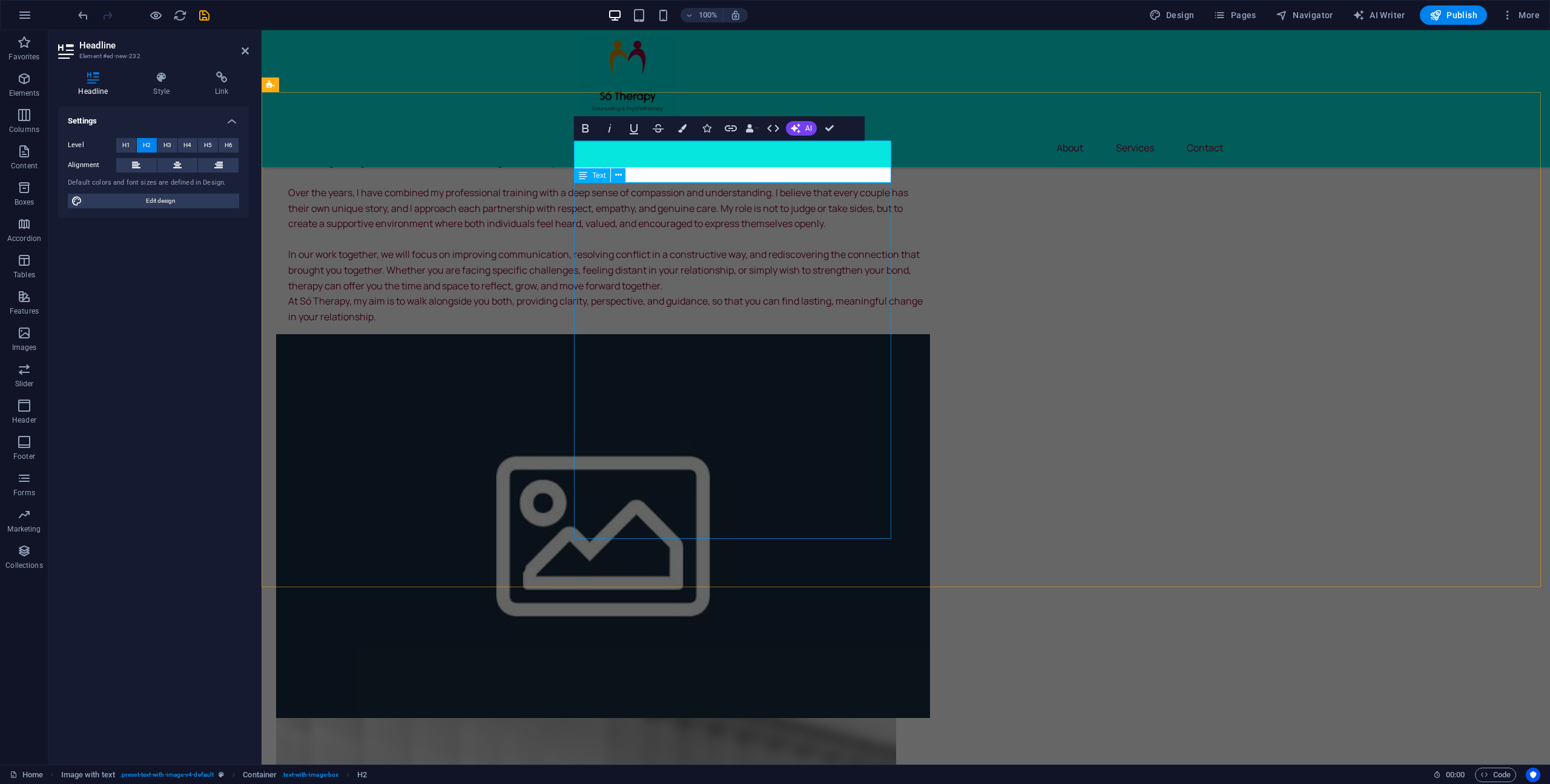
click at [659, 289] on div "Hello, My name is Seán, and I am a qualified counsellor based at the SCCUL Ente…" at bounding box center [603, 216] width 653 height 216
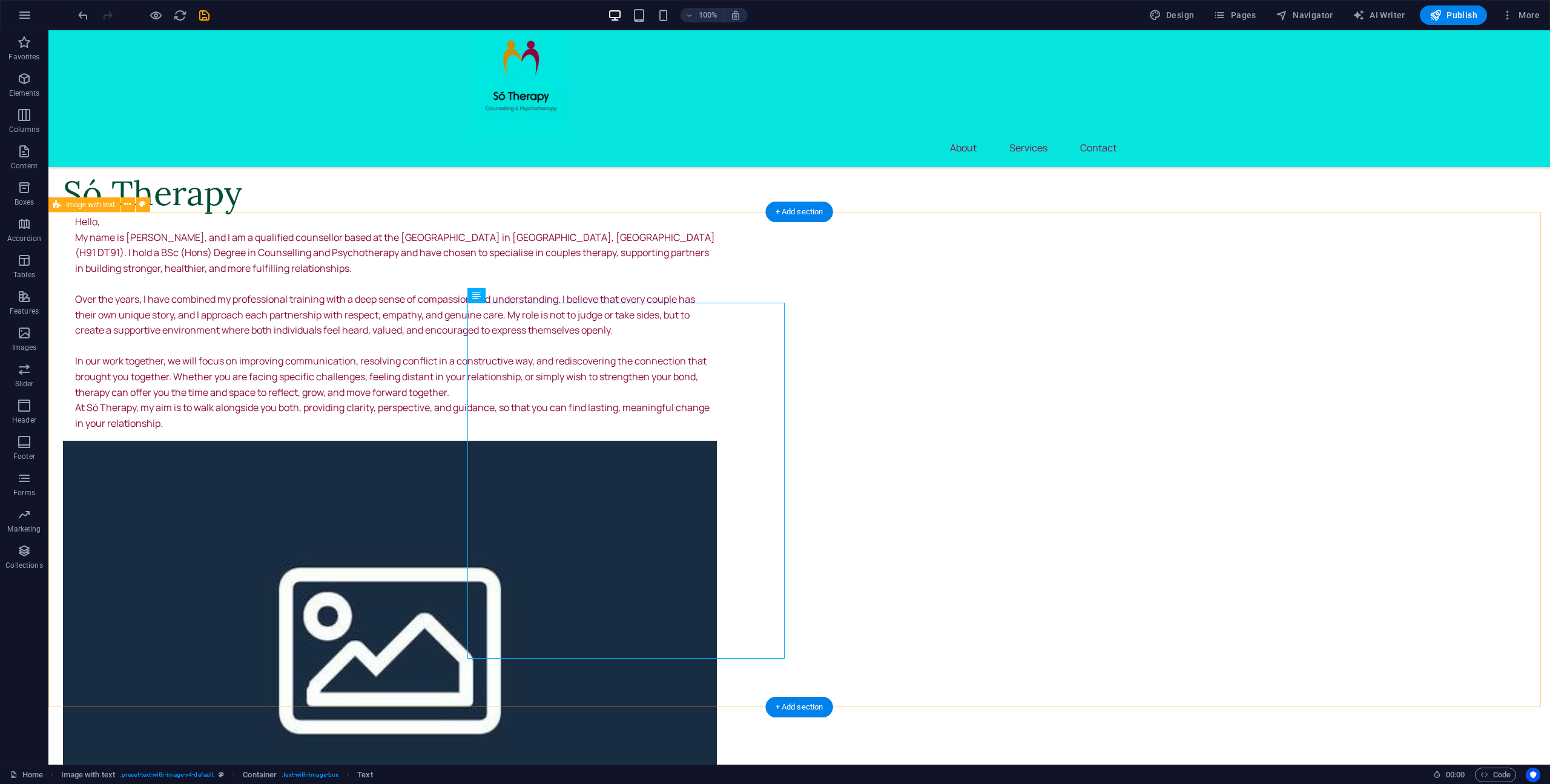
click at [523, 333] on div "Hello, My name is Seán, and I am a qualified counsellor based at the SCCUL Ente…" at bounding box center [389, 322] width 653 height 216
click at [480, 309] on div "Hello, My name is Seán, and I am a qualified counsellor based at the SCCUL Ente…" at bounding box center [389, 322] width 653 height 216
click at [480, 314] on div "Hello, My name is Seán, and I am a qualified counsellor based at the SCCUL Ente…" at bounding box center [389, 322] width 653 height 216
click at [480, 314] on div "Hello, My name is Seán, and I am a qualified counsellor based at the SCCUL Ente…" at bounding box center [389, 322] width 653 height 216
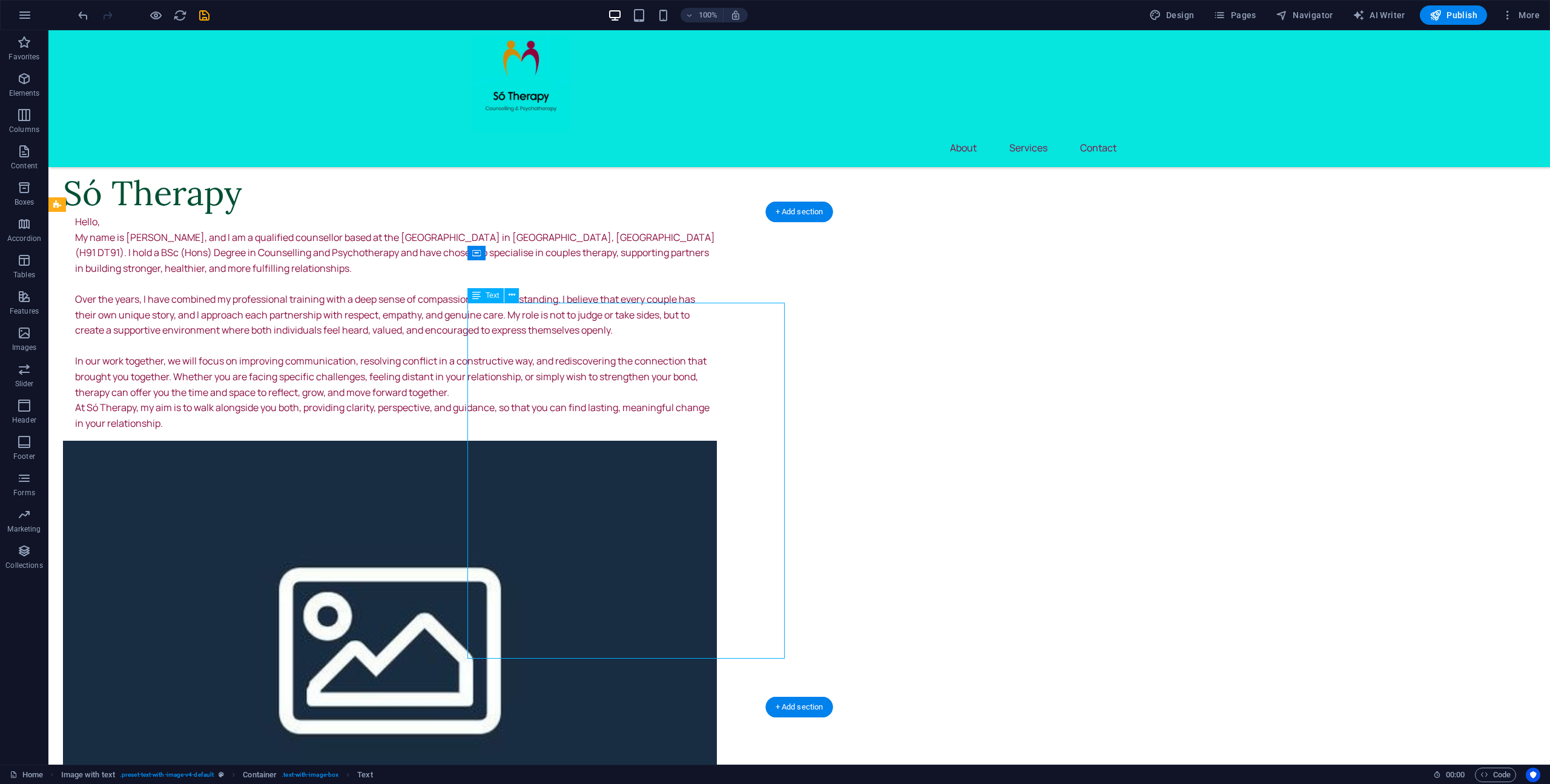
click at [480, 314] on div "Hello, My name is Seán, and I am a qualified counsellor based at the SCCUL Ente…" at bounding box center [389, 322] width 653 height 216
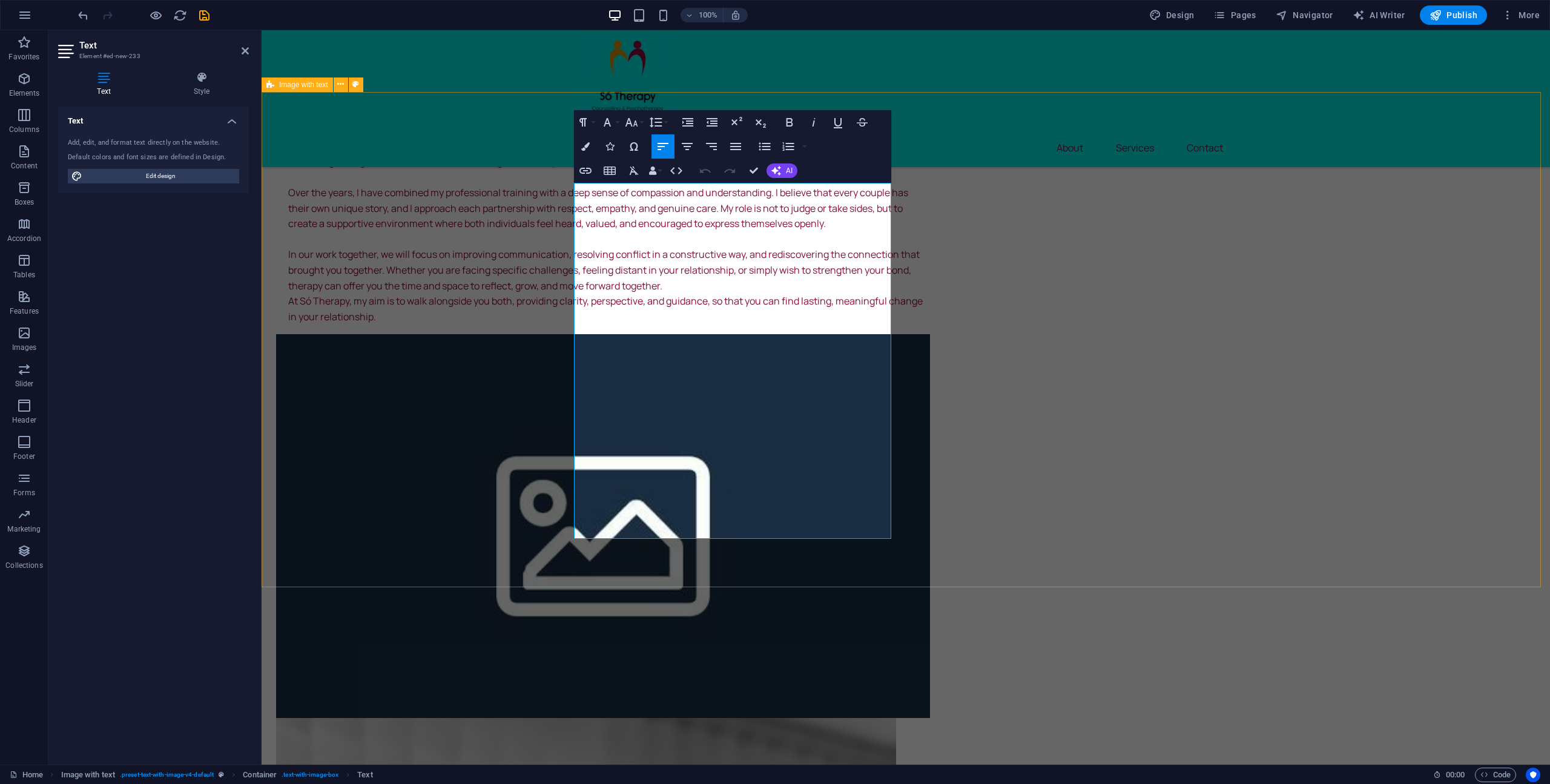
click at [392, 350] on div "Só Therapy Hello, My name is Seán, and I am a qualified counsellor based at the…" at bounding box center [906, 767] width 1288 height 1499
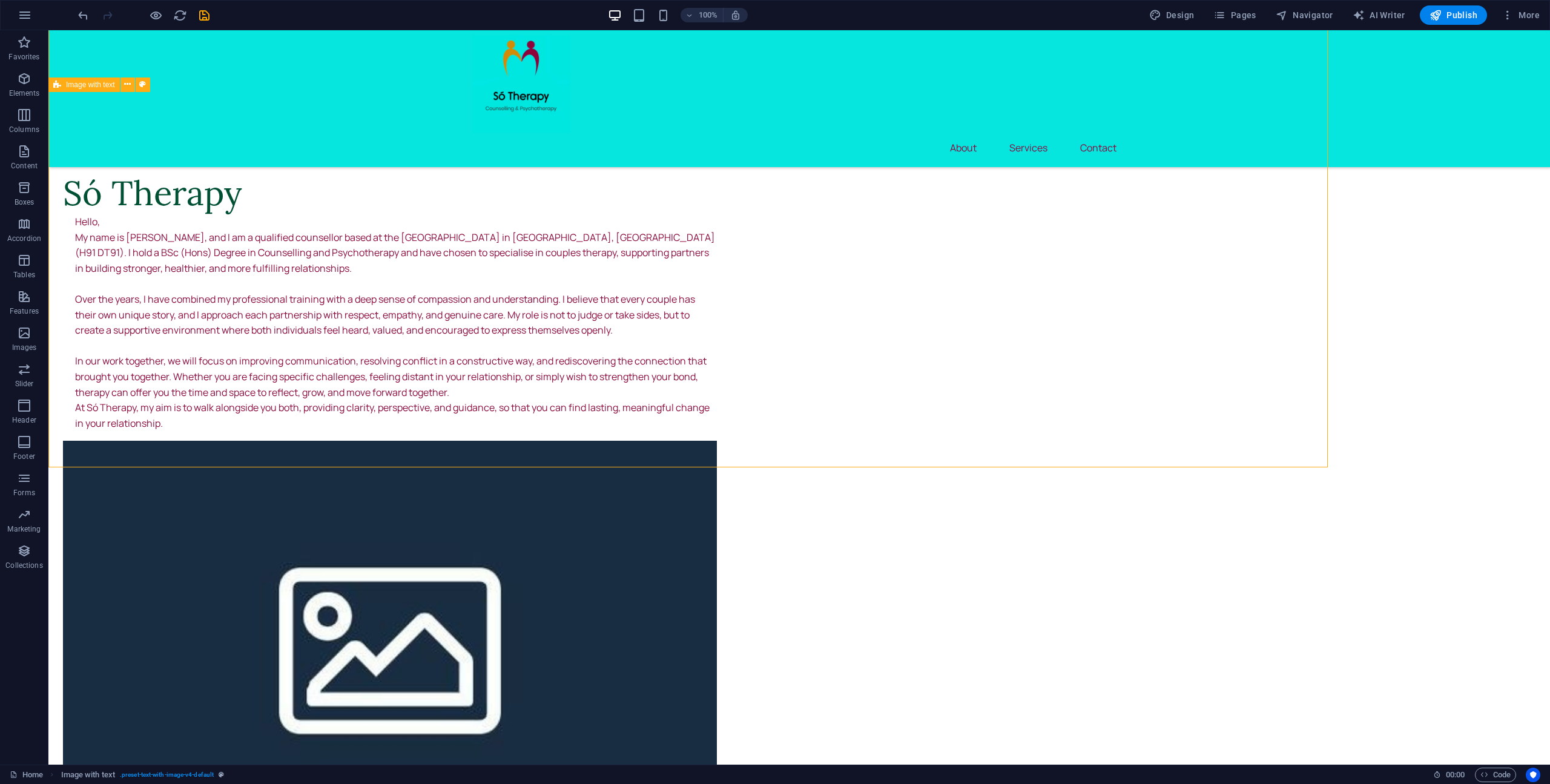
scroll to position [778, 0]
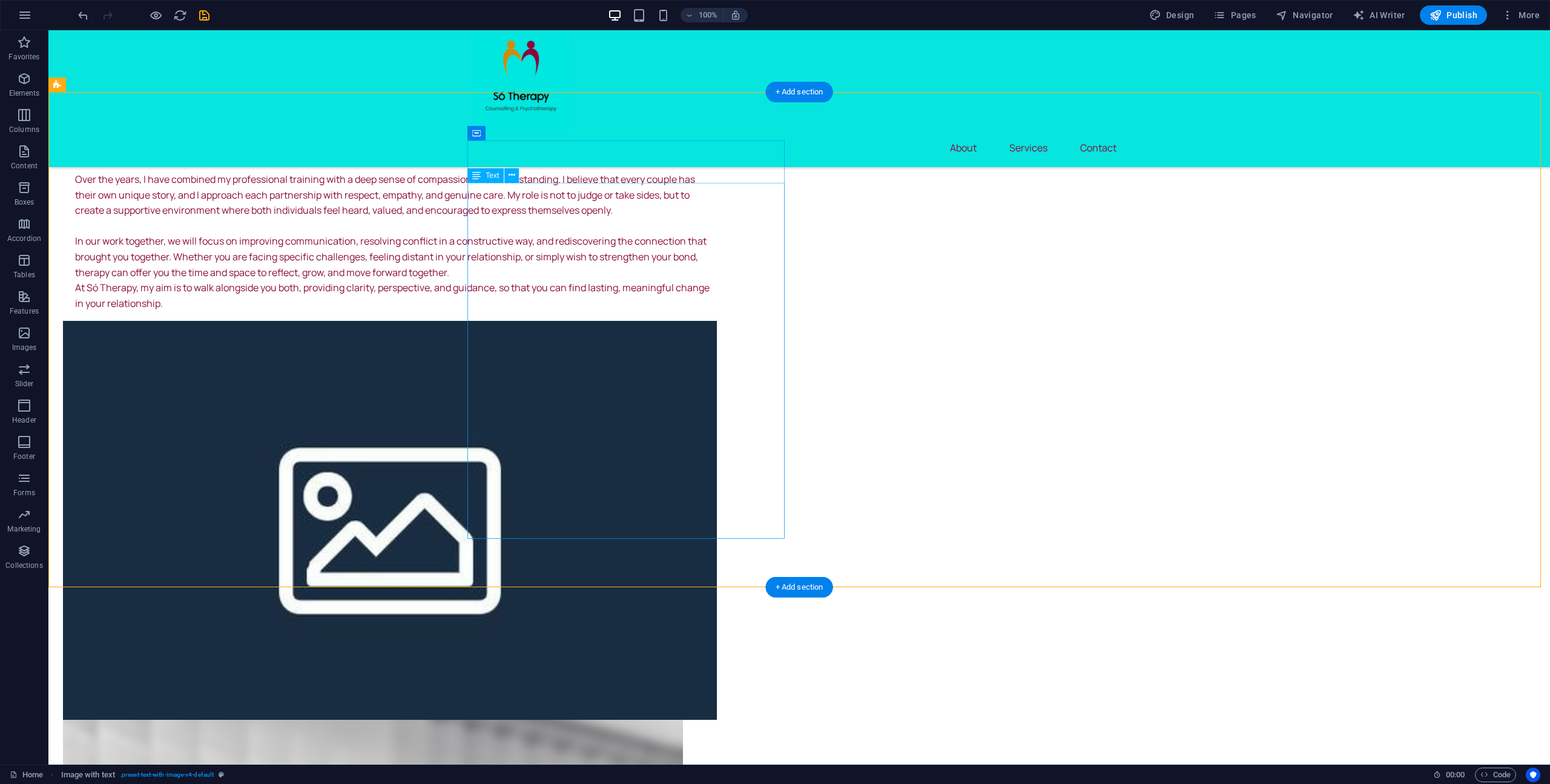
click at [480, 195] on div "Hello, My name is Seán, and I am a qualified counsellor based at the SCCUL Ente…" at bounding box center [389, 203] width 653 height 216
click at [481, 195] on div "Hello, My name is Seán, and I am a qualified counsellor based at the SCCUL Ente…" at bounding box center [389, 203] width 653 height 216
drag, startPoint x: 481, startPoint y: 195, endPoint x: 269, endPoint y: 195, distance: 212.0
click at [482, 195] on div "Hello, My name is Seán, and I am a qualified counsellor based at the SCCUL Ente…" at bounding box center [389, 203] width 653 height 216
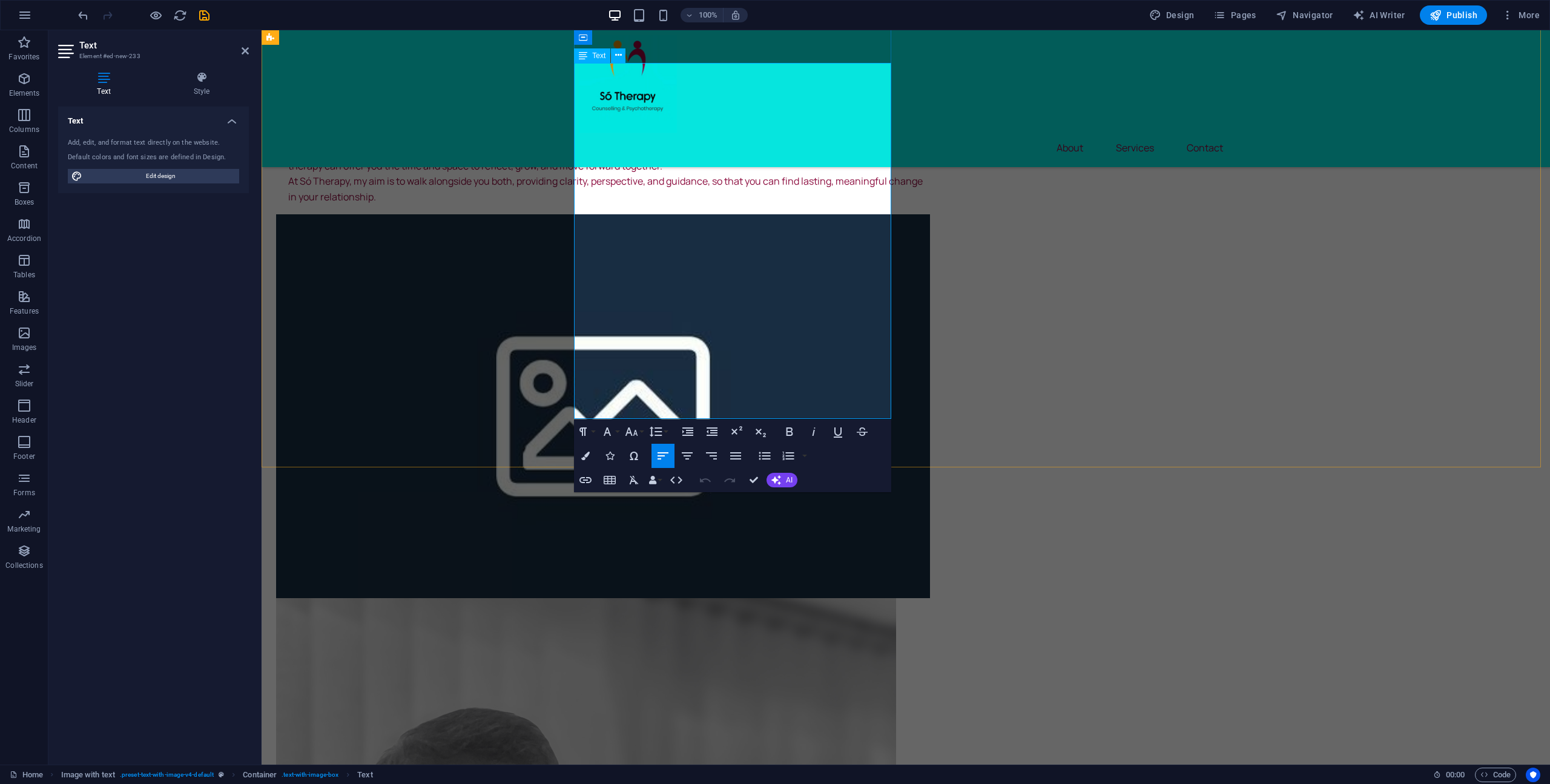
click at [581, 205] on div "Hello, My name is Seán, and I am a qualified counsellor based at the SCCUL Ente…" at bounding box center [603, 96] width 653 height 216
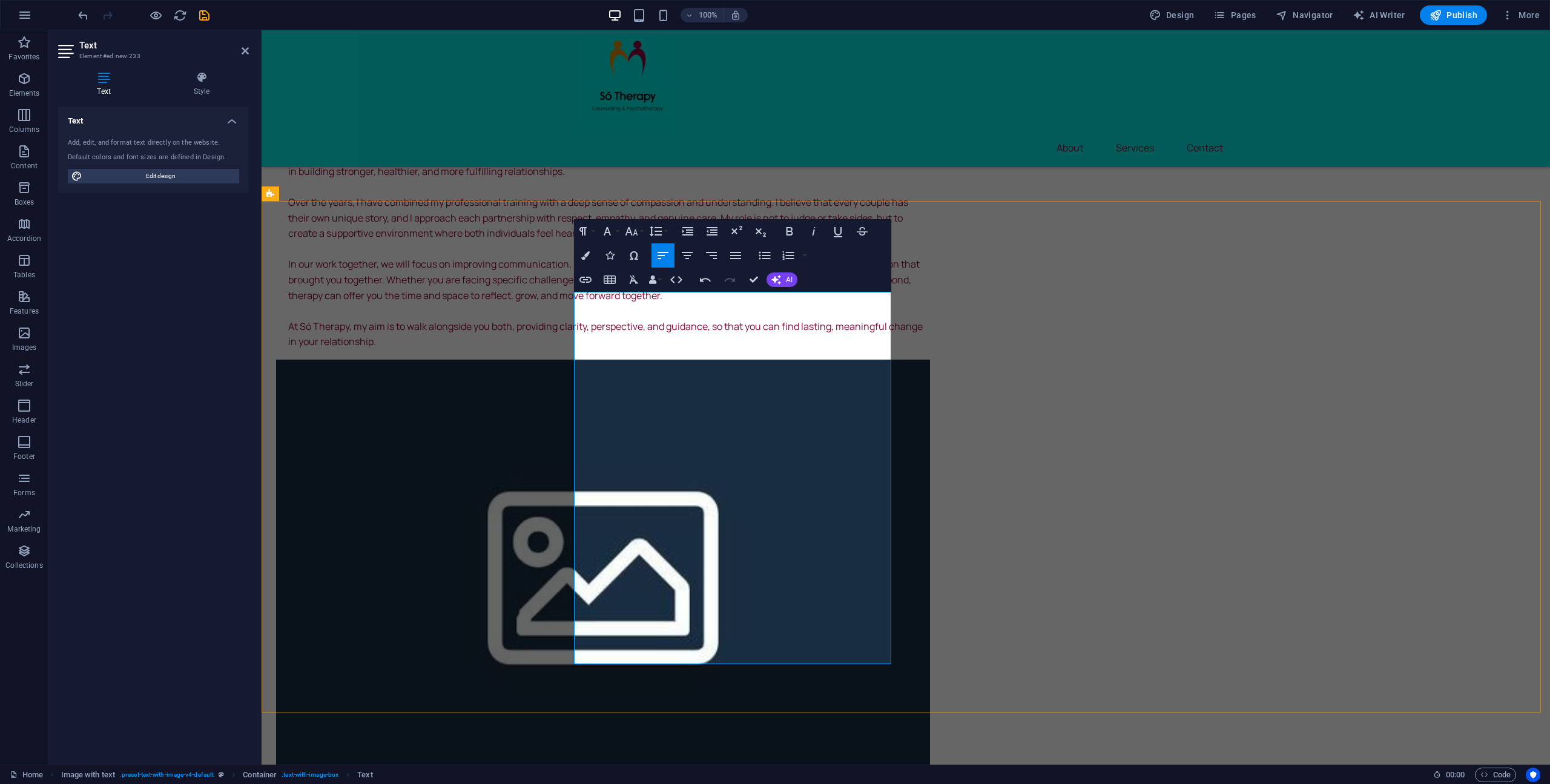
scroll to position [535, 0]
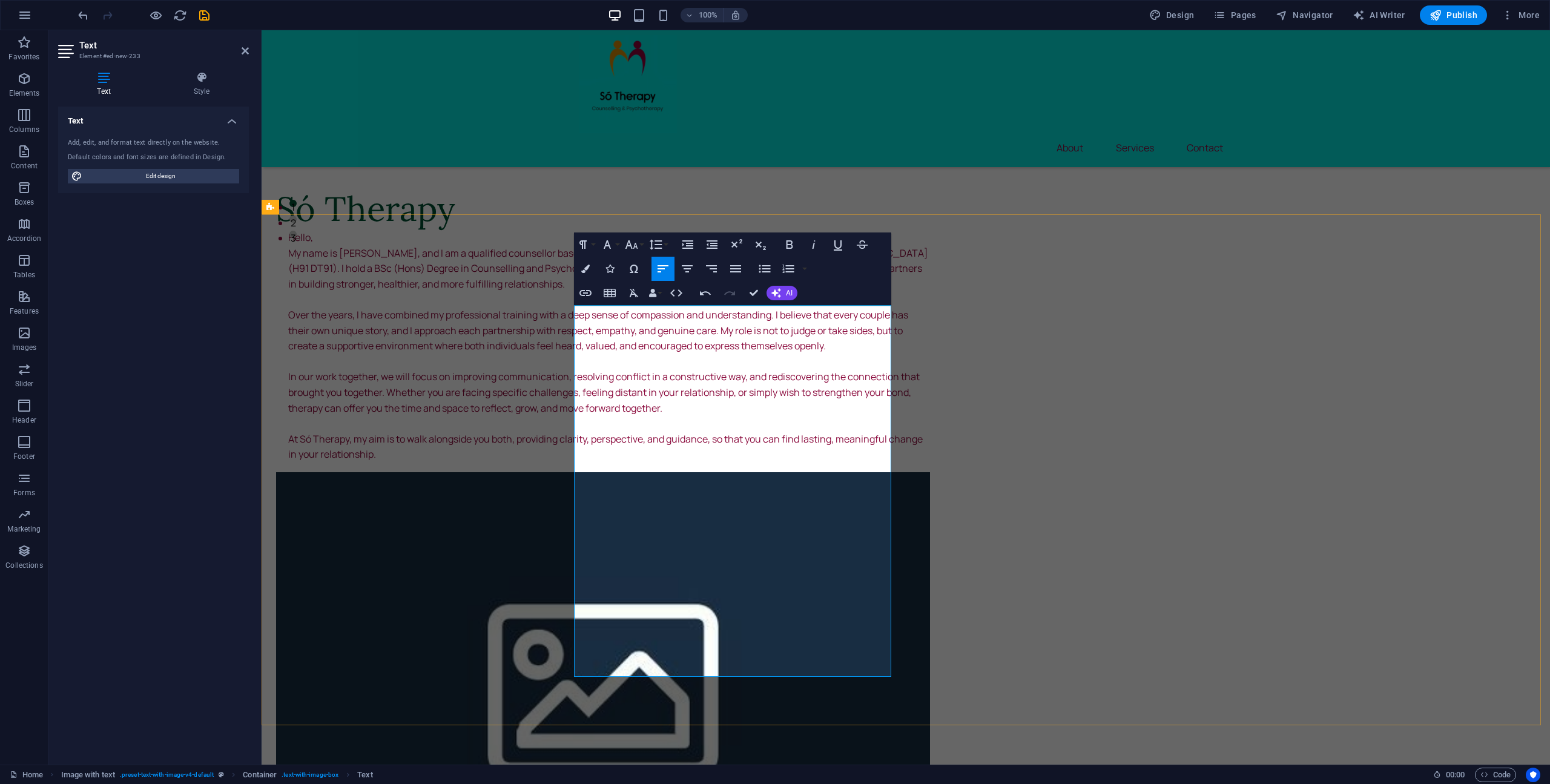
click at [587, 292] on p "My name is [PERSON_NAME], and I am a qualified counsellor based at the [GEOGRAP…" at bounding box center [609, 269] width 642 height 47
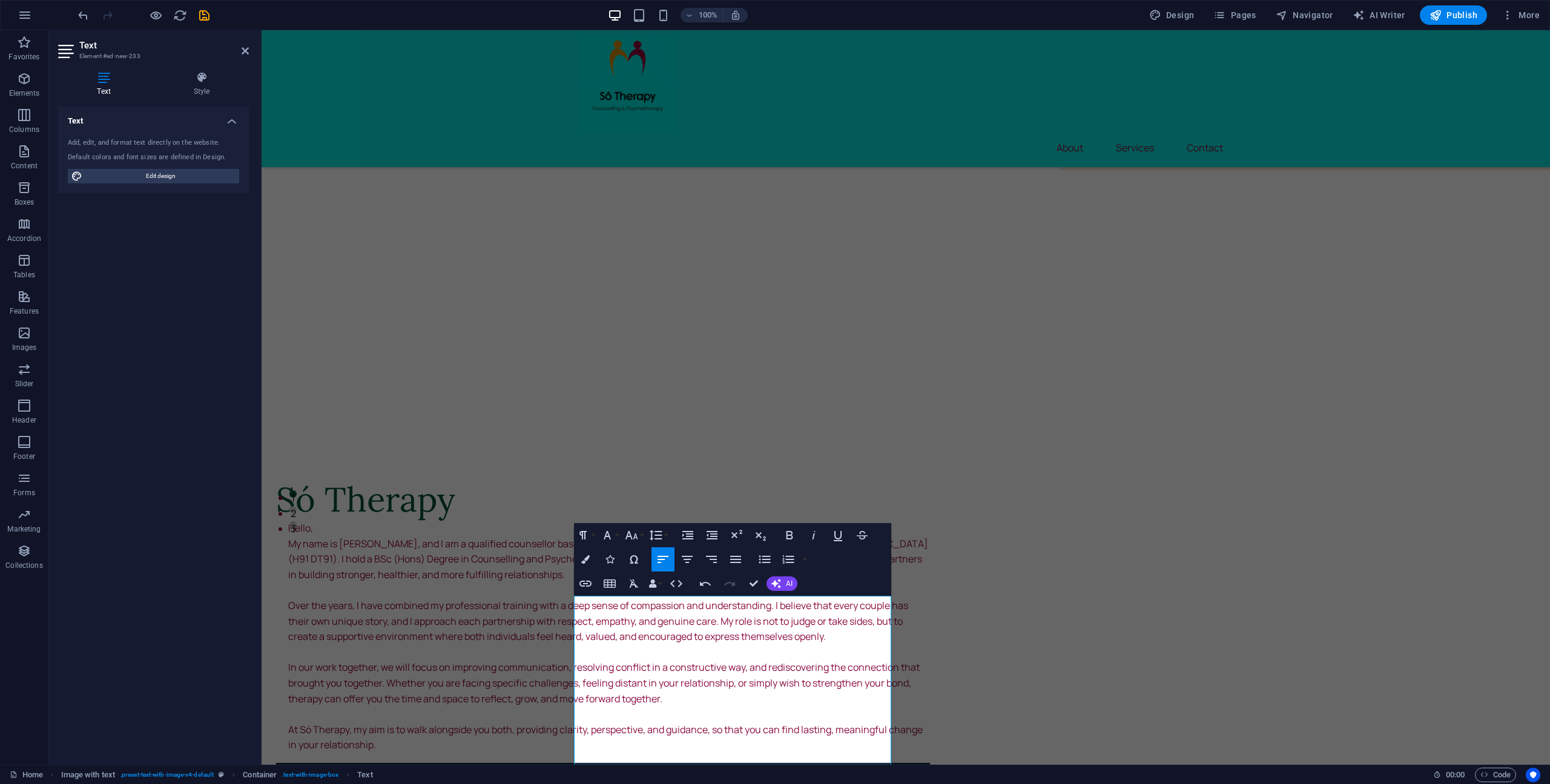
scroll to position [232, 0]
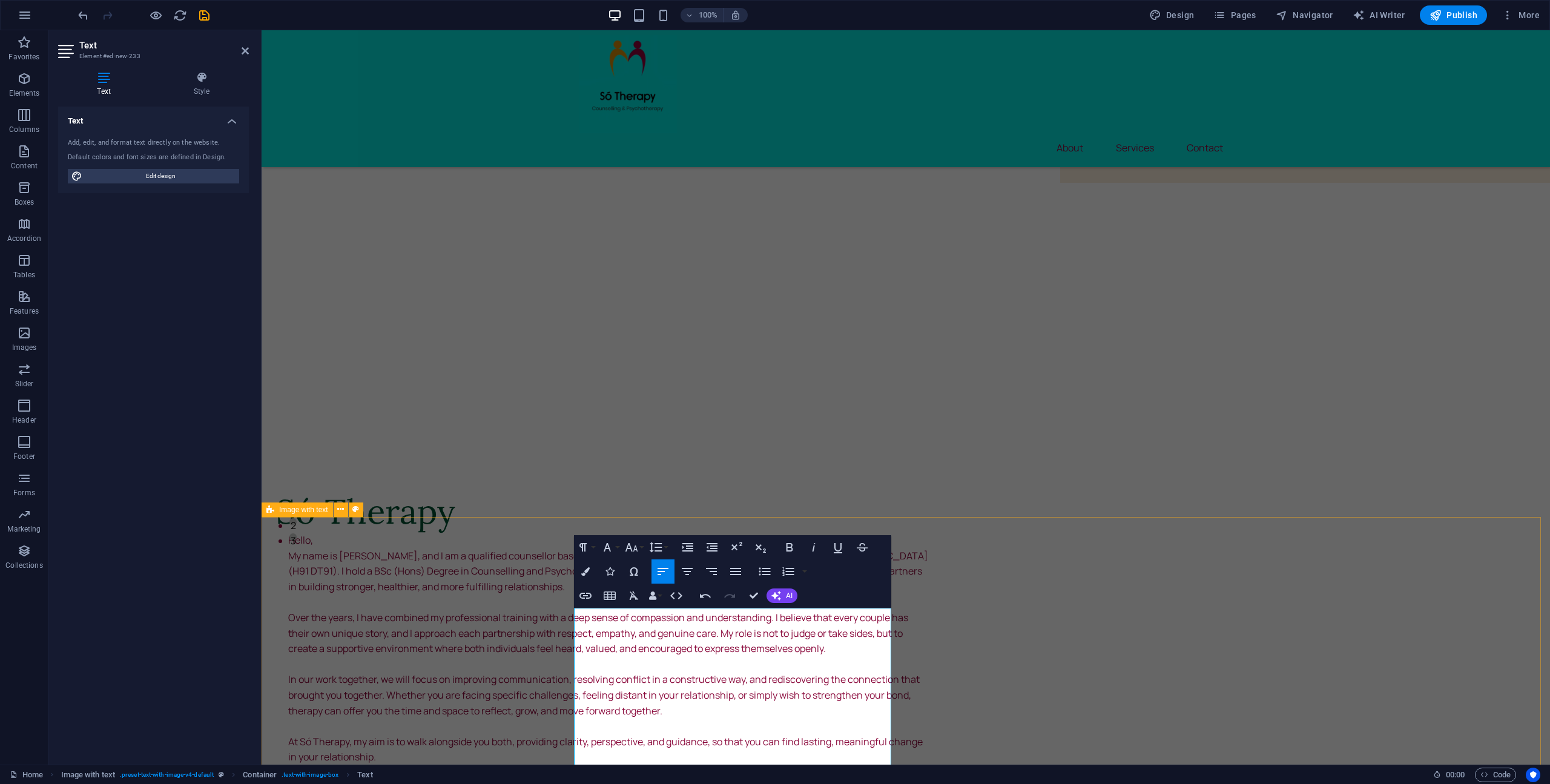
drag, startPoint x: 1388, startPoint y: 561, endPoint x: 1274, endPoint y: 545, distance: 115.1
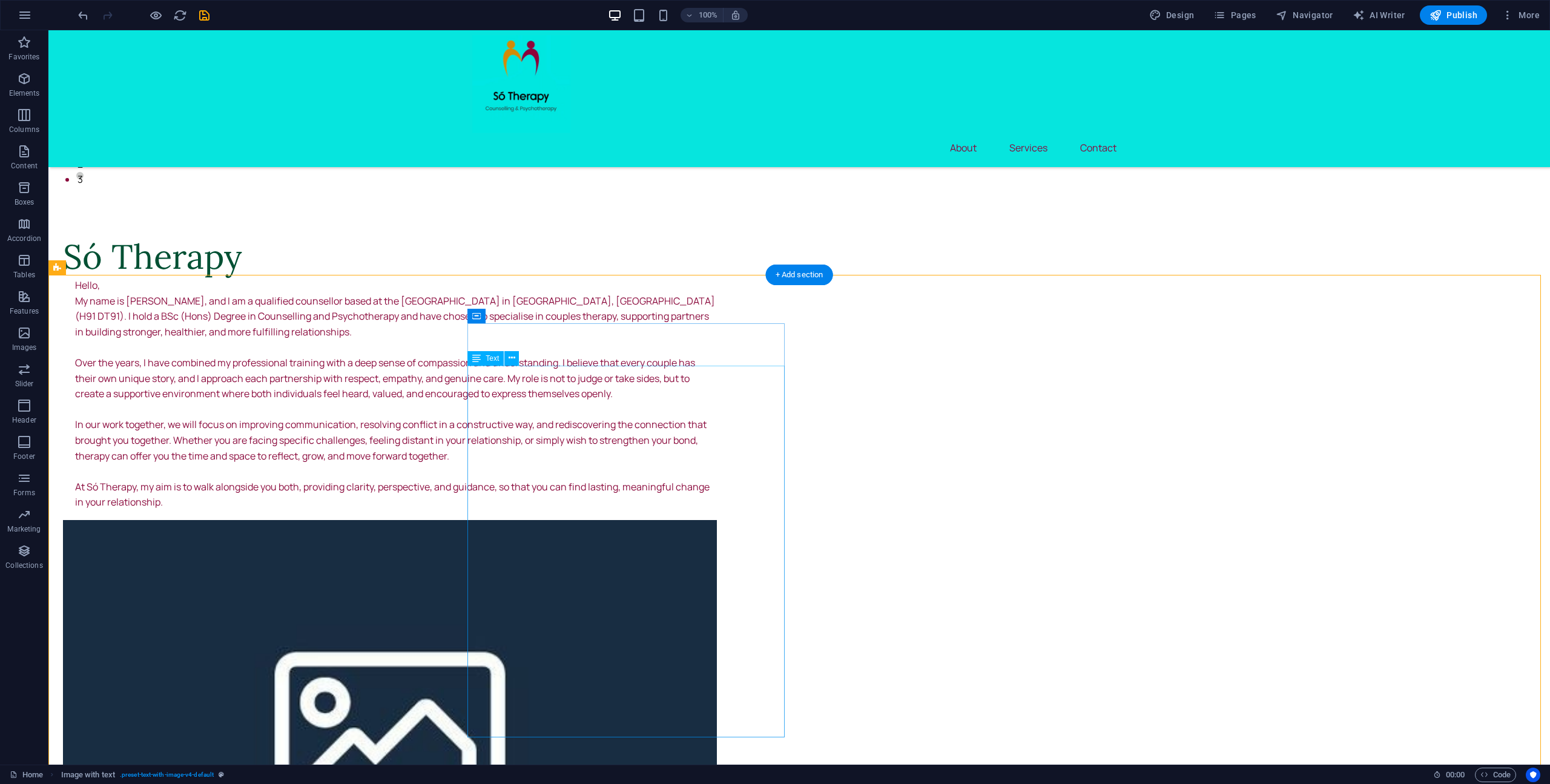
scroll to position [594, 0]
click at [594, 277] on div "Só Therapy" at bounding box center [389, 256] width 653 height 43
click at [489, 277] on div "Só Therapy" at bounding box center [389, 256] width 653 height 43
click at [473, 277] on div "Só Therapy" at bounding box center [389, 256] width 653 height 43
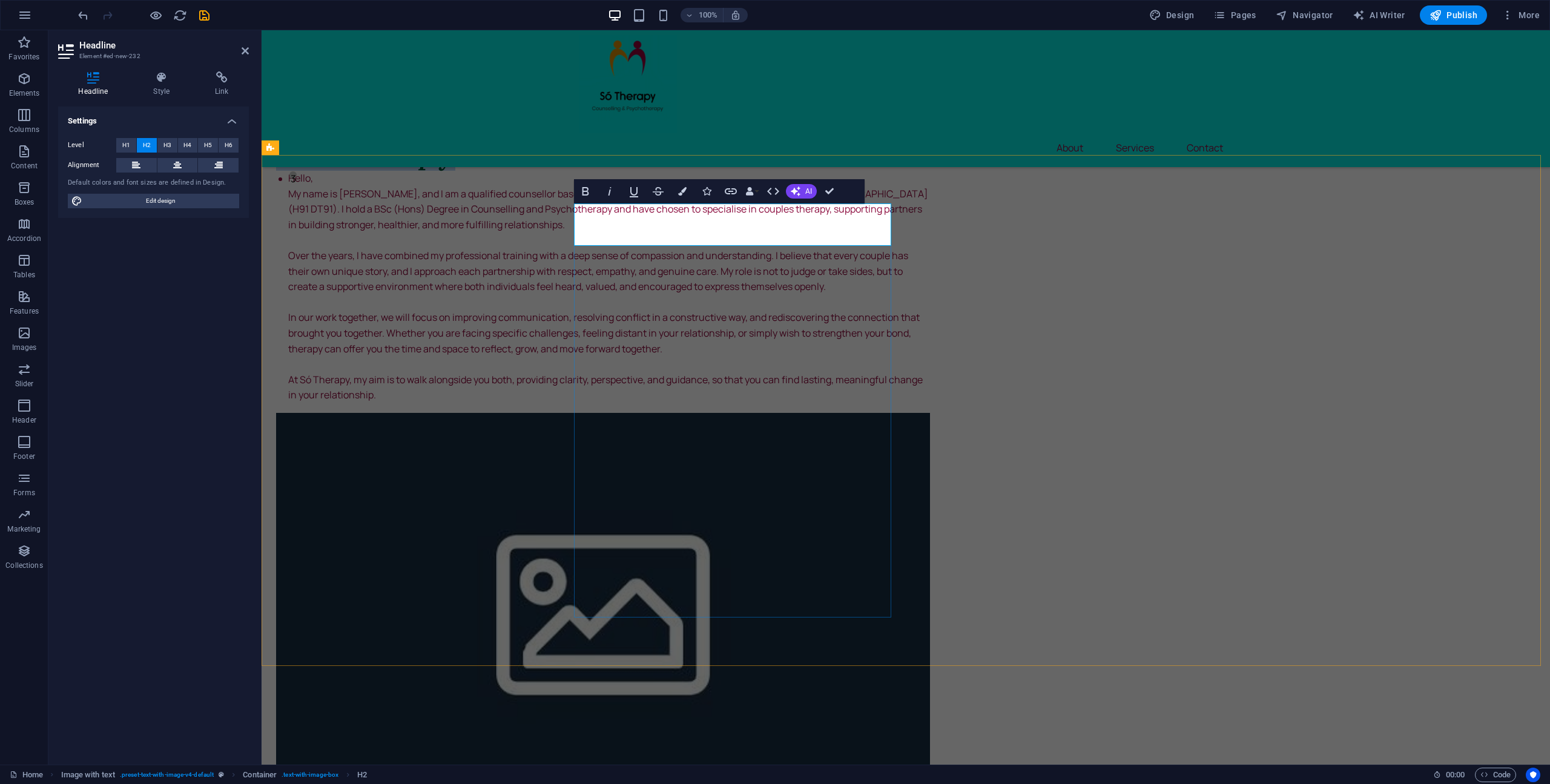
click at [579, 171] on h2 "Só Therapy" at bounding box center [603, 149] width 653 height 43
click at [580, 171] on h2 "Só Therapy" at bounding box center [603, 149] width 653 height 43
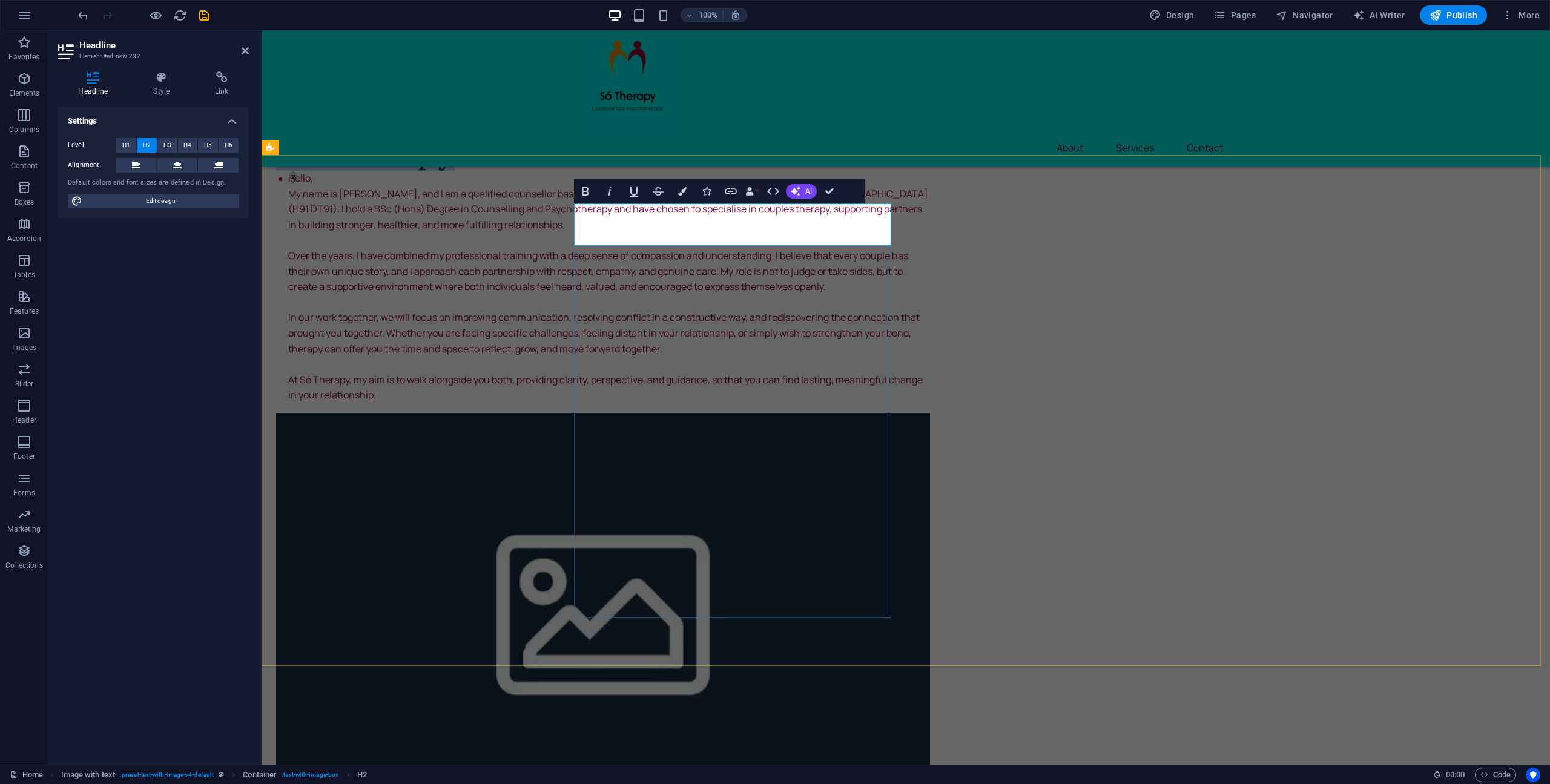
click at [581, 171] on h2 "Só Therapy" at bounding box center [603, 149] width 653 height 43
click at [578, 171] on h2 "Só Therapy" at bounding box center [603, 149] width 653 height 43
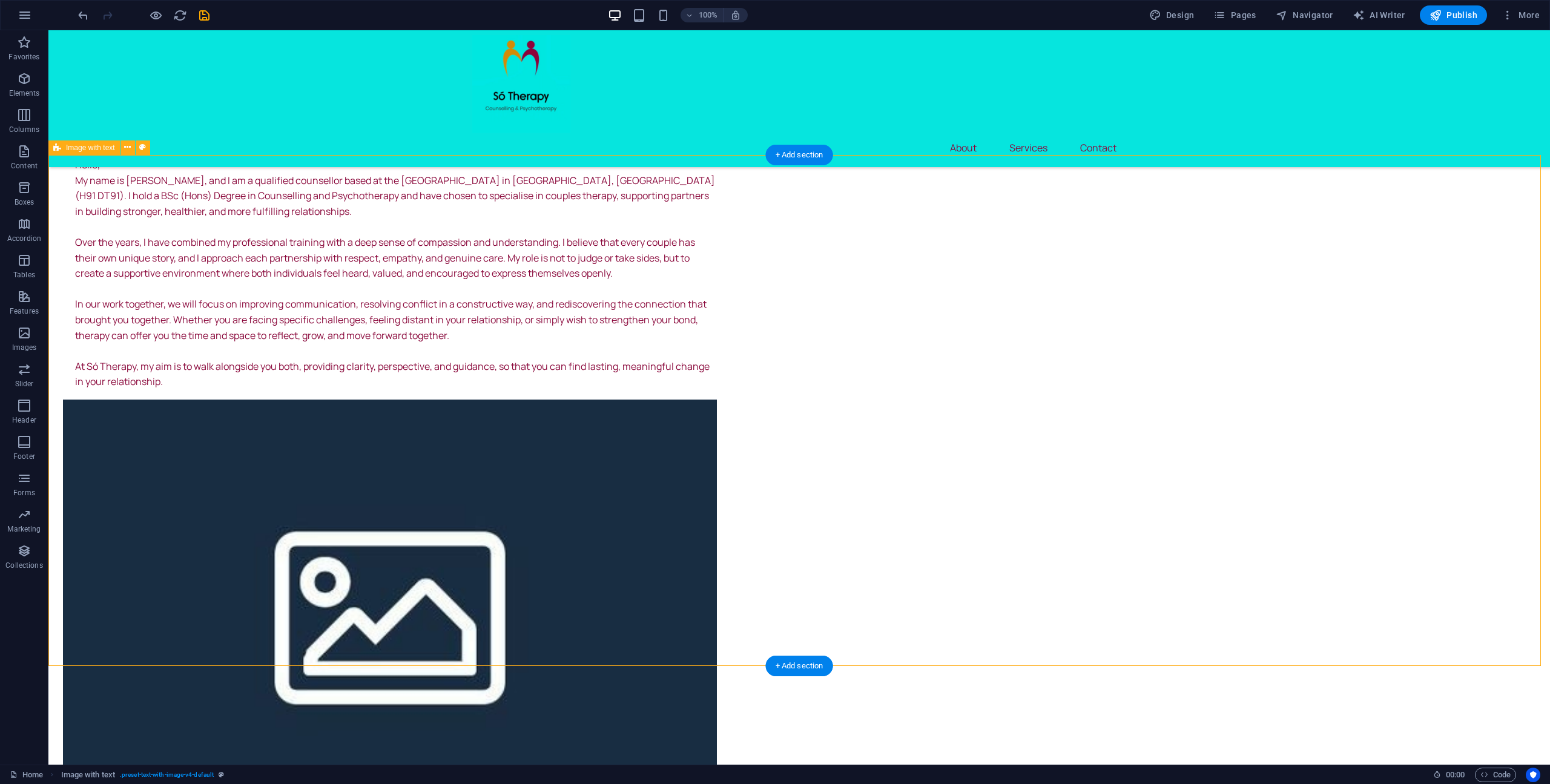
click at [717, 599] on figure at bounding box center [389, 607] width 653 height 415
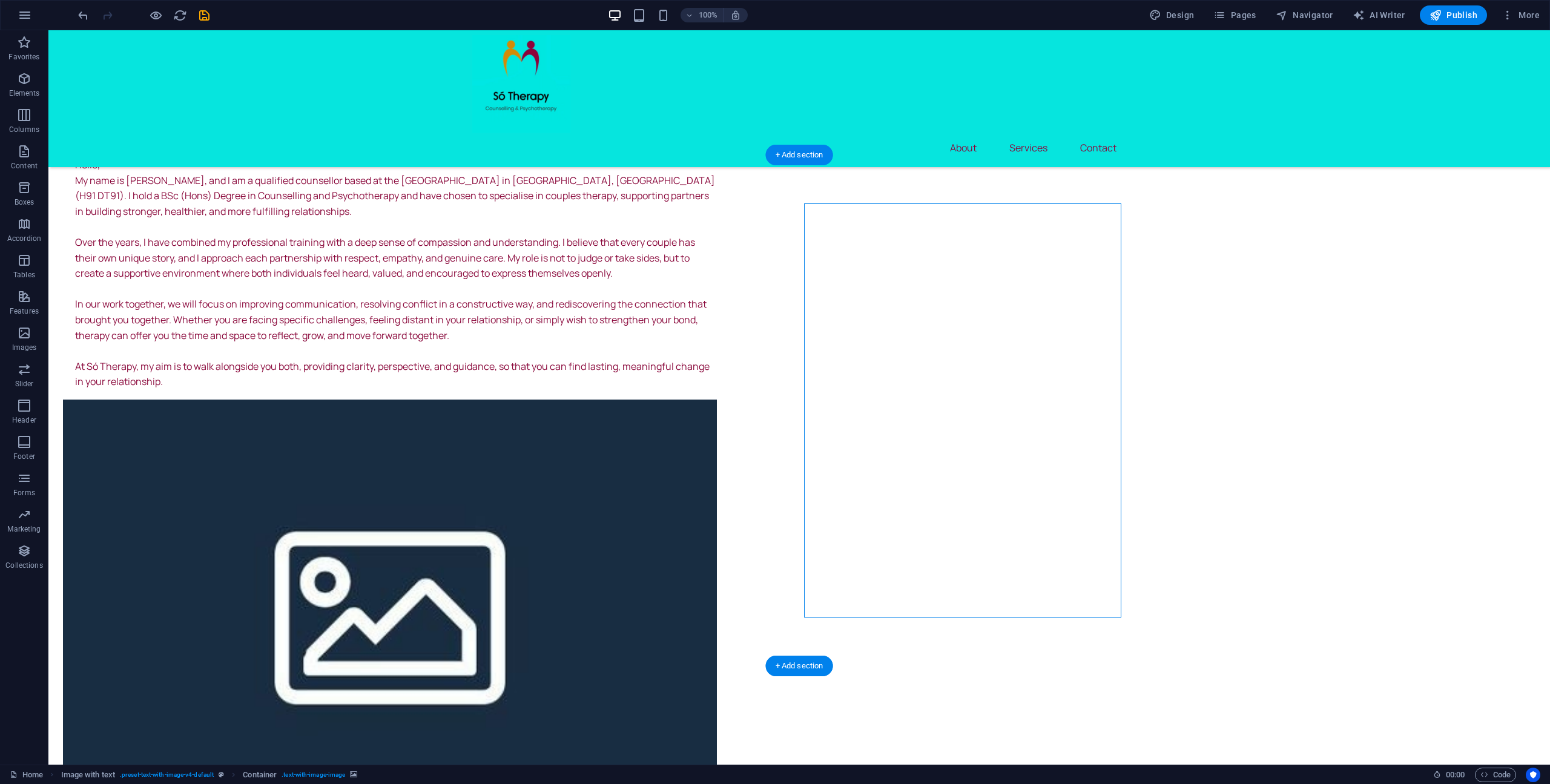
click at [717, 599] on figure at bounding box center [389, 607] width 653 height 415
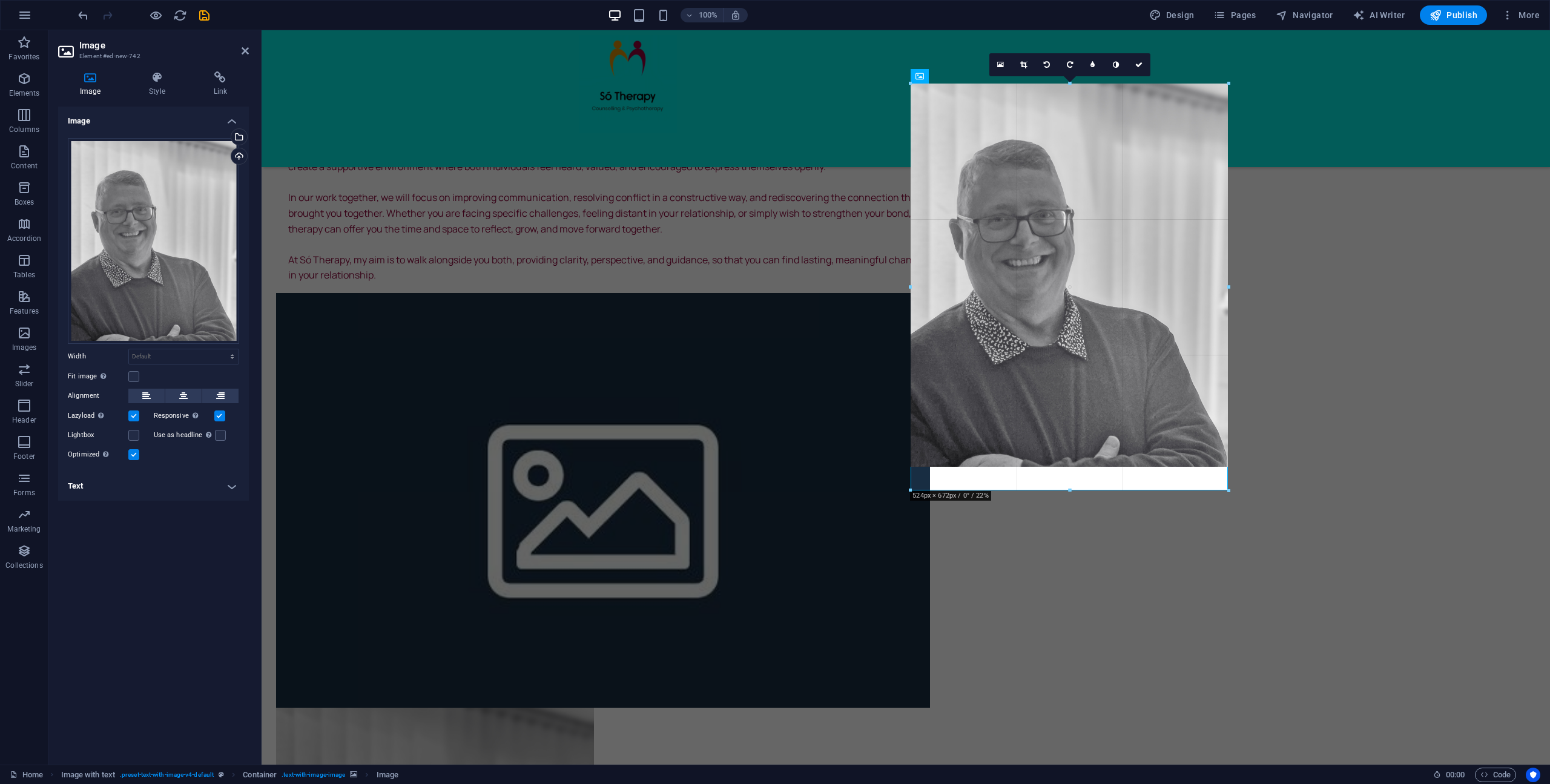
drag, startPoint x: 1070, startPoint y: 467, endPoint x: 1069, endPoint y: 490, distance: 23.0
type input "524"
select select "px"
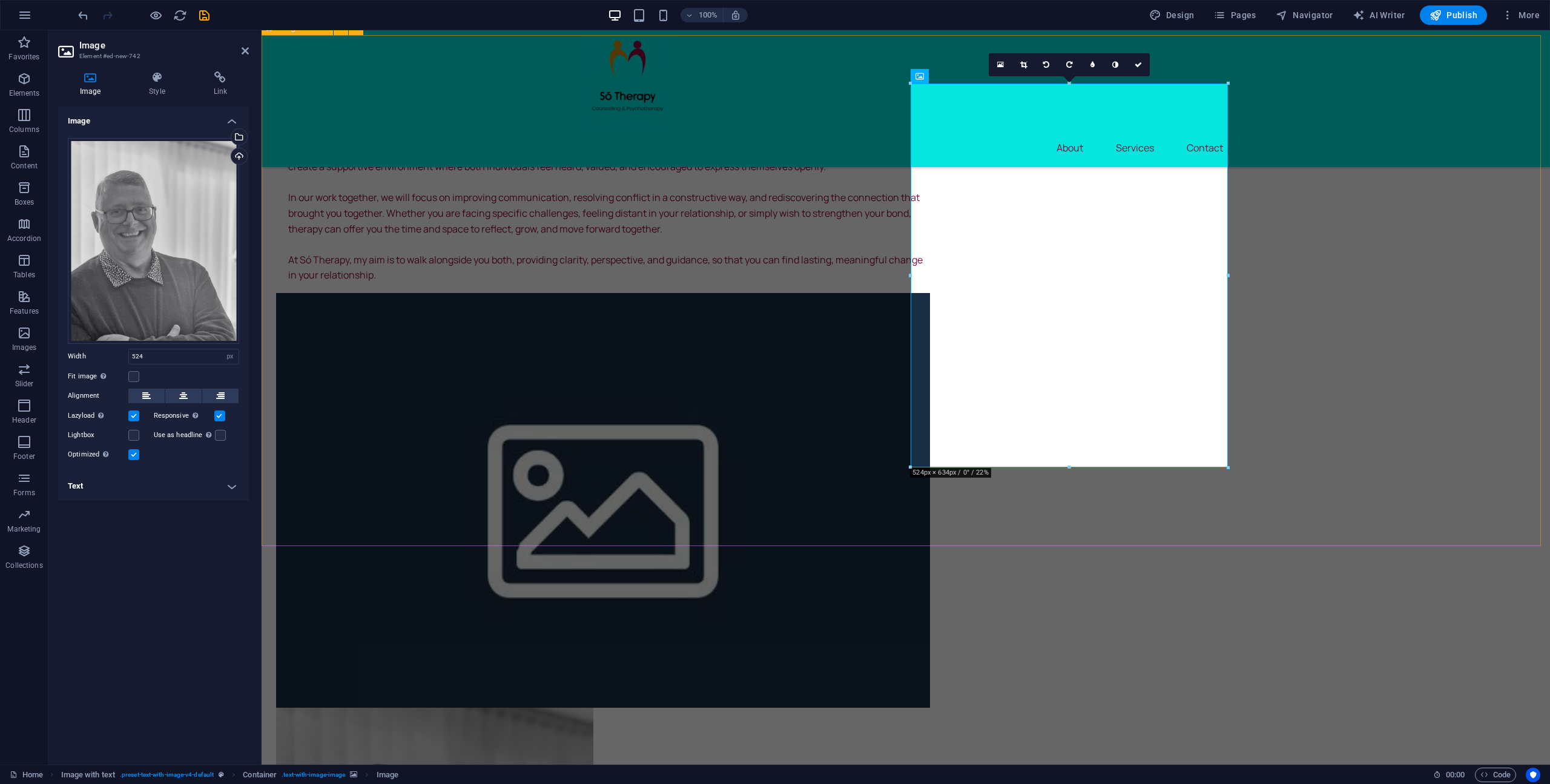
click at [1316, 490] on div "Só Therapy Hello, My name is Seán, and I am a qualified counsellor based at the…" at bounding box center [906, 550] width 1288 height 1180
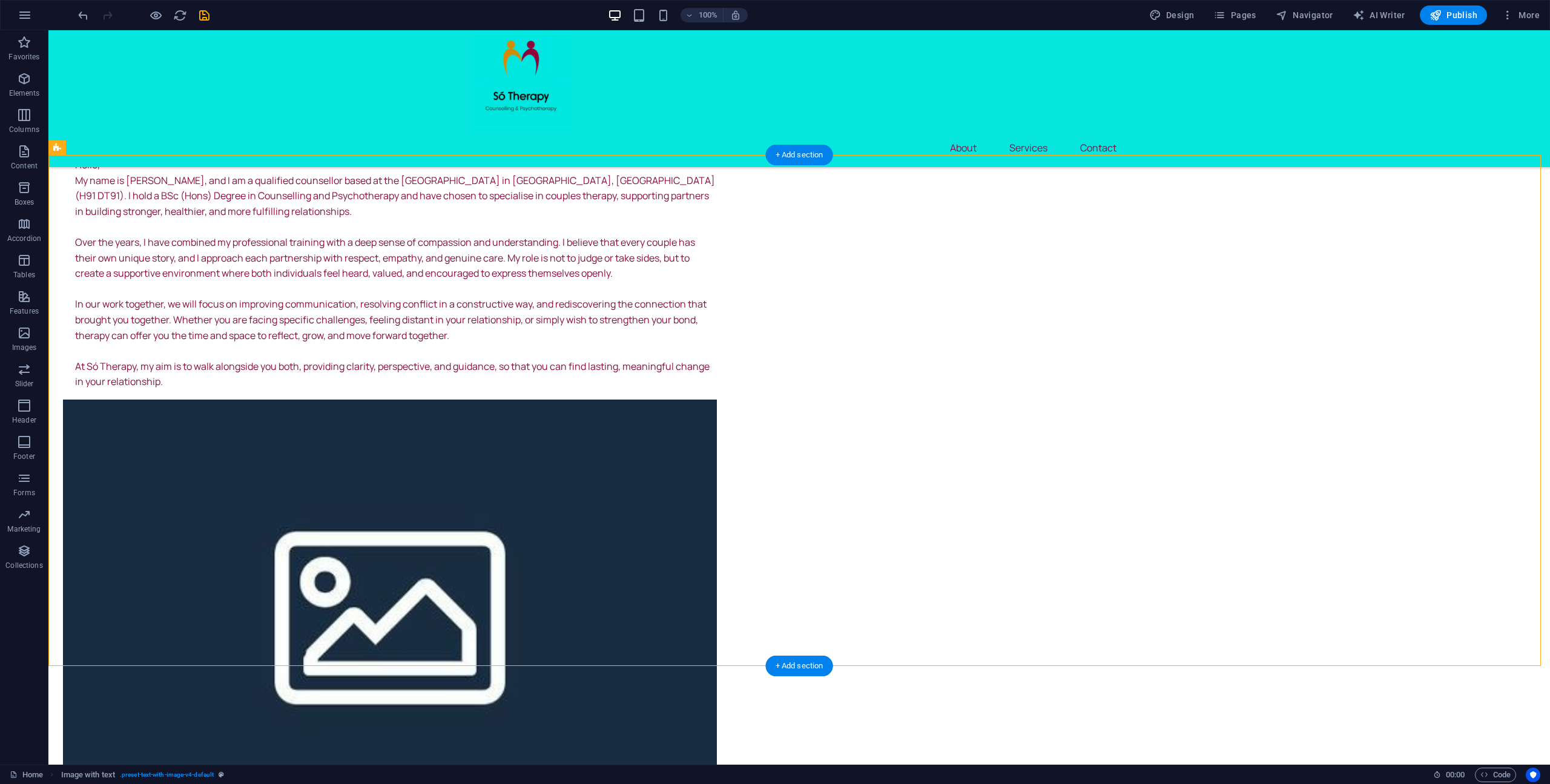
click at [717, 601] on figure at bounding box center [389, 607] width 653 height 415
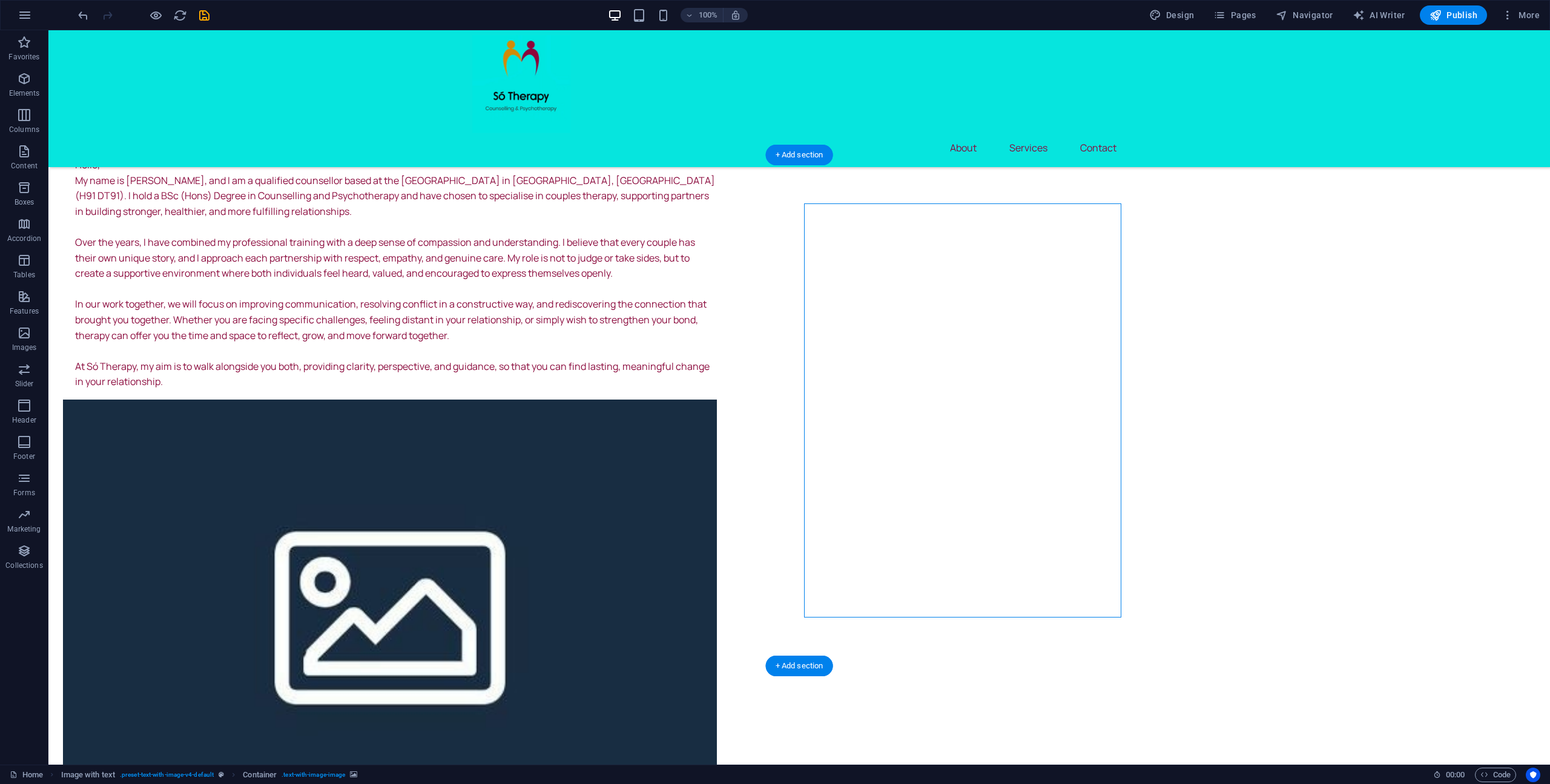
click at [717, 601] on figure at bounding box center [389, 607] width 653 height 415
drag, startPoint x: 1080, startPoint y: 601, endPoint x: 868, endPoint y: 601, distance: 212.0
click at [717, 601] on figure at bounding box center [389, 607] width 653 height 415
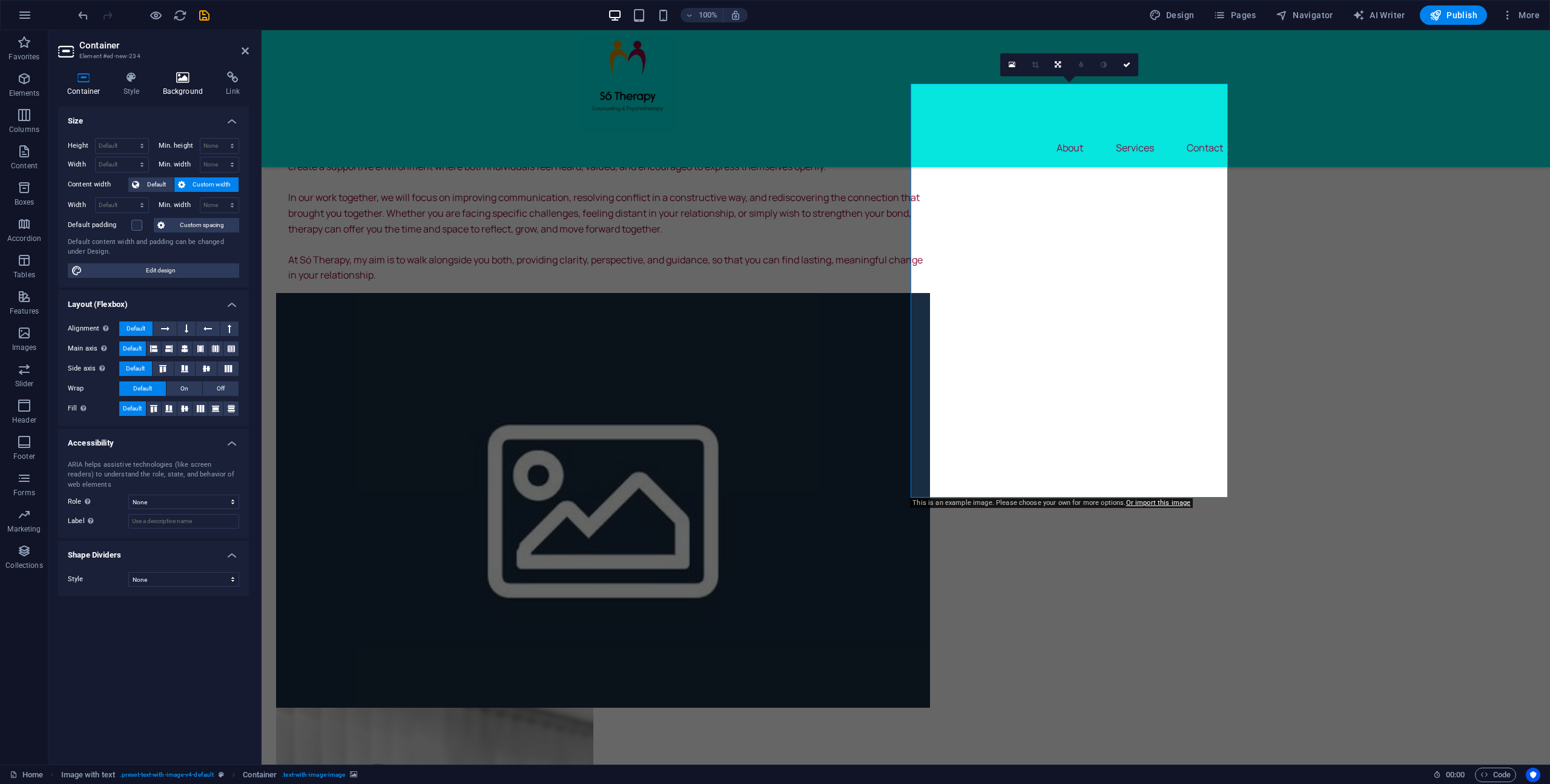
click at [191, 85] on h4 "Background" at bounding box center [185, 84] width 63 height 25
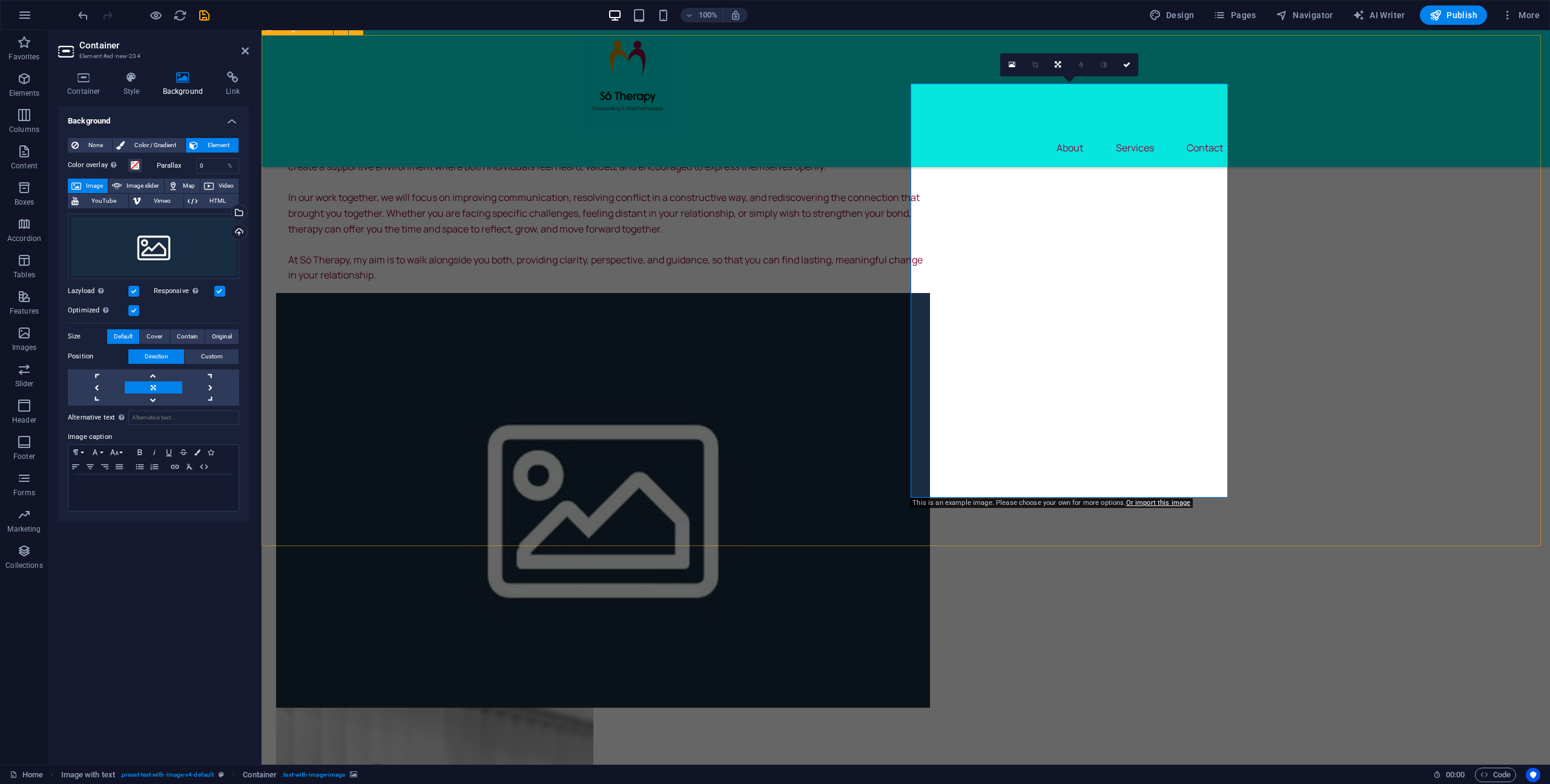
click at [1349, 534] on div "Só Therapy Hello, My name is Seán, and I am a qualified counsellor based at the…" at bounding box center [906, 550] width 1288 height 1180
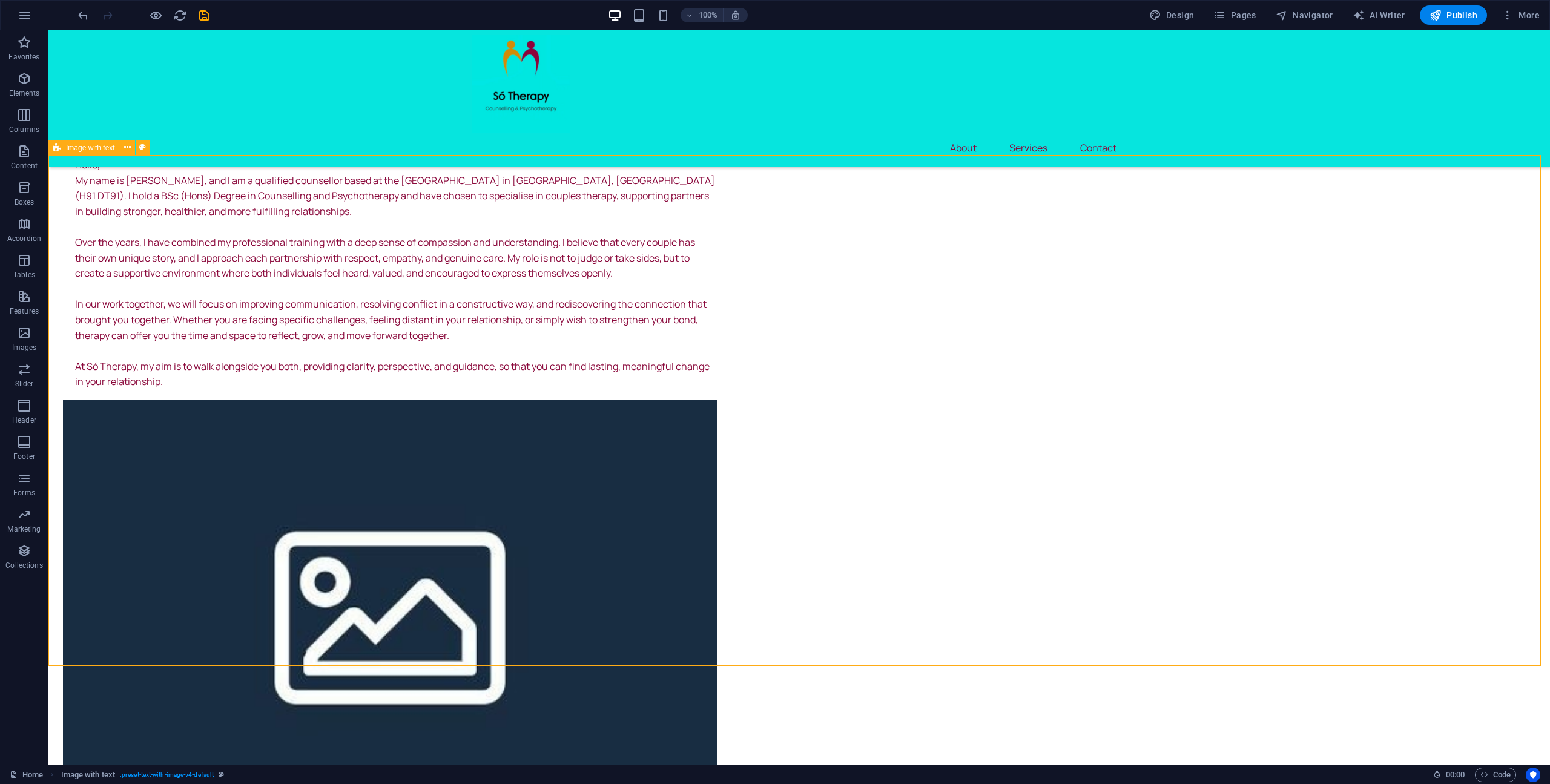
click at [1348, 527] on div "Só Therapy Hello, My name is Seán, and I am a qualified counsellor based at the…" at bounding box center [798, 656] width 1501 height 1180
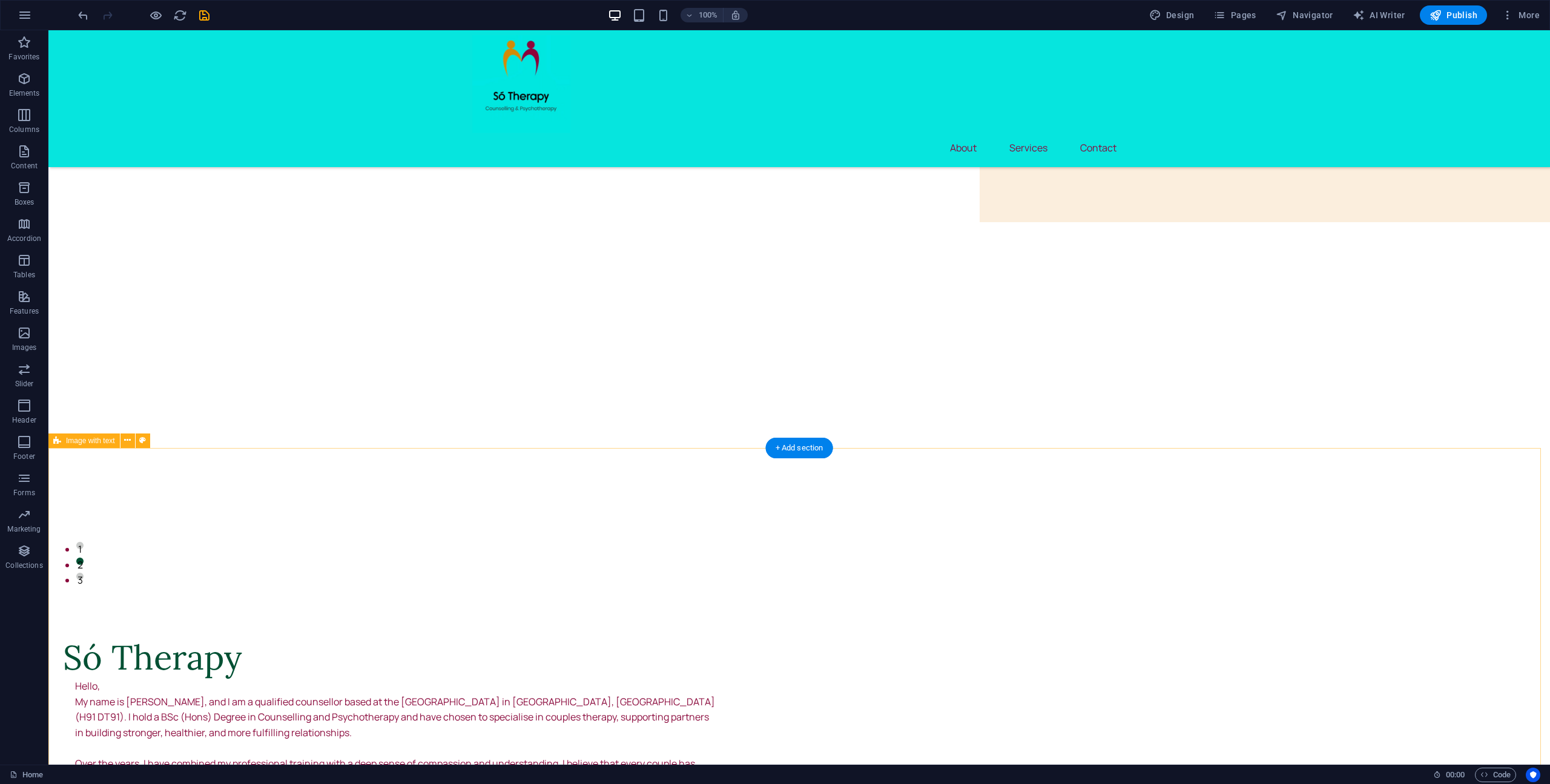
scroll to position [161, 0]
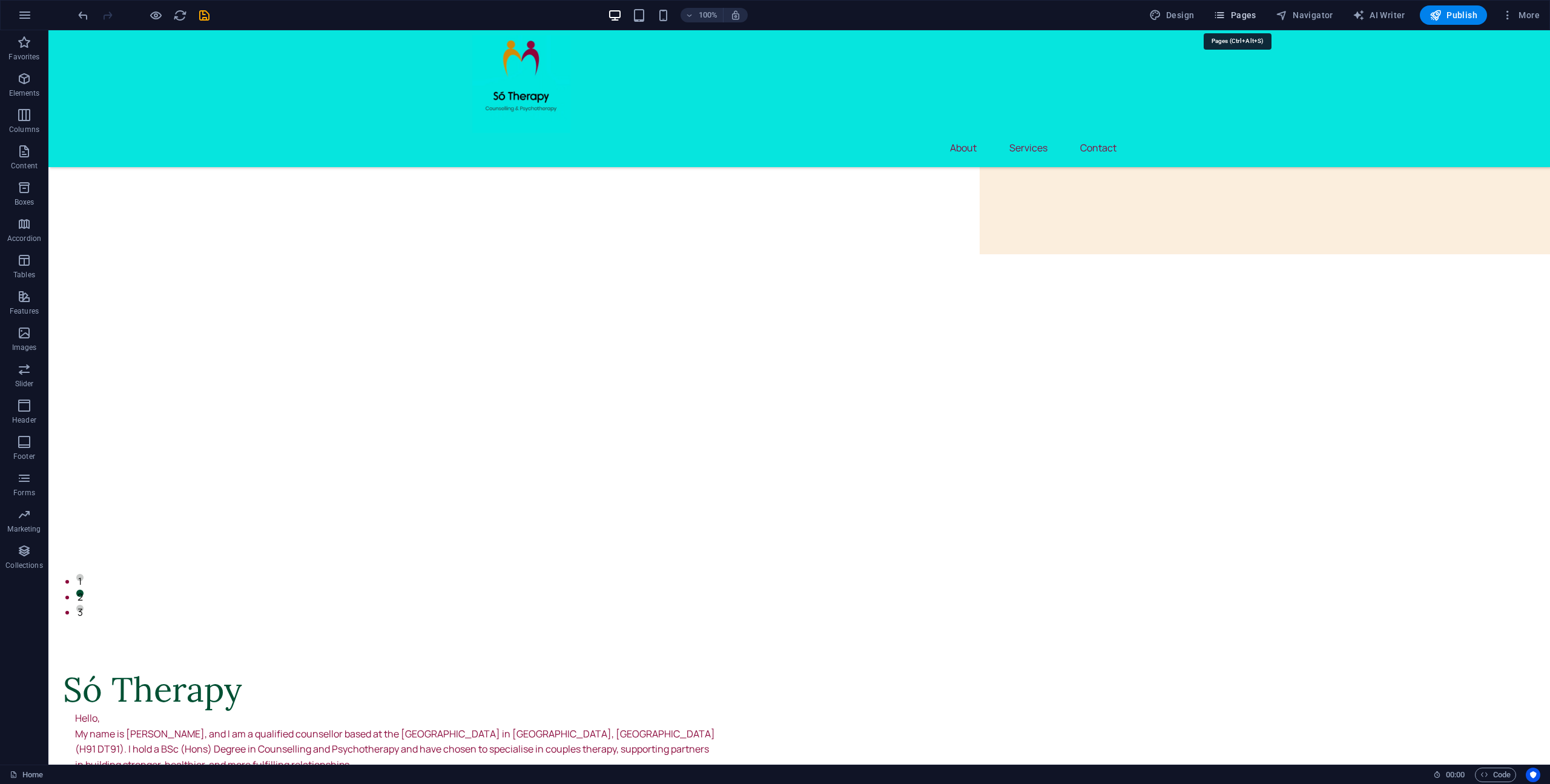
click at [1253, 19] on span "Pages" at bounding box center [1234, 15] width 43 height 12
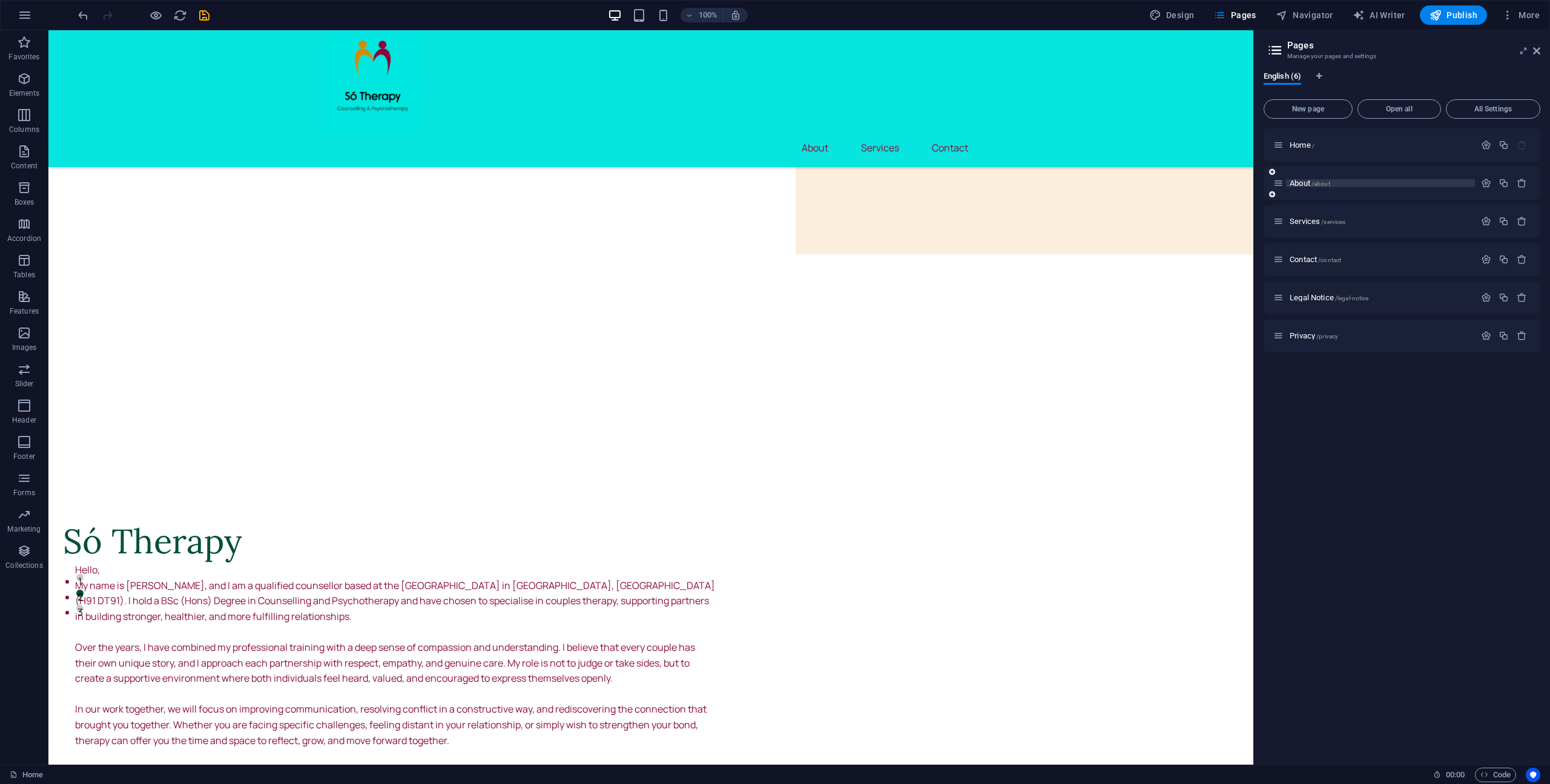
click at [1310, 185] on span "About /about" at bounding box center [1310, 183] width 40 height 9
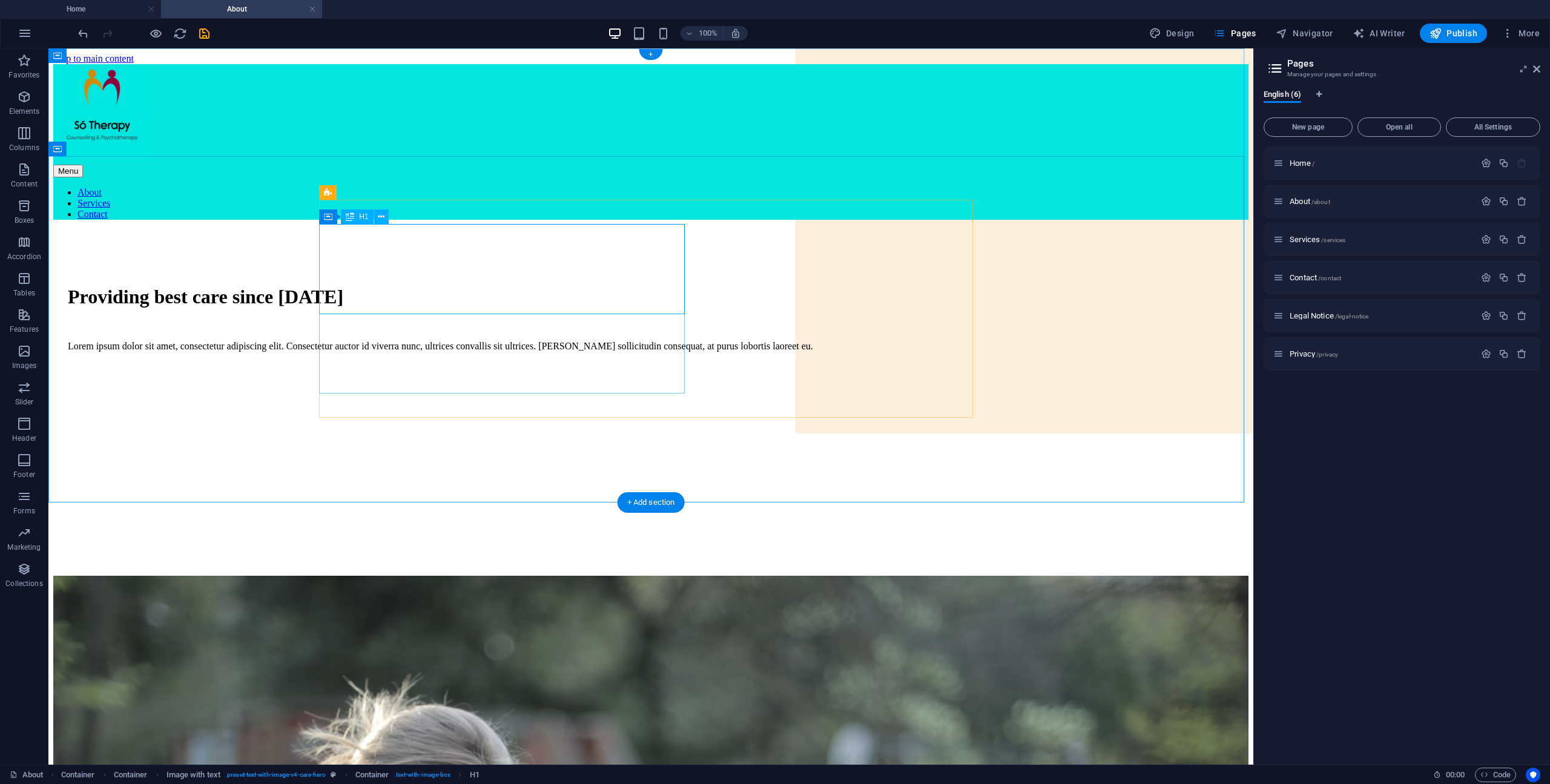
scroll to position [0, 0]
click at [835, 361] on figure at bounding box center [658, 361] width 1181 height 0
drag, startPoint x: 835, startPoint y: 348, endPoint x: 622, endPoint y: 348, distance: 213.0
click at [835, 361] on figure at bounding box center [658, 361] width 1181 height 0
select select "px"
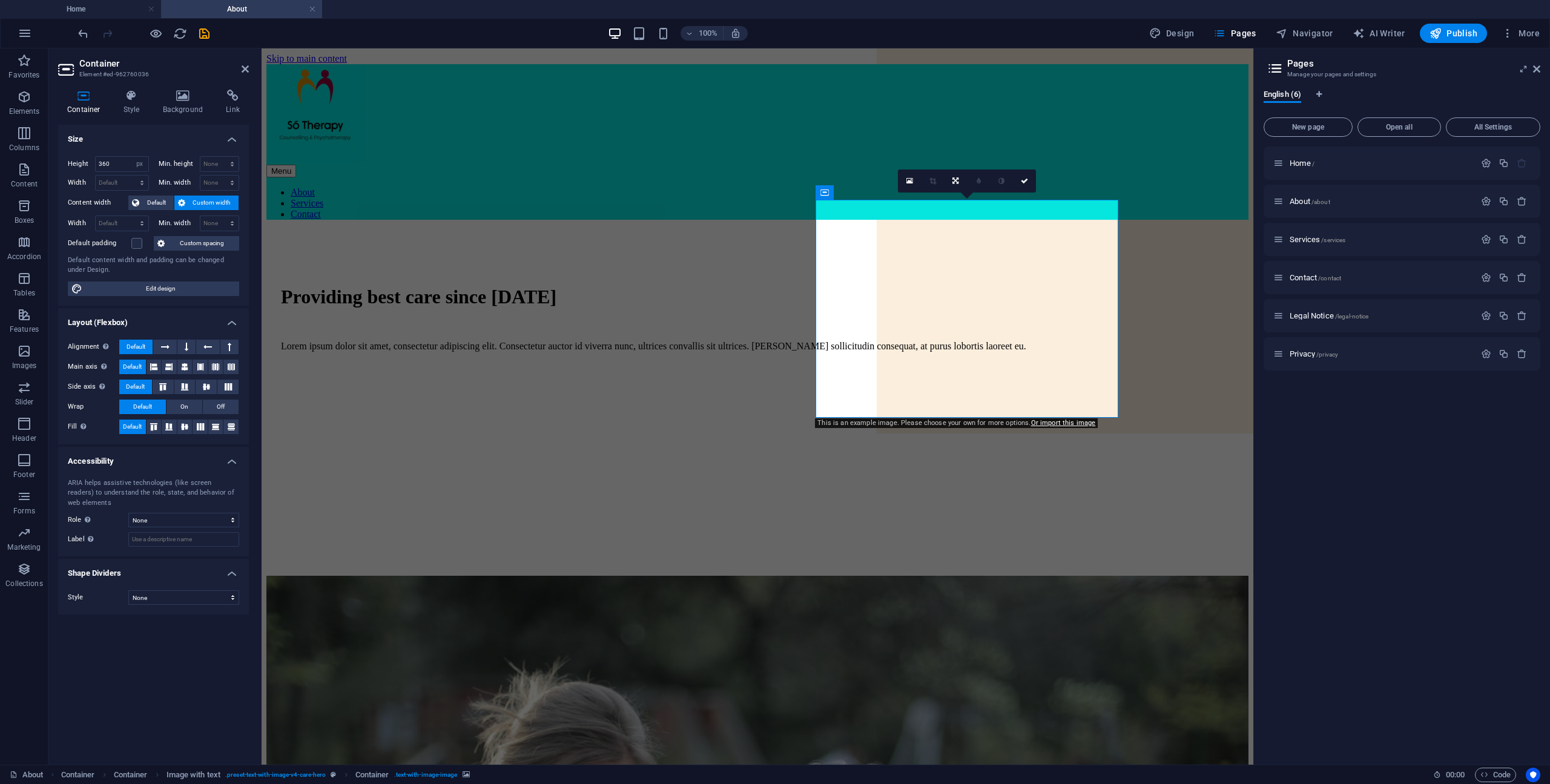
click at [947, 361] on figure at bounding box center [764, 361] width 967 height 0
click at [936, 361] on figure at bounding box center [764, 361] width 967 height 0
click at [1026, 185] on link at bounding box center [1024, 181] width 23 height 23
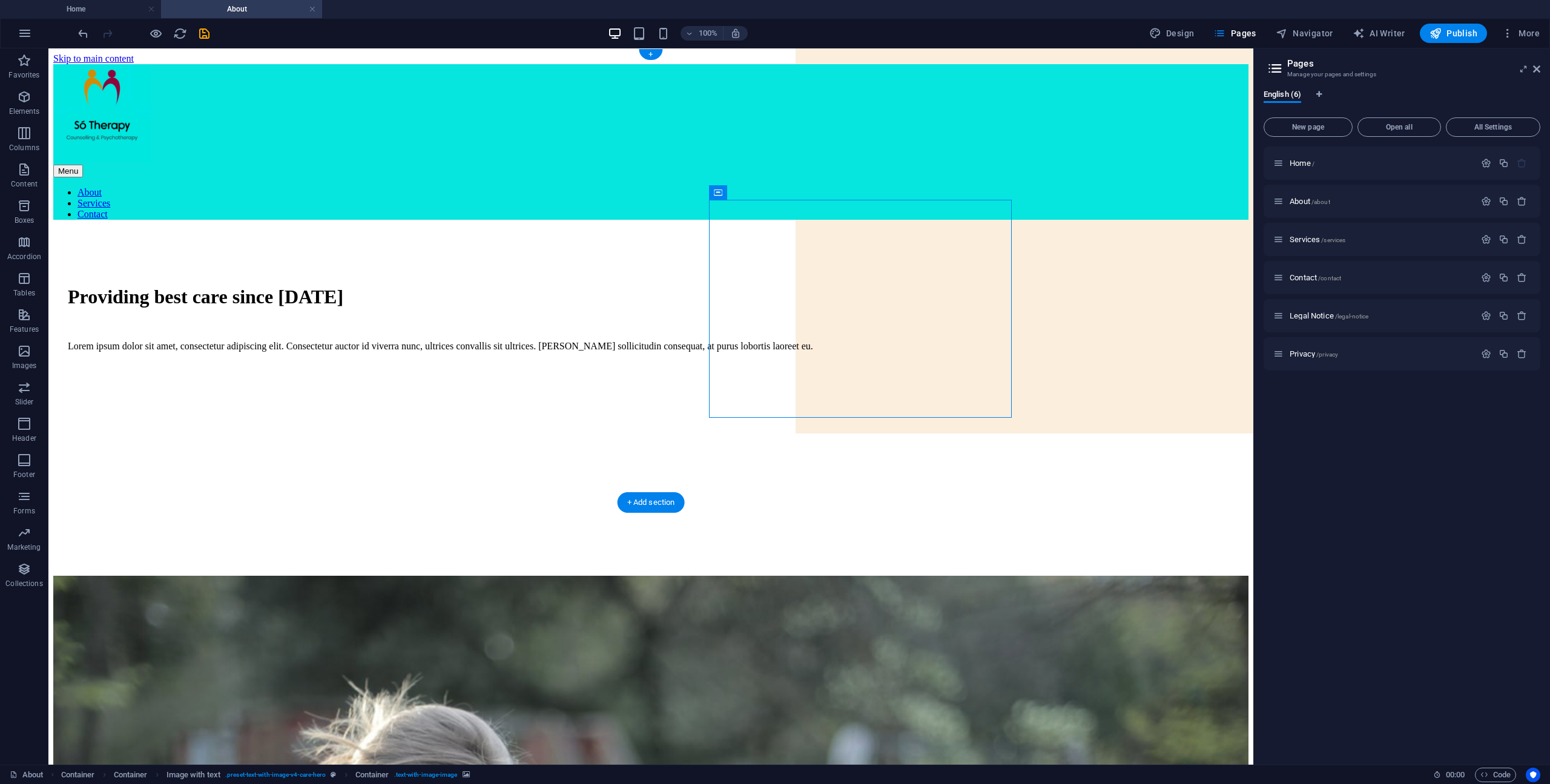
click at [880, 361] on figure at bounding box center [658, 361] width 1181 height 0
click at [788, 197] on icon at bounding box center [786, 193] width 9 height 13
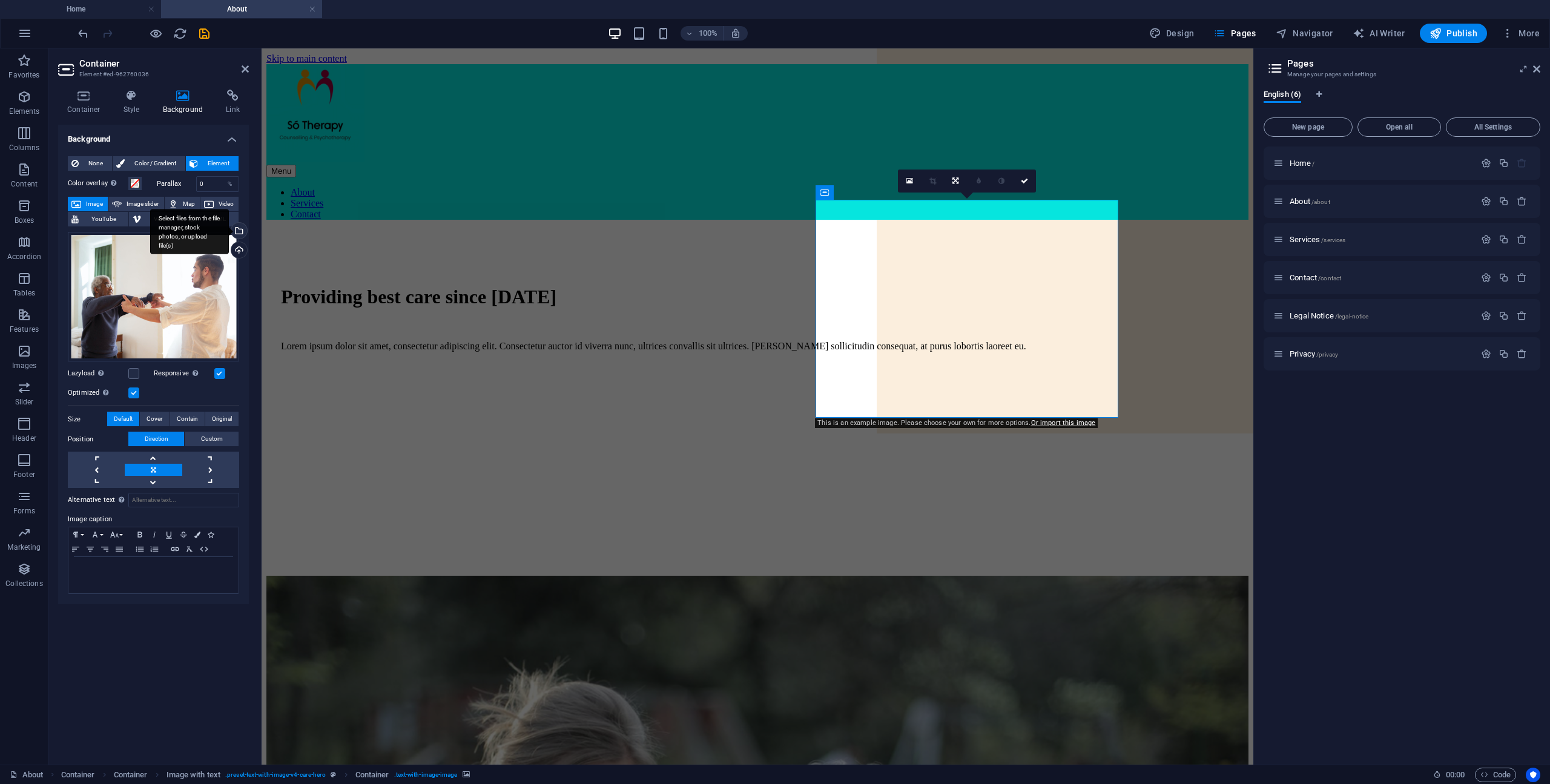
click at [229, 232] on div "Select files from the file manager, stock photos, or upload file(s)" at bounding box center [189, 232] width 79 height 45
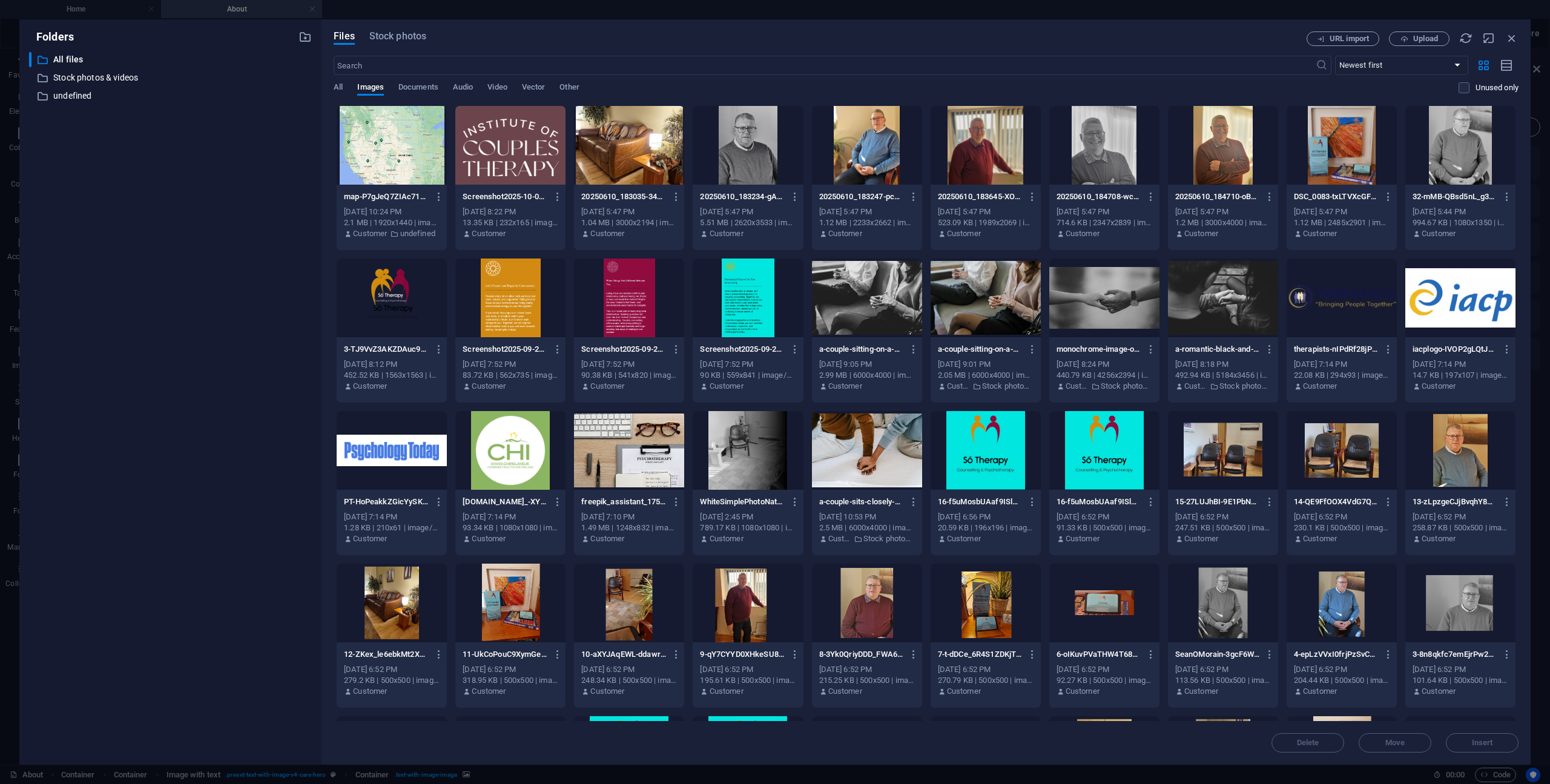
click at [1459, 611] on div at bounding box center [1460, 602] width 110 height 79
click at [1487, 746] on span "Insert" at bounding box center [1481, 743] width 21 height 7
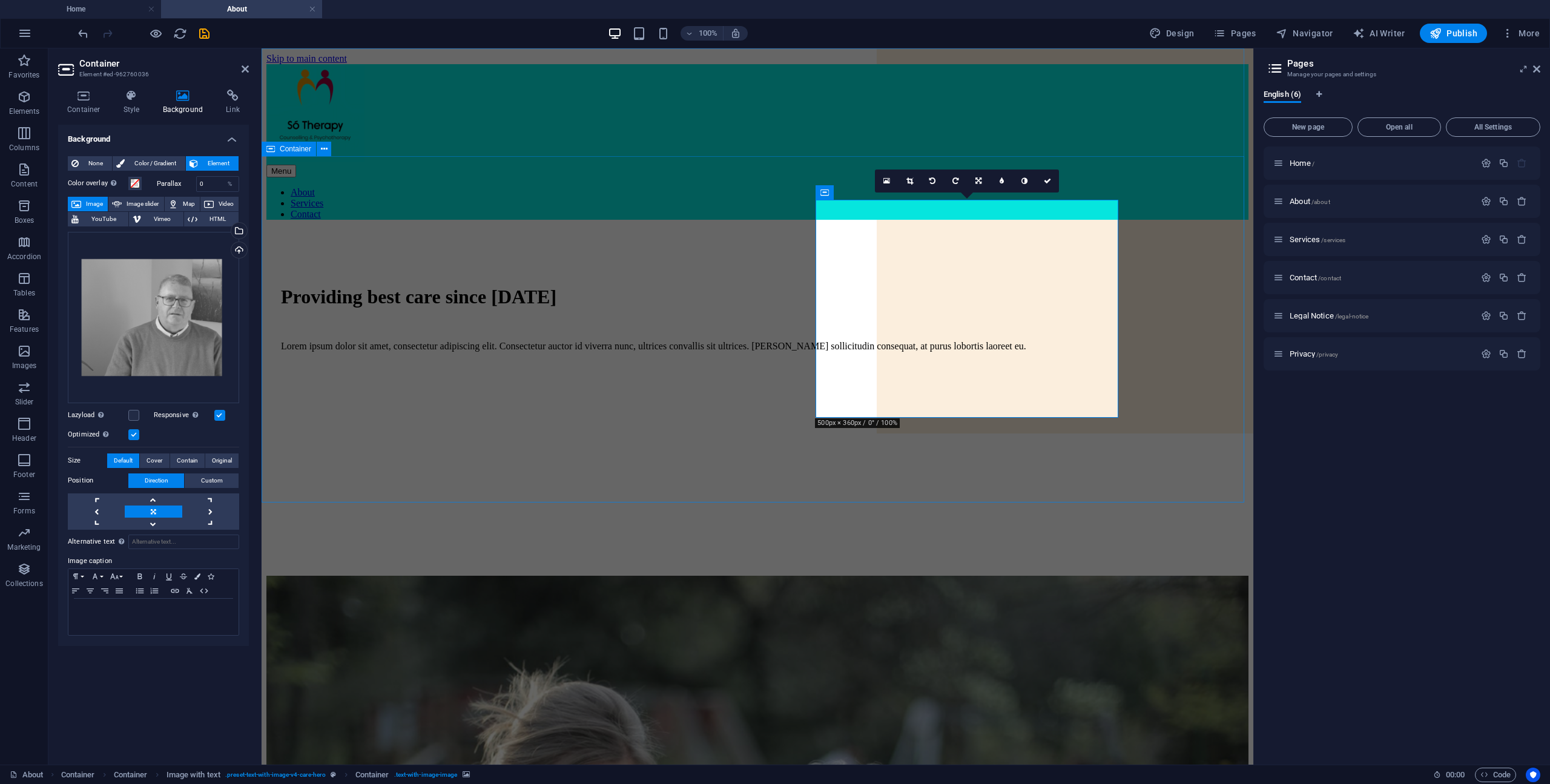
click at [1184, 318] on div "Providing best care since 1997 Lorem ipsum dolor sit amet, consectetur adipisci…" at bounding box center [757, 402] width 982 height 346
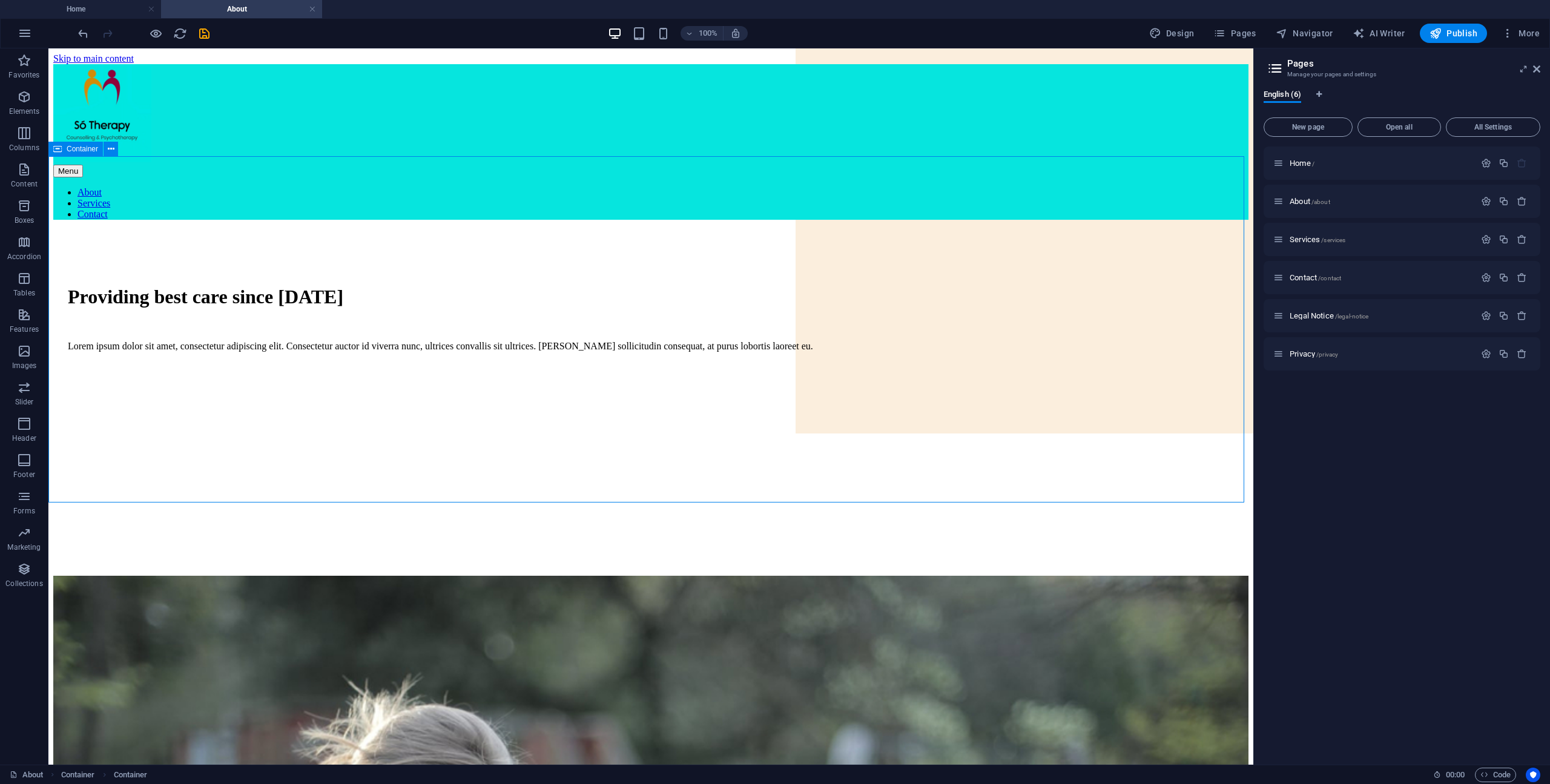
click at [1171, 317] on div "Providing best care since 1997 Lorem ipsum dolor sit amet, consectetur adipisci…" at bounding box center [651, 402] width 1195 height 346
click at [927, 361] on figure at bounding box center [658, 361] width 1181 height 0
drag, startPoint x: 927, startPoint y: 341, endPoint x: 714, endPoint y: 341, distance: 213.0
click at [928, 361] on figure at bounding box center [658, 361] width 1181 height 0
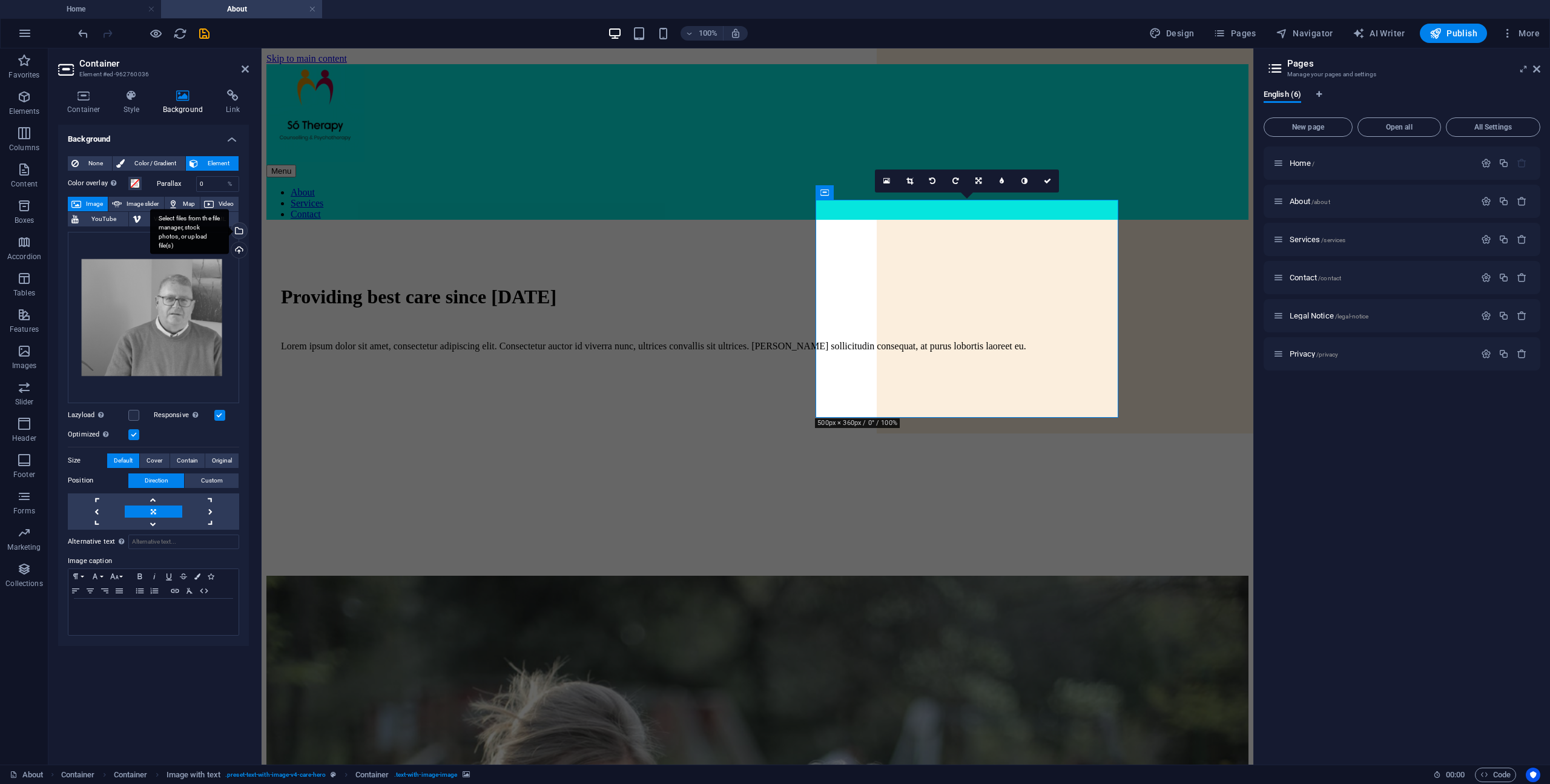
click at [241, 225] on div "Select files from the file manager, stock photos, or upload file(s)" at bounding box center [237, 232] width 18 height 18
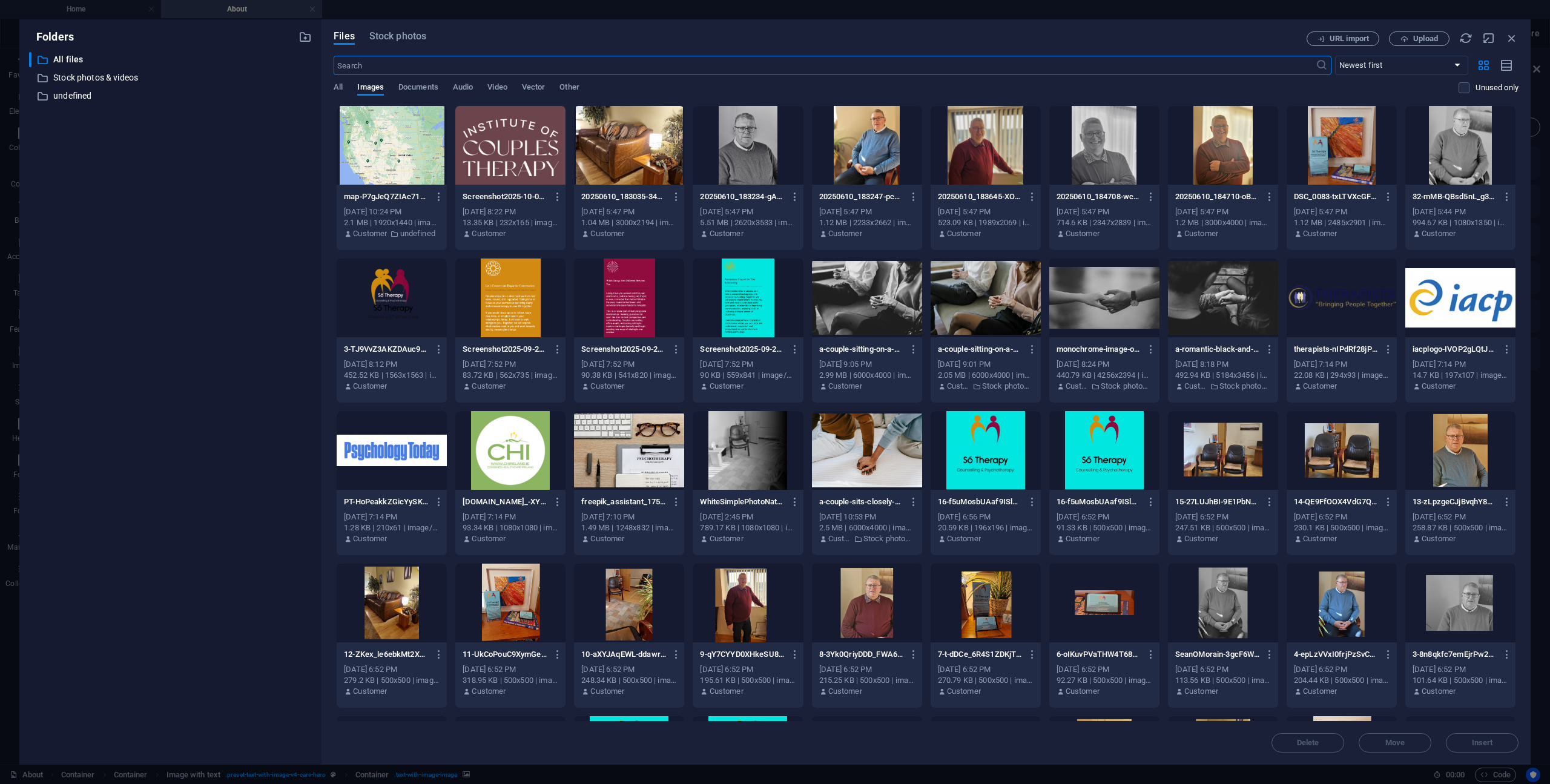
click at [746, 167] on div at bounding box center [747, 145] width 110 height 79
click at [1468, 751] on button "Insert" at bounding box center [1481, 742] width 73 height 19
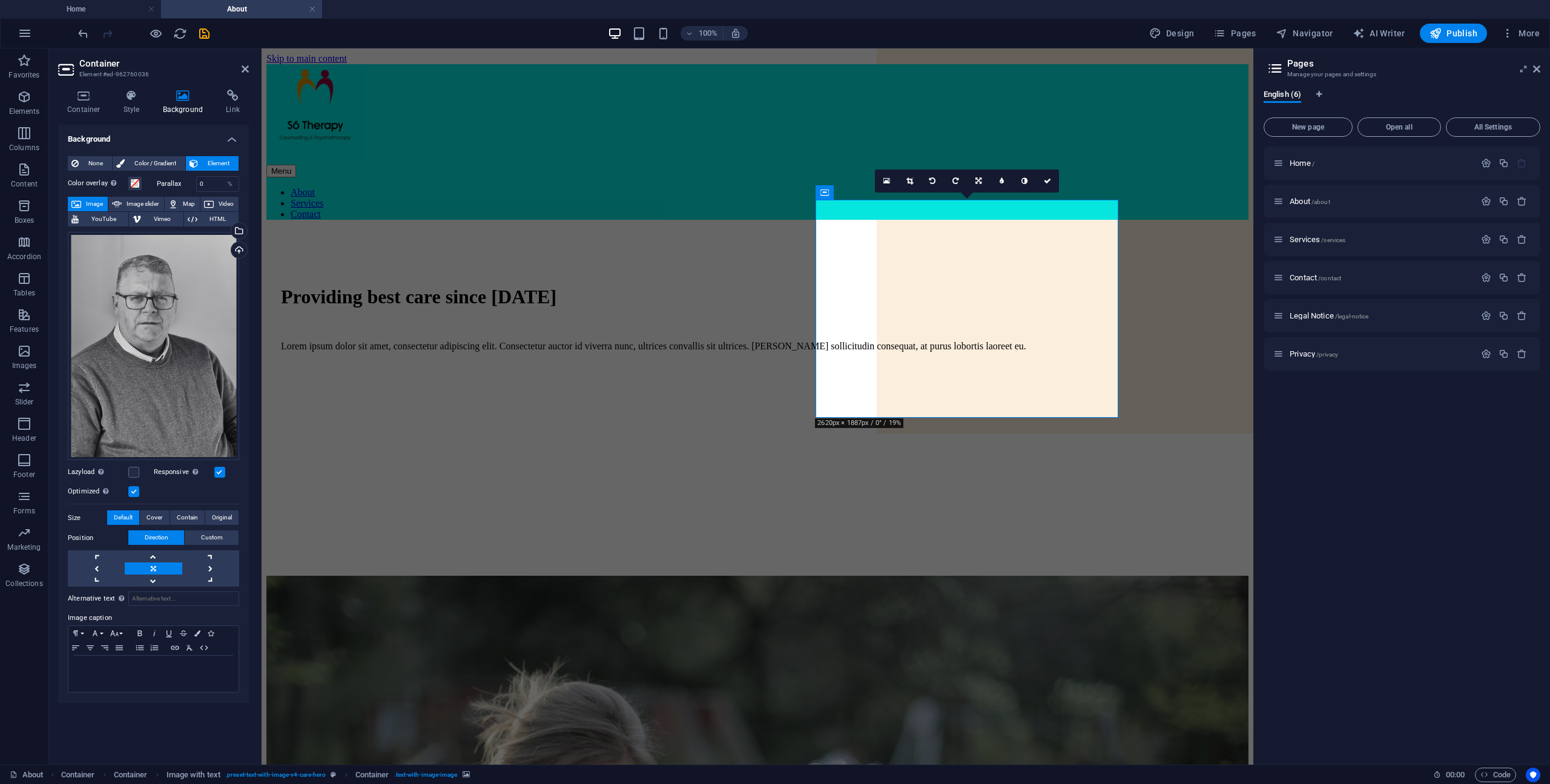
drag, startPoint x: 1003, startPoint y: 343, endPoint x: 995, endPoint y: 338, distance: 9.4
click at [1000, 361] on figure at bounding box center [764, 361] width 967 height 0
click at [980, 180] on icon at bounding box center [978, 181] width 6 height 7
click at [982, 158] on link at bounding box center [978, 158] width 23 height 23
click at [1183, 295] on div "Providing best care since 1997 Lorem ipsum dolor sit amet, consectetur adipisci…" at bounding box center [757, 402] width 982 height 346
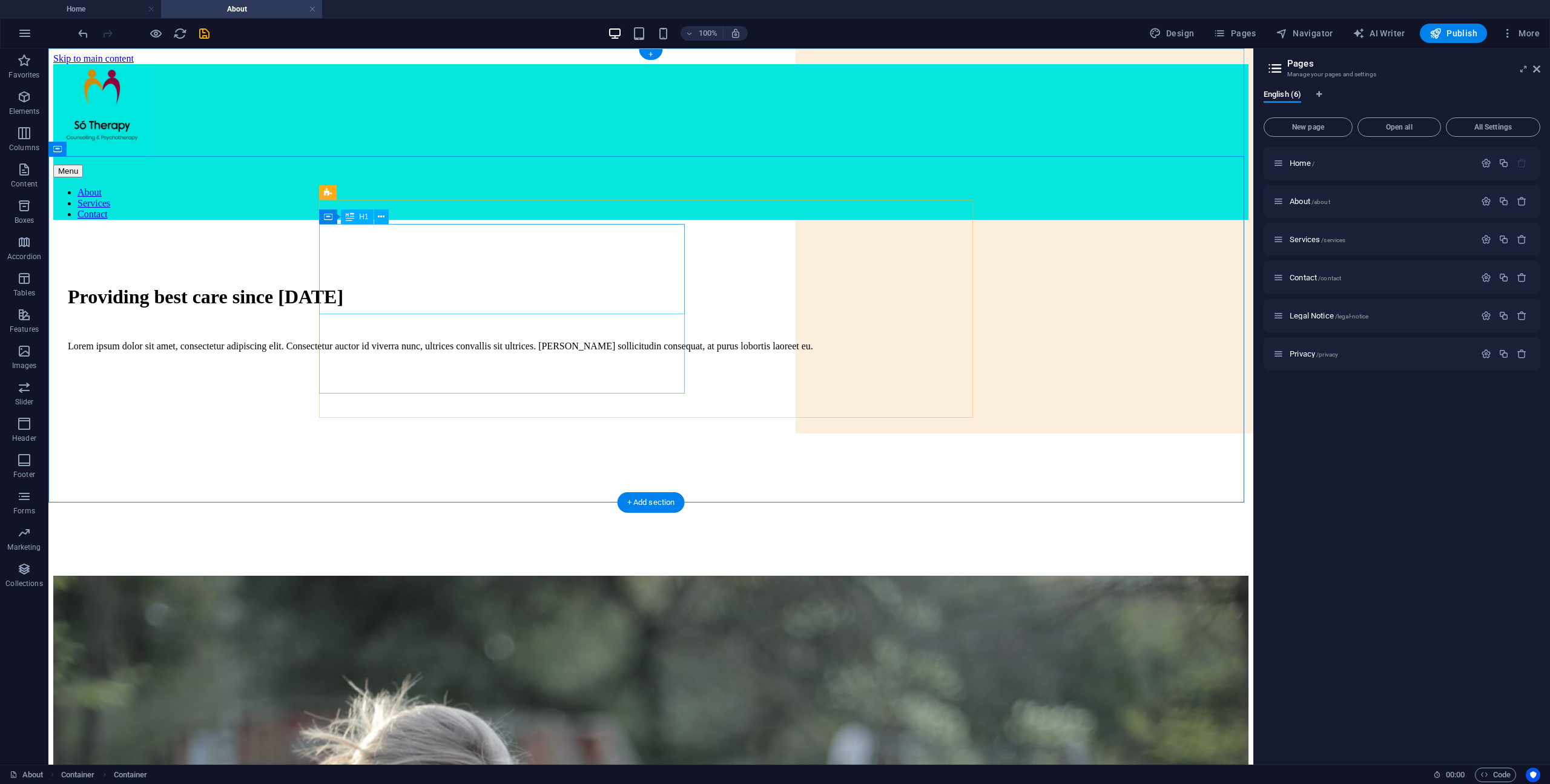
click at [493, 286] on div "Providing best care since 1997" at bounding box center [651, 296] width 1166 height 22
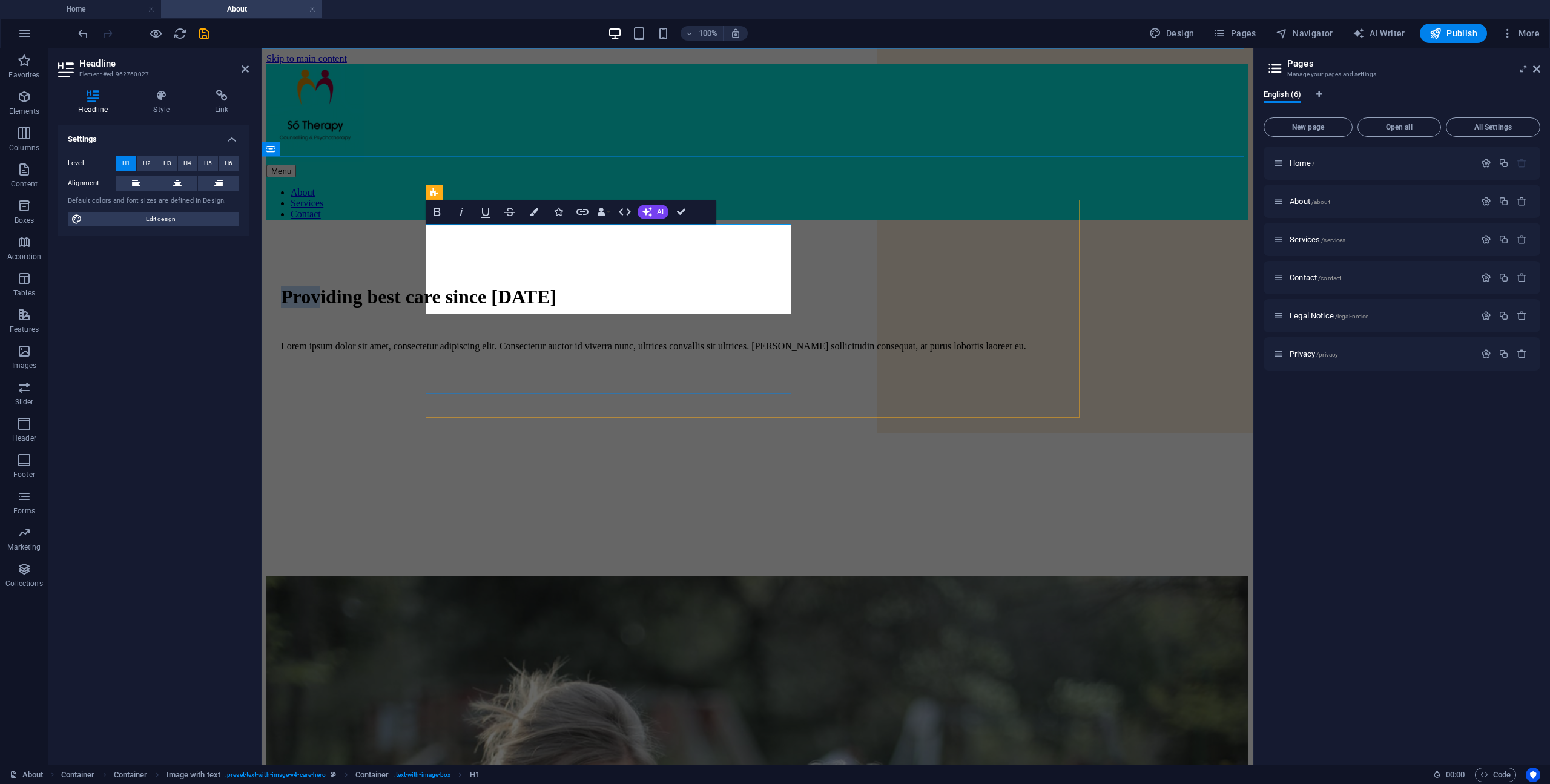
click at [493, 286] on h1 "Providing best care since 1997" at bounding box center [757, 296] width 953 height 22
click at [601, 286] on h1 "Providing best care since 1997" at bounding box center [757, 296] width 953 height 22
drag, startPoint x: 601, startPoint y: 284, endPoint x: 459, endPoint y: 247, distance: 146.7
click at [459, 286] on h1 "Providing best care since 1997" at bounding box center [757, 296] width 953 height 22
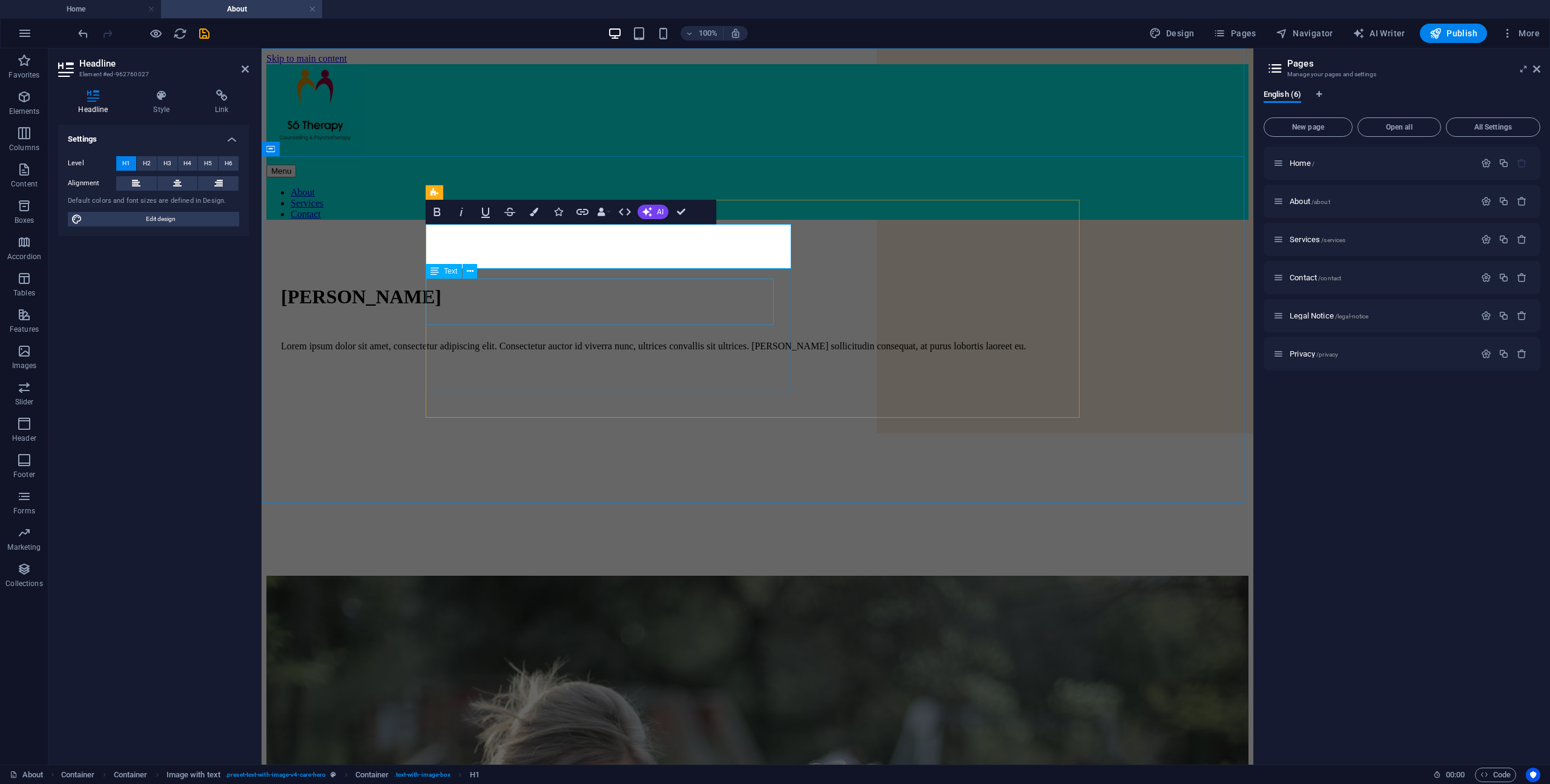
click at [533, 341] on div "Lorem ipsum dolor sit amet, consectetur adipiscing elit. Consectetur auctor id …" at bounding box center [757, 346] width 953 height 11
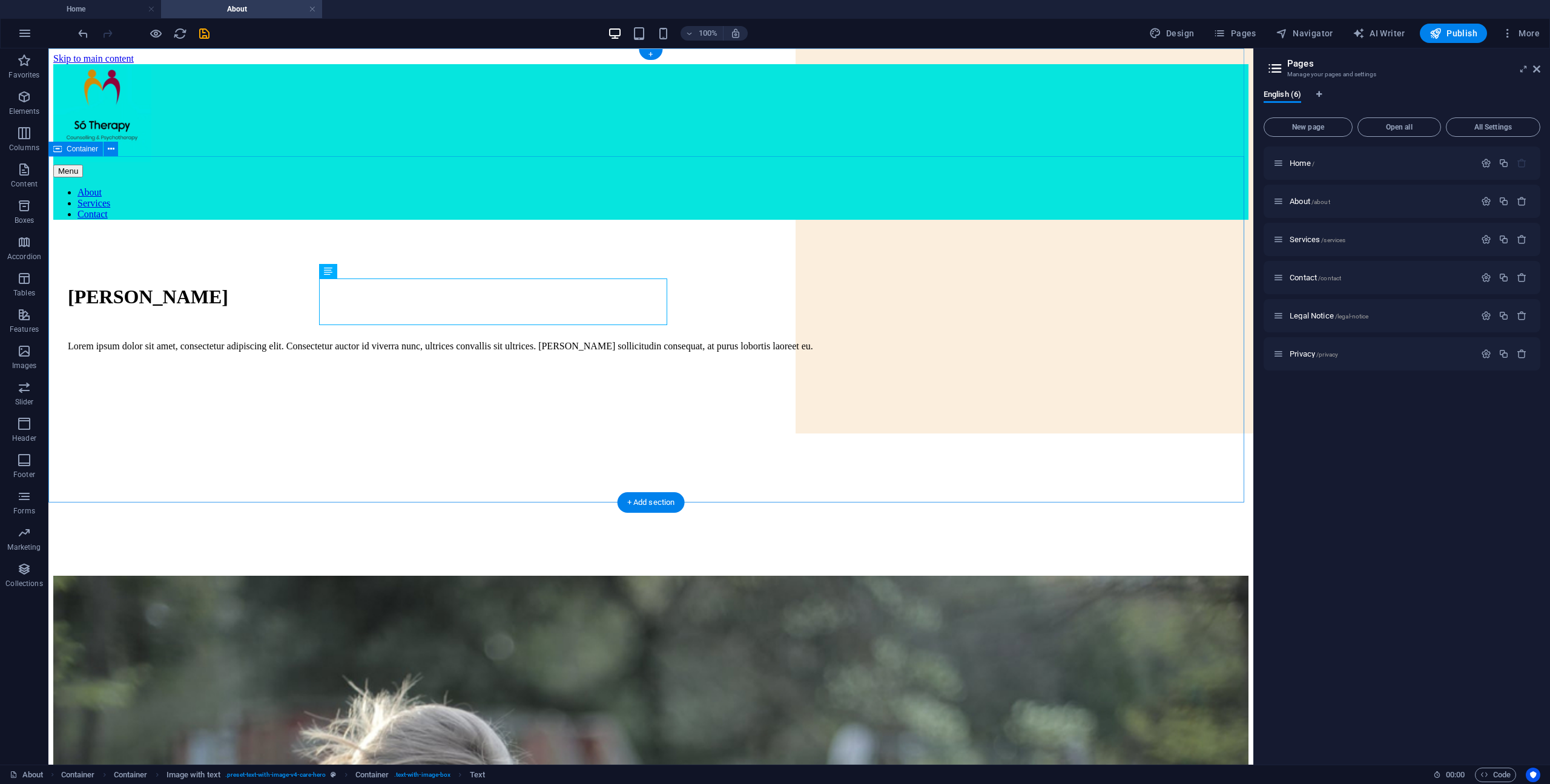
click at [1094, 361] on div "Sean O Morain Lorem ipsum dolor sit amet, consectetur adipiscing elit. Consecte…" at bounding box center [651, 402] width 1195 height 346
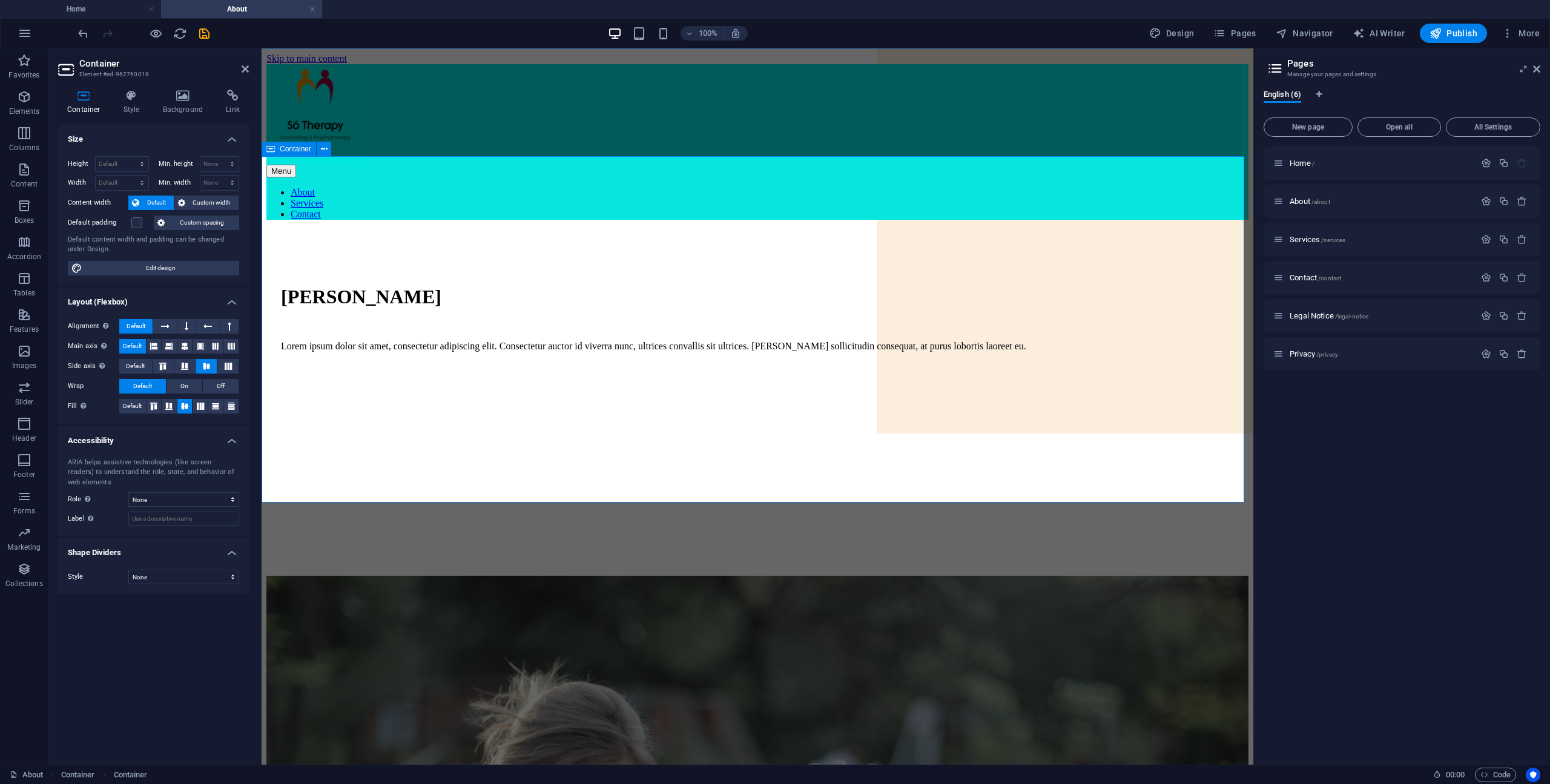
click at [1167, 351] on div "Sean O Morain Lorem ipsum dolor sit amet, consectetur adipiscing elit. Consecte…" at bounding box center [757, 402] width 982 height 346
click at [191, 97] on icon at bounding box center [182, 95] width 58 height 12
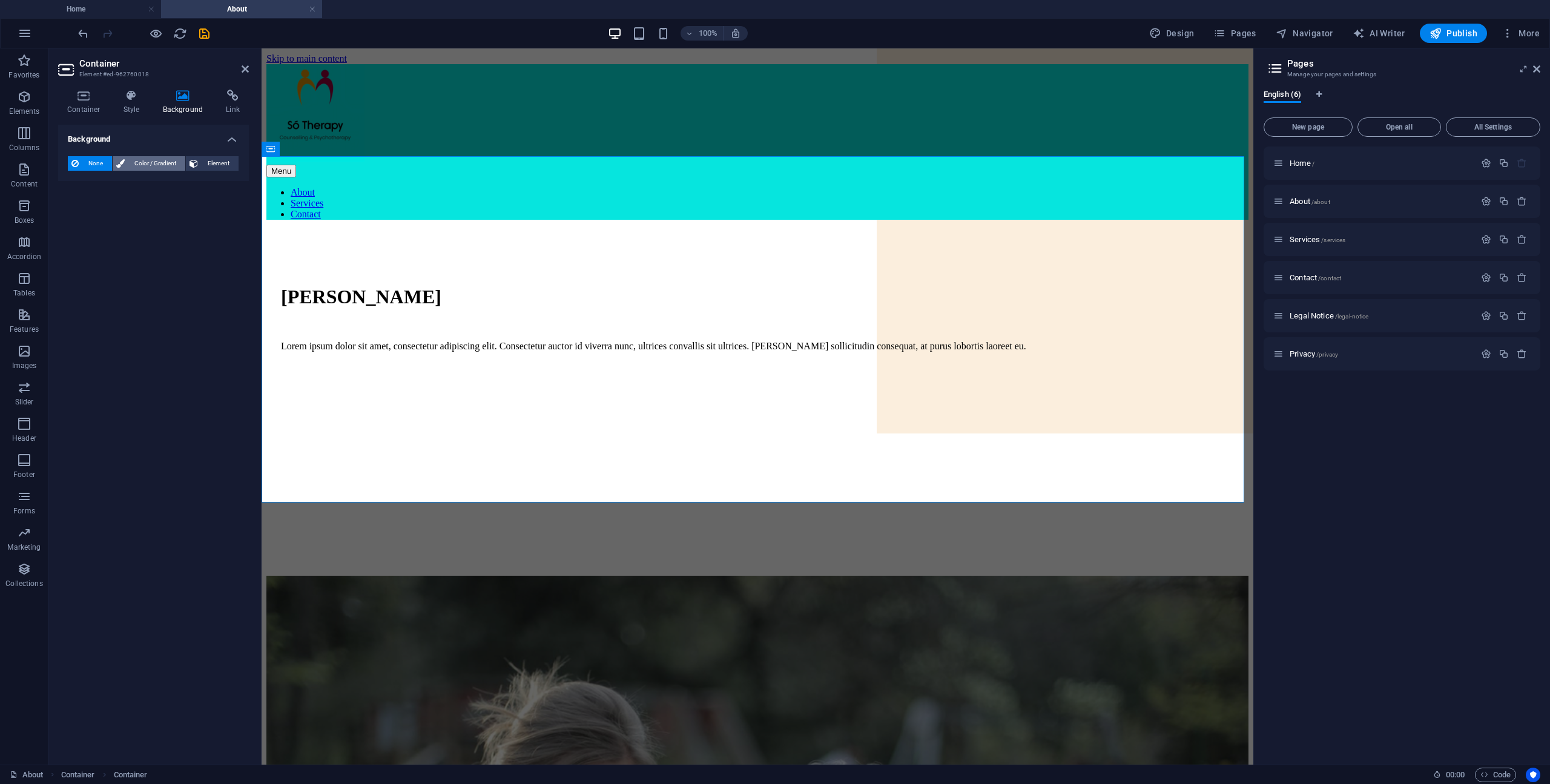
click at [155, 167] on span "Color / Gradient" at bounding box center [155, 164] width 53 height 14
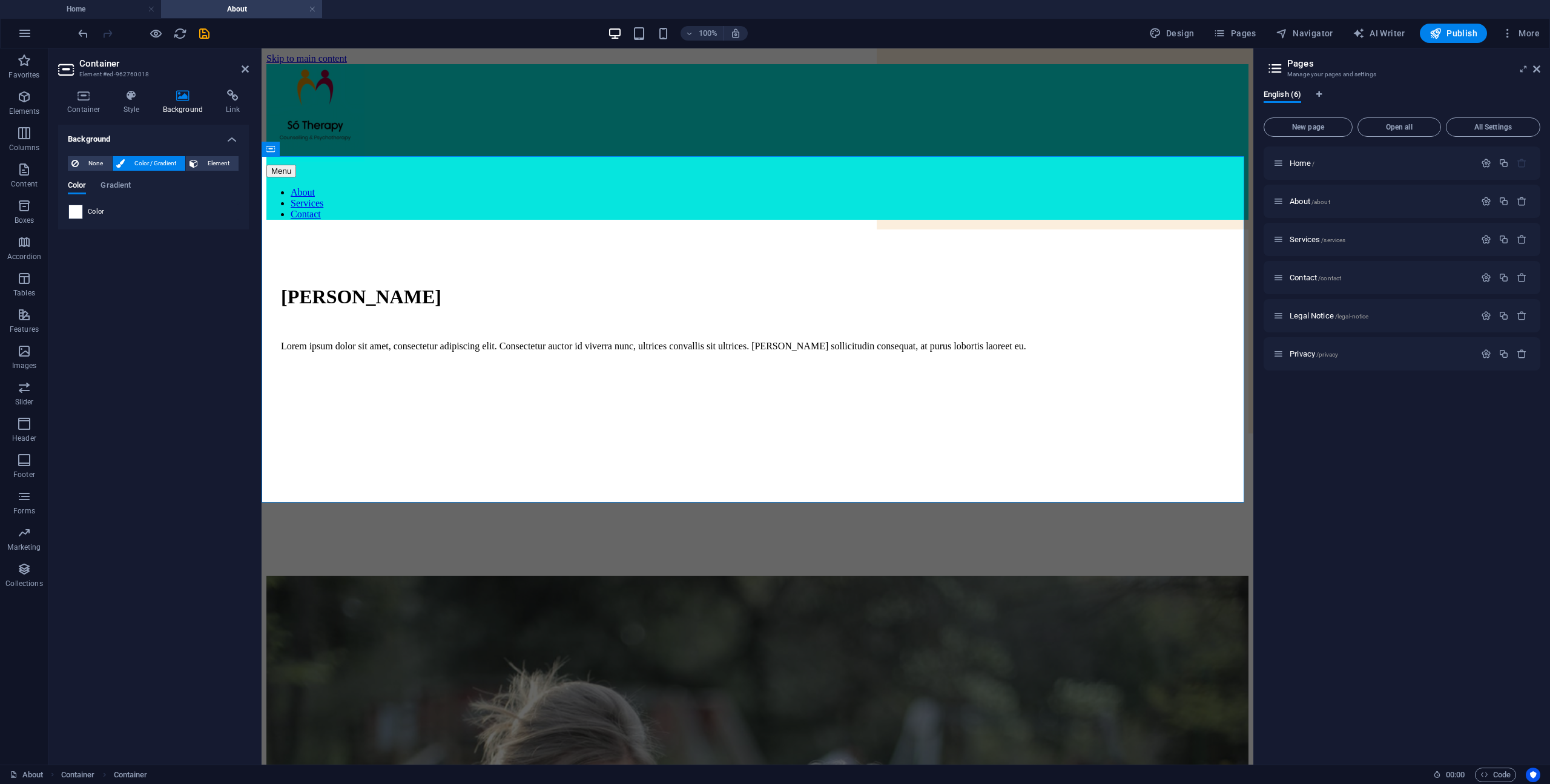
click at [76, 215] on span at bounding box center [76, 212] width 13 height 13
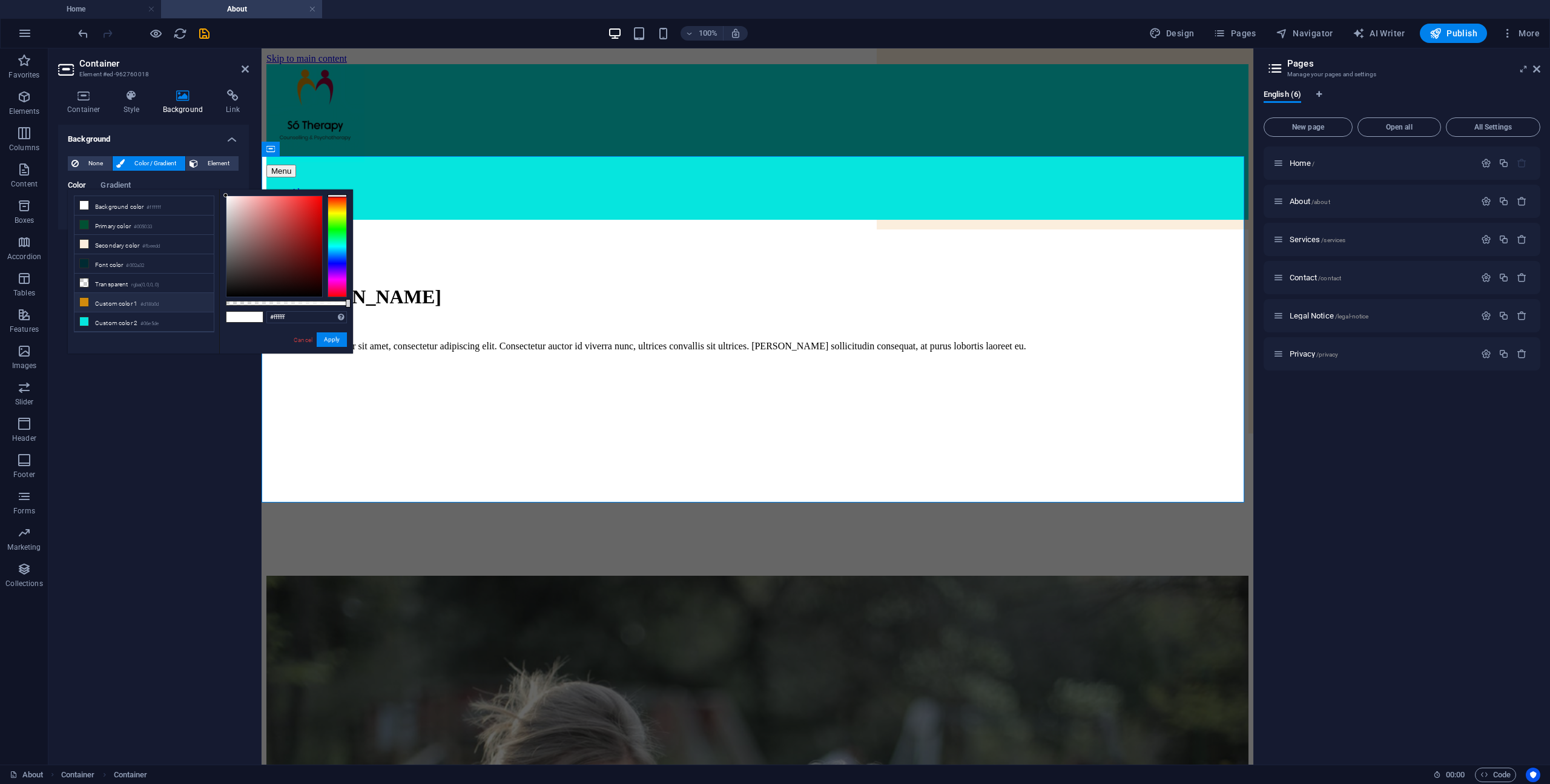
click at [85, 299] on icon at bounding box center [84, 302] width 9 height 9
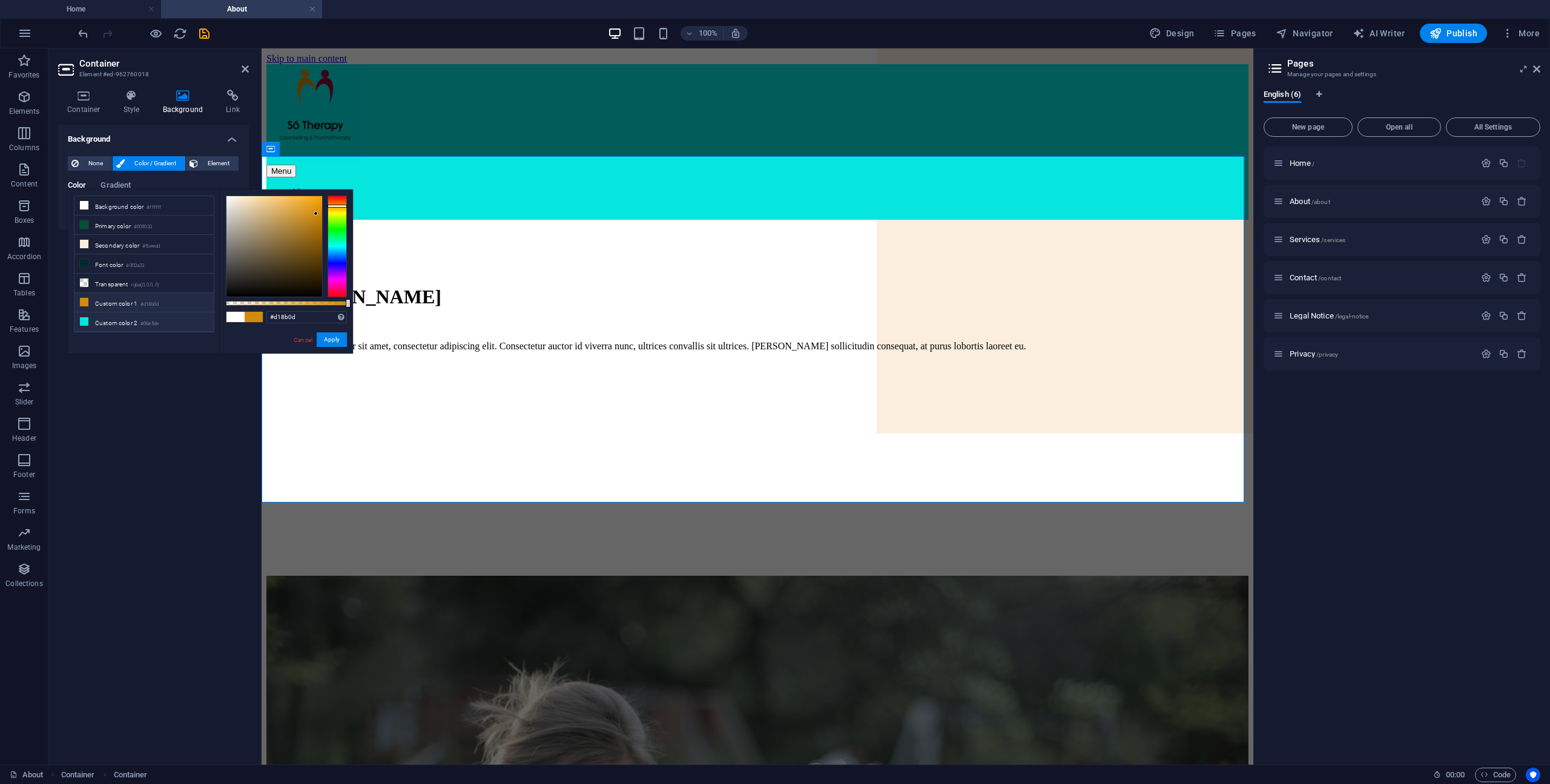
click at [85, 317] on icon at bounding box center [84, 322] width 9 height 9
type input "#06e5de"
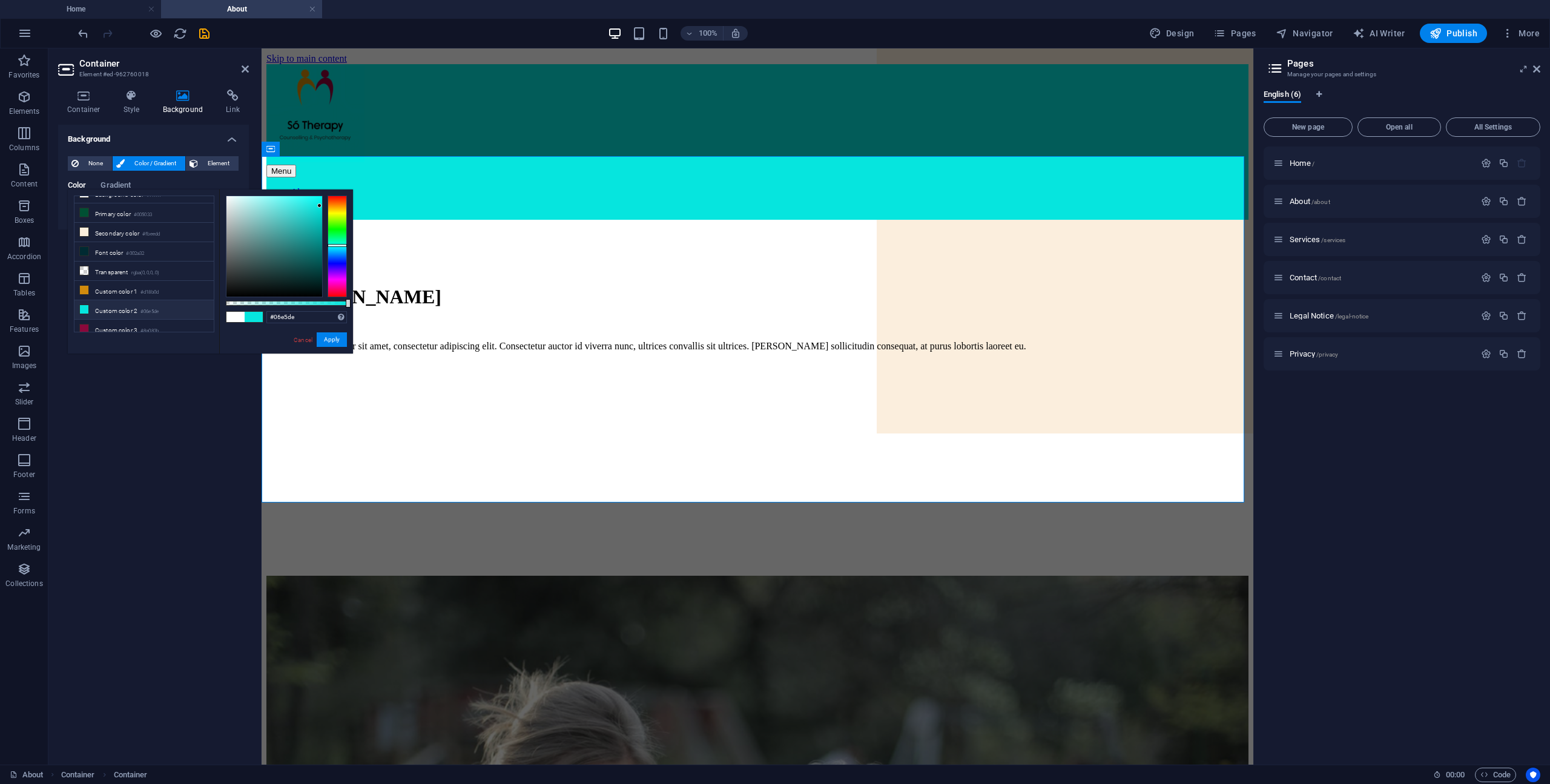
click at [181, 464] on div "Background None Color / Gradient Element Stretch background to full-width Color…" at bounding box center [154, 440] width 190 height 630
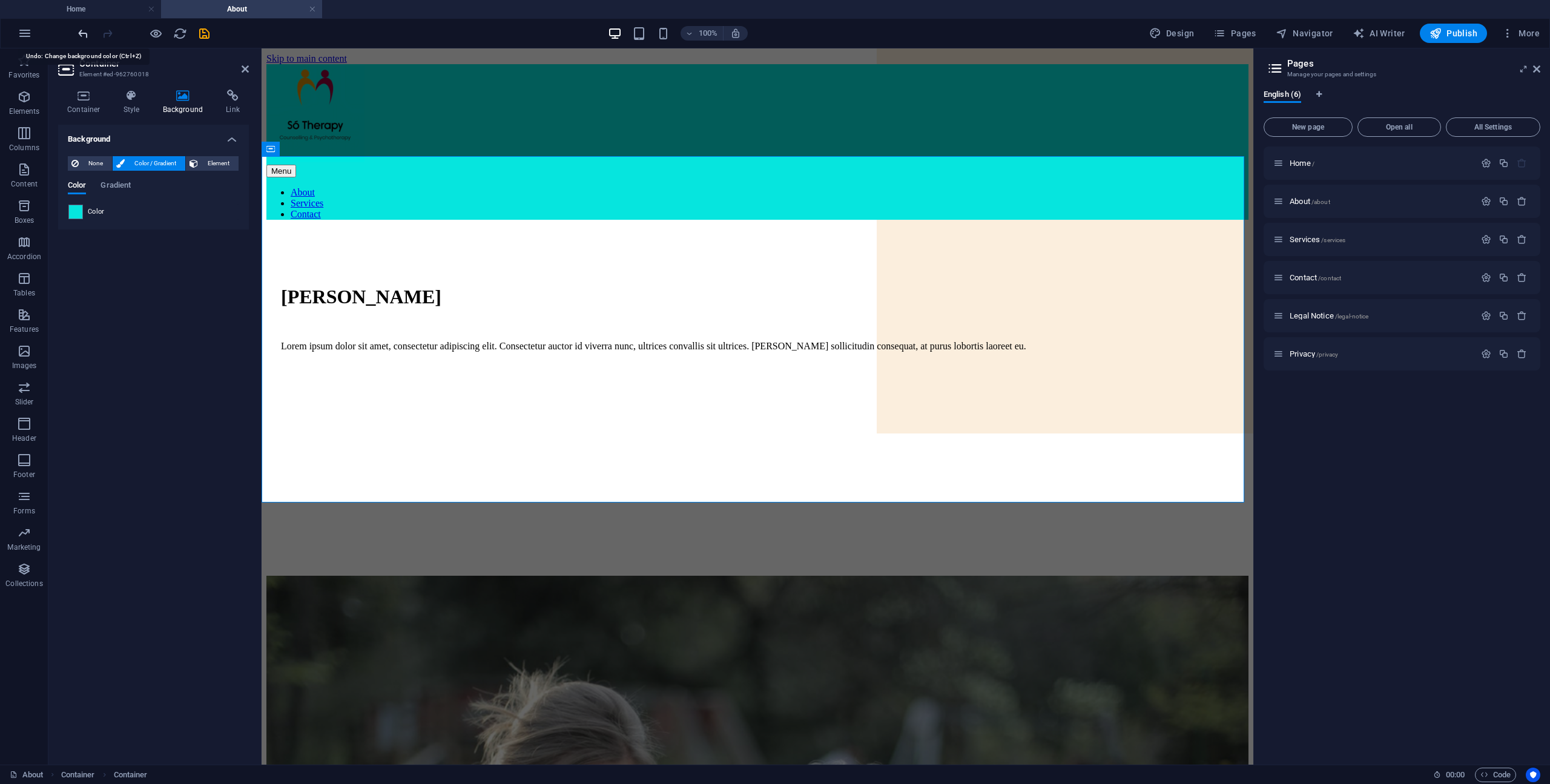
click at [85, 34] on icon "undo" at bounding box center [83, 33] width 14 height 14
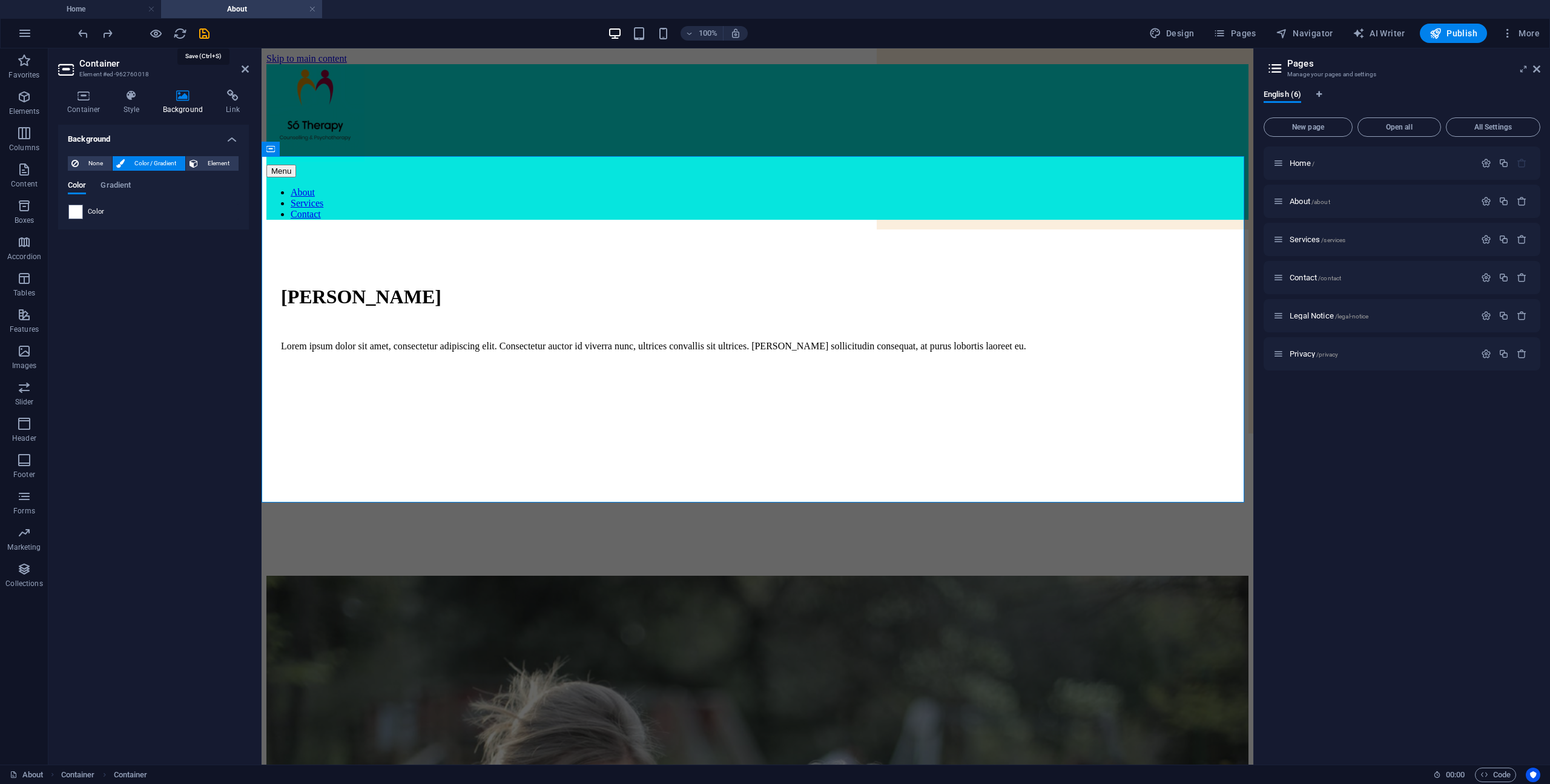
click at [205, 35] on icon "save" at bounding box center [204, 33] width 14 height 14
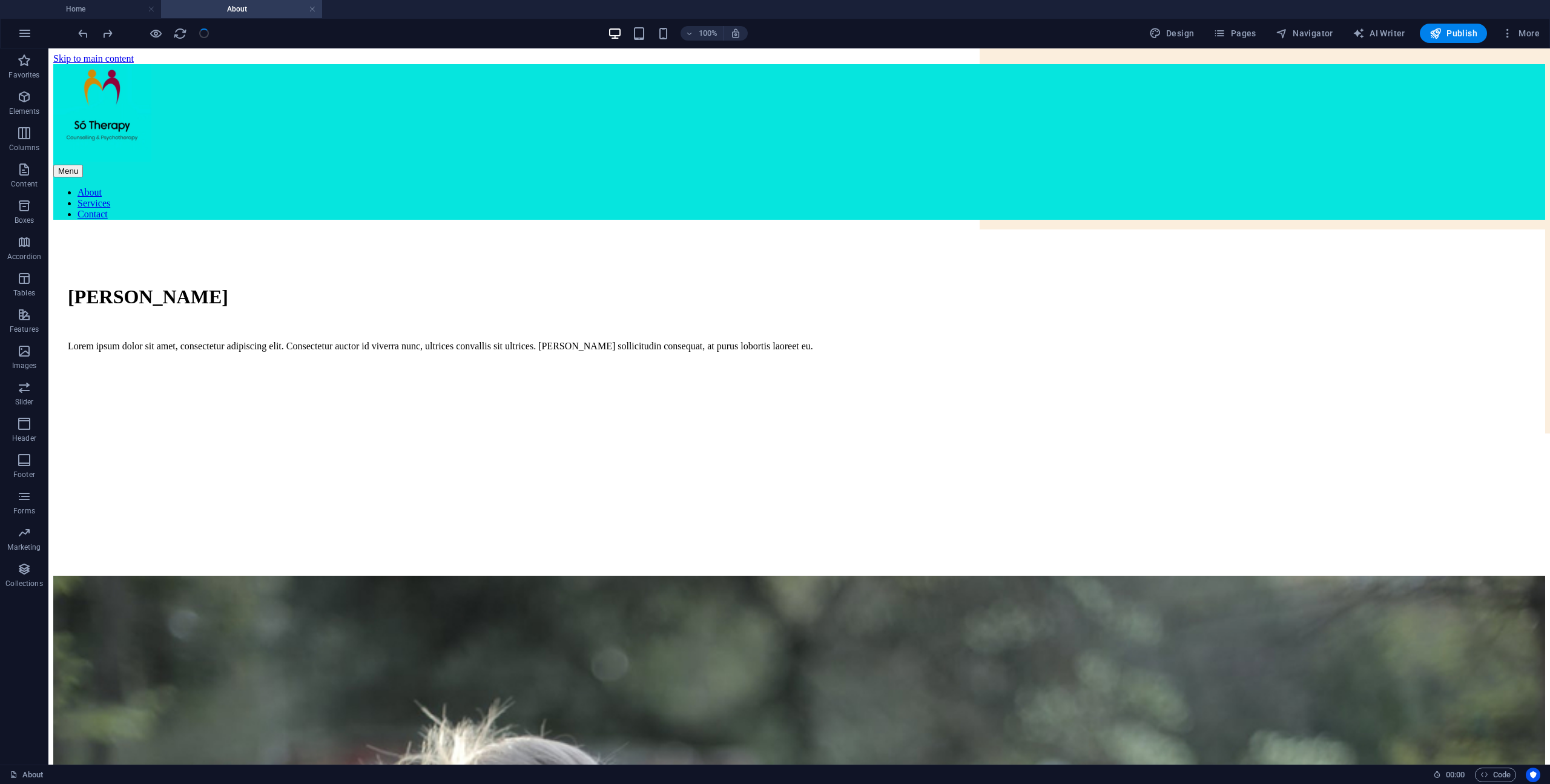
click at [205, 35] on div at bounding box center [144, 33] width 136 height 19
click at [571, 341] on div "Lorem ipsum dolor sit amet, consectetur adipiscing elit. Consectetur auctor id …" at bounding box center [799, 346] width 1463 height 11
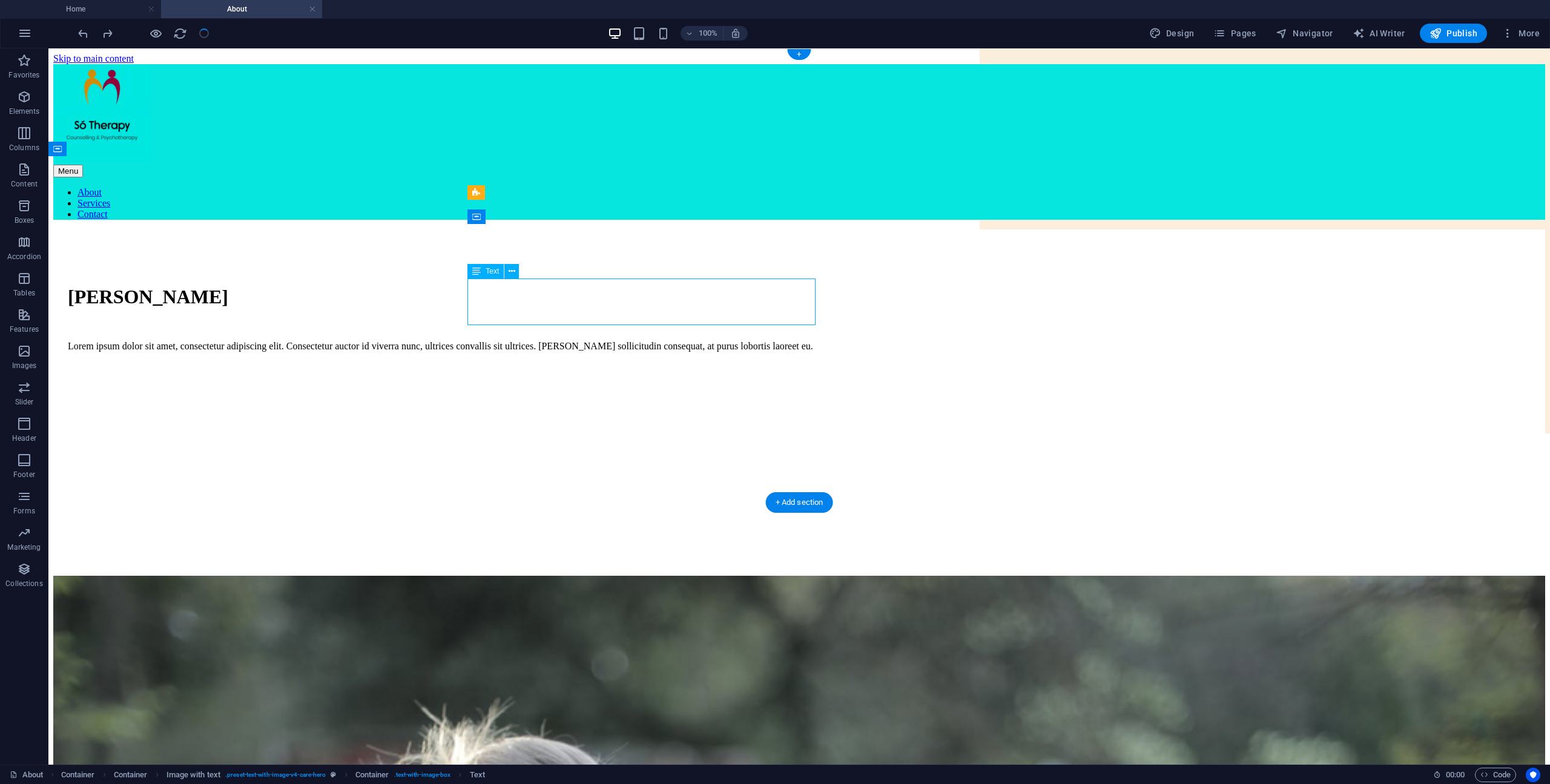
click at [571, 341] on div "Lorem ipsum dolor sit amet, consectetur adipiscing elit. Consectetur auctor id …" at bounding box center [799, 346] width 1463 height 11
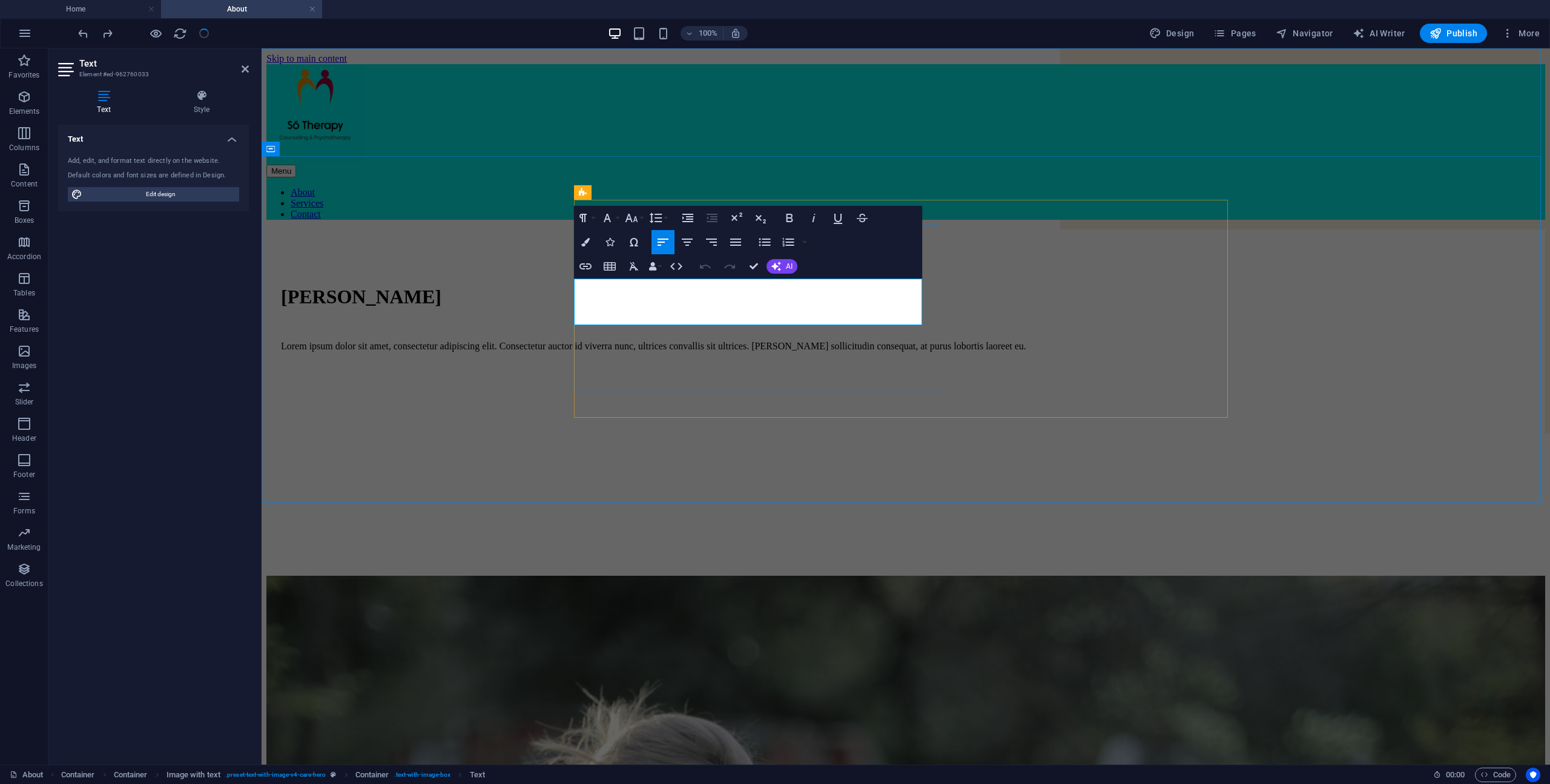
click at [659, 341] on p "Lorem ipsum dolor sit amet, consectetur adipiscing elit. Consectetur auctor id …" at bounding box center [905, 346] width 1249 height 11
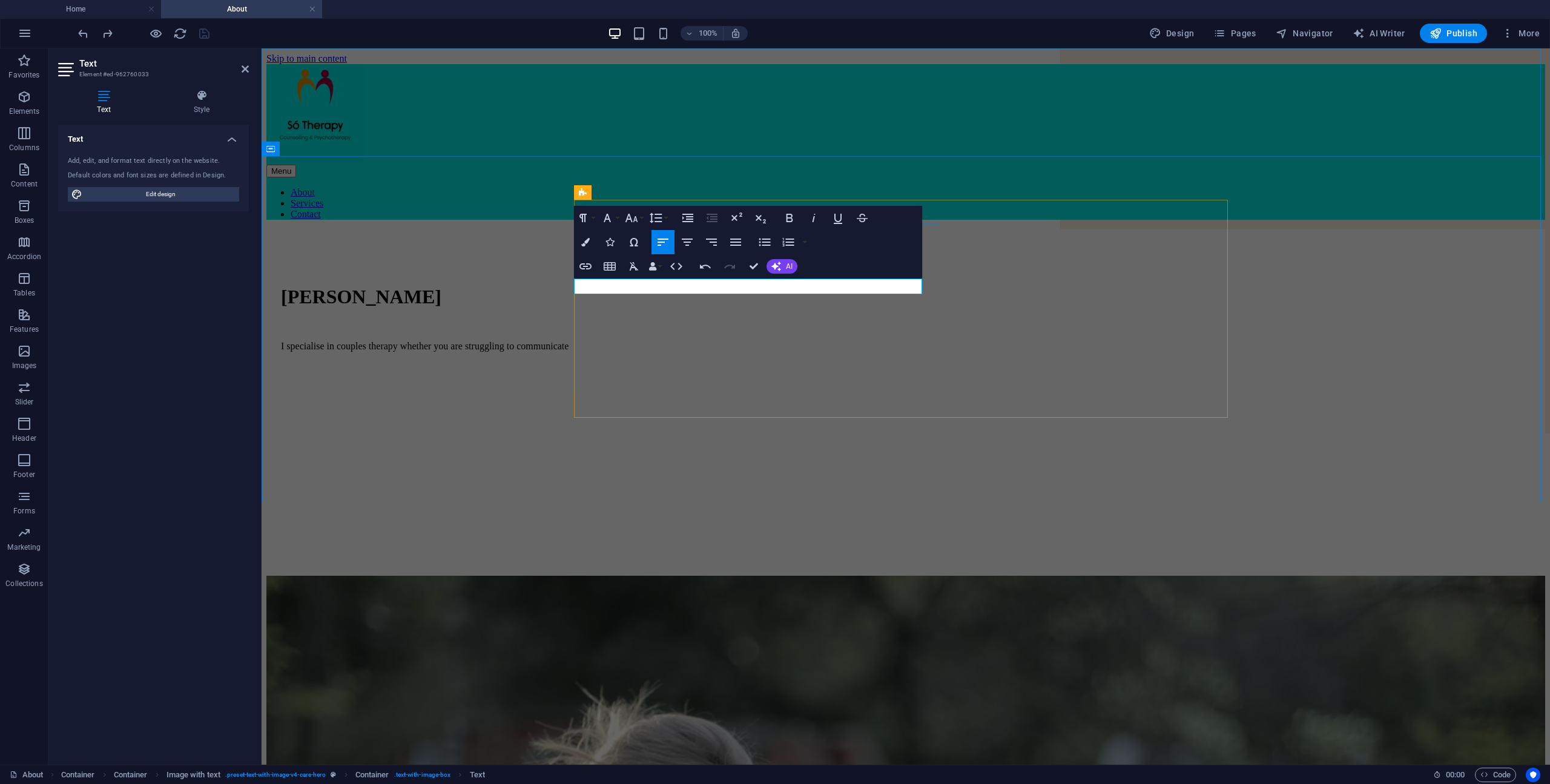
click at [804, 341] on p "I specialise in couples therapy whether you are struggling to communicate" at bounding box center [905, 346] width 1249 height 11
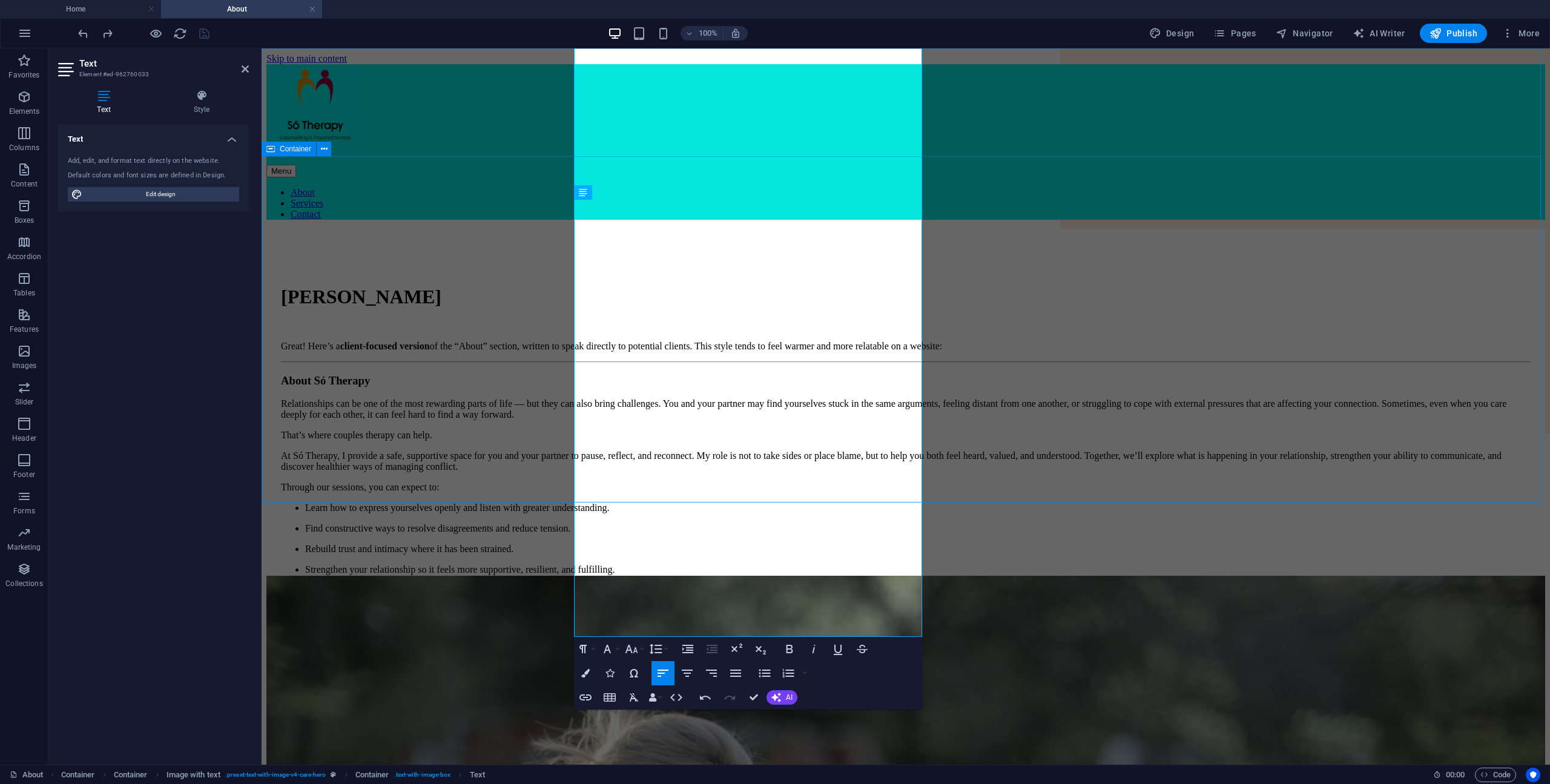
click at [1005, 475] on div "Sean O Morain Great! Here’s a client-focused version of the “About” section, wr…" at bounding box center [905, 402] width 1279 height 346
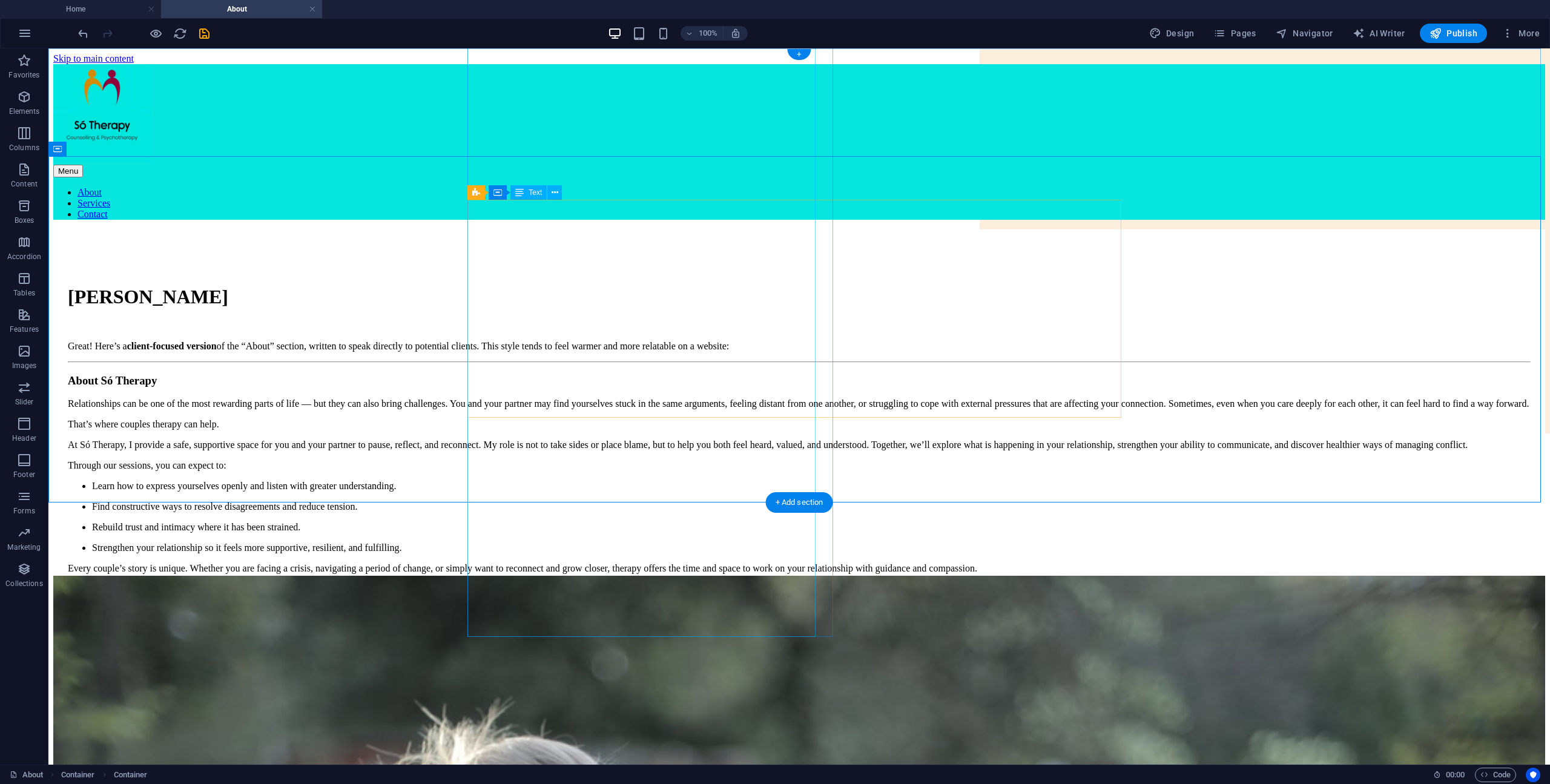
click at [731, 359] on div "Great! Here’s a client-focused version of the “About” section, written to speak…" at bounding box center [799, 484] width 1463 height 286
drag, startPoint x: 1023, startPoint y: 382, endPoint x: 1014, endPoint y: 384, distance: 9.2
click at [1023, 382] on div "Sean O Morain Great! Here’s a client-focused version of the “About” section, wr…" at bounding box center [799, 382] width 1463 height 218
drag, startPoint x: 1288, startPoint y: 392, endPoint x: 1315, endPoint y: 390, distance: 27.1
click at [1289, 392] on div "Sean O Morain Great! Here’s a client-focused version of the “About” section, wr…" at bounding box center [799, 402] width 1492 height 346
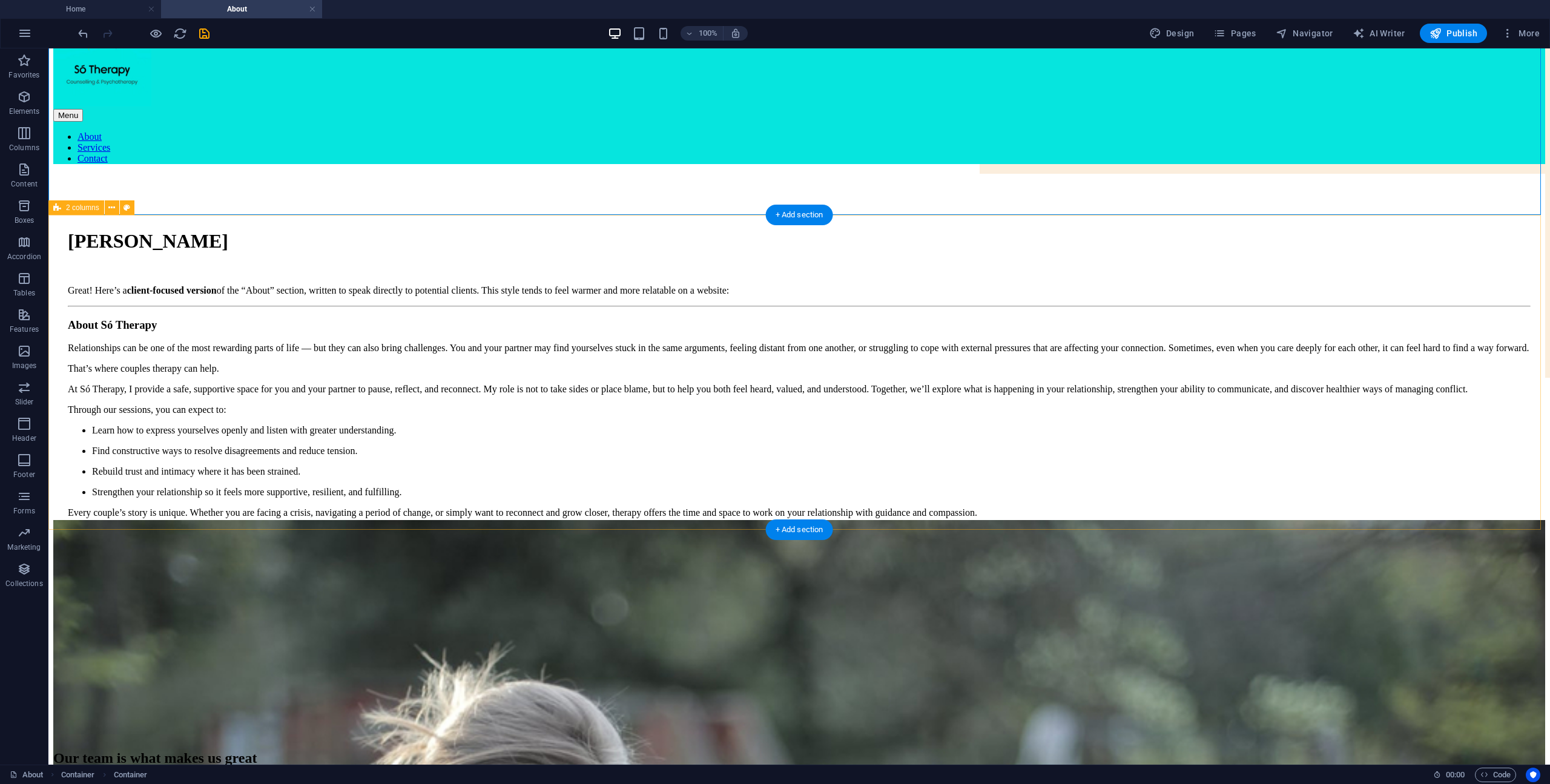
scroll to position [0, 0]
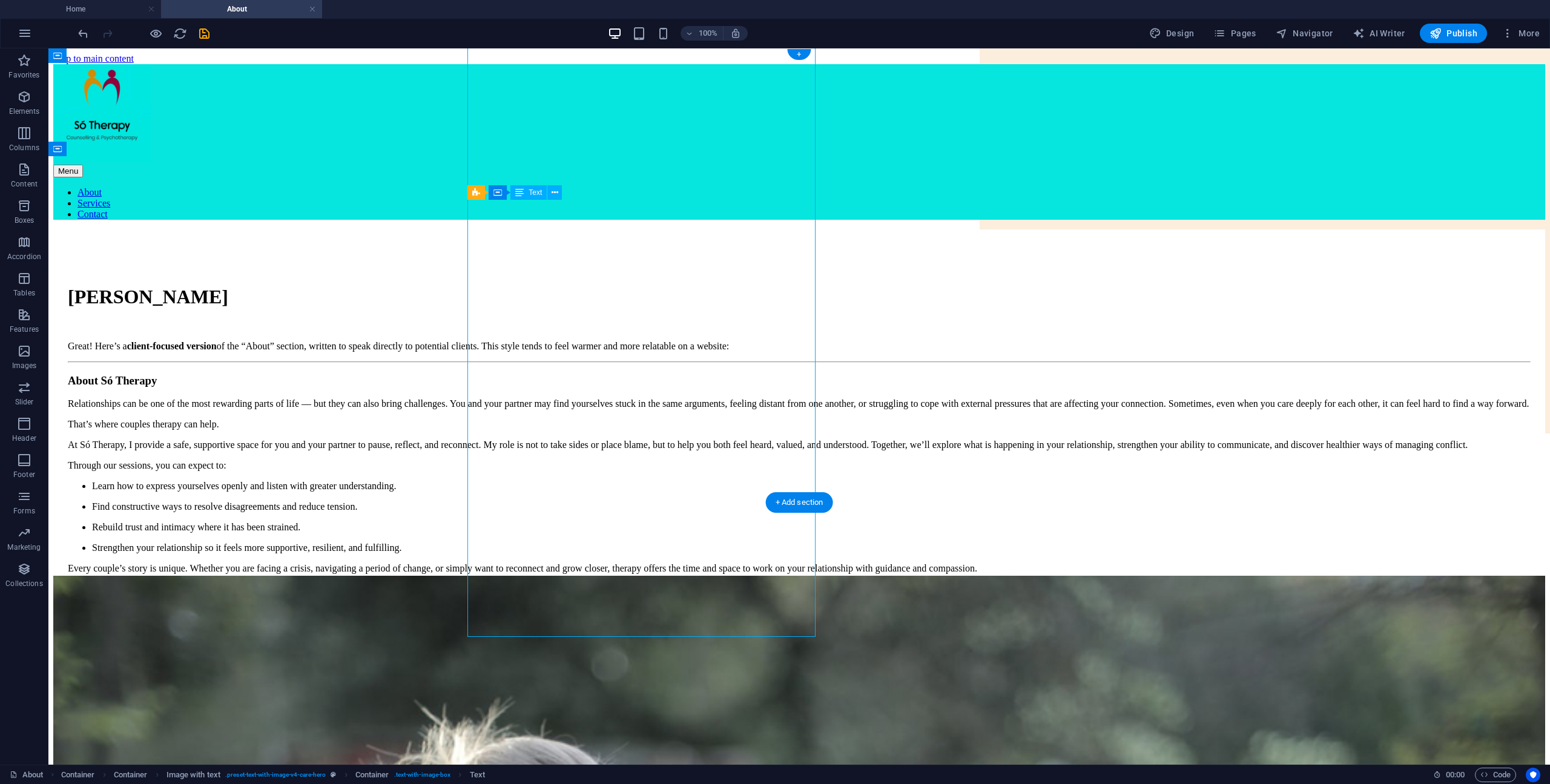
drag, startPoint x: 542, startPoint y: 211, endPoint x: 542, endPoint y: 261, distance: 50.0
click at [542, 341] on div "Great! Here’s a client-focused version of the “About” section, written to speak…" at bounding box center [799, 484] width 1463 height 286
click at [480, 341] on div "Great! Here’s a client-focused version of the “About” section, written to speak…" at bounding box center [799, 484] width 1463 height 286
drag, startPoint x: 480, startPoint y: 273, endPoint x: 267, endPoint y: 273, distance: 213.0
click at [480, 341] on div "Great! Here’s a client-focused version of the “About” section, written to speak…" at bounding box center [799, 484] width 1463 height 286
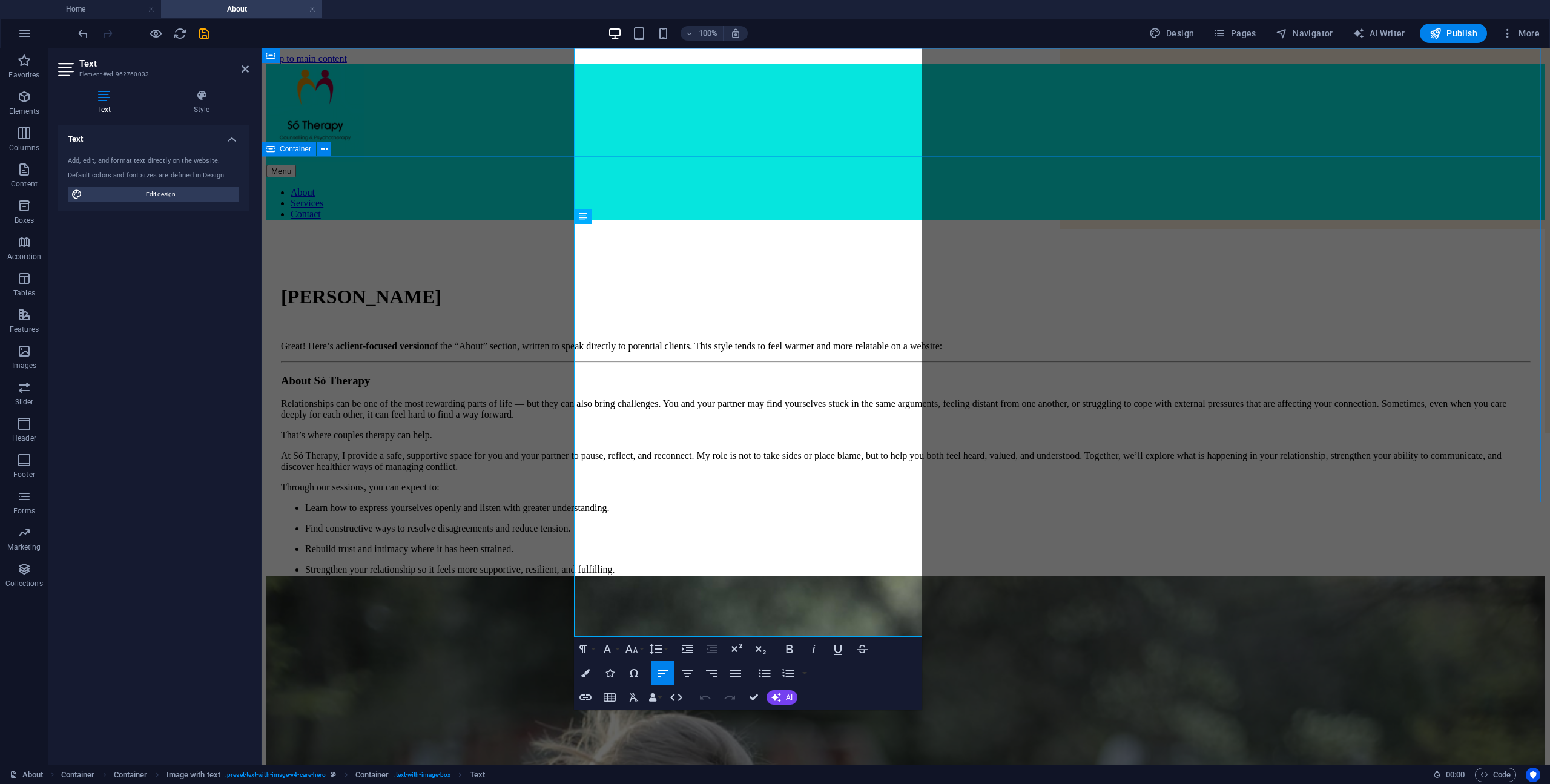
click at [480, 273] on div "Sean O Morain Great! Here’s a client-focused version of the “About” section, wr…" at bounding box center [905, 402] width 1279 height 346
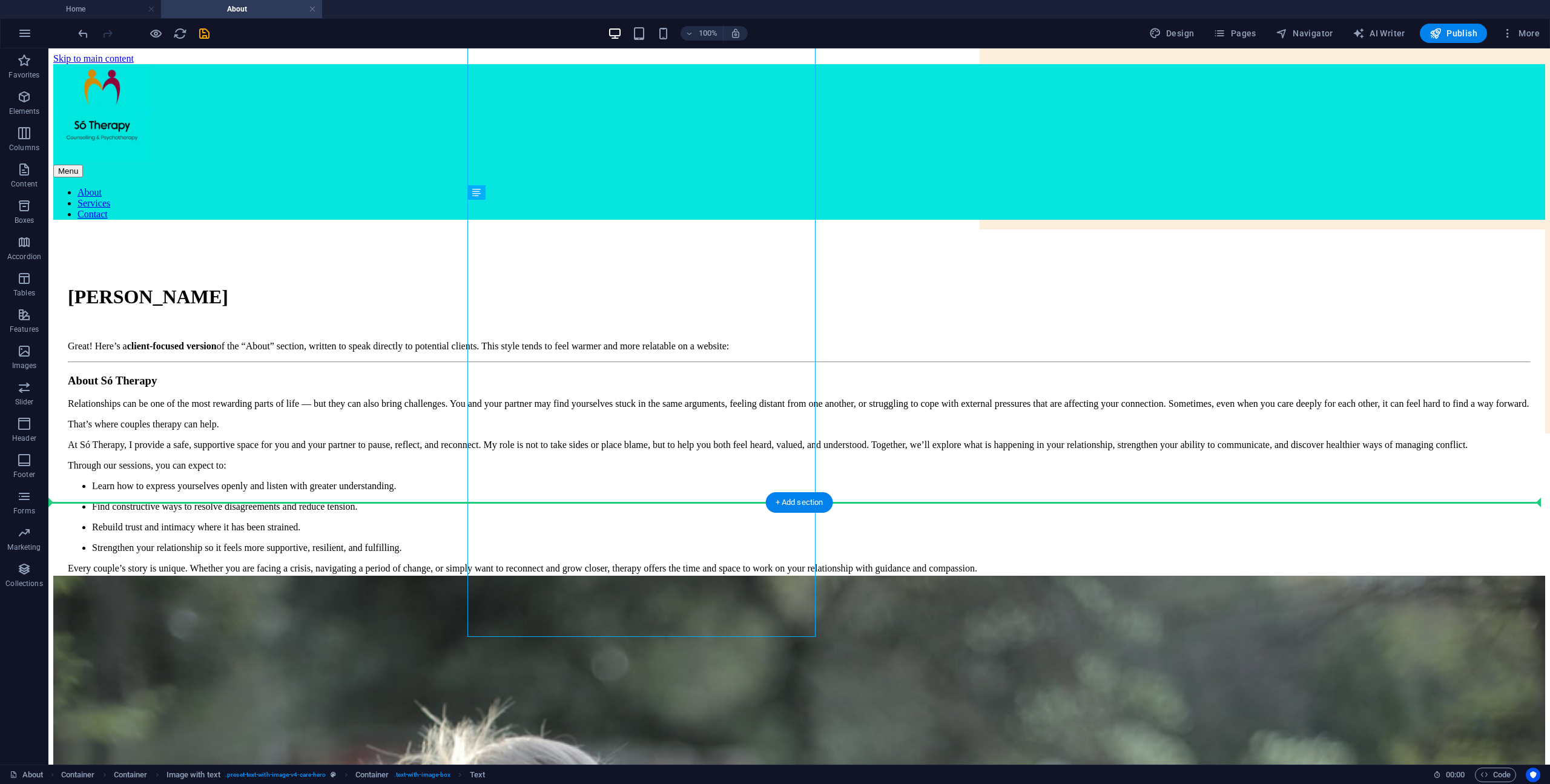
drag, startPoint x: 754, startPoint y: 272, endPoint x: 725, endPoint y: 508, distance: 237.8
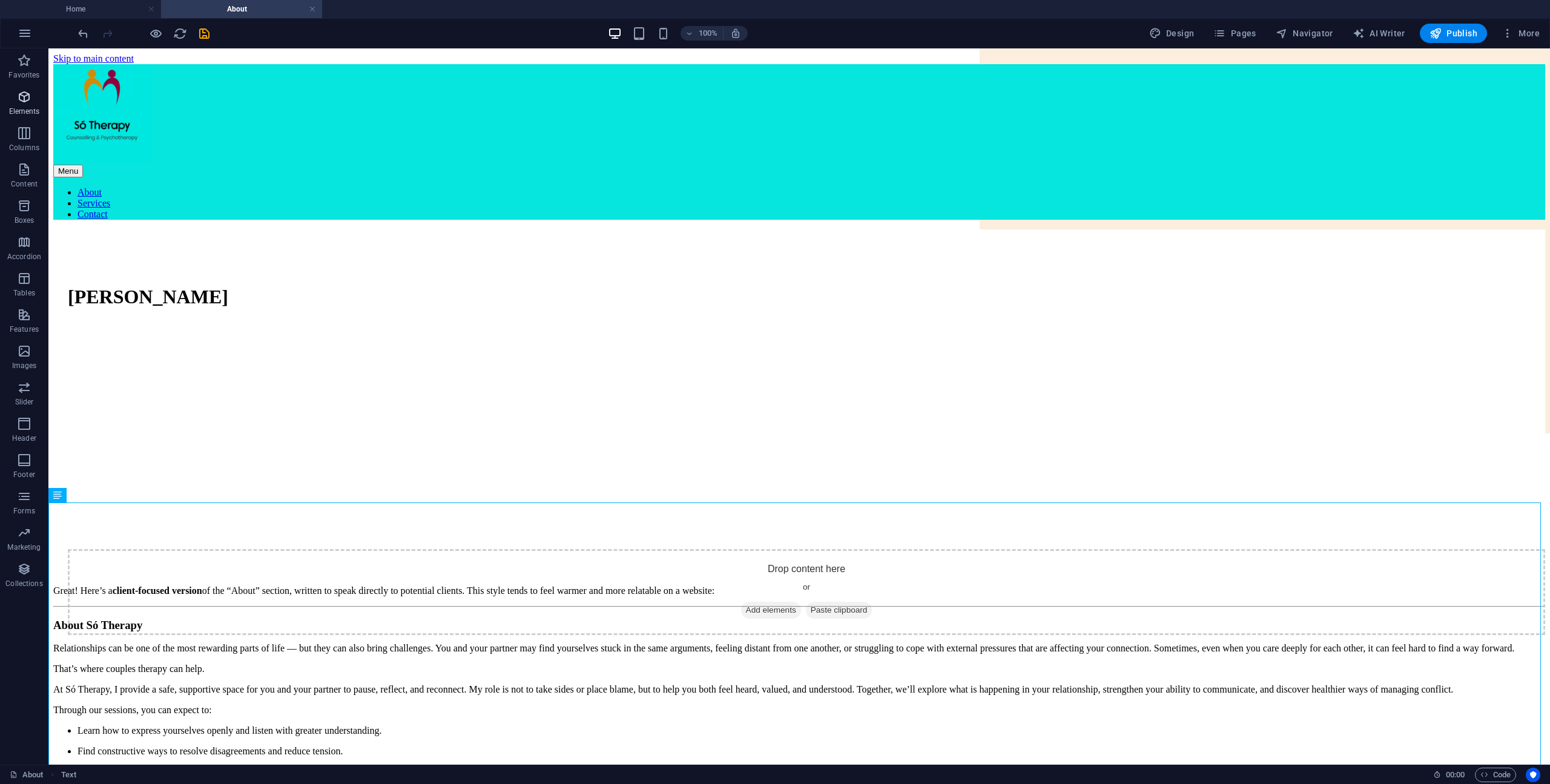
click at [33, 110] on p "Elements" at bounding box center [25, 111] width 31 height 9
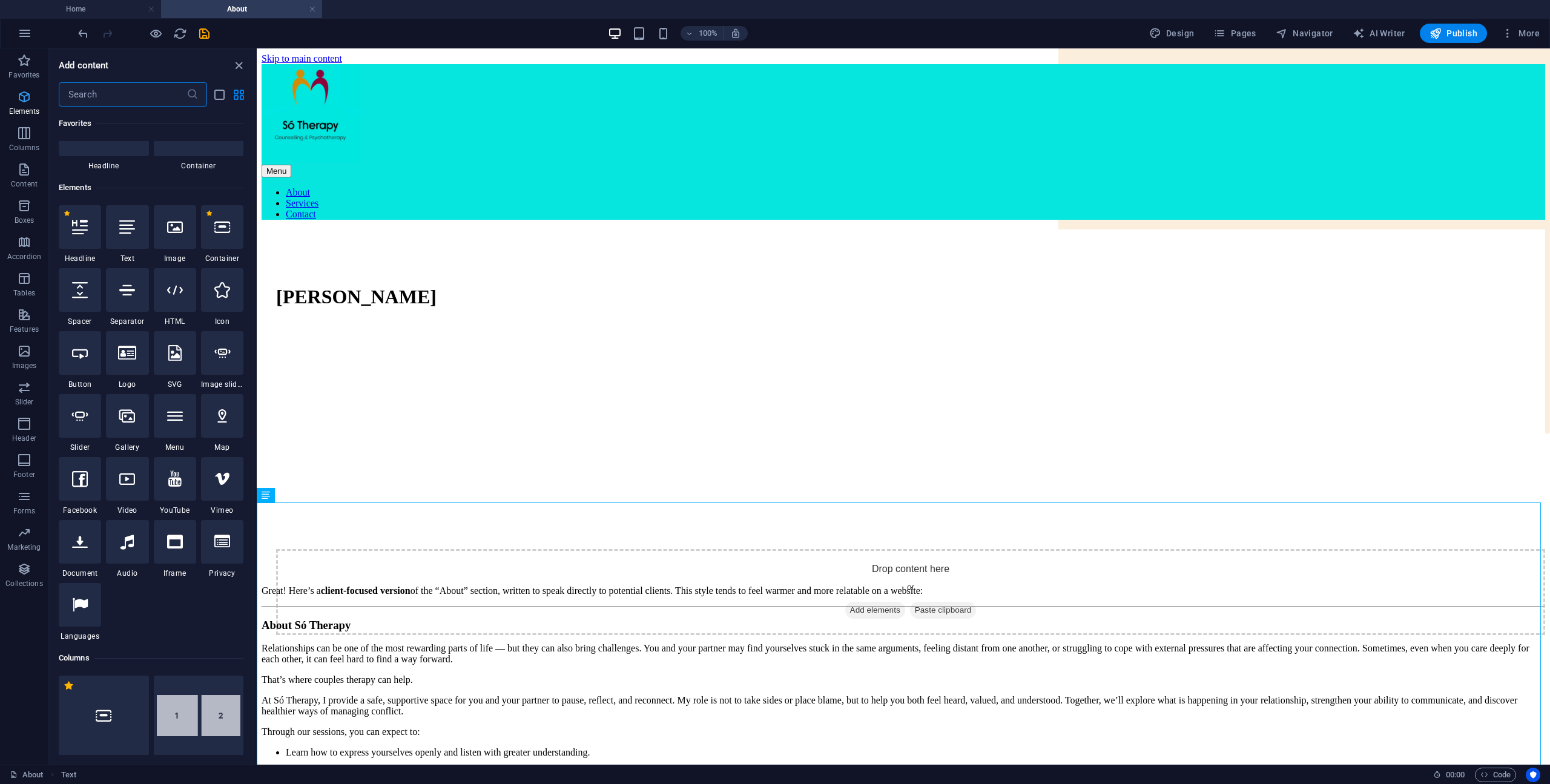
scroll to position [129, 0]
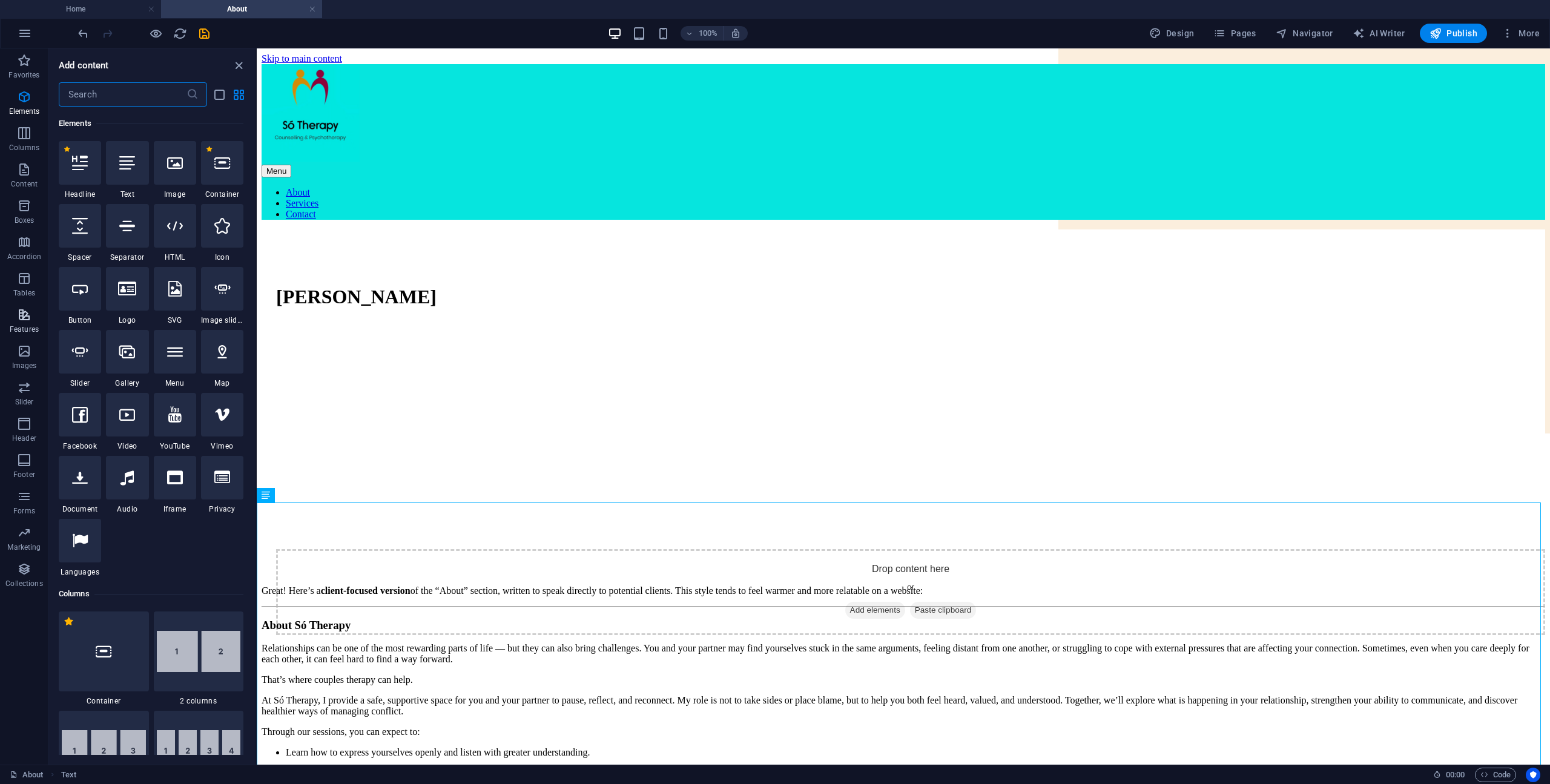
click at [25, 323] on span "Features" at bounding box center [24, 322] width 48 height 29
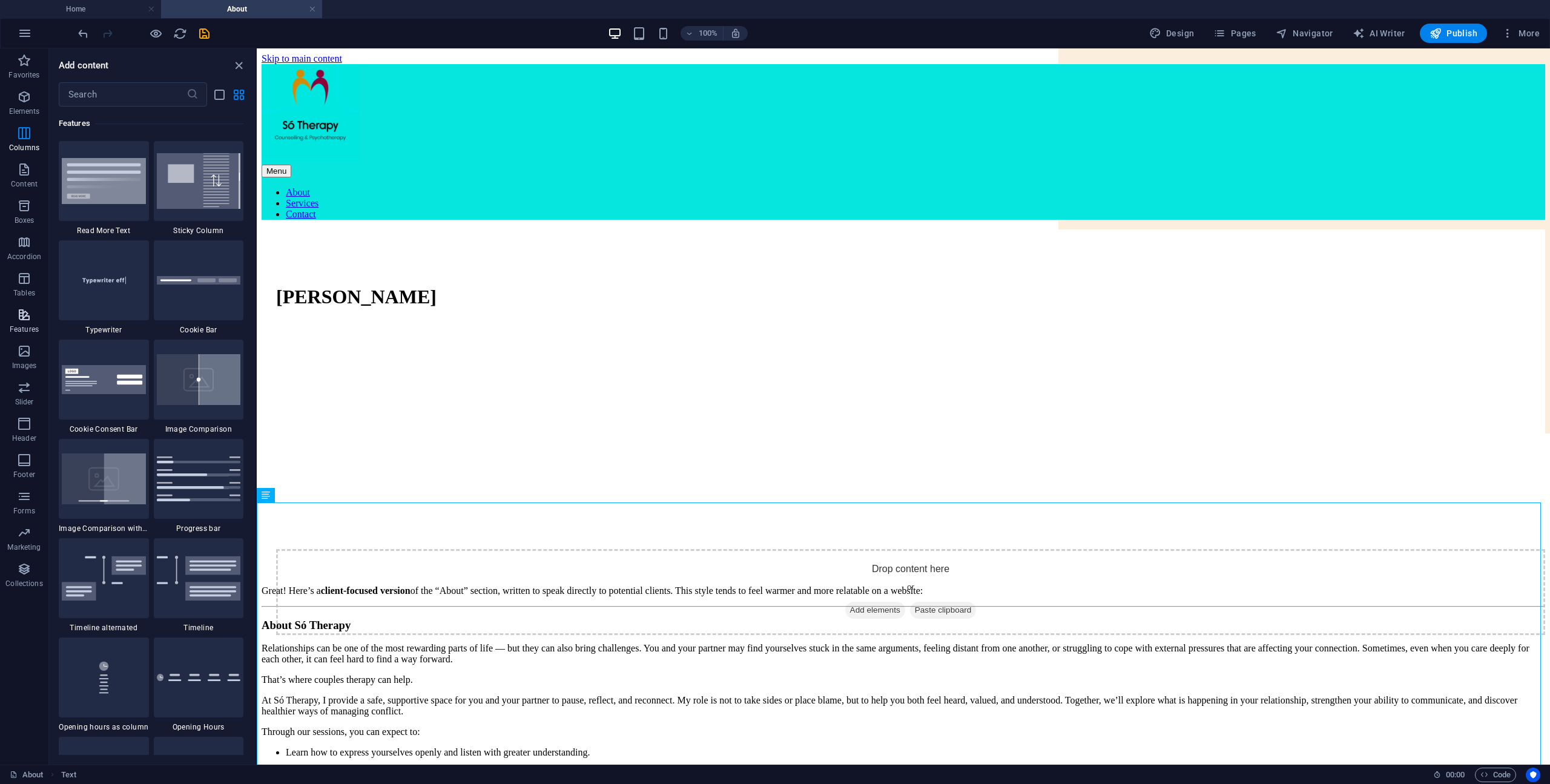
scroll to position [4718, 0]
click at [29, 276] on icon "button" at bounding box center [25, 278] width 14 height 14
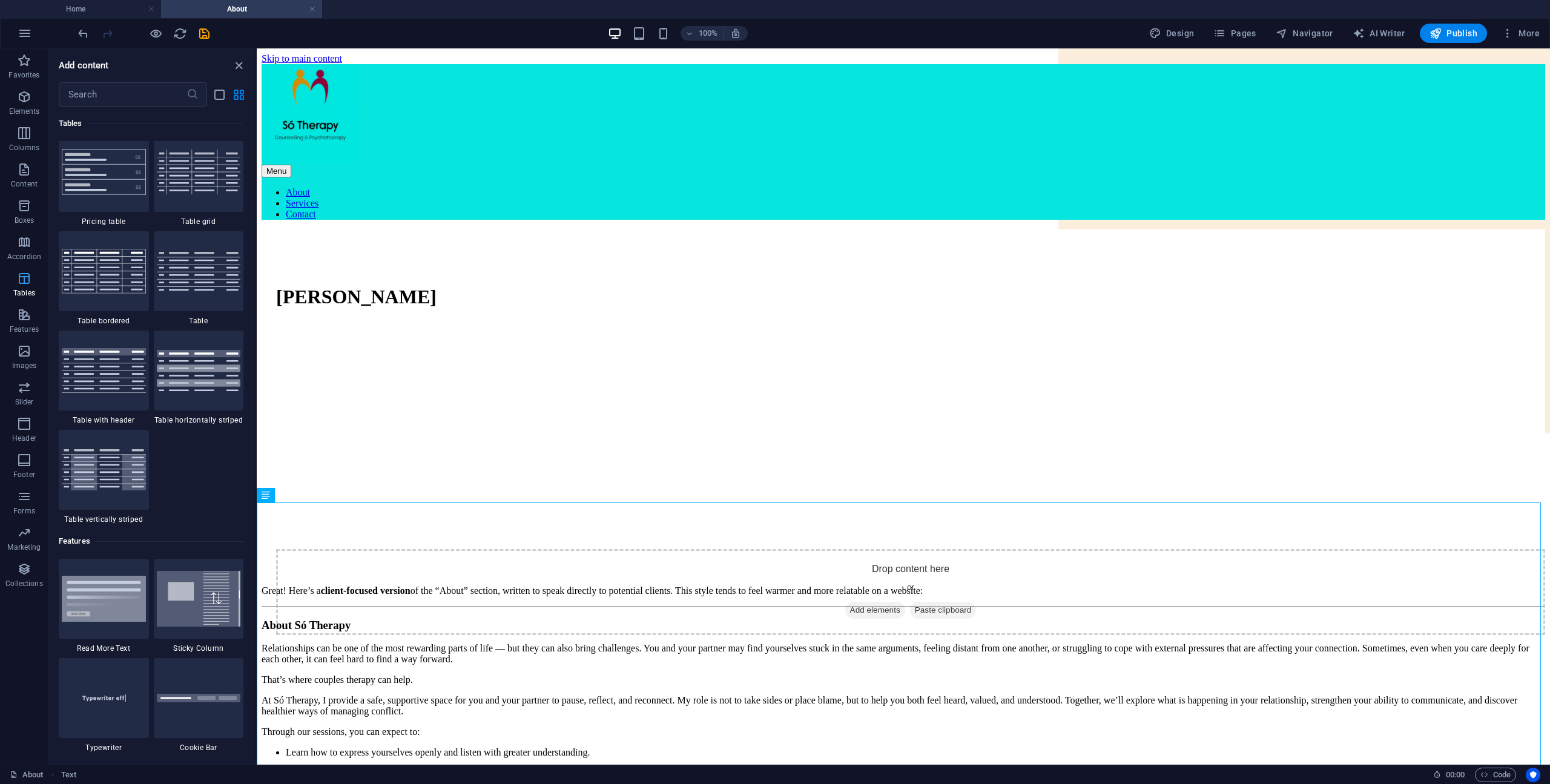
scroll to position [4193, 0]
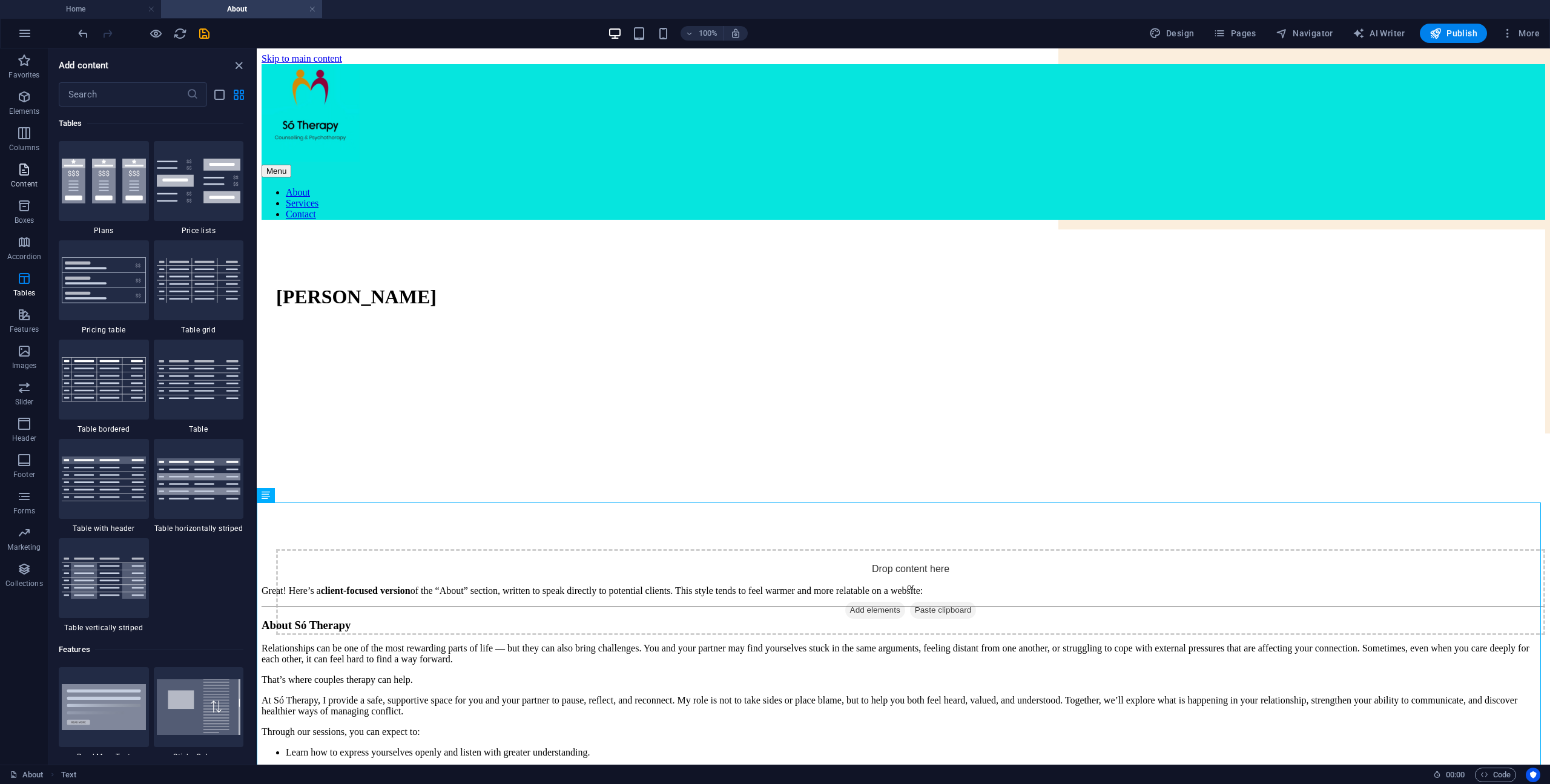
click at [28, 174] on icon "button" at bounding box center [25, 169] width 14 height 14
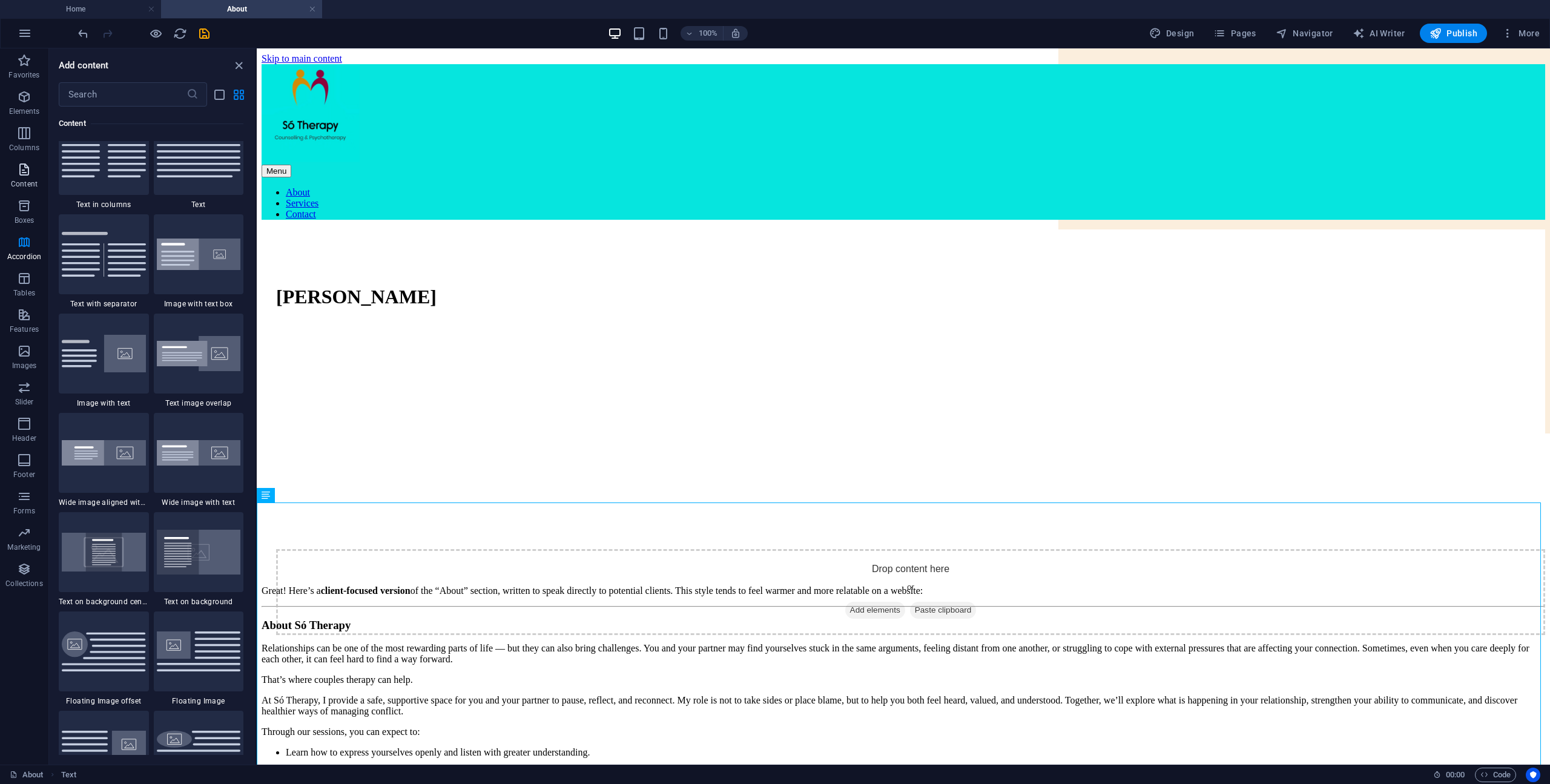
scroll to position [2118, 0]
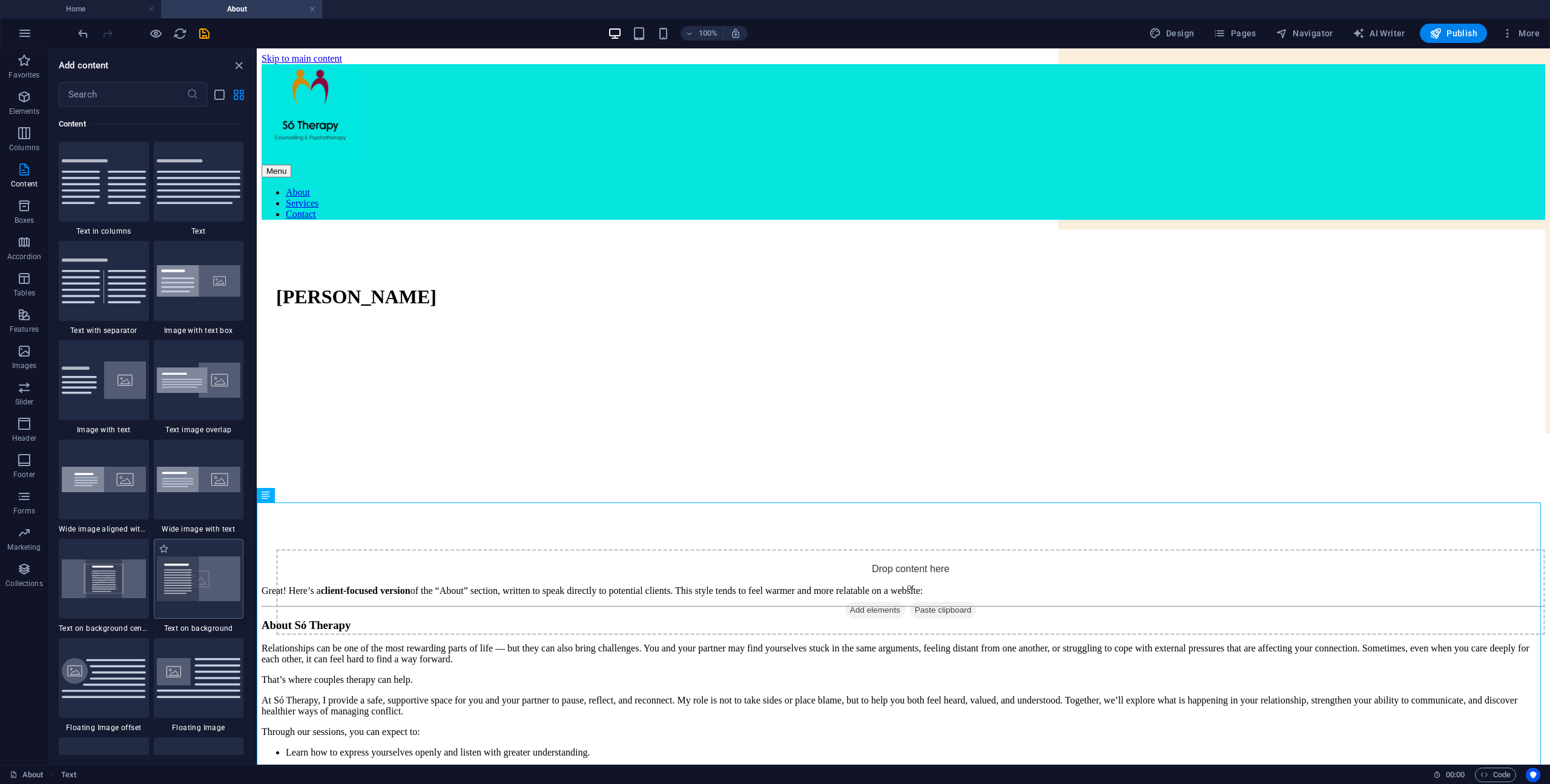
click at [194, 577] on img at bounding box center [198, 578] width 84 height 45
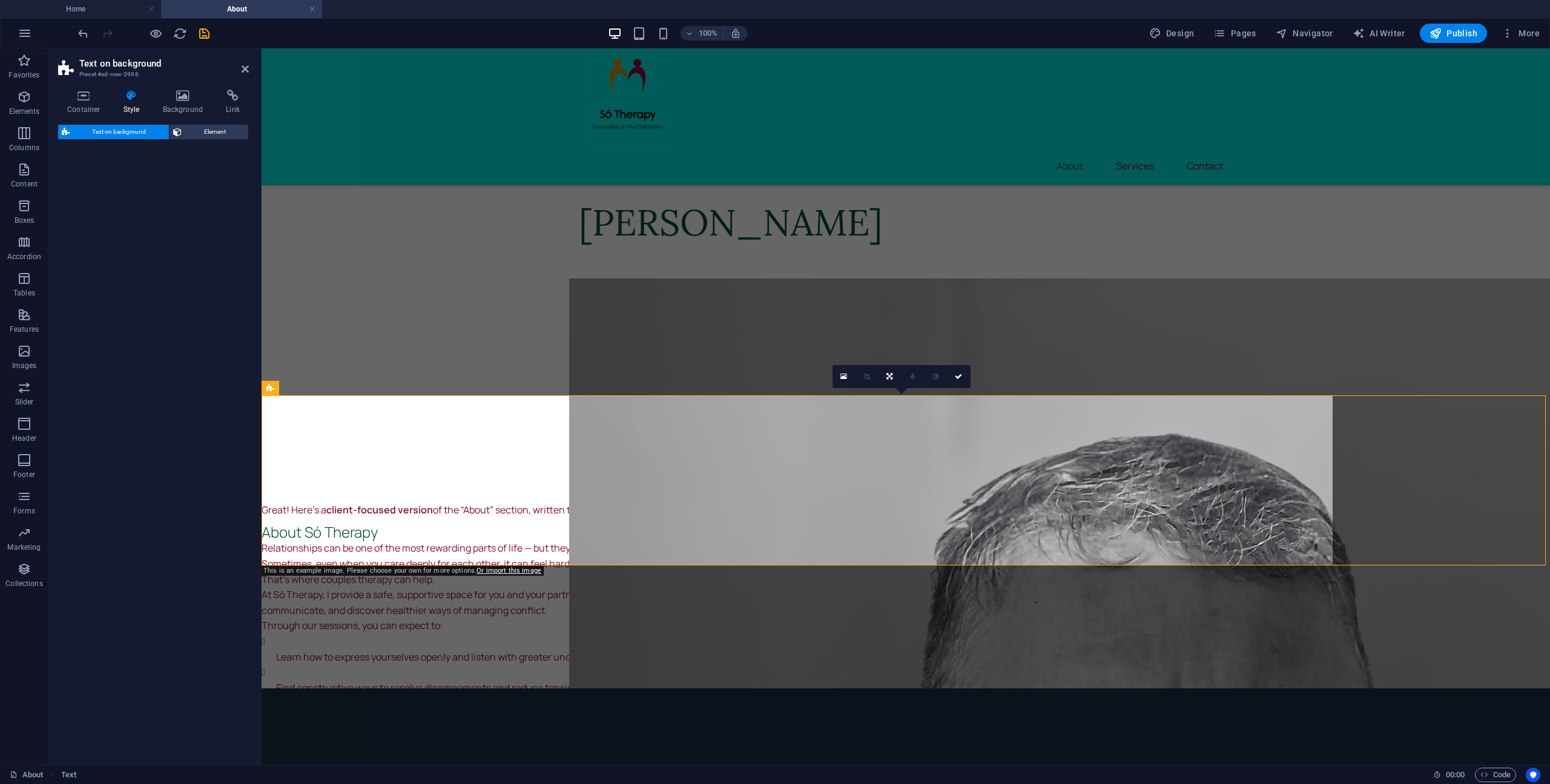
select select "%"
select select "rem"
select select "px"
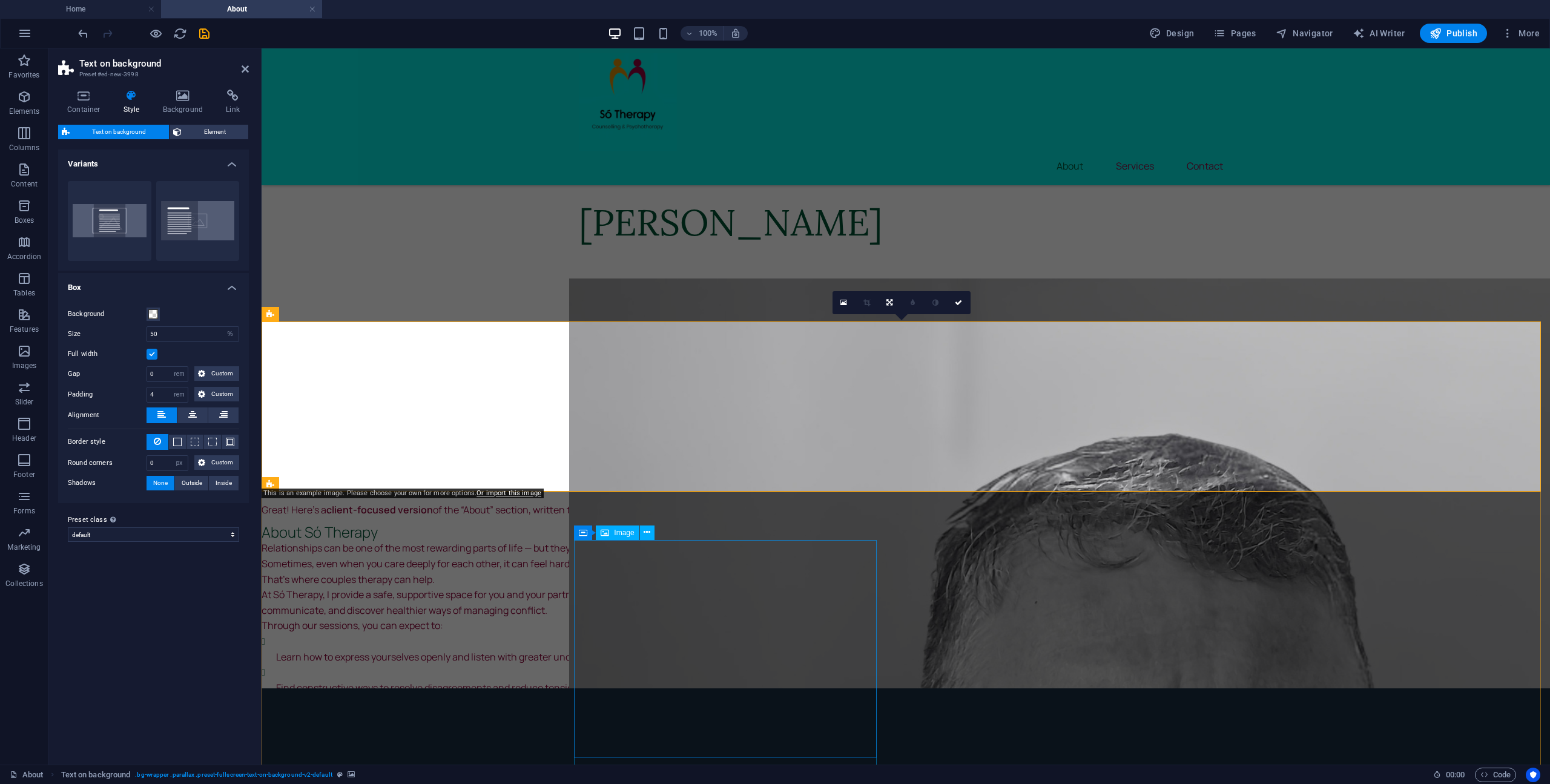
scroll to position [503, 0]
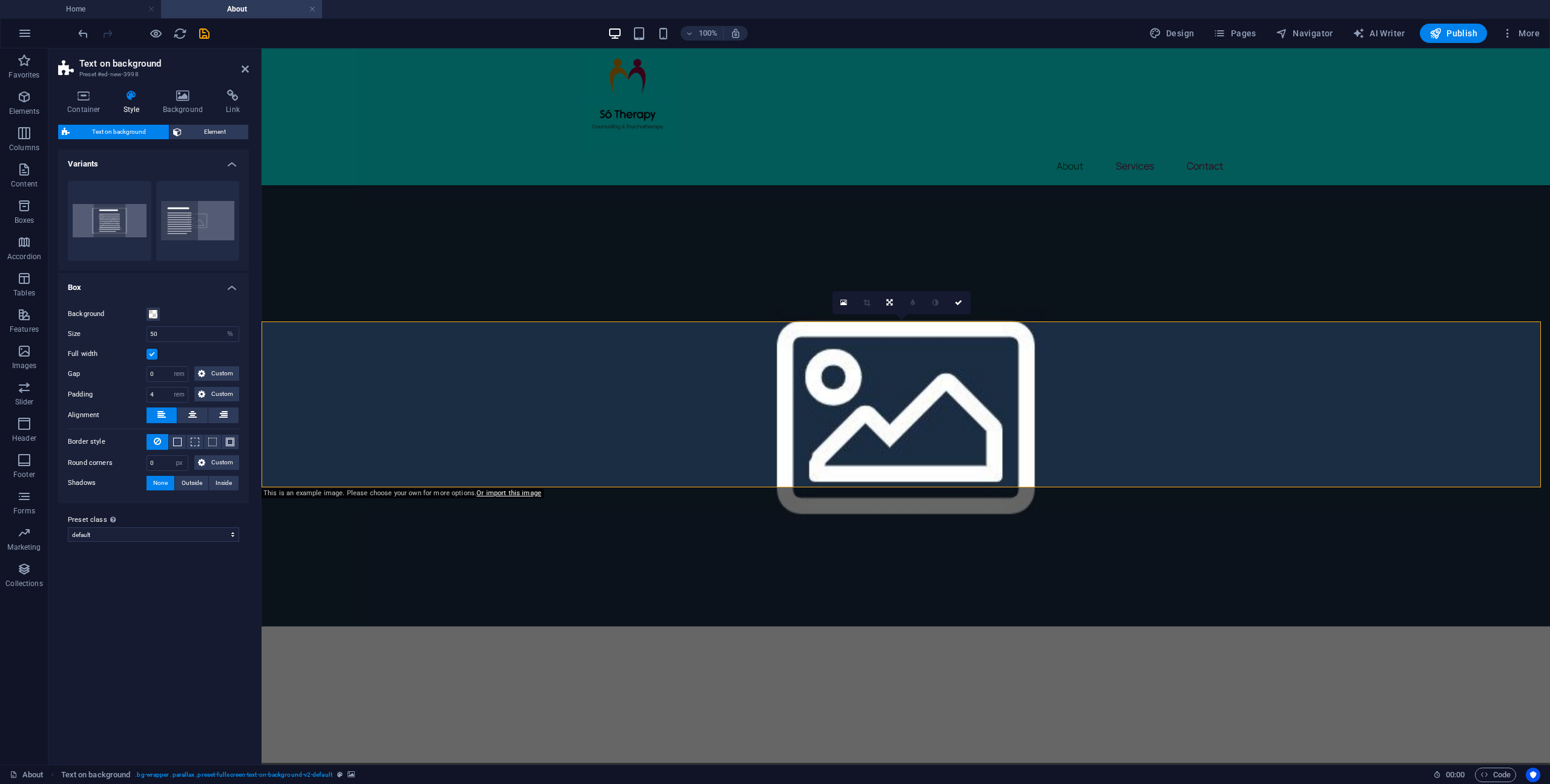
click at [1032, 408] on figure at bounding box center [906, 406] width 1288 height 441
click at [1033, 408] on figure at bounding box center [906, 406] width 1288 height 441
click at [1206, 402] on figure at bounding box center [906, 406] width 1288 height 441
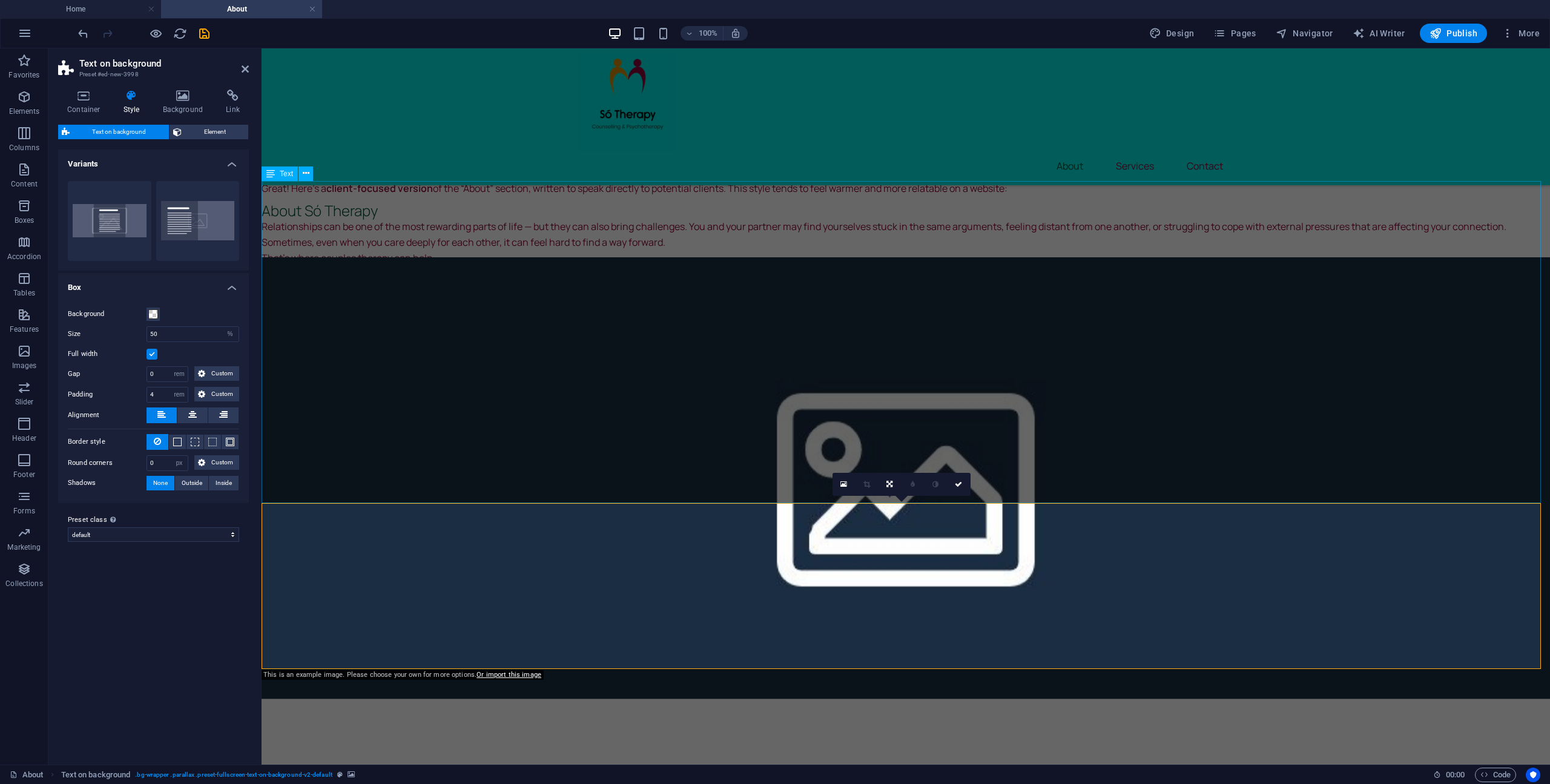
scroll to position [261, 0]
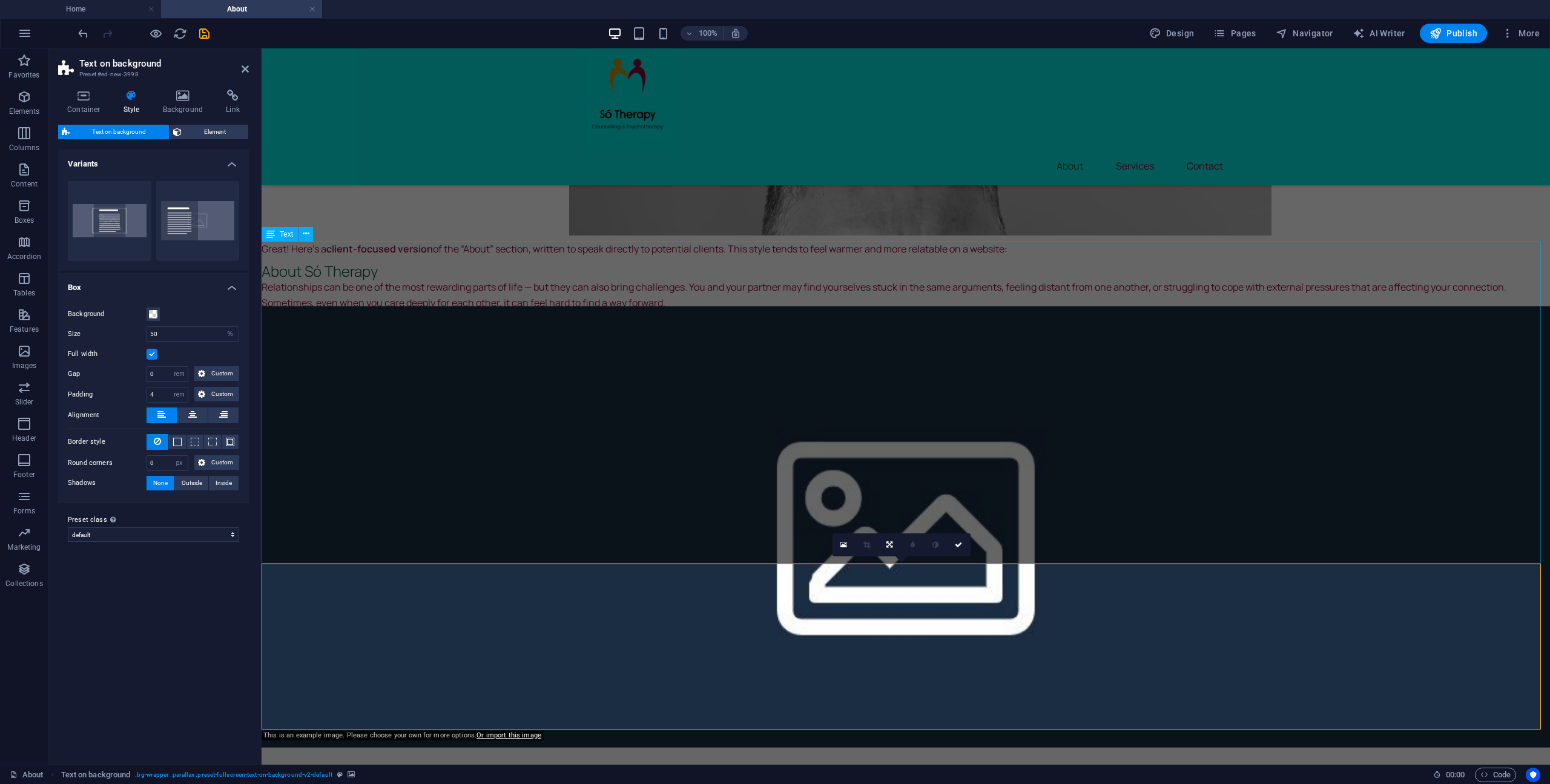
click at [335, 311] on div "Great! Here’s a client-focused version of the “About” section, written to speak…" at bounding box center [906, 402] width 1288 height 322
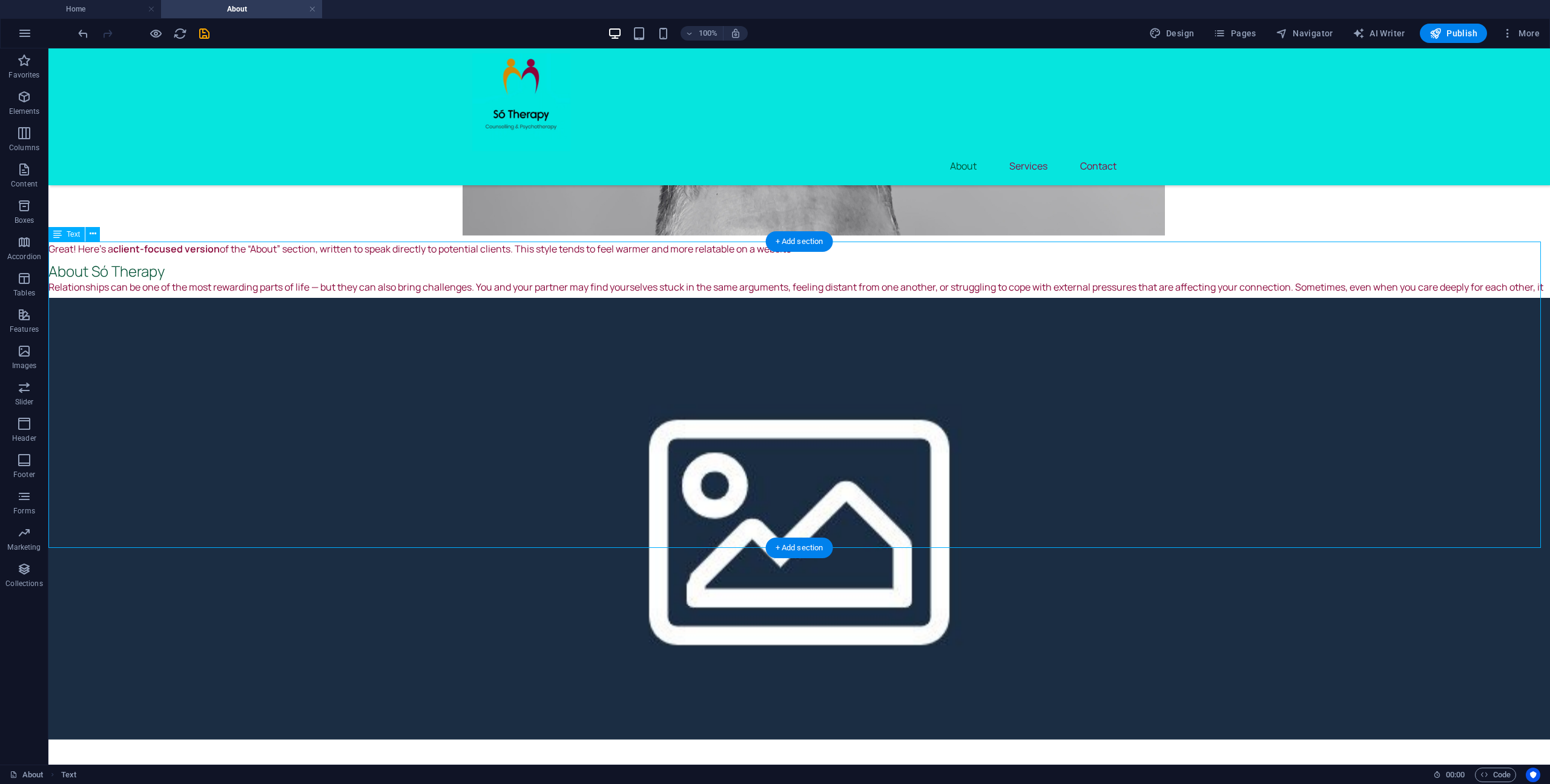
click at [684, 534] on div "Great! Here’s a client-focused version of the “About” section, written to speak…" at bounding box center [798, 395] width 1501 height 307
click at [1360, 522] on div "Great! Here’s a client-focused version of the “About” section, written to speak…" at bounding box center [798, 395] width 1501 height 307
click at [54, 288] on div "Great! Here’s a client-focused version of the “About” section, written to speak…" at bounding box center [798, 395] width 1501 height 307
click at [55, 288] on div "Great! Here’s a client-focused version of the “About” section, written to speak…" at bounding box center [798, 395] width 1501 height 307
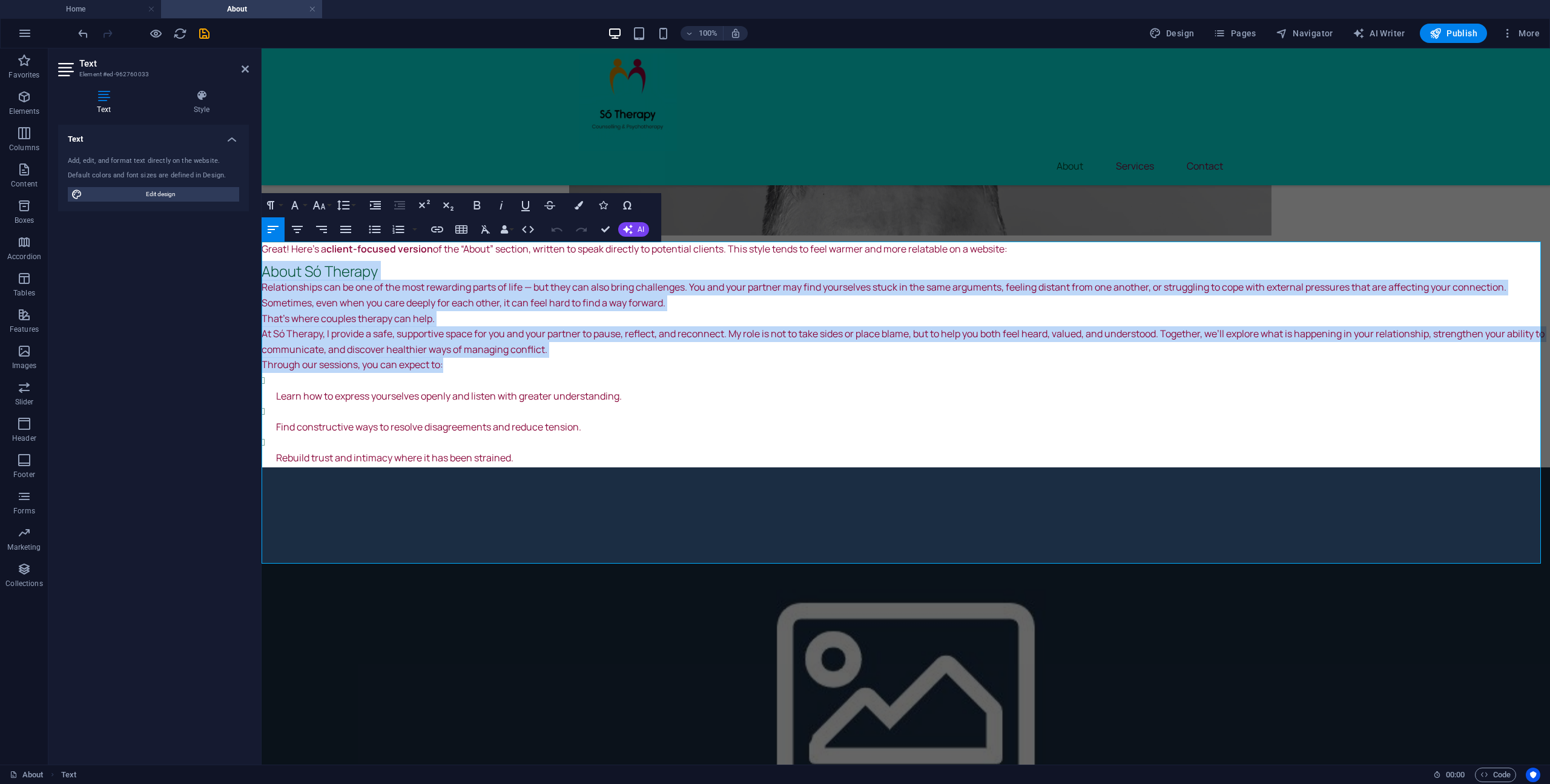
drag, startPoint x: 263, startPoint y: 273, endPoint x: 607, endPoint y: 371, distance: 357.7
click at [607, 371] on div "Great! Here’s a client-focused version of the “About” section, written to speak…" at bounding box center [906, 402] width 1288 height 322
copy div "About Só Therapy Relationships can be one of the most rewarding parts of life —…"
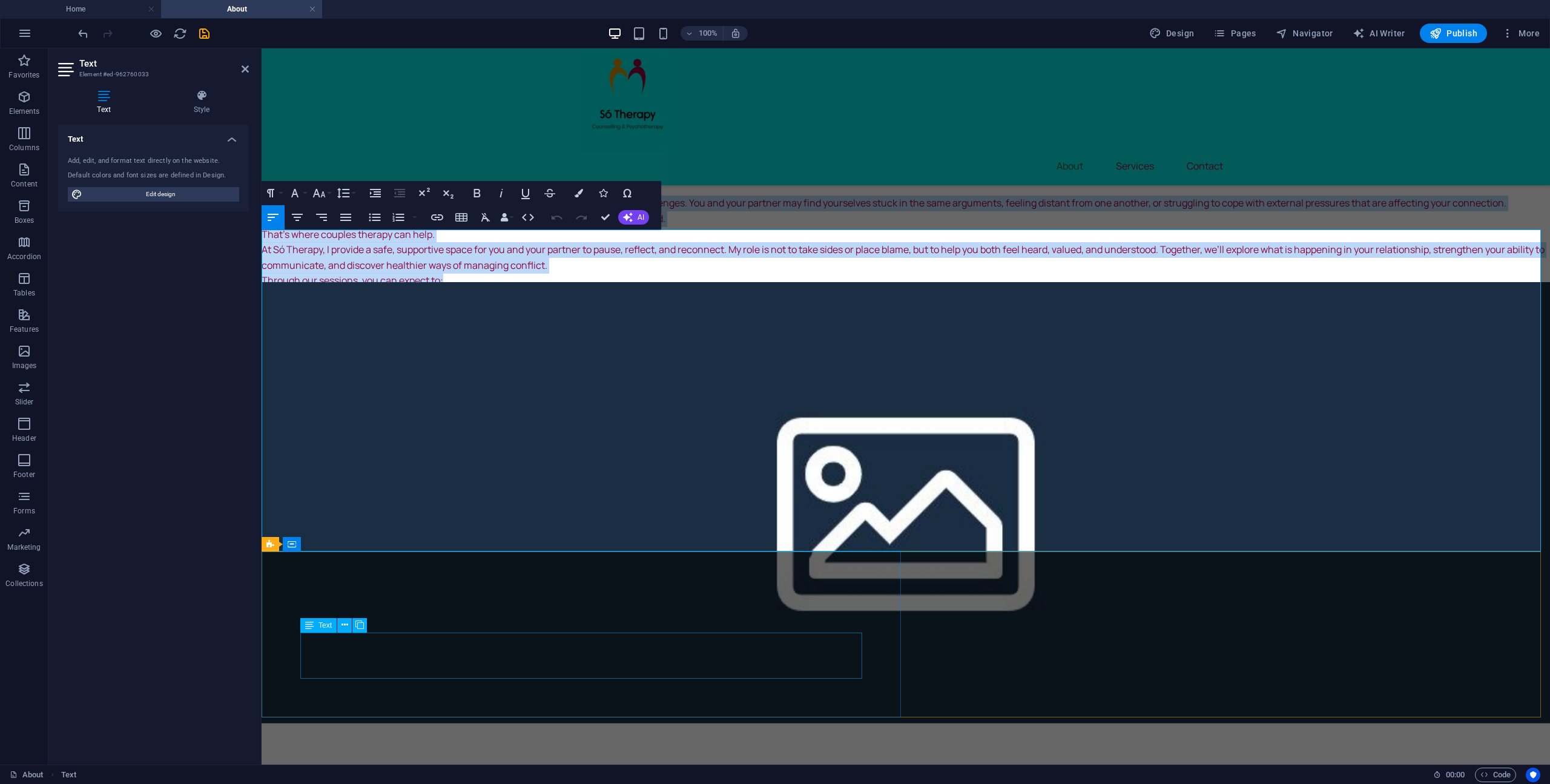
scroll to position [382, 0]
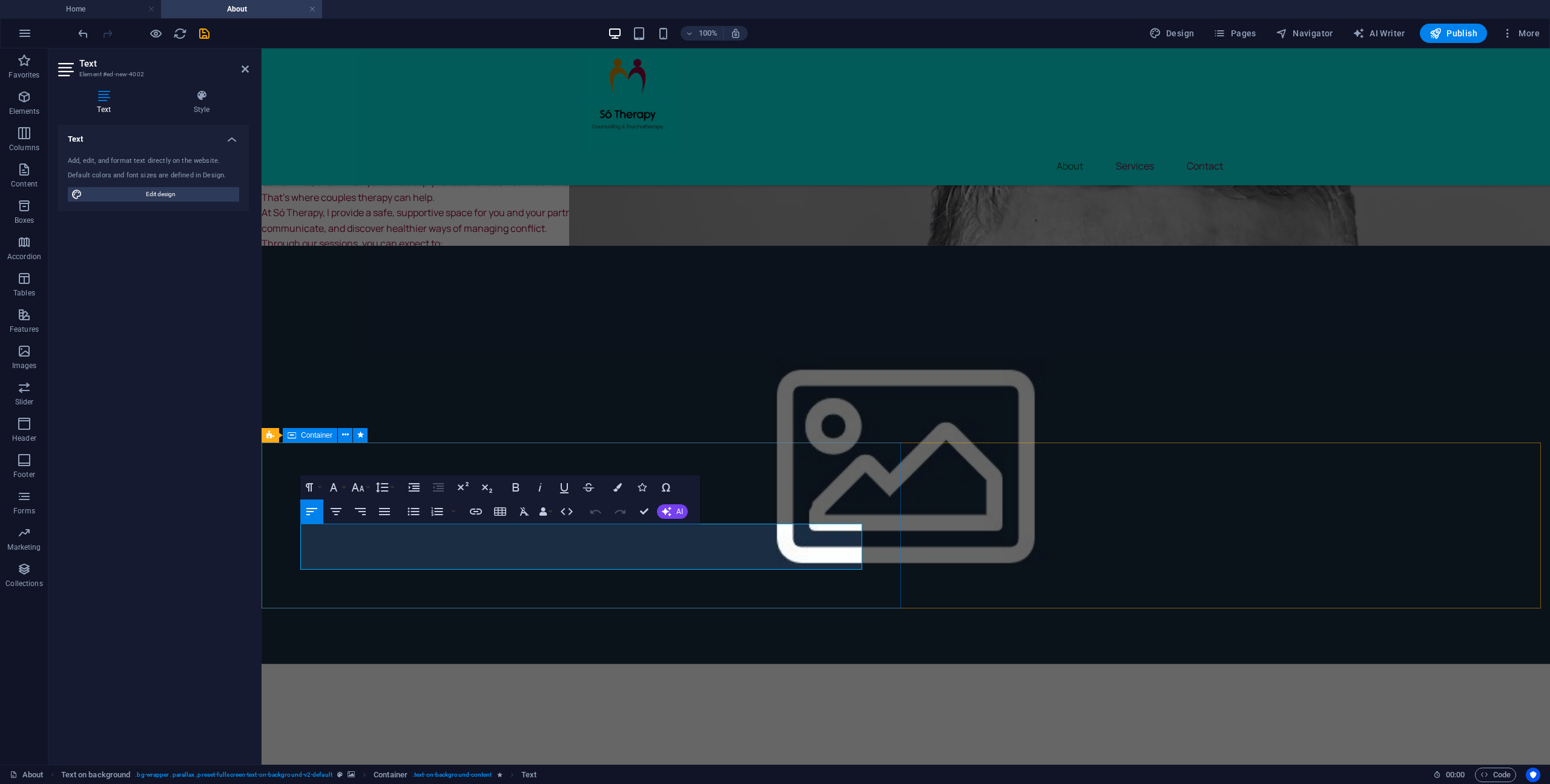
drag, startPoint x: 611, startPoint y: 559, endPoint x: 299, endPoint y: 533, distance: 313.1
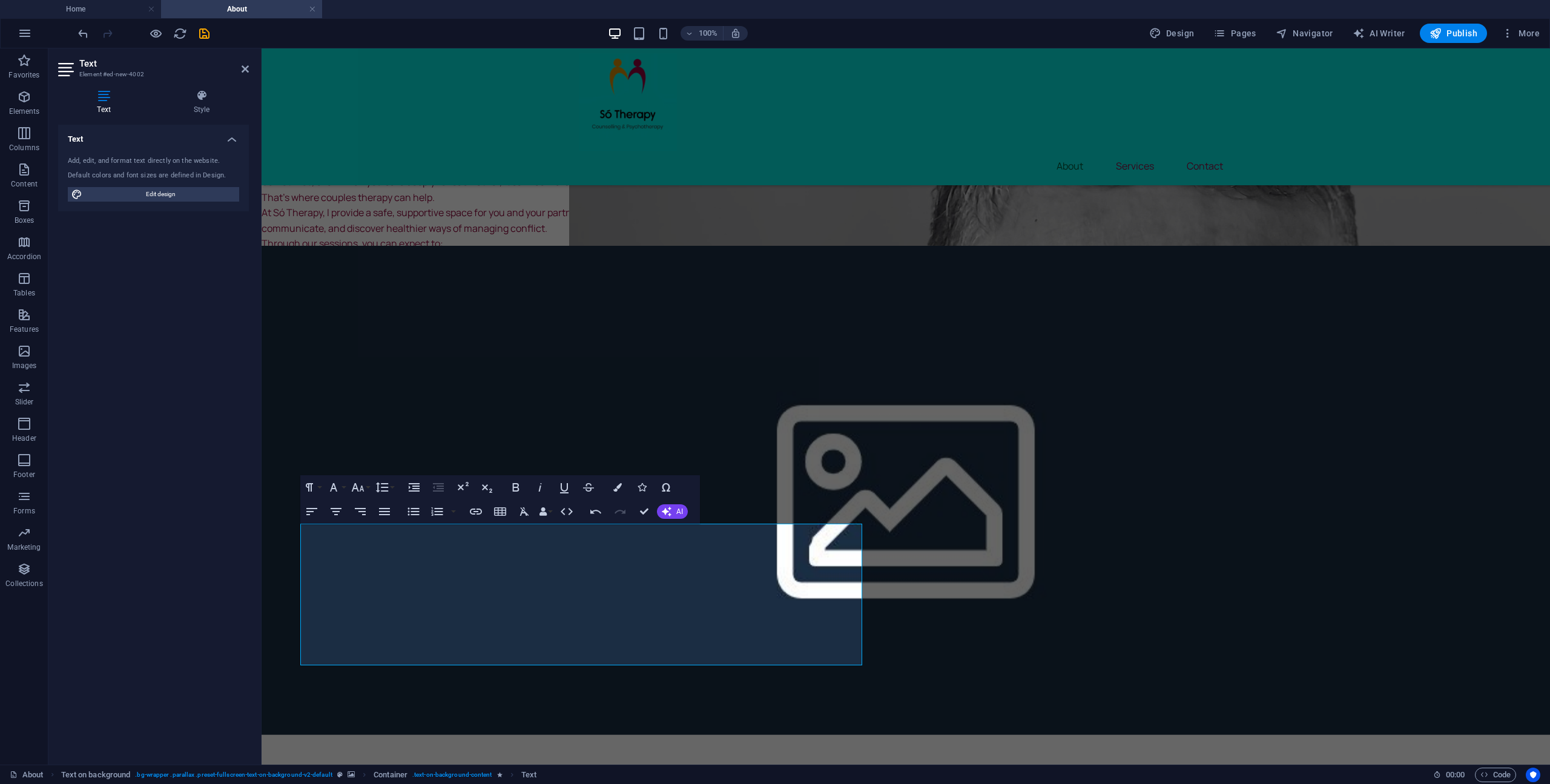
click at [950, 656] on figure at bounding box center [906, 490] width 1288 height 489
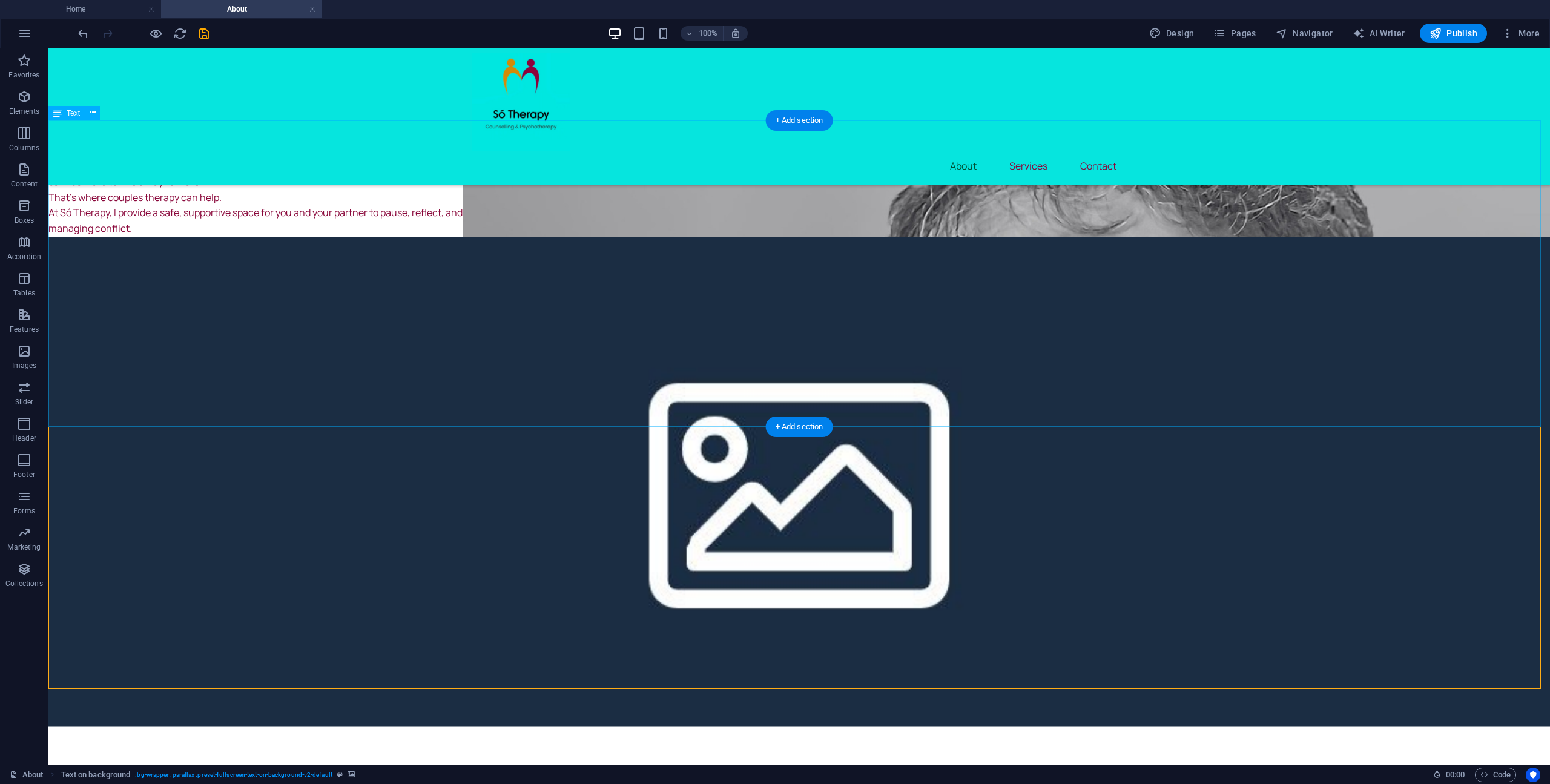
click at [66, 278] on div "Great! Here’s a client-focused version of the “About” section, written to speak…" at bounding box center [798, 273] width 1501 height 307
click at [66, 279] on div "Great! Here’s a client-focused version of the “About” section, written to speak…" at bounding box center [798, 273] width 1501 height 307
click at [66, 279] on div "Great! Here’s a client-focused version of the “About” section, written to speak…" at bounding box center [798, 273] width 1501 height 307
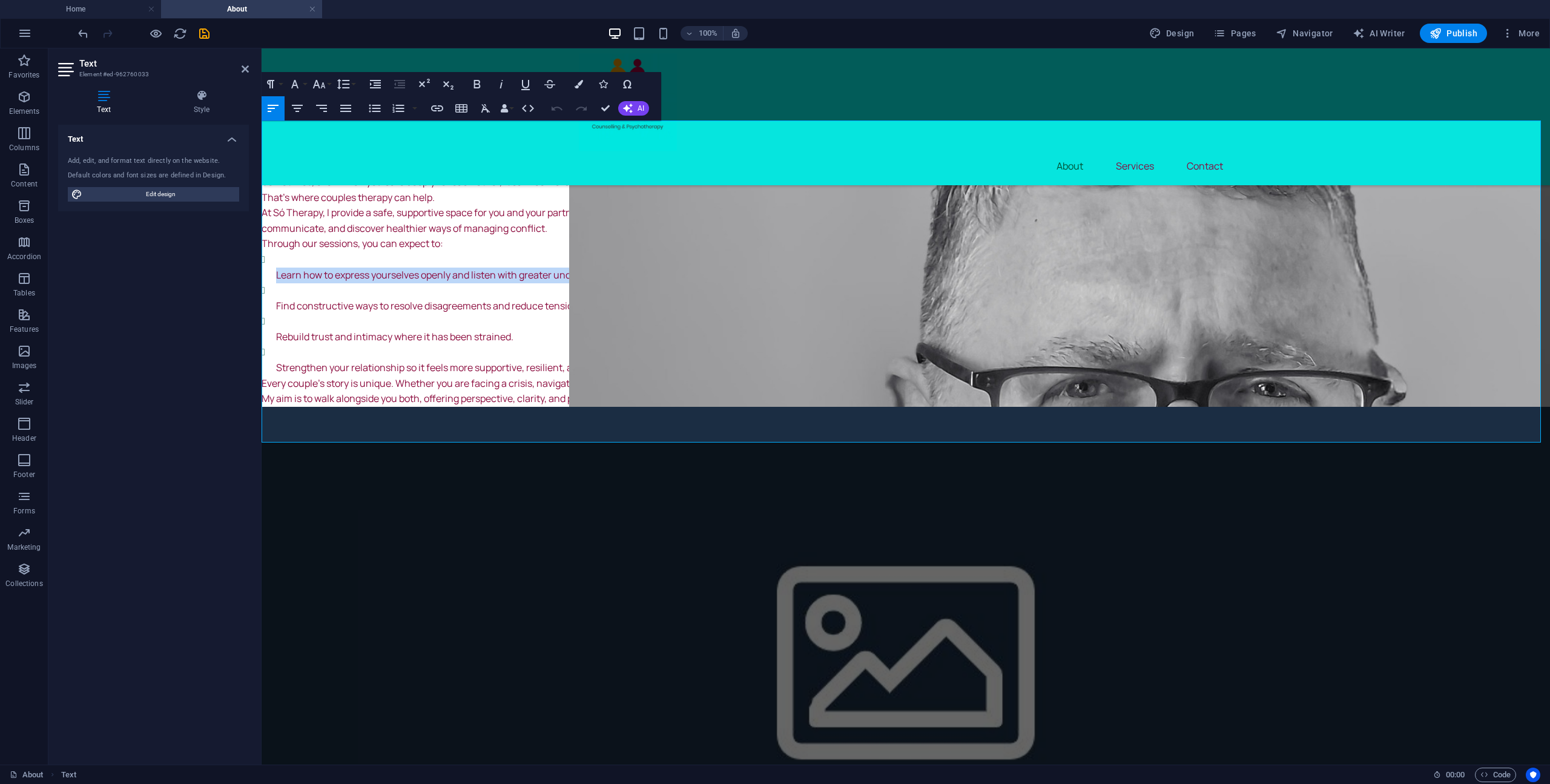
drag, startPoint x: 624, startPoint y: 276, endPoint x: 262, endPoint y: 278, distance: 362.0
click at [262, 278] on ul "Learn how to express yourselves openly and listen with greater understanding. F…" at bounding box center [906, 314] width 1288 height 124
click at [366, 107] on button "Unordered List" at bounding box center [375, 108] width 23 height 25
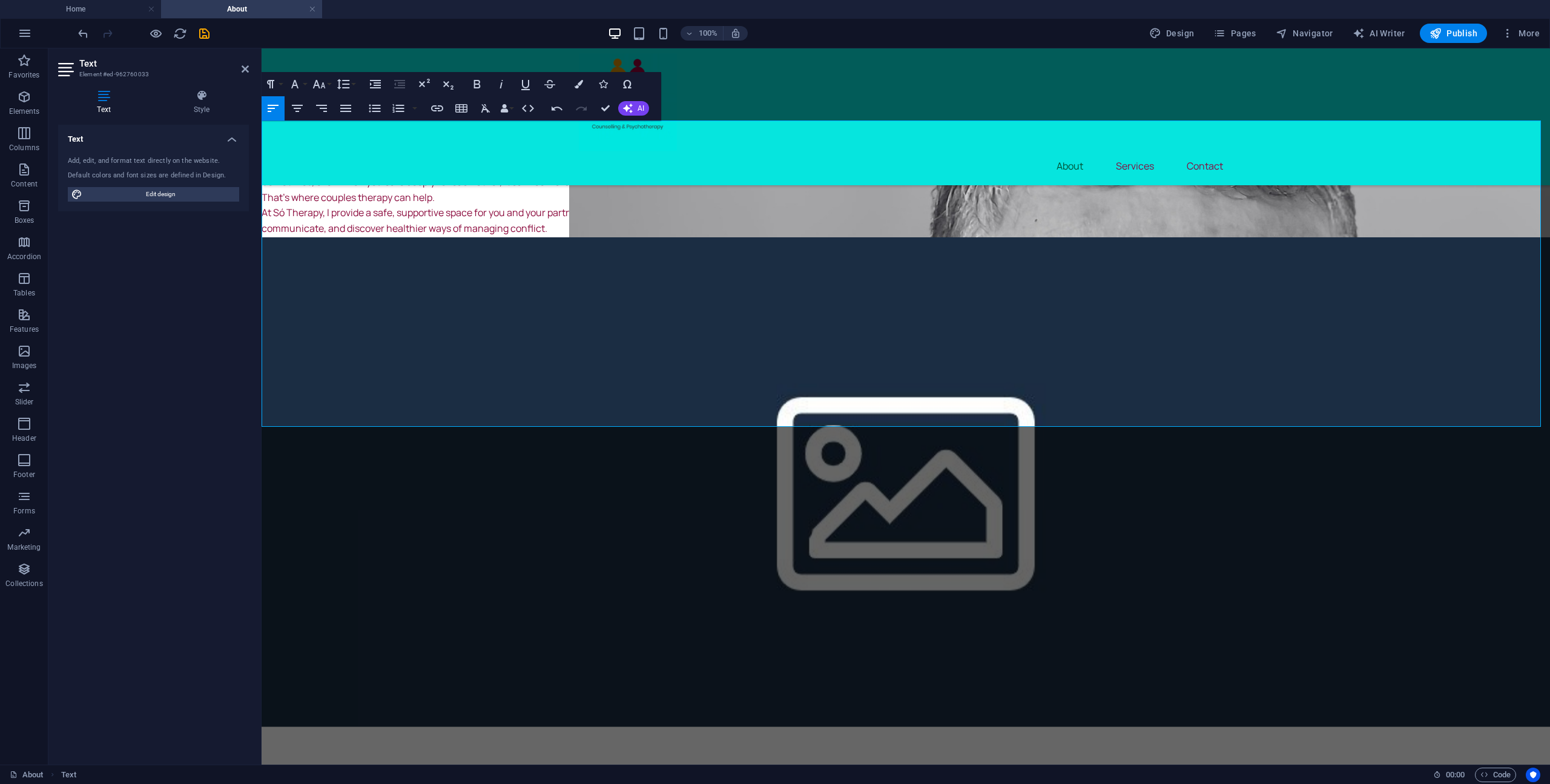
drag, startPoint x: 617, startPoint y: 287, endPoint x: 234, endPoint y: 270, distance: 383.4
drag, startPoint x: 628, startPoint y: 352, endPoint x: 257, endPoint y: 286, distance: 376.8
click at [374, 111] on icon "button" at bounding box center [375, 107] width 12 height 8
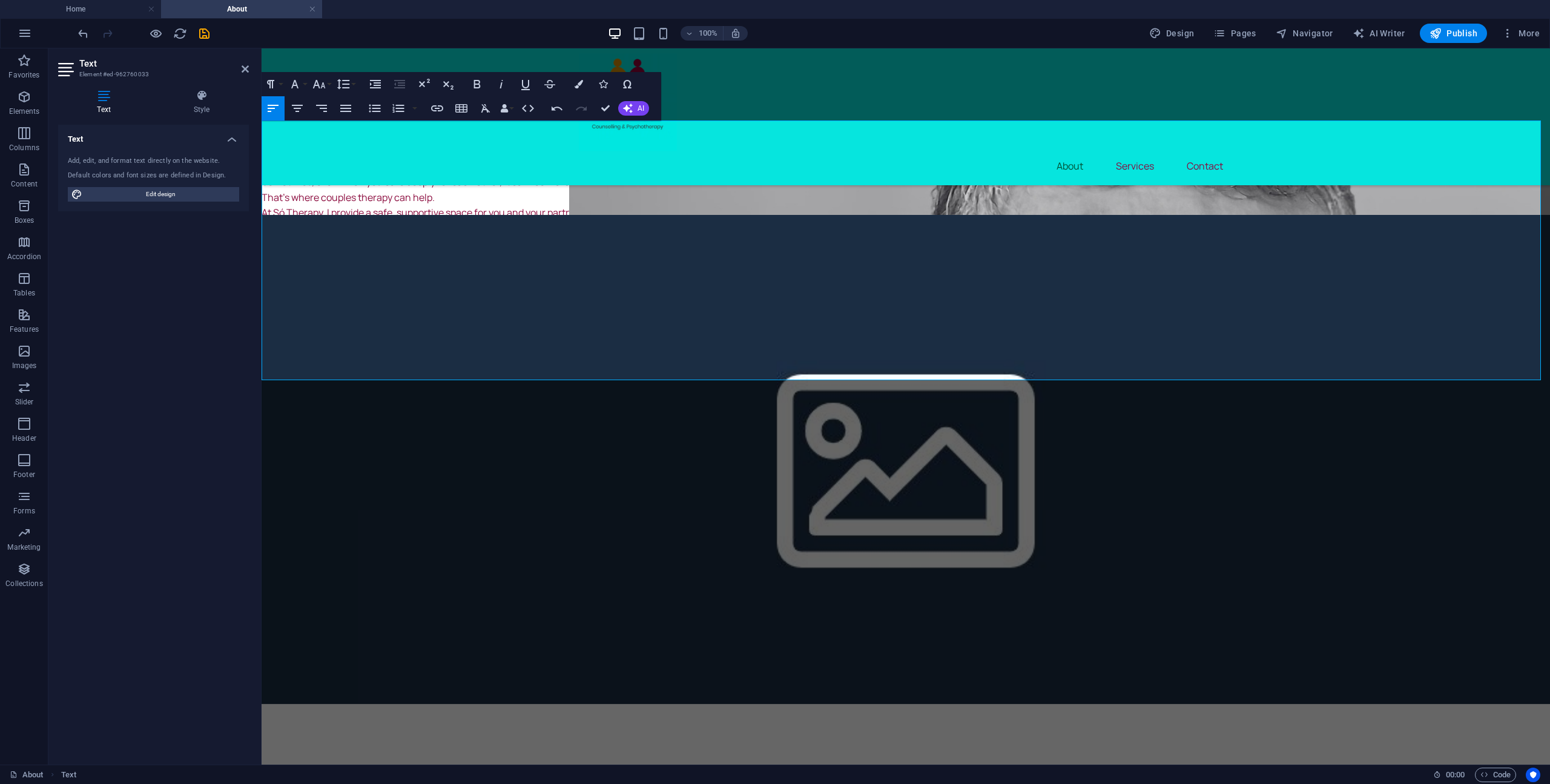
click at [577, 296] on p "Rebuild trust and intimacy where it has been strained." at bounding box center [906, 291] width 1288 height 16
drag, startPoint x: 534, startPoint y: 302, endPoint x: 260, endPoint y: 257, distance: 277.7
copy div "Learn how to express yourselves openly and listen with greater understanding. F…"
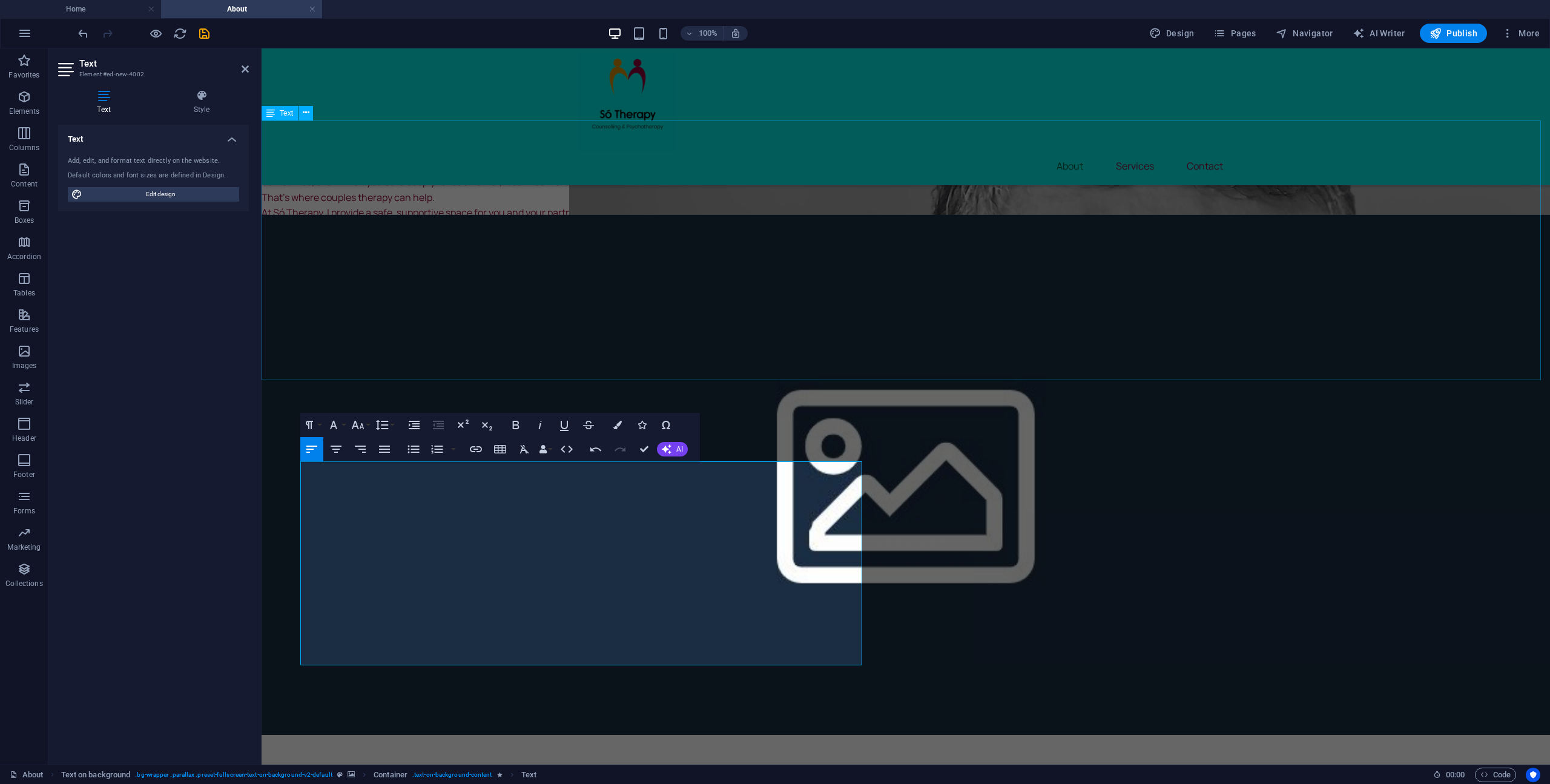
click at [323, 309] on div "Great! Here’s a client-focused version of the “About” section, written to speak…" at bounding box center [906, 250] width 1288 height 260
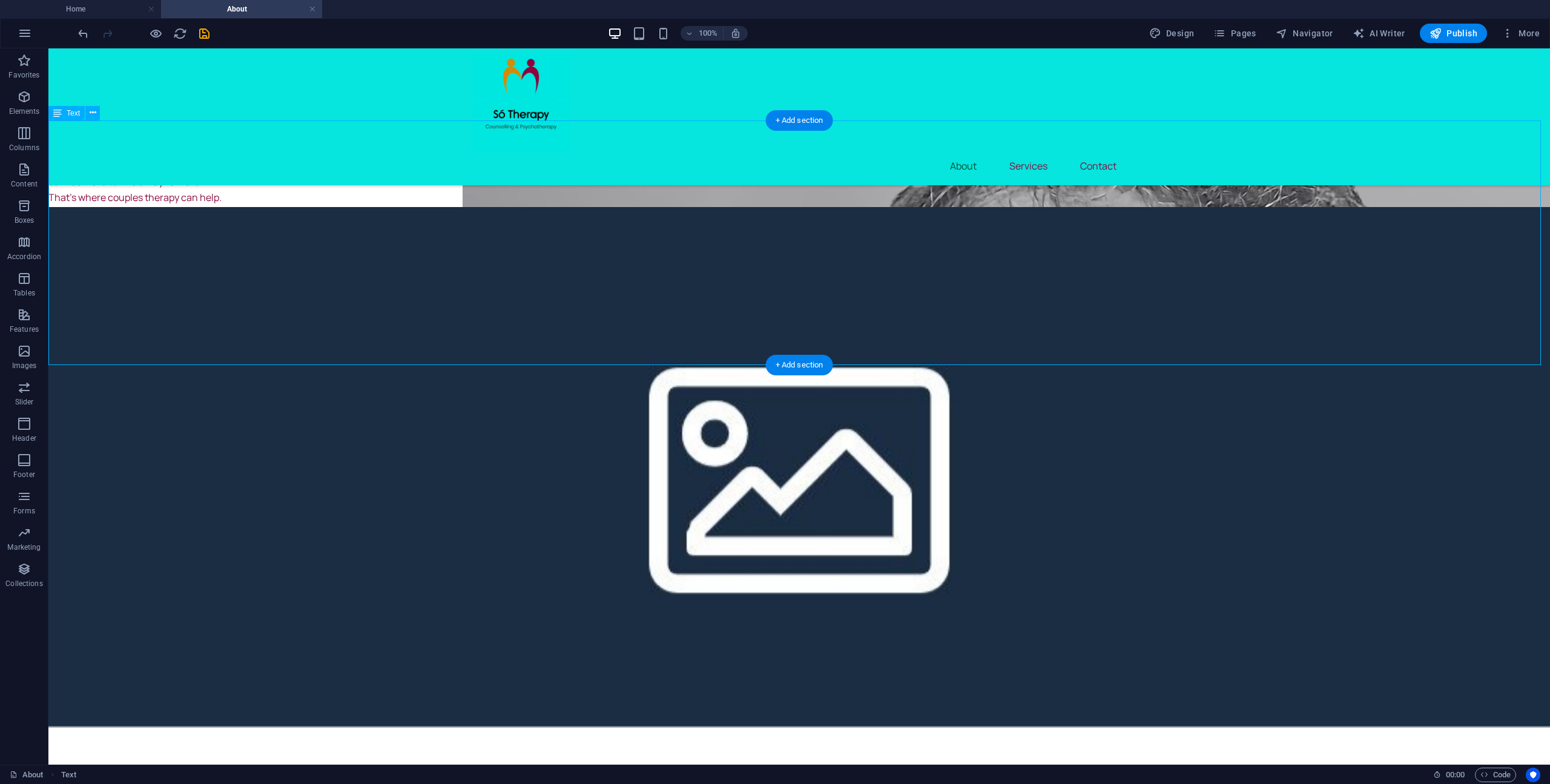
click at [51, 320] on div "Great! Here’s a client-focused version of the “About” section, written to speak…" at bounding box center [798, 242] width 1501 height 245
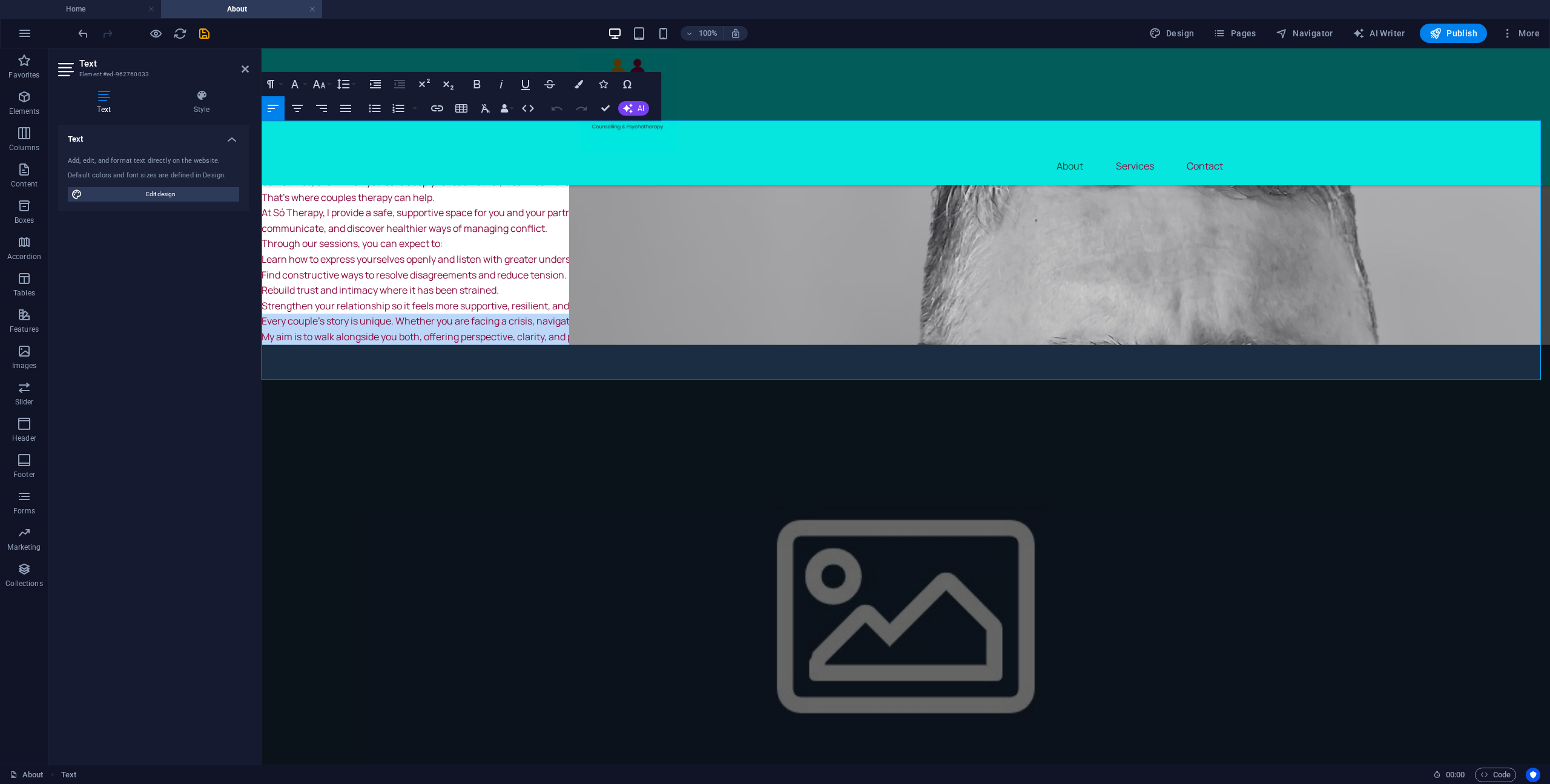
drag, startPoint x: 297, startPoint y: 356, endPoint x: 262, endPoint y: 325, distance: 46.8
click at [262, 325] on div "Great! Here’s a client-focused version of the “About” section, written to speak…" at bounding box center [906, 250] width 1288 height 260
copy div "Every couple’s story is unique. Whether you are facing a crisis, navigating a p…"
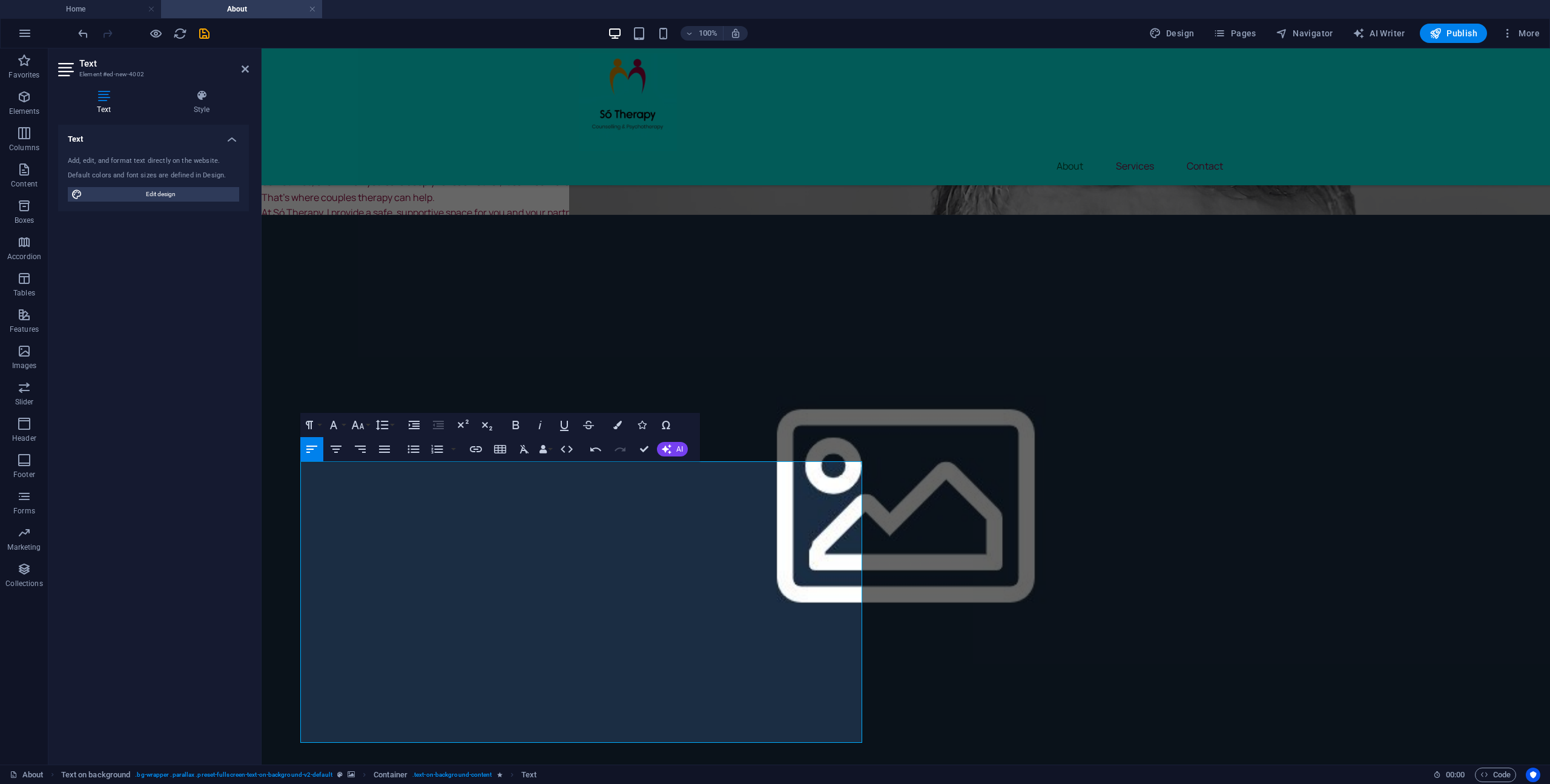
drag, startPoint x: 1045, startPoint y: 609, endPoint x: 1142, endPoint y: 609, distance: 97.0
click at [1046, 609] on figure at bounding box center [906, 493] width 1288 height 559
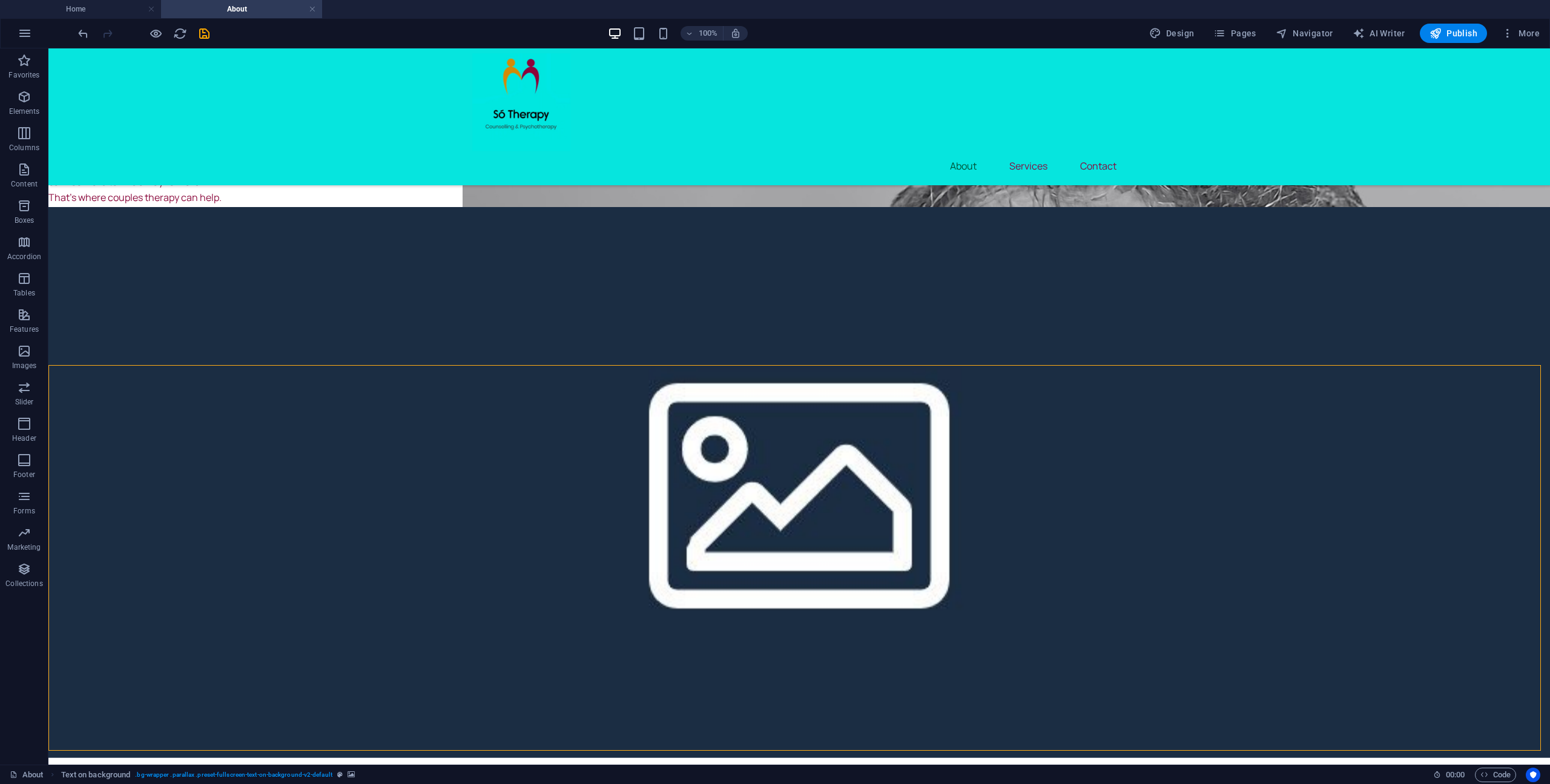
click at [941, 511] on figure at bounding box center [798, 483] width 1501 height 551
drag, startPoint x: 941, startPoint y: 511, endPoint x: 728, endPoint y: 511, distance: 213.0
click at [941, 511] on figure at bounding box center [798, 483] width 1501 height 551
select select "%"
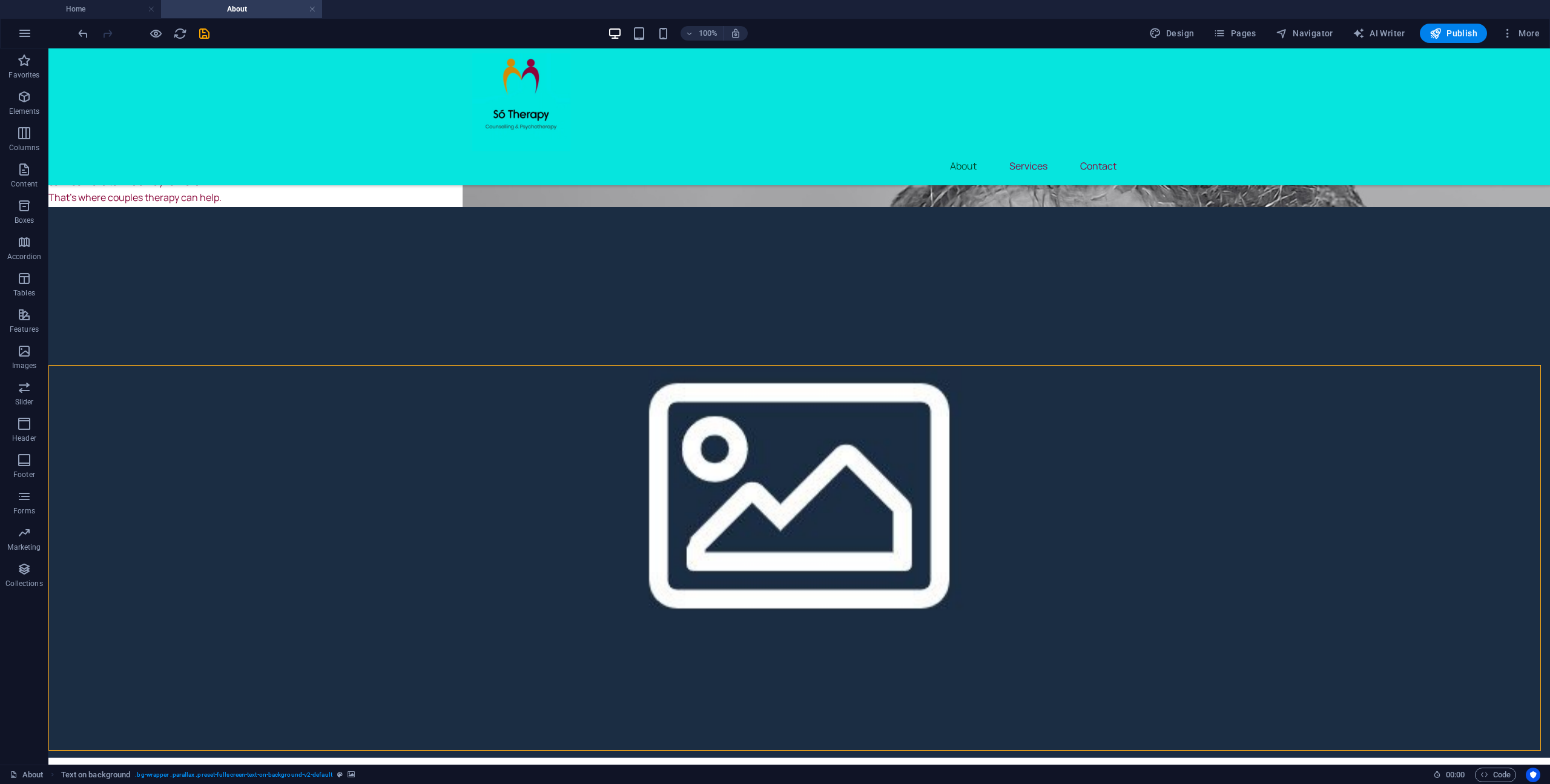
select select "rem"
select select "px"
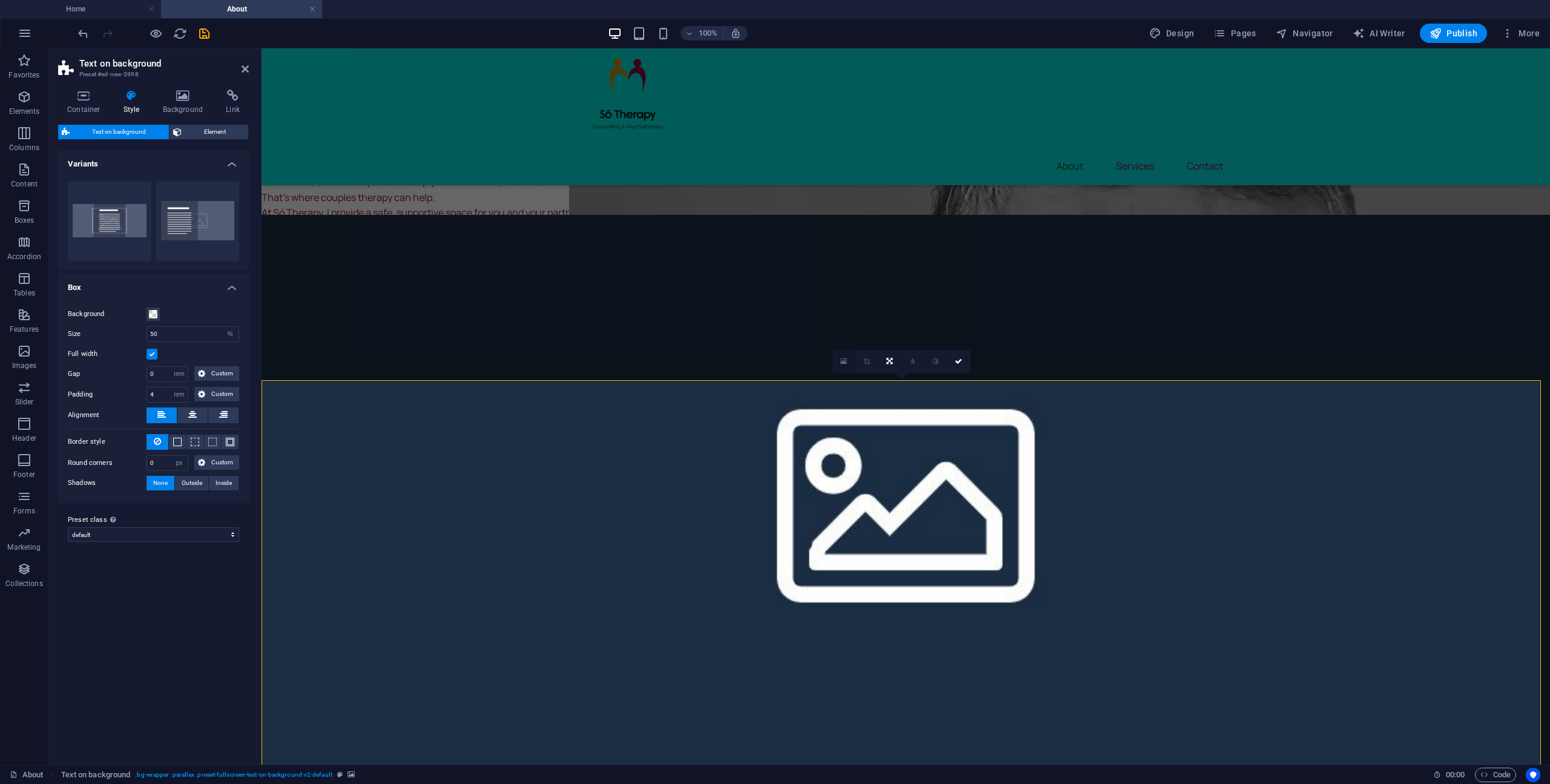
click at [846, 364] on icon at bounding box center [843, 361] width 6 height 9
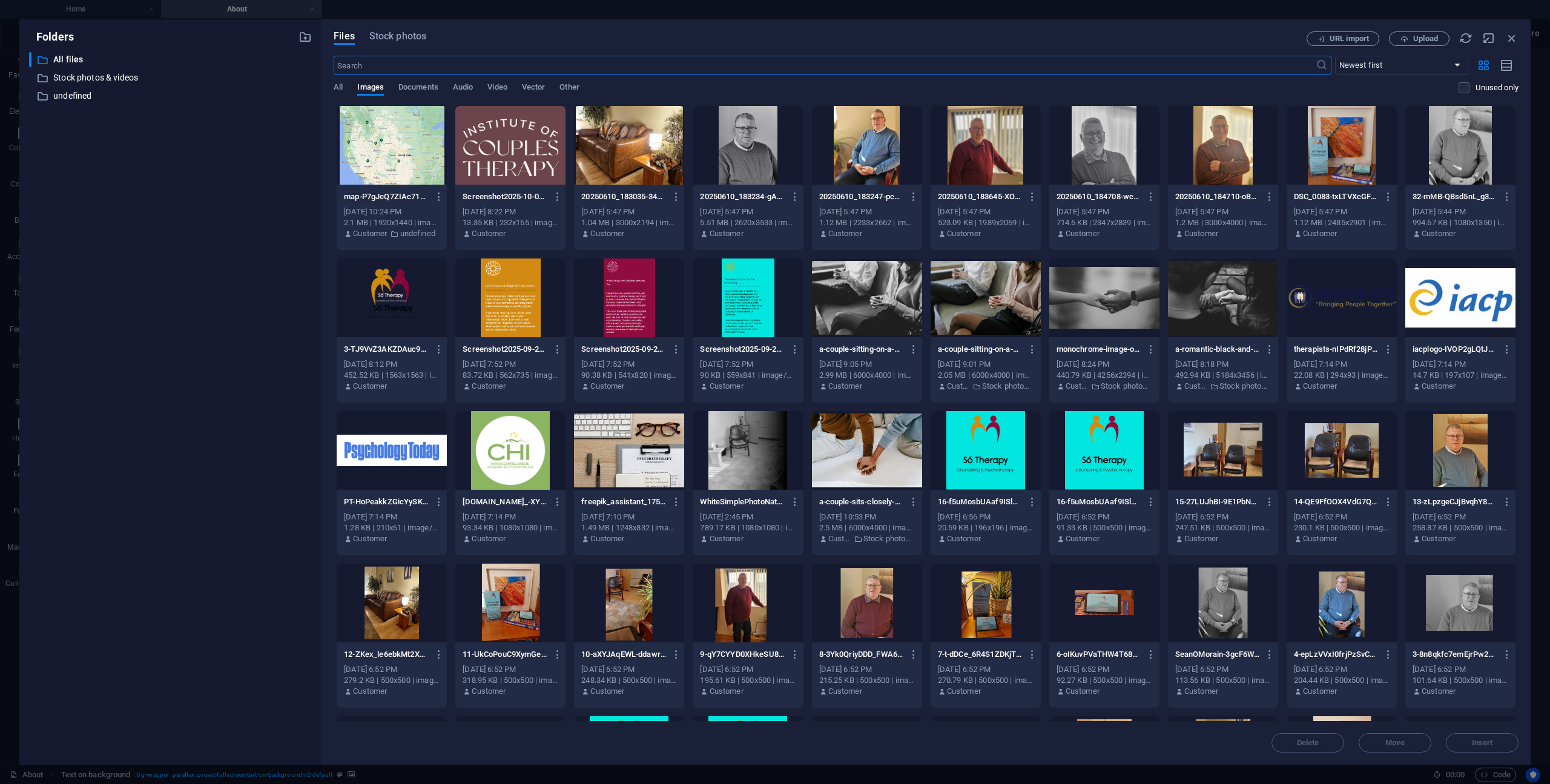
click at [1453, 617] on div at bounding box center [1460, 602] width 110 height 79
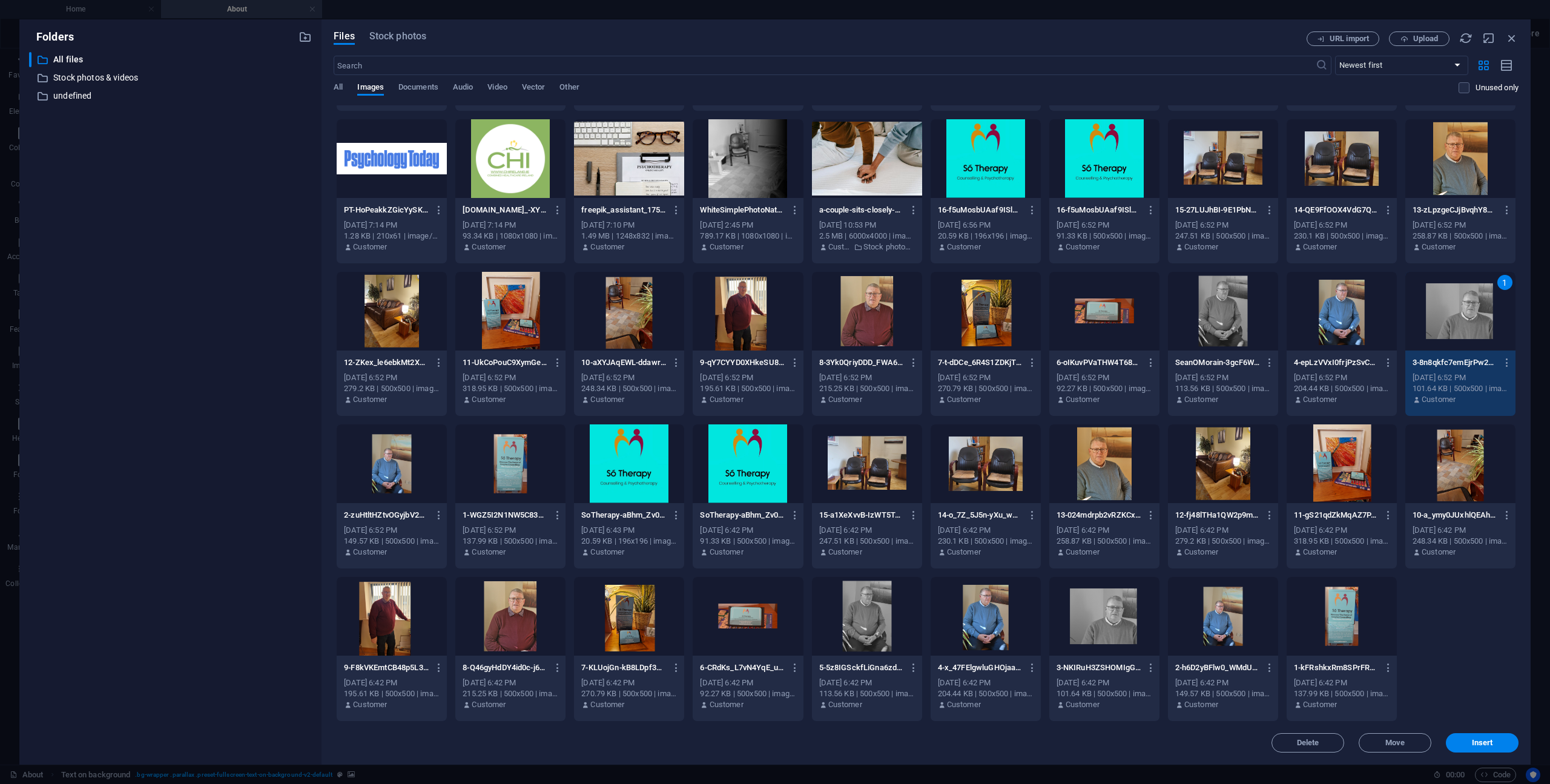
scroll to position [0, 0]
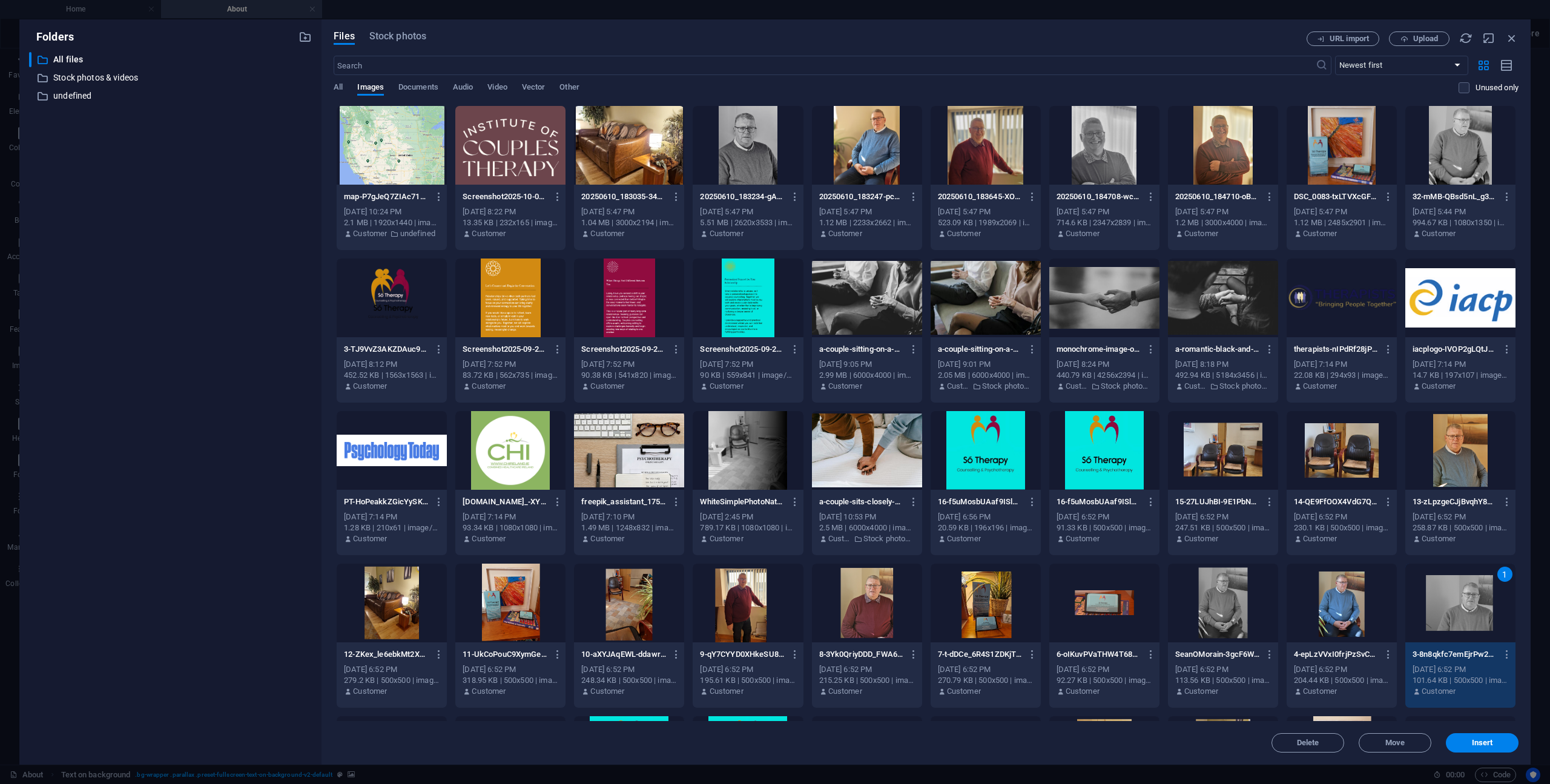
drag, startPoint x: 757, startPoint y: 154, endPoint x: 759, endPoint y: 169, distance: 15.1
click at [757, 154] on div at bounding box center [747, 145] width 110 height 79
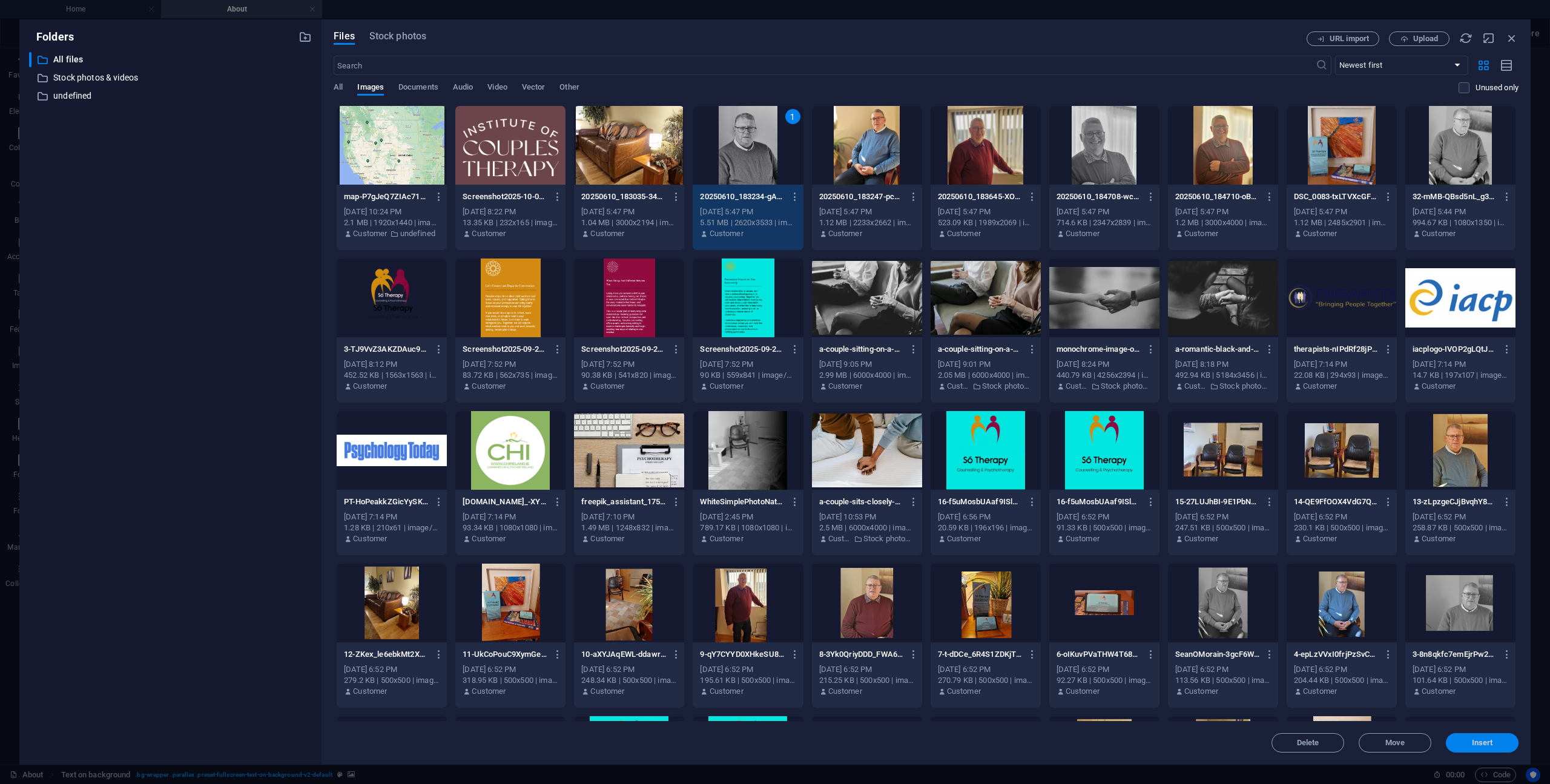
click at [1483, 740] on span "Insert" at bounding box center [1481, 743] width 21 height 7
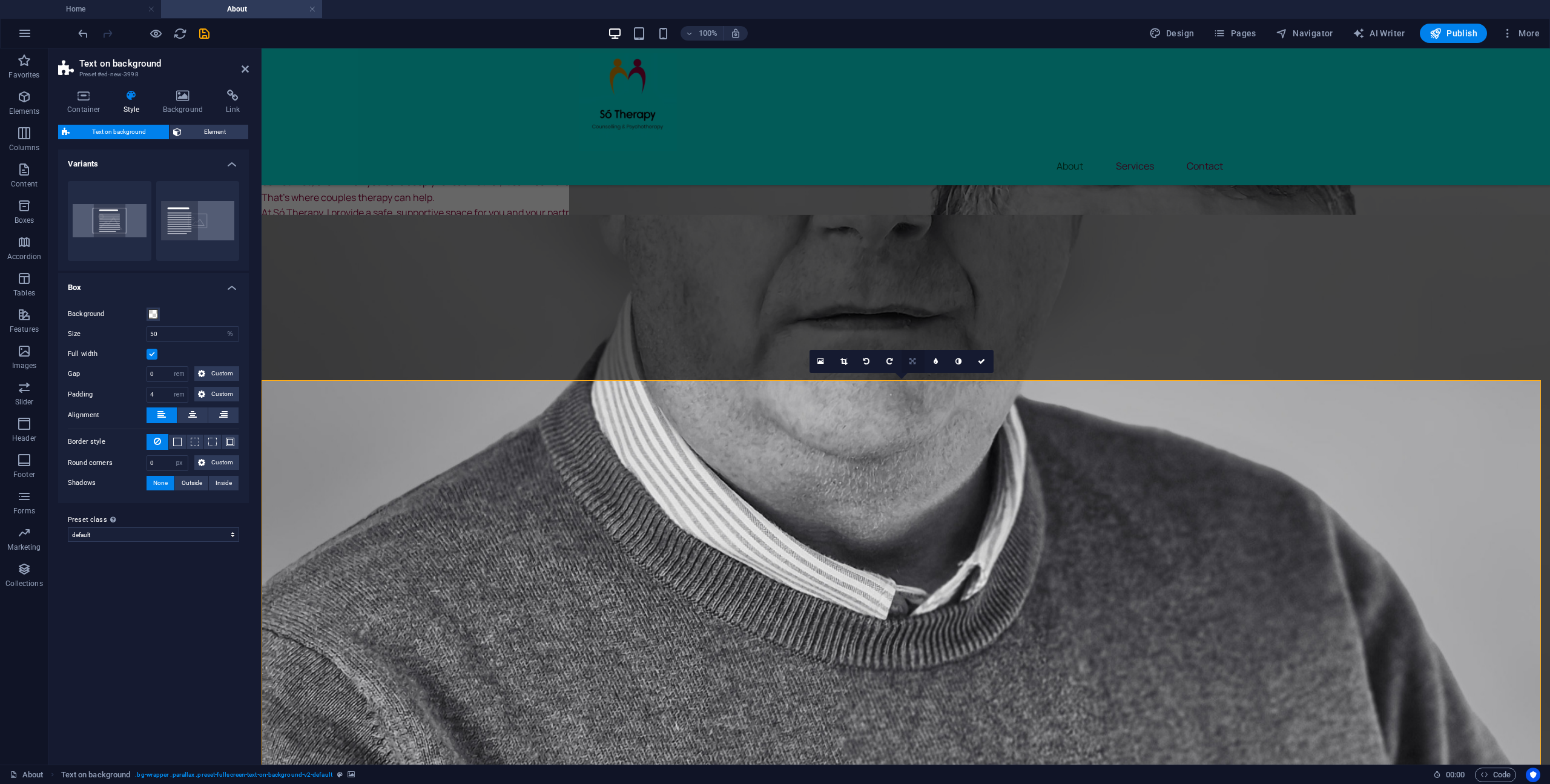
click at [913, 364] on icon at bounding box center [912, 361] width 6 height 7
click at [917, 385] on link at bounding box center [913, 384] width 23 height 23
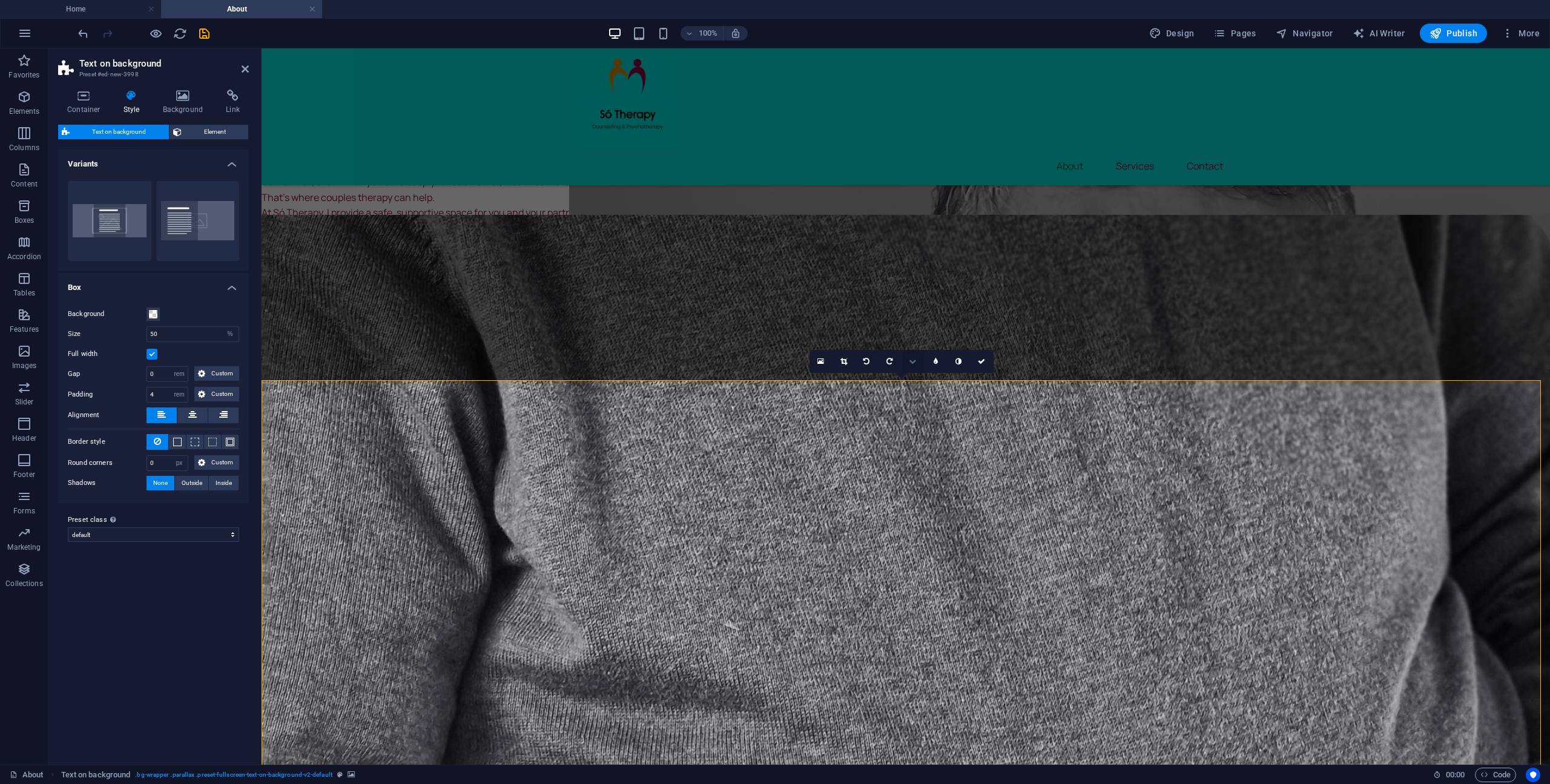
click at [910, 365] on link at bounding box center [913, 361] width 23 height 23
drag, startPoint x: 912, startPoint y: 341, endPoint x: 651, endPoint y: 292, distance: 265.6
click at [912, 341] on icon at bounding box center [912, 338] width 7 height 7
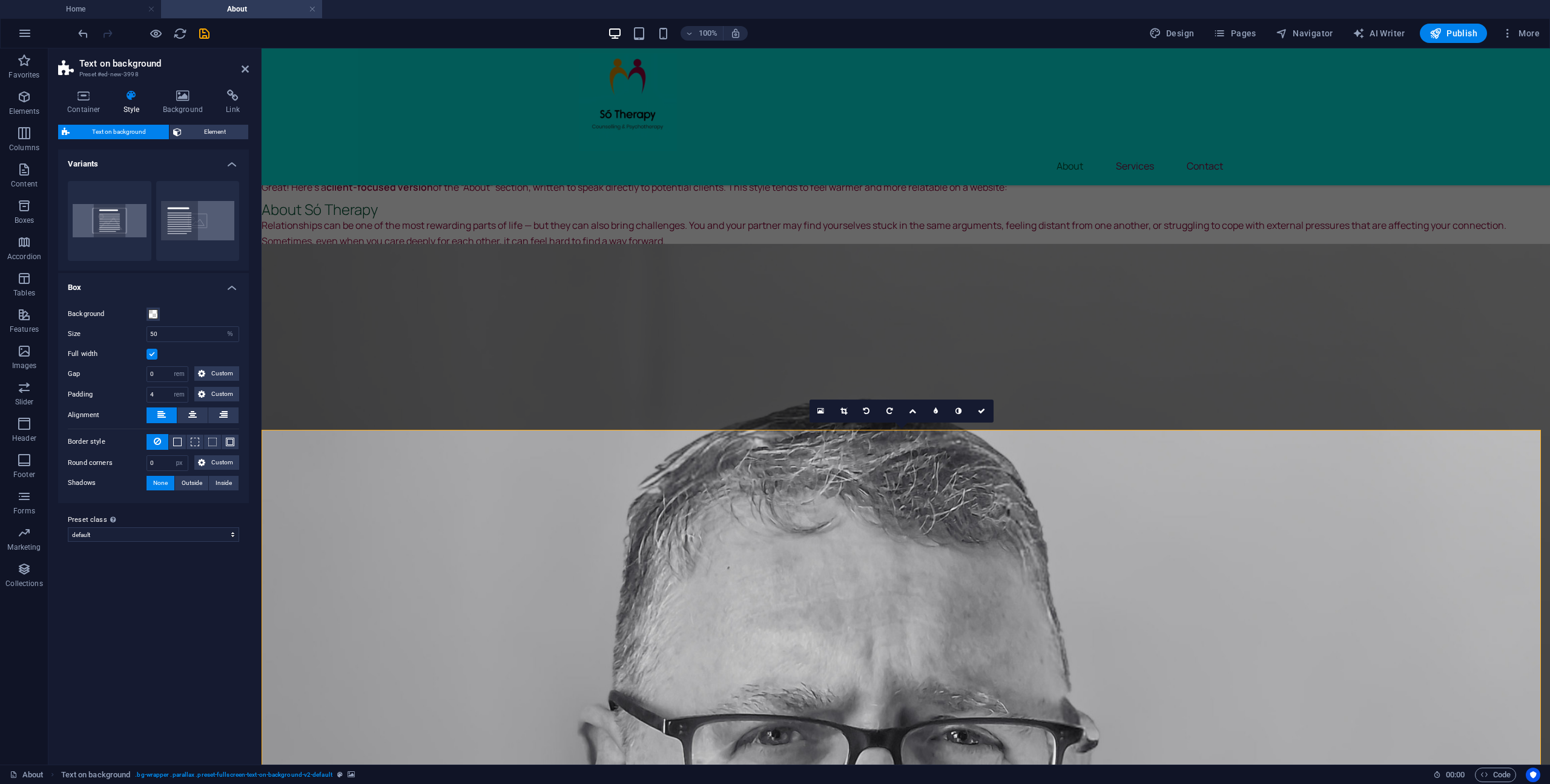
scroll to position [322, 0]
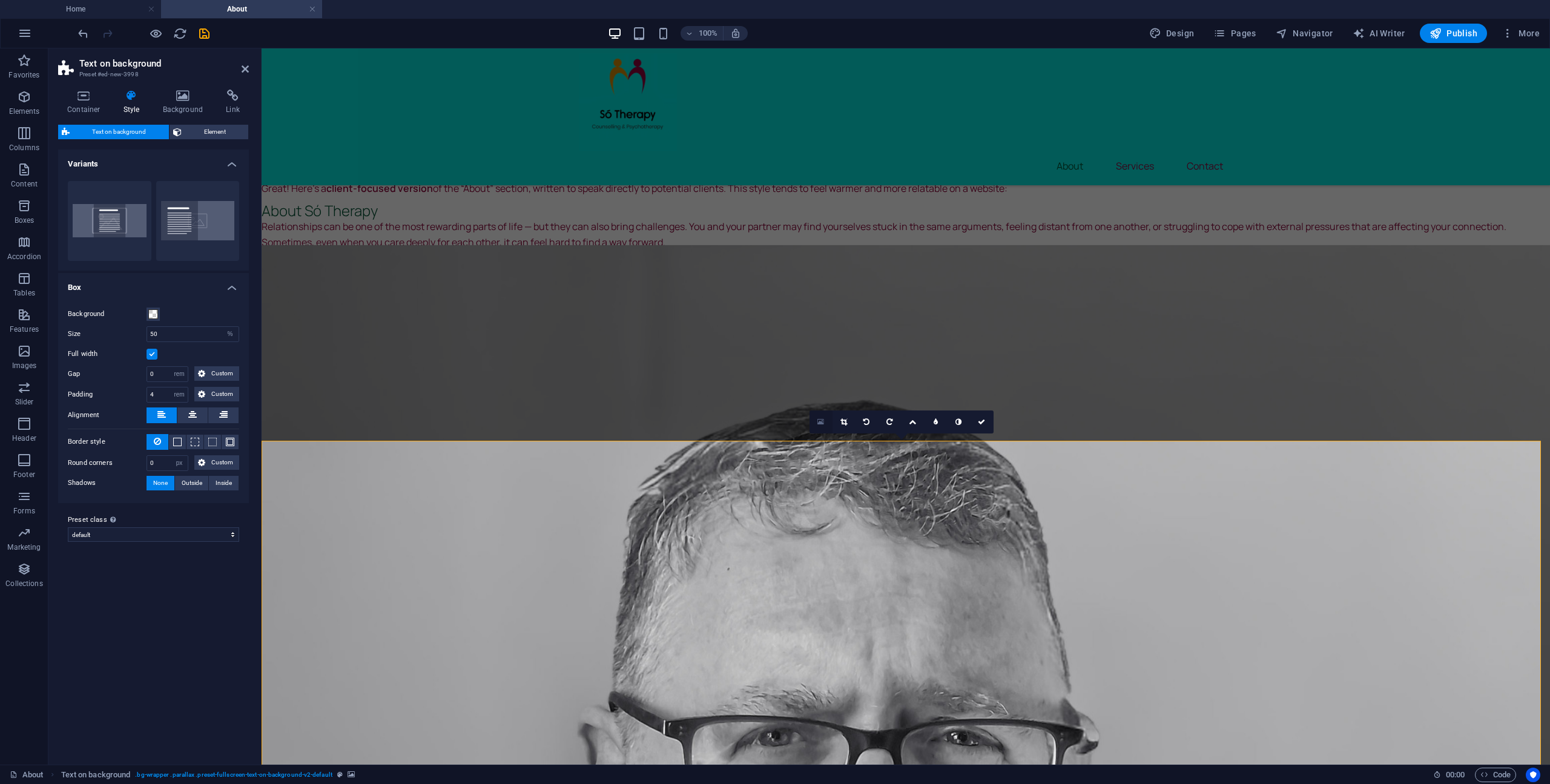
click at [816, 426] on link at bounding box center [821, 422] width 23 height 23
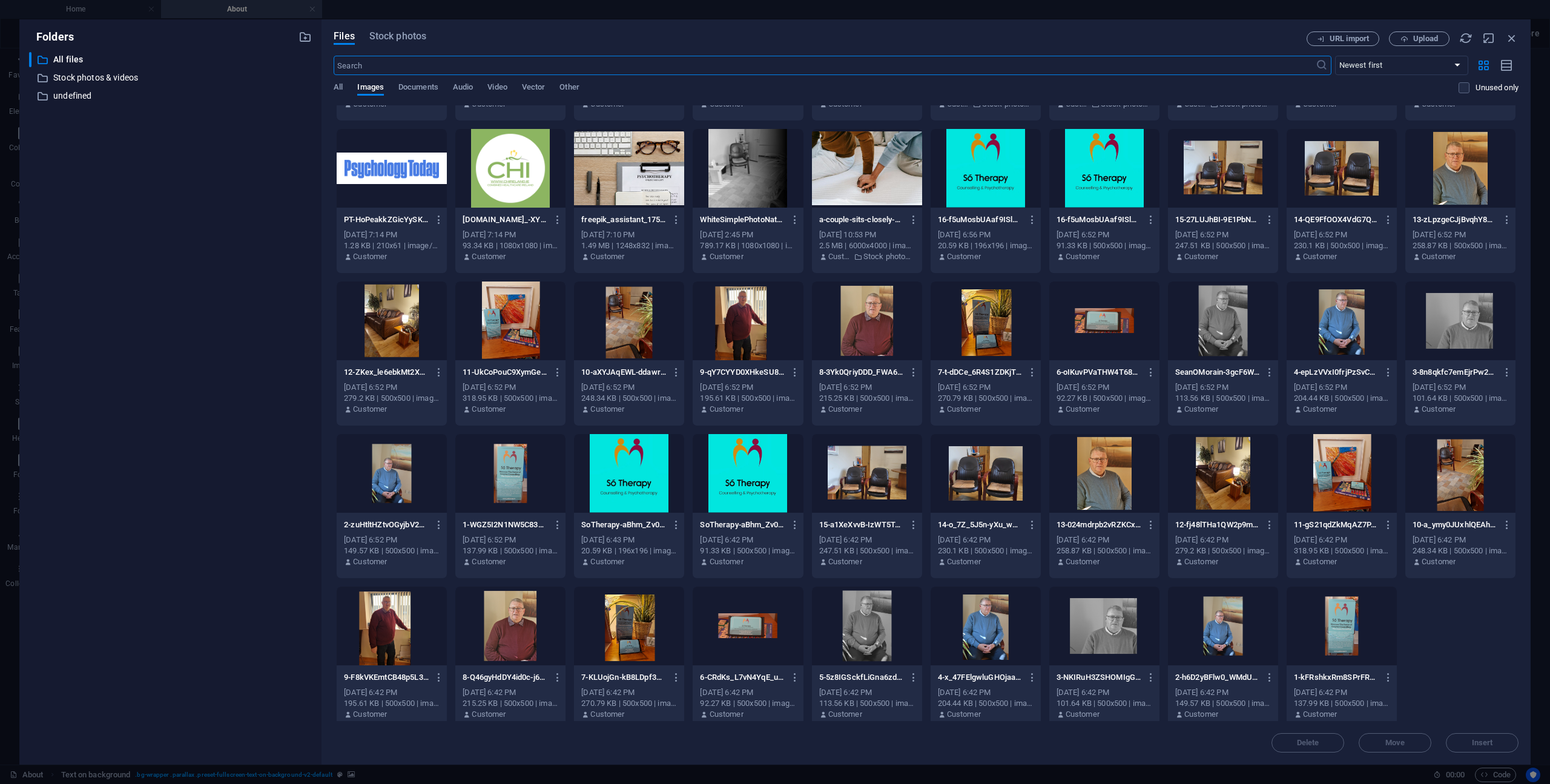
scroll to position [292, 0]
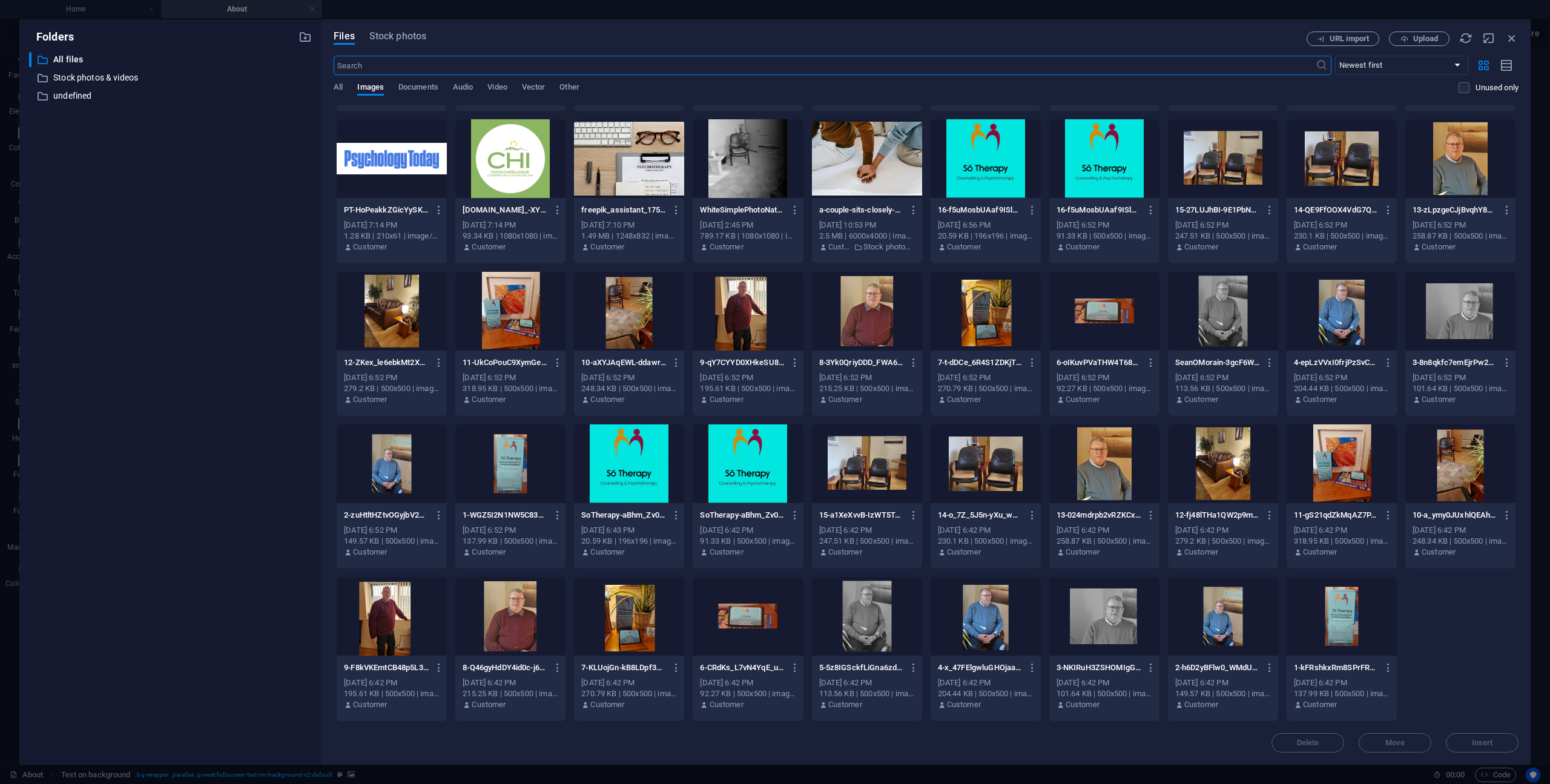
click at [1122, 615] on div at bounding box center [1104, 616] width 110 height 79
click at [1505, 739] on span "Insert" at bounding box center [1481, 743] width 63 height 7
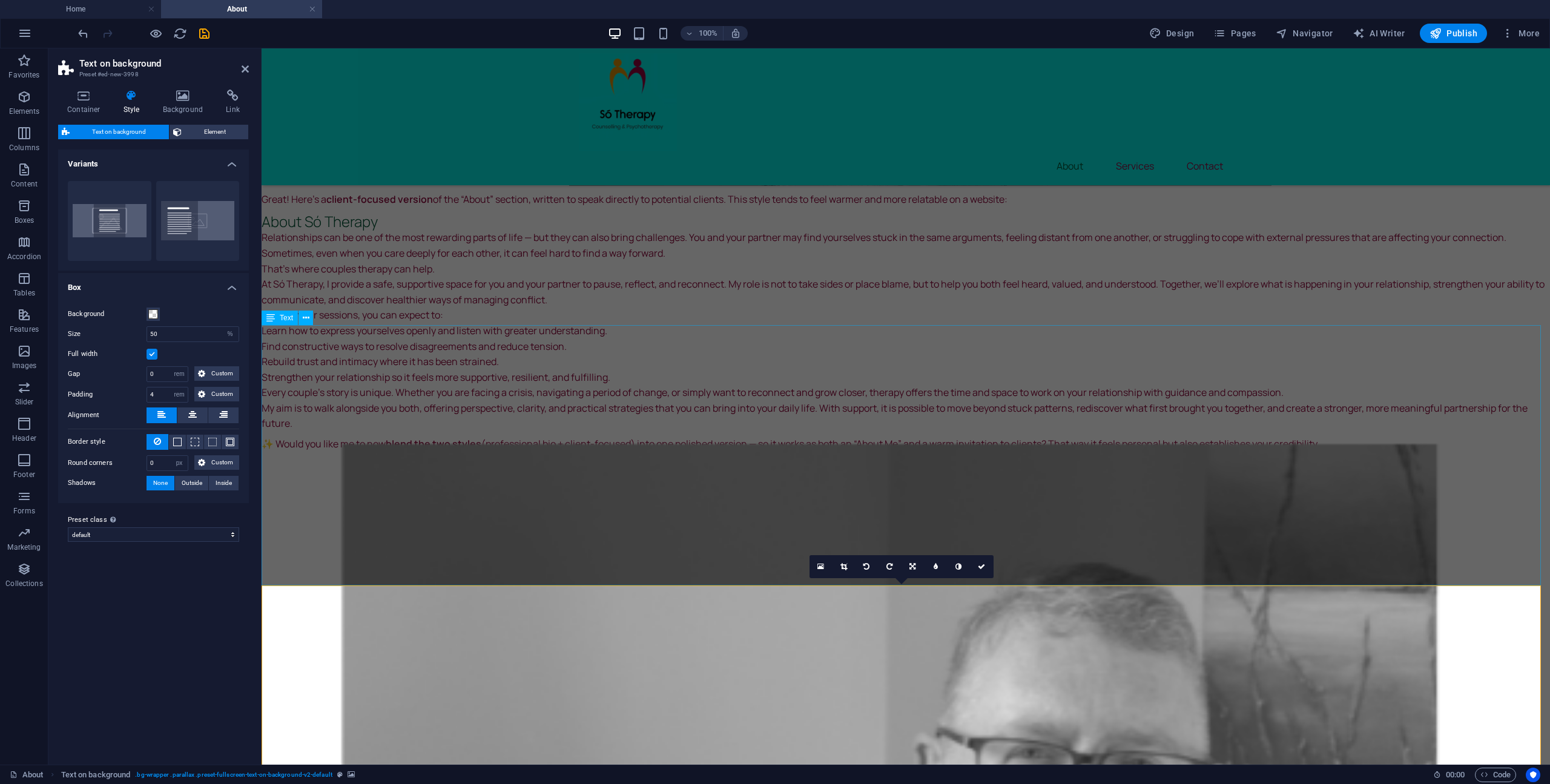
scroll to position [322, 0]
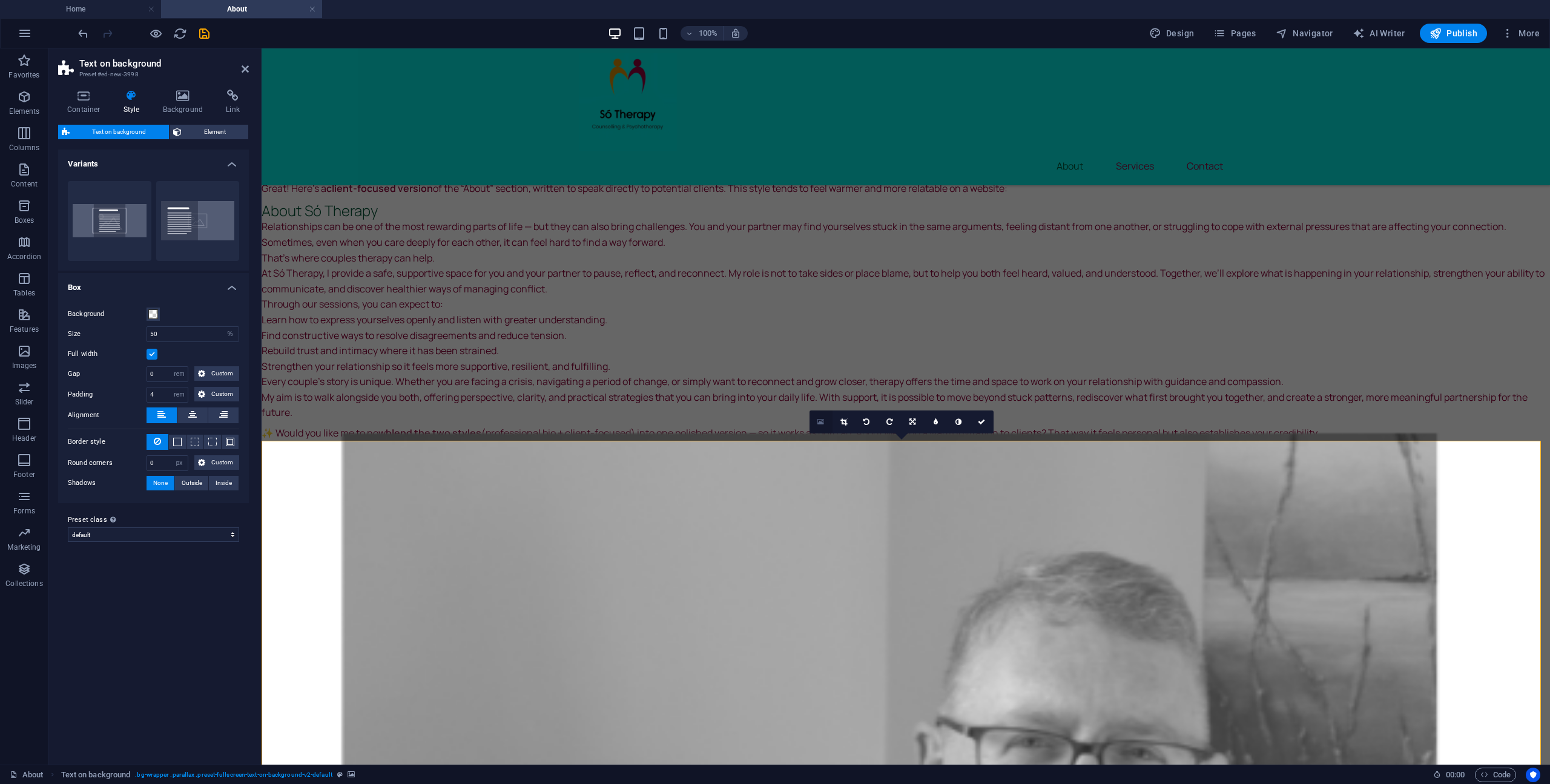
click at [823, 424] on icon at bounding box center [820, 422] width 6 height 9
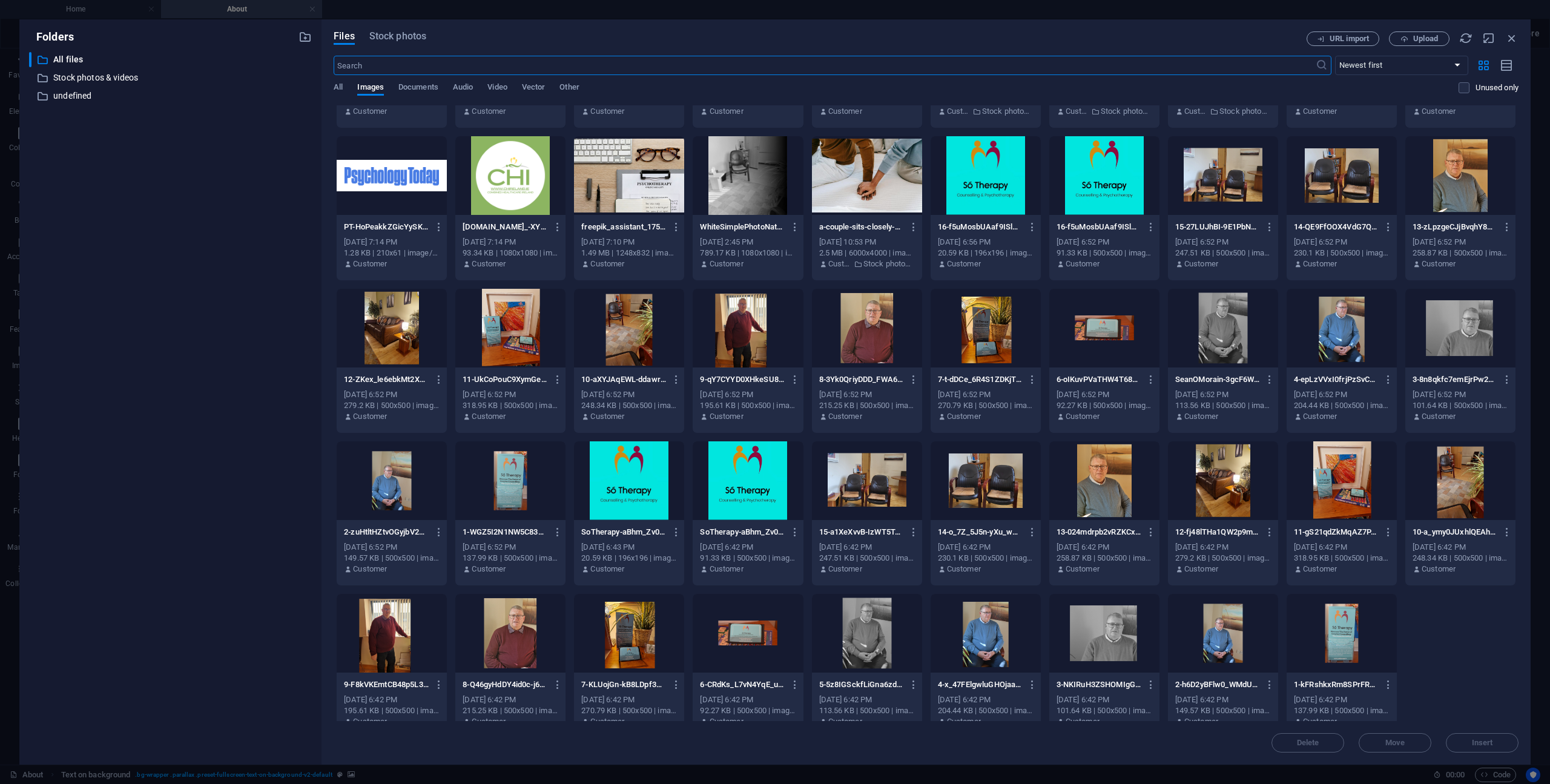
scroll to position [292, 0]
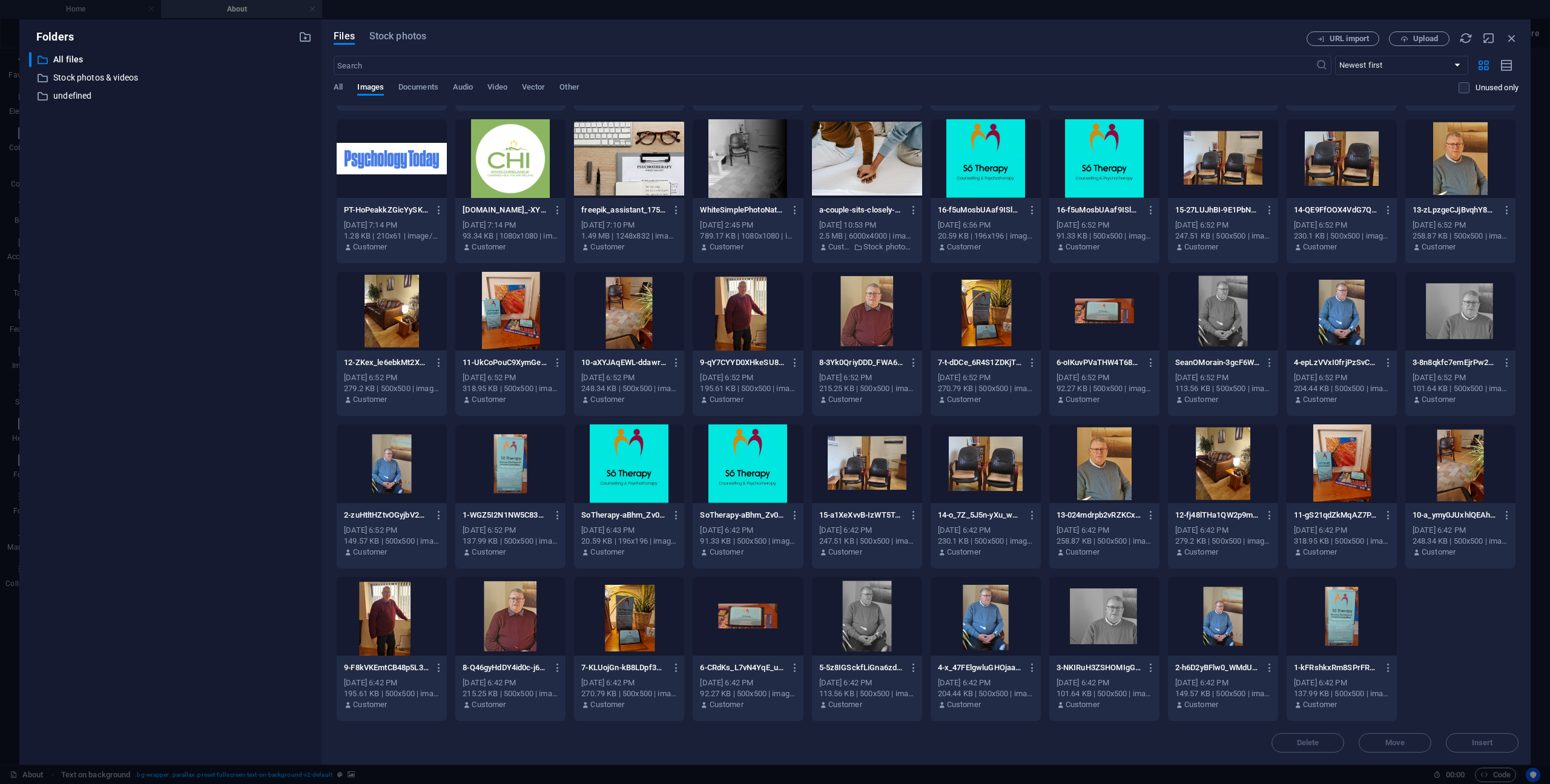
click at [1106, 622] on div at bounding box center [1104, 616] width 110 height 79
click at [1472, 746] on span "Insert" at bounding box center [1481, 743] width 21 height 7
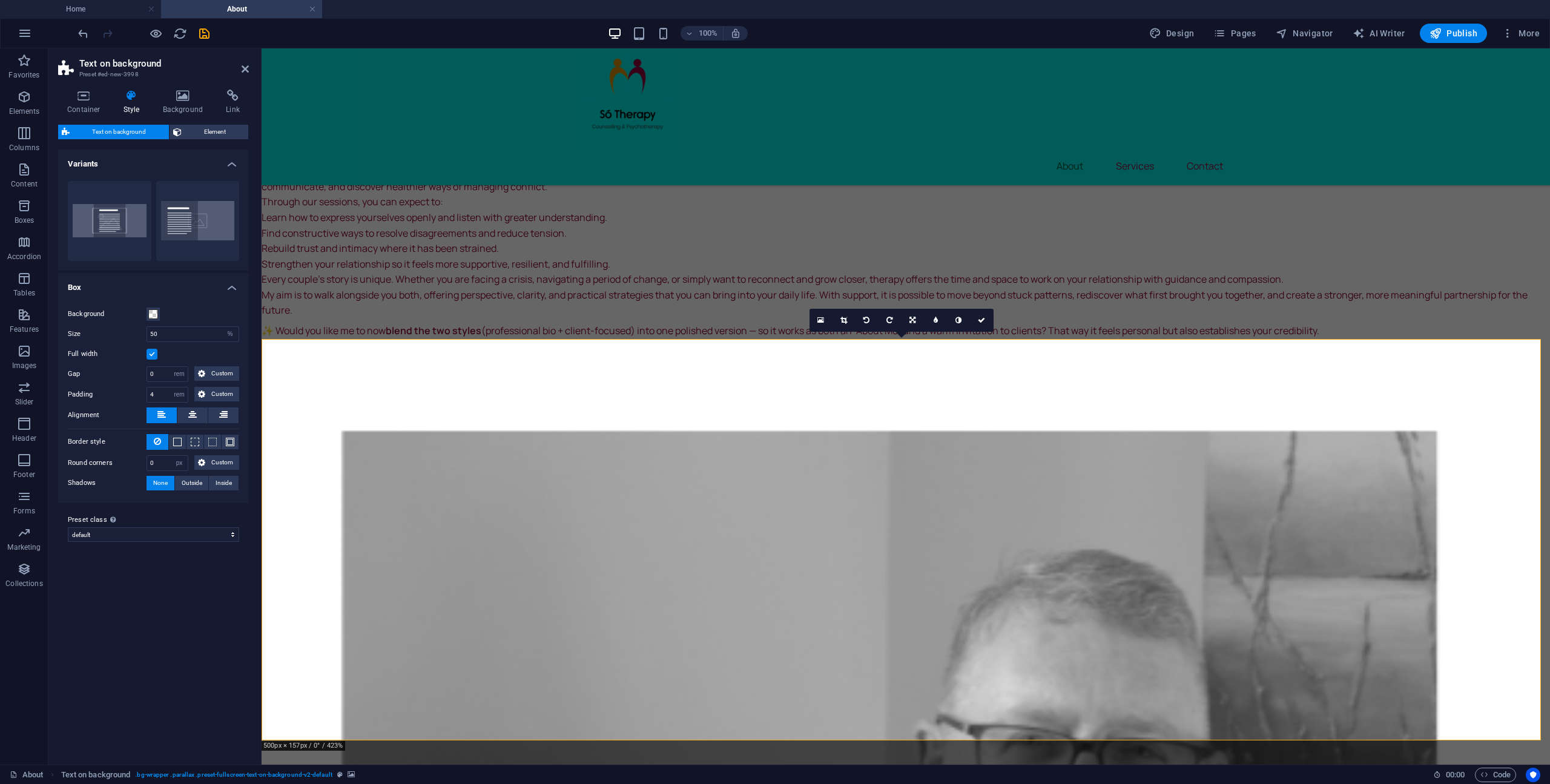
scroll to position [666, 0]
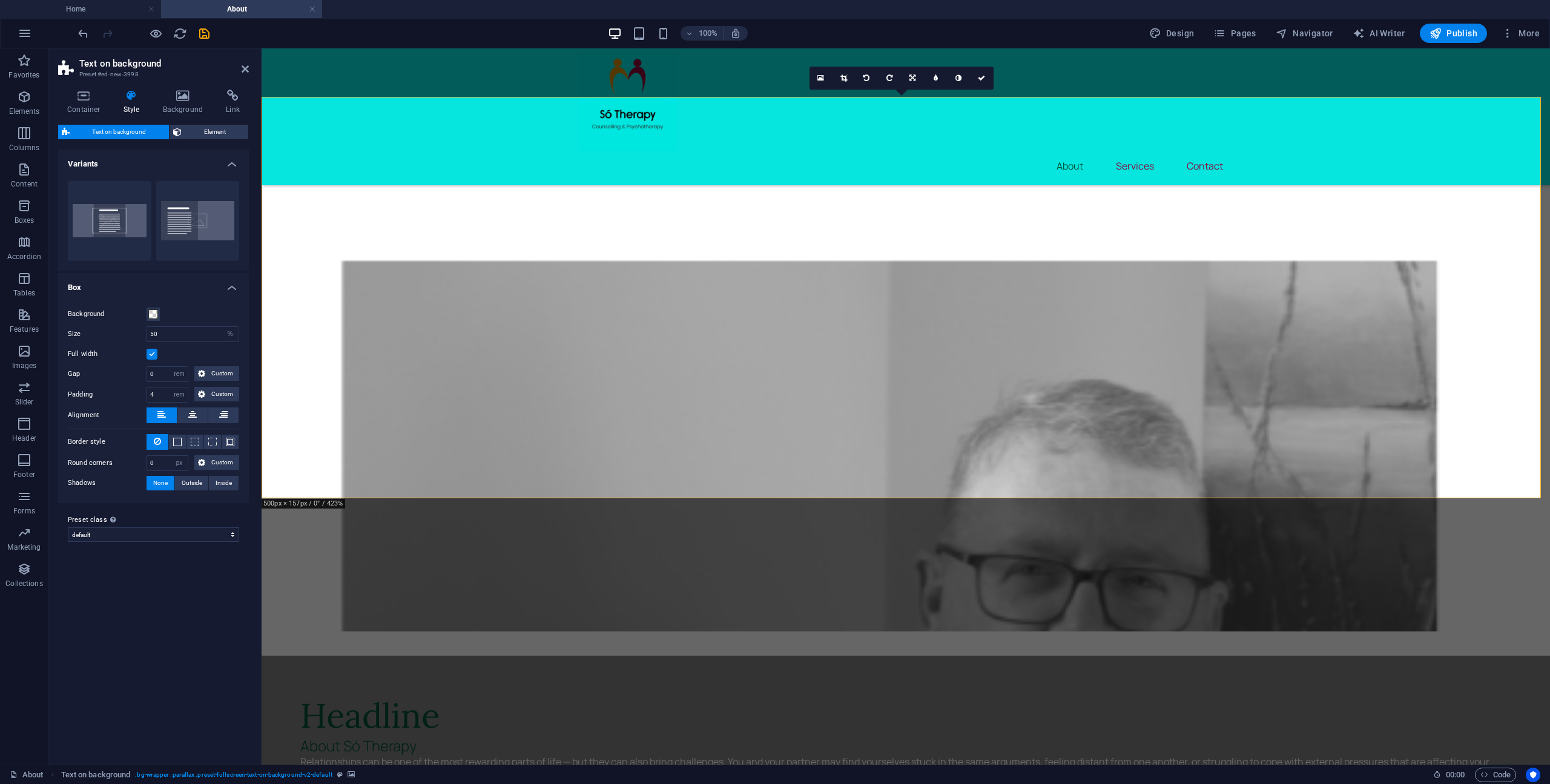
click at [1184, 384] on figure at bounding box center [906, 352] width 1288 height 559
click at [1185, 384] on figure at bounding box center [906, 352] width 1288 height 559
click at [819, 81] on icon at bounding box center [820, 78] width 6 height 9
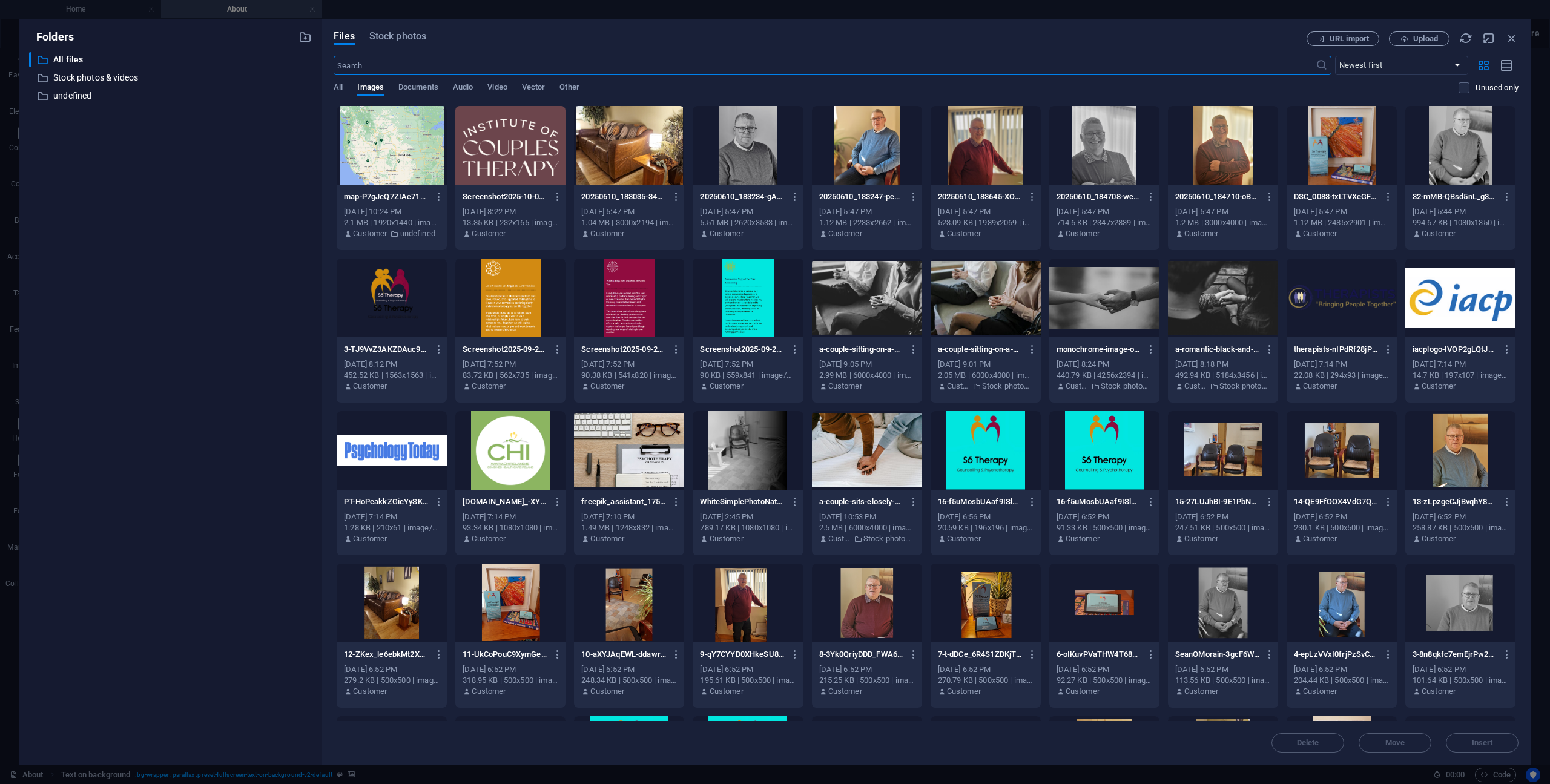
scroll to position [682, 0]
click at [1464, 159] on div at bounding box center [1460, 145] width 110 height 79
click at [1458, 744] on span "Insert" at bounding box center [1481, 743] width 63 height 7
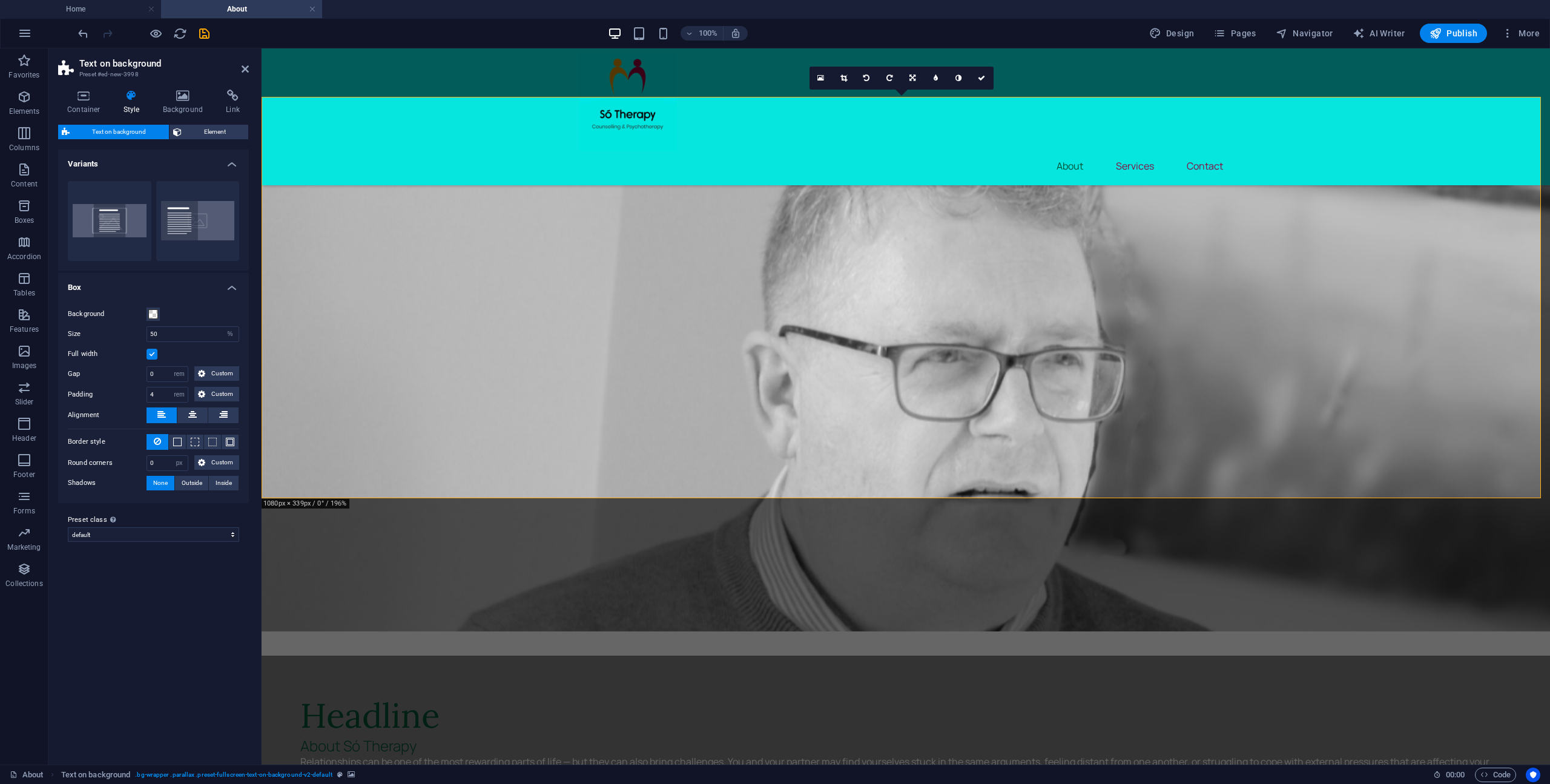
click at [1166, 413] on figure at bounding box center [906, 352] width 1288 height 559
click at [917, 82] on link at bounding box center [913, 78] width 23 height 23
click at [915, 58] on link at bounding box center [913, 55] width 23 height 23
click at [819, 78] on icon at bounding box center [820, 78] width 6 height 9
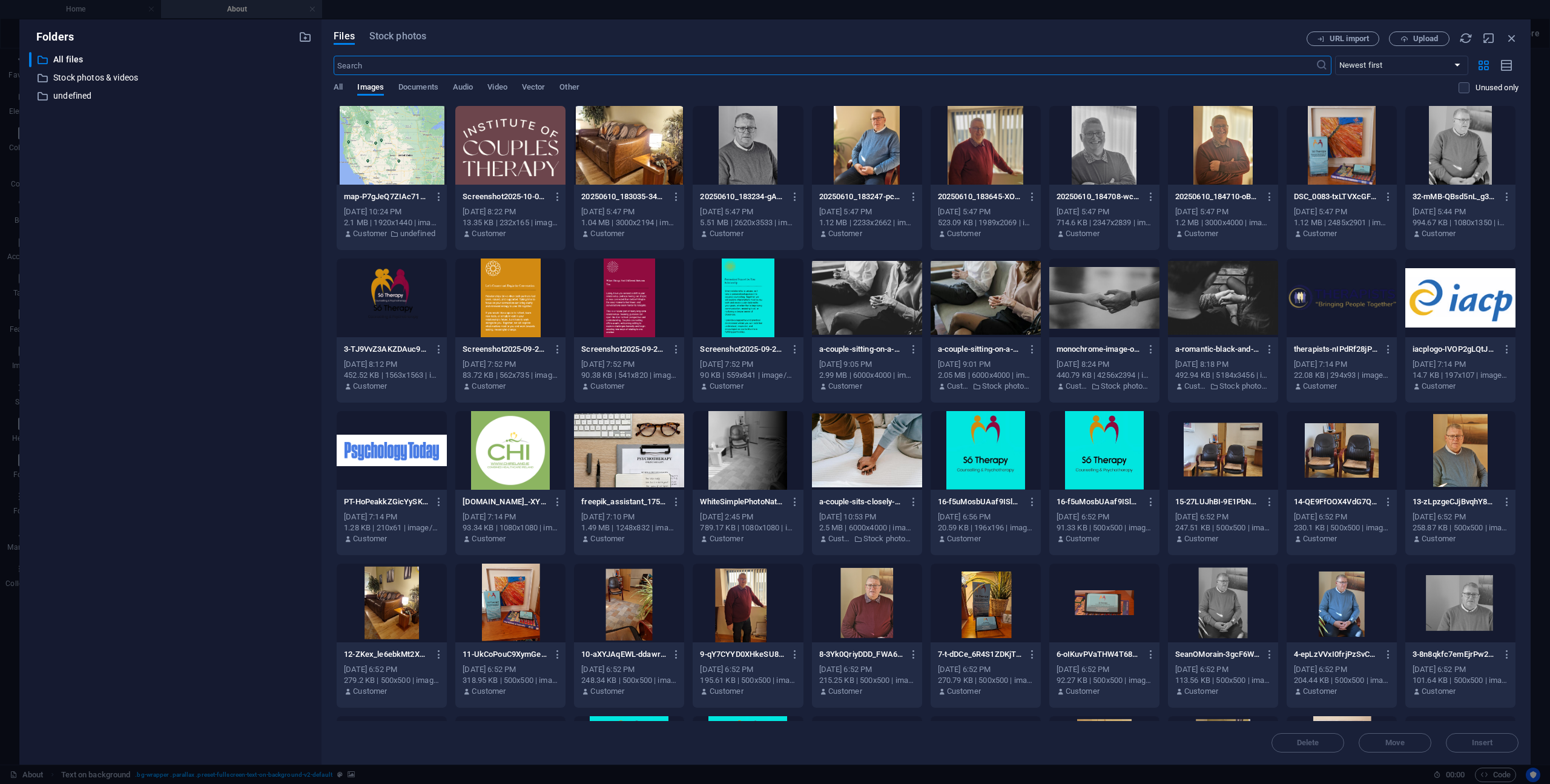
scroll to position [682, 0]
click at [1515, 42] on icon "button" at bounding box center [1512, 38] width 13 height 13
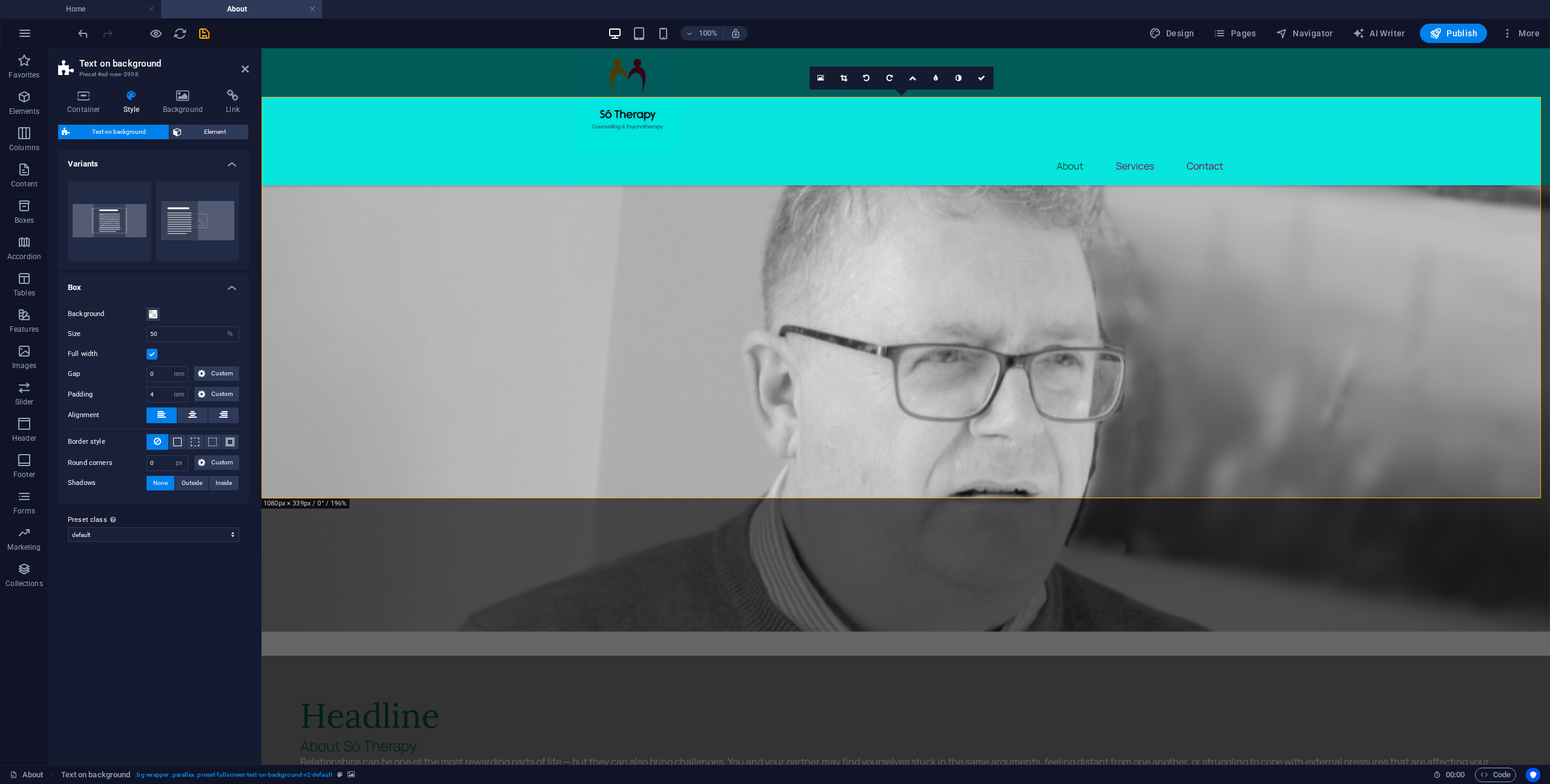
click at [1145, 348] on figure at bounding box center [906, 352] width 1288 height 559
click at [823, 79] on icon at bounding box center [820, 78] width 6 height 9
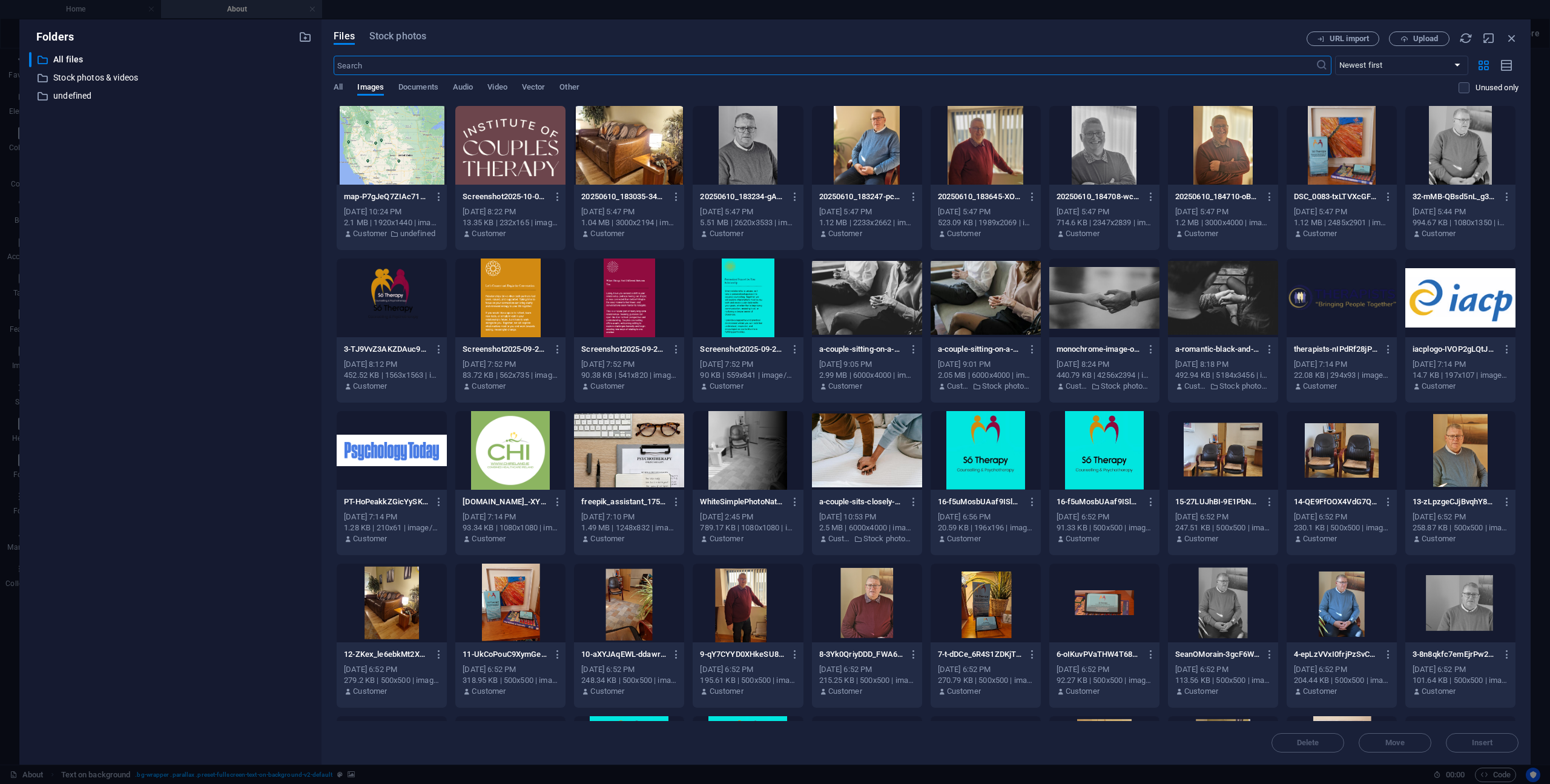
scroll to position [682, 0]
drag, startPoint x: 1472, startPoint y: 744, endPoint x: 1481, endPoint y: 738, distance: 10.8
click at [1481, 739] on span "Insert" at bounding box center [1481, 743] width 21 height 7
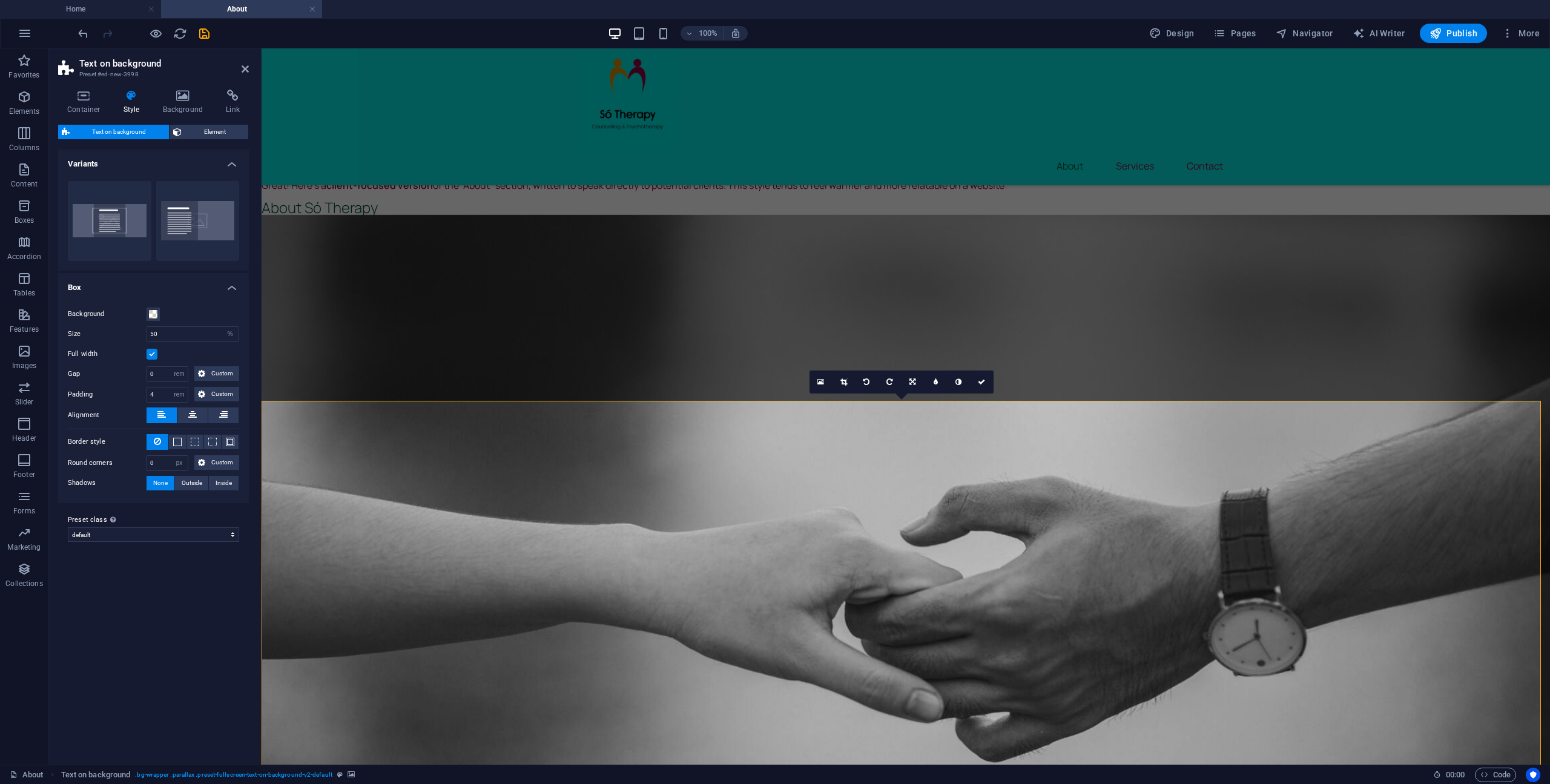
scroll to position [364, 0]
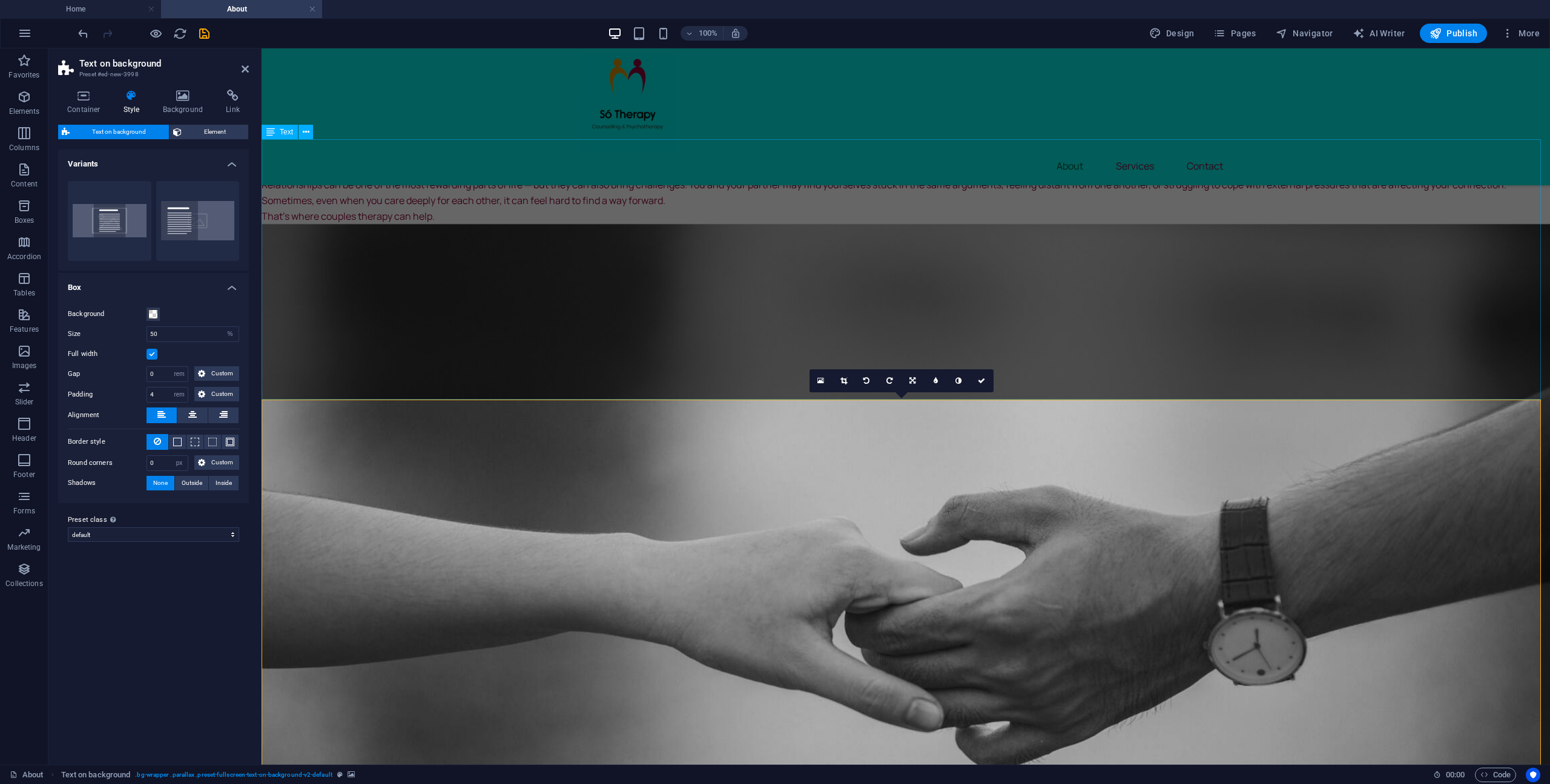
click at [405, 374] on div "Great! Here’s a client-focused version of the “About” section, written to speak…" at bounding box center [906, 269] width 1288 height 260
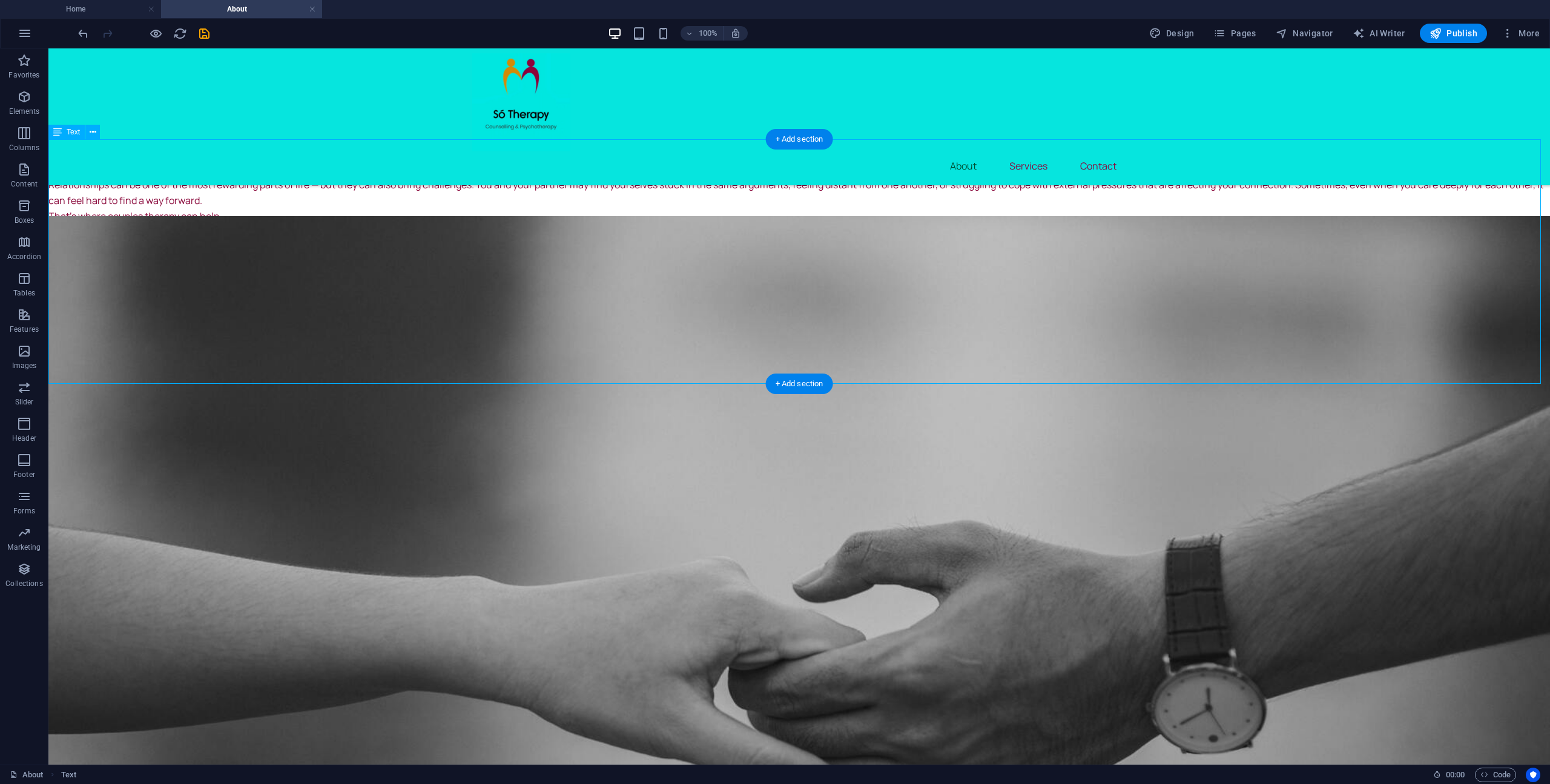
click at [170, 169] on div "Great! Here’s a client-focused version of the “About” section, written to speak…" at bounding box center [798, 261] width 1501 height 245
click at [167, 172] on div "Great! Here’s a client-focused version of the “About” section, written to speak…" at bounding box center [798, 261] width 1501 height 245
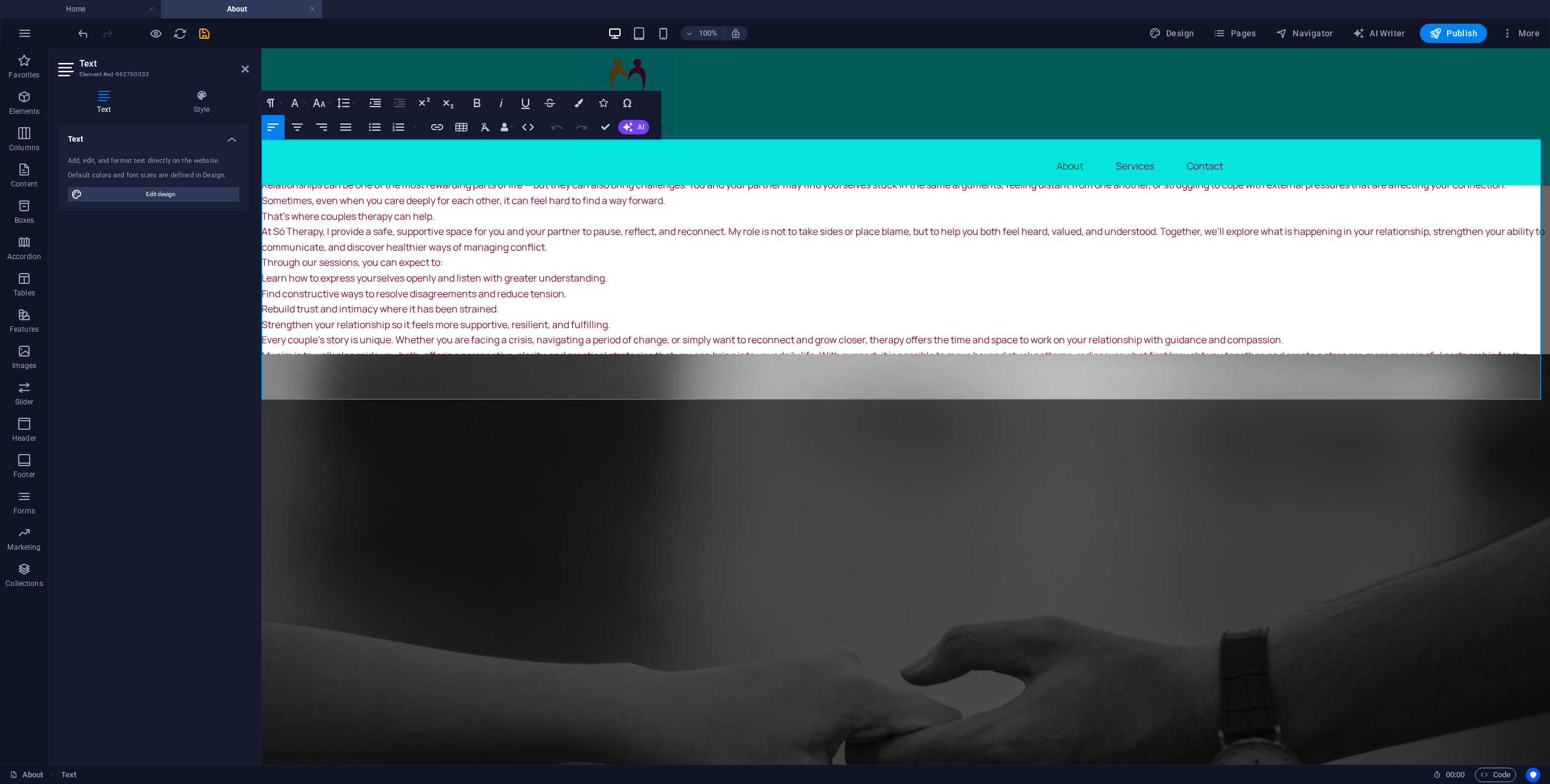
drag, startPoint x: 382, startPoint y: 172, endPoint x: 252, endPoint y: 172, distance: 130.0
copy h3 "About Só Therapy"
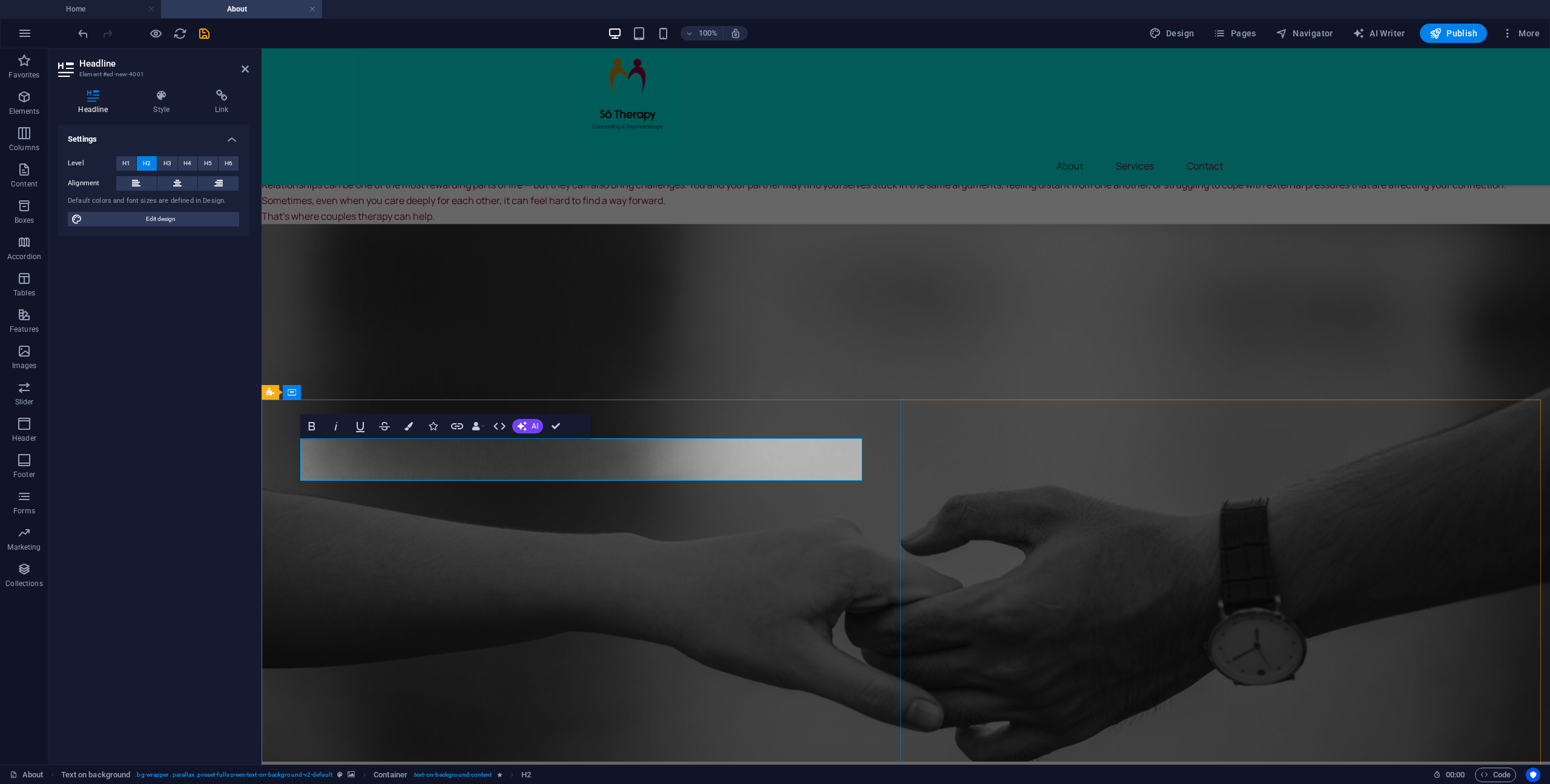
drag, startPoint x: 449, startPoint y: 462, endPoint x: 303, endPoint y: 454, distance: 146.2
click at [381, 230] on div "Great! Here’s a client-focused version of the “About” section, written to speak…" at bounding box center [906, 269] width 1288 height 260
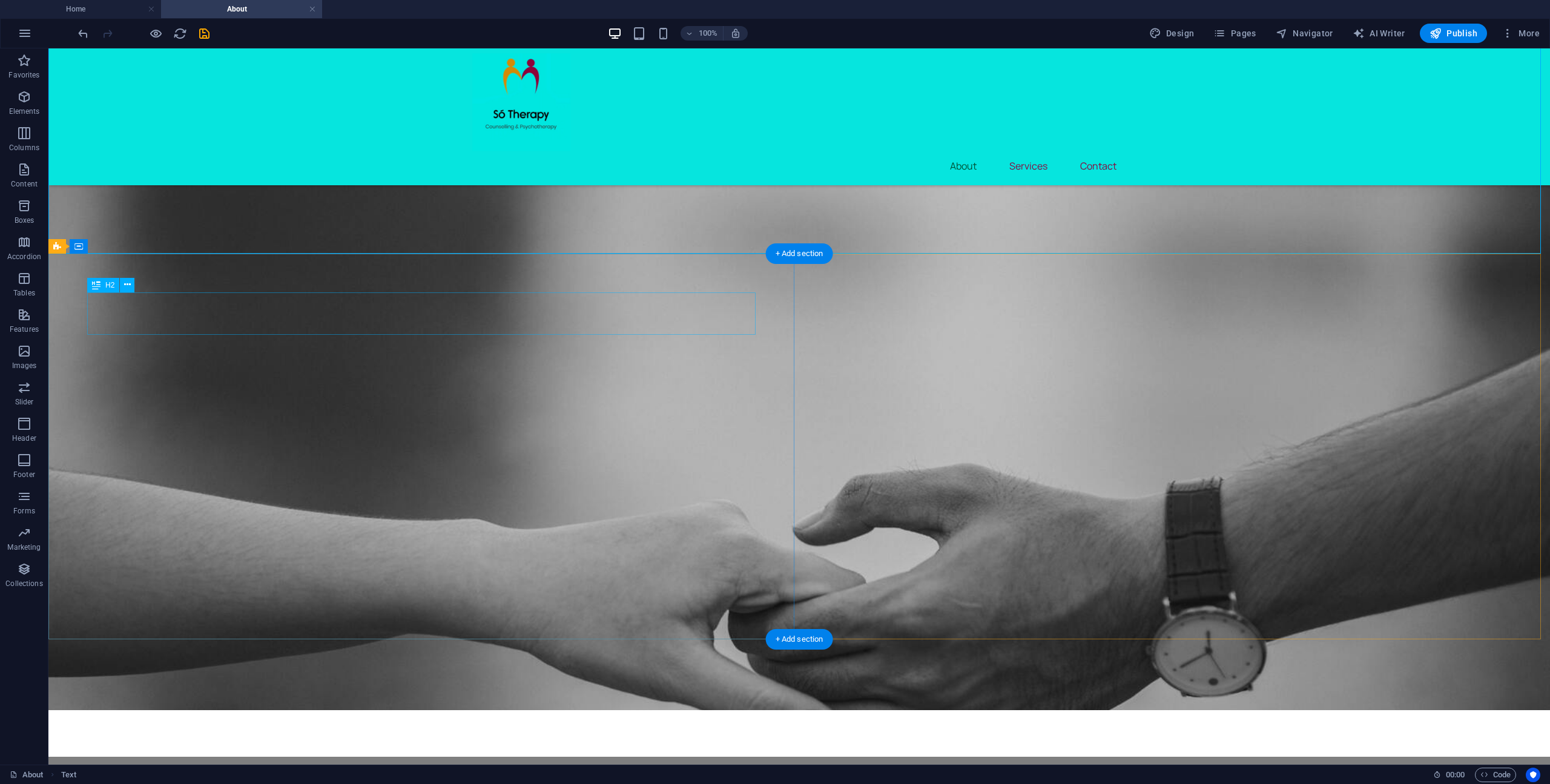
scroll to position [605, 0]
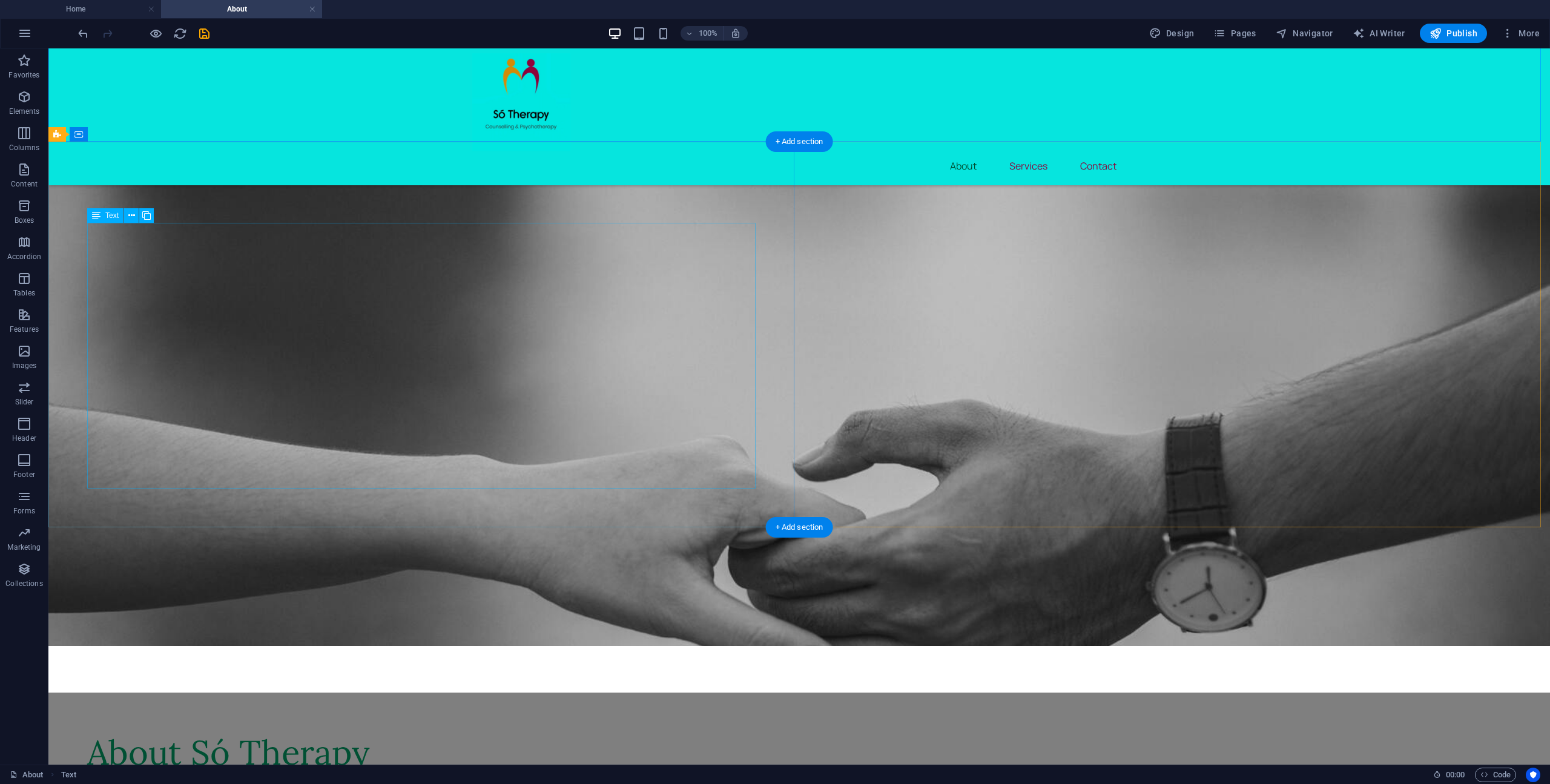
drag, startPoint x: 358, startPoint y: 251, endPoint x: 146, endPoint y: 251, distance: 212.0
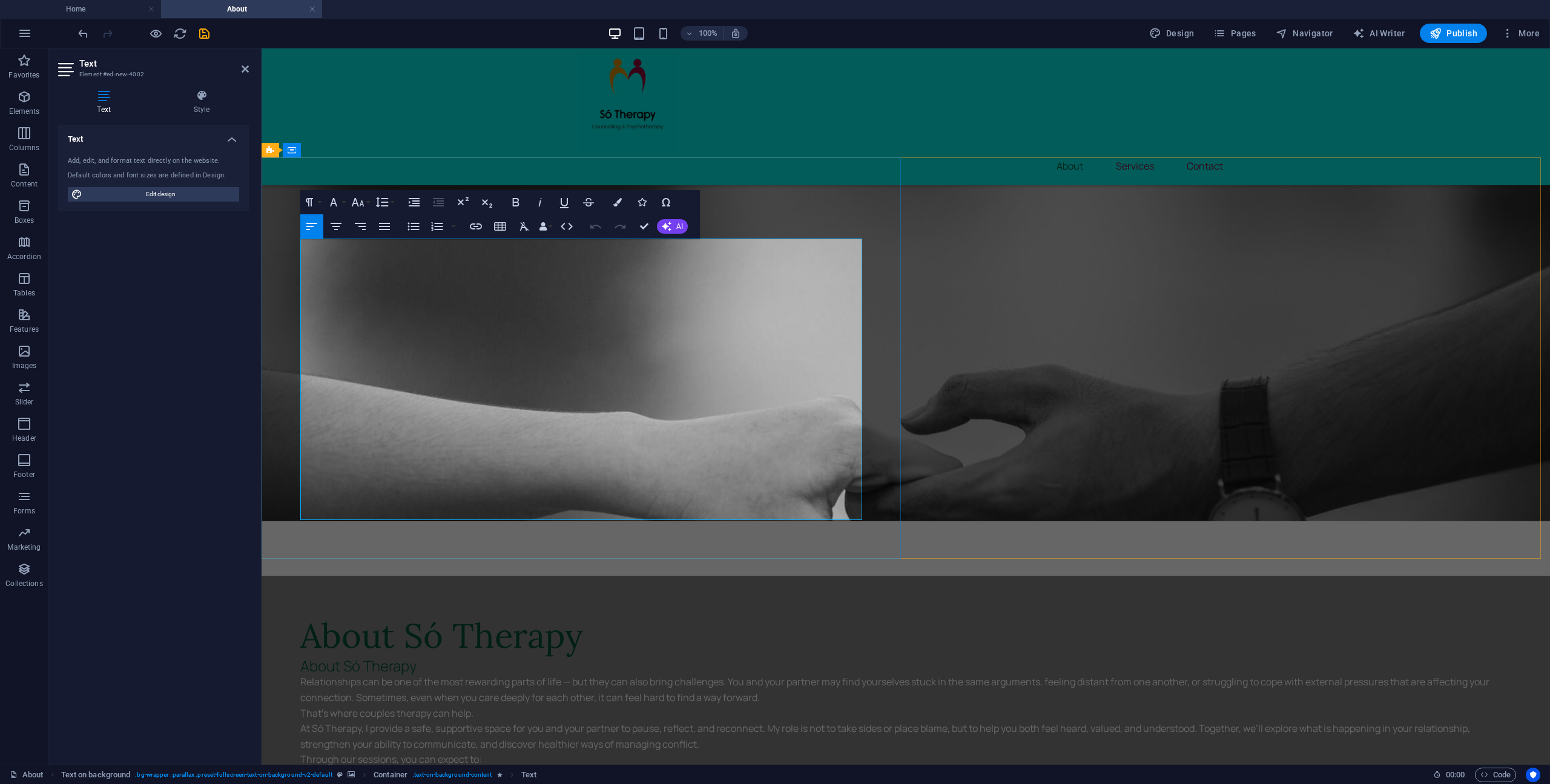
click at [573, 674] on p "Relationships can be one of the most rewarding parts of life — but they can als…" at bounding box center [905, 690] width 1211 height 31
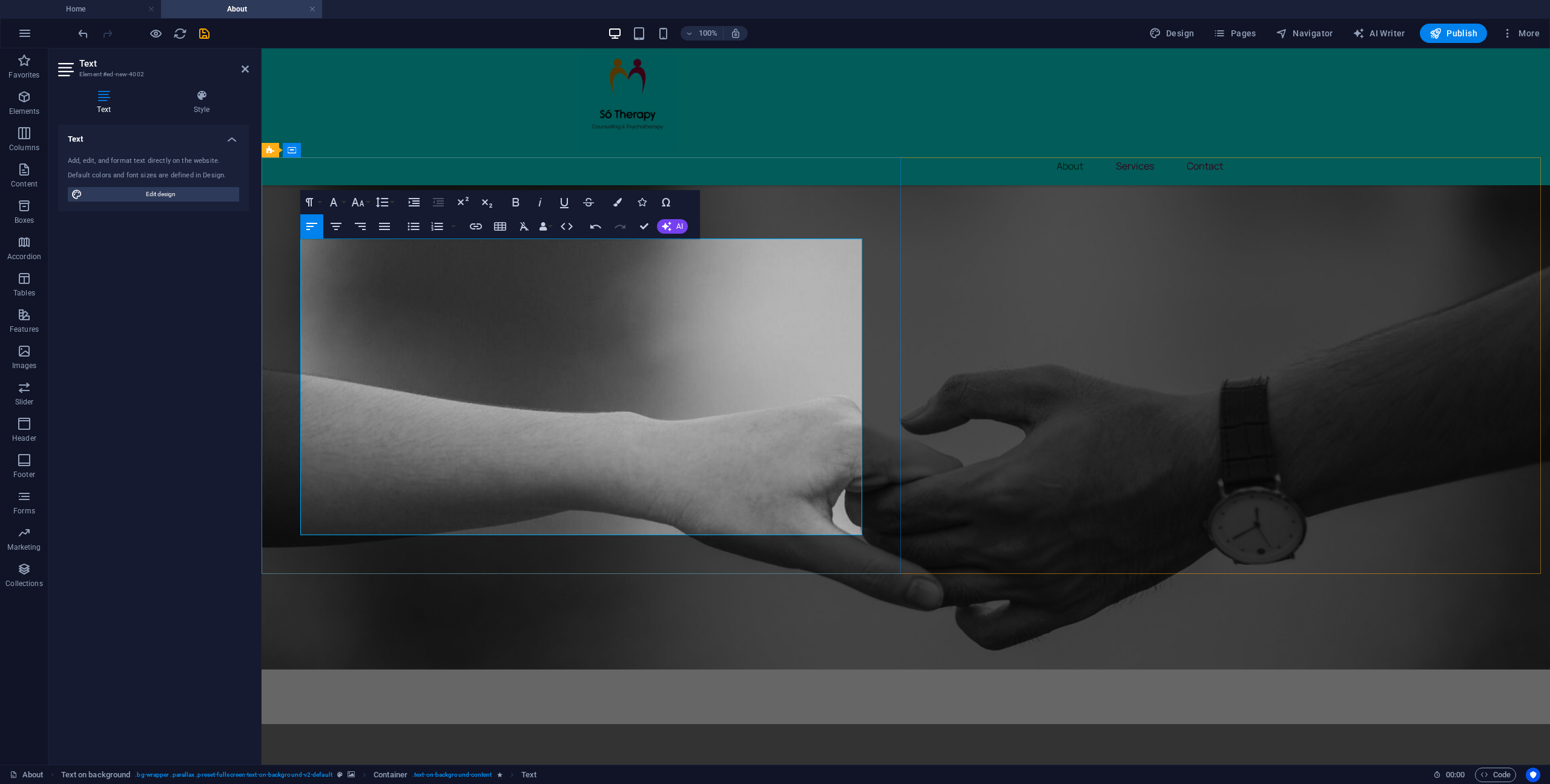
drag, startPoint x: 302, startPoint y: 403, endPoint x: 652, endPoint y: 424, distance: 350.6
click at [415, 229] on icon "button" at bounding box center [414, 226] width 12 height 8
click at [202, 104] on h4 "Style" at bounding box center [201, 102] width 94 height 25
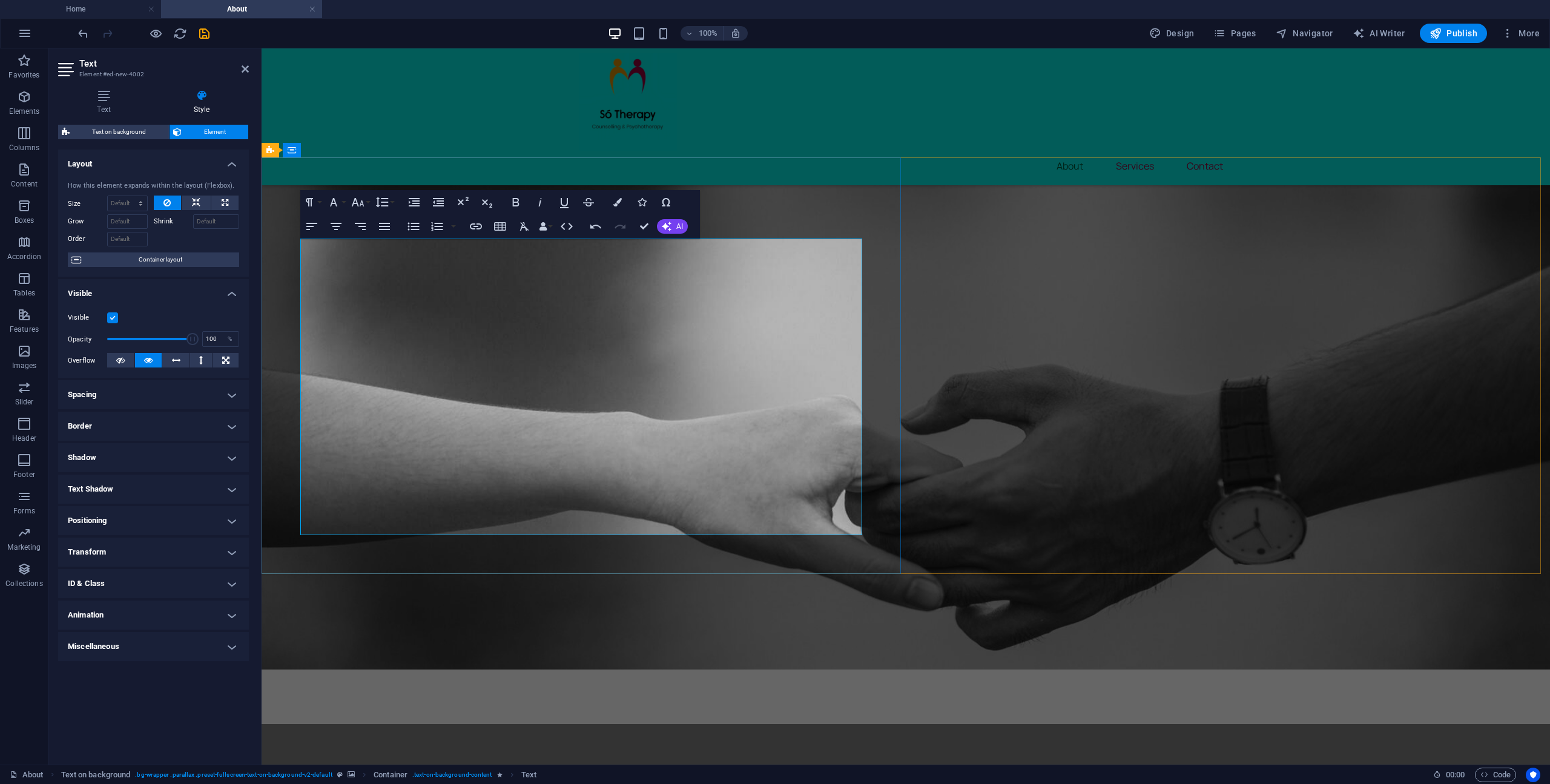
click at [443, 225] on icon "button" at bounding box center [437, 226] width 14 height 14
click at [421, 228] on button "Unordered List" at bounding box center [413, 226] width 23 height 25
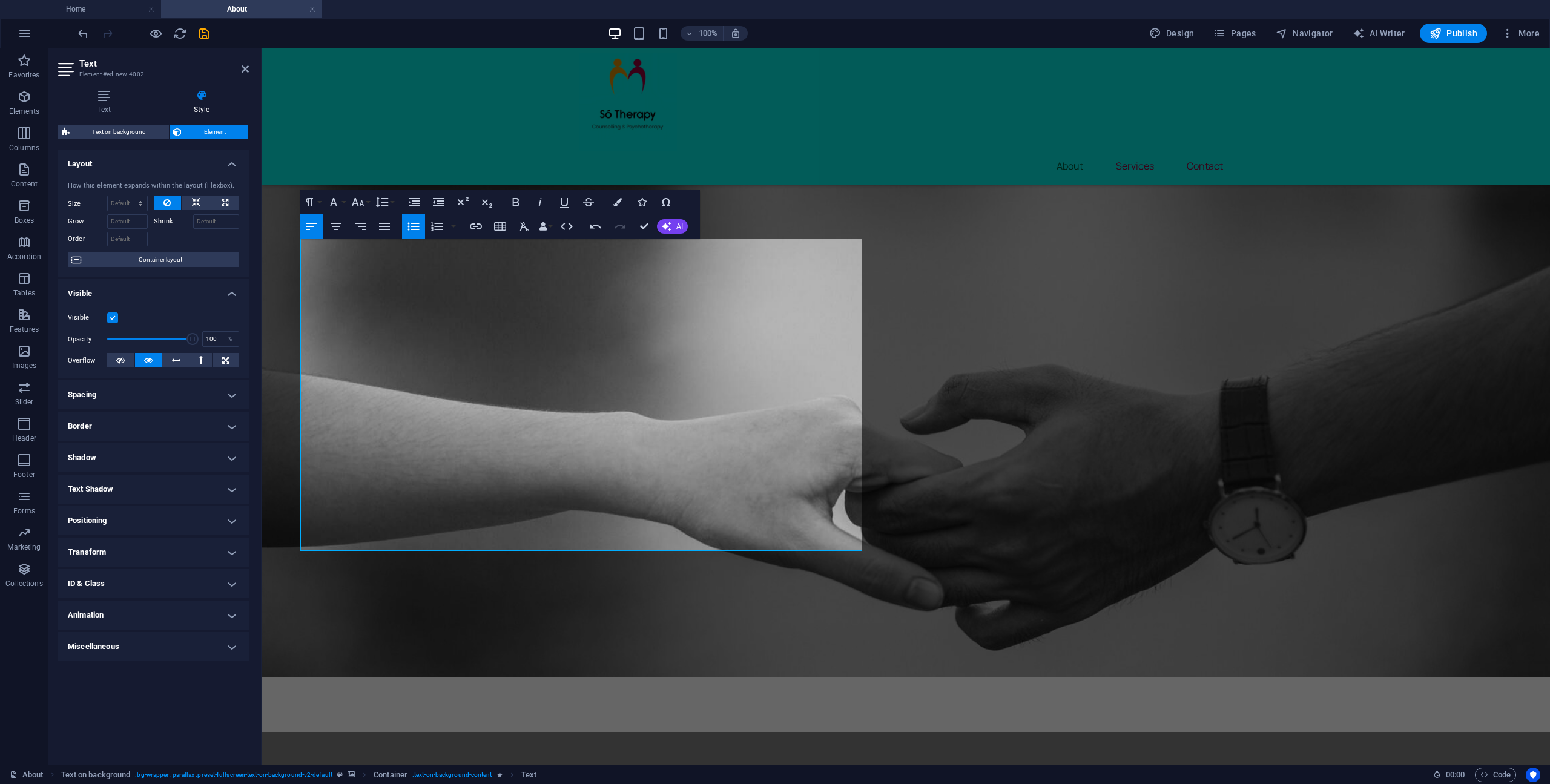
click at [419, 224] on icon "button" at bounding box center [414, 226] width 12 height 8
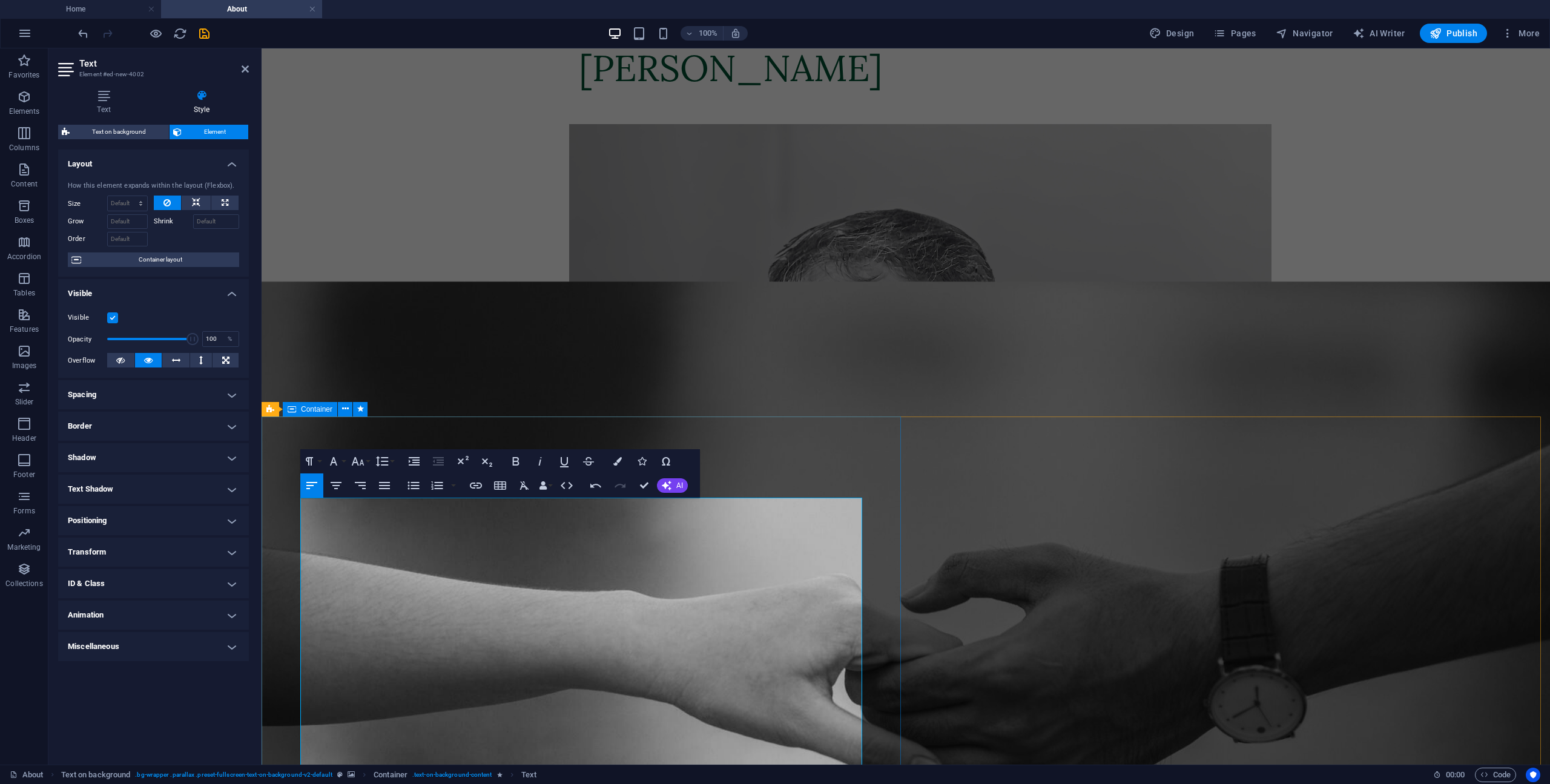
scroll to position [61, 0]
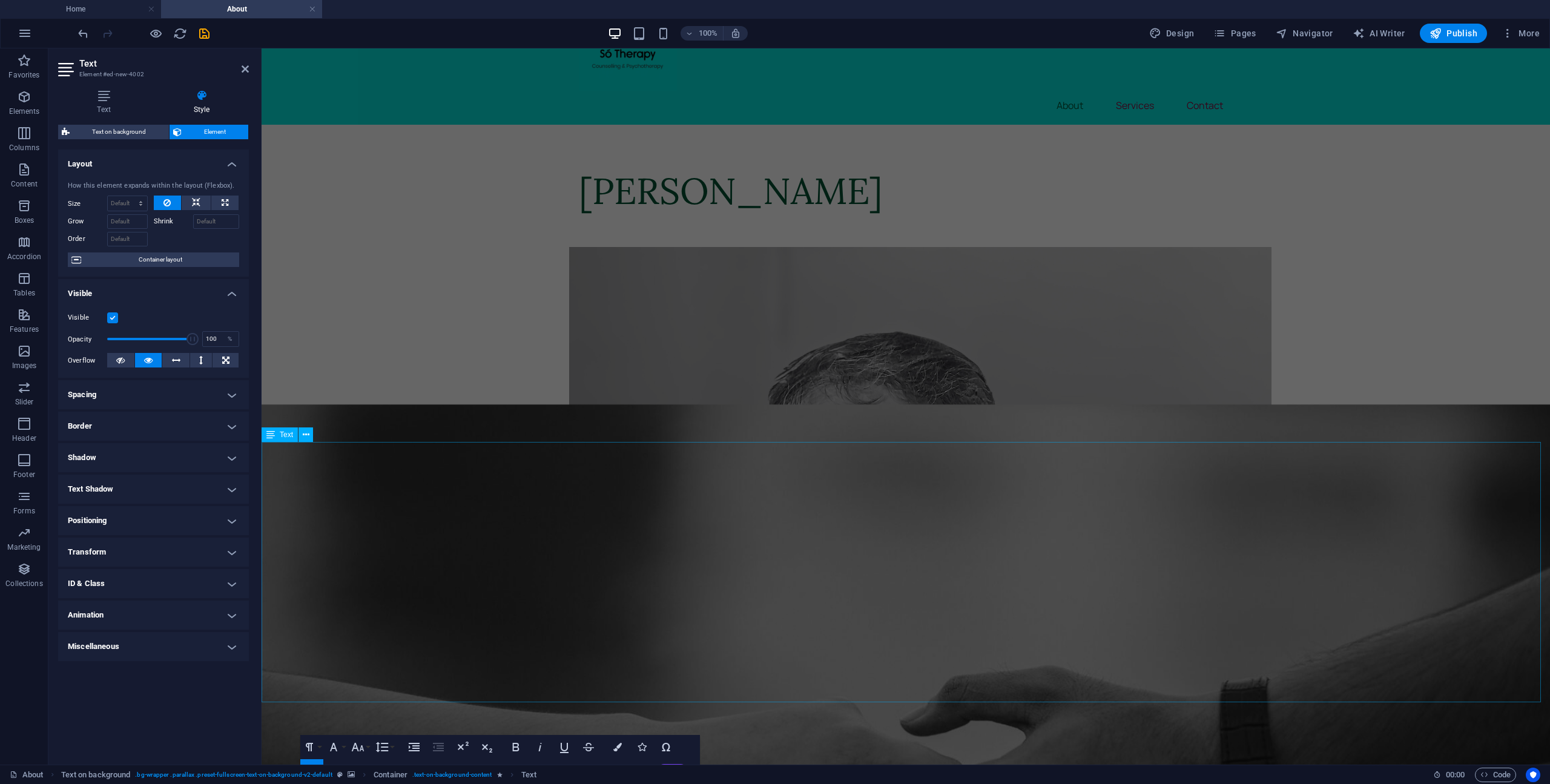
click at [585, 586] on div "Great! Here’s a client-focused version of the “About” section, written to speak…" at bounding box center [906, 601] width 1288 height 260
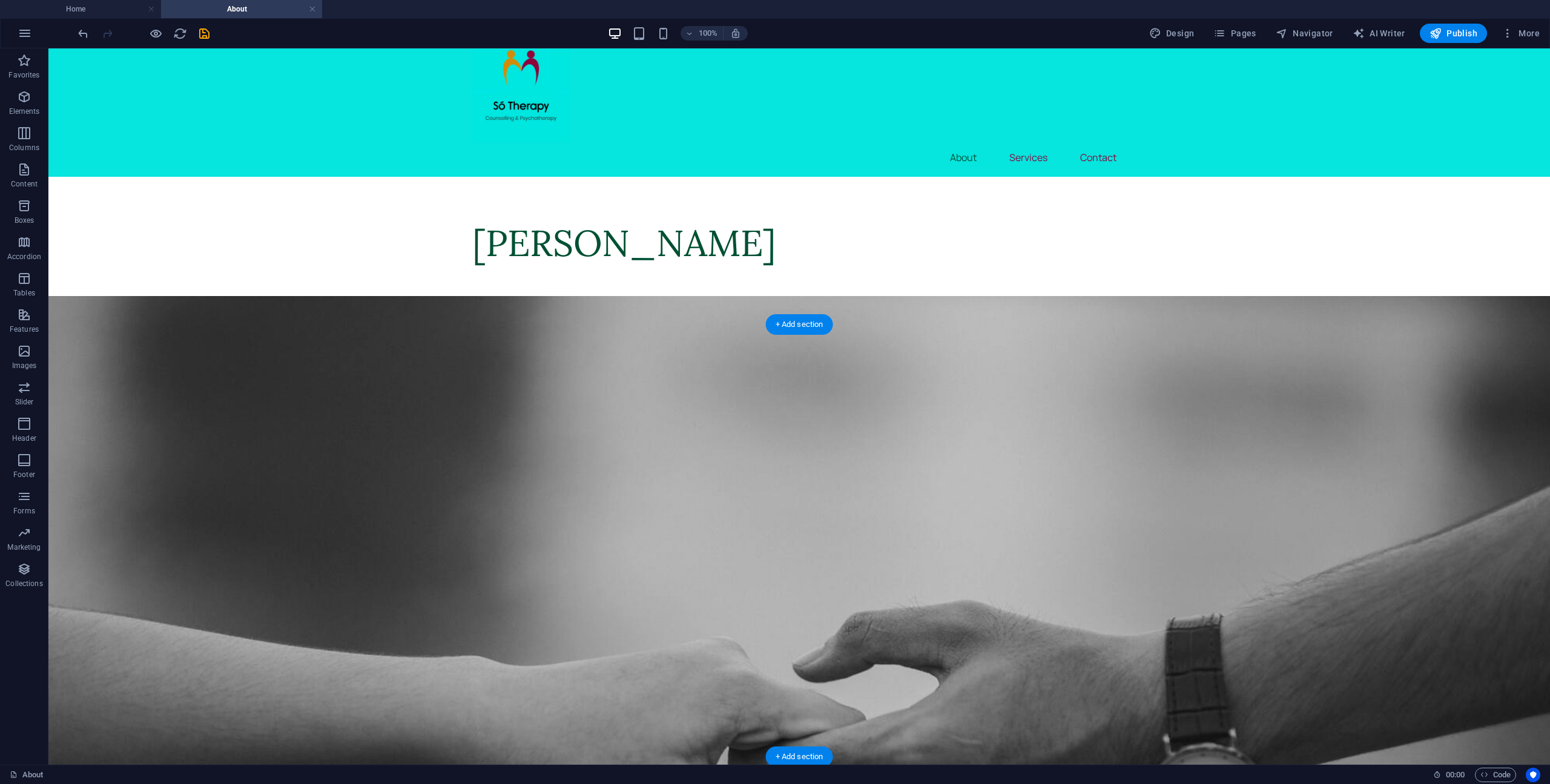
scroll to position [0, 0]
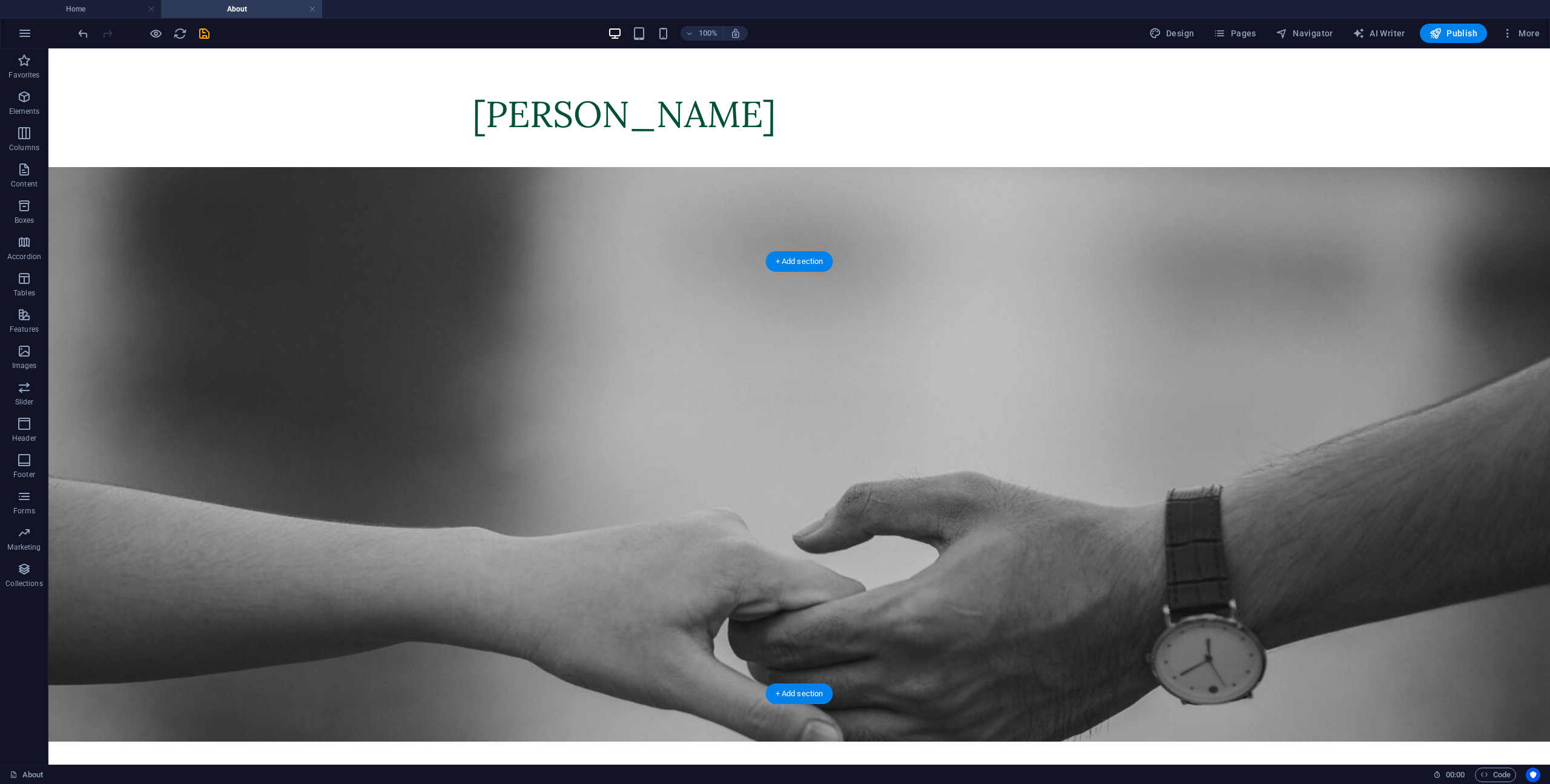
scroll to position [242, 0]
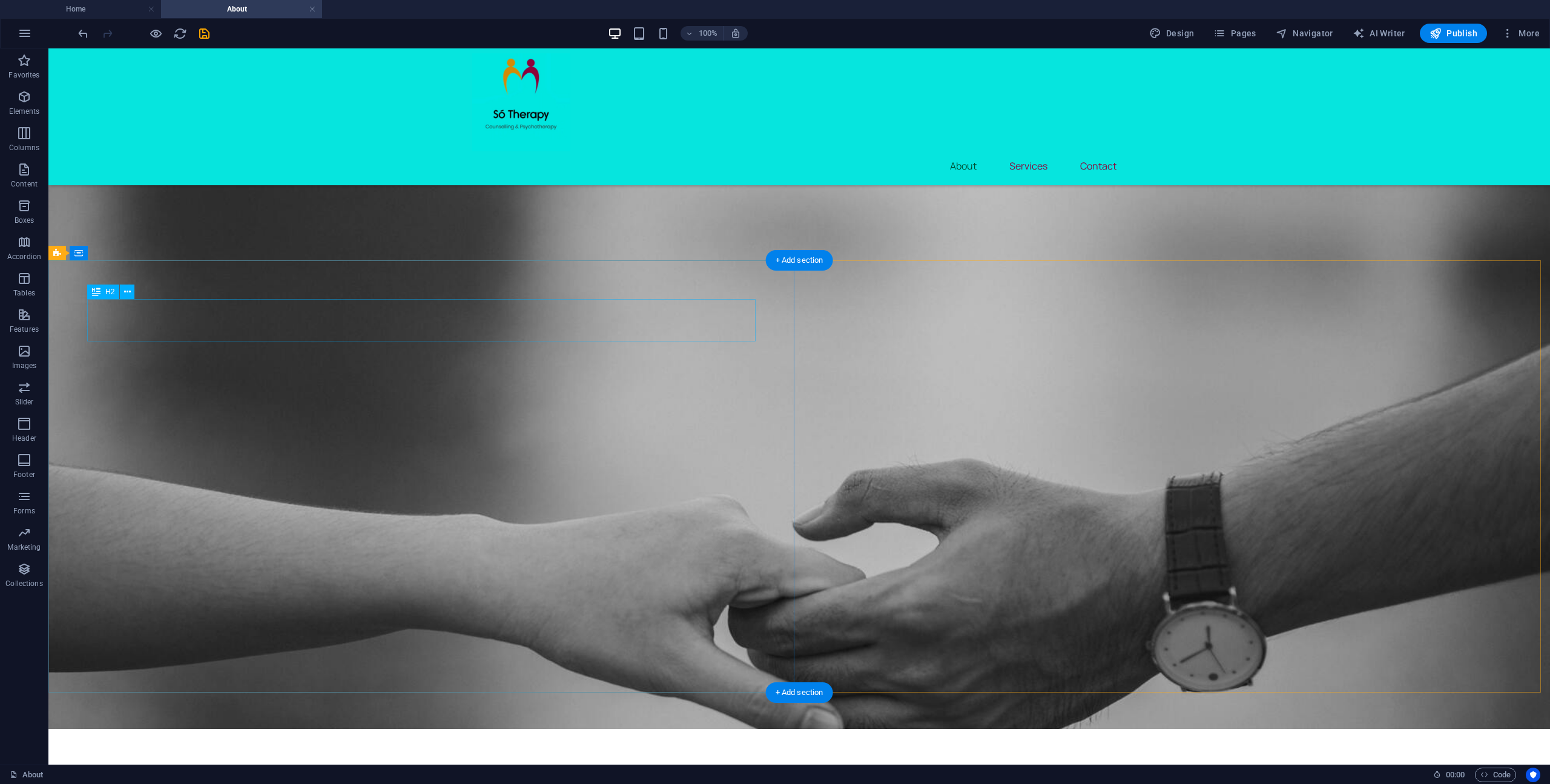
drag, startPoint x: 311, startPoint y: 331, endPoint x: 98, endPoint y: 331, distance: 213.0
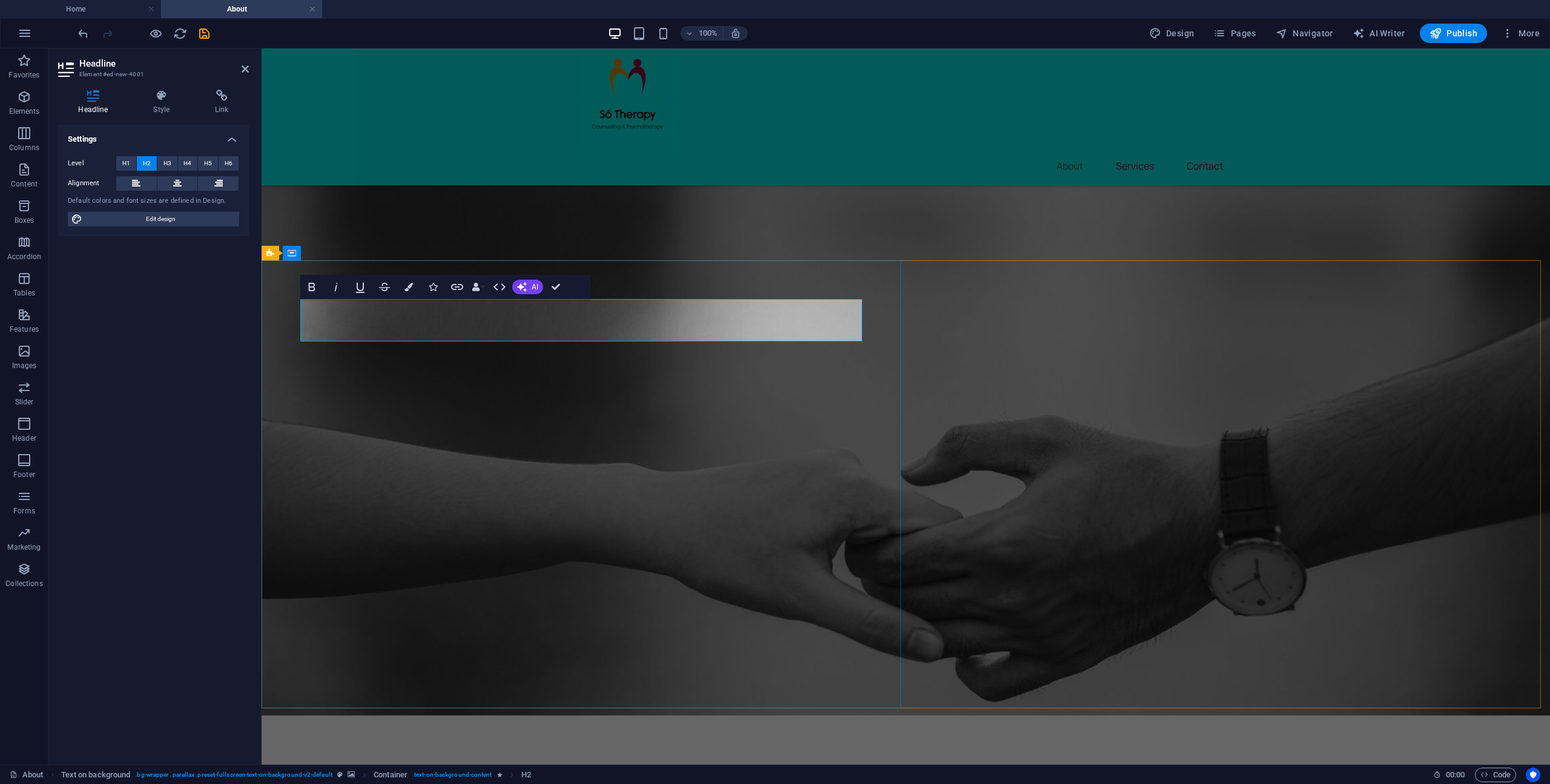
drag, startPoint x: 590, startPoint y: 326, endPoint x: 327, endPoint y: 335, distance: 263.2
click at [405, 289] on icon "button" at bounding box center [409, 287] width 9 height 9
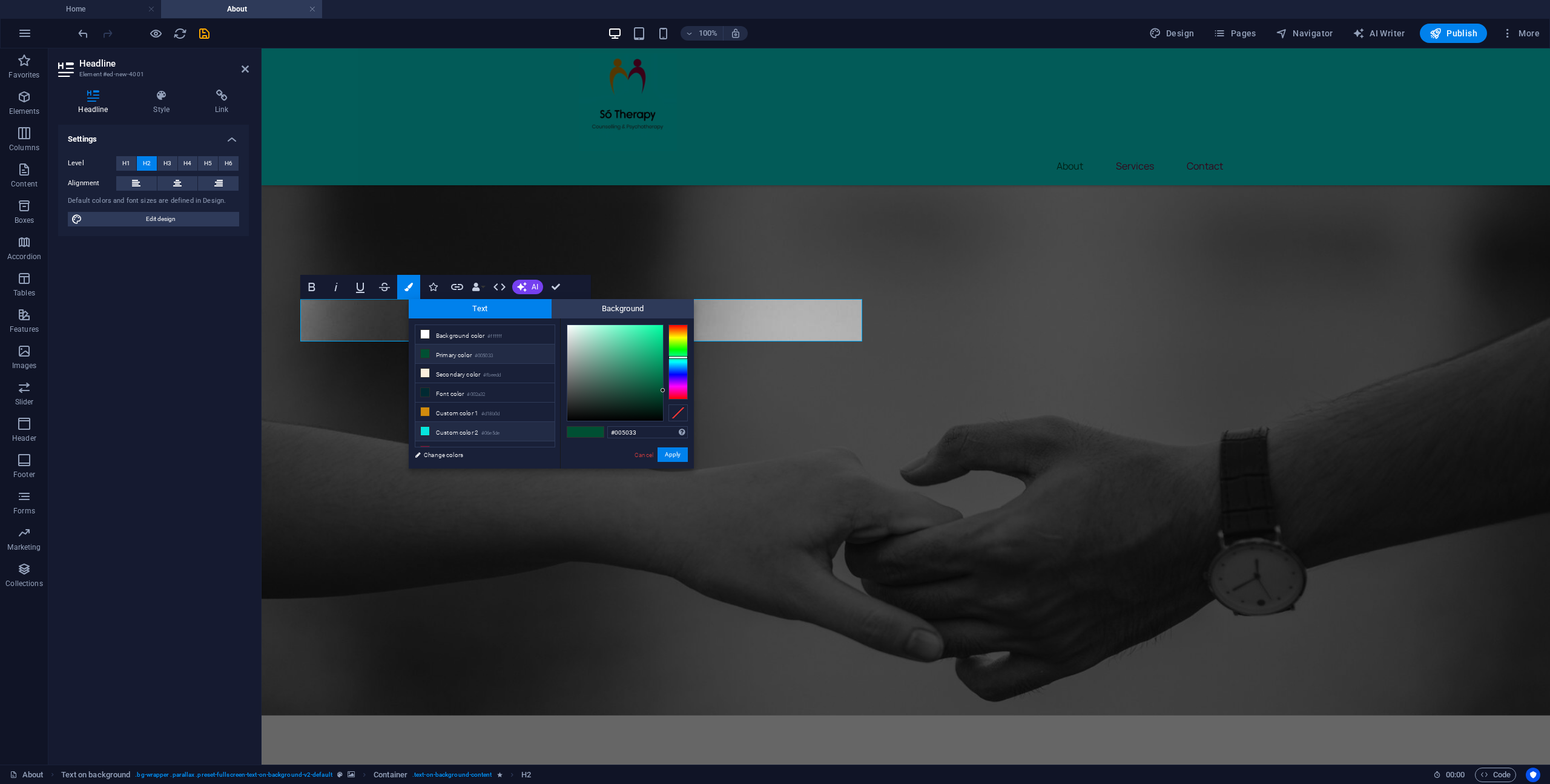
click at [426, 427] on icon at bounding box center [425, 431] width 9 height 9
type input "#06e5de"
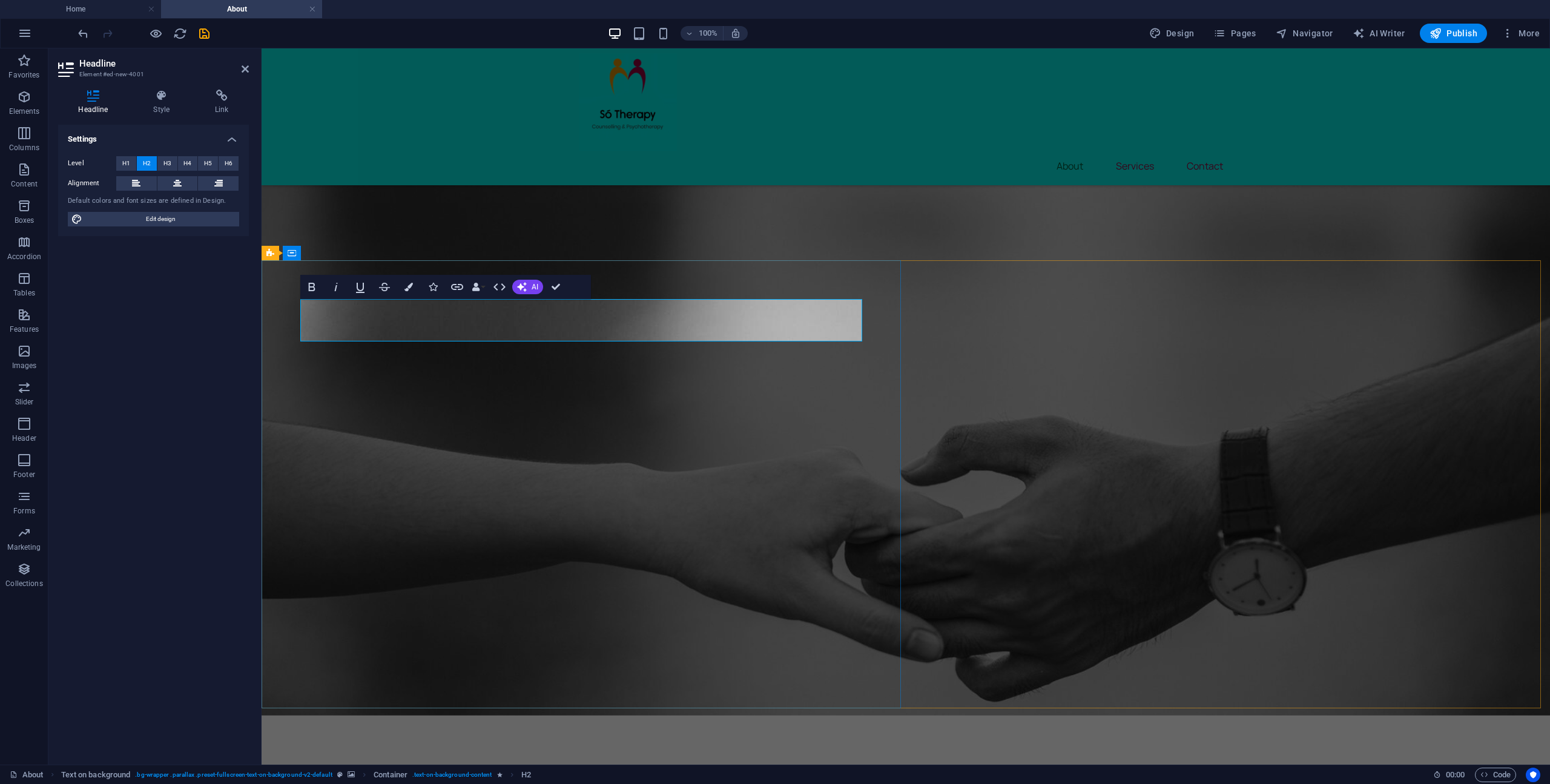
drag, startPoint x: 622, startPoint y: 337, endPoint x: 392, endPoint y: 302, distance: 232.6
click at [411, 289] on icon "button" at bounding box center [409, 287] width 9 height 9
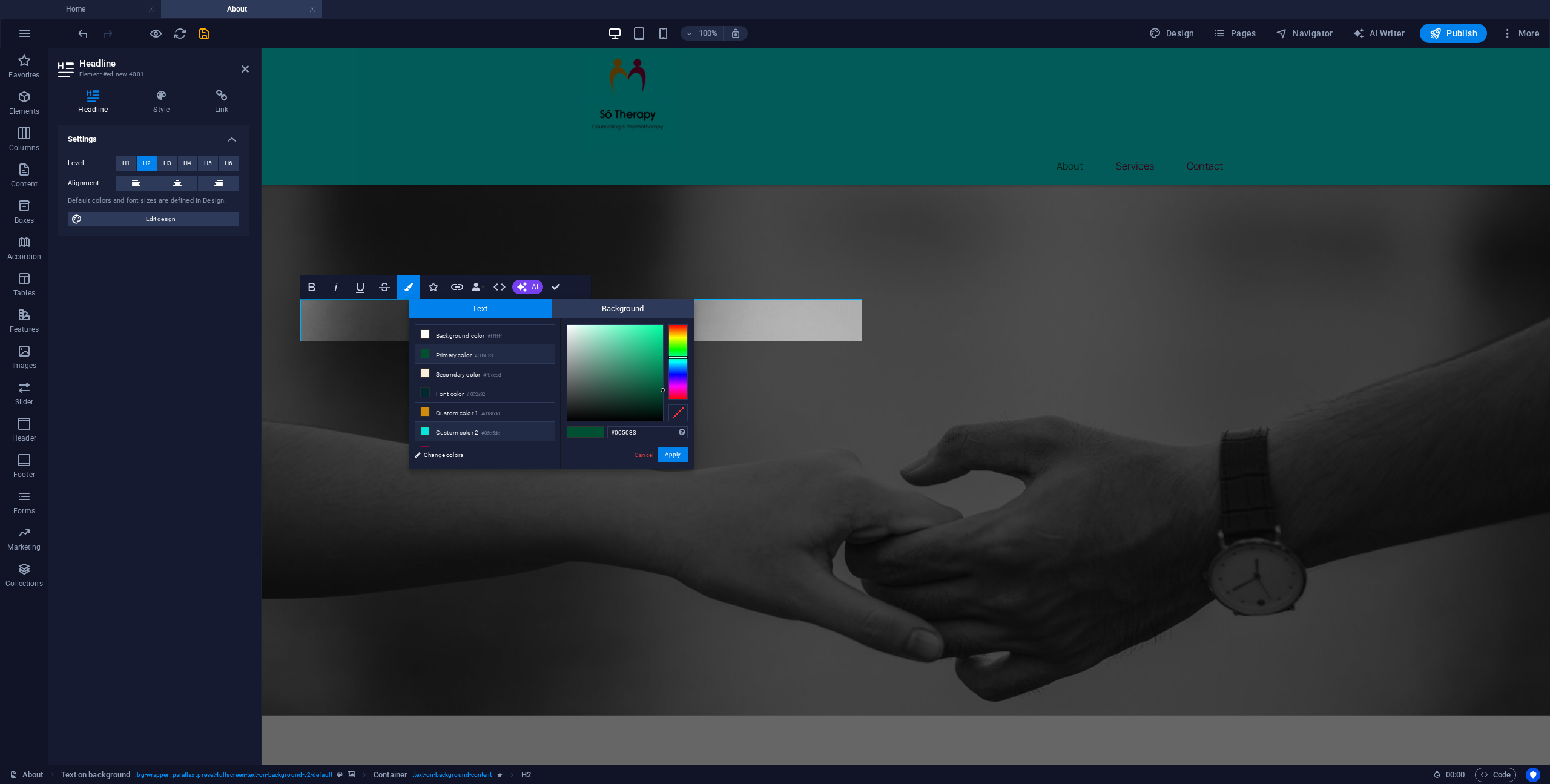
click at [425, 428] on icon at bounding box center [425, 431] width 9 height 9
type input "#06e5de"
click at [669, 456] on button "Apply" at bounding box center [672, 454] width 30 height 14
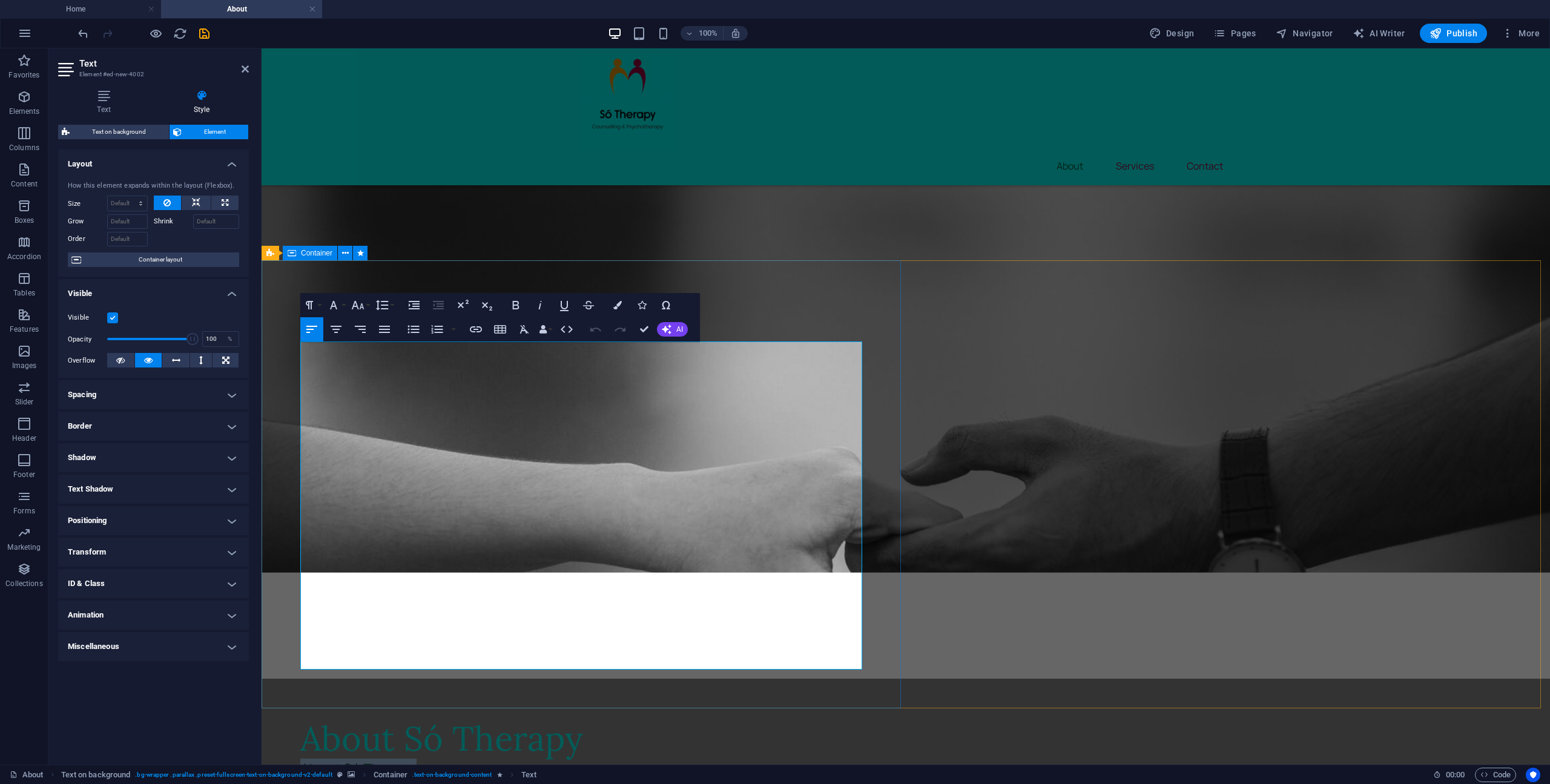
drag, startPoint x: 429, startPoint y: 353, endPoint x: 296, endPoint y: 353, distance: 133.0
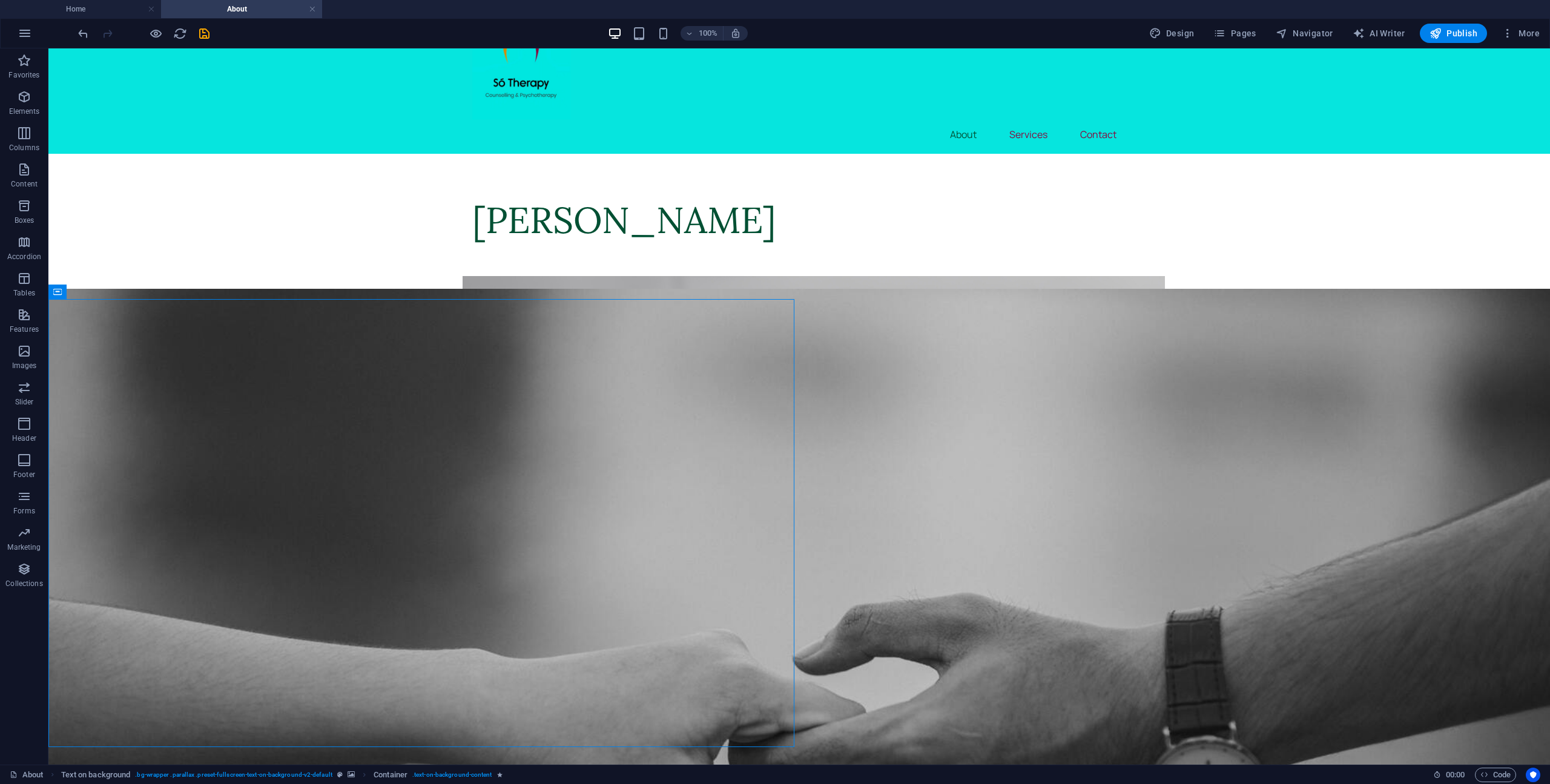
scroll to position [0, 0]
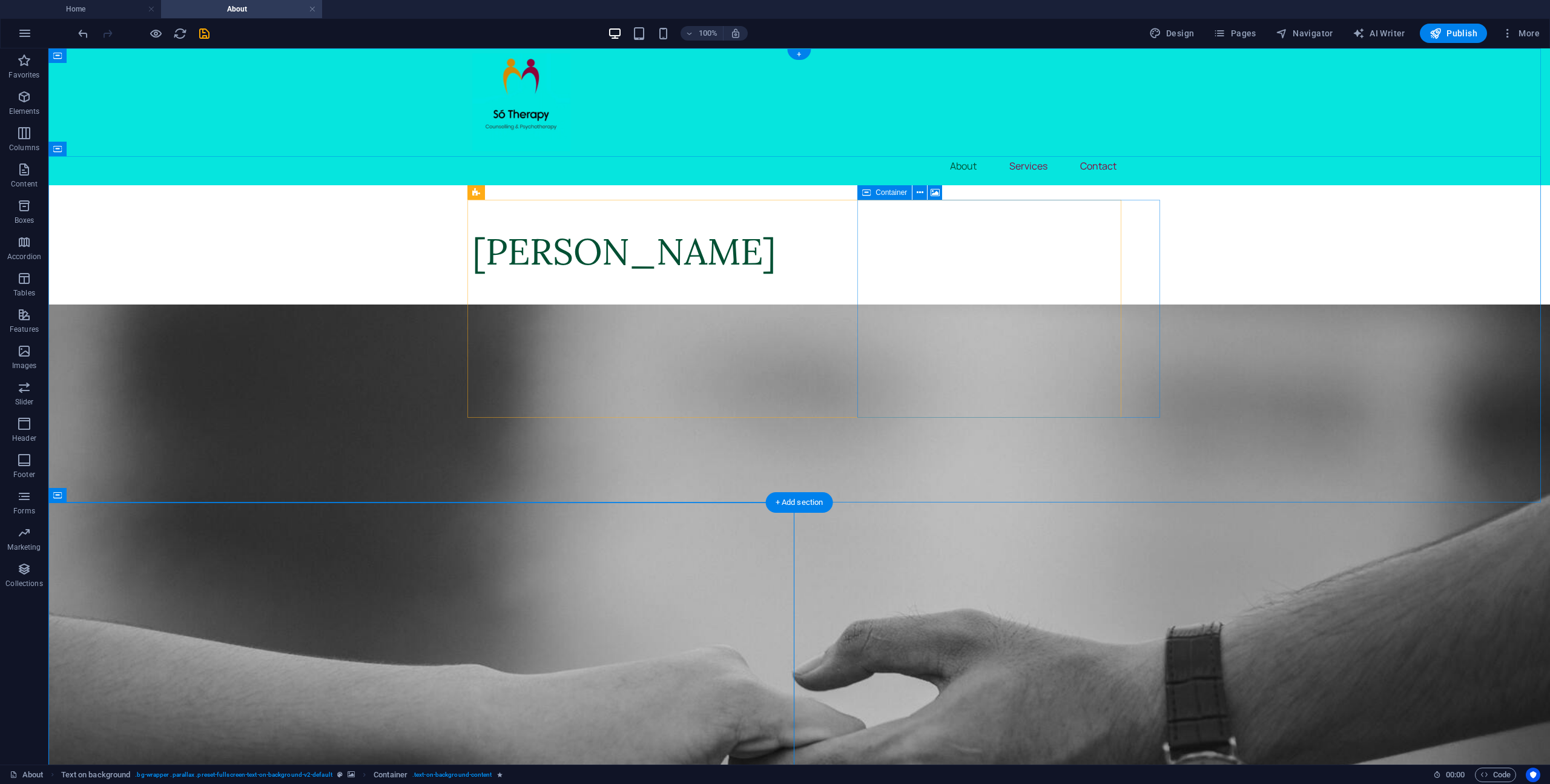
click at [880, 578] on span "Paste clipboard" at bounding box center [846, 587] width 66 height 17
click at [1192, 304] on div "[PERSON_NAME]" at bounding box center [798, 358] width 1501 height 346
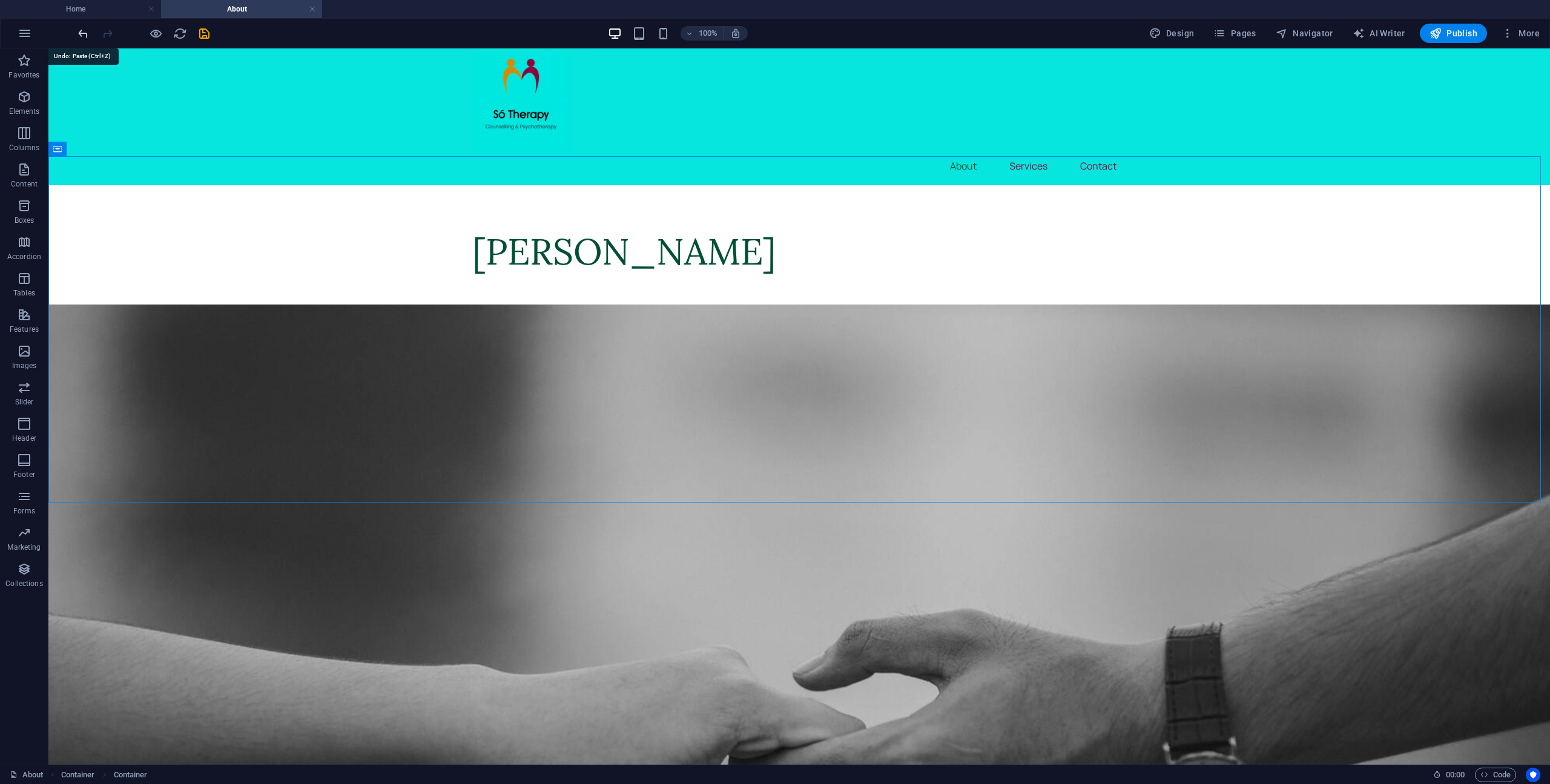
click at [81, 34] on icon "undo" at bounding box center [83, 33] width 14 height 14
click at [205, 36] on icon "save" at bounding box center [204, 33] width 14 height 14
click at [534, 283] on div "[PERSON_NAME]" at bounding box center [799, 256] width 653 height 55
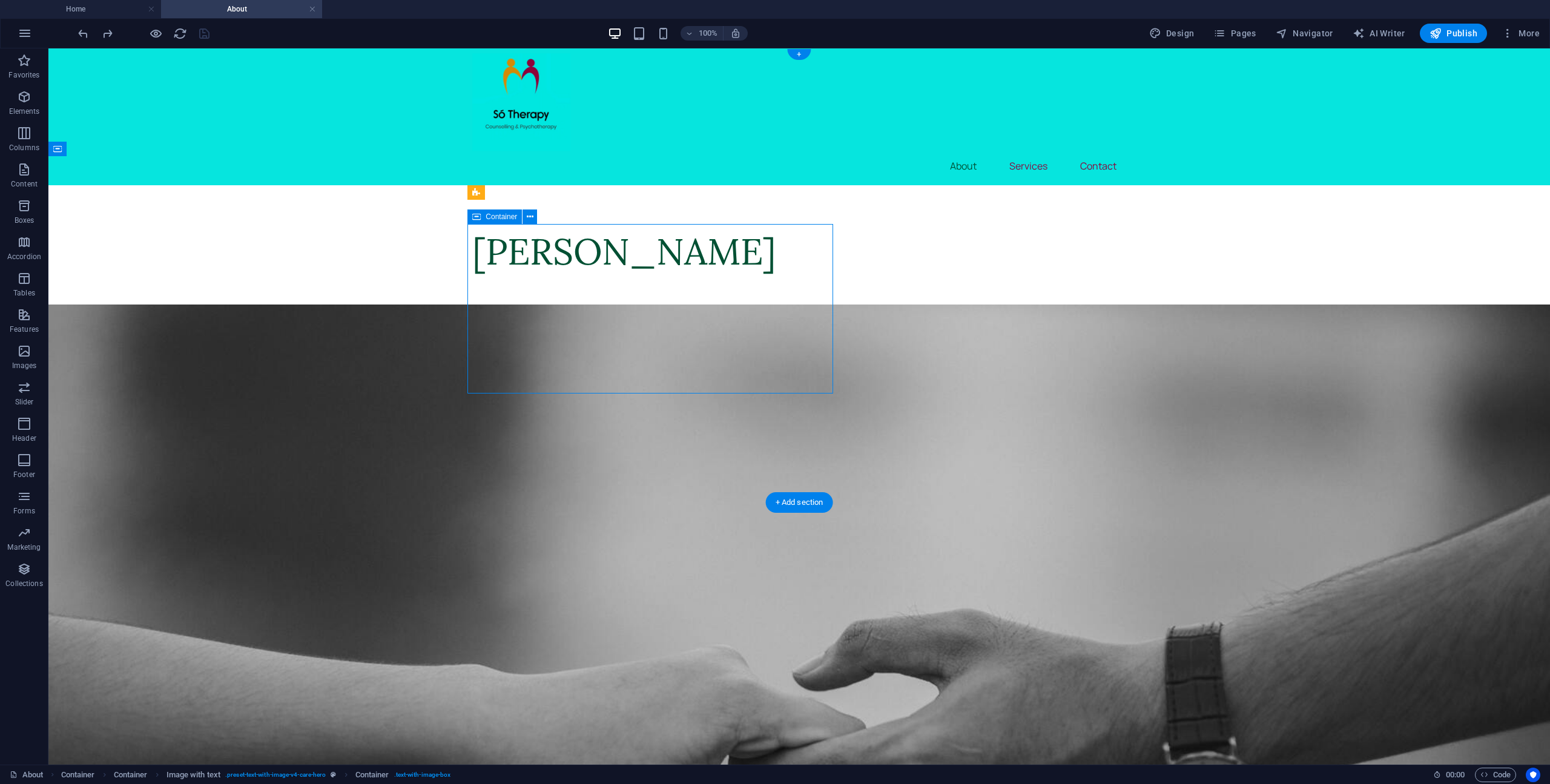
click at [533, 283] on div "[PERSON_NAME]" at bounding box center [799, 256] width 653 height 55
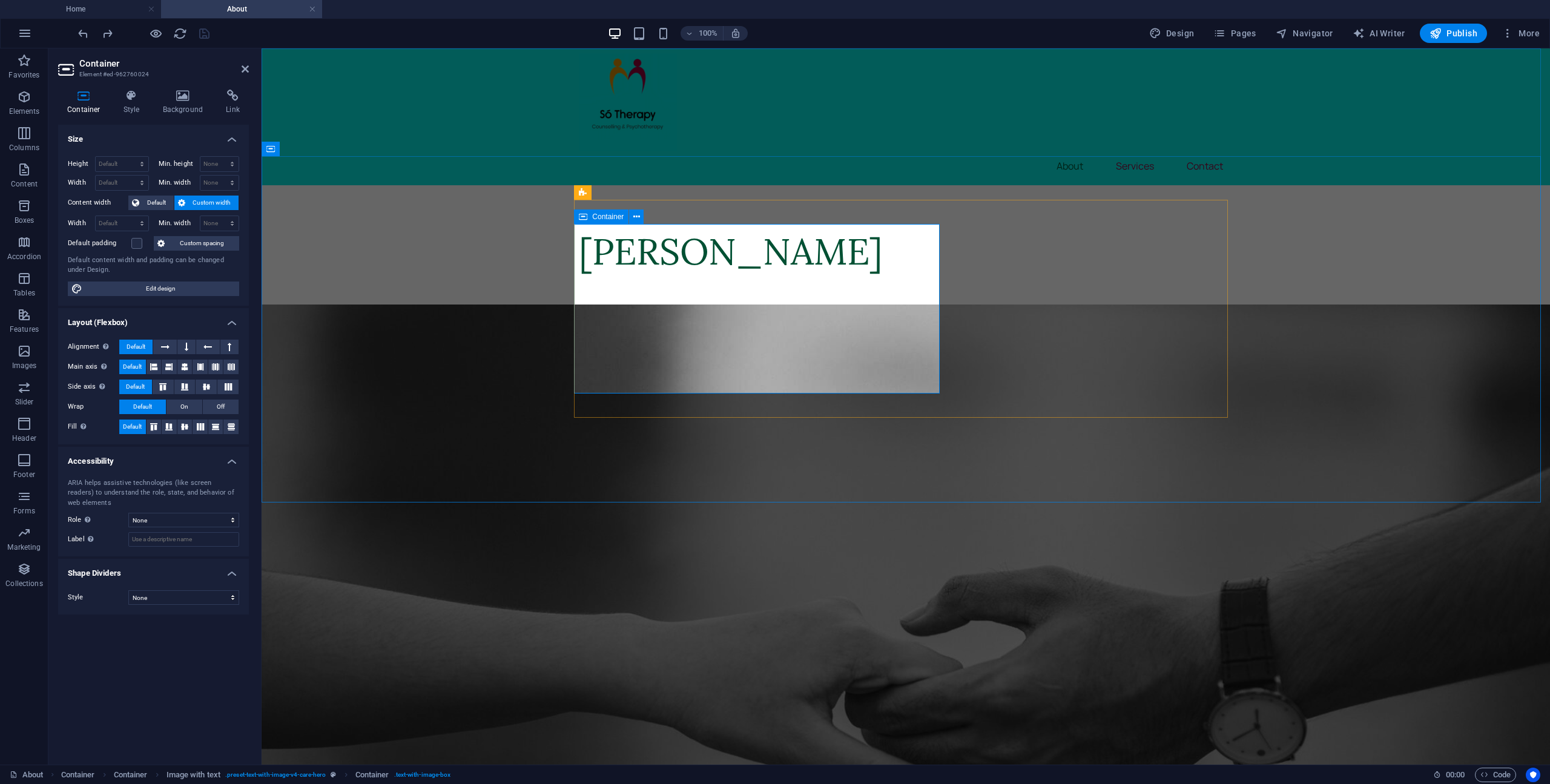
click at [710, 283] on div "[PERSON_NAME]" at bounding box center [905, 256] width 653 height 55
click at [642, 220] on button at bounding box center [636, 216] width 14 height 14
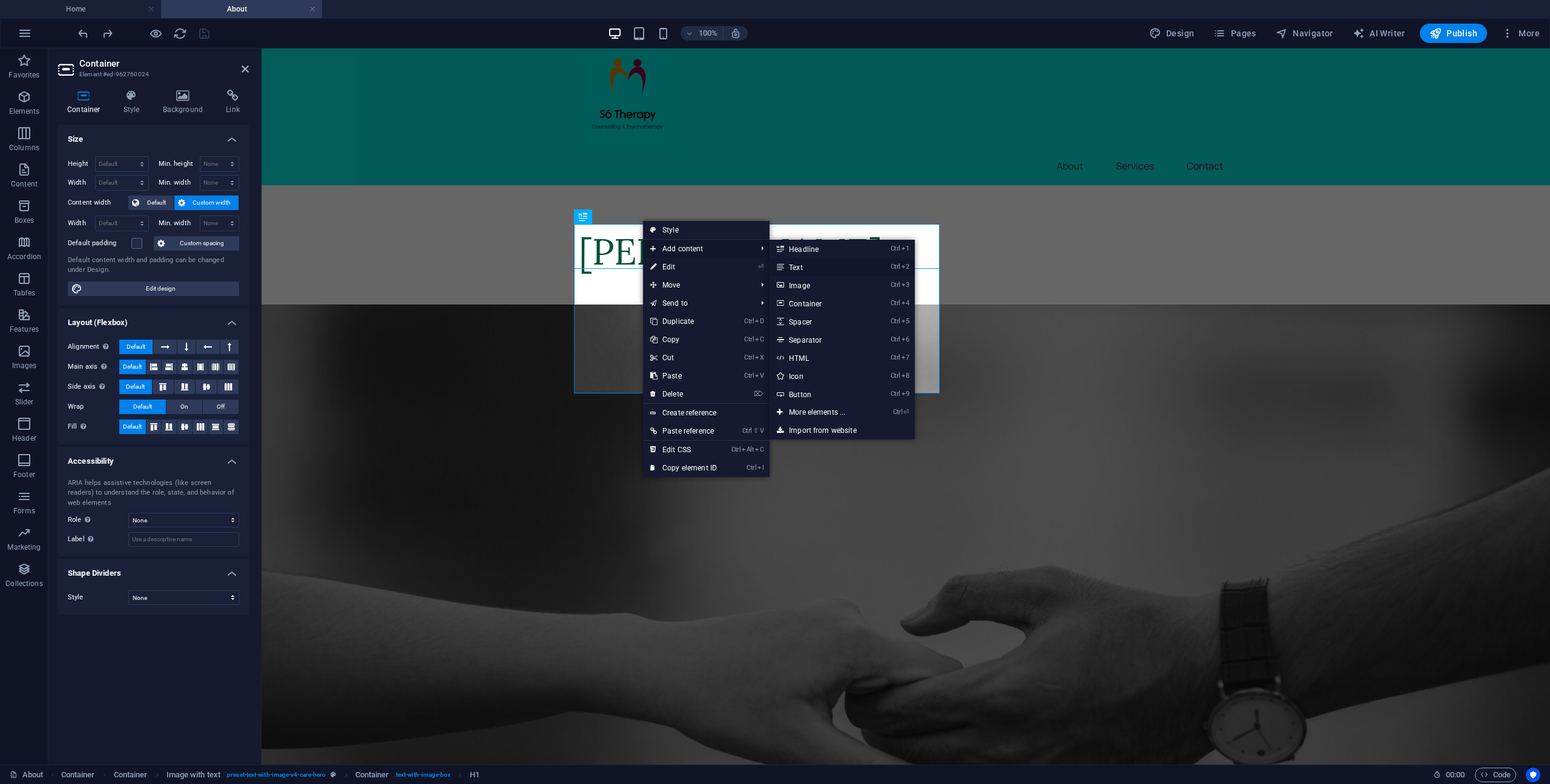
click at [798, 270] on link "Ctrl 2 Text" at bounding box center [819, 267] width 100 height 18
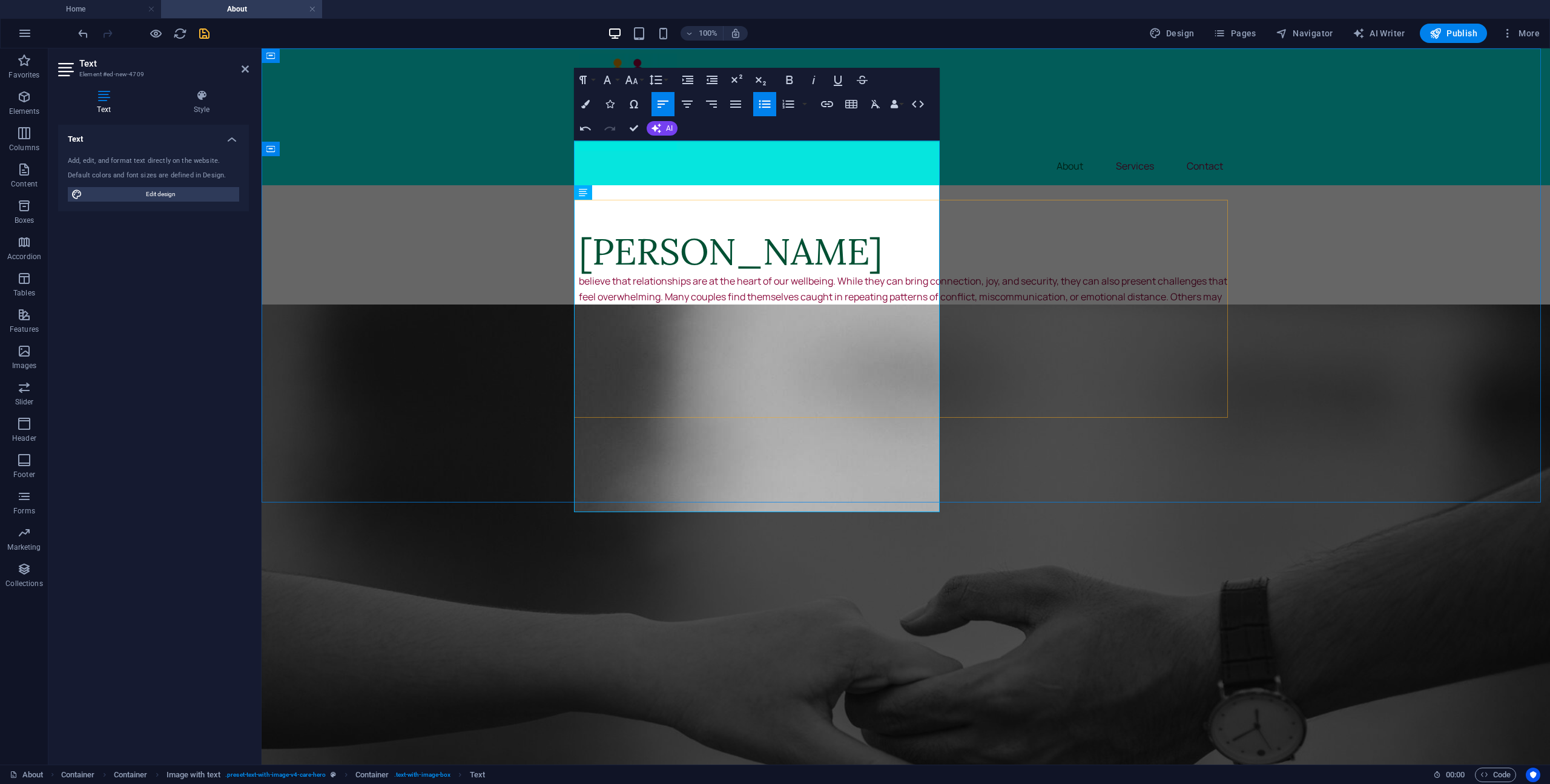
click at [1098, 365] on div "[PERSON_NAME] believe that relationships are at the heart of our wellbeing. Whi…" at bounding box center [905, 338] width 653 height 218
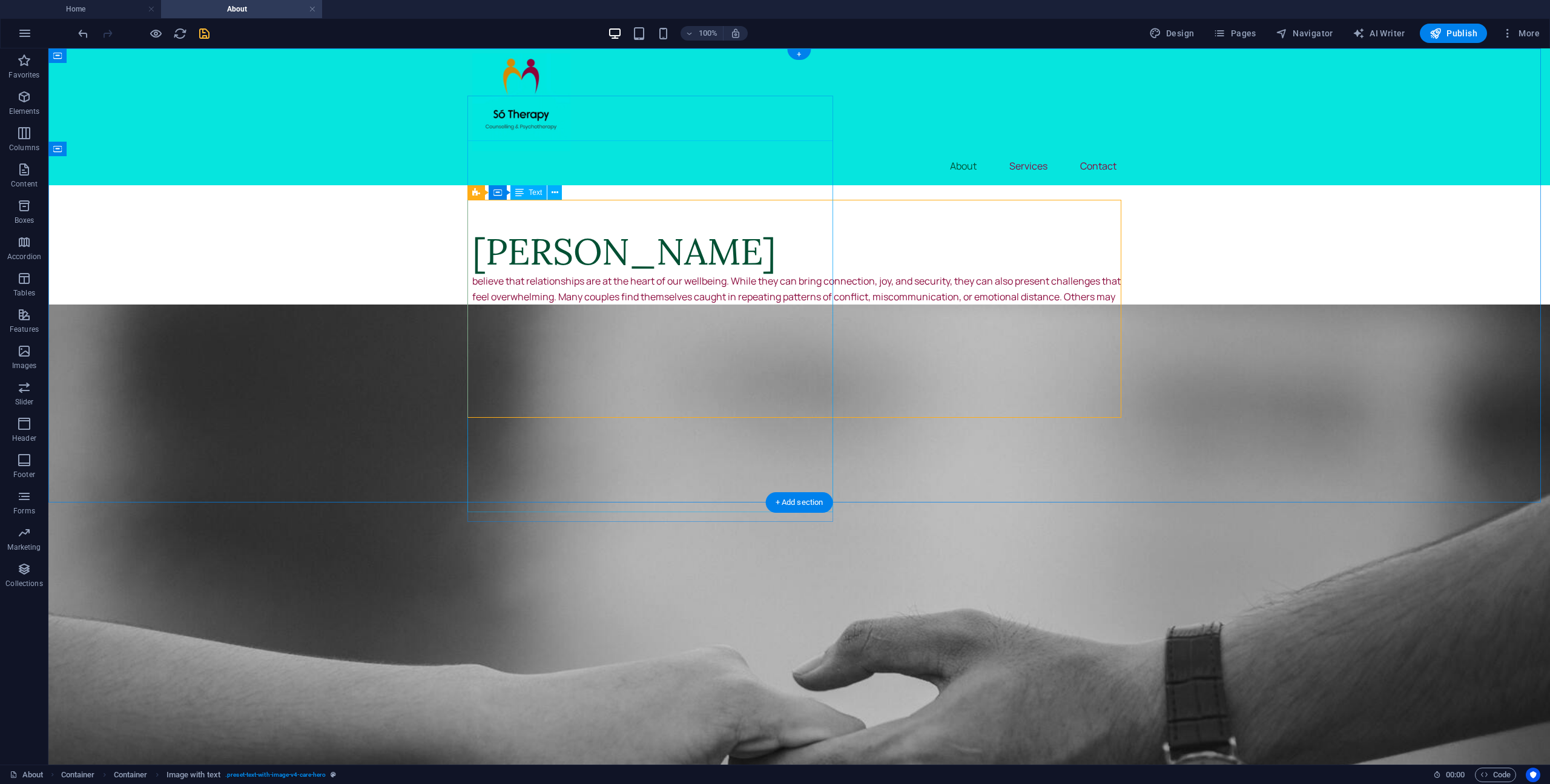
click at [505, 334] on div "believe that relationships are at the heart of our wellbeing. While they can br…" at bounding box center [799, 397] width 653 height 248
click at [472, 302] on div "believe that relationships are at the heart of our wellbeing. While they can br…" at bounding box center [799, 397] width 653 height 248
click at [500, 192] on icon at bounding box center [498, 193] width 9 height 14
click at [552, 194] on icon at bounding box center [551, 193] width 6 height 13
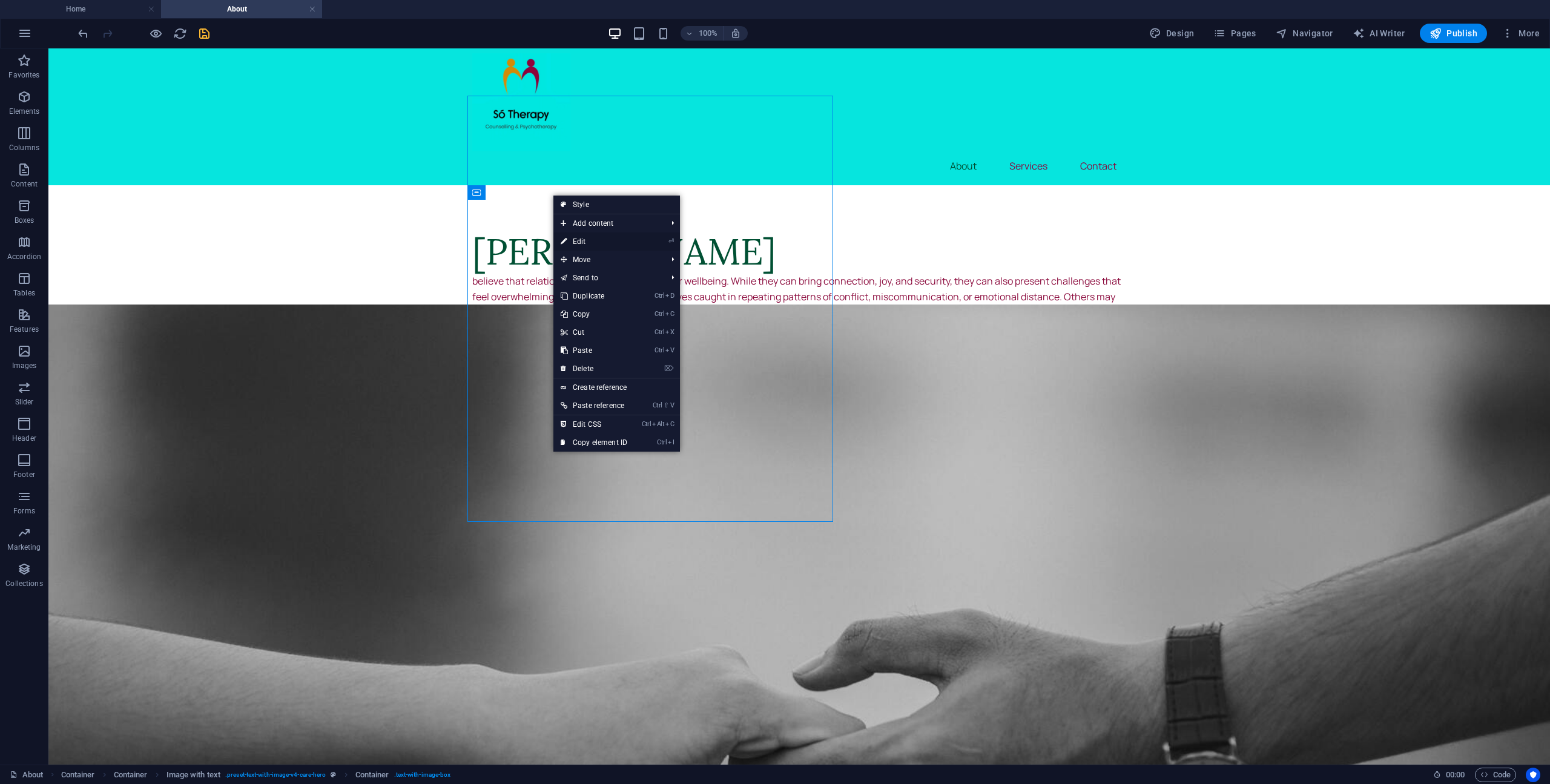
click at [585, 242] on link "⏎ Edit" at bounding box center [594, 241] width 81 height 18
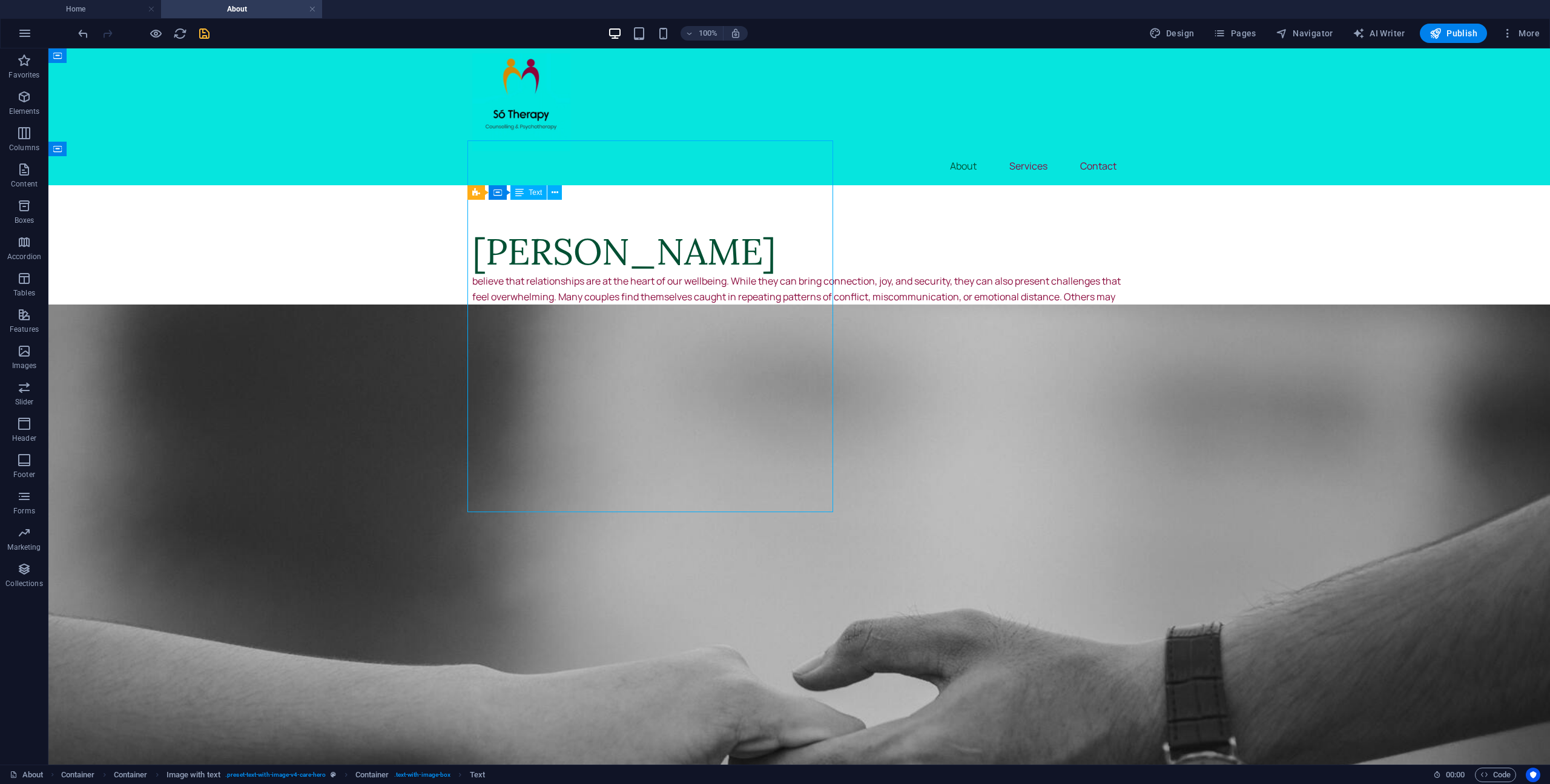
drag, startPoint x: 580, startPoint y: 270, endPoint x: 819, endPoint y: 305, distance: 241.5
click at [798, 314] on div "believe that relationships are at the heart of our wellbeing. While they can br…" at bounding box center [799, 397] width 653 height 248
click at [91, 151] on span "Container" at bounding box center [82, 149] width 32 height 7
click at [111, 149] on icon at bounding box center [110, 149] width 6 height 13
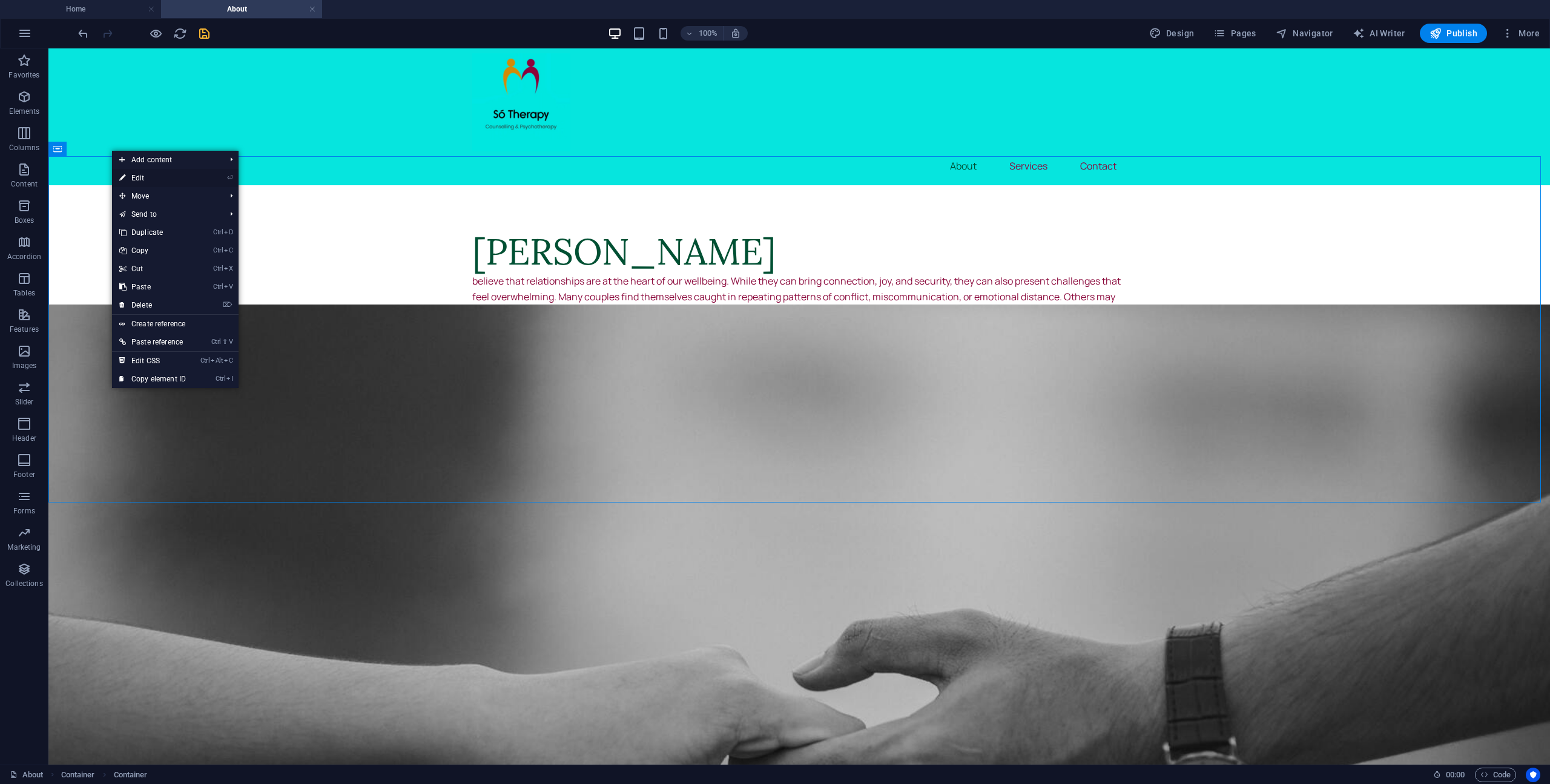
click at [141, 180] on link "⏎ Edit" at bounding box center [152, 177] width 81 height 18
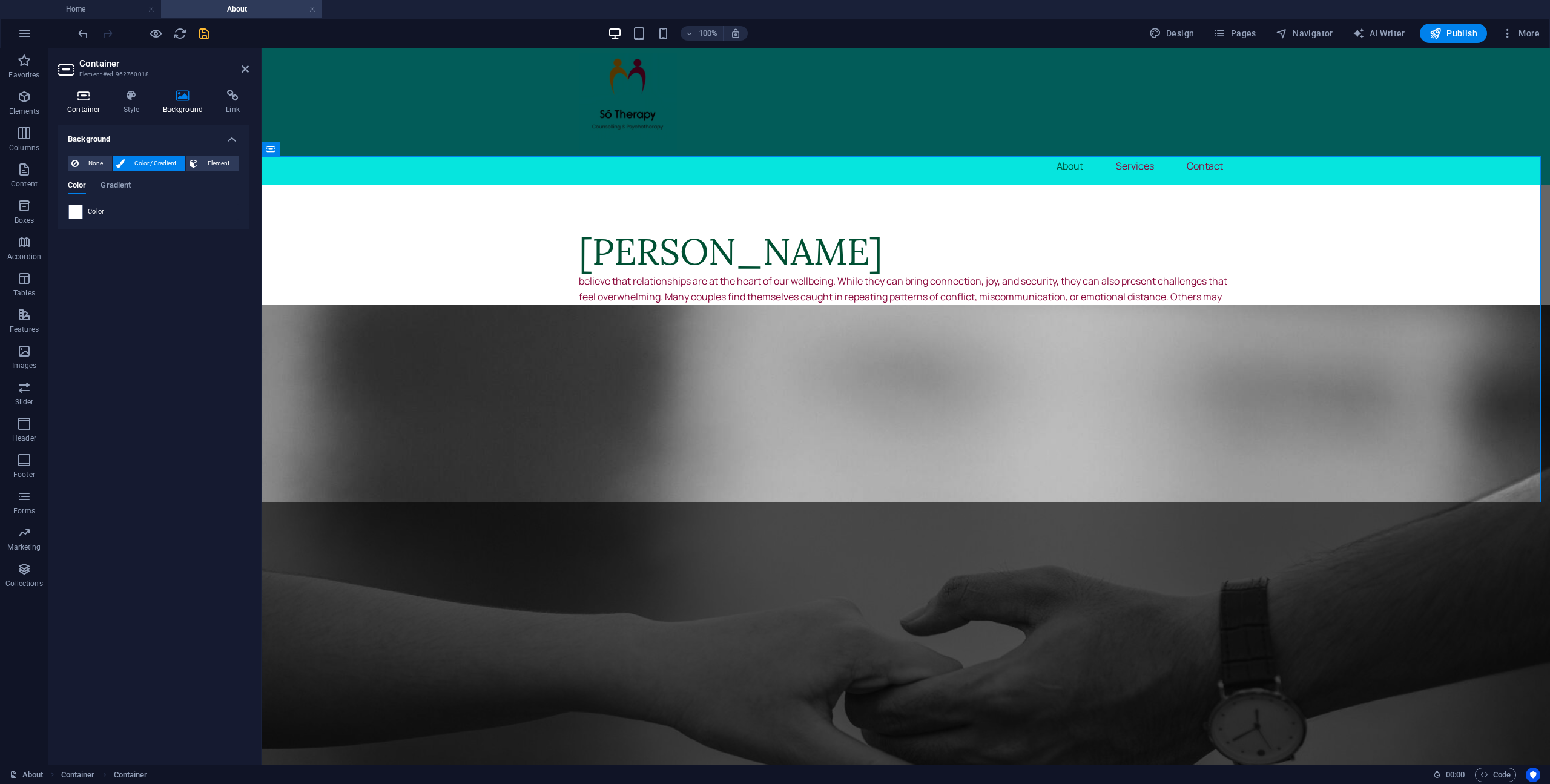
click at [87, 101] on icon at bounding box center [84, 95] width 51 height 12
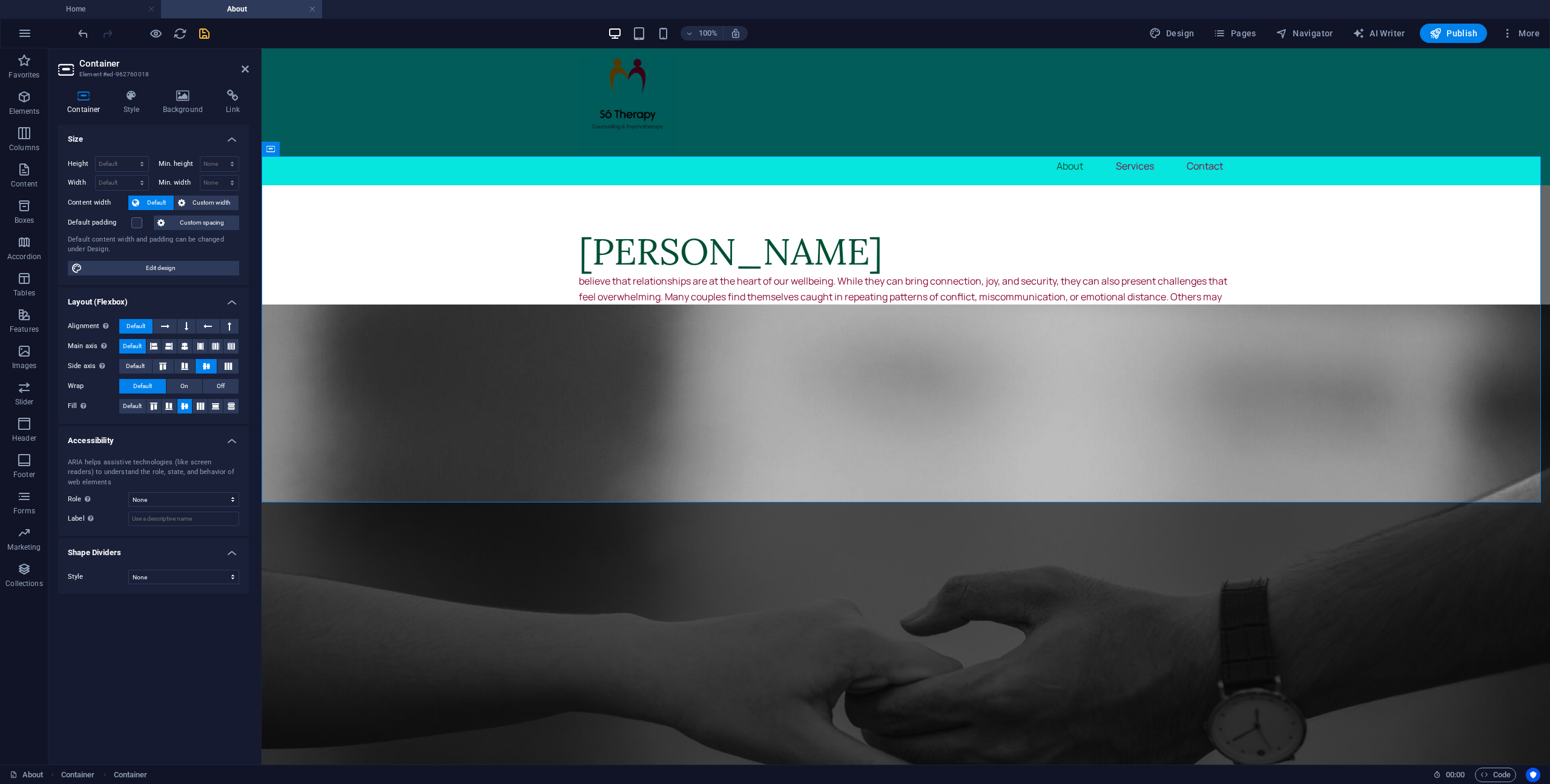
click at [159, 201] on span "Default" at bounding box center [157, 203] width 27 height 14
click at [232, 162] on select "None px rem % vh vw" at bounding box center [220, 164] width 39 height 14
select select "px"
click at [221, 157] on select "None px rem % vh vw" at bounding box center [220, 164] width 39 height 14
type input "2"
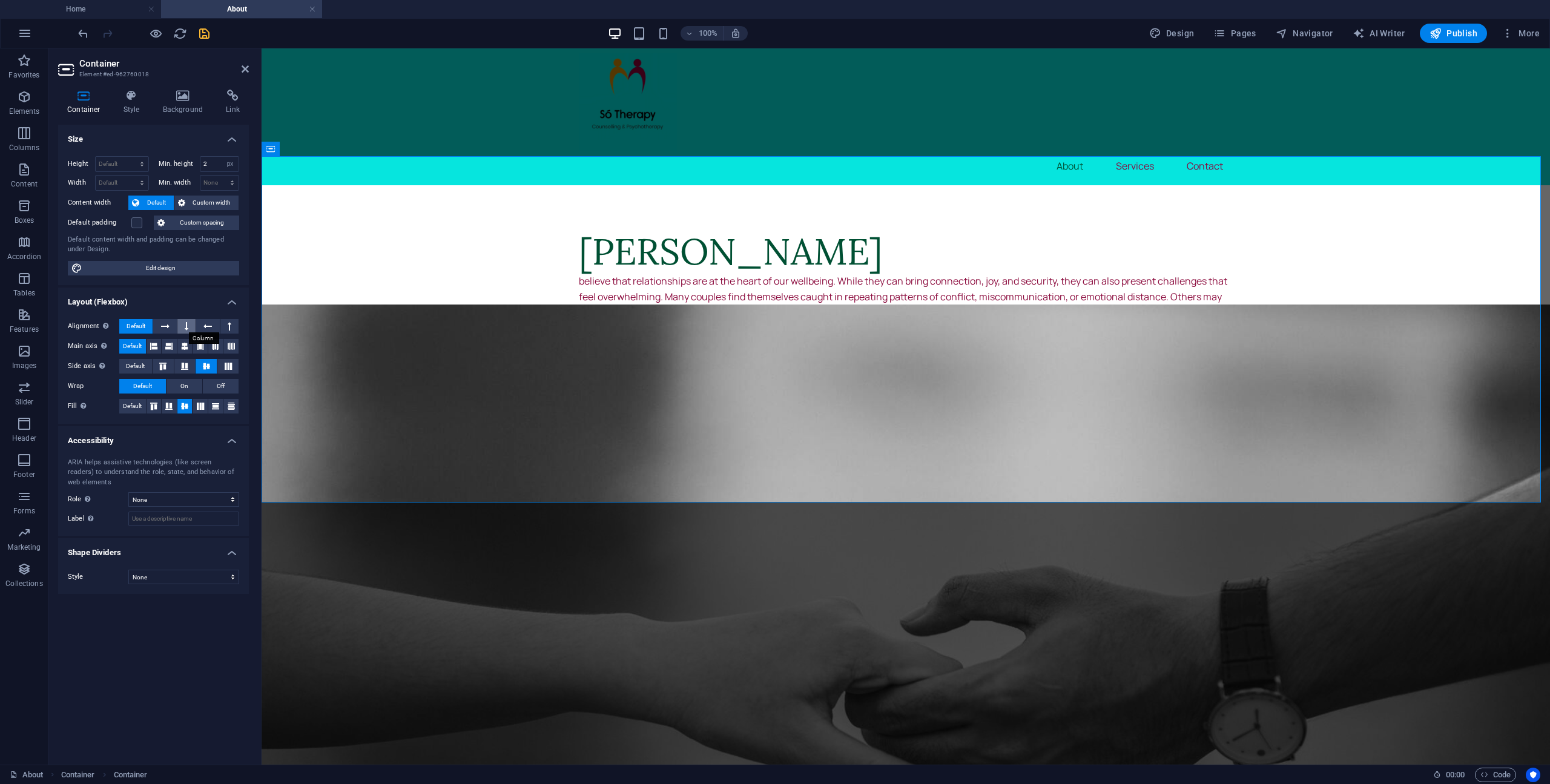
click at [187, 329] on icon at bounding box center [186, 326] width 4 height 14
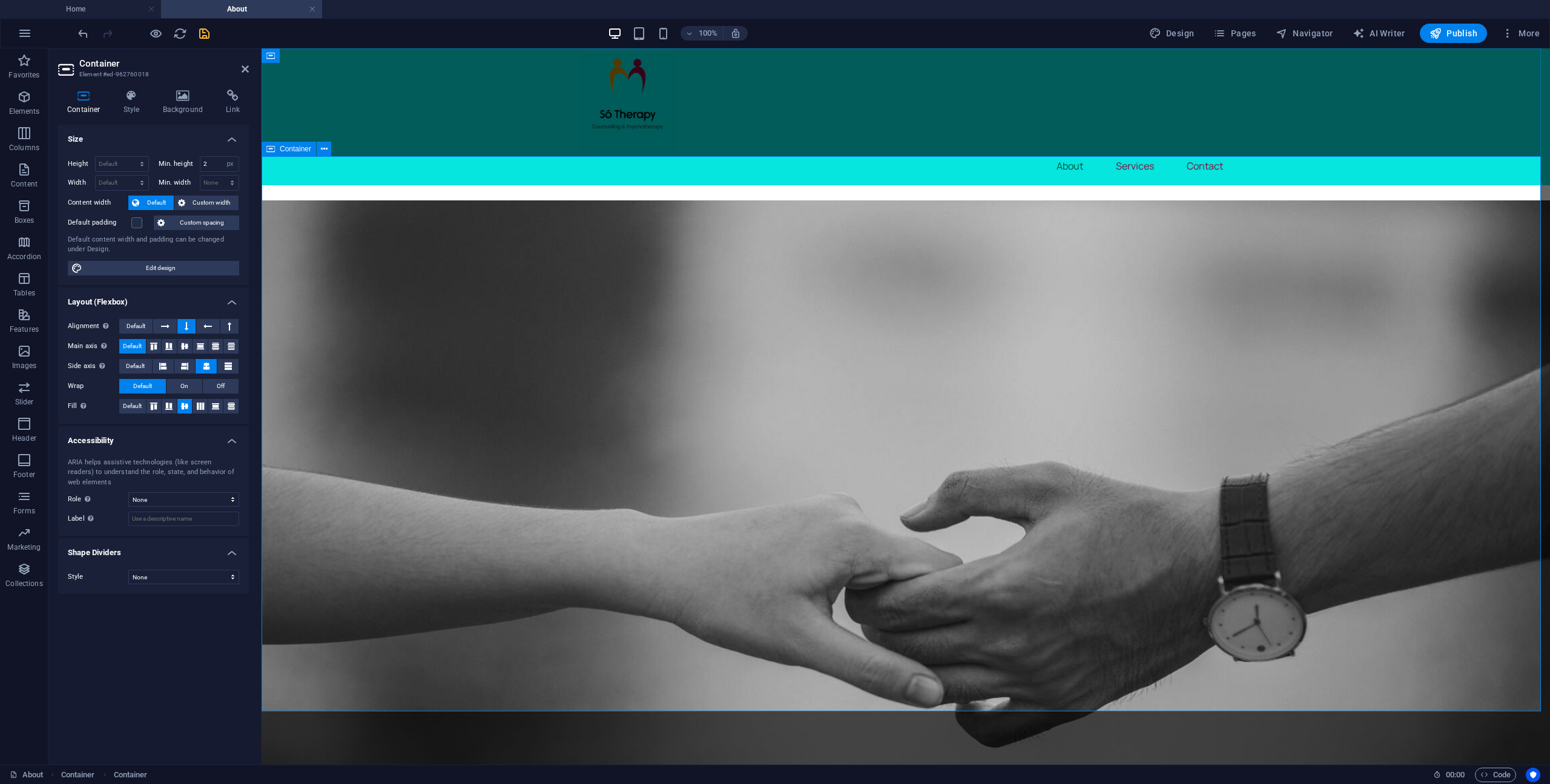
click at [1479, 532] on div "[PERSON_NAME] believe that relationships are at the heart of our wellbeing. Whi…" at bounding box center [906, 358] width 1288 height 346
click at [1374, 532] on div "[PERSON_NAME] believe that relationships are at the heart of our wellbeing. Whi…" at bounding box center [906, 358] width 1288 height 346
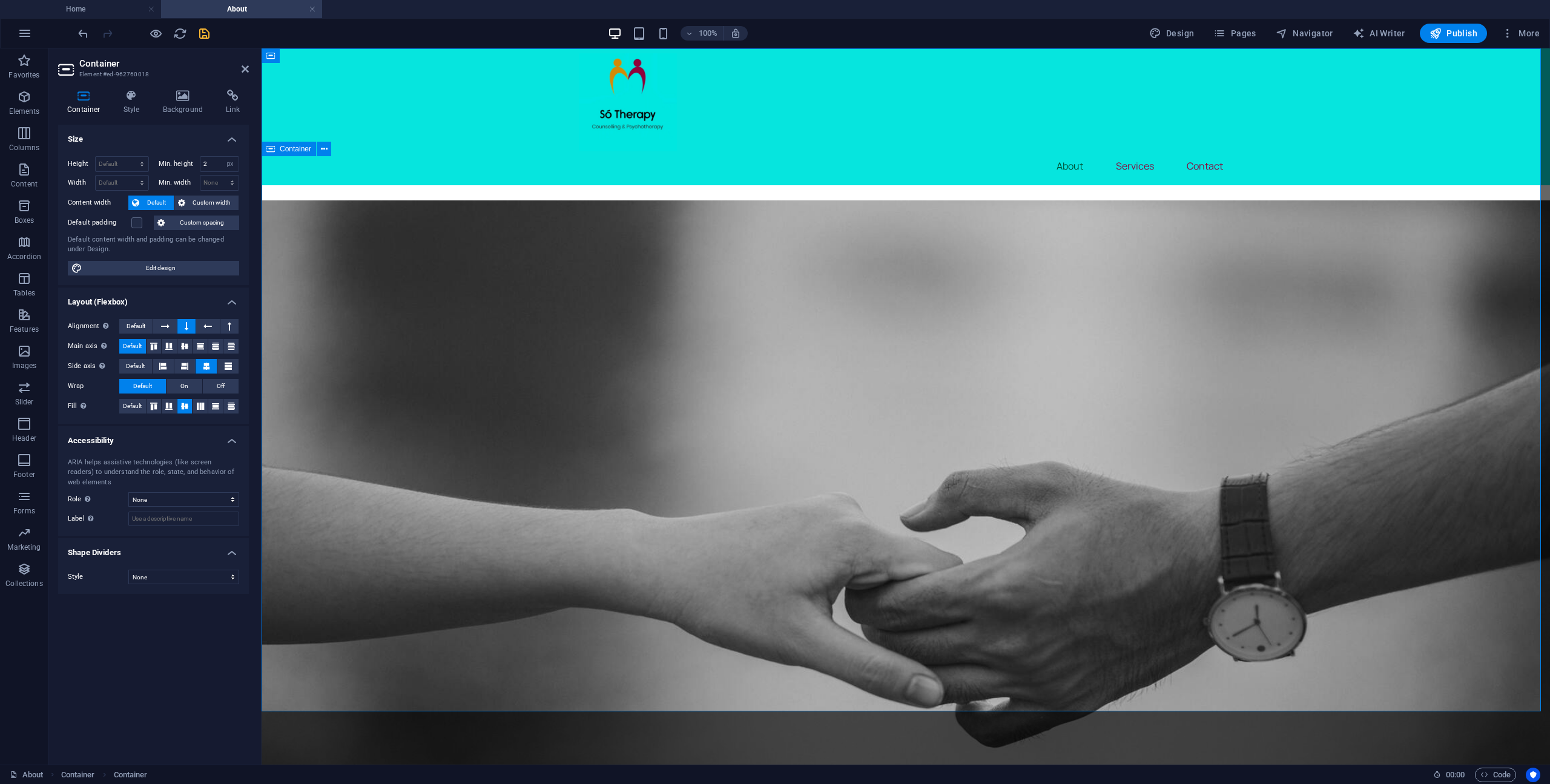
click at [1461, 532] on div "[PERSON_NAME] believe that relationships are at the heart of our wellbeing. Whi…" at bounding box center [906, 358] width 1288 height 346
click at [1345, 499] on div "[PERSON_NAME] believe that relationships are at the heart of our wellbeing. Whi…" at bounding box center [906, 358] width 1288 height 346
click at [582, 273] on div "believe that relationships are at the heart of our wellbeing. While they can br…" at bounding box center [905, 397] width 653 height 248
click at [578, 273] on div "believe that relationships are at the heart of our wellbeing. While they can br…" at bounding box center [905, 397] width 653 height 248
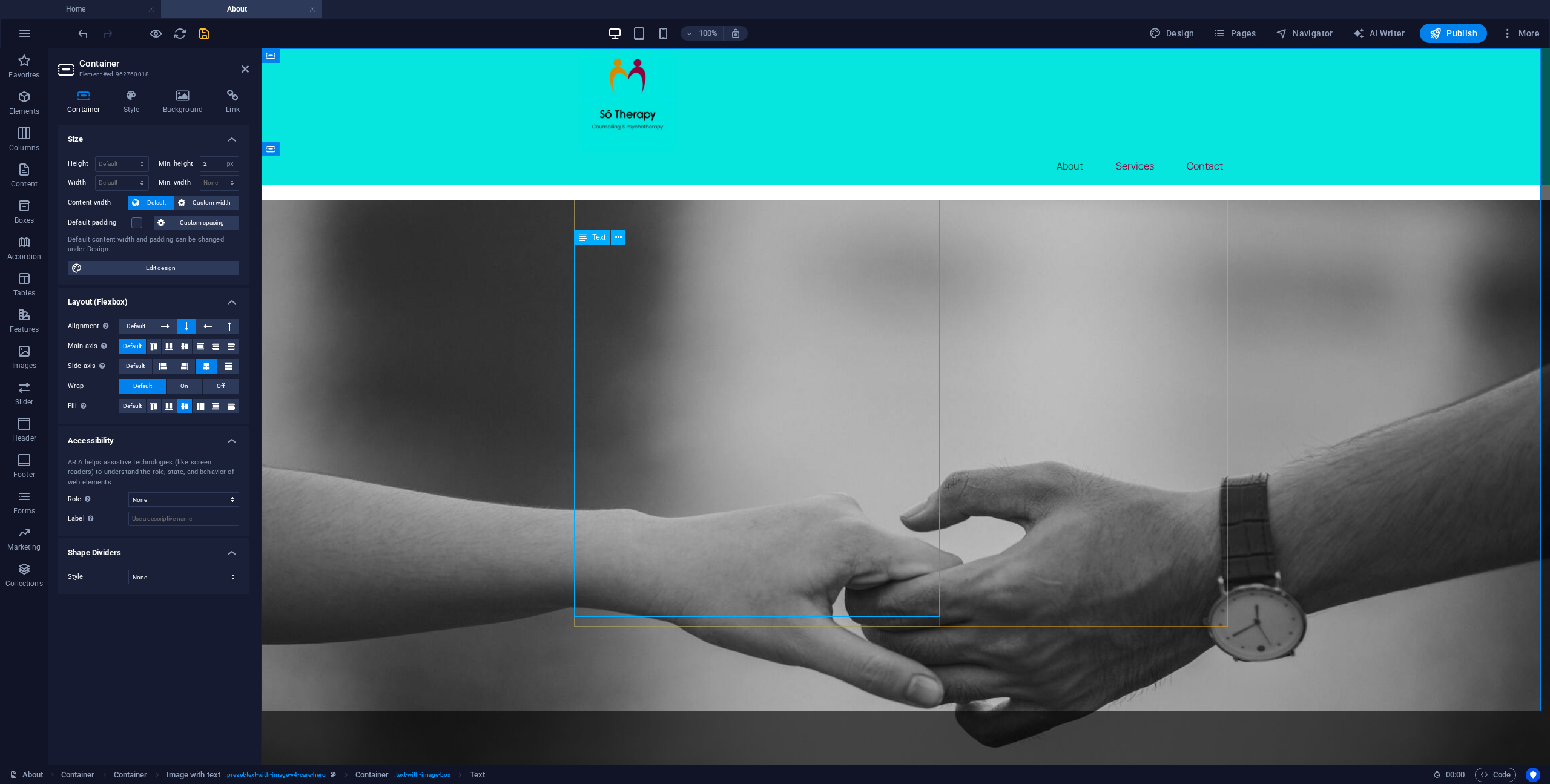
click at [578, 273] on div "believe that relationships are at the heart of our wellbeing. While they can br…" at bounding box center [905, 397] width 653 height 248
drag, startPoint x: 576, startPoint y: 252, endPoint x: 802, endPoint y: 255, distance: 226.0
click at [791, 273] on div "believe that relationships are at the heart of our wellbeing. While they can br…" at bounding box center [905, 397] width 653 height 248
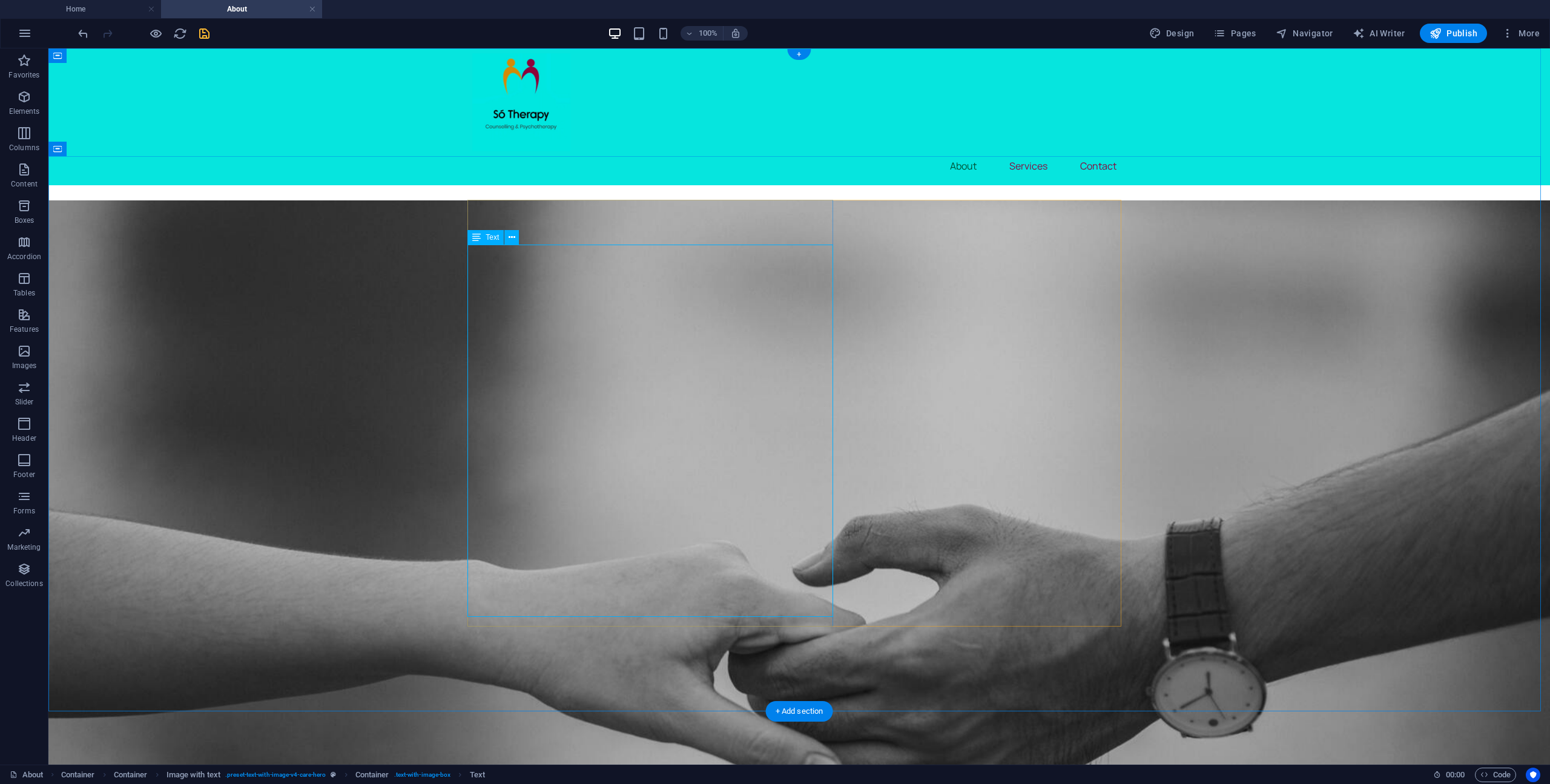
click at [472, 273] on div "believe that relationships are at the heart of our wellbeing. While they can br…" at bounding box center [799, 397] width 653 height 248
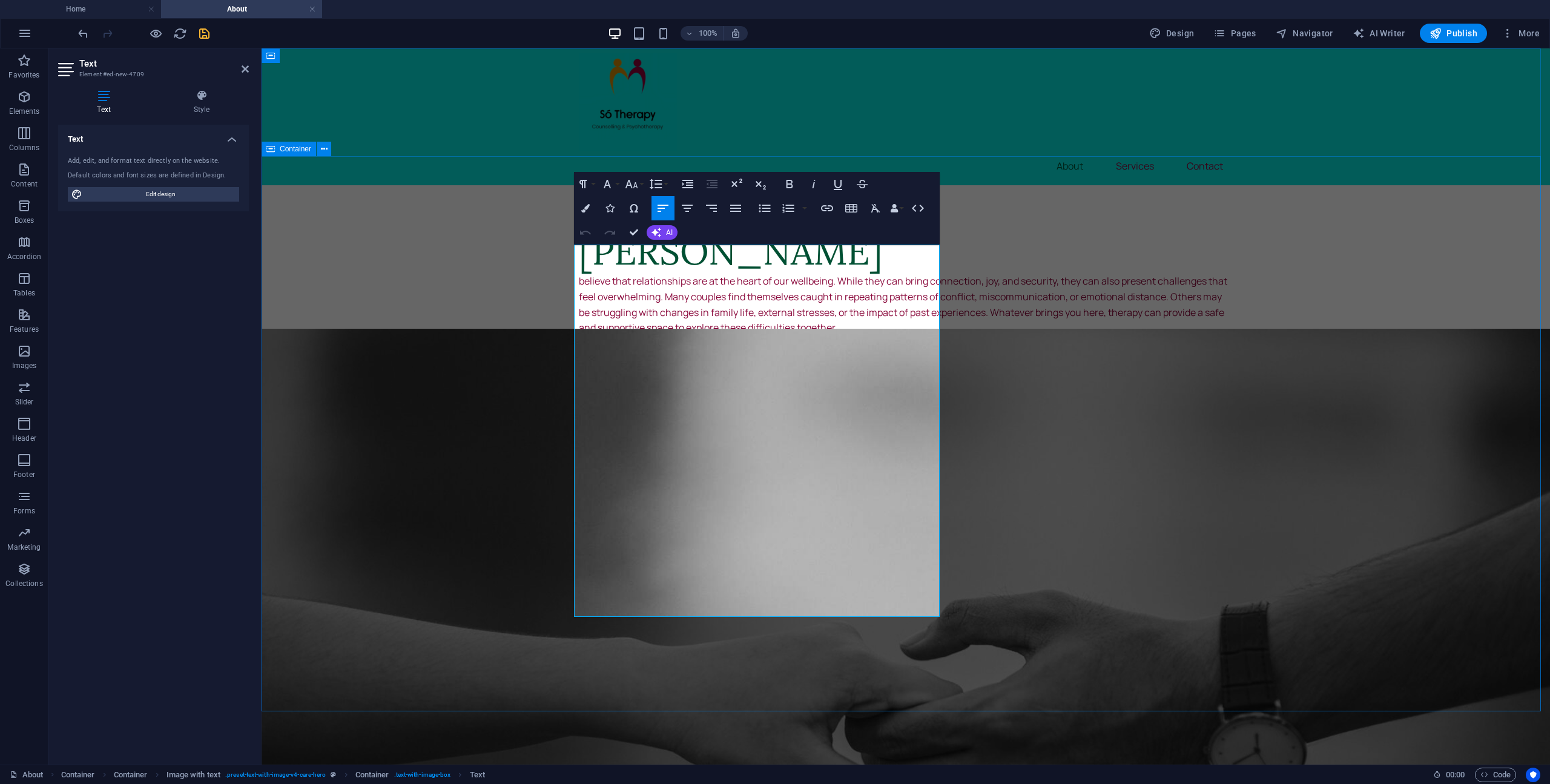
click at [470, 255] on div "[PERSON_NAME] believe that relationships are at the heart of our wellbeing. Whi…" at bounding box center [906, 358] width 1288 height 346
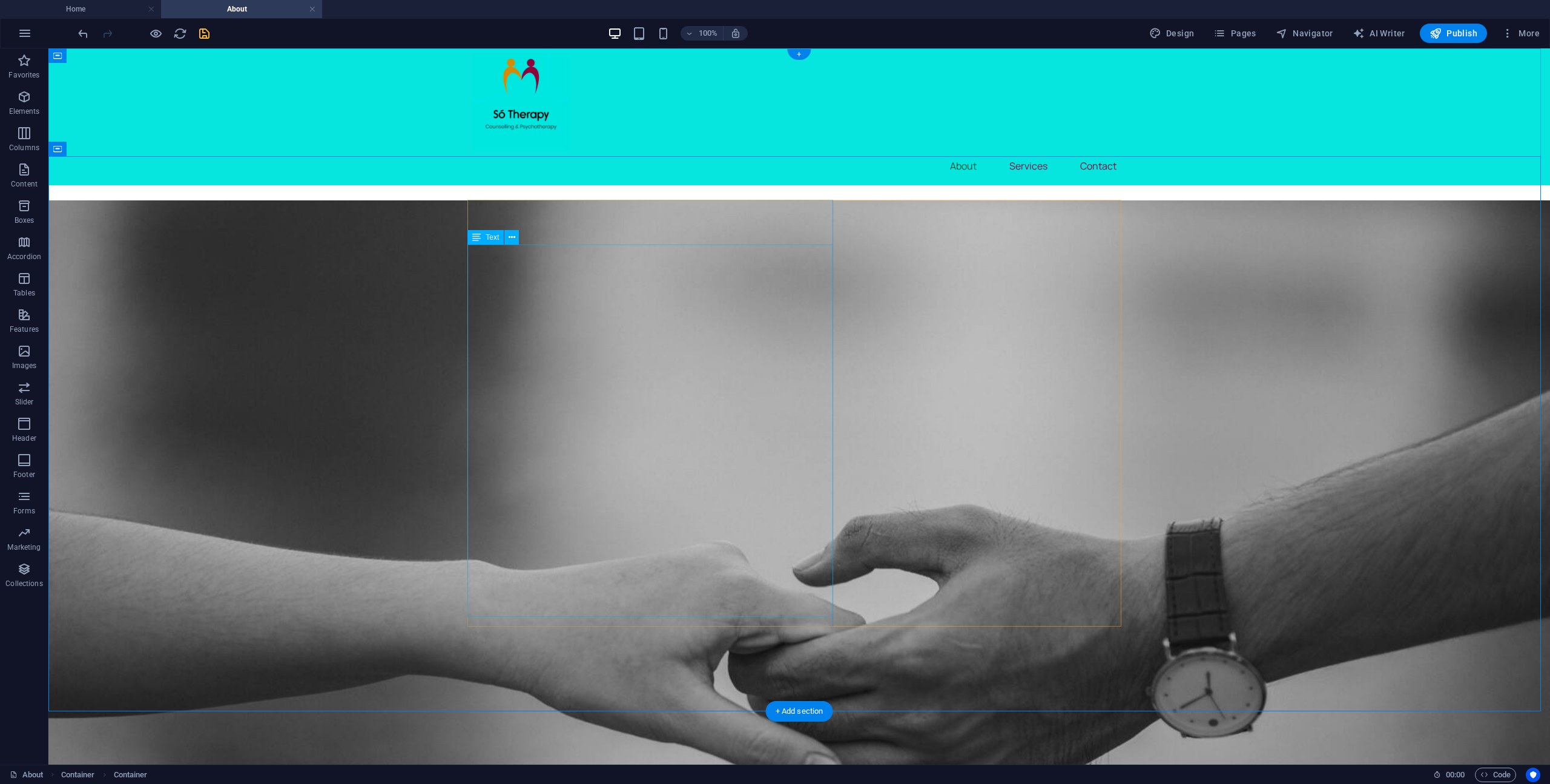
click at [511, 273] on div "believe that relationships are at the heart of our wellbeing. While they can br…" at bounding box center [799, 397] width 653 height 248
click at [507, 273] on div "believe that relationships are at the heart of our wellbeing. While they can br…" at bounding box center [799, 397] width 653 height 248
click at [684, 516] on div "believe that relationships are at the heart of our wellbeing. While they can br…" at bounding box center [799, 397] width 653 height 248
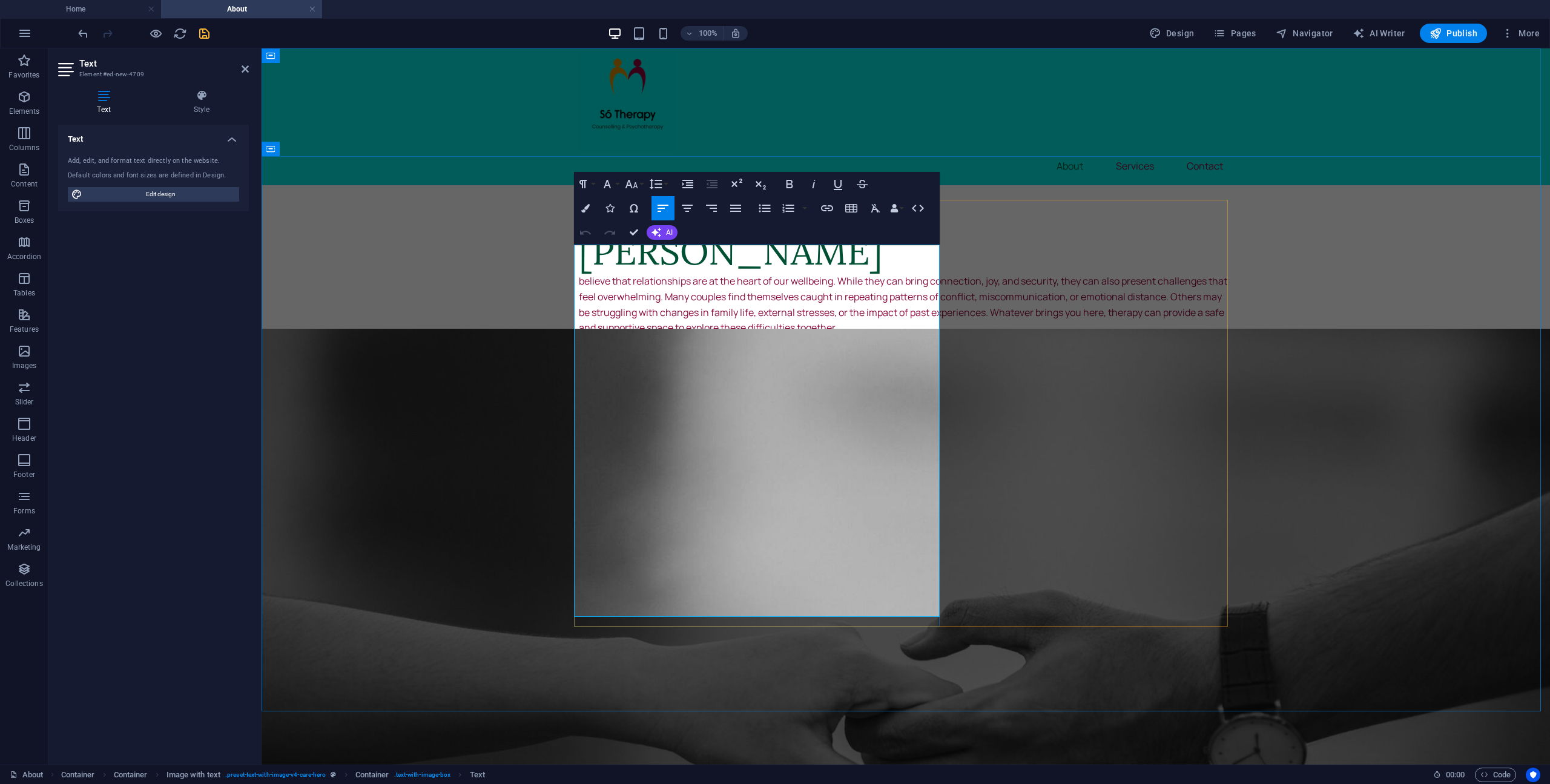
click at [578, 273] on p "believe that relationships are at the heart of our wellbeing. While they can br…" at bounding box center [905, 304] width 653 height 62
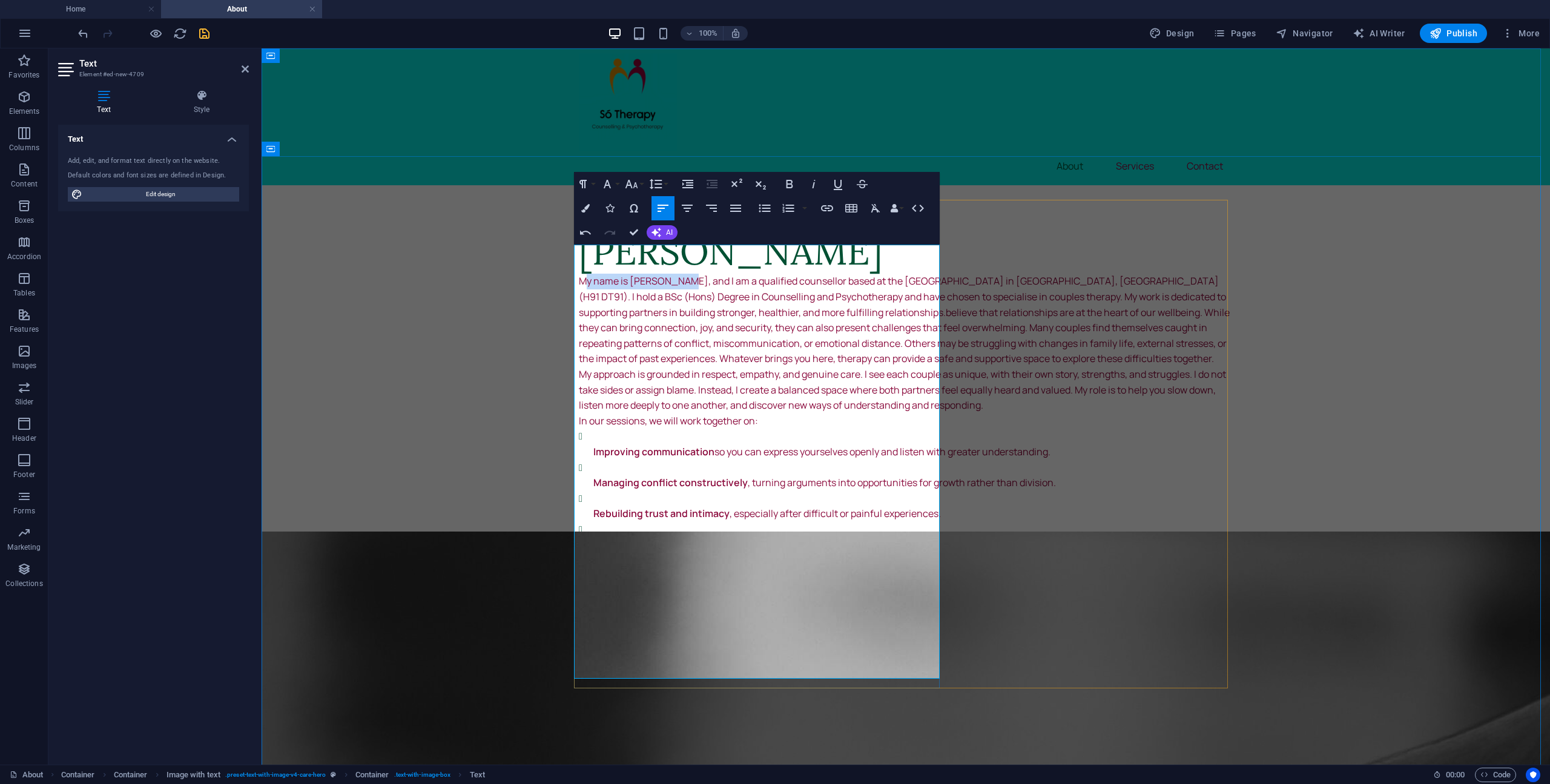
drag, startPoint x: 673, startPoint y: 255, endPoint x: 576, endPoint y: 252, distance: 97.0
click at [578, 273] on p "My name is [PERSON_NAME], and I am a qualified counsellor based at the [GEOGRAP…" at bounding box center [905, 320] width 653 height 93
drag, startPoint x: 695, startPoint y: 253, endPoint x: 664, endPoint y: 273, distance: 36.9
click at [664, 273] on p "I am a qualified counsellor based at the [GEOGRAPHIC_DATA] in [GEOGRAPHIC_DATA]…" at bounding box center [905, 320] width 653 height 93
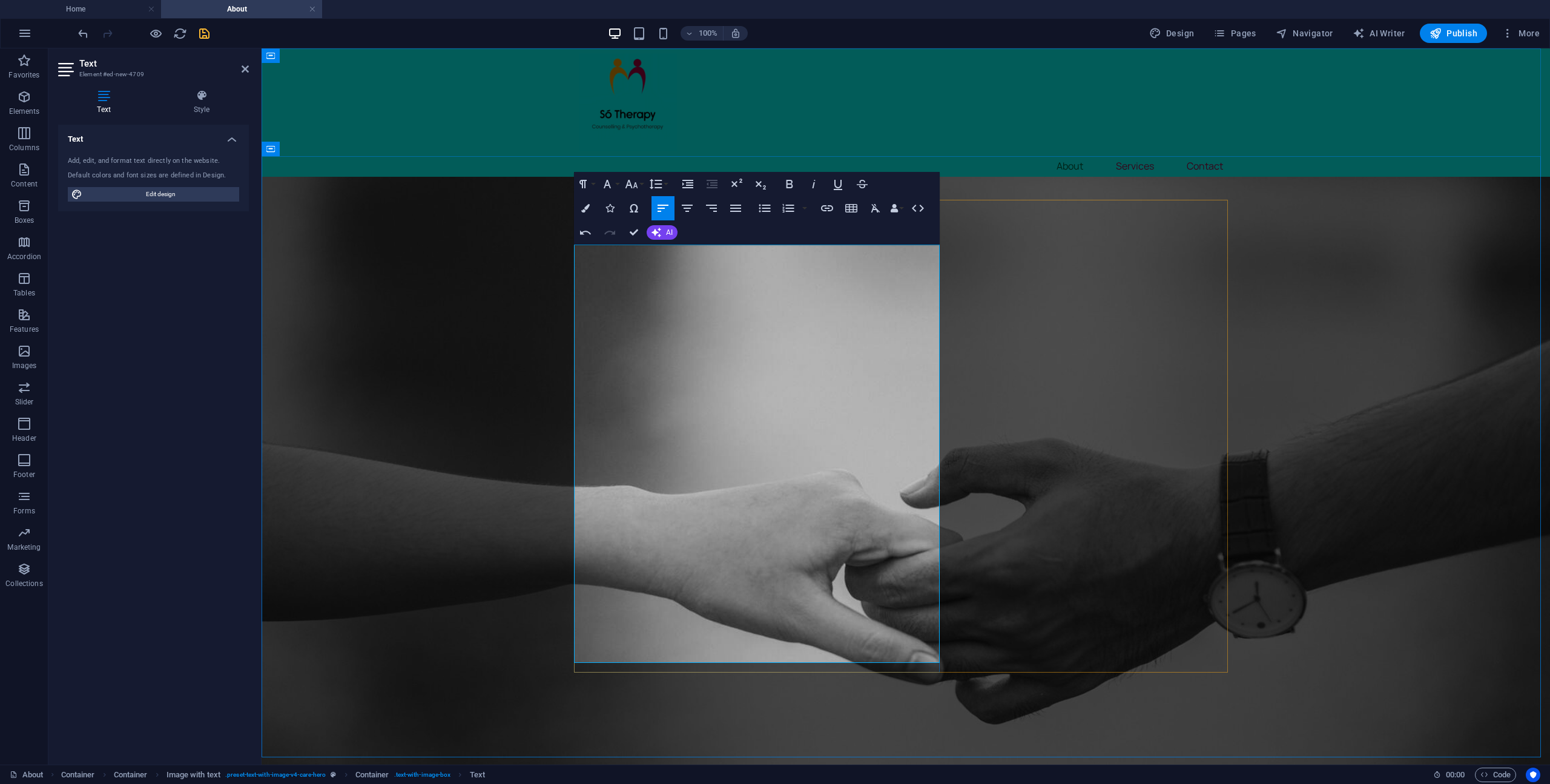
click at [712, 273] on p "I am a qualified counsellor hold a BSc (Hons) Degree in Counselling and Psychot…" at bounding box center [905, 320] width 653 height 93
click at [865, 273] on p "I am a qualified counsellor holding a BSc (Hons) Degree in Counselling and Psyc…" at bounding box center [905, 320] width 653 height 93
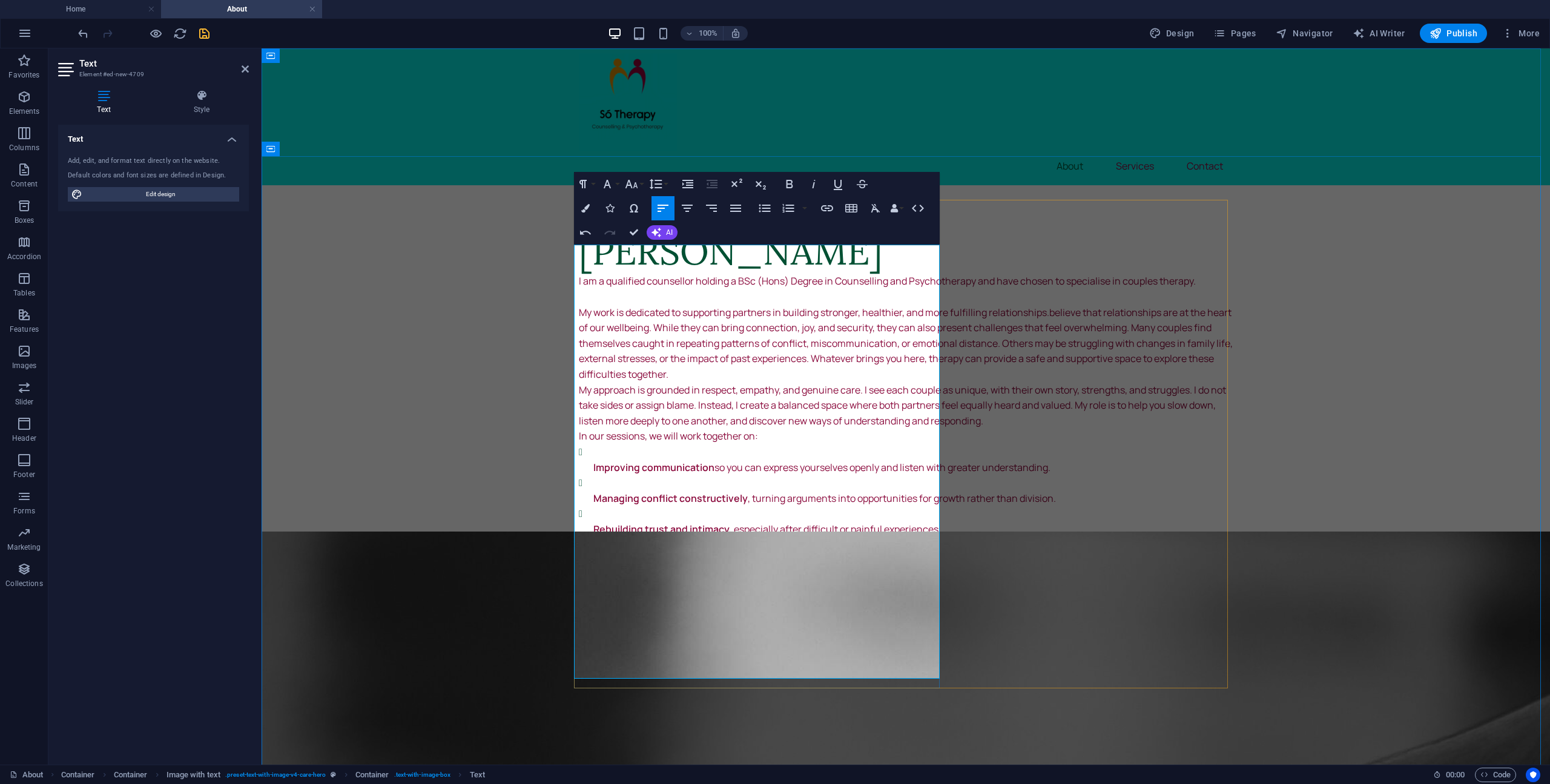
click at [852, 382] on p "My work is dedicated to supporting partners in building stronger, healthier, an…" at bounding box center [905, 343] width 653 height 77
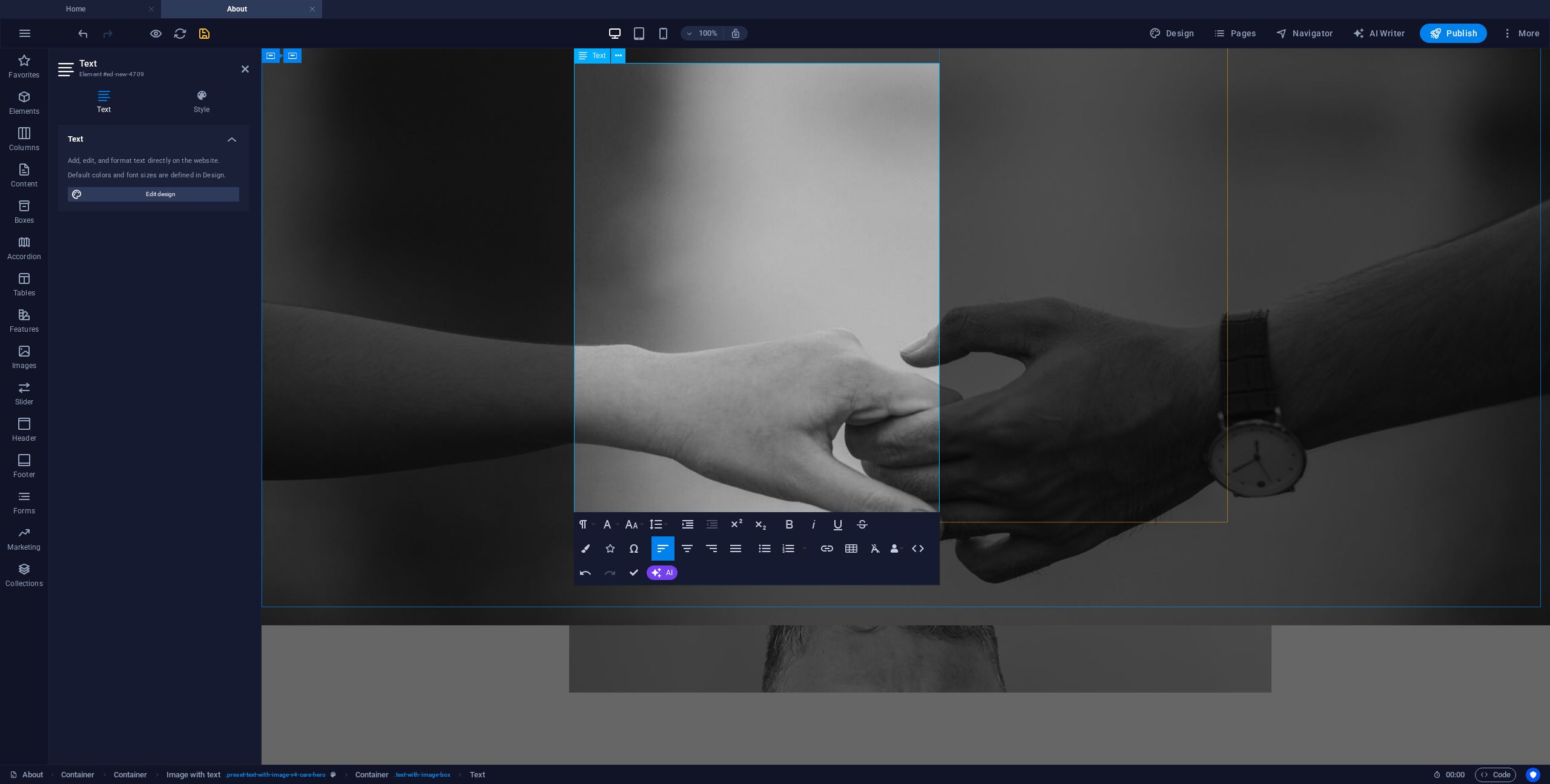
scroll to position [182, 0]
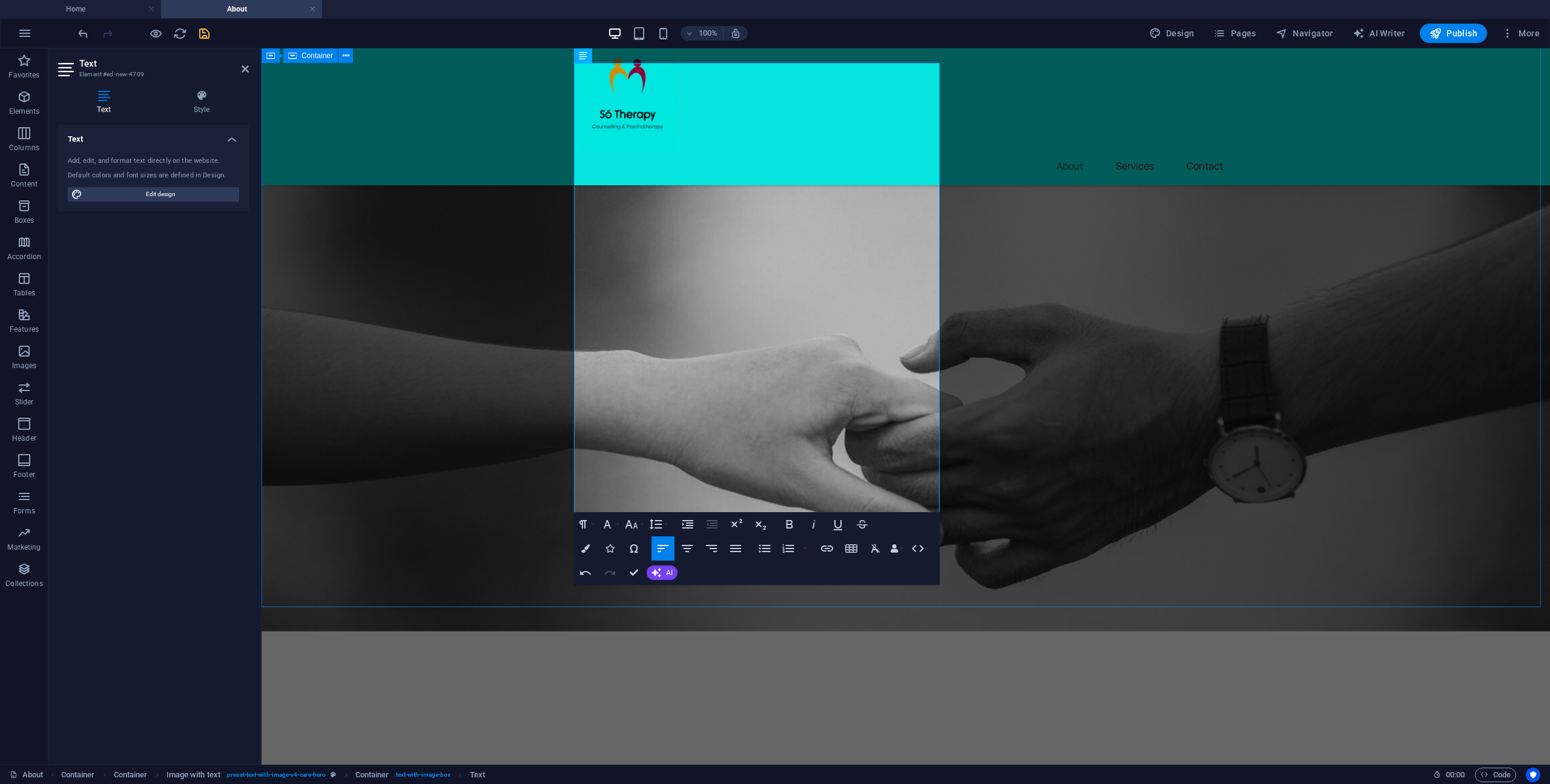
click at [1295, 321] on div "[PERSON_NAME] I am a qualified counsellor holding a BSc (Hons) Degree in Counse…" at bounding box center [906, 93] width 1288 height 454
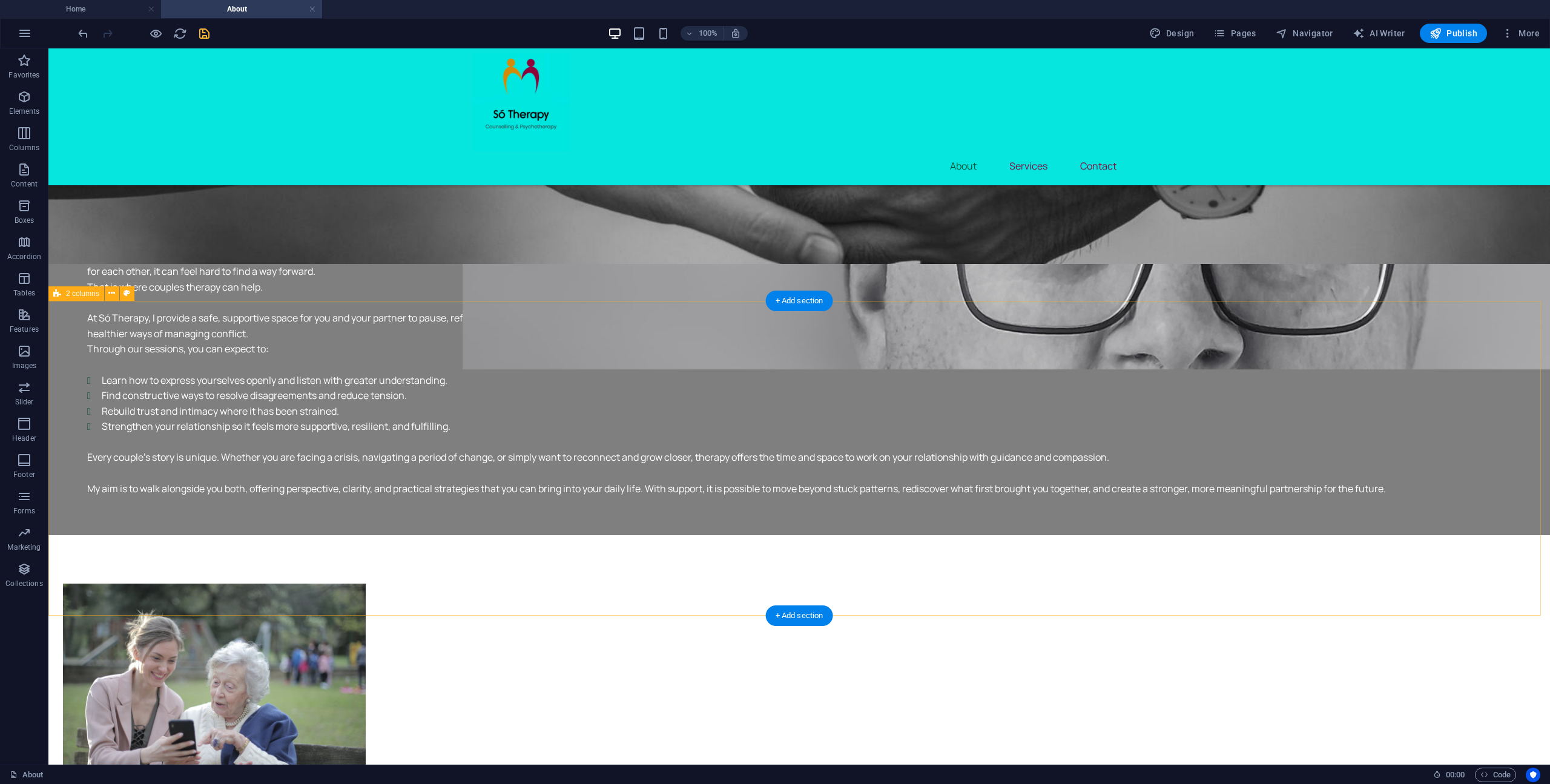
scroll to position [969, 0]
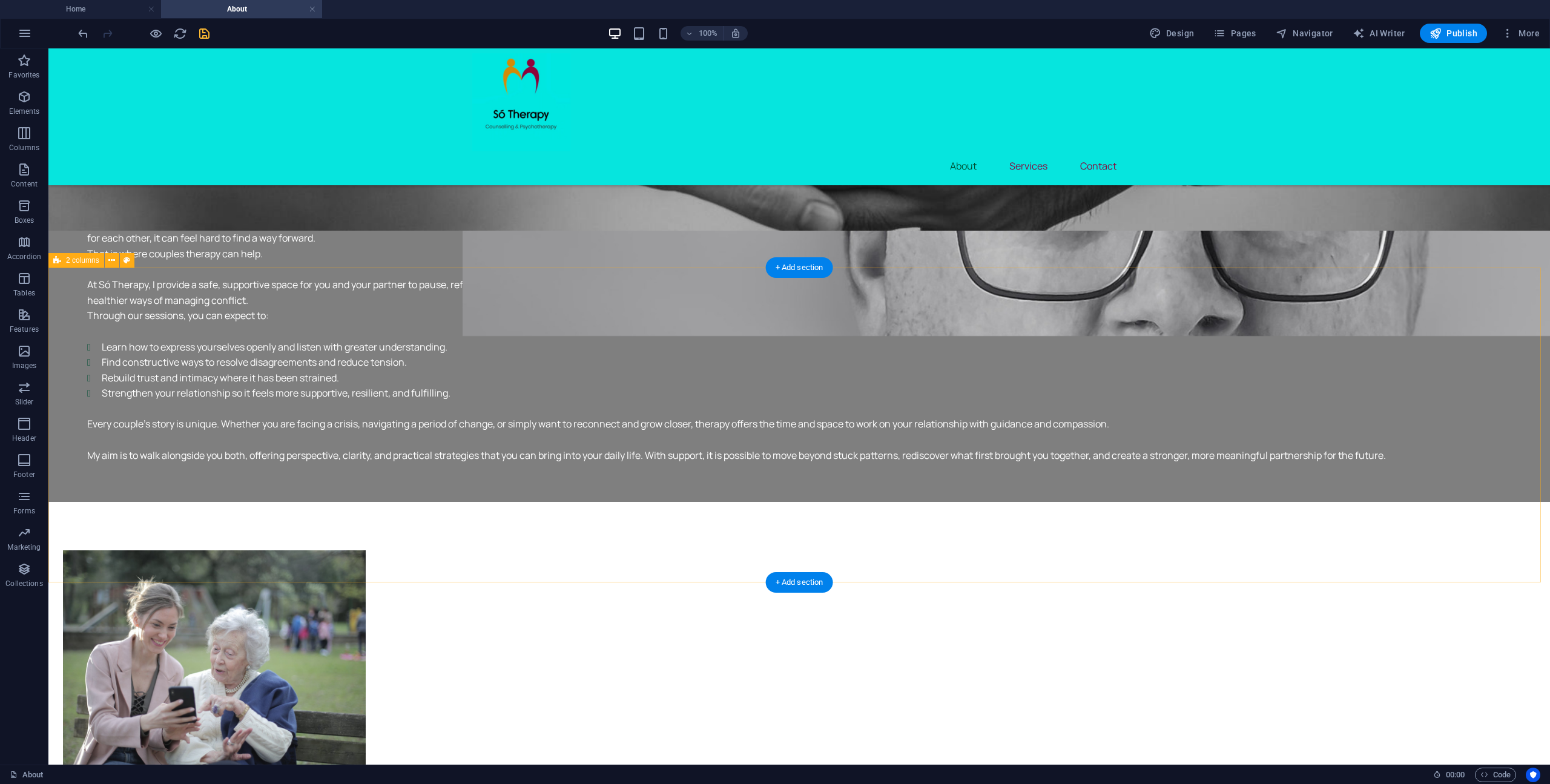
click at [948, 502] on div "Our team is what makes us great It is a long established fact that a reader wil…" at bounding box center [798, 757] width 1501 height 511
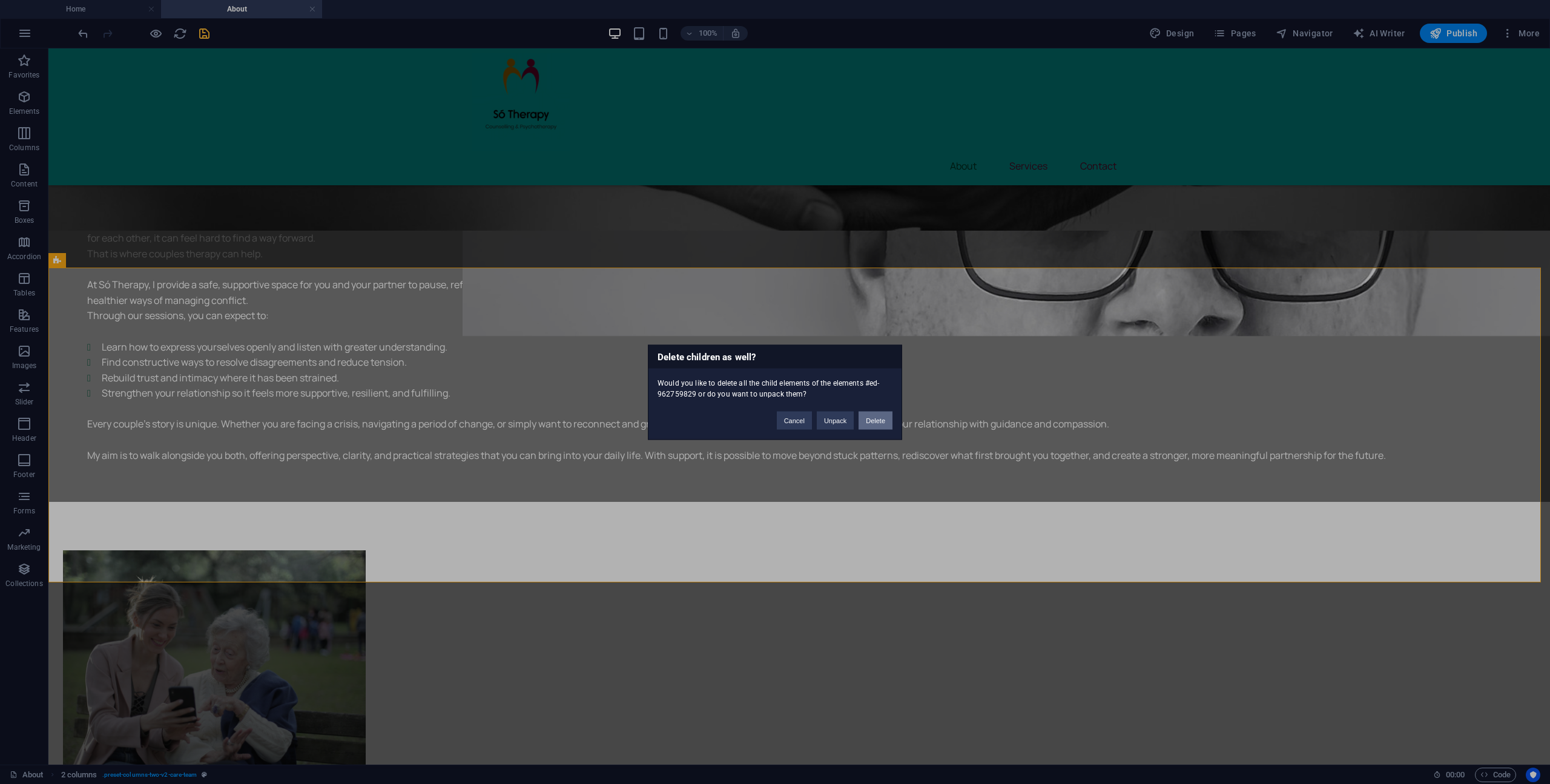
click at [879, 423] on button "Delete" at bounding box center [875, 420] width 34 height 18
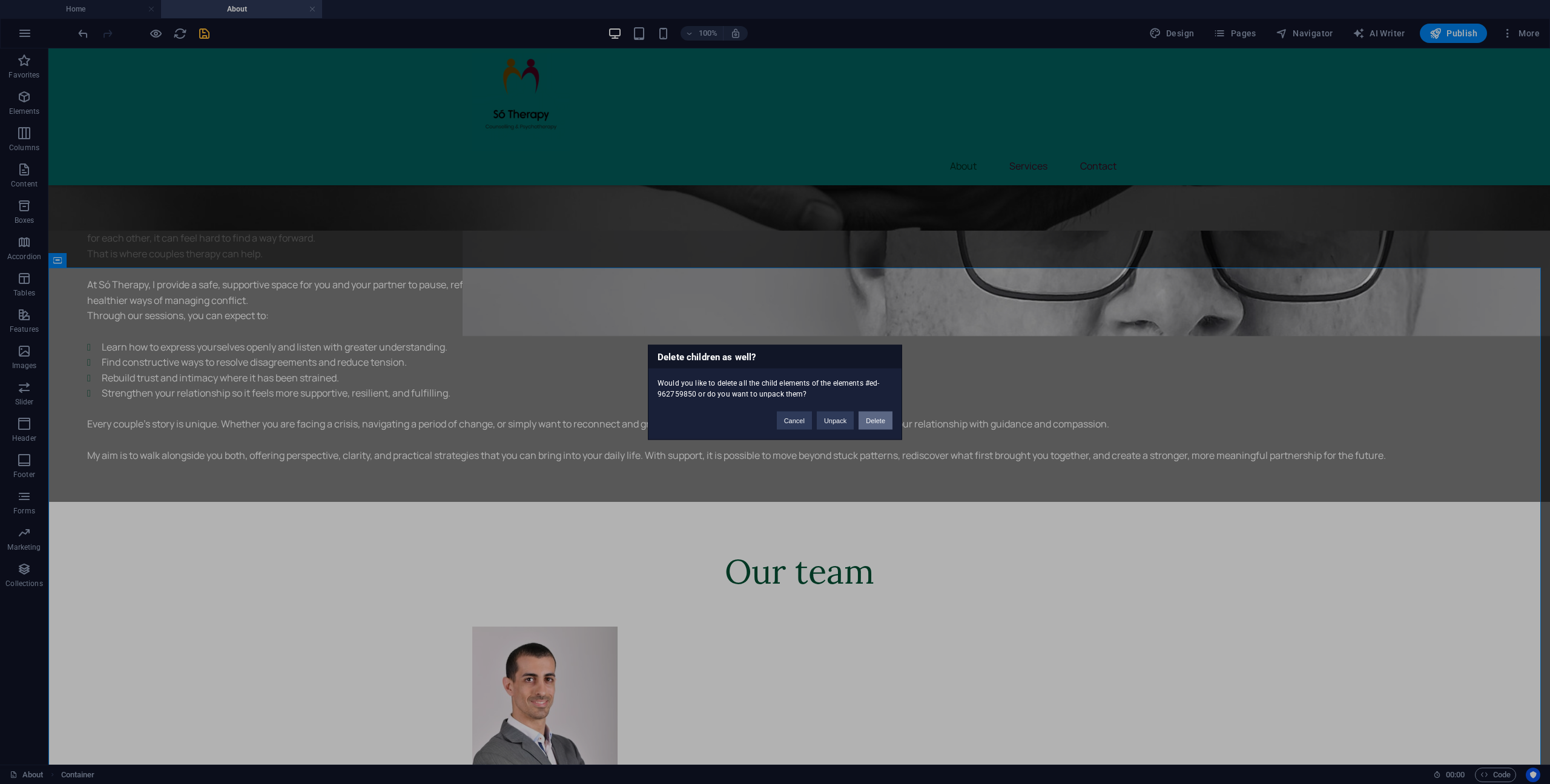
click at [876, 423] on button "Delete" at bounding box center [875, 420] width 34 height 18
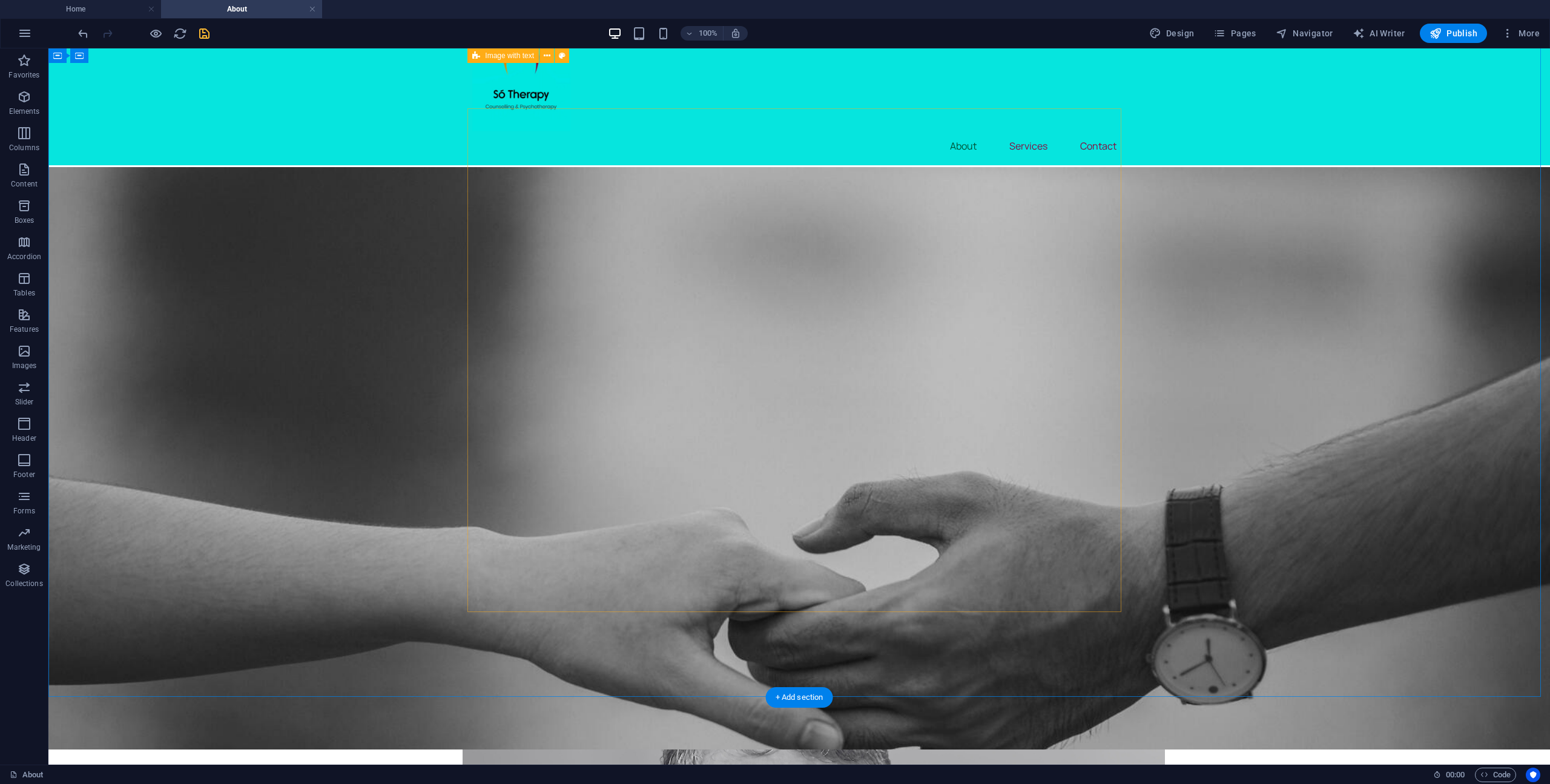
scroll to position [0, 0]
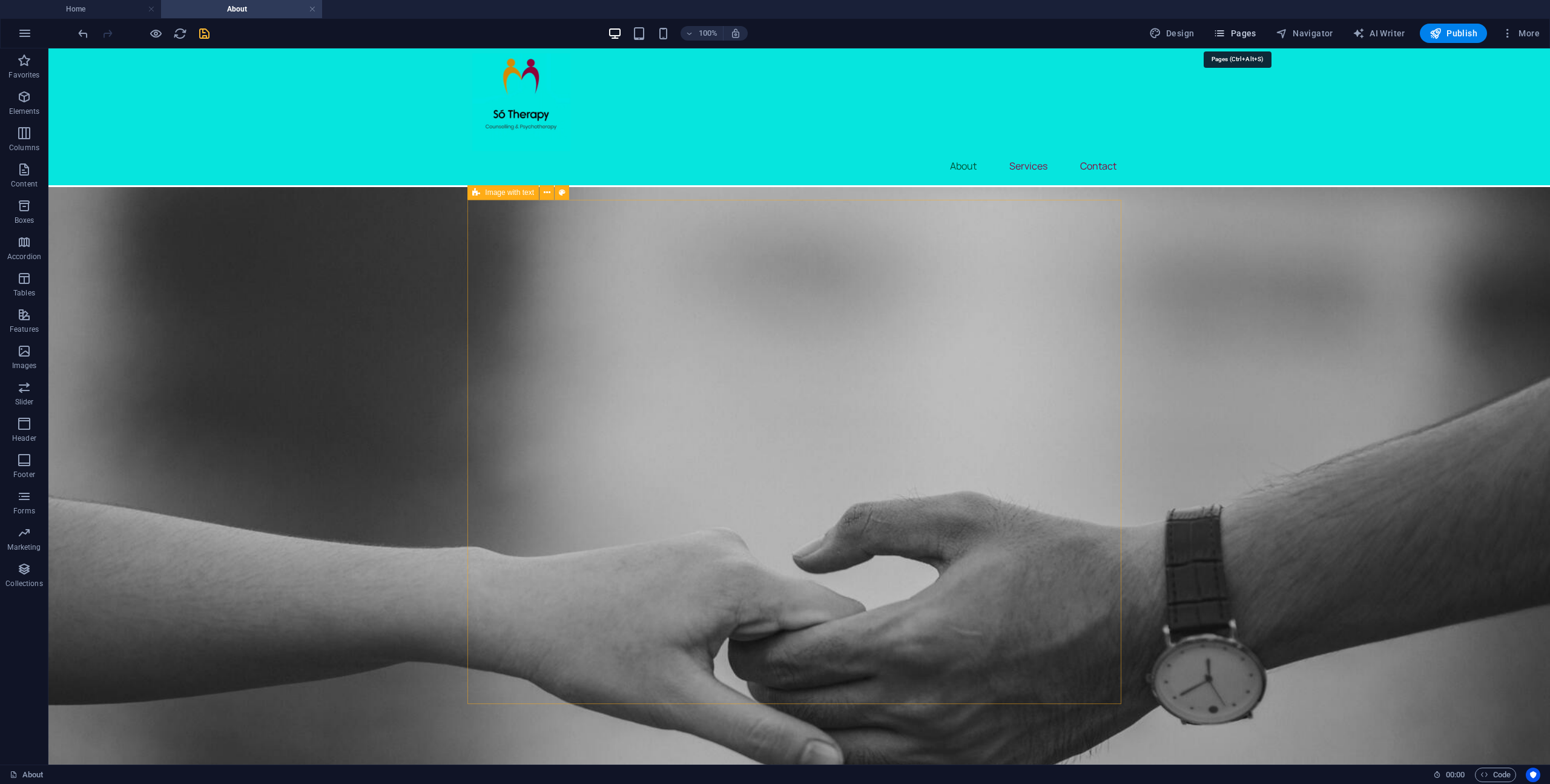
click at [1238, 37] on span "Pages" at bounding box center [1234, 33] width 43 height 12
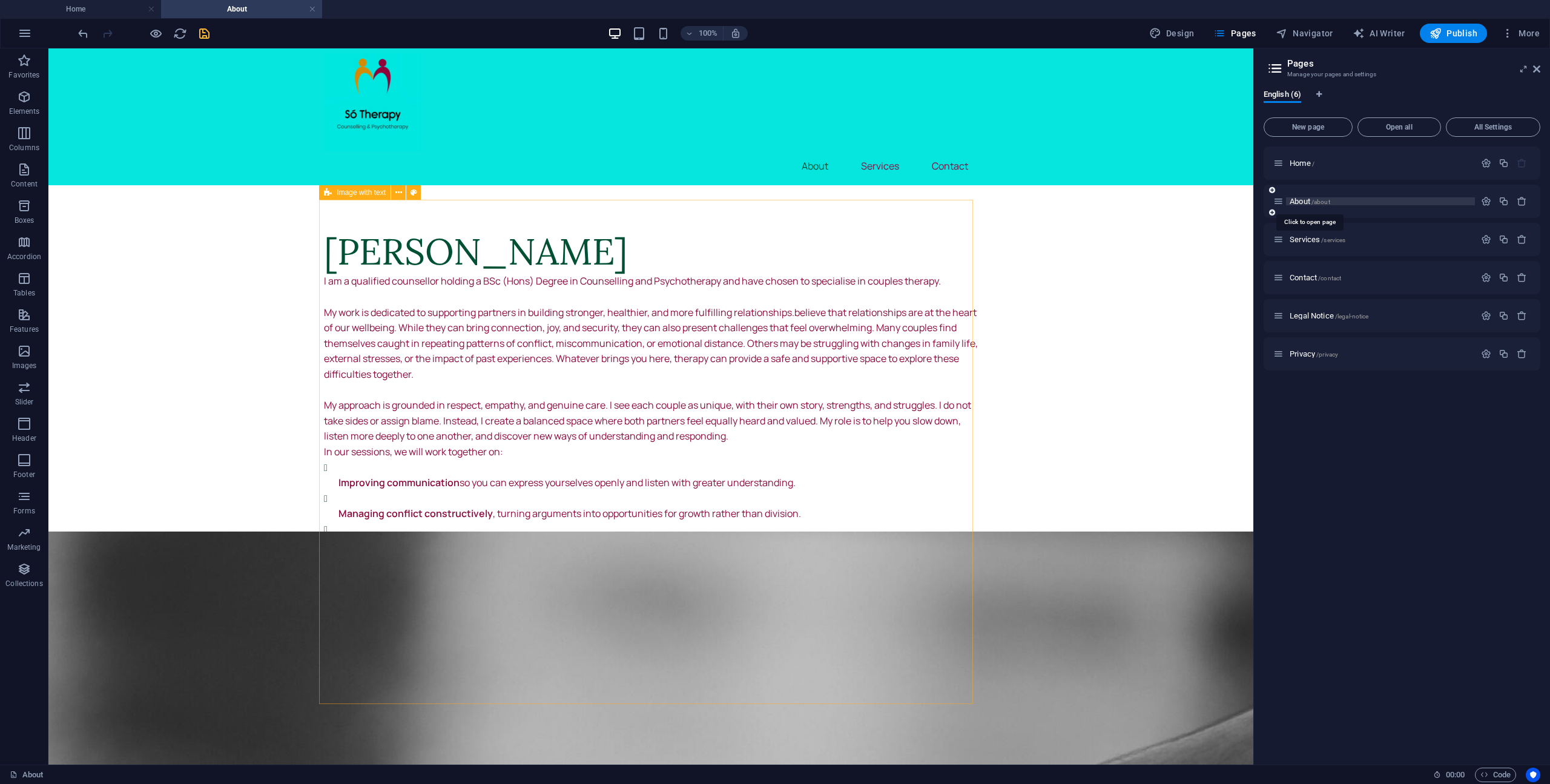
click at [1303, 203] on span "About /about" at bounding box center [1310, 201] width 40 height 9
click at [1312, 239] on span "Services /services" at bounding box center [1317, 239] width 56 height 9
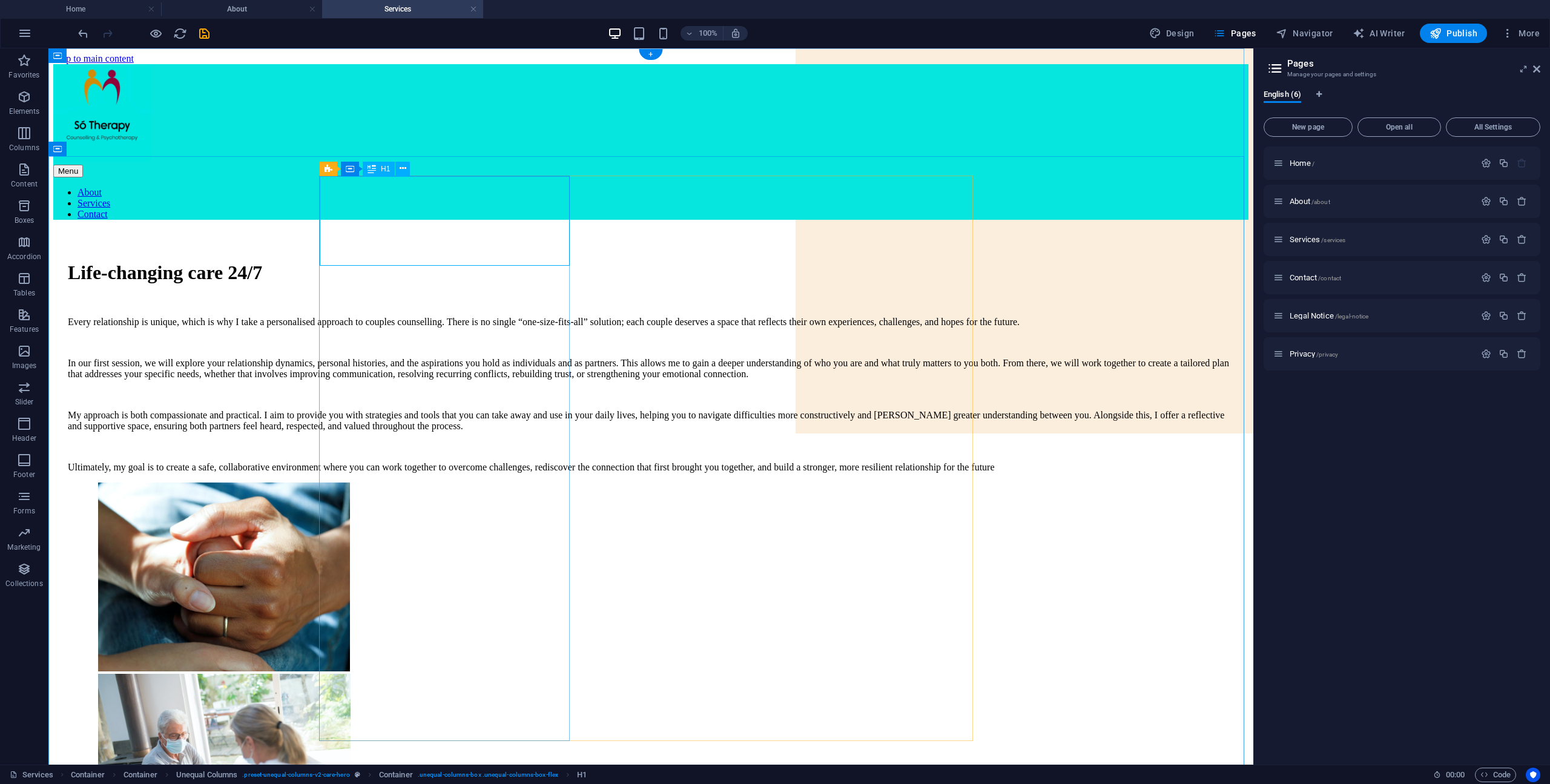
click at [489, 262] on div "Life-changing care 24/7" at bounding box center [651, 273] width 1166 height 22
